Goal: Transaction & Acquisition: Purchase product/service

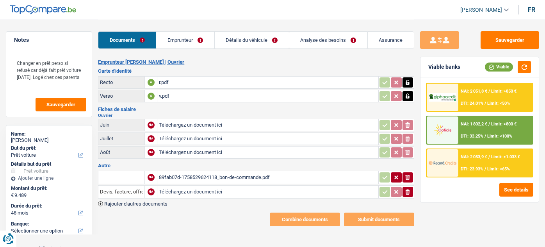
select select "car"
select select "48"
click at [180, 125] on input "Téléchargez un document ici" at bounding box center [267, 125] width 217 height 12
type input "C:\fakepath\06.png"
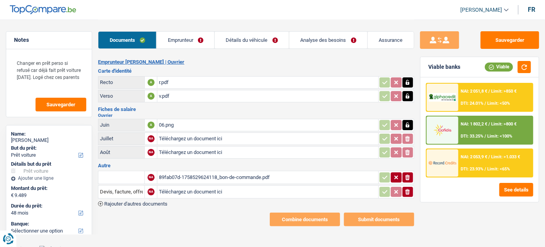
click at [207, 135] on input "Téléchargez un document ici" at bounding box center [267, 139] width 217 height 12
type input "C:\fakepath\07.png"
drag, startPoint x: 210, startPoint y: 155, endPoint x: 205, endPoint y: 154, distance: 5.2
click at [205, 154] on input "Téléchargez un document ici" at bounding box center [267, 152] width 217 height 12
type input "C:\fakepath\08.png"
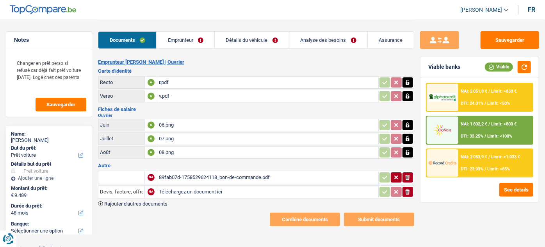
click at [112, 173] on input "text" at bounding box center [121, 177] width 43 height 12
drag, startPoint x: 132, startPoint y: 193, endPoint x: 329, endPoint y: 172, distance: 198.2
click at [132, 192] on li "Devis, facture, offre, bon de commande" at bounding box center [149, 193] width 95 height 10
type input "Devis, facture, offre, bon de commande"
click at [384, 176] on icon "button" at bounding box center [384, 177] width 5 height 4
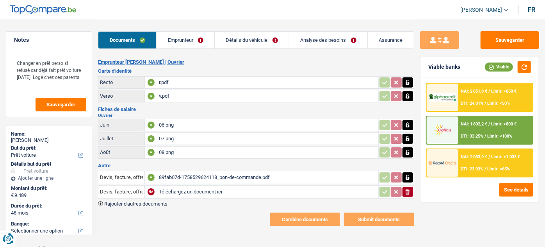
click at [411, 192] on icon "ionicons-v5-e" at bounding box center [407, 192] width 6 height 8
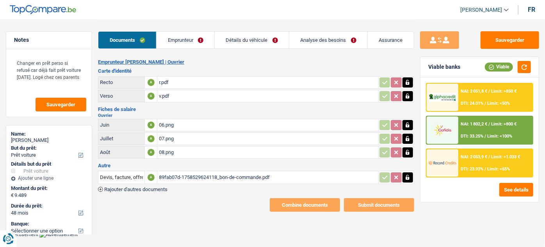
click at [207, 38] on link "Emprunteur" at bounding box center [186, 40] width 58 height 17
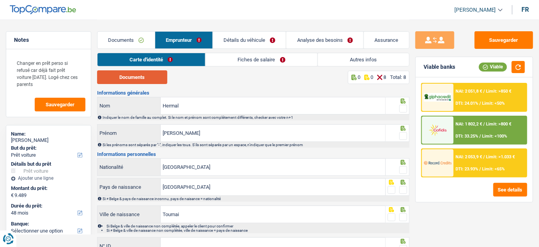
click at [123, 83] on button "Documents" at bounding box center [132, 77] width 70 height 14
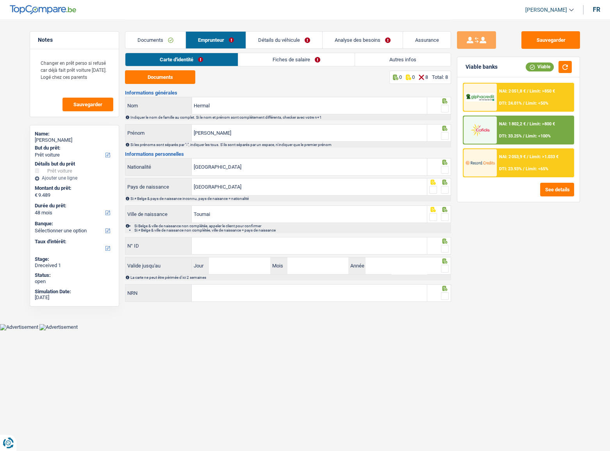
click at [447, 108] on span at bounding box center [445, 109] width 8 height 8
click at [0, 0] on input "radio" at bounding box center [0, 0] width 0 height 0
click at [445, 133] on span at bounding box center [445, 136] width 8 height 8
click at [0, 0] on input "radio" at bounding box center [0, 0] width 0 height 0
click at [442, 171] on span at bounding box center [445, 170] width 8 height 8
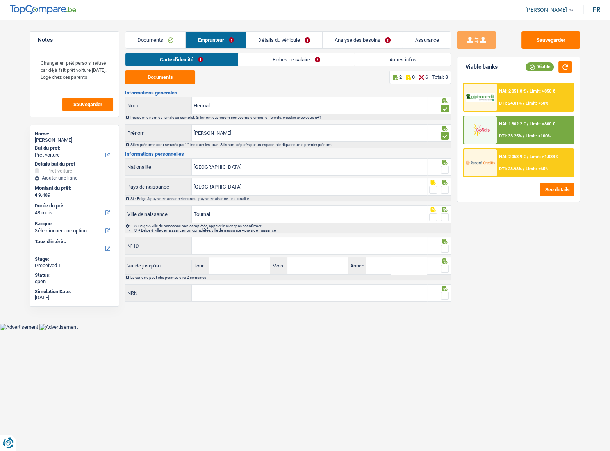
click at [0, 0] on input "radio" at bounding box center [0, 0] width 0 height 0
click at [446, 190] on span at bounding box center [445, 190] width 8 height 8
click at [0, 0] on input "radio" at bounding box center [0, 0] width 0 height 0
click at [445, 215] on span at bounding box center [445, 217] width 8 height 8
click at [0, 0] on input "radio" at bounding box center [0, 0] width 0 height 0
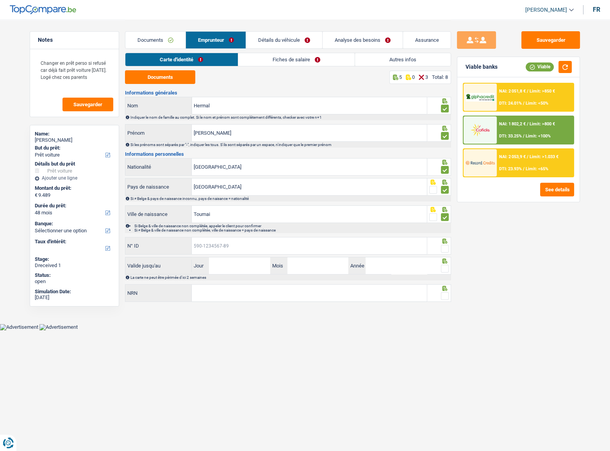
drag, startPoint x: 370, startPoint y: 246, endPoint x: 582, endPoint y: 233, distance: 211.5
click at [371, 246] on input "N° ID" at bounding box center [309, 245] width 235 height 17
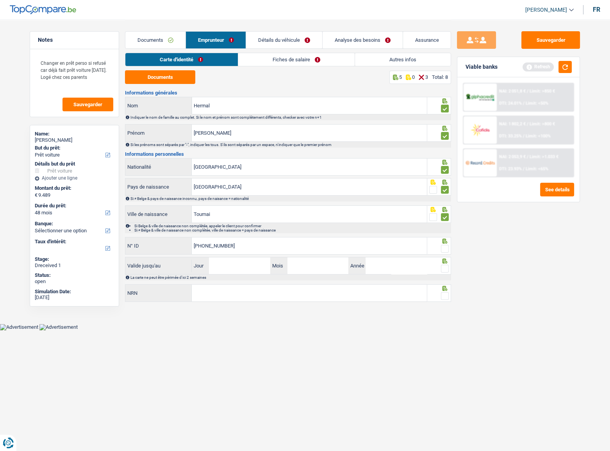
type input "593-0014843-65"
click at [444, 246] on span at bounding box center [445, 249] width 8 height 8
click at [0, 0] on input "radio" at bounding box center [0, 0] width 0 height 0
click at [544, 69] on button "button" at bounding box center [564, 67] width 13 height 12
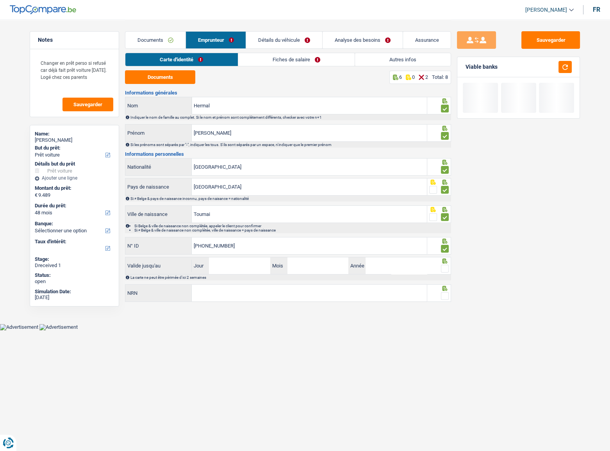
click at [251, 246] on div "La carte ne peut être périmée d'ici 2 semaines" at bounding box center [288, 277] width 326 height 6
click at [247, 246] on input "Jour" at bounding box center [239, 265] width 61 height 17
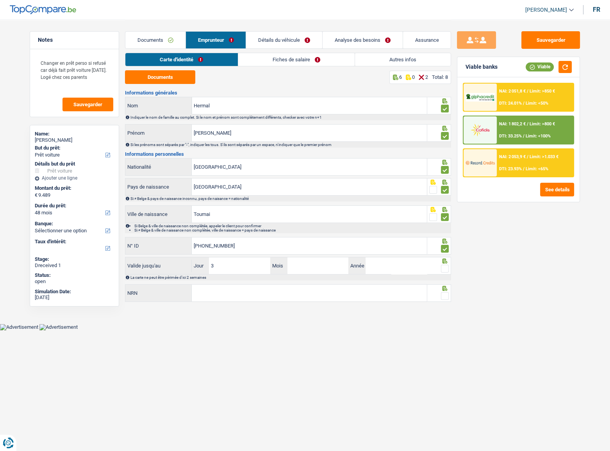
type input "30"
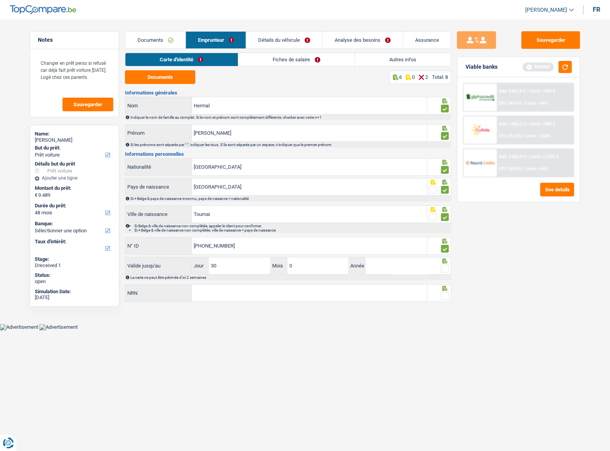
type input "07"
type input "2030"
click at [443, 246] on span at bounding box center [445, 269] width 8 height 8
click at [0, 0] on input "radio" at bounding box center [0, 0] width 0 height 0
click at [544, 69] on button "button" at bounding box center [564, 67] width 13 height 12
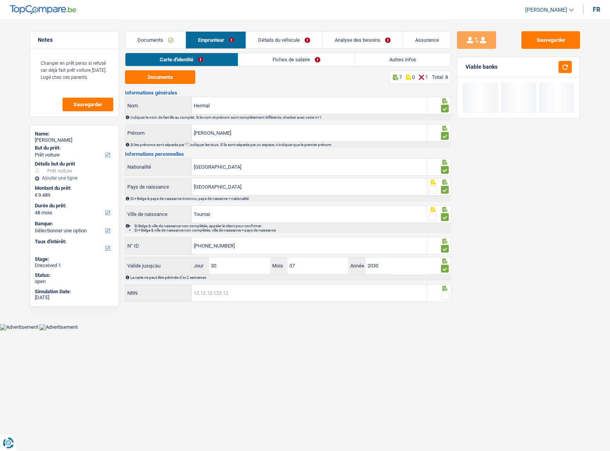
click at [343, 246] on input "NRN" at bounding box center [309, 293] width 235 height 17
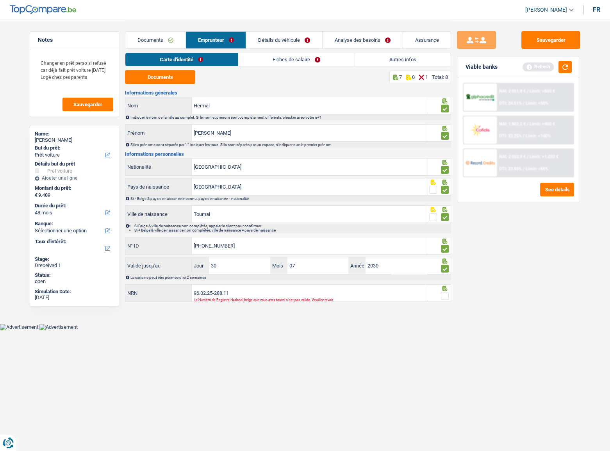
click at [441, 246] on span at bounding box center [445, 296] width 8 height 8
click at [0, 0] on input "radio" at bounding box center [0, 0] width 0 height 0
drag, startPoint x: 222, startPoint y: 294, endPoint x: 218, endPoint y: 295, distance: 4.4
click at [218, 246] on input "96.02.25-288.11" at bounding box center [309, 293] width 235 height 17
type input "96.02.25-299.11"
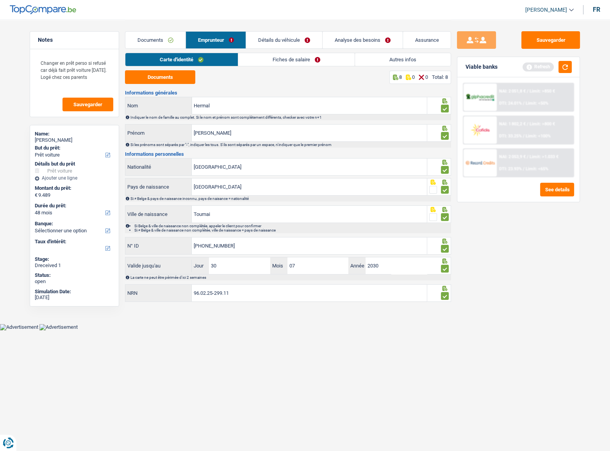
click at [305, 53] on link "Fiches de salaire" at bounding box center [296, 59] width 116 height 13
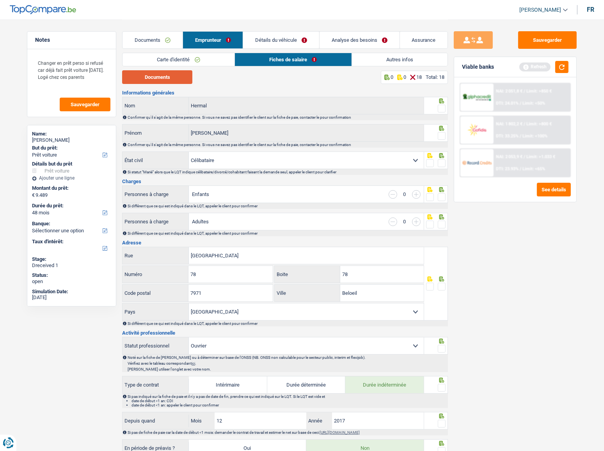
click at [176, 76] on button "Documents" at bounding box center [157, 77] width 70 height 14
click at [439, 105] on span at bounding box center [442, 109] width 8 height 8
click at [0, 0] on input "radio" at bounding box center [0, 0] width 0 height 0
drag, startPoint x: 440, startPoint y: 165, endPoint x: 444, endPoint y: 144, distance: 20.6
click at [440, 164] on span at bounding box center [442, 163] width 8 height 8
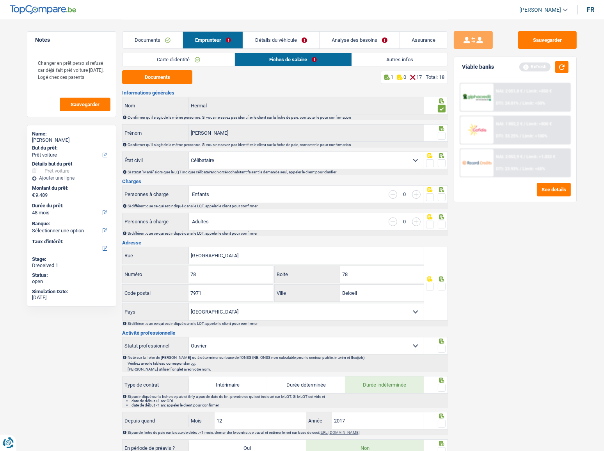
click at [0, 0] on input "radio" at bounding box center [0, 0] width 0 height 0
click at [443, 136] on span at bounding box center [442, 136] width 8 height 8
click at [0, 0] on input "radio" at bounding box center [0, 0] width 0 height 0
click at [544, 66] on button "button" at bounding box center [561, 67] width 13 height 12
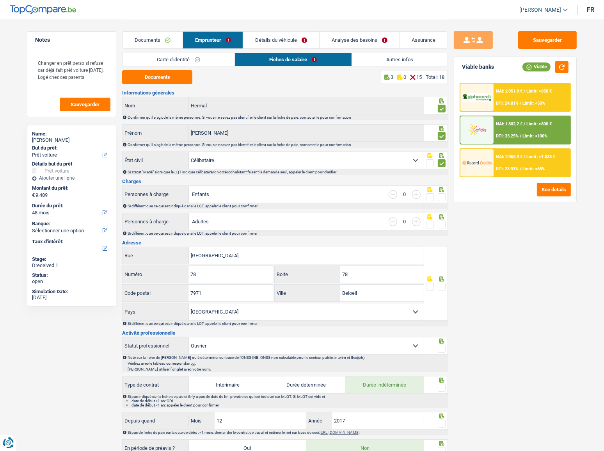
drag, startPoint x: 388, startPoint y: 159, endPoint x: 371, endPoint y: 165, distance: 18.3
click at [388, 159] on select "Célibataire Marié(e) Cohabitant(e) légal(e) Divorcé(e) Veuf(ve) Séparé (de fait…" at bounding box center [306, 160] width 235 height 17
select select "divorced"
click at [189, 152] on select "Célibataire Marié(e) Cohabitant(e) légal(e) Divorcé(e) Veuf(ve) Séparé (de fait…" at bounding box center [306, 160] width 235 height 17
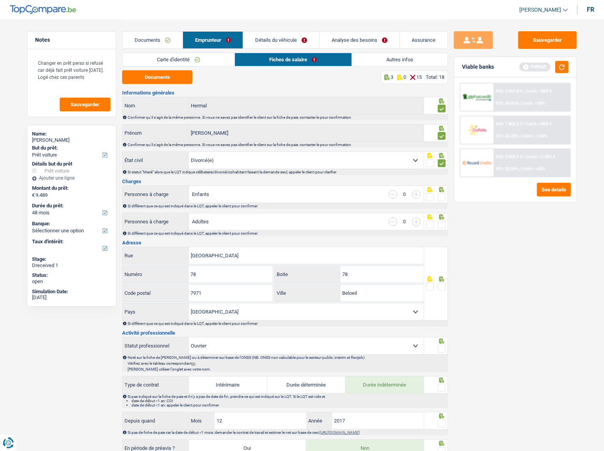
click at [418, 195] on input "button" at bounding box center [416, 194] width 9 height 9
select select "familyAllowances"
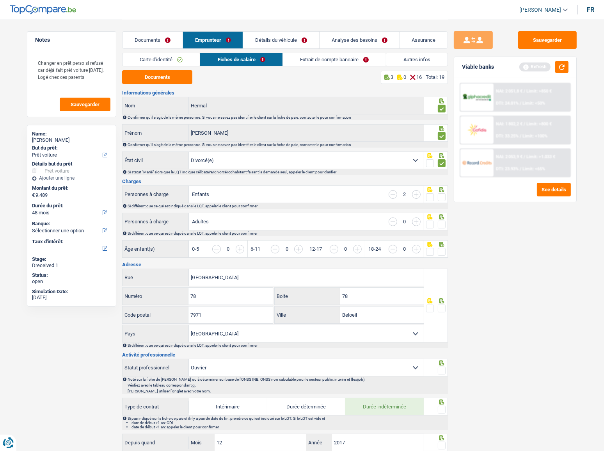
click at [443, 193] on span at bounding box center [442, 197] width 8 height 8
click at [0, 0] on input "radio" at bounding box center [0, 0] width 0 height 0
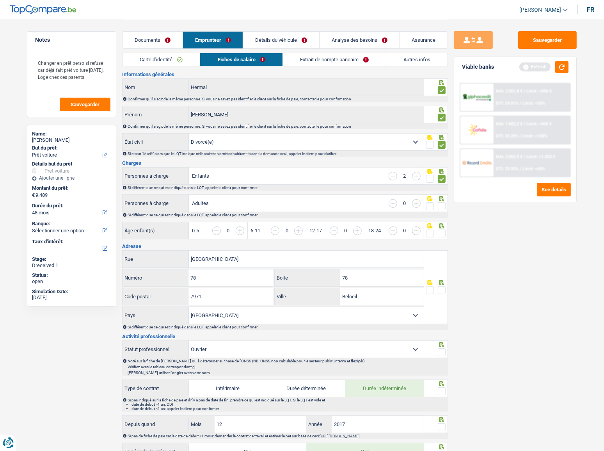
scroll to position [35, 0]
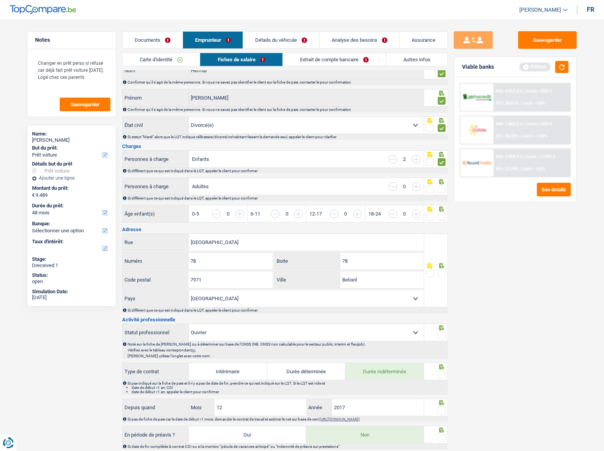
click at [444, 189] on span at bounding box center [442, 189] width 8 height 8
click at [0, 0] on input "radio" at bounding box center [0, 0] width 0 height 0
drag, startPoint x: 244, startPoint y: 212, endPoint x: 255, endPoint y: 213, distance: 11.8
click at [243, 212] on input "button" at bounding box center [386, 218] width 301 height 17
click at [293, 214] on input "button" at bounding box center [386, 218] width 301 height 17
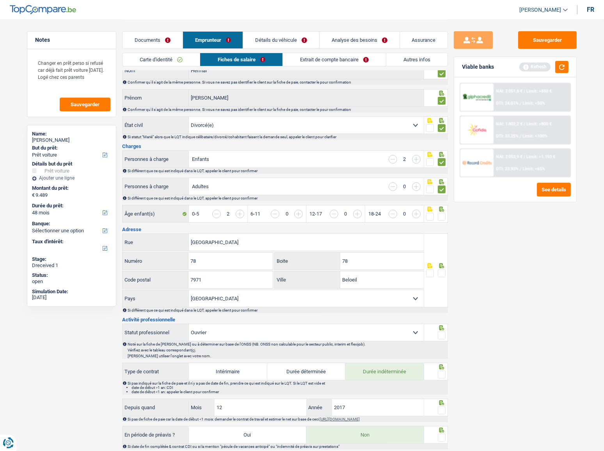
click at [297, 214] on input "button" at bounding box center [444, 218] width 301 height 17
click at [215, 212] on input "button" at bounding box center [216, 214] width 9 height 9
click at [299, 214] on input "button" at bounding box center [444, 218] width 301 height 17
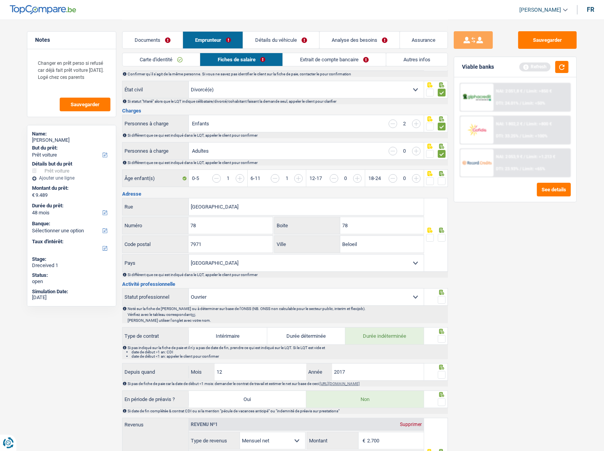
click at [430, 181] on span at bounding box center [430, 181] width 8 height 8
click at [0, 0] on input "radio" at bounding box center [0, 0] width 0 height 0
drag, startPoint x: 441, startPoint y: 235, endPoint x: 449, endPoint y: 222, distance: 14.4
click at [442, 234] on span at bounding box center [442, 238] width 8 height 8
click at [0, 0] on input "radio" at bounding box center [0, 0] width 0 height 0
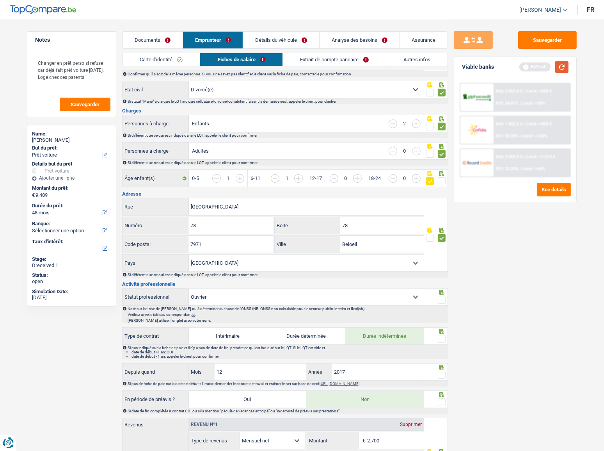
click at [544, 67] on button "button" at bounding box center [561, 67] width 13 height 12
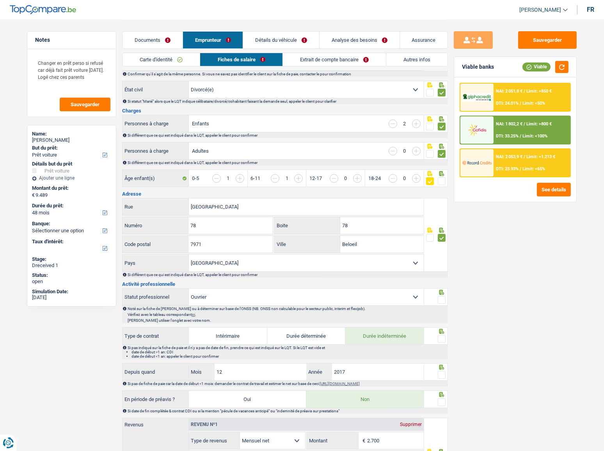
click at [212, 176] on input "button" at bounding box center [216, 178] width 9 height 9
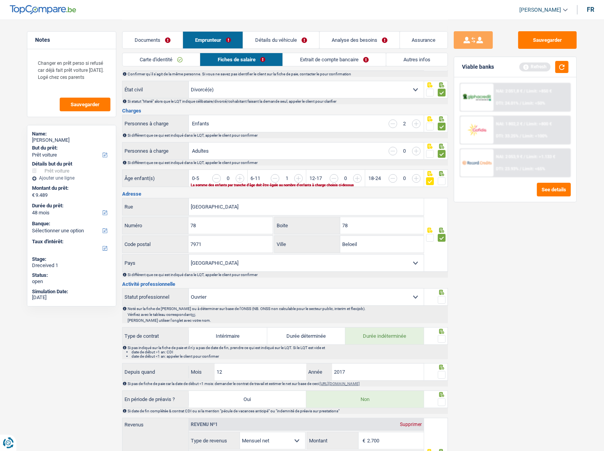
click at [296, 176] on input "button" at bounding box center [444, 182] width 301 height 17
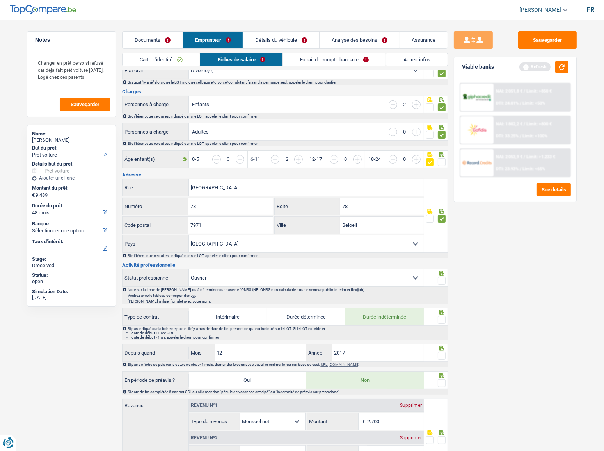
scroll to position [106, 0]
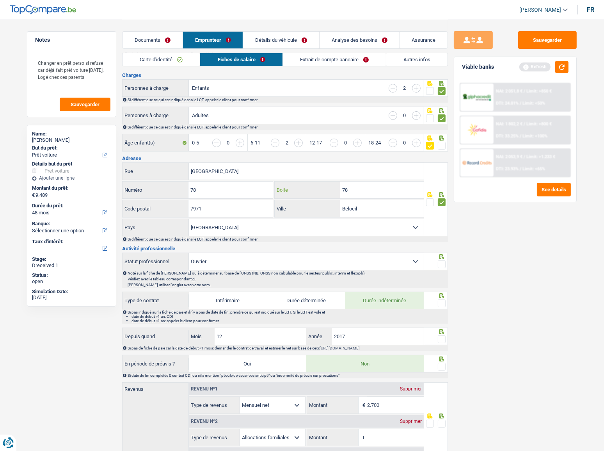
click at [160, 194] on div "78 Numéro 78 Boite" at bounding box center [273, 190] width 302 height 19
click at [544, 73] on div "Viable banks Refresh" at bounding box center [515, 67] width 122 height 20
drag, startPoint x: 415, startPoint y: 215, endPoint x: 398, endPoint y: 213, distance: 17.2
click at [398, 213] on input "Beloeil" at bounding box center [382, 208] width 84 height 17
click at [309, 210] on div "Beloeil Ville" at bounding box center [349, 208] width 149 height 17
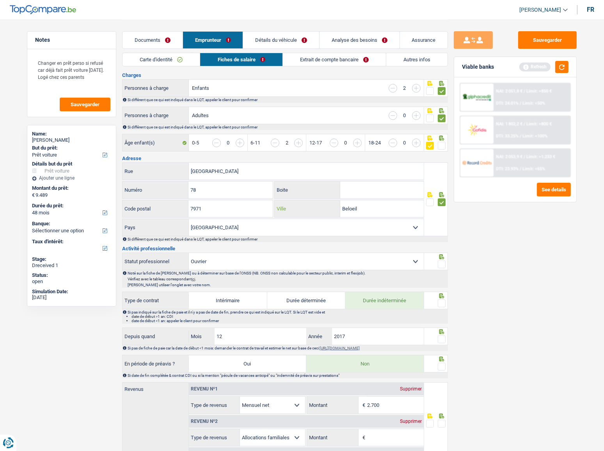
paste input "ASECLES"
type input "BASECLES"
drag, startPoint x: 573, startPoint y: 62, endPoint x: 511, endPoint y: 122, distance: 86.1
click at [544, 66] on div "Viable banks Refresh" at bounding box center [515, 67] width 122 height 20
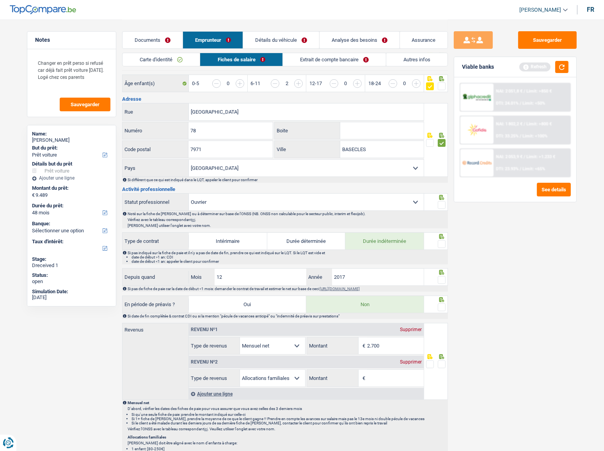
scroll to position [177, 0]
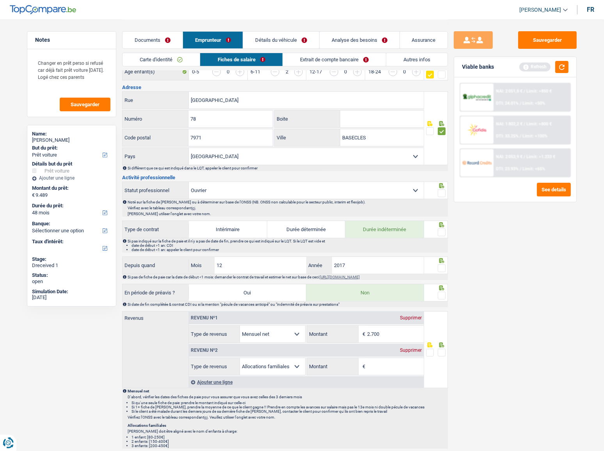
click at [441, 190] on span at bounding box center [442, 193] width 8 height 8
click at [0, 0] on input "radio" at bounding box center [0, 0] width 0 height 0
click at [445, 228] on span at bounding box center [442, 232] width 8 height 8
click at [0, 0] on input "radio" at bounding box center [0, 0] width 0 height 0
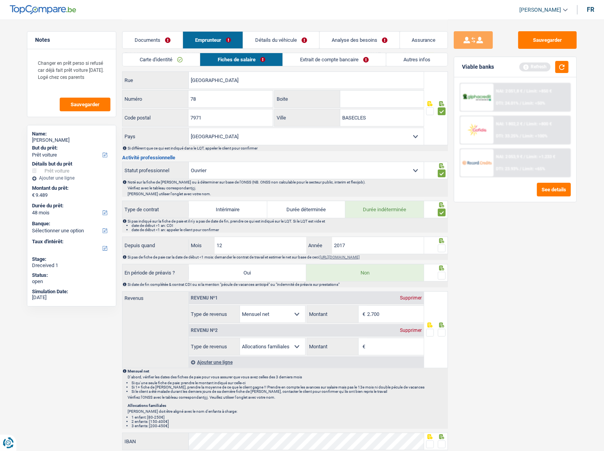
scroll to position [213, 0]
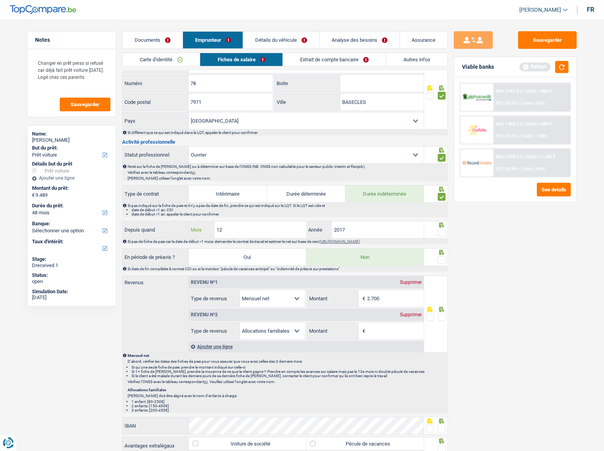
drag, startPoint x: 254, startPoint y: 233, endPoint x: 128, endPoint y: 234, distance: 125.7
click at [131, 233] on div "Depuis quand 12 Mois / 2017 Année" at bounding box center [273, 229] width 301 height 17
type input "03"
click at [443, 230] on span at bounding box center [442, 233] width 8 height 8
click at [0, 0] on input "radio" at bounding box center [0, 0] width 0 height 0
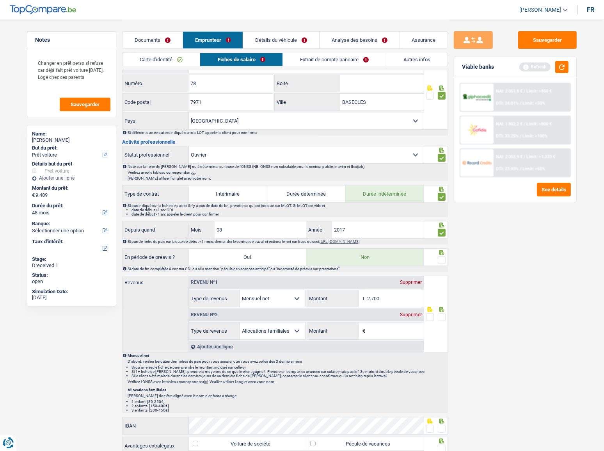
drag, startPoint x: 441, startPoint y: 258, endPoint x: 516, endPoint y: 113, distance: 163.2
click at [441, 246] on span at bounding box center [442, 260] width 8 height 8
click at [0, 0] on input "radio" at bounding box center [0, 0] width 0 height 0
click at [544, 68] on button "button" at bounding box center [561, 67] width 13 height 12
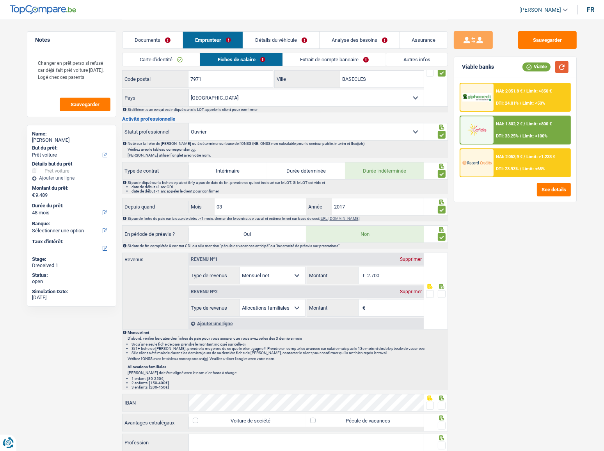
scroll to position [248, 0]
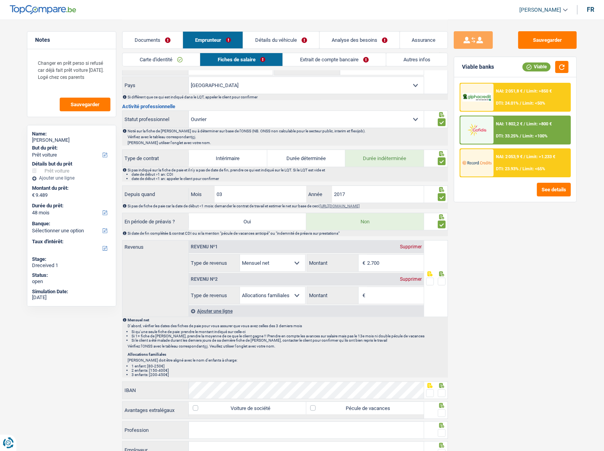
drag, startPoint x: 404, startPoint y: 265, endPoint x: 239, endPoint y: 265, distance: 164.7
click at [239, 246] on div "Allocation d'handicap Allocations chômage Allocations familiales Chèques repas …" at bounding box center [306, 263] width 235 height 18
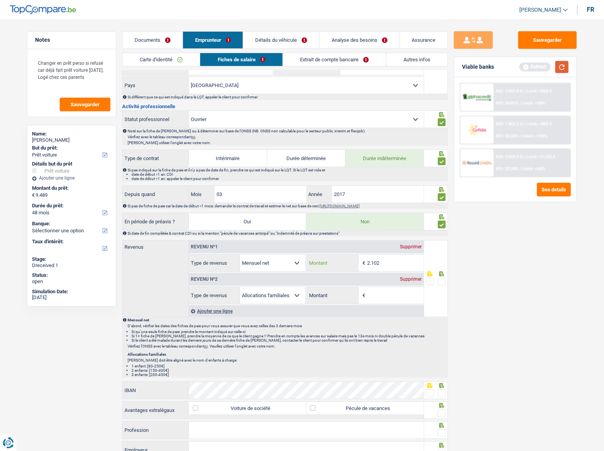
type input "2.102"
click at [544, 67] on button "button" at bounding box center [561, 67] width 13 height 12
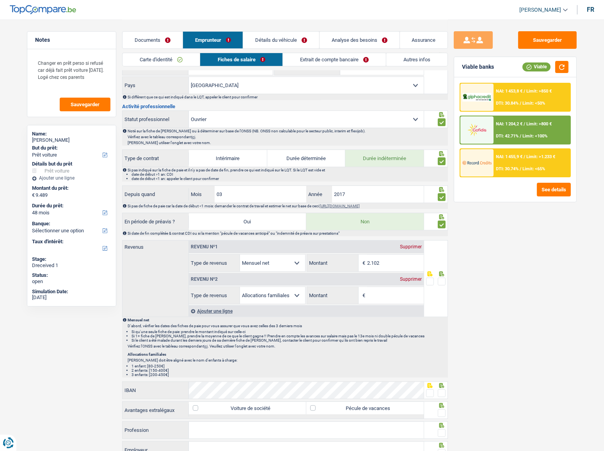
click at [415, 246] on div "Supprimer" at bounding box center [411, 279] width 26 height 5
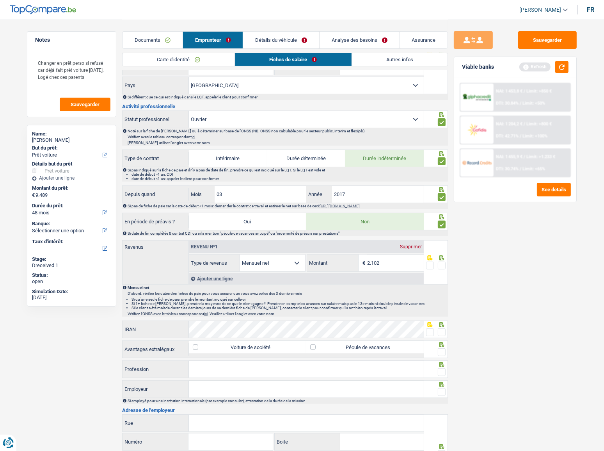
drag, startPoint x: 441, startPoint y: 265, endPoint x: 571, endPoint y: 287, distance: 132.6
click at [440, 246] on span at bounding box center [442, 266] width 8 height 8
click at [0, 0] on input "radio" at bounding box center [0, 0] width 0 height 0
click at [228, 246] on div "Ajouter une ligne" at bounding box center [306, 278] width 235 height 11
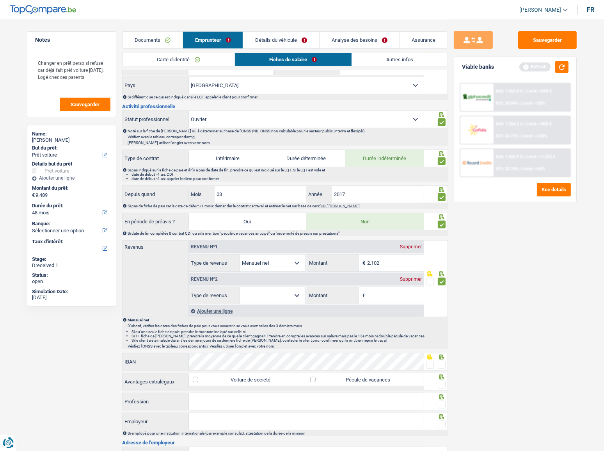
click at [290, 246] on select "Allocation d'handicap Allocations chômage Allocations familiales Chèques repas …" at bounding box center [272, 295] width 65 height 17
select select "mealVouchers"
click at [240, 246] on select "Allocation d'handicap Allocations chômage Allocations familiales Chèques repas …" at bounding box center [272, 295] width 65 height 17
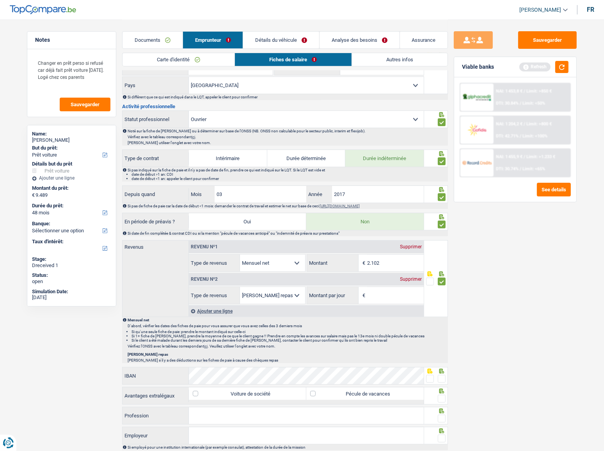
click at [387, 246] on input "Montant par jour" at bounding box center [395, 295] width 57 height 17
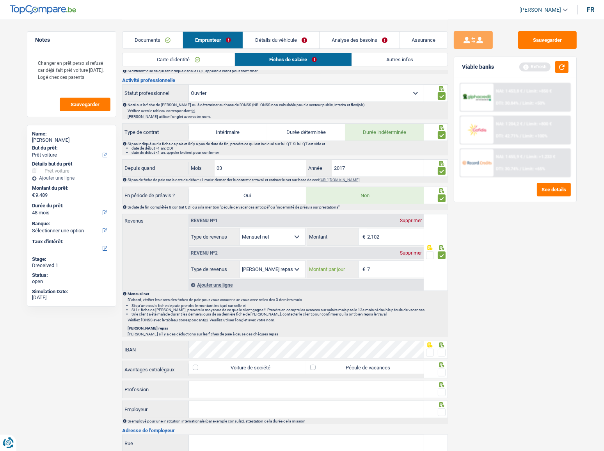
scroll to position [319, 0]
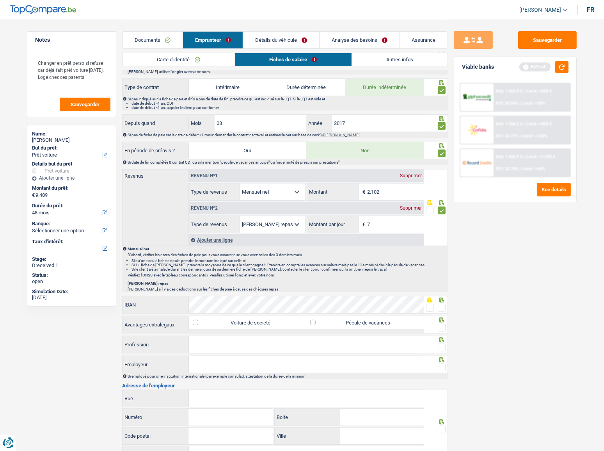
type input "7,0"
click at [441, 246] on span at bounding box center [442, 308] width 8 height 8
click at [0, 0] on input "radio" at bounding box center [0, 0] width 0 height 0
click at [441, 246] on span at bounding box center [442, 328] width 8 height 8
click at [0, 0] on input "radio" at bounding box center [0, 0] width 0 height 0
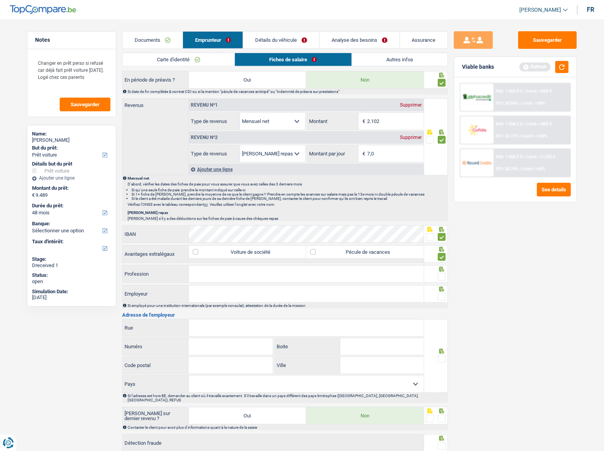
scroll to position [390, 0]
click at [222, 246] on input "Profession" at bounding box center [306, 273] width 235 height 17
click at [214, 246] on input "Profession" at bounding box center [306, 273] width 235 height 17
type input "ouvrier"
click at [442, 246] on span at bounding box center [442, 276] width 8 height 8
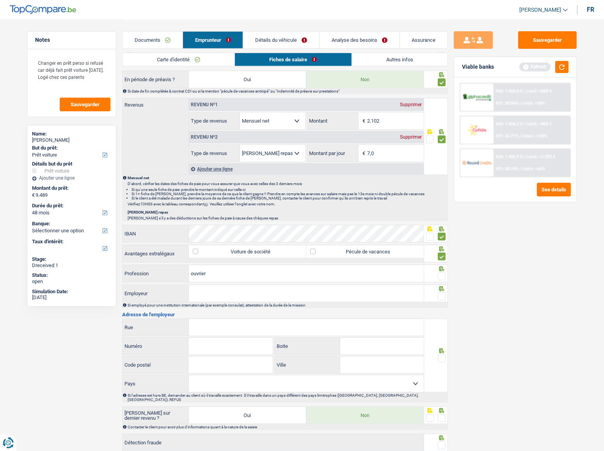
click at [0, 0] on input "radio" at bounding box center [0, 0] width 0 height 0
click at [380, 246] on input "Employeur" at bounding box center [306, 293] width 235 height 17
click at [226, 246] on input "Employeur" at bounding box center [306, 293] width 235 height 17
click at [237, 246] on input "COLAS BELGIU%" at bounding box center [306, 293] width 235 height 17
type input "COLAS BELGIUM"
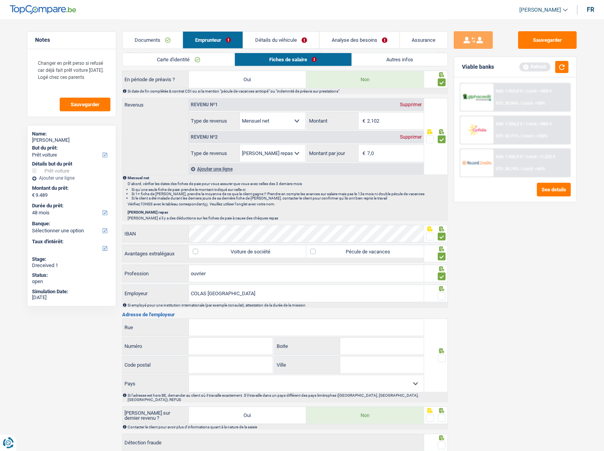
click at [443, 246] on span at bounding box center [442, 296] width 8 height 8
click at [0, 0] on input "radio" at bounding box center [0, 0] width 0 height 0
click at [255, 246] on input "Rue" at bounding box center [306, 327] width 235 height 17
type input "avenue antoon van oos"
click at [229, 246] on input "Numéro" at bounding box center [231, 346] width 84 height 17
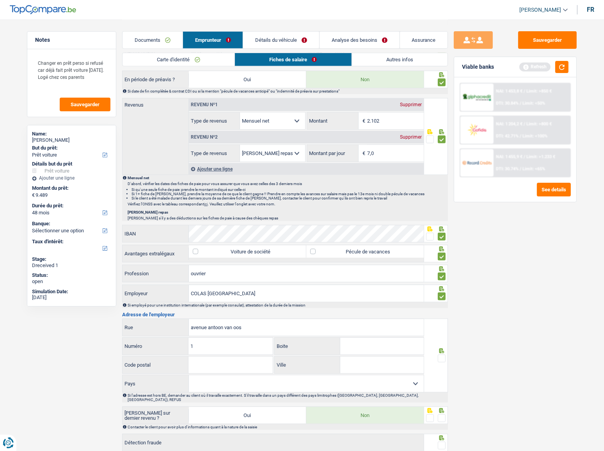
type input "1"
type input "28A"
click at [215, 246] on input "Code postal" at bounding box center [231, 364] width 84 height 17
type input "1120"
click at [359, 246] on input "Ville" at bounding box center [382, 364] width 84 height 17
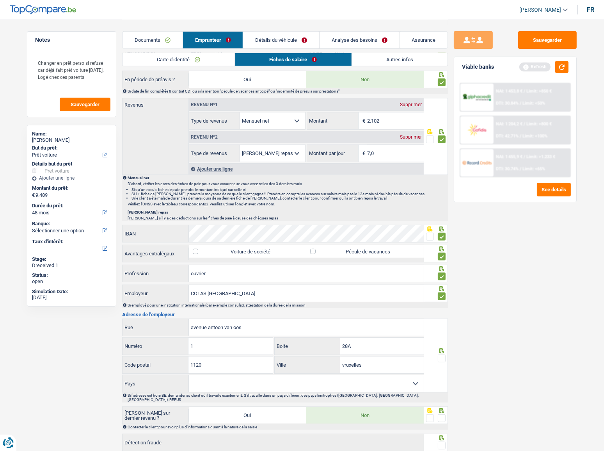
click at [344, 246] on input "vruxelles" at bounding box center [382, 364] width 84 height 17
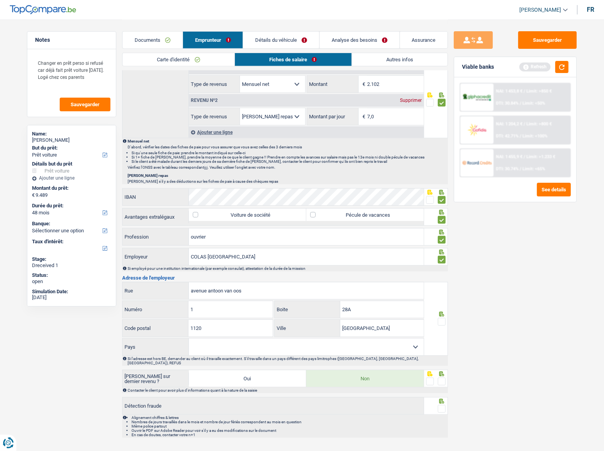
scroll to position [431, 0]
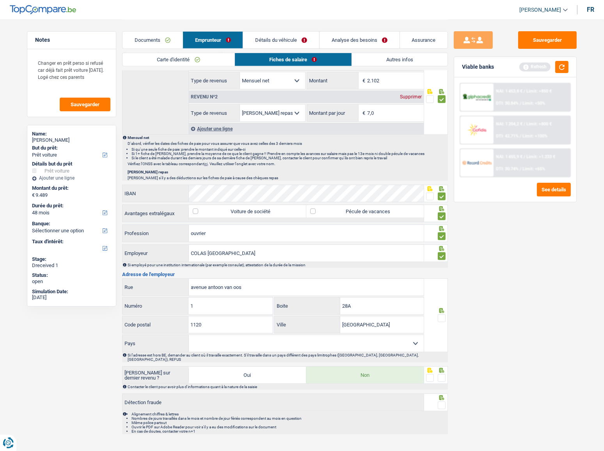
type input "Bruxelles"
click at [355, 246] on select "Belgique France Allemagne Italie Luxembourg Pays-Bas Espagne Suisse Sélectionne…" at bounding box center [306, 343] width 235 height 17
drag, startPoint x: 259, startPoint y: 343, endPoint x: 255, endPoint y: 349, distance: 7.3
click at [256, 246] on select "Belgique France Allemagne Italie Luxembourg Pays-Bas Espagne Suisse Sélectionne…" at bounding box center [306, 343] width 235 height 17
select select "BE"
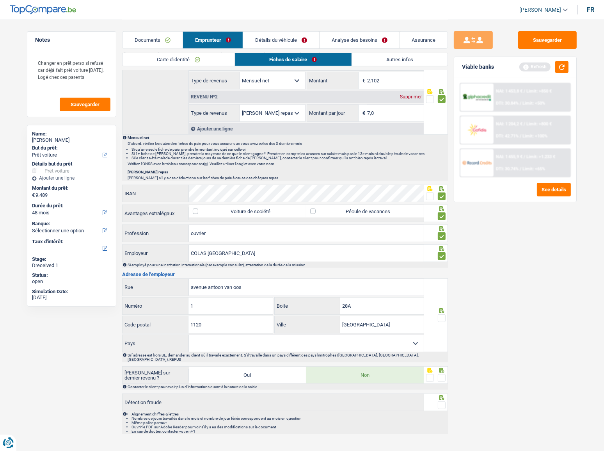
click at [189, 246] on select "Belgique France Allemagne Italie Luxembourg Pays-Bas Espagne Suisse Sélectionne…" at bounding box center [306, 343] width 235 height 17
click at [444, 246] on span at bounding box center [442, 318] width 8 height 8
click at [0, 0] on input "radio" at bounding box center [0, 0] width 0 height 0
drag, startPoint x: 441, startPoint y: 368, endPoint x: 438, endPoint y: 391, distance: 23.9
click at [441, 246] on span at bounding box center [442, 378] width 8 height 8
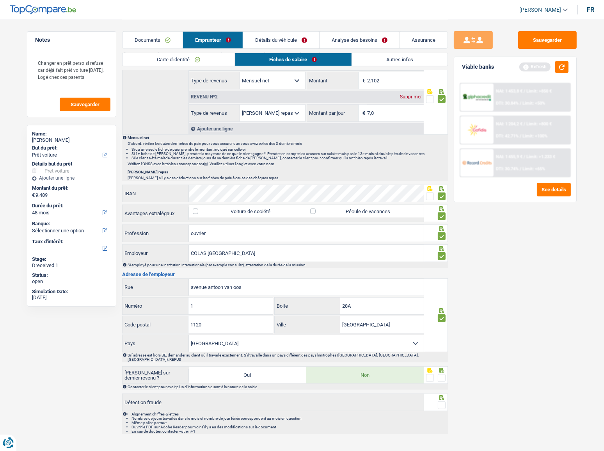
click at [0, 0] on input "radio" at bounding box center [0, 0] width 0 height 0
click at [440, 246] on span at bounding box center [442, 405] width 8 height 8
click at [0, 0] on input "radio" at bounding box center [0, 0] width 0 height 0
drag, startPoint x: 557, startPoint y: 69, endPoint x: 562, endPoint y: 70, distance: 5.9
click at [544, 69] on button "button" at bounding box center [561, 67] width 13 height 12
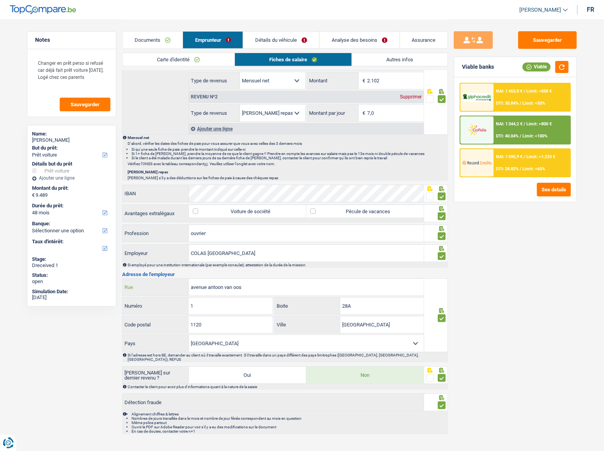
click at [239, 246] on input "avenue antoon van oos" at bounding box center [306, 287] width 235 height 17
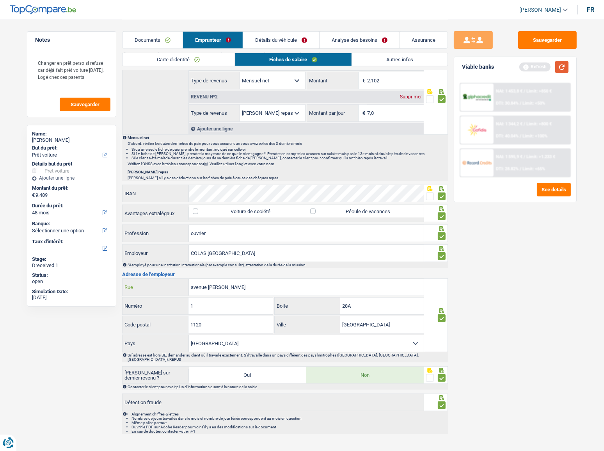
type input "avenue antoon van oss"
click at [544, 66] on button "button" at bounding box center [561, 67] width 13 height 12
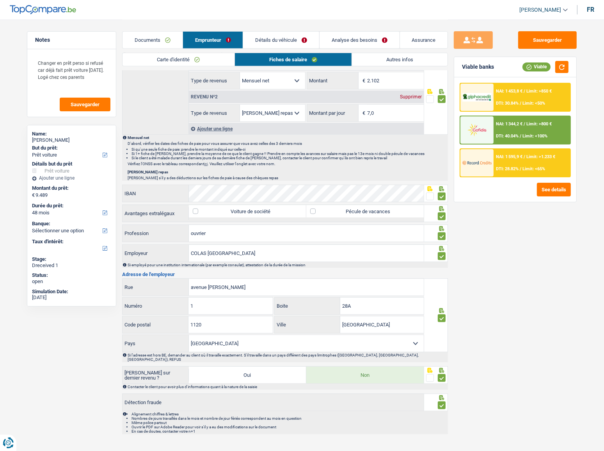
click at [525, 246] on div "Sauvegarder Viable banks Viable NAI: 1 453,8 € / Limit: >850 € DTI: 30.84% / Li…" at bounding box center [515, 234] width 135 height 407
drag, startPoint x: 555, startPoint y: 73, endPoint x: 548, endPoint y: 79, distance: 10.0
click at [544, 73] on div "Viable banks Viable" at bounding box center [515, 67] width 122 height 20
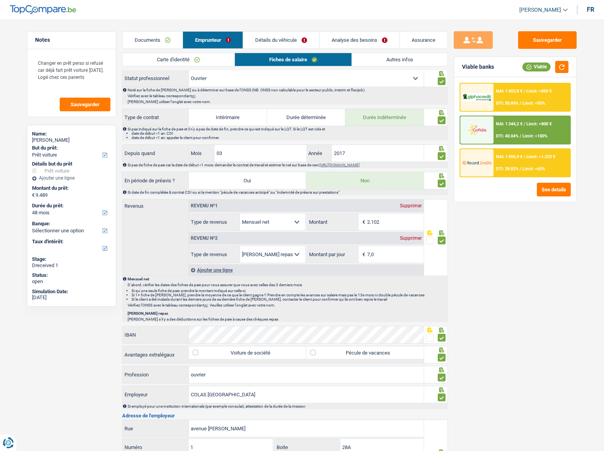
scroll to position [289, 0]
click at [544, 68] on button "button" at bounding box center [561, 67] width 13 height 12
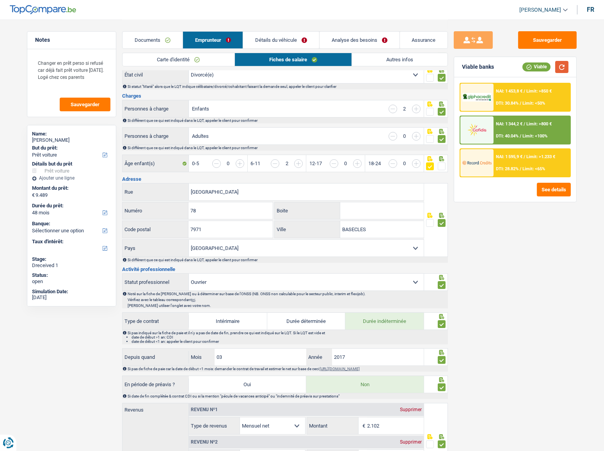
scroll to position [0, 0]
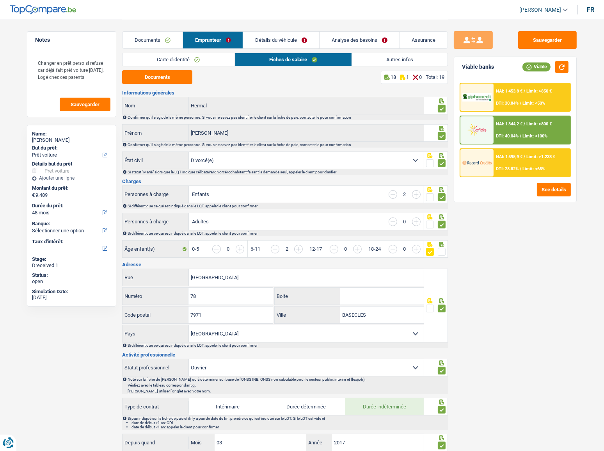
click at [371, 62] on link "Autres infos" at bounding box center [400, 59] width 96 height 13
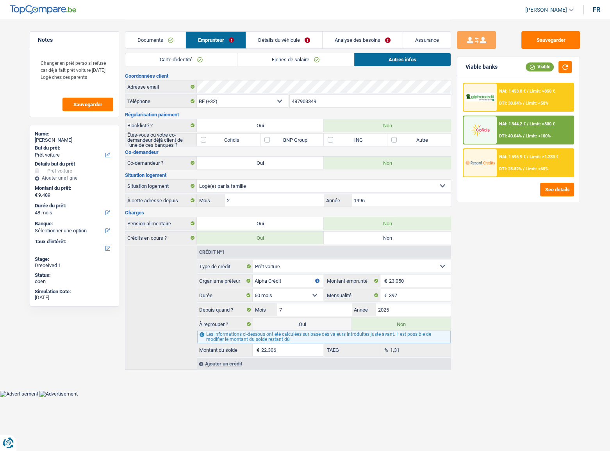
click at [300, 33] on link "Détails du véhicule" at bounding box center [284, 40] width 76 height 17
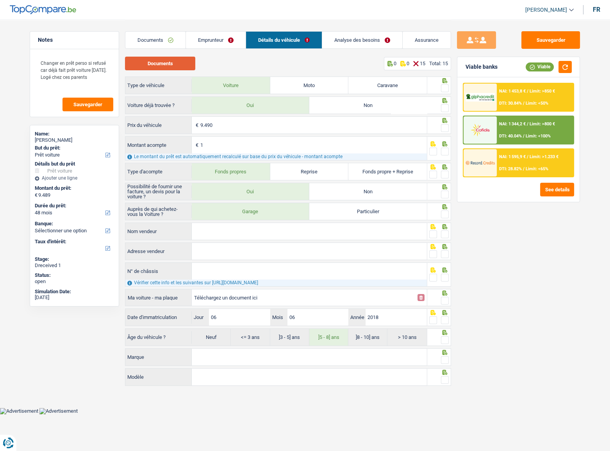
click at [165, 66] on button "Documents" at bounding box center [160, 64] width 70 height 14
click at [228, 46] on link "Emprunteur" at bounding box center [216, 40] width 60 height 17
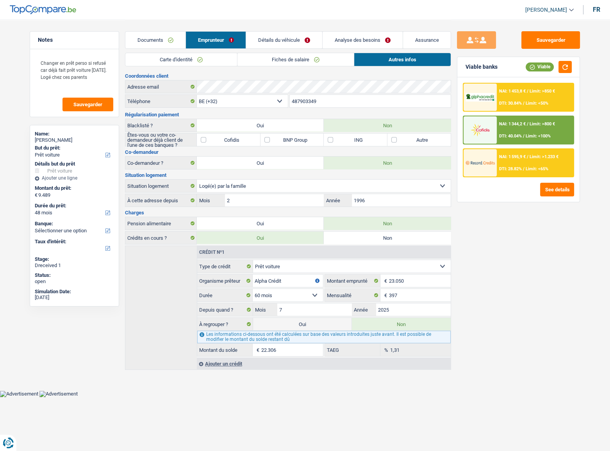
click at [295, 41] on link "Détails du véhicule" at bounding box center [284, 40] width 76 height 17
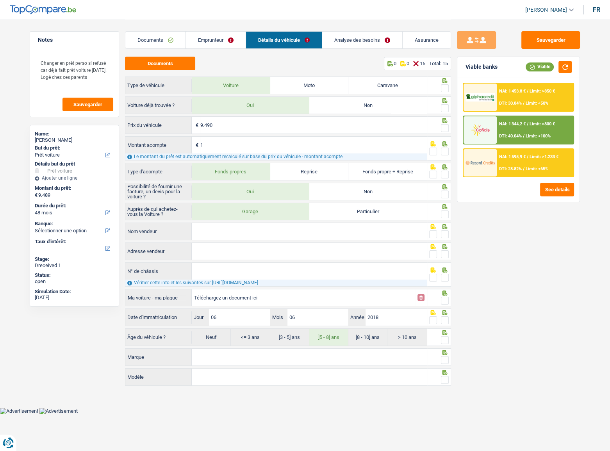
drag, startPoint x: 445, startPoint y: 88, endPoint x: 445, endPoint y: 93, distance: 4.7
click at [445, 88] on span at bounding box center [445, 88] width 8 height 8
click at [0, 0] on input "radio" at bounding box center [0, 0] width 0 height 0
click at [445, 109] on span at bounding box center [445, 108] width 8 height 8
click at [0, 0] on input "radio" at bounding box center [0, 0] width 0 height 0
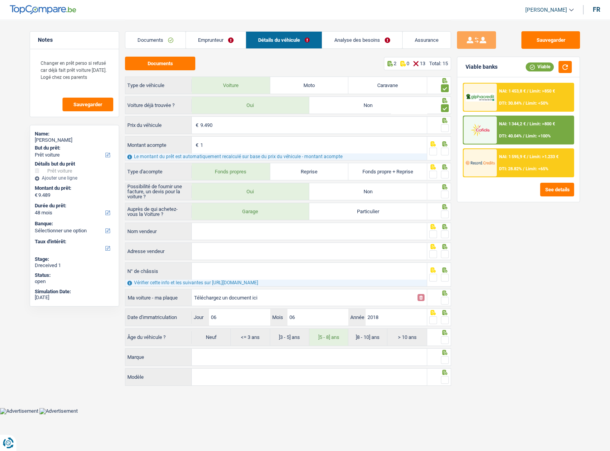
click at [442, 124] on span at bounding box center [445, 128] width 8 height 8
click at [0, 0] on input "radio" at bounding box center [0, 0] width 0 height 0
click at [444, 153] on span at bounding box center [445, 152] width 8 height 8
click at [0, 0] on input "radio" at bounding box center [0, 0] width 0 height 0
click at [443, 176] on span at bounding box center [445, 175] width 8 height 8
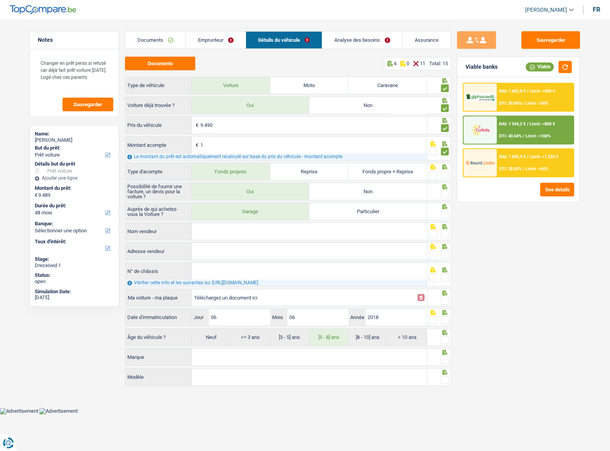
click at [0, 0] on input "radio" at bounding box center [0, 0] width 0 height 0
click at [357, 31] on div "Documents Emprunteur Détails du véhicule Analyse des besoins Assurance" at bounding box center [288, 36] width 326 height 33
click at [354, 35] on link "Analyse des besoins" at bounding box center [362, 40] width 80 height 17
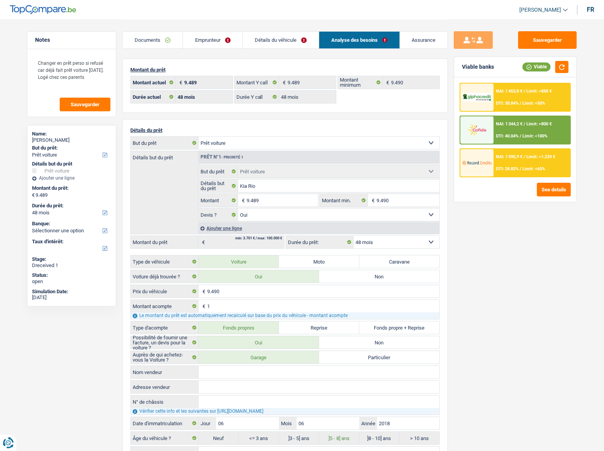
drag, startPoint x: 279, startPoint y: 39, endPoint x: 286, endPoint y: 120, distance: 80.7
click at [280, 39] on link "Détails du véhicule" at bounding box center [281, 40] width 76 height 17
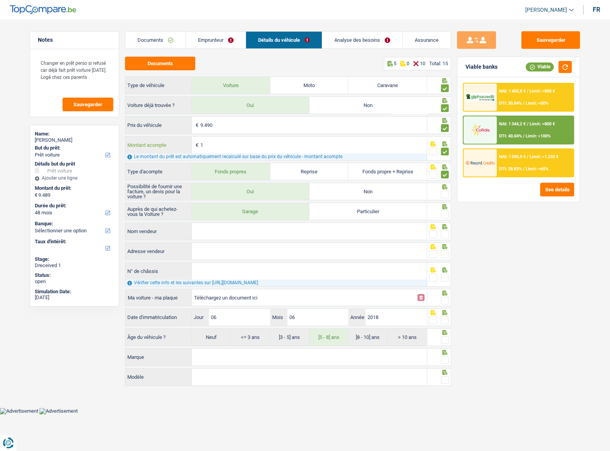
drag, startPoint x: 230, startPoint y: 146, endPoint x: 211, endPoint y: 148, distance: 18.8
click at [211, 148] on input "1" at bounding box center [313, 145] width 226 height 17
click at [349, 39] on link "Analyse des besoins" at bounding box center [362, 40] width 80 height 17
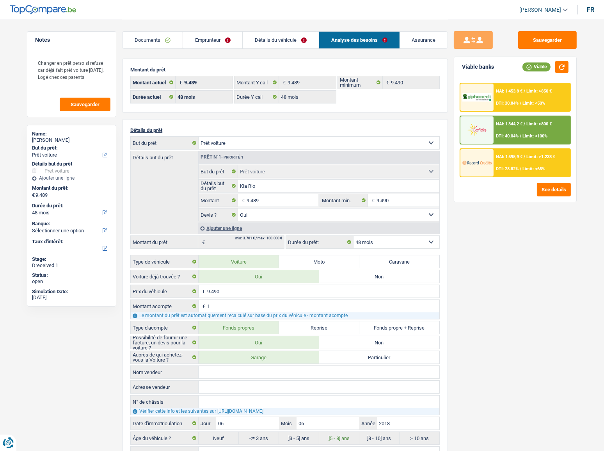
click at [266, 39] on link "Détails du véhicule" at bounding box center [281, 40] width 76 height 17
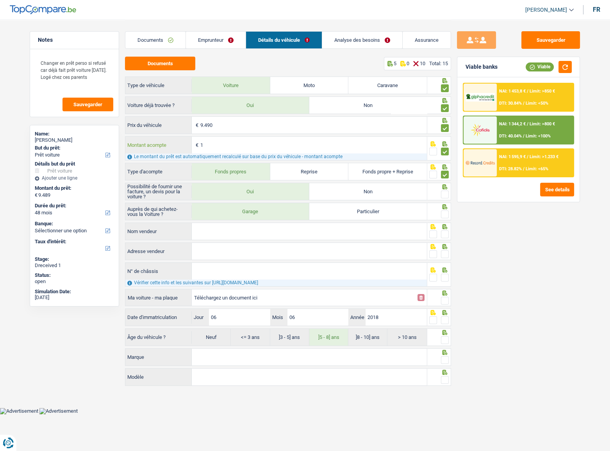
drag, startPoint x: 216, startPoint y: 144, endPoint x: 180, endPoint y: 144, distance: 35.9
click at [180, 144] on div "1 € Montant acompte" at bounding box center [275, 145] width 301 height 17
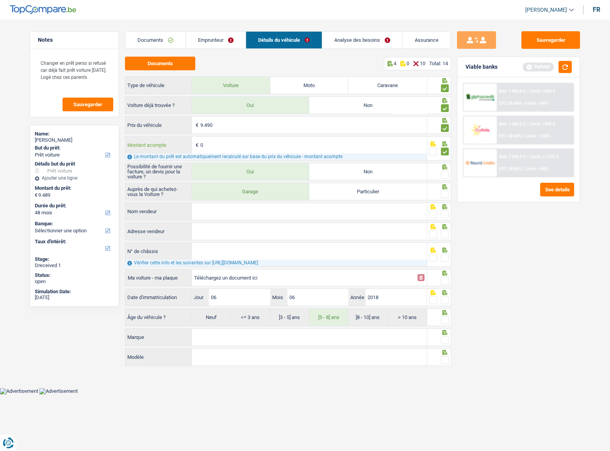
type input "0"
type input "9.490"
click at [442, 172] on span at bounding box center [445, 175] width 8 height 8
click at [0, 0] on input "radio" at bounding box center [0, 0] width 0 height 0
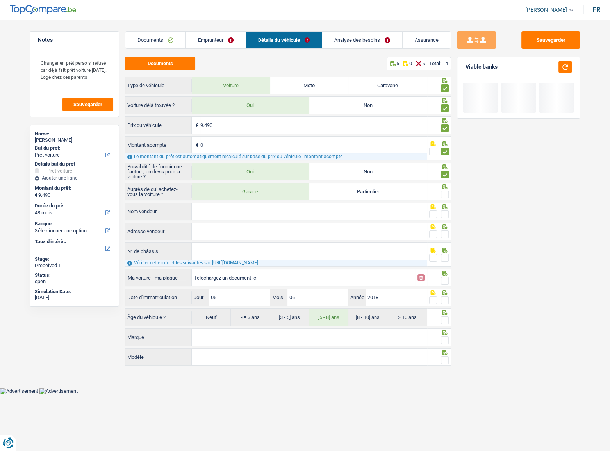
click at [444, 196] on span at bounding box center [445, 194] width 8 height 8
click at [0, 0] on input "radio" at bounding box center [0, 0] width 0 height 0
click at [273, 211] on input "Nom vendeur" at bounding box center [309, 211] width 235 height 17
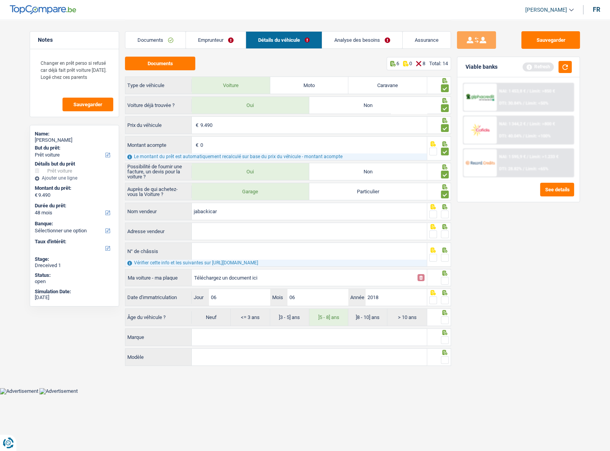
click at [197, 213] on input "jabackicar" at bounding box center [309, 211] width 235 height 17
click at [441, 213] on span at bounding box center [445, 214] width 8 height 8
click at [0, 0] on input "radio" at bounding box center [0, 0] width 0 height 0
click at [544, 62] on button "button" at bounding box center [564, 67] width 13 height 12
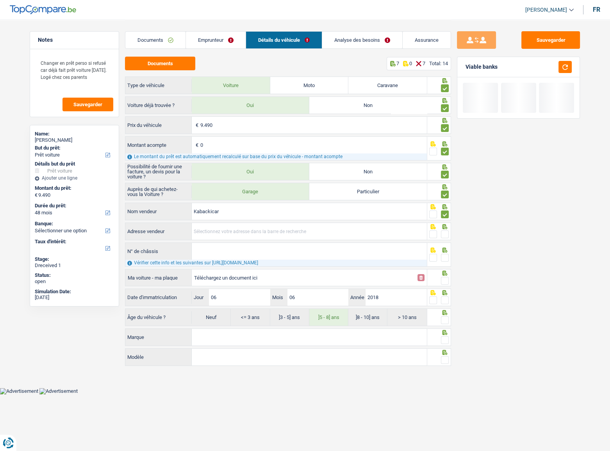
click at [245, 231] on input "Adresse vendeur" at bounding box center [309, 231] width 235 height 17
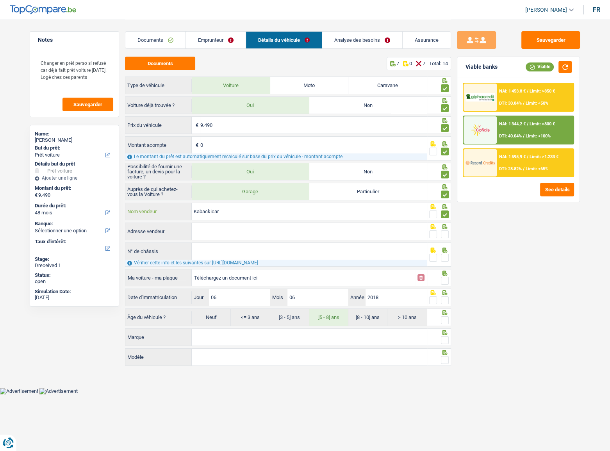
click at [207, 211] on input "Kabackicar" at bounding box center [309, 211] width 235 height 17
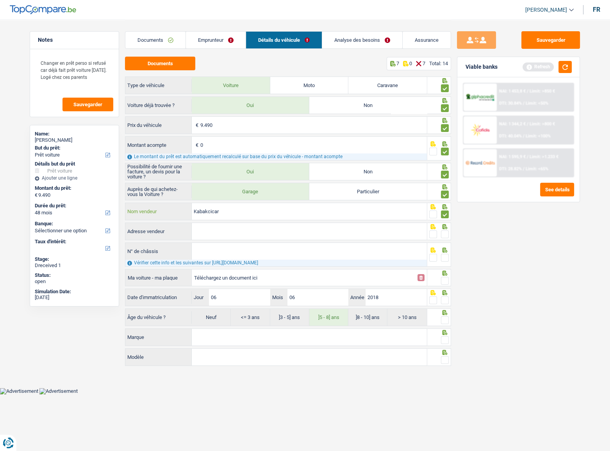
type input "Kabakcicar"
click at [224, 223] on input "Adresse vendeur" at bounding box center [309, 231] width 235 height 17
click at [544, 70] on button "button" at bounding box center [564, 67] width 13 height 12
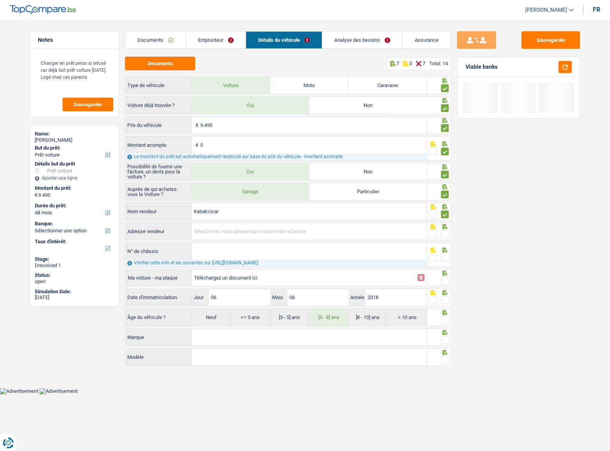
click at [305, 231] on input "Adresse vendeur" at bounding box center [309, 231] width 235 height 17
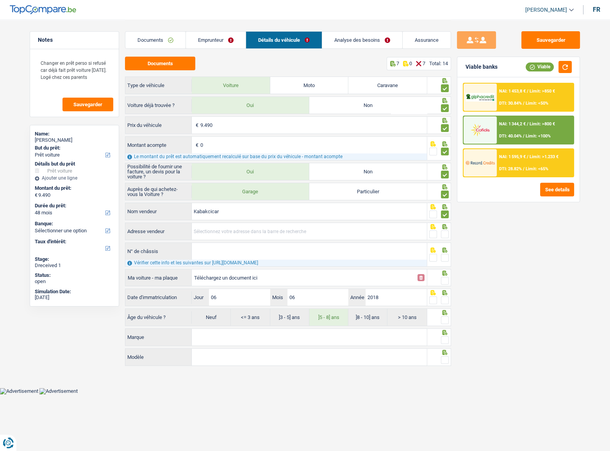
drag, startPoint x: 241, startPoint y: 228, endPoint x: 234, endPoint y: 218, distance: 12.5
click at [240, 229] on input "Adresse vendeur" at bounding box center [309, 231] width 235 height 17
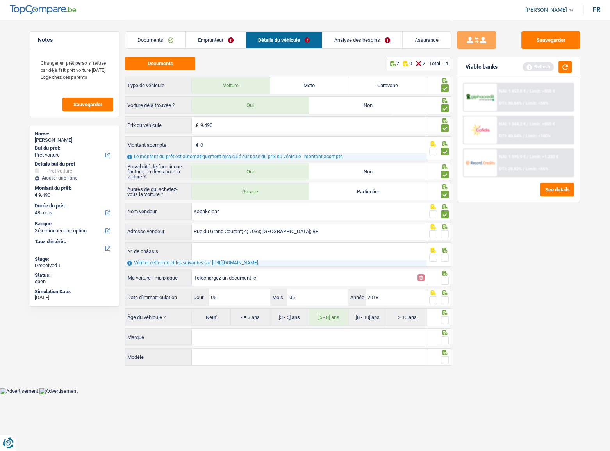
drag, startPoint x: 445, startPoint y: 235, endPoint x: 465, endPoint y: 246, distance: 22.4
click at [446, 235] on span at bounding box center [445, 234] width 8 height 8
click at [0, 0] on input "radio" at bounding box center [0, 0] width 0 height 0
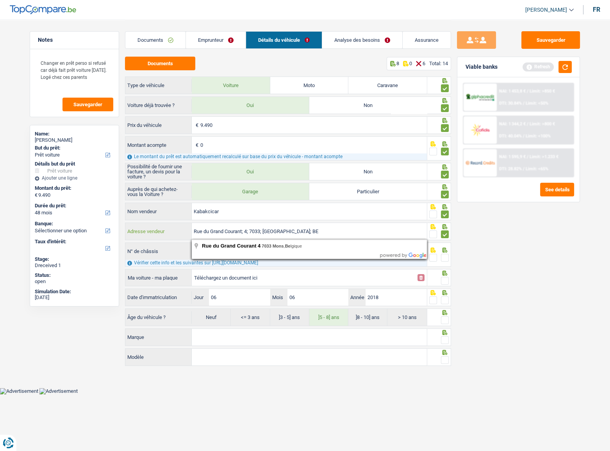
drag, startPoint x: 289, startPoint y: 230, endPoint x: 133, endPoint y: 230, distance: 156.1
click at [133, 230] on div "Rue du Grand Courant; 4; 7033; Mons; BE Adresse vendeur" at bounding box center [275, 231] width 301 height 17
type input "Route de Mons; 33; 7322; Bernissart; BE"
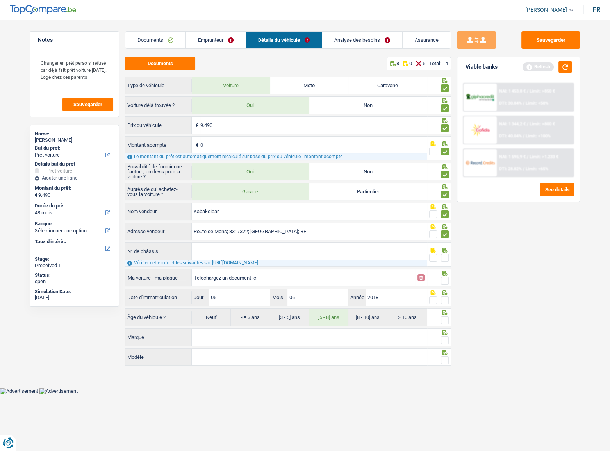
drag, startPoint x: 299, startPoint y: 254, endPoint x: 473, endPoint y: 160, distance: 198.9
click at [304, 246] on input "N° de châssis" at bounding box center [309, 251] width 235 height 17
click at [544, 70] on button "button" at bounding box center [564, 67] width 13 height 12
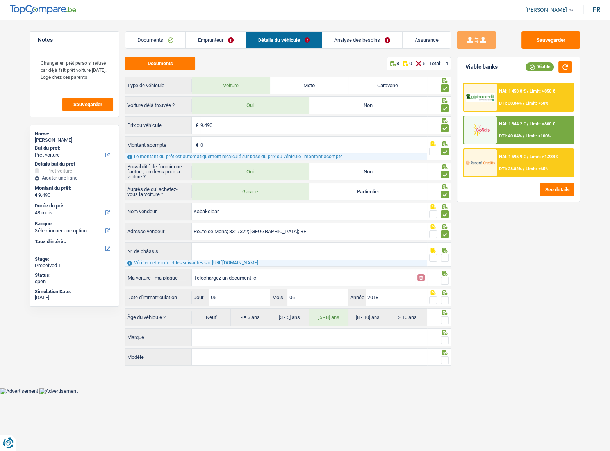
click at [274, 246] on input "N° de châssis" at bounding box center [309, 251] width 235 height 17
drag, startPoint x: 443, startPoint y: 299, endPoint x: 424, endPoint y: 292, distance: 20.5
click at [445, 246] on span at bounding box center [445, 300] width 8 height 8
click at [0, 0] on input "radio" at bounding box center [0, 0] width 0 height 0
click at [229, 246] on td "Téléchargez un document ici" at bounding box center [303, 277] width 224 height 17
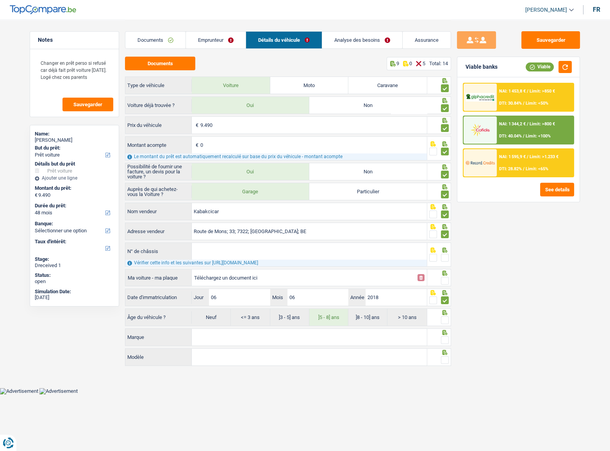
click at [231, 246] on input "N° de châssis" at bounding box center [309, 251] width 235 height 17
paste input "KNADC512AJ6156844"
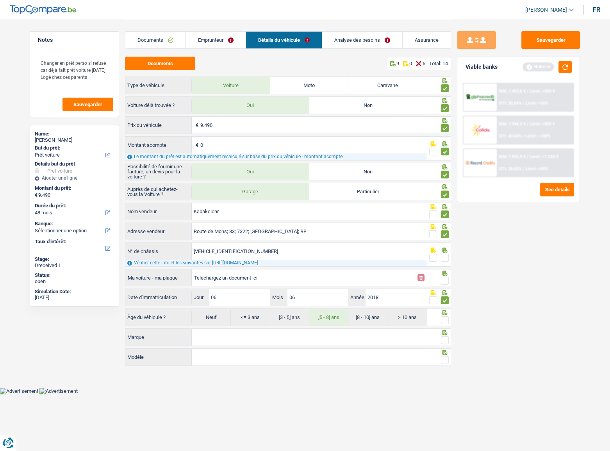
type input "KNADC512AJ6156844"
drag, startPoint x: 444, startPoint y: 254, endPoint x: 444, endPoint y: 273, distance: 18.7
click at [444, 246] on span at bounding box center [445, 258] width 8 height 8
click at [0, 0] on input "radio" at bounding box center [0, 0] width 0 height 0
click at [444, 246] on span at bounding box center [445, 281] width 8 height 8
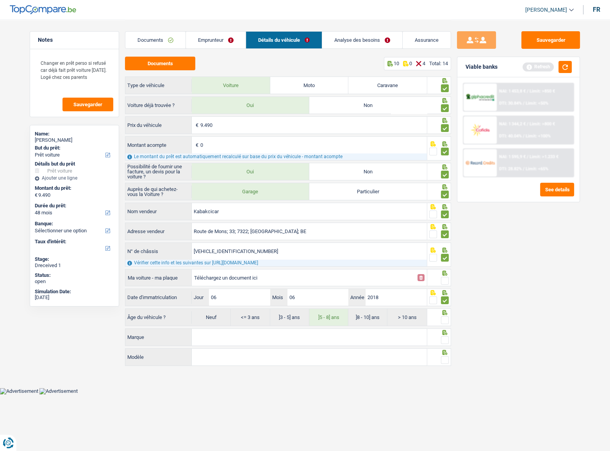
click at [0, 0] on input "radio" at bounding box center [0, 0] width 0 height 0
click at [544, 64] on button "button" at bounding box center [564, 67] width 13 height 12
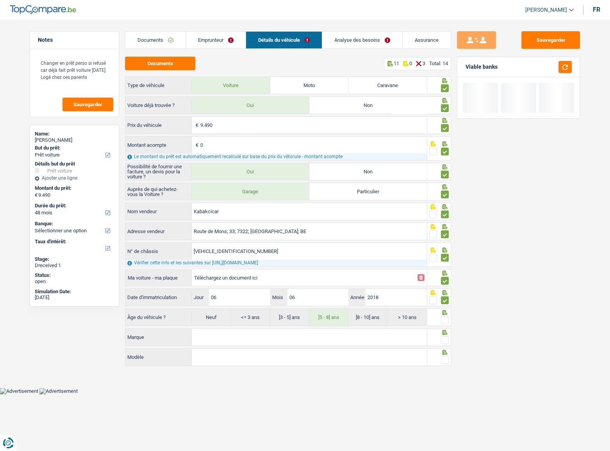
click at [444, 246] on span at bounding box center [445, 320] width 8 height 8
click at [0, 0] on input "radio" at bounding box center [0, 0] width 0 height 0
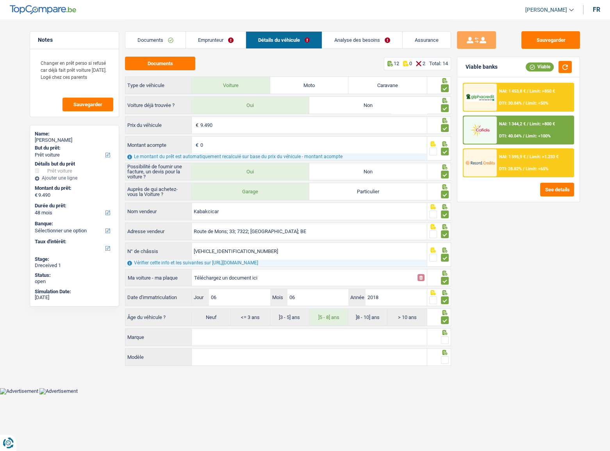
drag, startPoint x: 262, startPoint y: 339, endPoint x: 259, endPoint y: 343, distance: 4.5
click at [261, 246] on input "Marque" at bounding box center [309, 337] width 235 height 17
click at [262, 246] on input "Marque" at bounding box center [309, 337] width 235 height 17
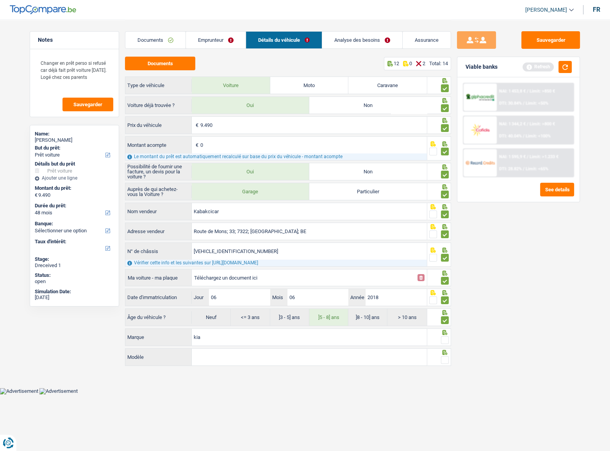
type input "kia"
click at [221, 246] on input "Modèle" at bounding box center [309, 357] width 235 height 17
type input "rio"
click at [444, 246] on span at bounding box center [445, 340] width 8 height 8
click at [0, 0] on input "radio" at bounding box center [0, 0] width 0 height 0
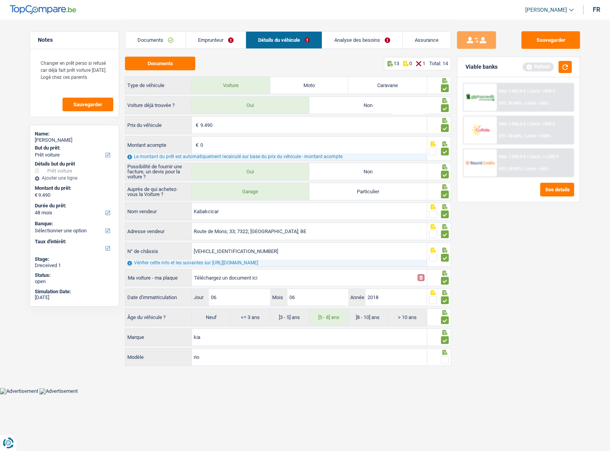
click at [446, 246] on div at bounding box center [445, 360] width 8 height 10
drag, startPoint x: 446, startPoint y: 361, endPoint x: 476, endPoint y: 316, distance: 54.3
click at [446, 246] on span at bounding box center [445, 360] width 8 height 8
click at [0, 0] on input "radio" at bounding box center [0, 0] width 0 height 0
click at [544, 62] on button "button" at bounding box center [564, 67] width 13 height 12
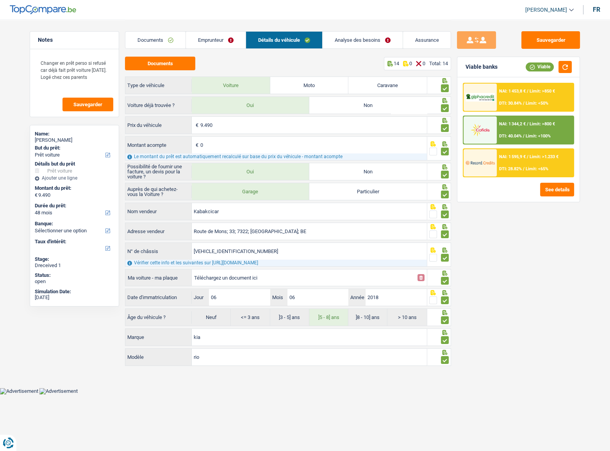
click at [227, 46] on link "Emprunteur" at bounding box center [216, 40] width 60 height 17
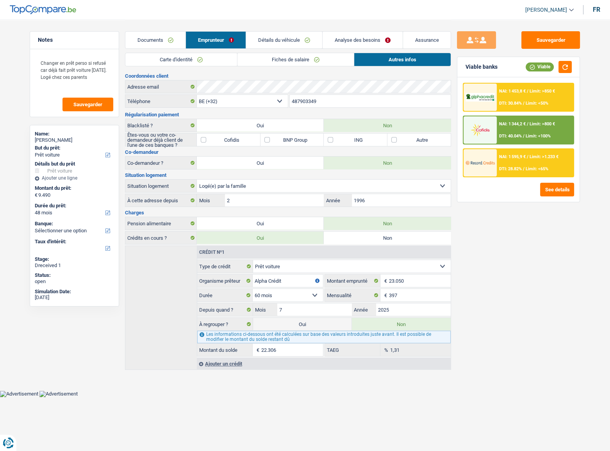
click at [297, 57] on link "Fiches de salaire" at bounding box center [295, 59] width 116 height 13
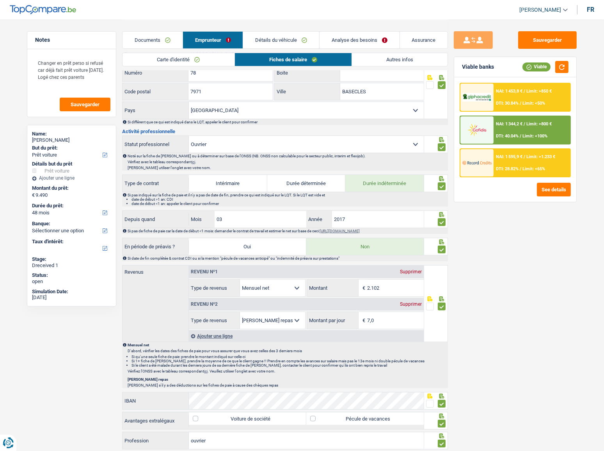
scroll to position [111, 0]
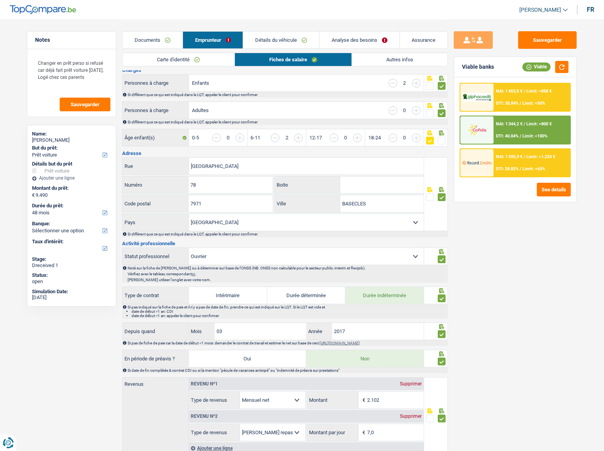
click at [264, 32] on link "Détails du véhicule" at bounding box center [281, 40] width 76 height 17
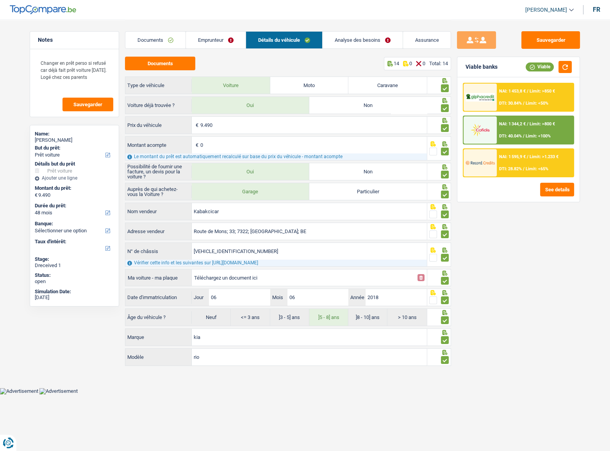
click at [258, 246] on div "KNADC512AJ6156844 N° de châssis Vérifier cette info et les suivantes sur https:…" at bounding box center [276, 254] width 302 height 24
click at [239, 246] on input "Téléchargez un document ici" at bounding box center [303, 278] width 219 height 12
type input "C:\fakepath\ch.png"
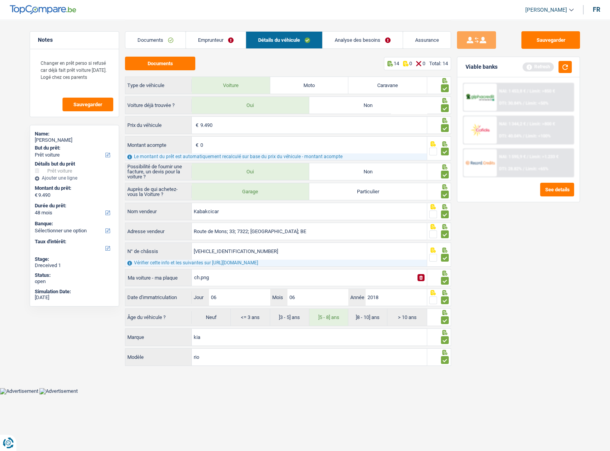
click at [227, 42] on link "Emprunteur" at bounding box center [216, 40] width 60 height 17
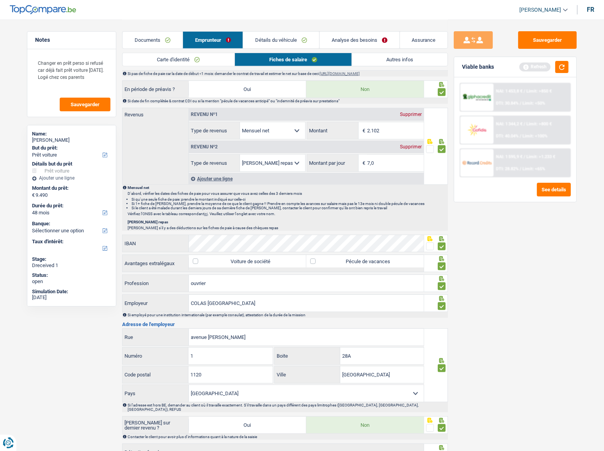
scroll to position [431, 0]
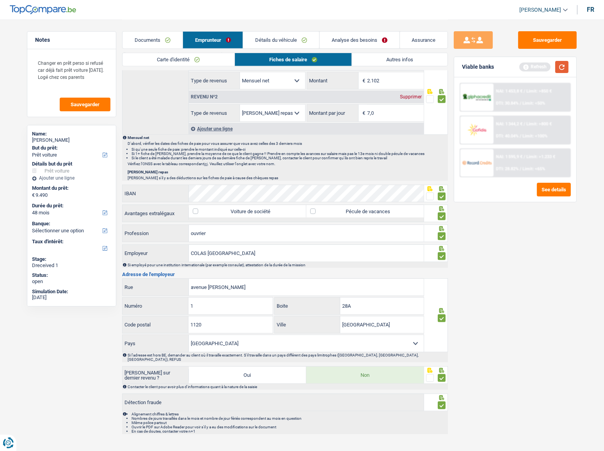
drag, startPoint x: 564, startPoint y: 70, endPoint x: 549, endPoint y: 78, distance: 17.6
click at [544, 70] on button "button" at bounding box center [561, 67] width 13 height 12
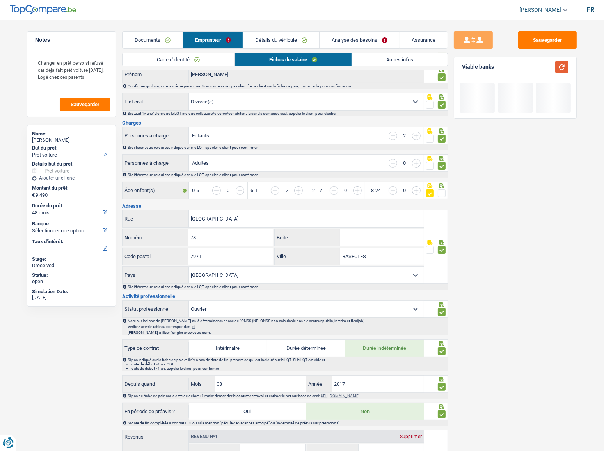
scroll to position [0, 0]
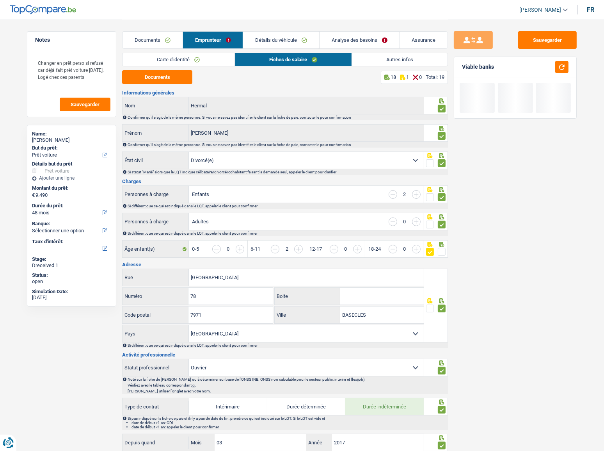
click at [391, 56] on link "Autres infos" at bounding box center [400, 59] width 96 height 13
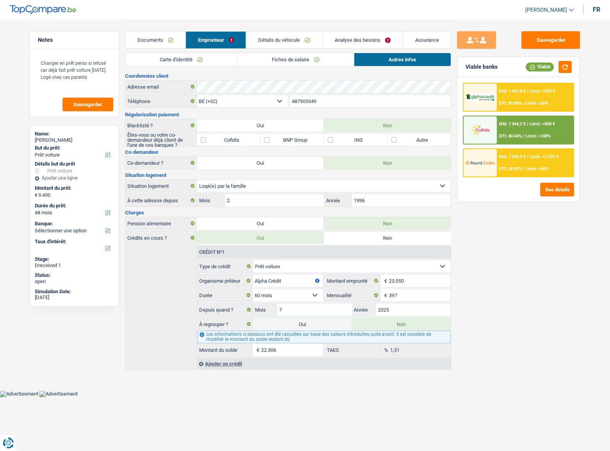
click at [290, 45] on link "Détails du véhicule" at bounding box center [284, 40] width 76 height 17
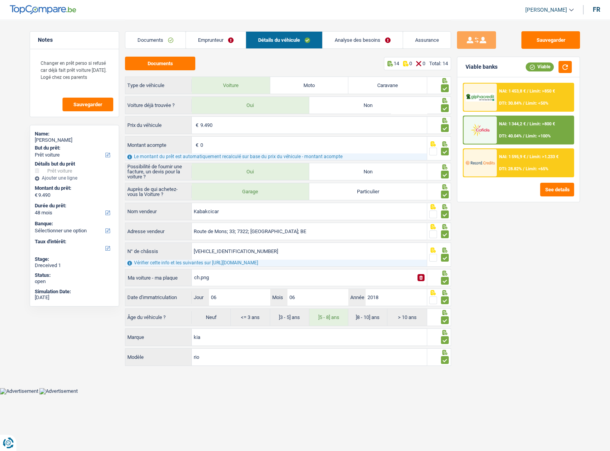
click at [356, 43] on link "Analyse des besoins" at bounding box center [362, 40] width 80 height 17
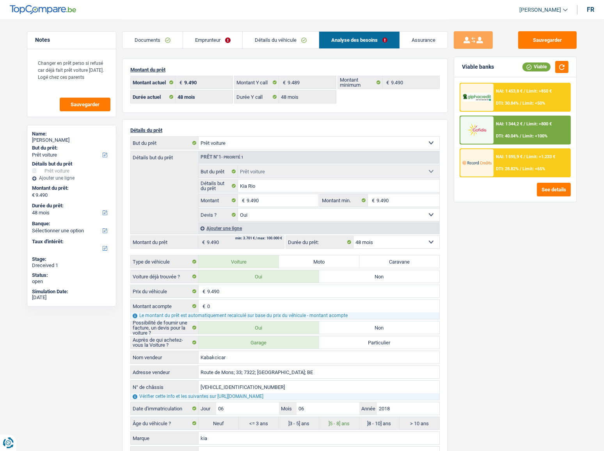
click at [517, 155] on span "NAI: 1 595,9 €" at bounding box center [509, 156] width 27 height 5
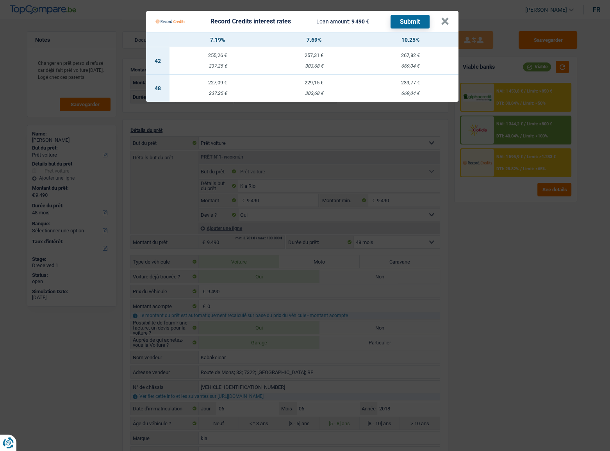
click at [393, 92] on div "669,04 €" at bounding box center [410, 93] width 96 height 5
select select "record credits"
type input "10,25"
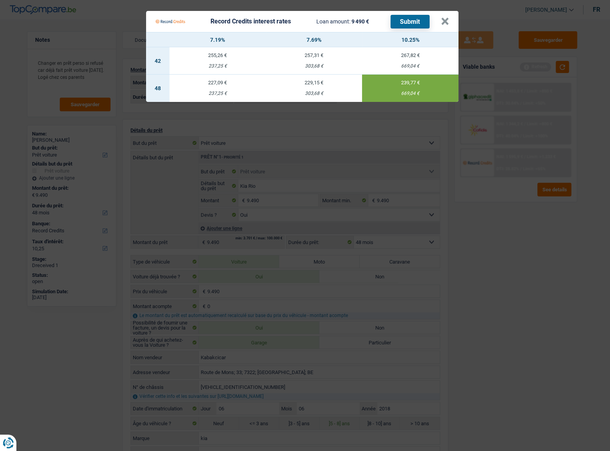
click at [410, 20] on button "Submit" at bounding box center [409, 22] width 39 height 14
click at [447, 20] on button "×" at bounding box center [445, 22] width 8 height 8
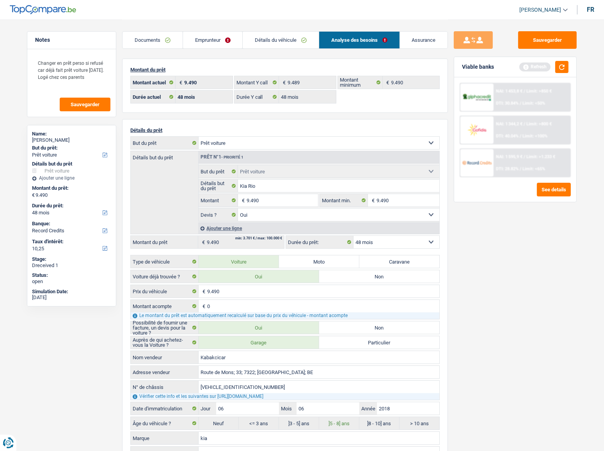
click at [222, 45] on link "Emprunteur" at bounding box center [213, 40] width 60 height 17
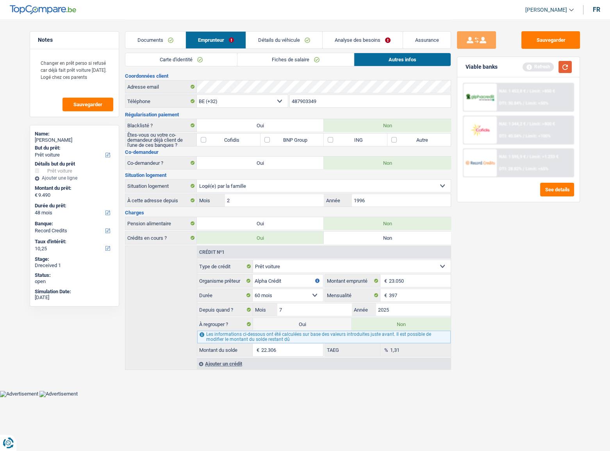
drag, startPoint x: 568, startPoint y: 69, endPoint x: 565, endPoint y: 78, distance: 9.1
click at [544, 70] on button "button" at bounding box center [564, 67] width 13 height 12
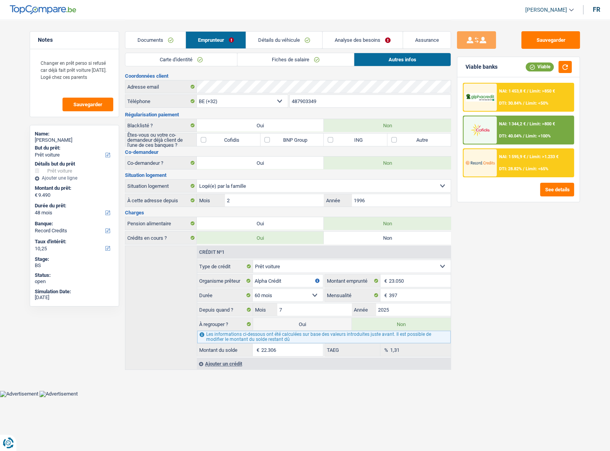
click at [293, 39] on link "Détails du véhicule" at bounding box center [284, 40] width 76 height 17
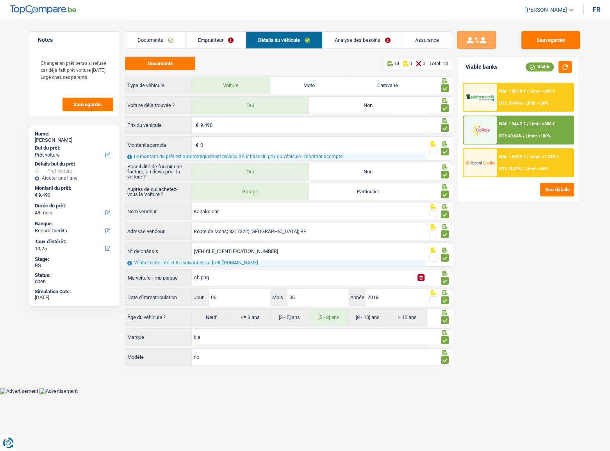
click at [219, 39] on link "Emprunteur" at bounding box center [216, 40] width 60 height 17
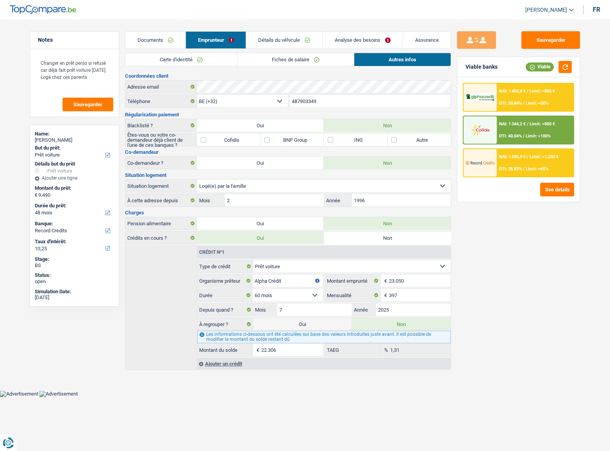
click at [249, 62] on link "Fiches de salaire" at bounding box center [295, 59] width 116 height 13
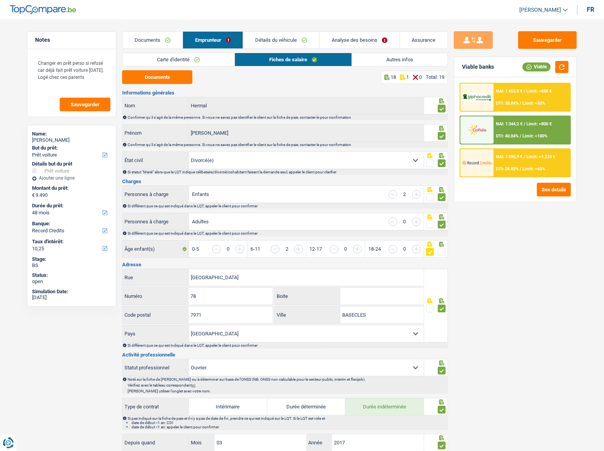
click at [183, 65] on link "Carte d'identité" at bounding box center [179, 59] width 112 height 13
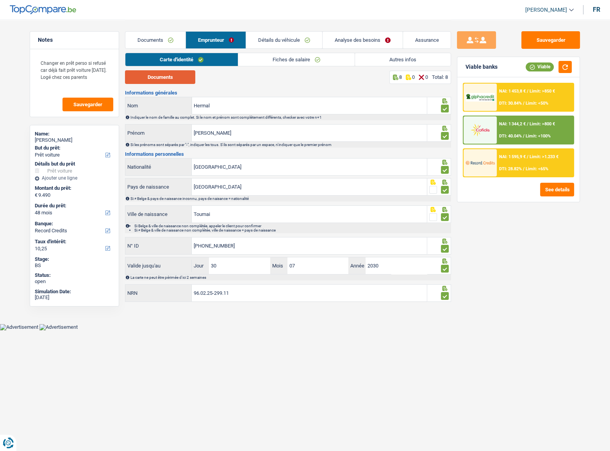
click at [184, 82] on button "Documents" at bounding box center [160, 77] width 70 height 14
click at [537, 98] on div "NAI: 1 453,8 € / Limit: >850 € DTI: 30.84% / Limit: <50%" at bounding box center [534, 97] width 77 height 27
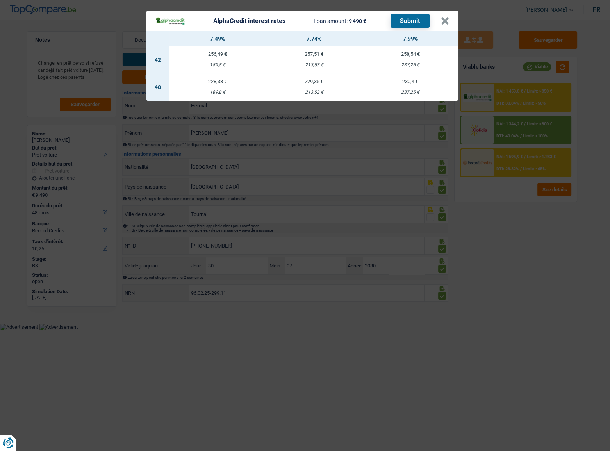
click at [408, 86] on td "230,4 € 237,25 €" at bounding box center [410, 86] width 96 height 27
select select "alphacredit"
type input "7,99"
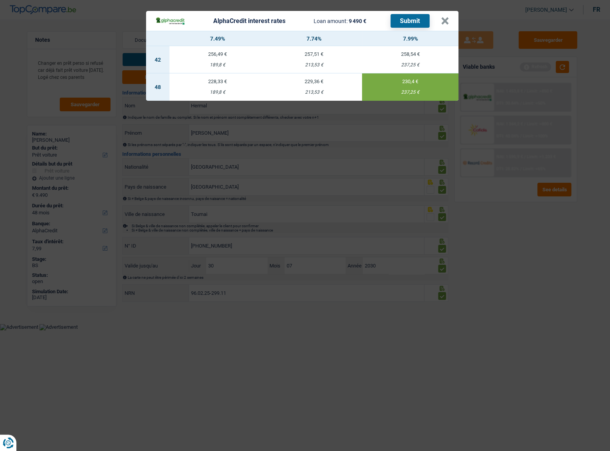
click at [409, 21] on button "Submit" at bounding box center [409, 21] width 39 height 14
drag, startPoint x: 441, startPoint y: 18, endPoint x: 460, endPoint y: 16, distance: 19.2
click at [441, 18] on button "×" at bounding box center [445, 21] width 8 height 8
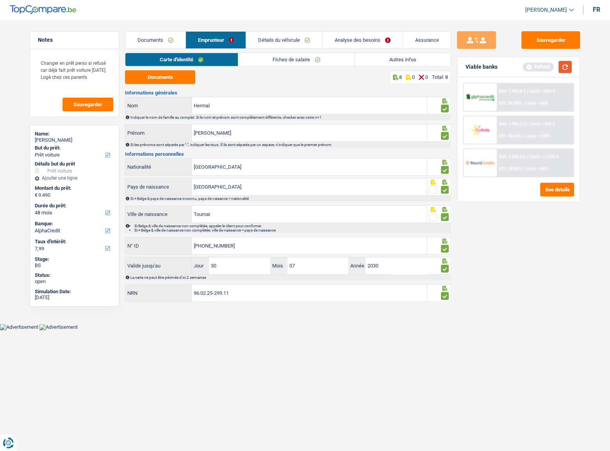
click at [544, 68] on button "button" at bounding box center [564, 67] width 13 height 12
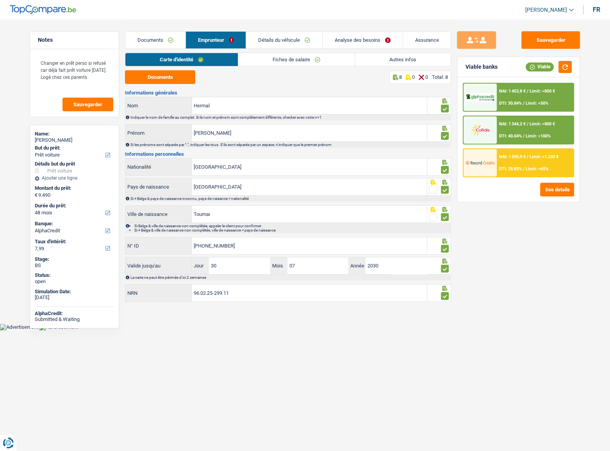
click at [380, 51] on div "Documents Emprunteur Détails du véhicule Analyse des besoins Assurance" at bounding box center [288, 36] width 326 height 33
click at [379, 66] on div "Carte d'identité Fiches de salaire Autres infos" at bounding box center [288, 62] width 326 height 18
click at [382, 54] on link "Autres infos" at bounding box center [403, 59] width 96 height 13
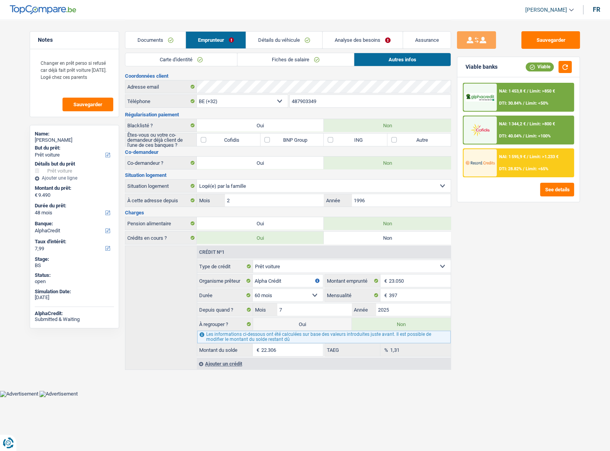
click at [289, 43] on link "Détails du véhicule" at bounding box center [284, 40] width 76 height 17
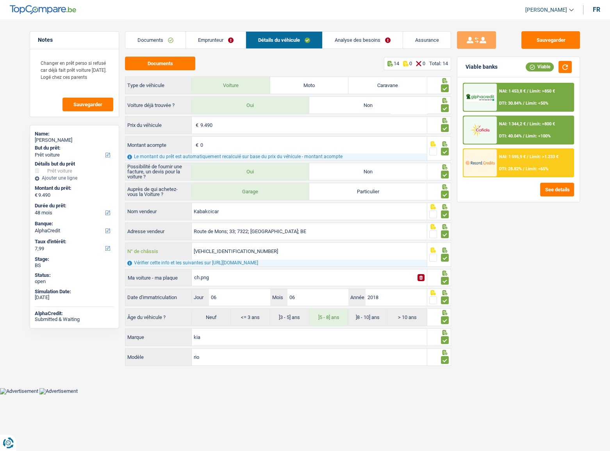
drag, startPoint x: 207, startPoint y: 253, endPoint x: 148, endPoint y: 253, distance: 58.9
click at [148, 246] on div "KNADC512AJ6156844 N° de châssis" at bounding box center [275, 251] width 301 height 17
click at [543, 106] on div "NAI: 1 453,8 € / Limit: >850 € DTI: 30.84% / Limit: <50%" at bounding box center [534, 97] width 77 height 27
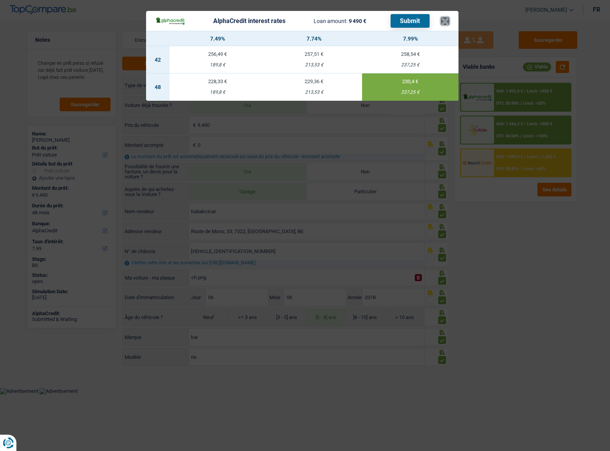
drag, startPoint x: 447, startPoint y: 21, endPoint x: 430, endPoint y: 25, distance: 17.4
click at [447, 21] on button "×" at bounding box center [445, 21] width 8 height 8
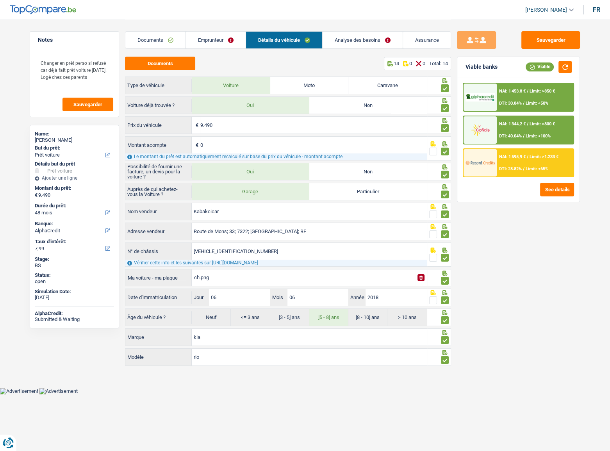
click at [153, 43] on link "Documents" at bounding box center [155, 40] width 60 height 17
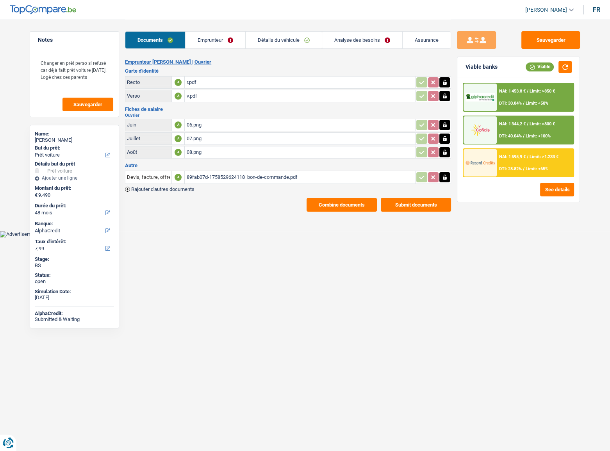
click at [213, 37] on link "Emprunteur" at bounding box center [215, 40] width 60 height 17
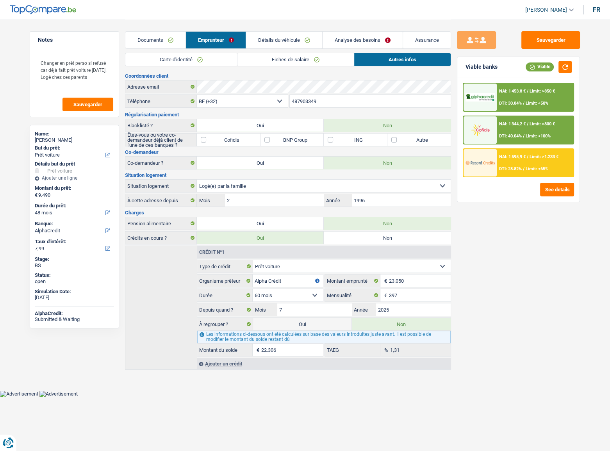
click at [166, 59] on link "Carte d'identité" at bounding box center [181, 59] width 112 height 13
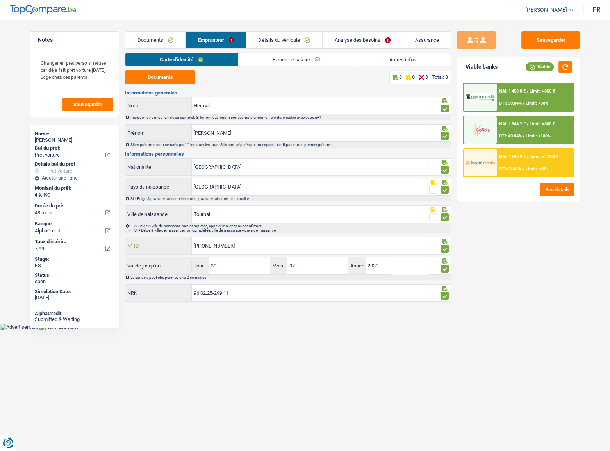
click at [218, 246] on input "593-0014843-65" at bounding box center [309, 245] width 235 height 17
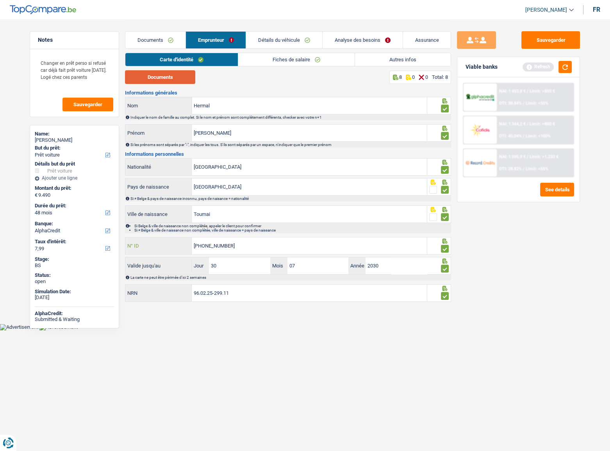
type input "593-0014943-65"
click at [169, 80] on button "Documents" at bounding box center [160, 77] width 70 height 14
click at [544, 66] on button "button" at bounding box center [564, 67] width 13 height 12
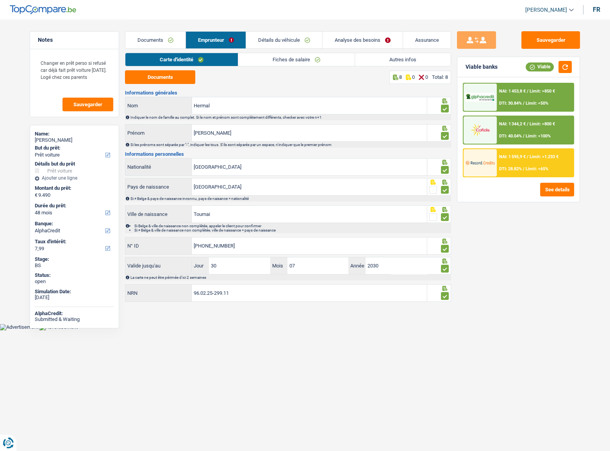
click at [544, 126] on div "NAI: 1 344,2 € / Limit: >800 € DTI: 40.04% / Limit: <100%" at bounding box center [534, 129] width 77 height 27
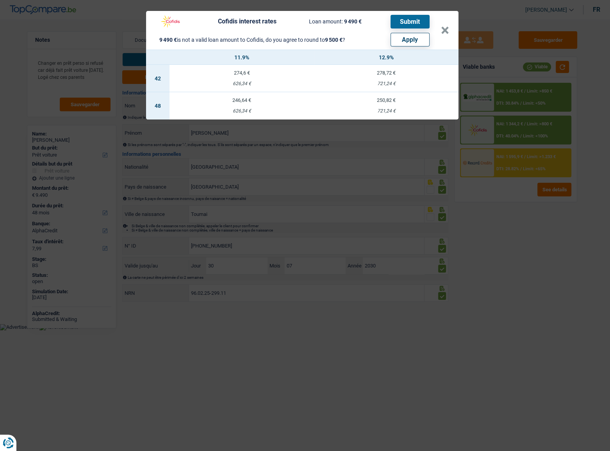
click at [414, 40] on button "Apply" at bounding box center [409, 40] width 39 height 14
type input "9.500"
select select "other"
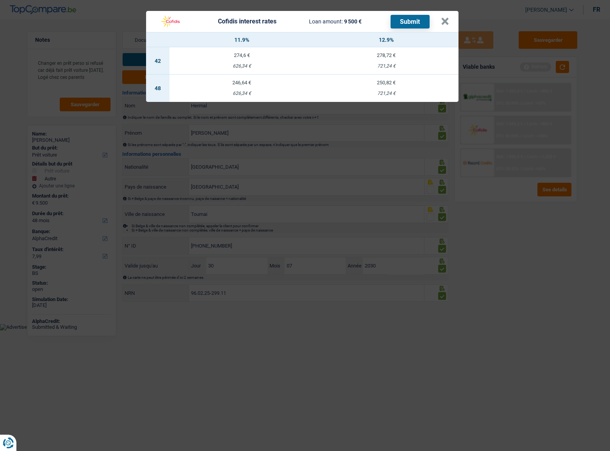
click at [254, 82] on div "246,64 €" at bounding box center [241, 82] width 144 height 5
select select "cofidis"
type input "11,90"
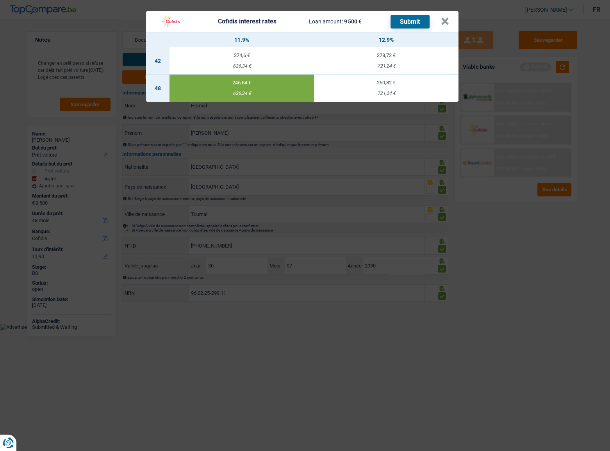
click at [401, 18] on button "Submit" at bounding box center [409, 22] width 39 height 14
click at [443, 20] on button "×" at bounding box center [445, 22] width 8 height 8
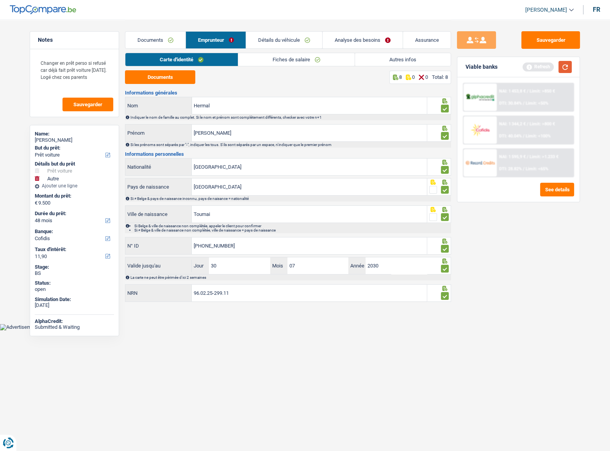
click at [544, 66] on button "button" at bounding box center [564, 67] width 13 height 12
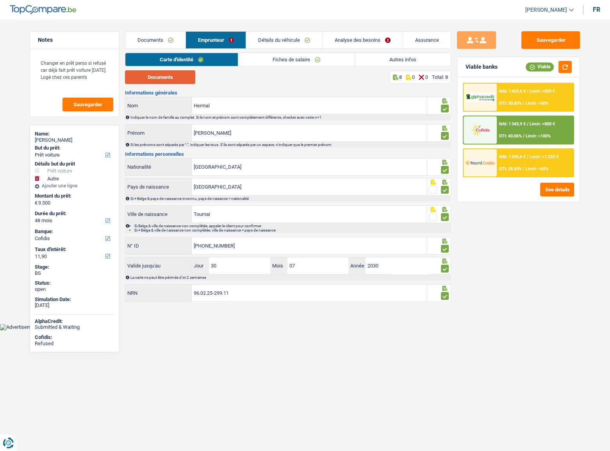
click at [146, 79] on button "Documents" at bounding box center [160, 77] width 70 height 14
click at [515, 90] on span "NAI: 1 453,5 €" at bounding box center [512, 91] width 27 height 5
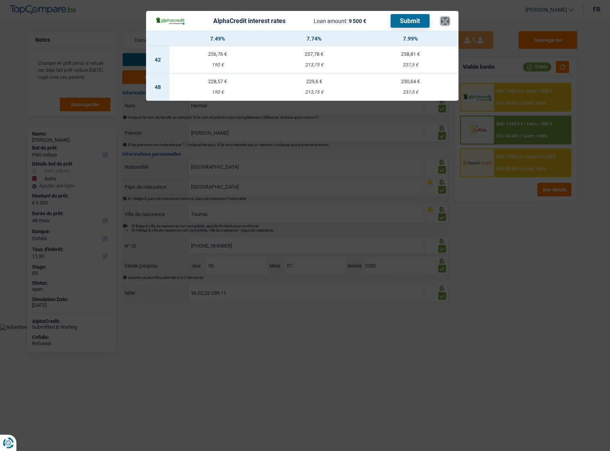
click at [447, 24] on button "×" at bounding box center [445, 21] width 8 height 8
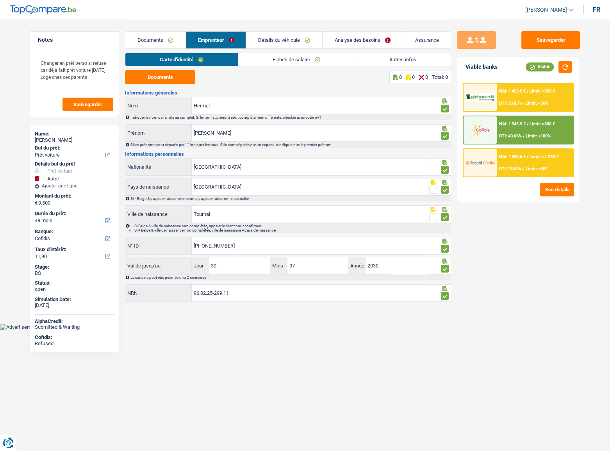
click at [544, 97] on div "NAI: 1 453,5 € / Limit: >850 € DTI: 30.85% / Limit: <50%" at bounding box center [534, 97] width 77 height 27
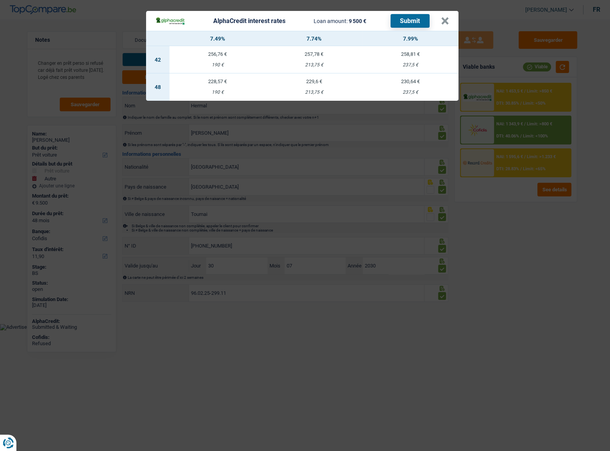
click at [544, 97] on div "AlphaCredit interest rates Loan amount: 9 500 € Submit × 7.49% 7.74% 7.99% 42 2…" at bounding box center [305, 225] width 610 height 451
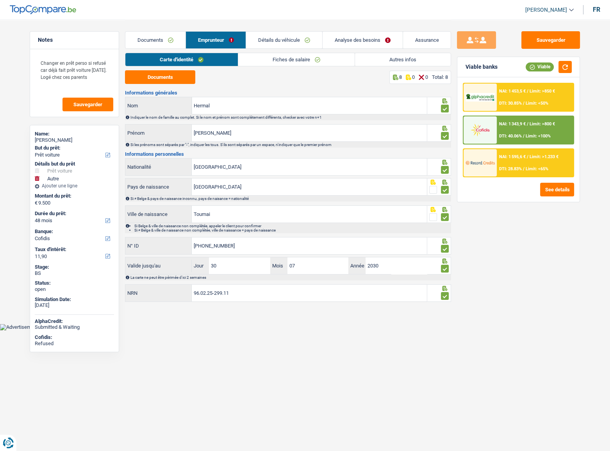
click at [527, 161] on div "NAI: 1 595,6 € / Limit: >1.233 € DTI: 28.83% / Limit: <65%" at bounding box center [534, 162] width 77 height 27
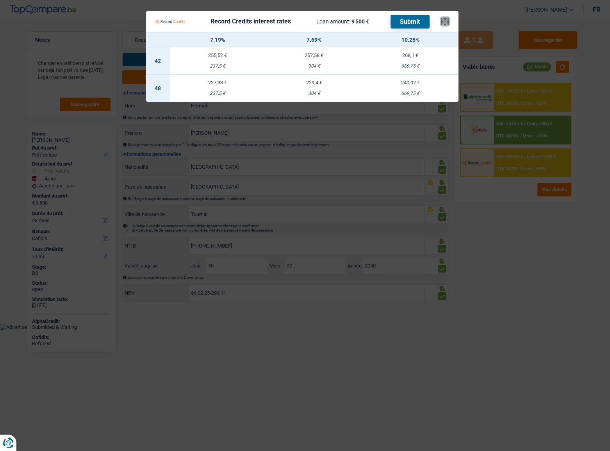
click at [443, 24] on button "×" at bounding box center [445, 22] width 8 height 8
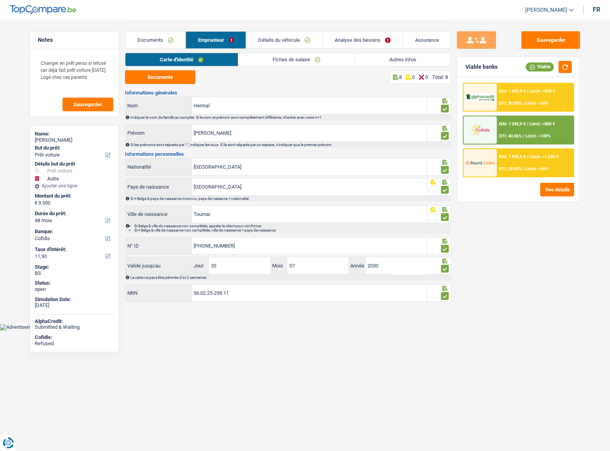
click at [425, 59] on link "Autres infos" at bounding box center [403, 59] width 96 height 13
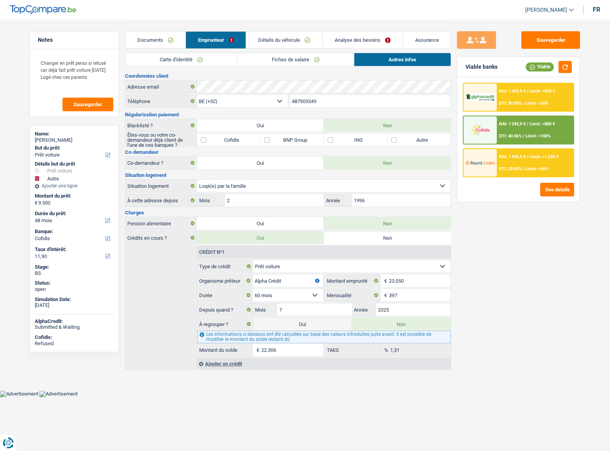
click at [355, 35] on link "Analyse des besoins" at bounding box center [362, 40] width 80 height 17
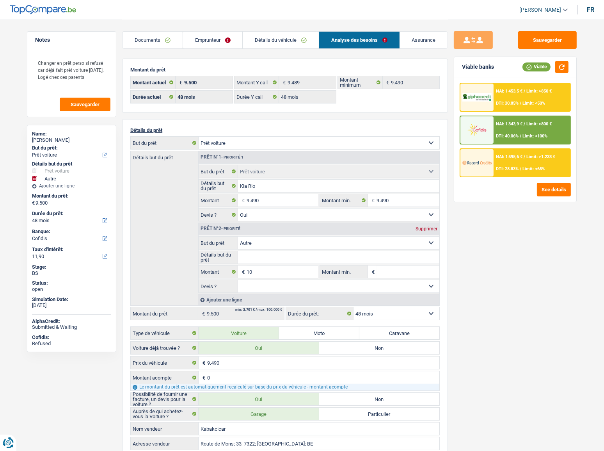
click at [427, 228] on div "Supprimer" at bounding box center [427, 228] width 26 height 5
type input "9.490"
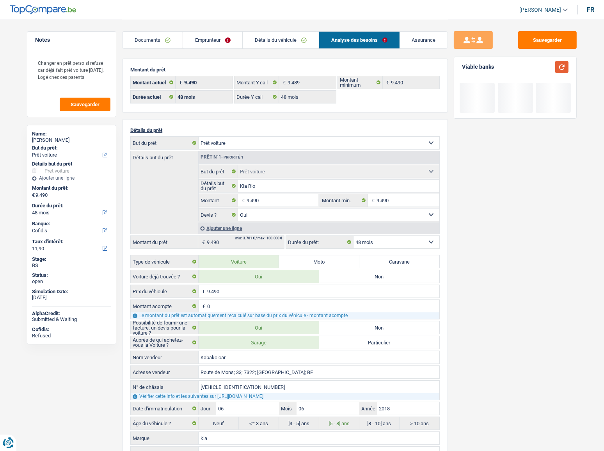
drag, startPoint x: 566, startPoint y: 72, endPoint x: 607, endPoint y: 72, distance: 41.0
click at [544, 72] on button "button" at bounding box center [561, 67] width 13 height 12
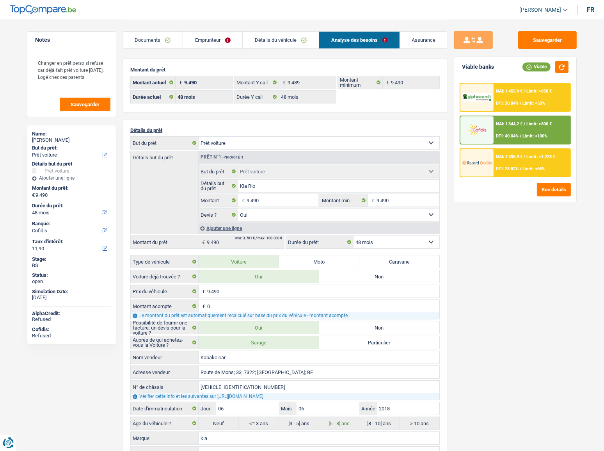
drag, startPoint x: 220, startPoint y: 43, endPoint x: 264, endPoint y: 51, distance: 44.9
click at [220, 43] on link "Emprunteur" at bounding box center [213, 40] width 60 height 17
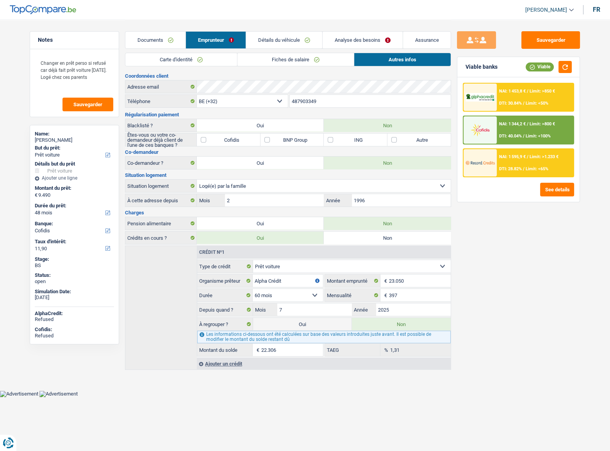
click at [200, 60] on link "Carte d'identité" at bounding box center [181, 59] width 112 height 13
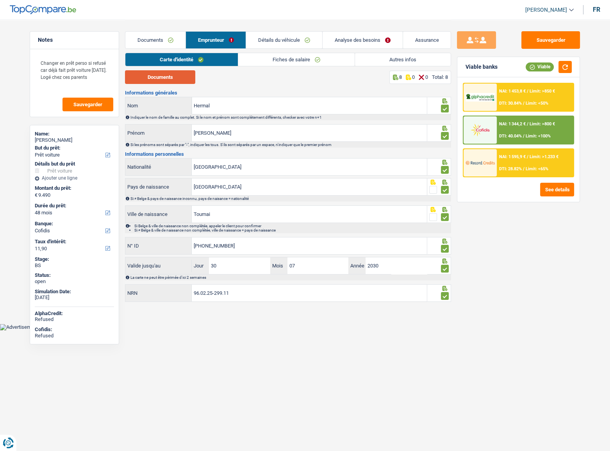
click at [163, 78] on button "Documents" at bounding box center [160, 77] width 70 height 14
click at [308, 60] on link "Fiches de salaire" at bounding box center [296, 59] width 116 height 13
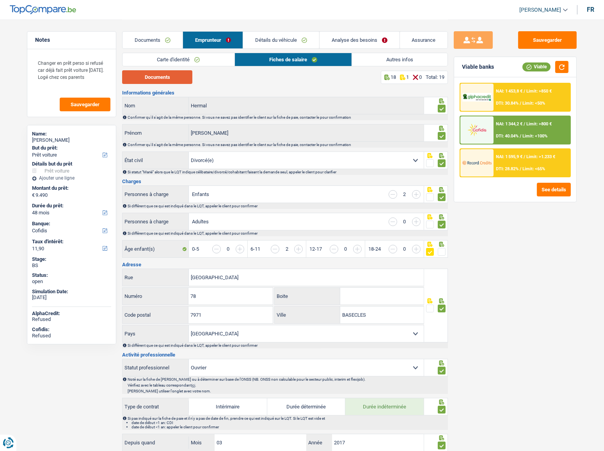
click at [185, 76] on button "Documents" at bounding box center [157, 77] width 70 height 14
drag, startPoint x: 266, startPoint y: 38, endPoint x: 312, endPoint y: 43, distance: 46.7
click at [266, 38] on link "Détails du véhicule" at bounding box center [281, 40] width 76 height 17
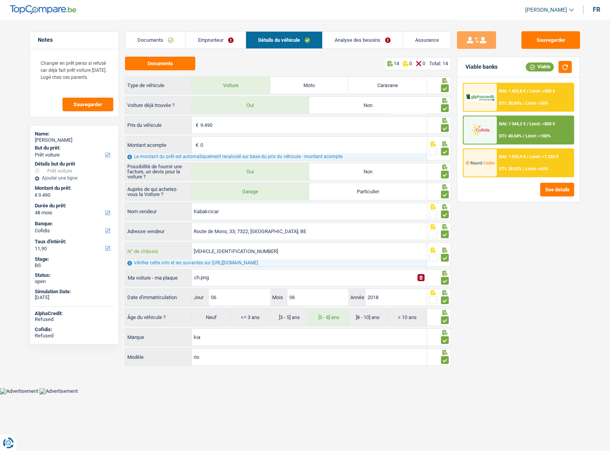
drag, startPoint x: 269, startPoint y: 251, endPoint x: 154, endPoint y: 252, distance: 115.1
click at [154, 246] on div "KNADC512AJ6156844 N° de châssis" at bounding box center [275, 251] width 301 height 17
drag, startPoint x: 542, startPoint y: 46, endPoint x: 76, endPoint y: 109, distance: 470.2
click at [528, 48] on button "Sauvegarder" at bounding box center [550, 40] width 59 height 18
click at [534, 38] on button "Sauvegarder" at bounding box center [550, 40] width 59 height 18
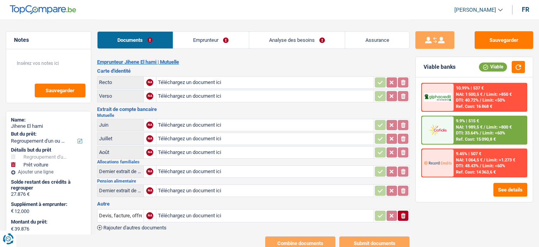
select select "refinancing"
select select "car"
select select "120"
click at [202, 122] on input "Téléchargez un document ici" at bounding box center [265, 125] width 215 height 12
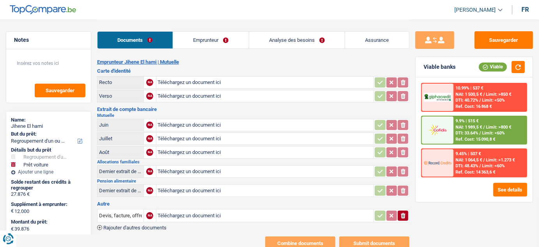
type input "C:\fakepath\06.jpg"
click at [224, 81] on input "Téléchargez un document ici" at bounding box center [265, 82] width 215 height 12
type input "C:\fakepath\r mme.jpg"
click at [196, 96] on input "Téléchargez un document ici" at bounding box center [265, 96] width 215 height 12
type input "C:\fakepath\v.jpg"
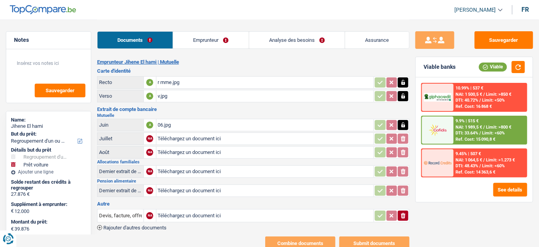
click at [227, 157] on td "Téléchargez un document ici" at bounding box center [265, 152] width 218 height 12
click at [182, 153] on input "Téléchargez un document ici" at bounding box center [265, 152] width 215 height 12
type input "C:\fakepath\08.jpg"
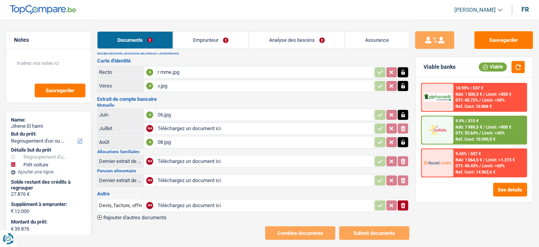
scroll to position [20, 0]
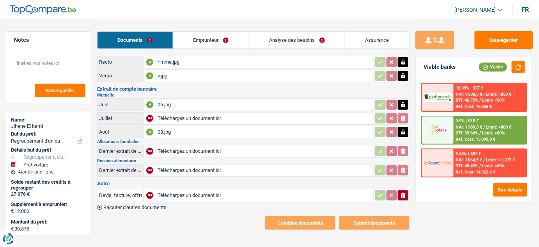
click at [229, 148] on input "Téléchargez un document ici" at bounding box center [265, 151] width 215 height 12
type input "C:\fakepath\allocs fam.jpg"
click at [201, 190] on input "Téléchargez un document ici" at bounding box center [265, 195] width 215 height 12
type input "C:\fakepath\bdc.jpg"
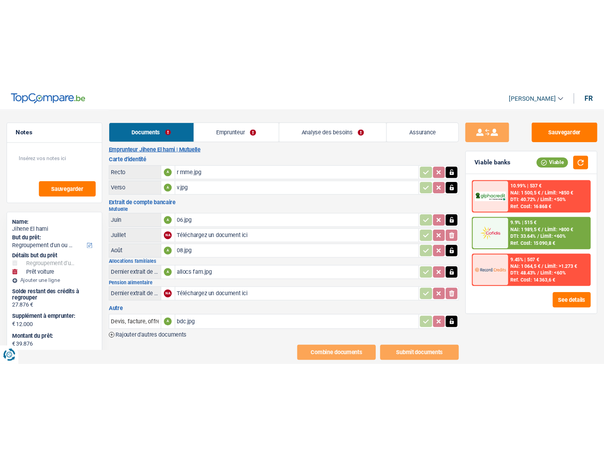
scroll to position [0, 0]
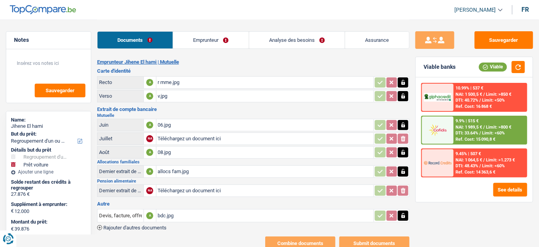
click at [205, 137] on input "Téléchargez un document ici" at bounding box center [265, 139] width 215 height 12
type input "C:\fakepath\07.jpg"
drag, startPoint x: 207, startPoint y: 138, endPoint x: 209, endPoint y: 135, distance: 4.2
click at [208, 135] on div "07.jpg" at bounding box center [265, 139] width 215 height 12
drag, startPoint x: 178, startPoint y: 121, endPoint x: 181, endPoint y: 119, distance: 4.1
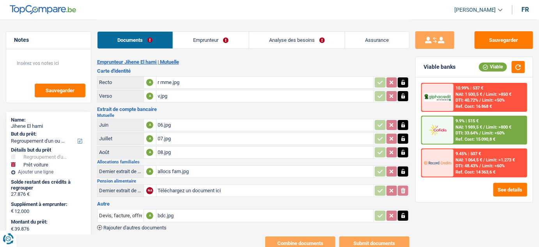
click at [179, 121] on div "06.jpg" at bounding box center [265, 125] width 215 height 12
click at [193, 148] on div "08.jpg" at bounding box center [265, 152] width 215 height 12
click at [210, 41] on link "Emprunteur" at bounding box center [211, 40] width 76 height 17
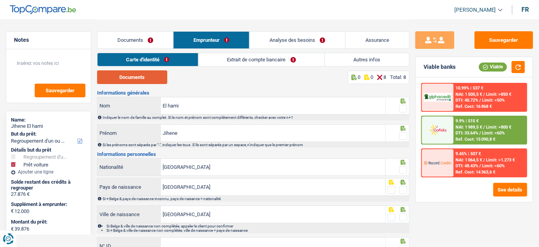
click at [133, 78] on button "Documents" at bounding box center [132, 77] width 70 height 14
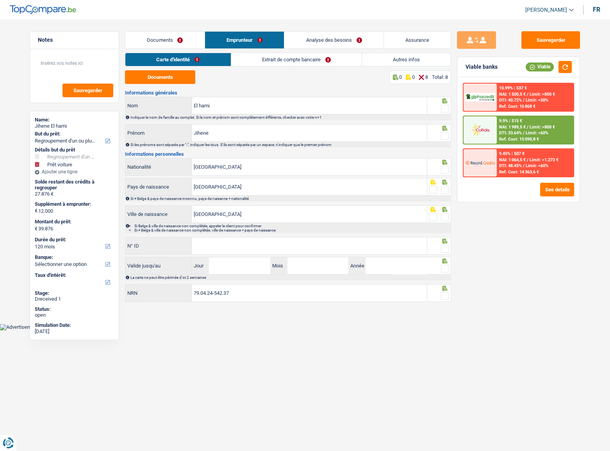
click at [444, 109] on span at bounding box center [445, 109] width 8 height 8
click at [0, 0] on input "radio" at bounding box center [0, 0] width 0 height 0
click at [443, 136] on span at bounding box center [445, 136] width 8 height 8
click at [0, 0] on input "radio" at bounding box center [0, 0] width 0 height 0
click at [444, 168] on span at bounding box center [445, 170] width 8 height 8
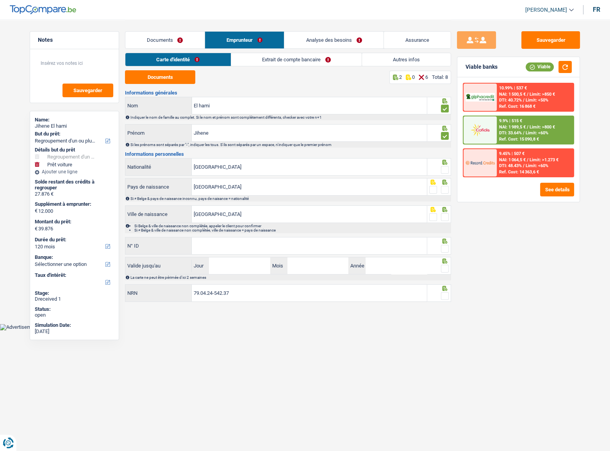
click at [0, 0] on input "radio" at bounding box center [0, 0] width 0 height 0
click at [445, 194] on div at bounding box center [445, 190] width 8 height 10
click at [445, 213] on span at bounding box center [445, 217] width 8 height 8
click at [0, 0] on input "radio" at bounding box center [0, 0] width 0 height 0
drag, startPoint x: 446, startPoint y: 187, endPoint x: 403, endPoint y: 224, distance: 57.2
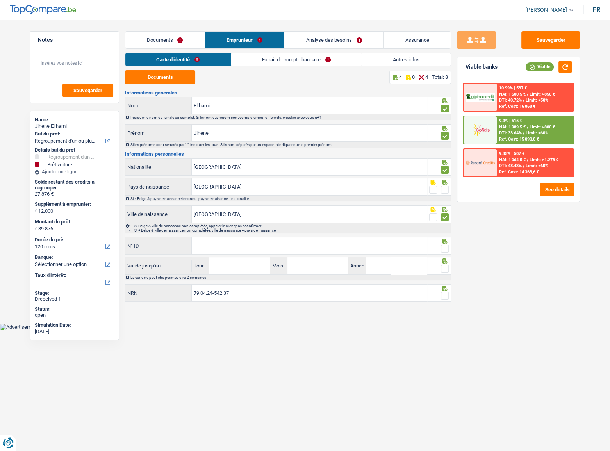
click at [445, 186] on span at bounding box center [445, 190] width 8 height 8
click at [0, 0] on input "radio" at bounding box center [0, 0] width 0 height 0
drag, startPoint x: 262, startPoint y: 247, endPoint x: 311, endPoint y: 246, distance: 49.2
click at [262, 246] on input "N° ID" at bounding box center [309, 245] width 235 height 17
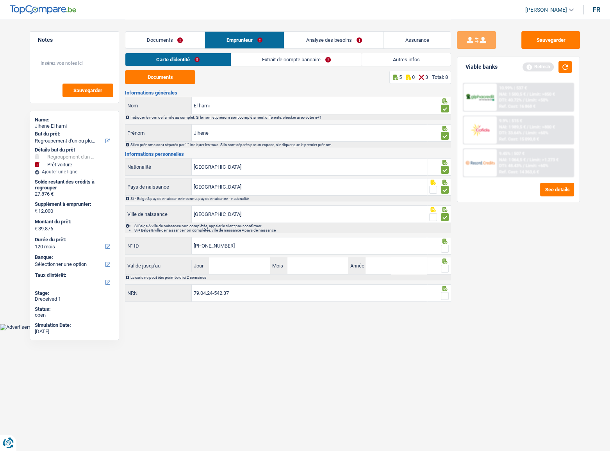
type input "592-9238012-07"
drag, startPoint x: 445, startPoint y: 246, endPoint x: 507, endPoint y: 195, distance: 80.4
click at [445, 245] on span at bounding box center [445, 249] width 8 height 8
click at [0, 0] on input "radio" at bounding box center [0, 0] width 0 height 0
click at [539, 67] on button "button" at bounding box center [564, 67] width 13 height 12
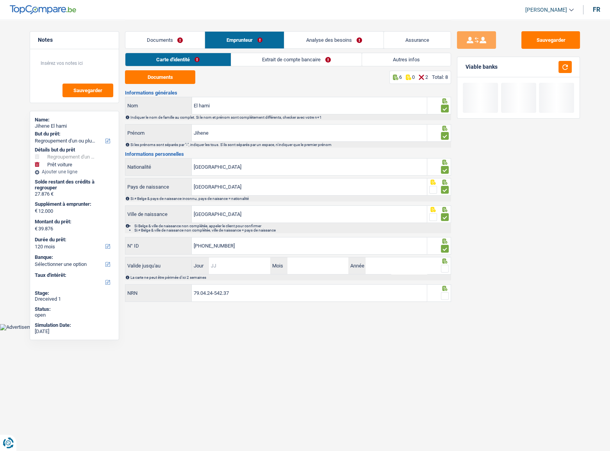
drag, startPoint x: 244, startPoint y: 265, endPoint x: 273, endPoint y: 265, distance: 28.5
click at [245, 246] on input "Jour" at bounding box center [239, 265] width 61 height 17
type input "27"
type input "02"
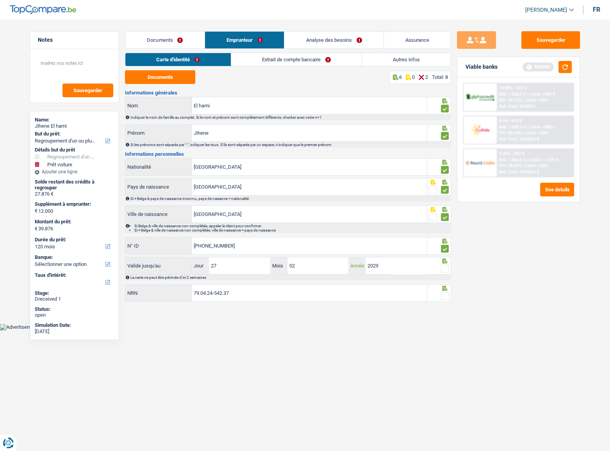
type input "2029"
click at [440, 246] on fieldset at bounding box center [439, 269] width 20 height 10
click at [445, 246] on span at bounding box center [445, 269] width 8 height 8
click at [0, 0] on input "radio" at bounding box center [0, 0] width 0 height 0
click at [443, 246] on span at bounding box center [445, 296] width 8 height 8
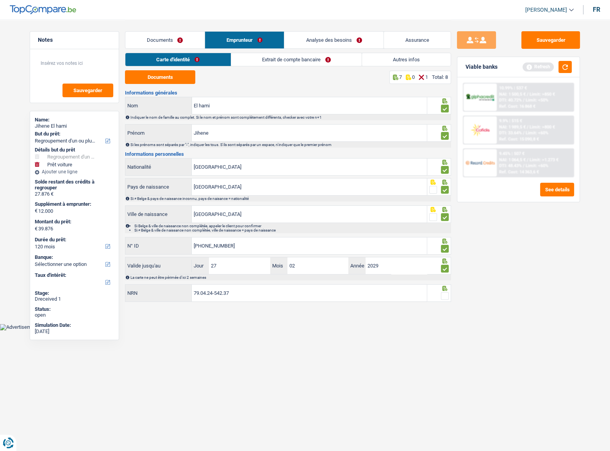
click at [0, 0] on input "radio" at bounding box center [0, 0] width 0 height 0
click at [539, 67] on button "button" at bounding box center [564, 67] width 13 height 12
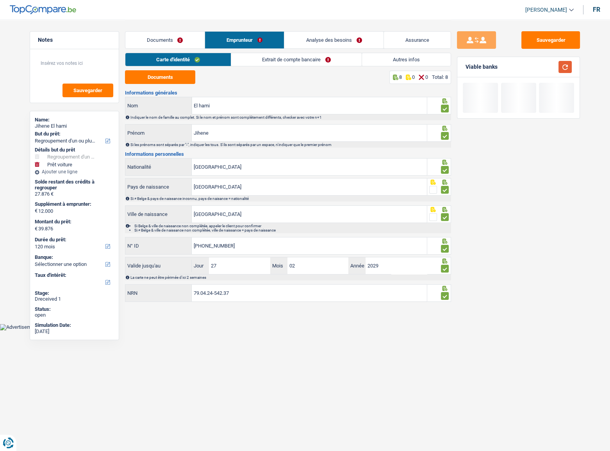
click at [539, 67] on button "button" at bounding box center [564, 67] width 13 height 12
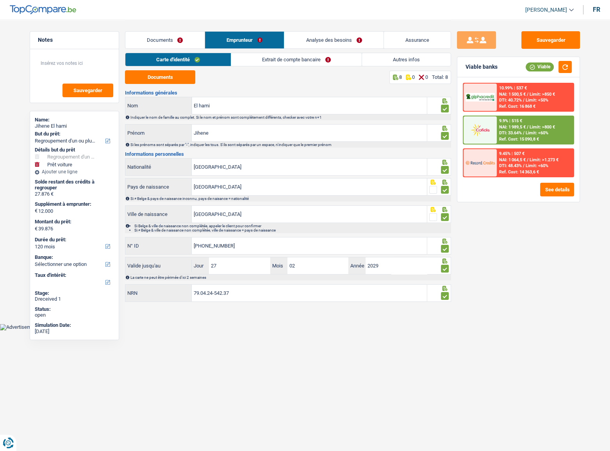
click at [312, 57] on link "Extrait de compte bancaire" at bounding box center [296, 59] width 130 height 13
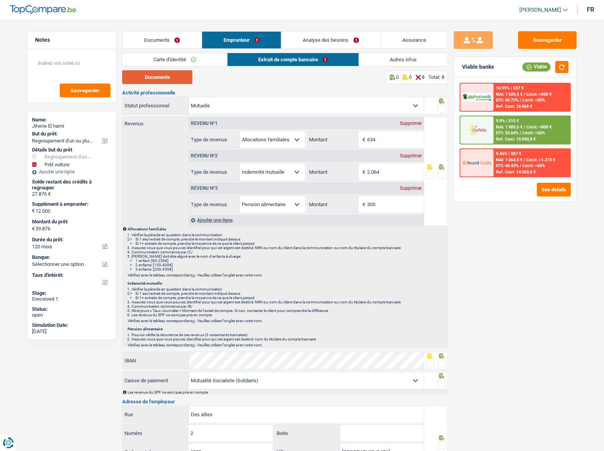
click at [173, 78] on button "Documents" at bounding box center [157, 77] width 70 height 14
click at [400, 174] on input "2.064" at bounding box center [395, 172] width 57 height 17
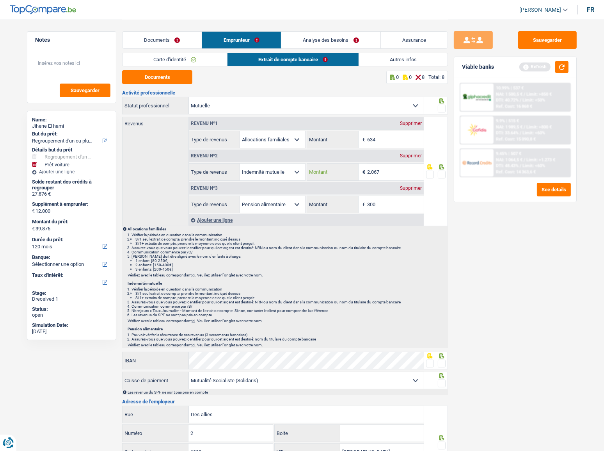
type input "2.067"
drag, startPoint x: 384, startPoint y: 141, endPoint x: 345, endPoint y: 146, distance: 39.5
click at [345, 146] on div "634 € Montant" at bounding box center [365, 139] width 116 height 17
type input "828"
click at [443, 105] on span at bounding box center [442, 109] width 8 height 8
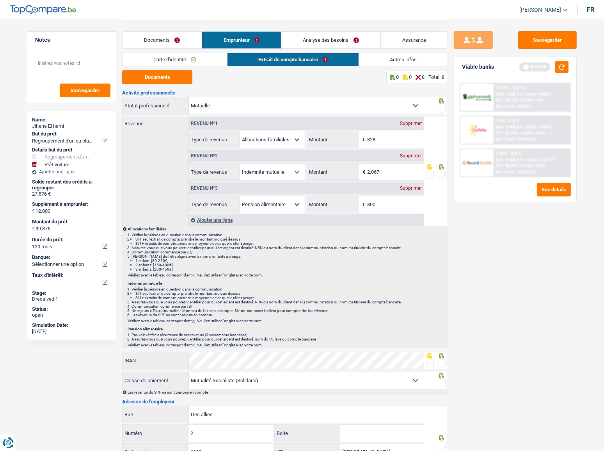
click at [0, 0] on input "radio" at bounding box center [0, 0] width 0 height 0
drag, startPoint x: 158, startPoint y: 36, endPoint x: 163, endPoint y: 44, distance: 9.3
click at [158, 36] on link "Documents" at bounding box center [162, 40] width 79 height 17
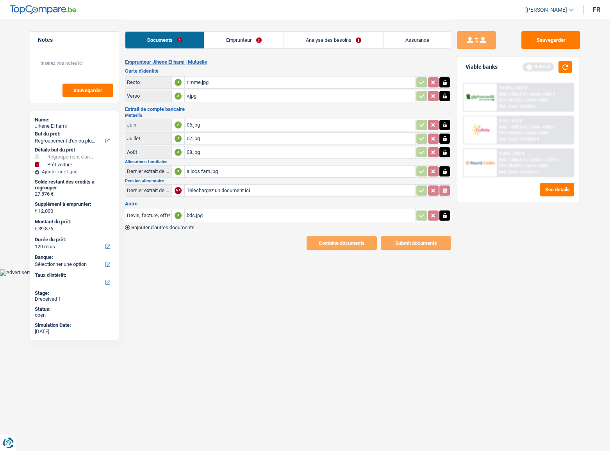
click at [245, 189] on input "Téléchargez un document ici" at bounding box center [299, 191] width 227 height 12
type input "C:\fakepath\pension alim.jpg"
click at [230, 189] on div "pension alim.jpg" at bounding box center [299, 191] width 227 height 12
drag, startPoint x: 251, startPoint y: 26, endPoint x: 244, endPoint y: 34, distance: 10.9
click at [251, 26] on div "Documents Emprunteur Analyse des besoins Assurance" at bounding box center [288, 36] width 326 height 33
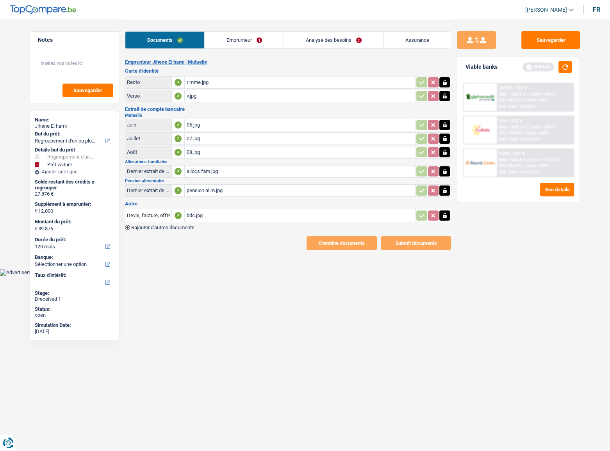
click at [244, 35] on link "Emprunteur" at bounding box center [244, 40] width 79 height 17
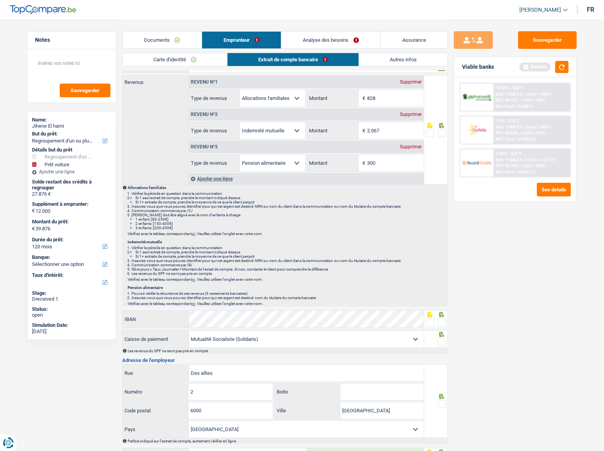
scroll to position [35, 0]
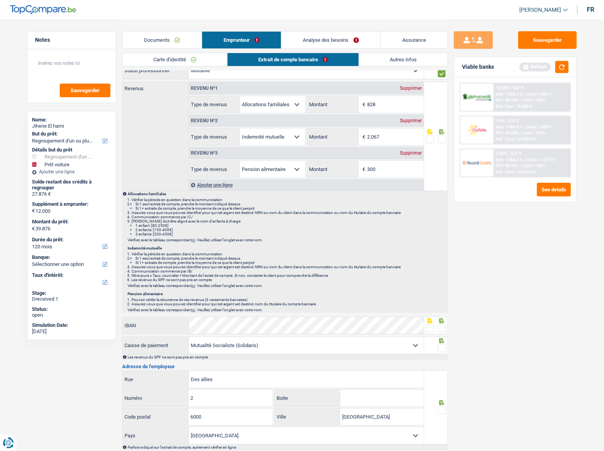
click at [441, 135] on span at bounding box center [442, 139] width 8 height 8
click at [0, 0] on input "radio" at bounding box center [0, 0] width 0 height 0
click at [539, 66] on button "button" at bounding box center [561, 67] width 13 height 12
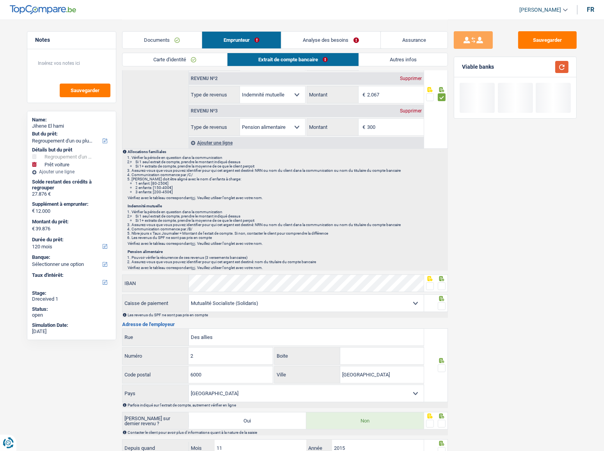
scroll to position [142, 0]
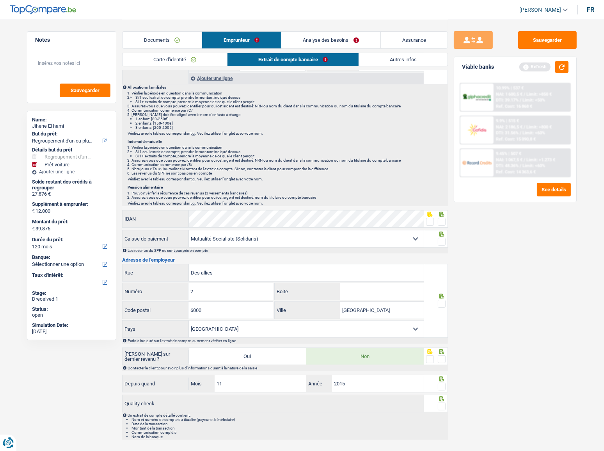
click at [439, 215] on icon at bounding box center [442, 214] width 8 height 5
click at [441, 219] on span at bounding box center [442, 222] width 8 height 8
click at [0, 0] on input "radio" at bounding box center [0, 0] width 0 height 0
click at [443, 242] on span at bounding box center [442, 242] width 8 height 8
click at [0, 0] on input "radio" at bounding box center [0, 0] width 0 height 0
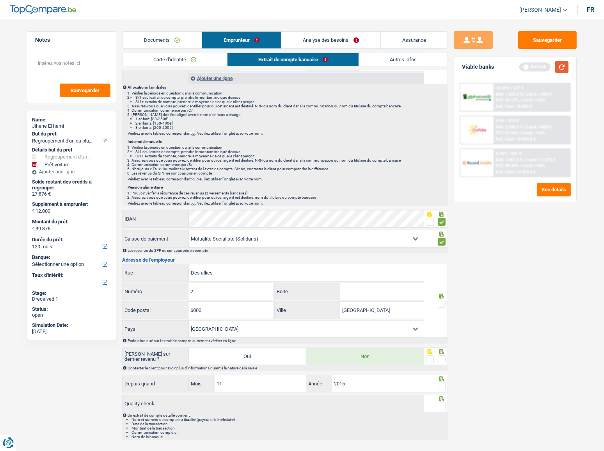
click at [539, 70] on button "button" at bounding box center [561, 67] width 13 height 12
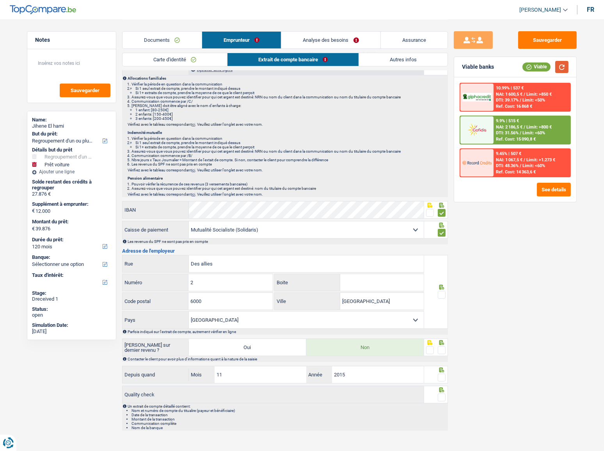
scroll to position [153, 0]
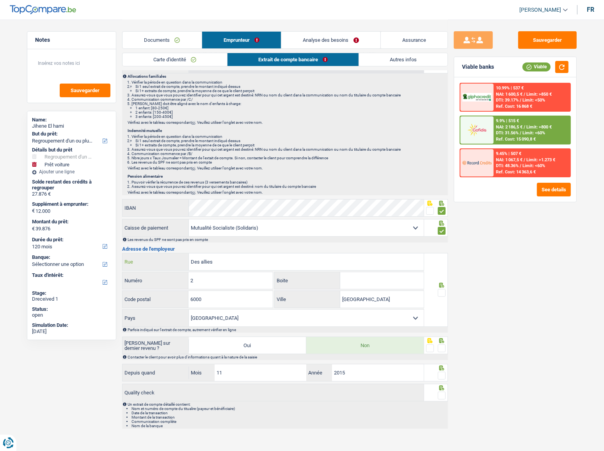
drag, startPoint x: 194, startPoint y: 260, endPoint x: 185, endPoint y: 261, distance: 9.1
click at [185, 246] on div "Des allies Rue" at bounding box center [273, 261] width 301 height 17
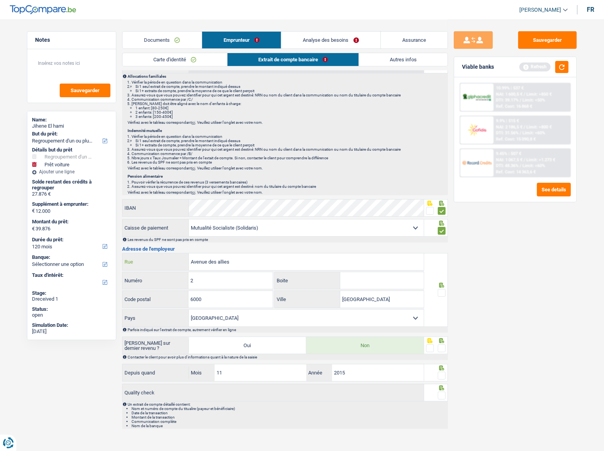
type input "Avenue des allies"
click at [443, 246] on span at bounding box center [442, 293] width 8 height 8
click at [0, 0] on input "radio" at bounding box center [0, 0] width 0 height 0
click at [444, 246] on icon at bounding box center [441, 340] width 5 height 5
click at [441, 246] on span at bounding box center [442, 348] width 8 height 8
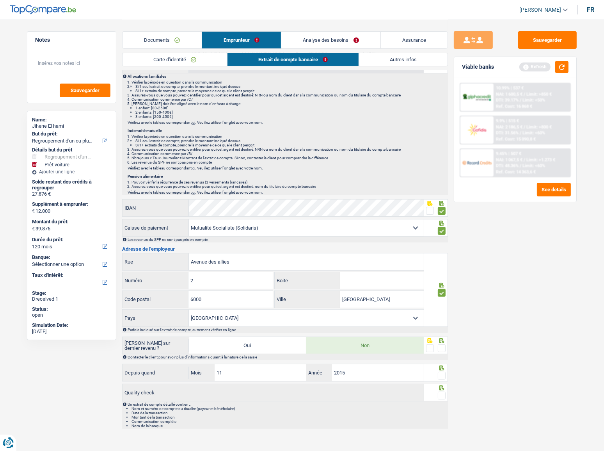
click at [0, 0] on input "radio" at bounding box center [0, 0] width 0 height 0
click at [442, 246] on span at bounding box center [442, 376] width 8 height 8
click at [0, 0] on input "radio" at bounding box center [0, 0] width 0 height 0
drag, startPoint x: 442, startPoint y: 391, endPoint x: 442, endPoint y: 382, distance: 8.6
click at [442, 246] on div at bounding box center [436, 393] width 24 height 18
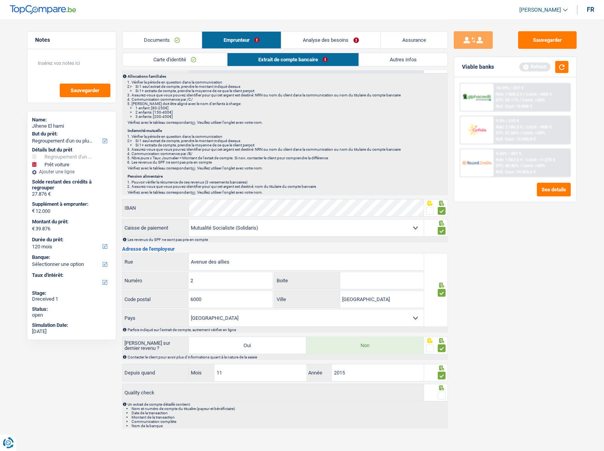
click at [527, 246] on div "Sauvegarder Viable banks Refresh 10.99% | 537 € NAI: 1 600,5 € / Limit: >850 € …" at bounding box center [515, 234] width 135 height 407
click at [444, 246] on span at bounding box center [442, 395] width 8 height 8
click at [0, 0] on input "radio" at bounding box center [0, 0] width 0 height 0
drag, startPoint x: 563, startPoint y: 64, endPoint x: 560, endPoint y: 70, distance: 7.2
click at [539, 64] on button "button" at bounding box center [561, 67] width 13 height 12
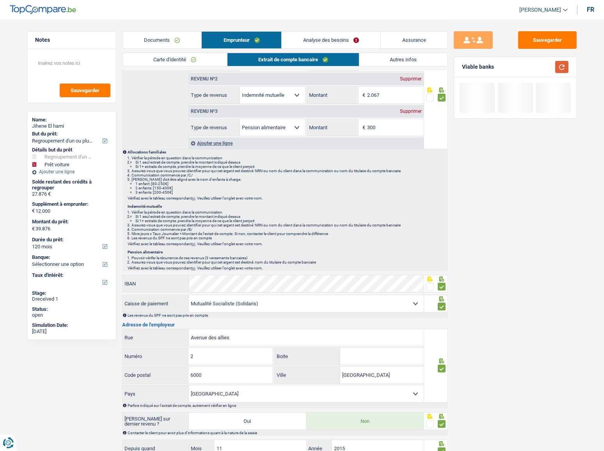
scroll to position [0, 0]
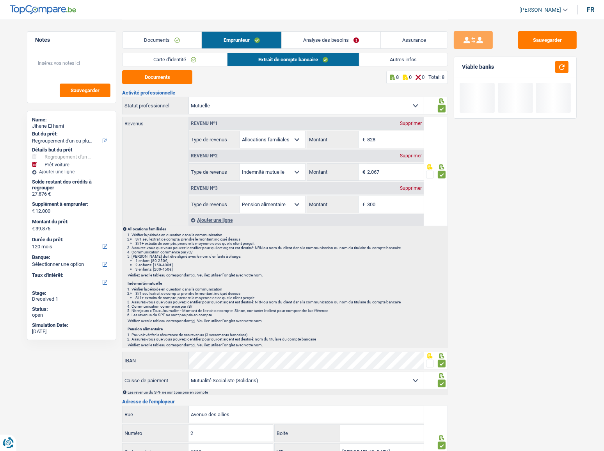
click at [379, 59] on link "Autres infos" at bounding box center [403, 59] width 89 height 13
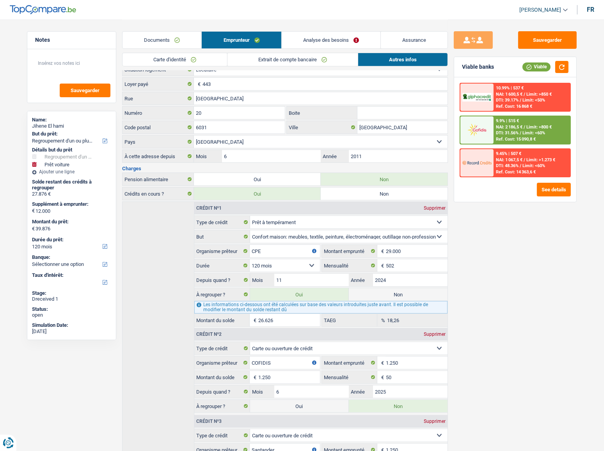
scroll to position [51, 0]
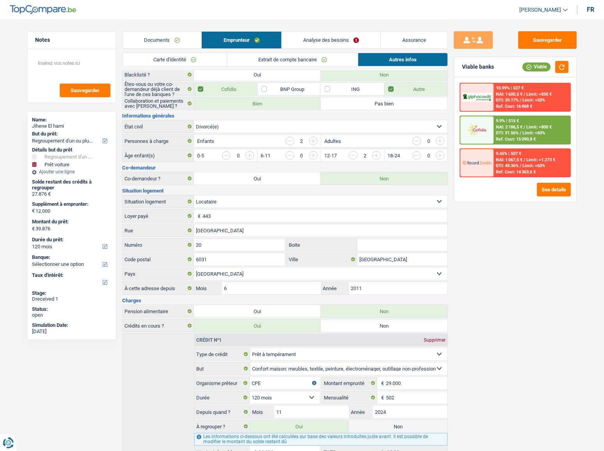
click at [348, 37] on link "Analyse des besoins" at bounding box center [331, 40] width 99 height 17
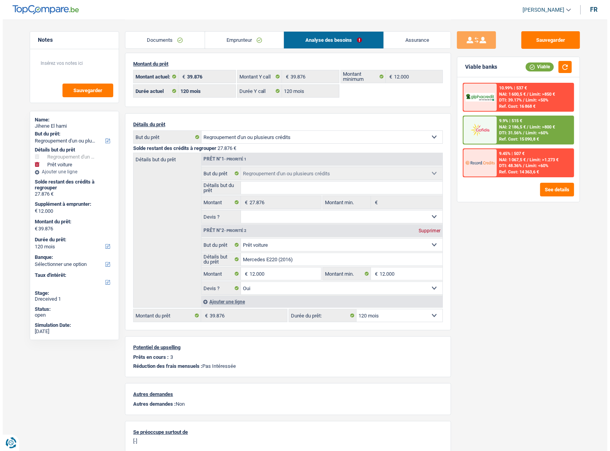
scroll to position [0, 0]
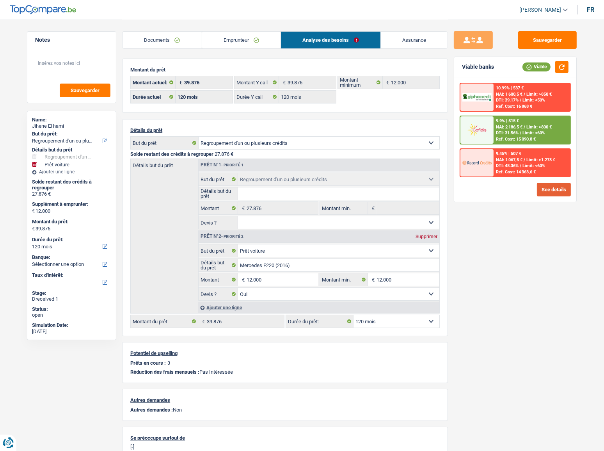
click at [538, 194] on button "See details" at bounding box center [554, 190] width 34 height 14
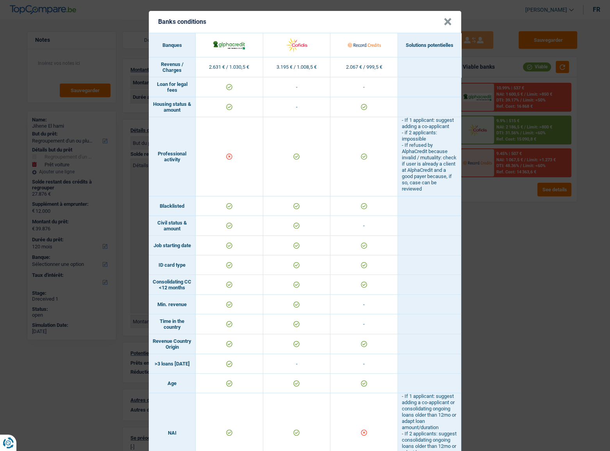
click at [539, 246] on div "Banks conditions × Banques Solutions potentielles Revenus / Charges 2.631 € / 1…" at bounding box center [305, 225] width 610 height 451
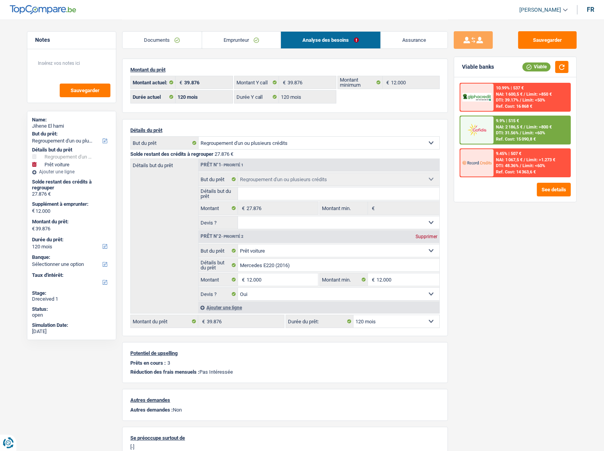
click at [524, 137] on div "Ref. Cost: 15 090,8 €" at bounding box center [516, 139] width 40 height 5
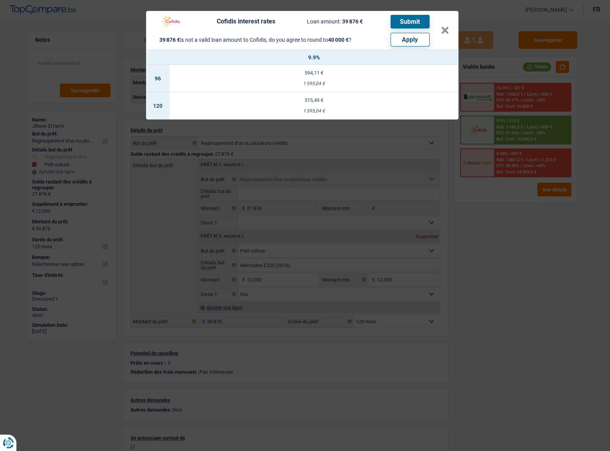
click at [412, 37] on button "Apply" at bounding box center [409, 40] width 39 height 14
type input "12.124"
type input "40.000"
select select "144"
type input "40.000"
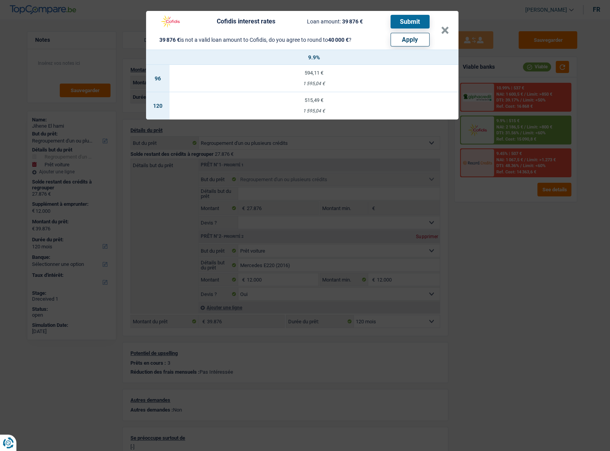
select select "144"
type input "40.000"
select select "144"
select select "other"
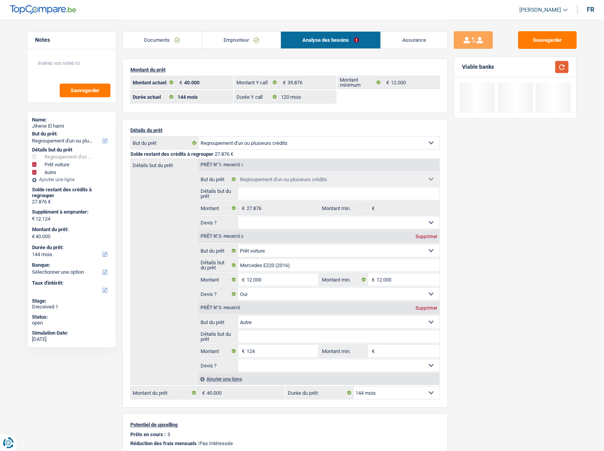
click at [539, 72] on button "button" at bounding box center [561, 67] width 13 height 12
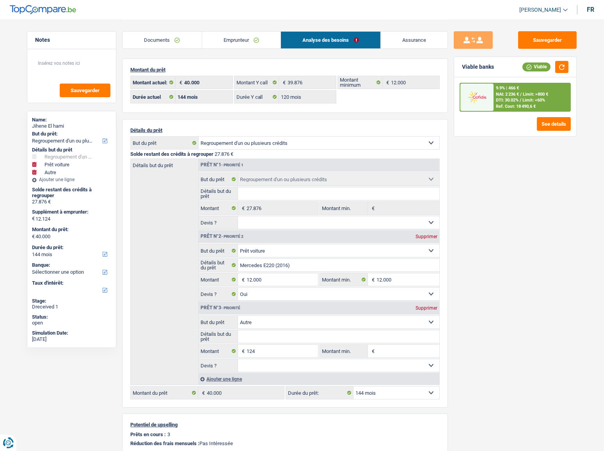
click at [379, 246] on div "Ajouter une ligne" at bounding box center [318, 378] width 241 height 11
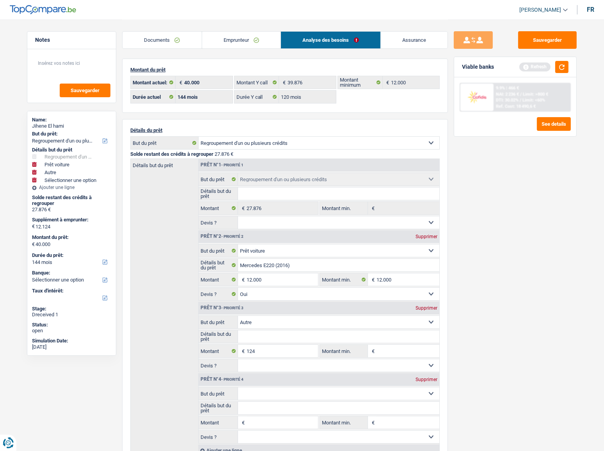
click at [376, 246] on select "Confort maison: meubles, textile, peinture, électroménager, outillage non-profe…" at bounding box center [339, 393] width 202 height 12
click at [505, 246] on div "Sauvegarder Viable banks Refresh 9.9% | 466 € NAI: 2 236 € / Limit: >800 € DTI:…" at bounding box center [515, 234] width 135 height 407
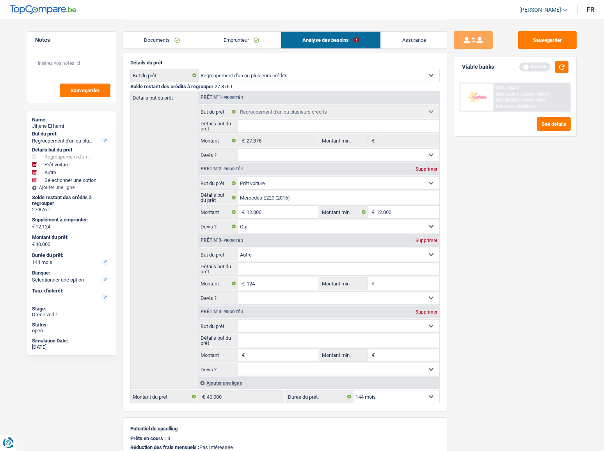
scroll to position [71, 0]
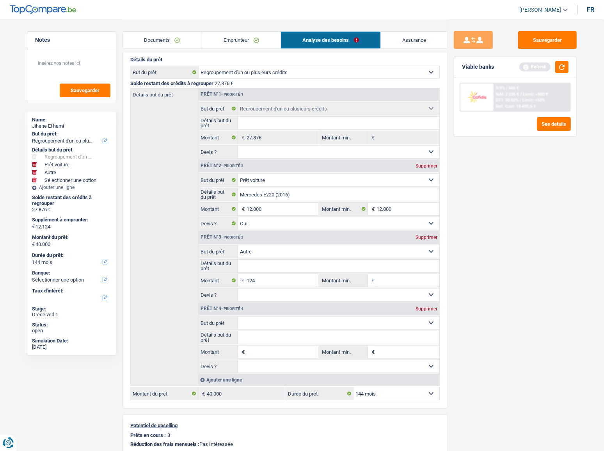
click at [431, 246] on div "Supprimer" at bounding box center [427, 308] width 26 height 5
select select
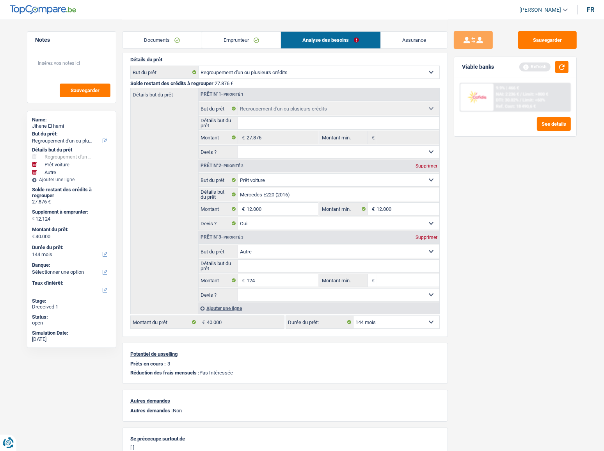
click at [394, 246] on select "12 mois 18 mois 24 mois 30 mois 36 mois 42 mois 48 mois 60 mois 72 mois 84 mois…" at bounding box center [397, 322] width 86 height 12
select select "120"
click at [354, 246] on select "12 mois 18 mois 24 mois 30 mois 36 mois 42 mois 48 mois 60 mois 72 mois 84 mois…" at bounding box center [397, 322] width 86 height 12
select select "120"
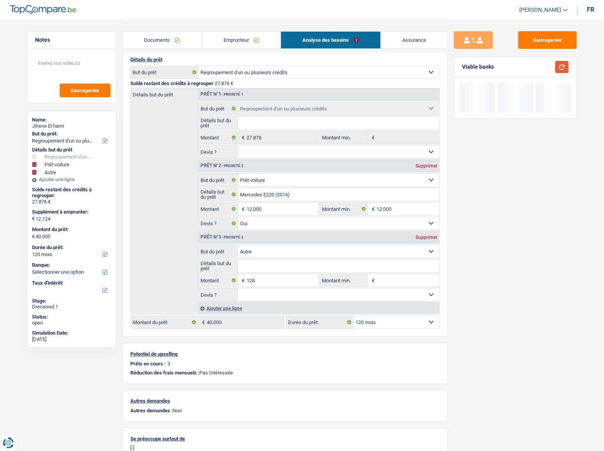
click at [539, 64] on button "button" at bounding box center [561, 67] width 13 height 12
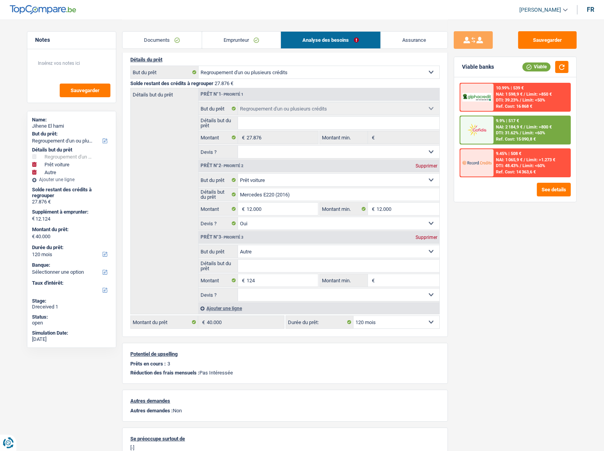
click at [533, 119] on div "9.9% | 517 € NAI: 2 184,9 € / Limit: >800 € DTI: 31.62% / Limit: <60% Ref. Cost…" at bounding box center [532, 129] width 77 height 27
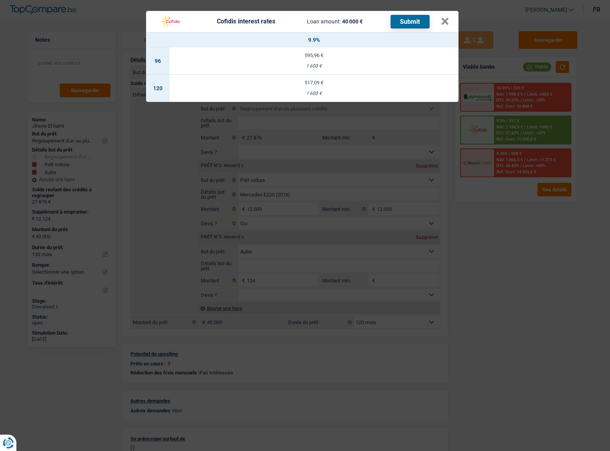
click at [343, 80] on div "517,09 €" at bounding box center [313, 82] width 289 height 5
select select "cofidis"
type input "9,90"
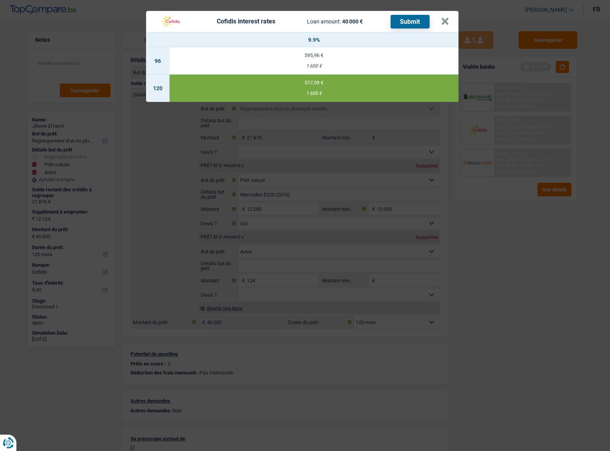
click at [418, 16] on button "Submit" at bounding box center [409, 22] width 39 height 14
click at [448, 19] on button "×" at bounding box center [445, 22] width 8 height 8
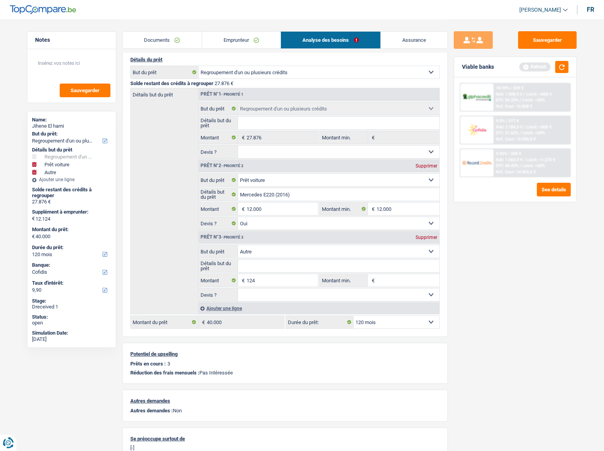
click at [179, 35] on link "Documents" at bounding box center [162, 40] width 79 height 17
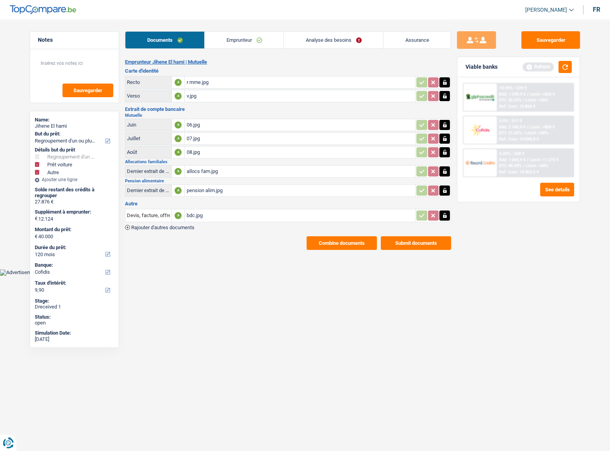
click at [412, 239] on button "Submit documents" at bounding box center [416, 243] width 70 height 14
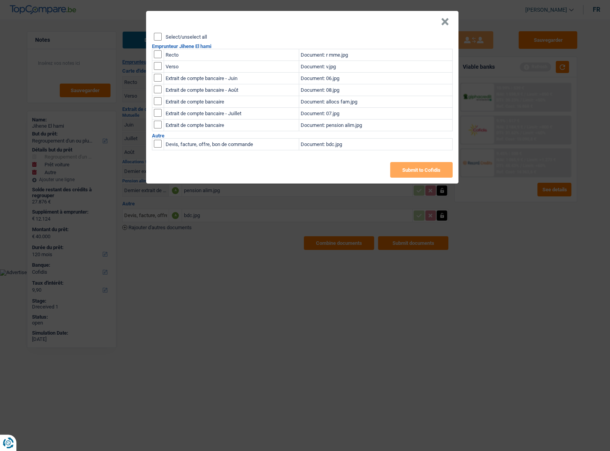
click at [158, 34] on input "Select/unselect all" at bounding box center [158, 37] width 8 height 8
checkbox input "true"
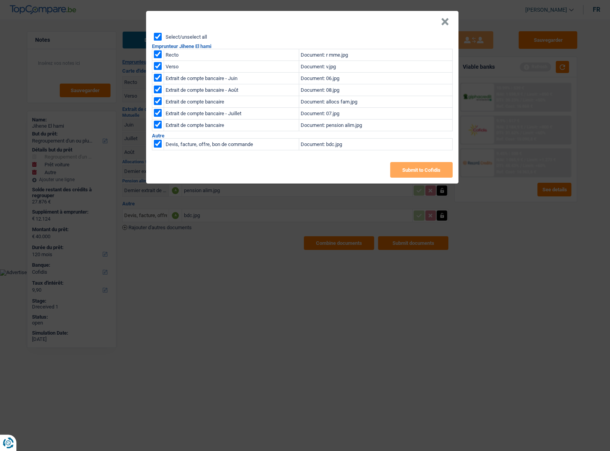
checkbox input "true"
click at [156, 142] on input "checkbox" at bounding box center [158, 144] width 8 height 8
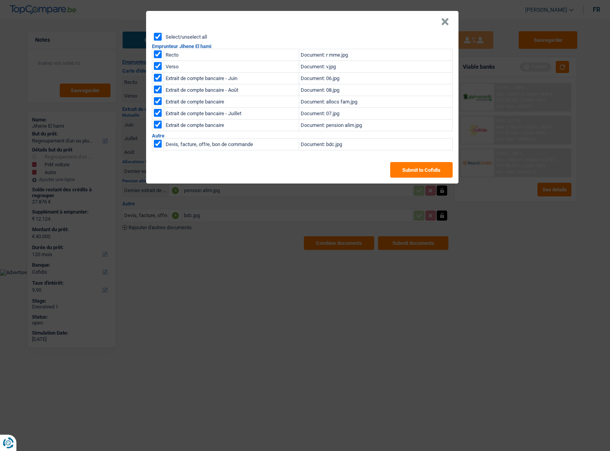
checkbox input "false"
click at [427, 167] on button "Submit to Cofidis" at bounding box center [421, 170] width 62 height 16
click at [443, 20] on button "×" at bounding box center [445, 22] width 8 height 8
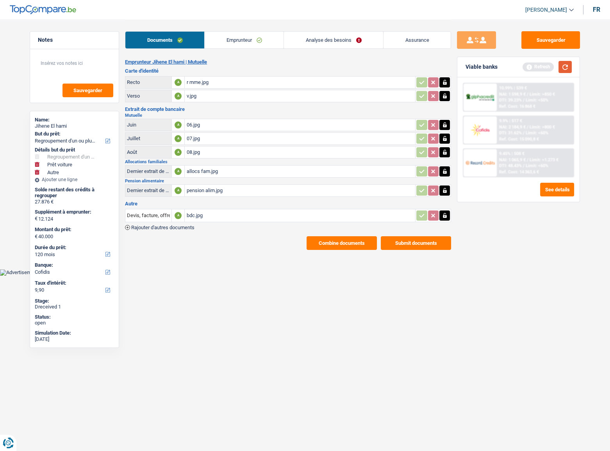
click at [539, 66] on button "button" at bounding box center [564, 67] width 13 height 12
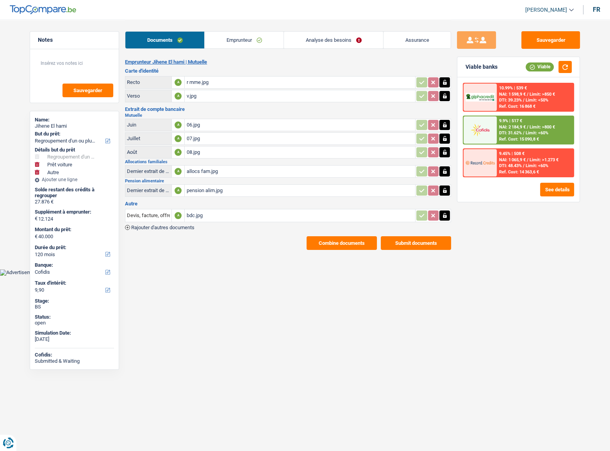
click at [343, 243] on button "Combine documents" at bounding box center [341, 243] width 70 height 14
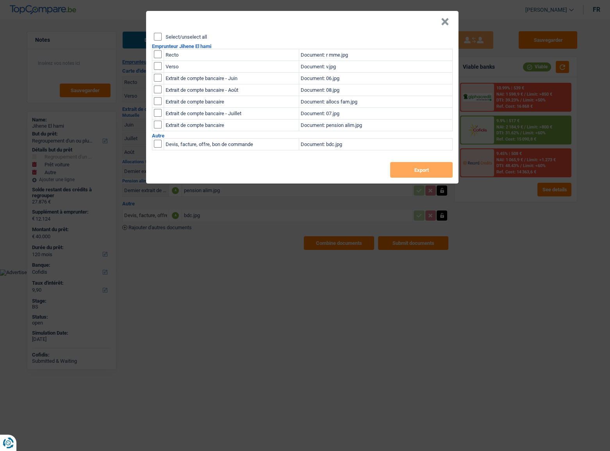
click at [160, 38] on input "Select/unselect all" at bounding box center [158, 37] width 8 height 8
checkbox input "true"
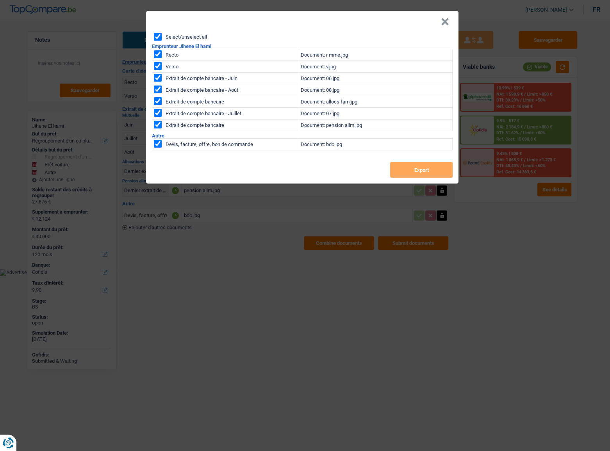
checkbox input "true"
click at [158, 142] on input "checkbox" at bounding box center [158, 144] width 8 height 8
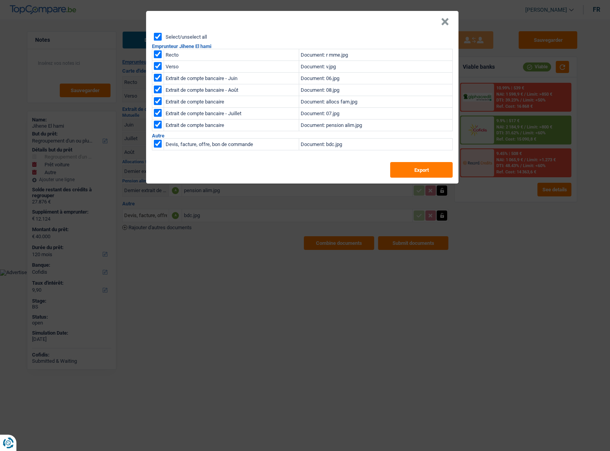
checkbox input "false"
click at [394, 168] on button "Export" at bounding box center [421, 170] width 62 height 16
click at [448, 21] on button "×" at bounding box center [445, 22] width 8 height 8
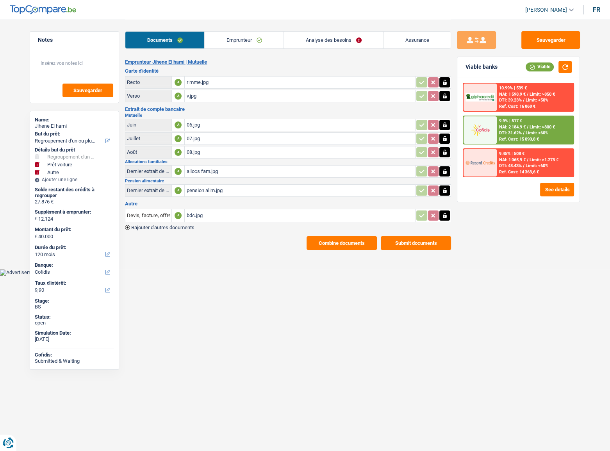
click at [274, 40] on link "Emprunteur" at bounding box center [244, 40] width 79 height 17
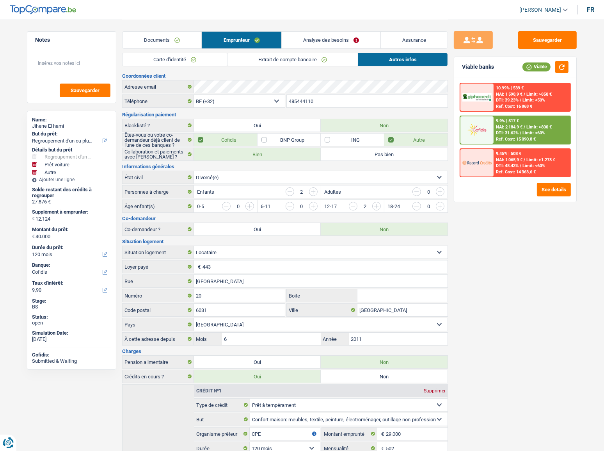
click at [343, 43] on link "Analyse des besoins" at bounding box center [331, 40] width 99 height 17
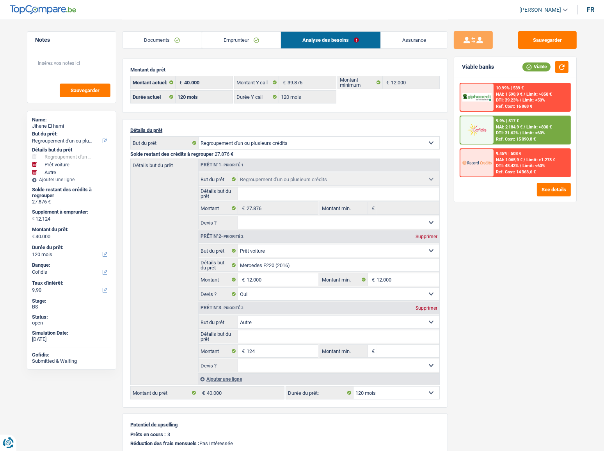
click at [266, 41] on link "Emprunteur" at bounding box center [241, 40] width 79 height 17
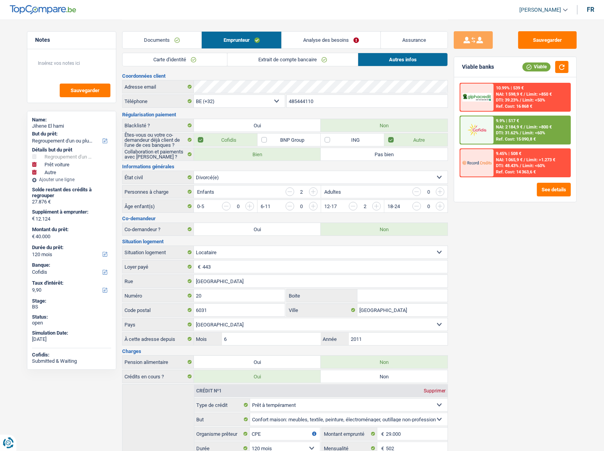
scroll to position [213, 0]
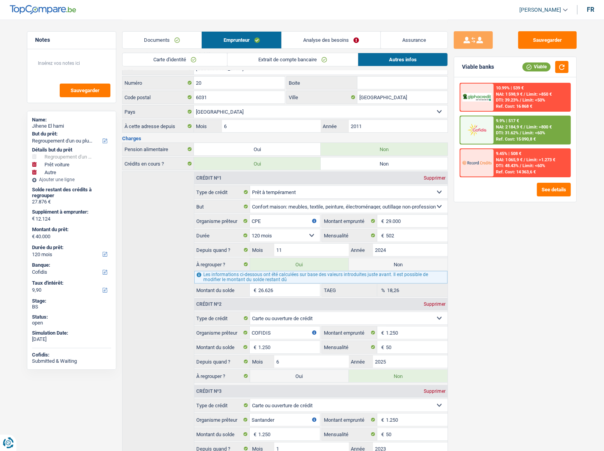
click at [405, 246] on label "Non" at bounding box center [398, 264] width 99 height 12
click at [405, 246] on input "Non" at bounding box center [398, 264] width 99 height 12
radio input "true"
type input "13.374"
select select "60"
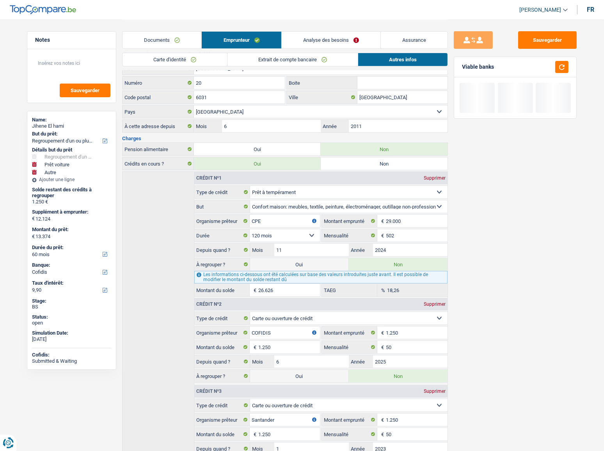
click at [331, 46] on link "Analyse des besoins" at bounding box center [331, 40] width 99 height 17
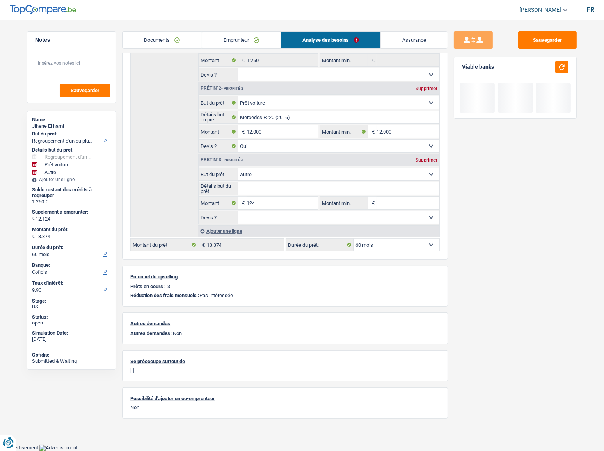
scroll to position [146, 0]
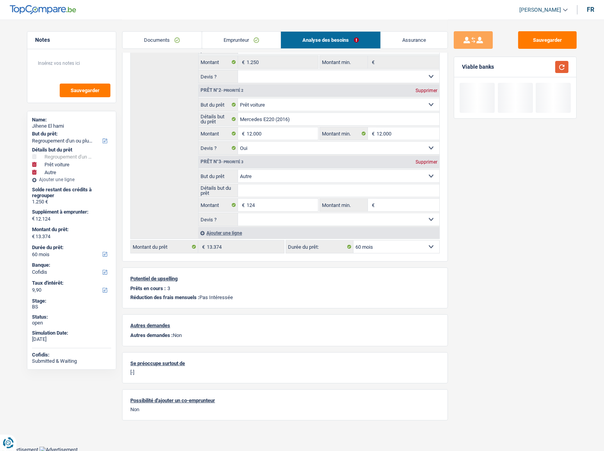
click at [539, 66] on button "button" at bounding box center [561, 67] width 13 height 12
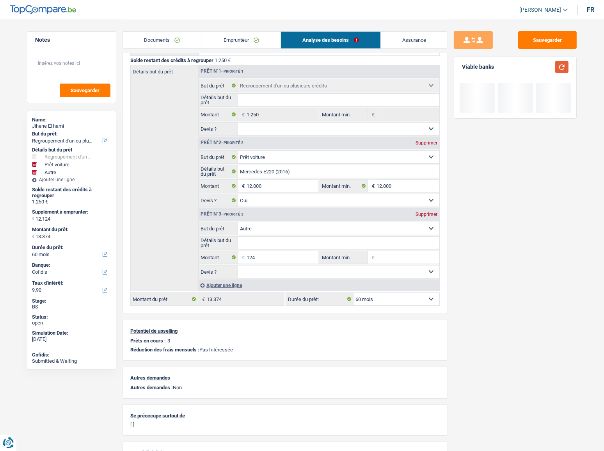
scroll to position [75, 0]
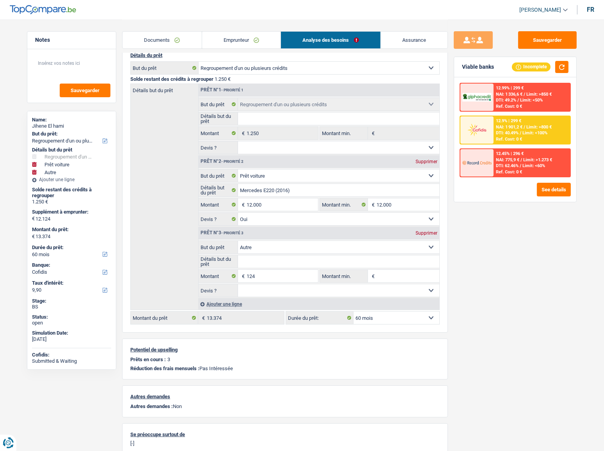
click at [224, 36] on link "Emprunteur" at bounding box center [241, 40] width 79 height 17
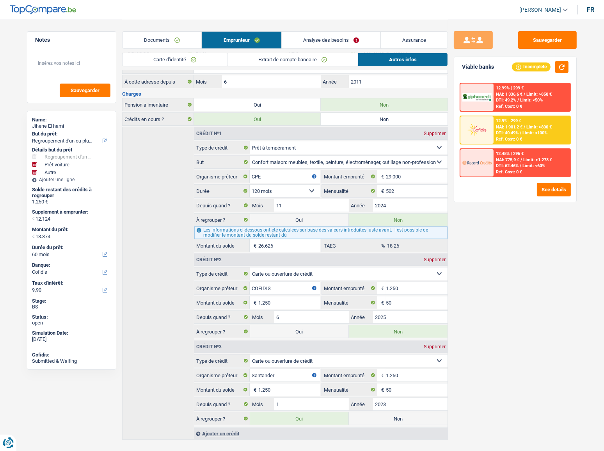
scroll to position [264, 0]
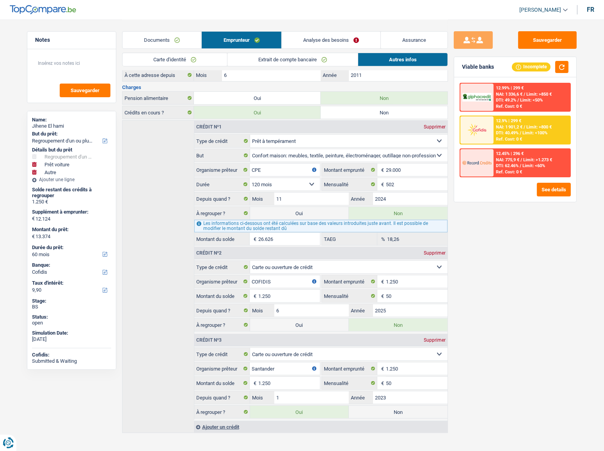
click at [295, 207] on label "Oui" at bounding box center [299, 213] width 99 height 12
click at [295, 207] on input "Oui" at bounding box center [299, 213] width 99 height 12
radio input "true"
type input "40.000"
radio input "false"
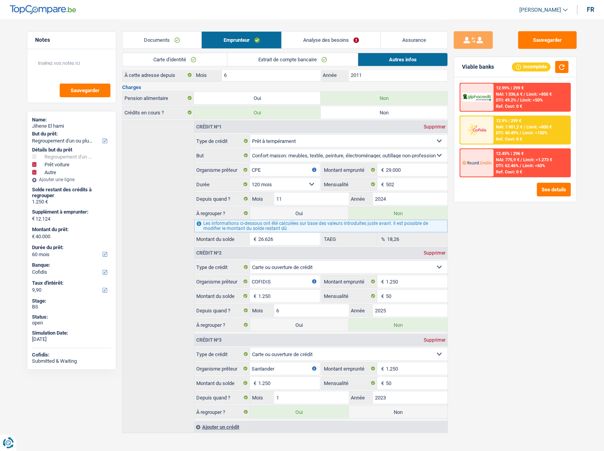
select select "144"
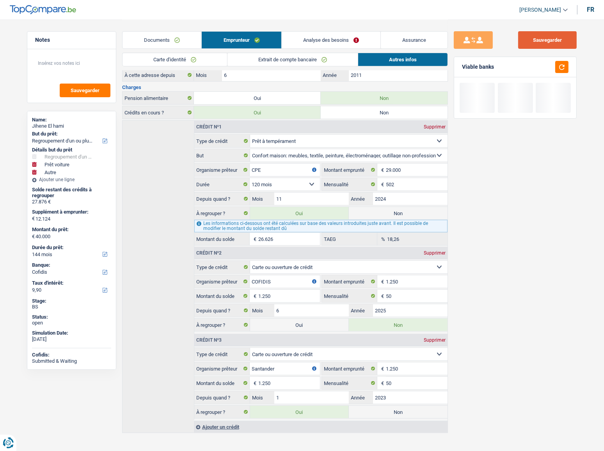
click at [539, 39] on button "Sauvegarder" at bounding box center [547, 40] width 59 height 18
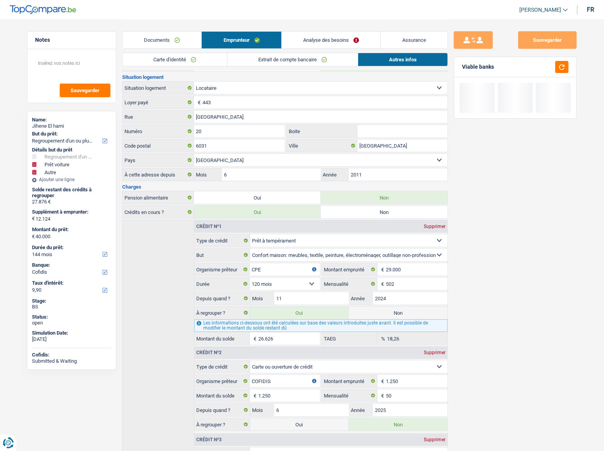
scroll to position [86, 0]
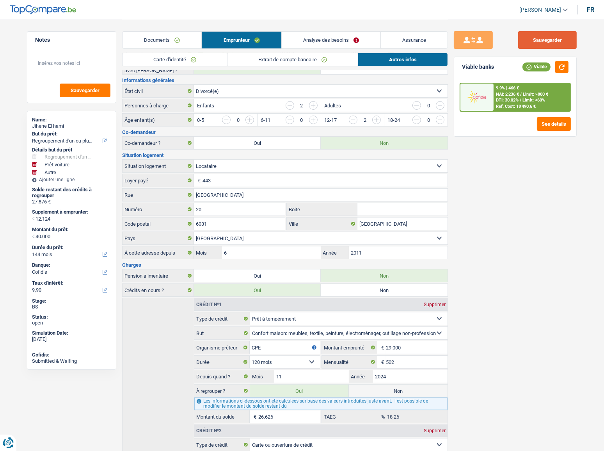
click at [539, 43] on button "Sauvegarder" at bounding box center [547, 40] width 59 height 18
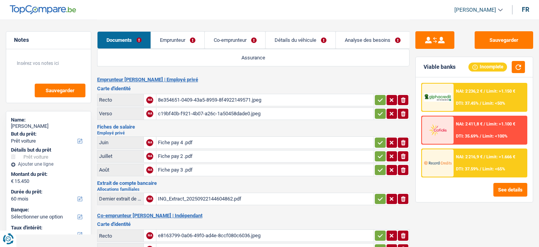
select select "car"
select select "60"
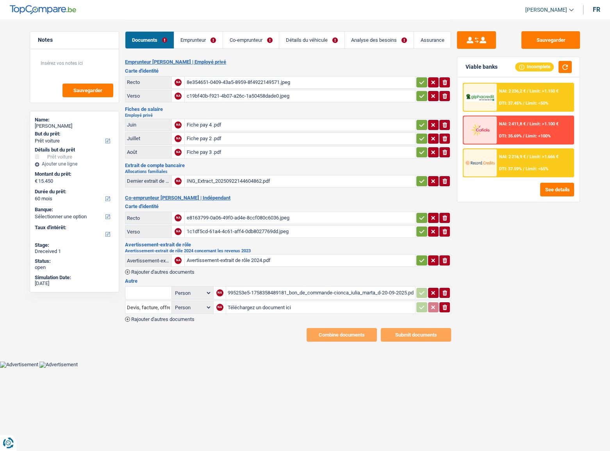
click at [220, 81] on div "8e354651-0409-43a5-8959-8f4922149571.jpeg" at bounding box center [299, 82] width 227 height 12
click at [225, 91] on div "c19bf40b-f921-4b07-a26c-1a50458dade0.jpeg" at bounding box center [299, 96] width 227 height 12
click at [200, 125] on div "Fiche pay 4 .pdf" at bounding box center [299, 125] width 227 height 12
click at [223, 138] on div "Fiche pay 2 .pdf" at bounding box center [299, 139] width 227 height 12
drag, startPoint x: 230, startPoint y: 154, endPoint x: 227, endPoint y: 149, distance: 5.6
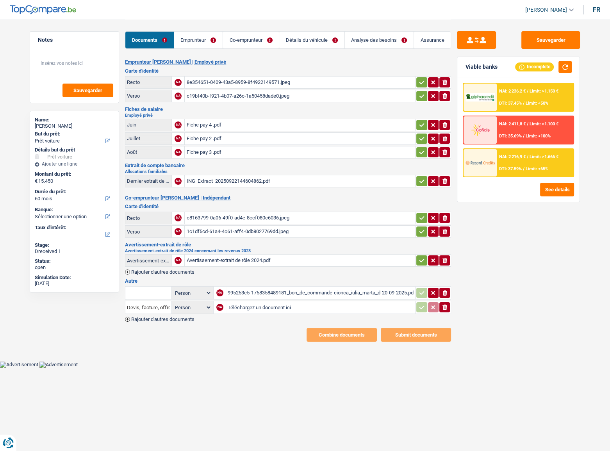
click at [229, 154] on div "Fiche pay 3 .pdf" at bounding box center [299, 152] width 227 height 12
drag, startPoint x: 445, startPoint y: 136, endPoint x: 448, endPoint y: 151, distance: 15.2
click at [447, 140] on icon "ionicons-v5-e" at bounding box center [444, 139] width 6 height 8
click at [448, 152] on button "ionicons-v5-e" at bounding box center [444, 152] width 11 height 10
click at [347, 184] on div "ING_Extract_20250922144604862.pdf" at bounding box center [299, 181] width 227 height 12
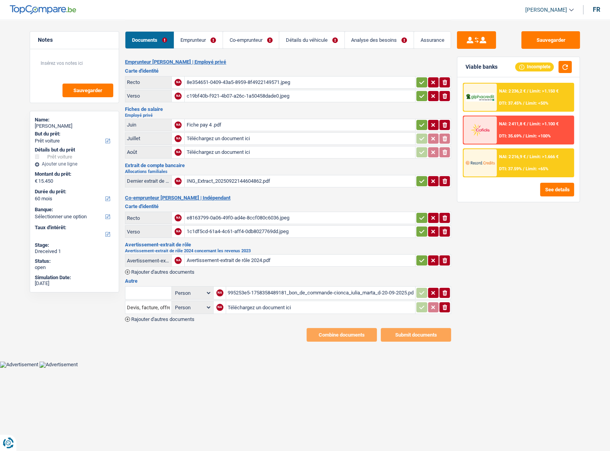
click at [222, 123] on div "Fiche pay 4 .pdf" at bounding box center [299, 125] width 227 height 12
click at [325, 178] on div "ING_Extract_20250922144604862.pdf" at bounding box center [299, 181] width 227 height 12
click at [260, 182] on div "ING_Extract_20250922144604862.pdf" at bounding box center [299, 181] width 227 height 12
click at [539, 164] on div "NAI: 2 216,9 € / Limit: >1.666 € DTI: 37.59% / Limit: <65%" at bounding box center [534, 162] width 77 height 27
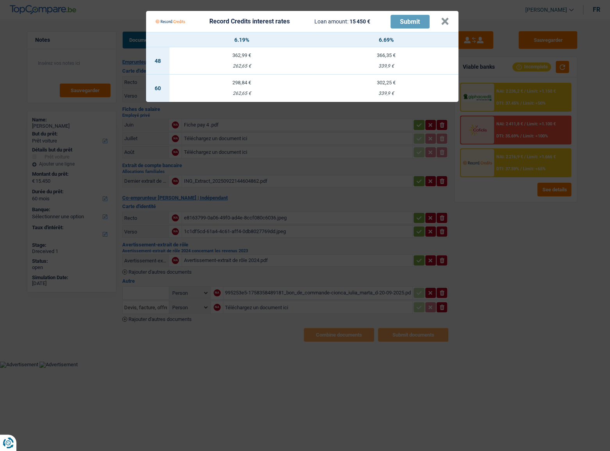
drag, startPoint x: 521, startPoint y: 225, endPoint x: 522, endPoint y: 220, distance: 5.1
click at [521, 225] on Credits "Record Credits interest rates Loan amount: 15 450 € Submit × 6.19% 6.69% 48 362…" at bounding box center [305, 225] width 610 height 451
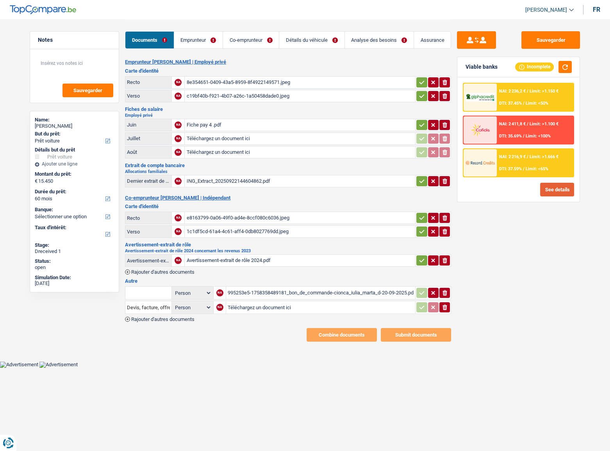
click at [539, 188] on button "See details" at bounding box center [557, 190] width 34 height 14
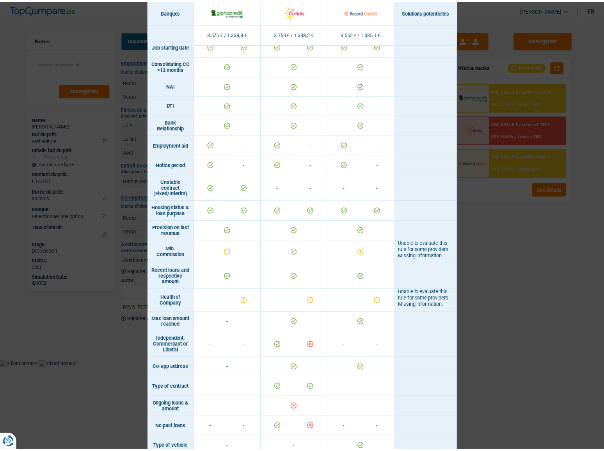
scroll to position [280, 0]
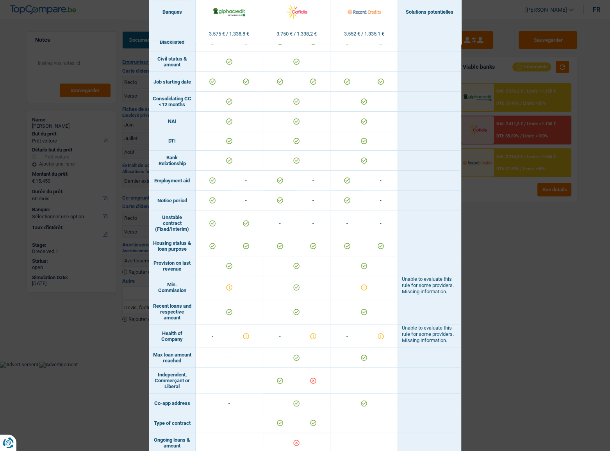
click at [527, 246] on div "Banks conditions × Banques Solutions potentielles Revenus / Charges 3.575 € / 1…" at bounding box center [305, 225] width 610 height 451
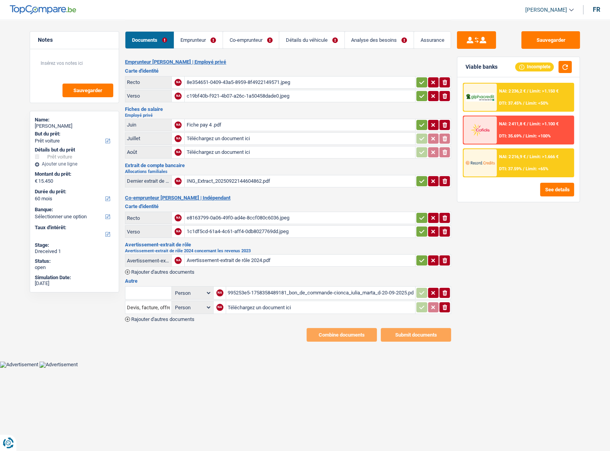
click at [206, 37] on link "Emprunteur" at bounding box center [198, 40] width 48 height 17
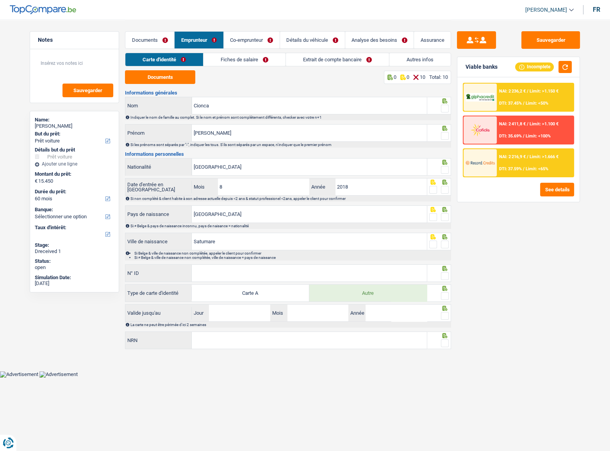
click at [276, 58] on link "Fiches de salaire" at bounding box center [244, 59] width 82 height 13
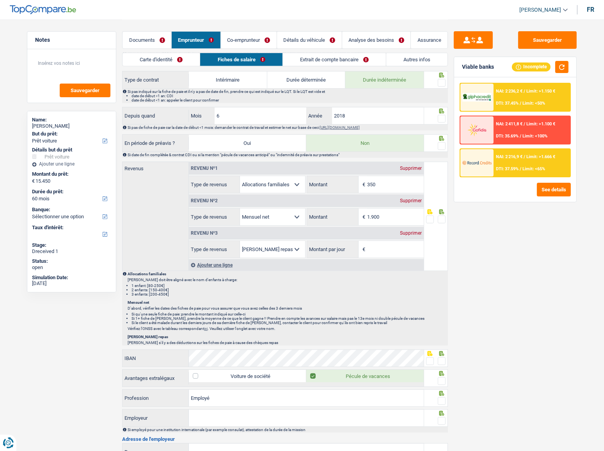
scroll to position [248, 0]
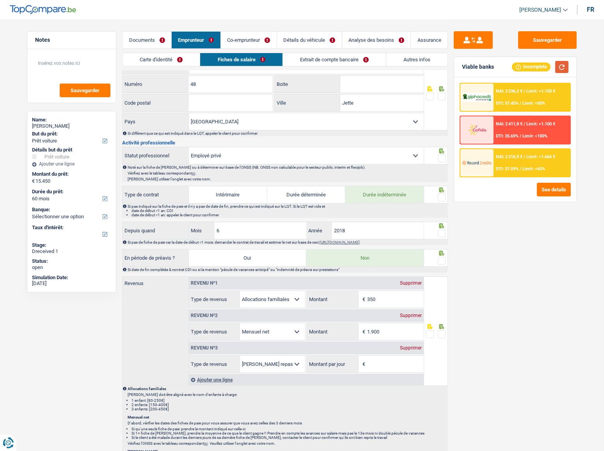
click at [539, 63] on button "button" at bounding box center [561, 67] width 13 height 12
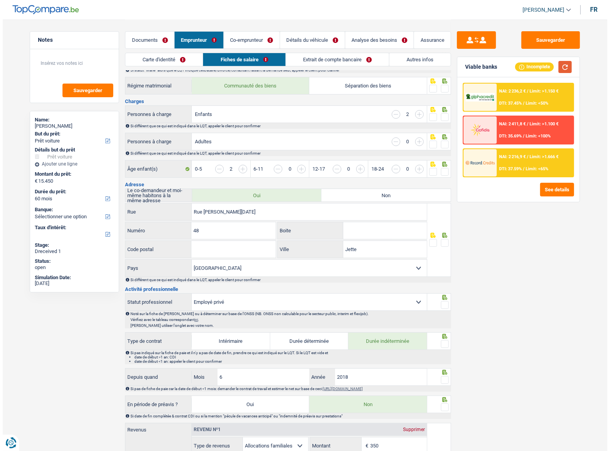
scroll to position [0, 0]
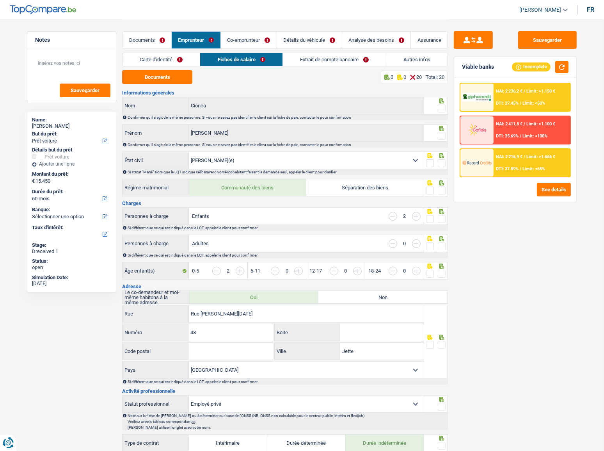
drag, startPoint x: 179, startPoint y: 57, endPoint x: 179, endPoint y: 62, distance: 5.5
click at [180, 58] on link "Carte d'identité" at bounding box center [161, 59] width 77 height 13
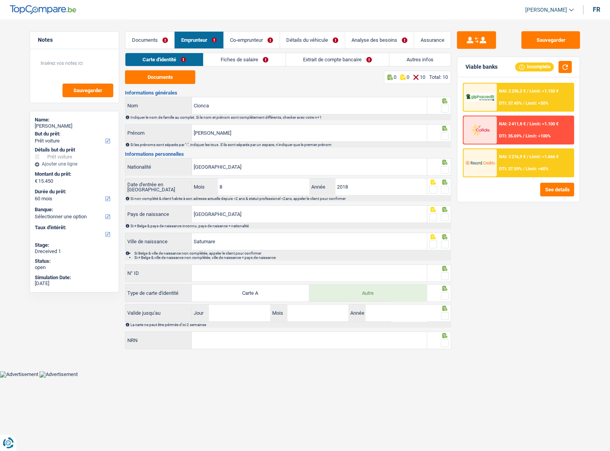
click at [132, 35] on link "Documents" at bounding box center [149, 40] width 49 height 17
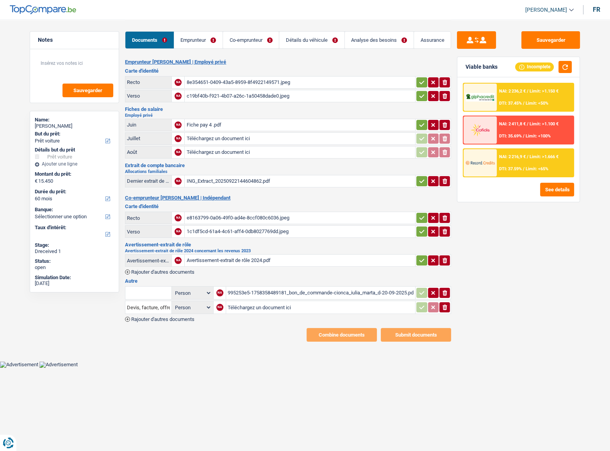
click at [222, 181] on div "ING_Extract_20250922144604862.pdf" at bounding box center [299, 181] width 227 height 12
click at [265, 214] on div "e8163799-0a06-49f0-ad4e-8ccf080c6036.jpeg" at bounding box center [299, 218] width 227 height 12
click at [282, 231] on div "1c1df5cd-61a4-4c61-aff4-0db8027769dd.jpeg" at bounding box center [299, 232] width 227 height 12
click at [246, 246] on div "Avertissement-extrait de rôle 2024.pdf" at bounding box center [299, 260] width 227 height 12
click at [192, 45] on link "Emprunteur" at bounding box center [198, 40] width 48 height 17
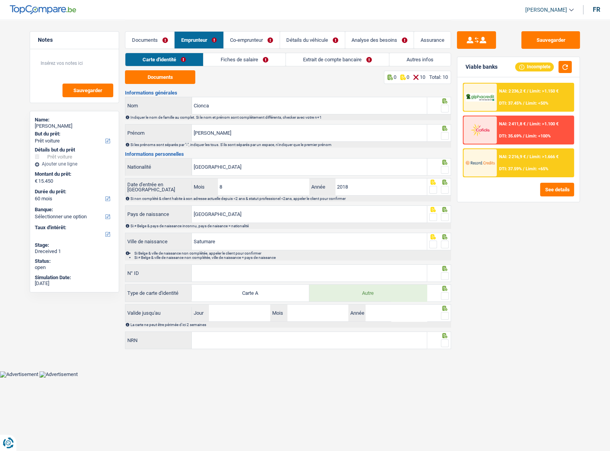
click at [157, 39] on link "Documents" at bounding box center [149, 40] width 49 height 17
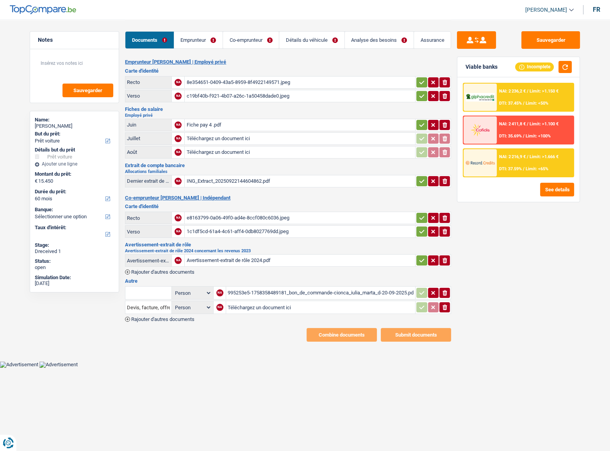
click at [259, 124] on div "Fiche pay 4 .pdf" at bounding box center [299, 125] width 227 height 12
click at [263, 180] on div "ING_Extract_20250922144604862.pdf" at bounding box center [299, 181] width 227 height 12
click at [539, 41] on button "Sauvegarder" at bounding box center [550, 40] width 59 height 18
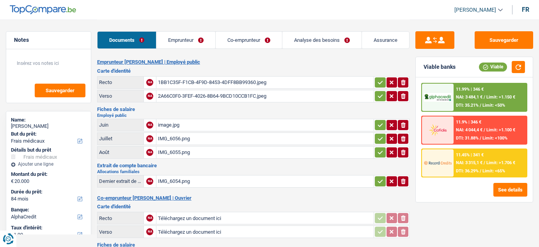
select select "medical"
select select "84"
select select "alphacredit"
click at [180, 60] on h2 "Emprunteur Neto Pereira Freire Cátia Marina | Employé public" at bounding box center [253, 62] width 313 height 6
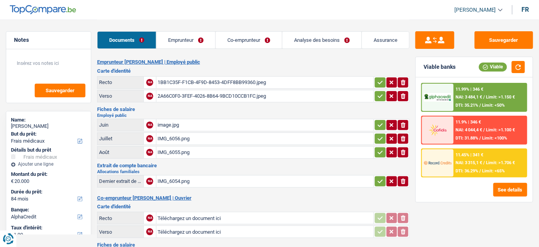
click at [219, 84] on div "1BB1C35F-F1CB-4F9D-8453-4DFF8BB99360.jpeg" at bounding box center [265, 82] width 215 height 12
click at [233, 101] on table "Recto NA 1BB1C35F-F1CB-4F9D-8453-4DFF8BB99360.jpeg ionicons-v5-e Verso NA 2A66C…" at bounding box center [253, 89] width 313 height 28
click at [217, 94] on div "2A66C0F0-3FEF-4026-8B64-9BCD10CCB1FC.jpeg" at bounding box center [265, 96] width 215 height 12
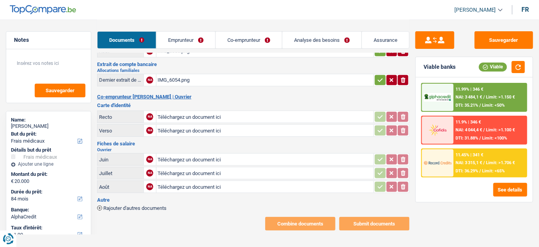
scroll to position [30, 0]
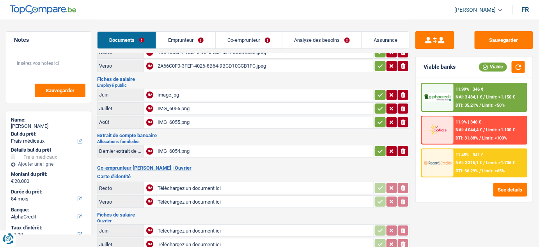
click at [190, 120] on div "IMG_6055.png" at bounding box center [265, 122] width 215 height 12
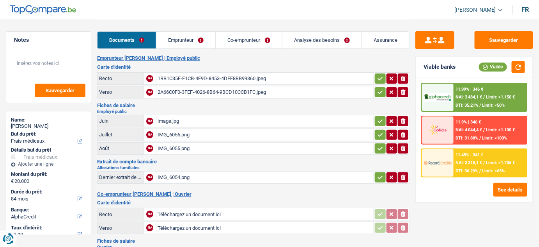
scroll to position [0, 0]
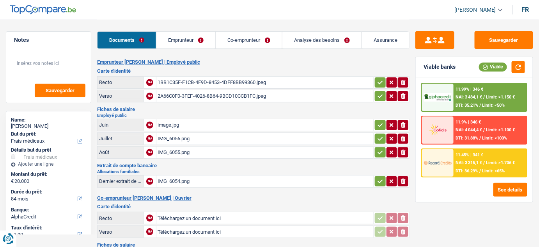
click at [196, 180] on div "IMG_6054.png" at bounding box center [265, 181] width 215 height 12
click at [201, 180] on div "IMG_6054.png" at bounding box center [265, 181] width 215 height 12
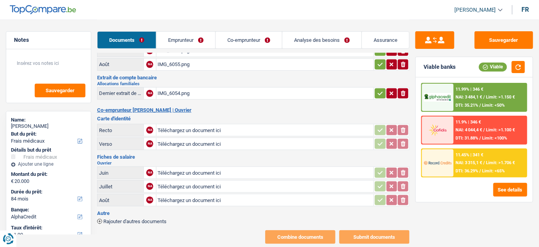
scroll to position [101, 0]
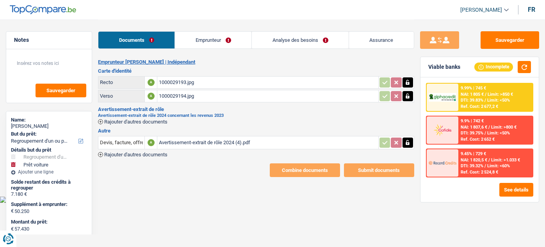
select select "refinancing"
select select "car"
select select "120"
click at [197, 142] on div "Avertissement-extrait de rôle 2024 (4).pdf" at bounding box center [267, 143] width 217 height 12
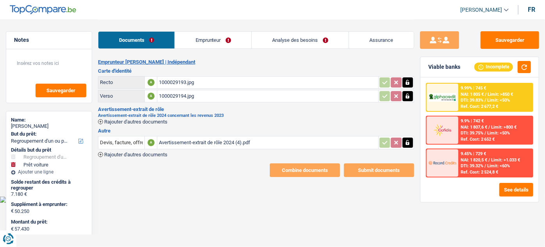
click at [130, 117] on div "Avertissement-extrait de rôle 2024 concernant les revenus 2023 Rajouter d'autre…" at bounding box center [256, 118] width 316 height 11
click at [148, 121] on span "Rajouter d'autres documents" at bounding box center [135, 121] width 63 height 5
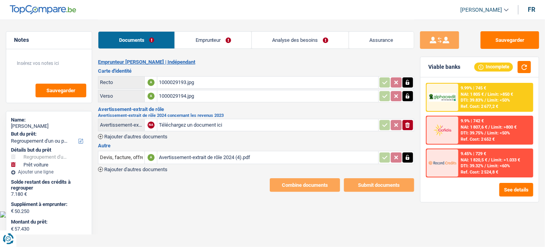
click at [209, 122] on input "Téléchargez un document ici" at bounding box center [267, 125] width 217 height 12
type input "C:\fakepath\aer 2024.pdf"
click at [409, 161] on td at bounding box center [396, 157] width 36 height 13
click at [409, 158] on icon "button" at bounding box center [408, 157] width 4 height 5
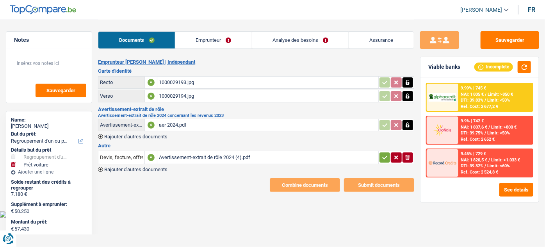
click at [409, 158] on icon "button" at bounding box center [407, 157] width 5 height 5
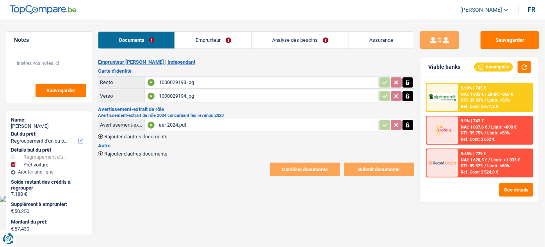
click at [225, 42] on link "Emprunteur" at bounding box center [213, 40] width 76 height 17
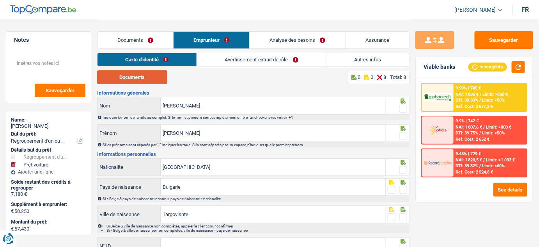
click at [159, 77] on button "Documents" at bounding box center [132, 77] width 70 height 14
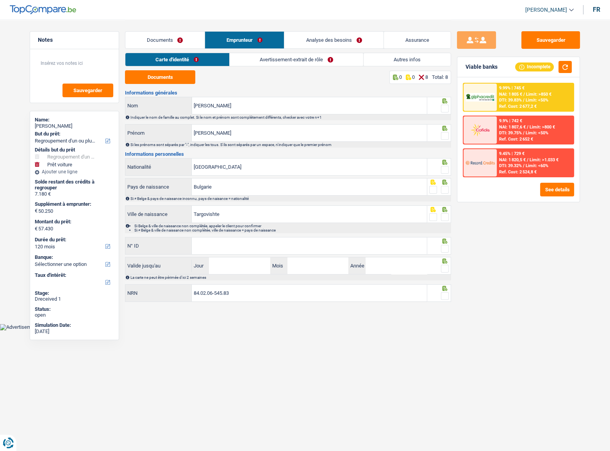
click at [445, 109] on span at bounding box center [445, 109] width 8 height 8
click at [0, 0] on input "radio" at bounding box center [0, 0] width 0 height 0
click at [283, 104] on input "[PERSON_NAME]" at bounding box center [309, 105] width 235 height 17
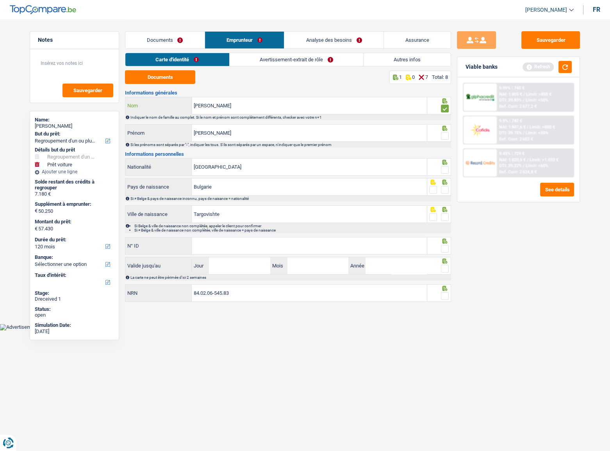
type input "[PERSON_NAME]"
drag, startPoint x: 254, startPoint y: 133, endPoint x: 144, endPoint y: 139, distance: 109.8
click at [144, 139] on div "[PERSON_NAME]" at bounding box center [275, 133] width 301 height 17
type input "[PERSON_NAME]"
click at [443, 134] on span at bounding box center [445, 136] width 8 height 8
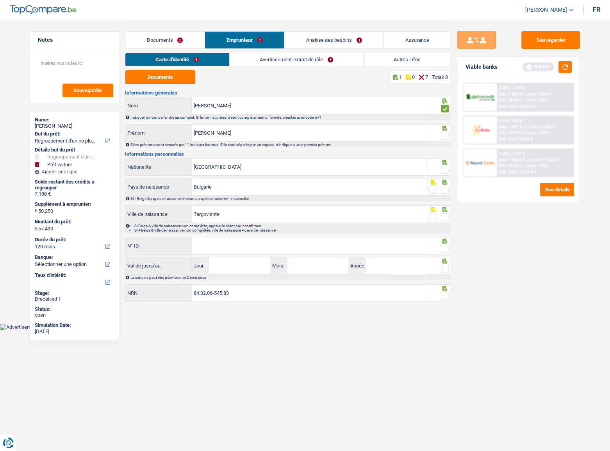
click at [0, 0] on input "radio" at bounding box center [0, 0] width 0 height 0
click at [544, 65] on button "button" at bounding box center [564, 67] width 13 height 12
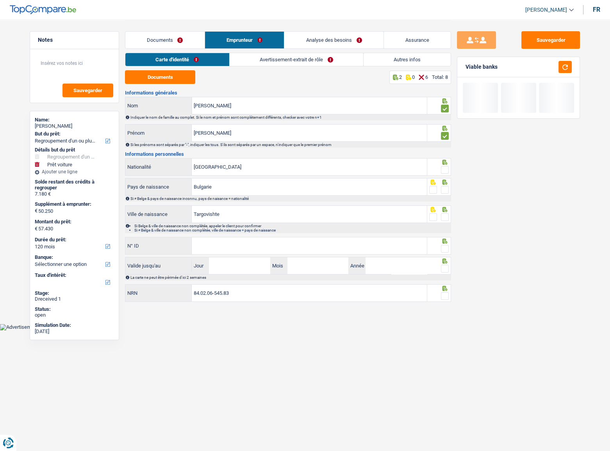
click at [442, 167] on span at bounding box center [445, 170] width 8 height 8
click at [0, 0] on input "radio" at bounding box center [0, 0] width 0 height 0
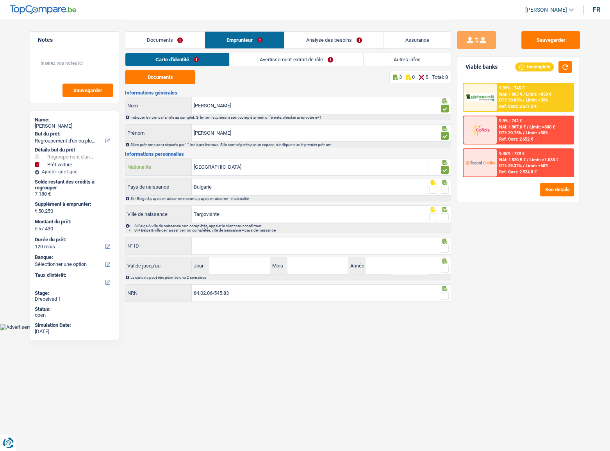
drag, startPoint x: 354, startPoint y: 173, endPoint x: 155, endPoint y: 185, distance: 199.4
click at [158, 188] on div "Informations générales Yordanov Nom Indiquer le nom de famille au complet. Si l…" at bounding box center [288, 196] width 326 height 213
type input "b"
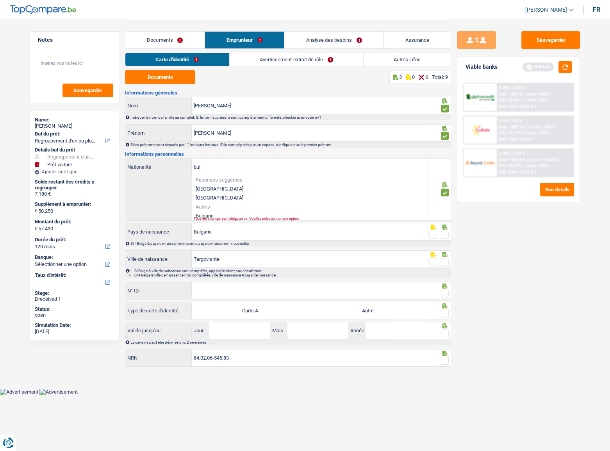
click at [229, 217] on div "Tous les champs sont obligatoires. Veuillez sélectionner une option" at bounding box center [298, 218] width 209 height 3
click at [238, 212] on li "Bulgarie" at bounding box center [309, 215] width 235 height 9
type input "Bulgarie"
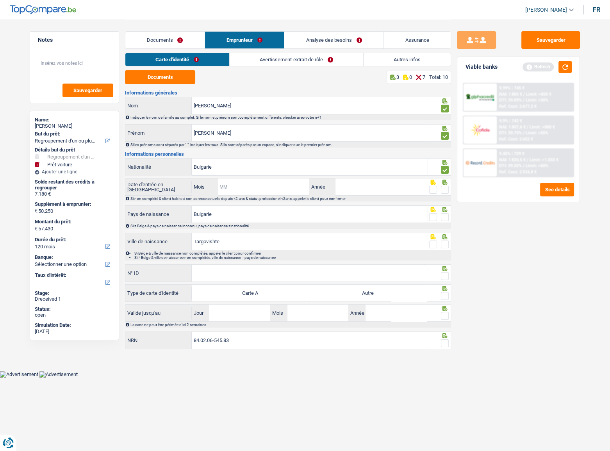
click at [274, 189] on input "Mois" at bounding box center [263, 186] width 92 height 17
type input "02"
type input "6"
click at [408, 55] on link "Autres infos" at bounding box center [406, 59] width 87 height 13
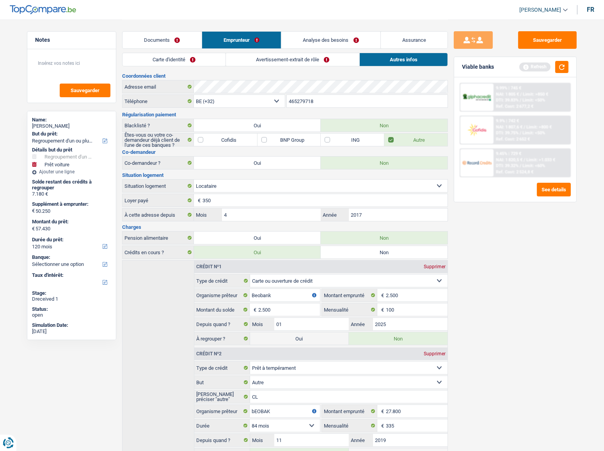
click at [330, 58] on link "Avertissement-extrait de rôle" at bounding box center [292, 59] width 133 height 13
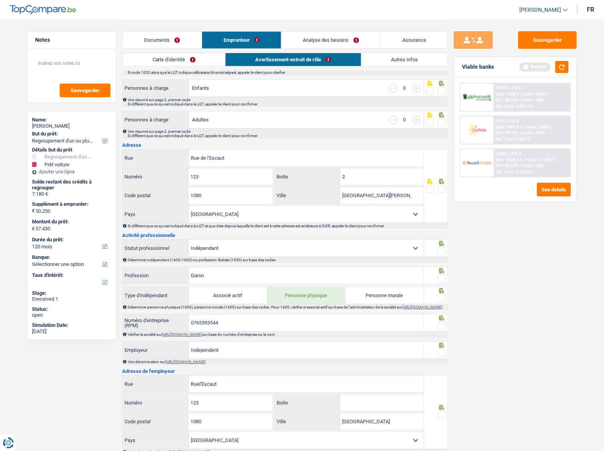
scroll to position [284, 0]
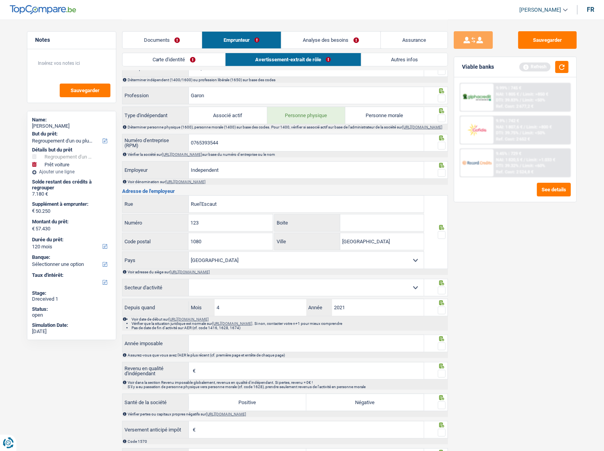
click at [180, 60] on link "Carte d'identité" at bounding box center [174, 59] width 103 height 13
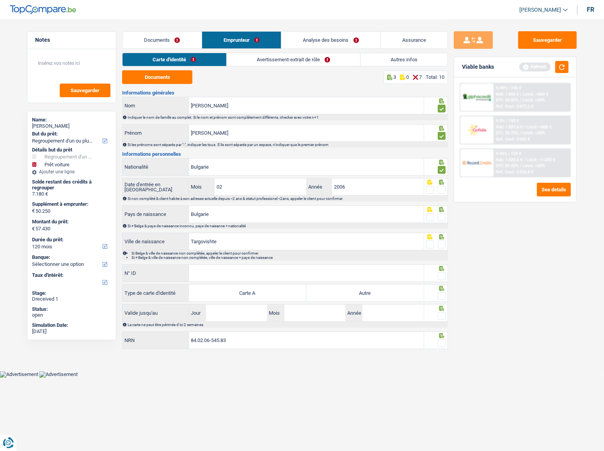
scroll to position [0, 0]
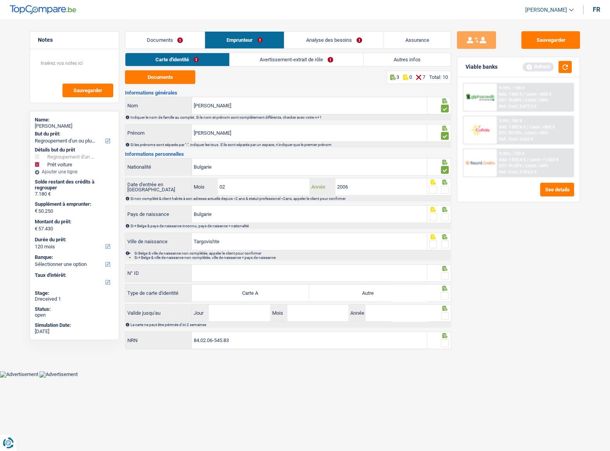
click at [366, 183] on input "2006" at bounding box center [381, 186] width 92 height 17
type input "2016"
click at [433, 185] on div at bounding box center [433, 190] width 8 height 10
click at [434, 187] on span at bounding box center [433, 190] width 8 height 8
click at [0, 0] on input "radio" at bounding box center [0, 0] width 0 height 0
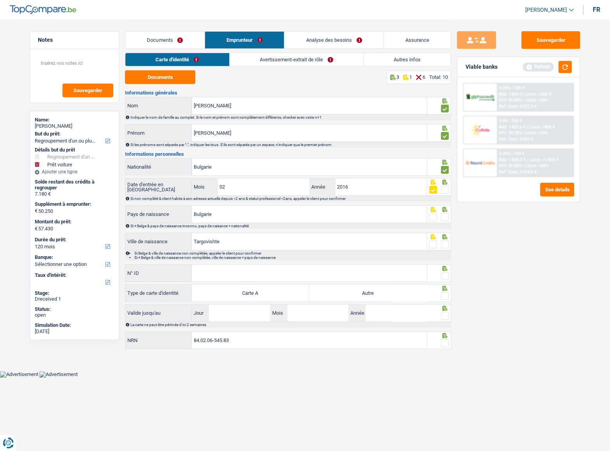
click at [445, 216] on span at bounding box center [445, 217] width 8 height 8
click at [0, 0] on input "radio" at bounding box center [0, 0] width 0 height 0
click at [444, 242] on span at bounding box center [445, 244] width 8 height 8
click at [0, 0] on input "radio" at bounding box center [0, 0] width 0 height 0
drag, startPoint x: 249, startPoint y: 246, endPoint x: 137, endPoint y: 241, distance: 112.1
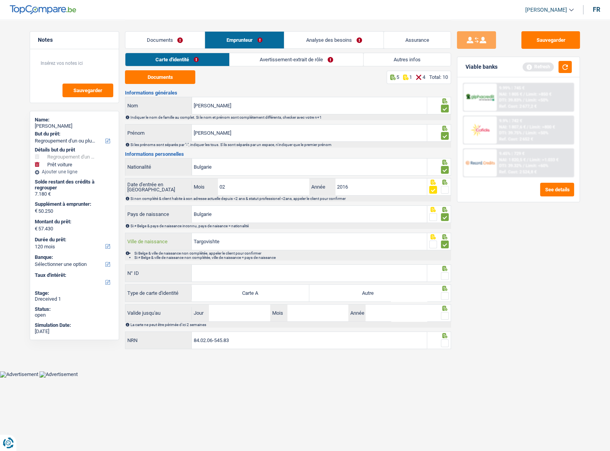
click at [137, 241] on div "Targovishte Ville de naissance" at bounding box center [275, 241] width 301 height 17
click at [230, 246] on input "N° ID" at bounding box center [309, 273] width 235 height 17
type input "B-5839496-96"
drag, startPoint x: 379, startPoint y: 295, endPoint x: 404, endPoint y: 285, distance: 27.3
click at [382, 246] on label "Autre" at bounding box center [367, 293] width 117 height 17
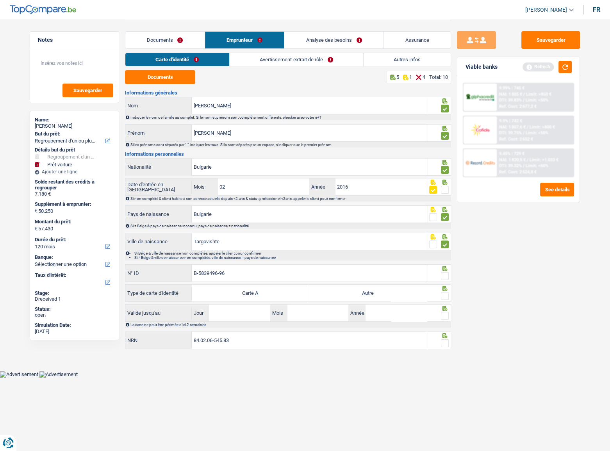
click at [382, 246] on input "Autre" at bounding box center [367, 293] width 117 height 17
radio input "true"
drag, startPoint x: 445, startPoint y: 278, endPoint x: 445, endPoint y: 292, distance: 14.1
click at [445, 246] on span at bounding box center [445, 276] width 8 height 8
click at [0, 0] on input "radio" at bounding box center [0, 0] width 0 height 0
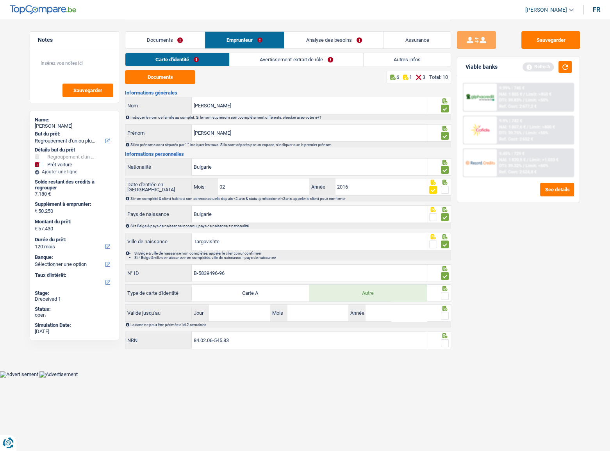
click at [448, 246] on icon at bounding box center [445, 288] width 8 height 5
drag, startPoint x: 443, startPoint y: 297, endPoint x: 584, endPoint y: 62, distance: 274.7
click at [445, 246] on span at bounding box center [445, 296] width 8 height 8
click at [0, 0] on input "radio" at bounding box center [0, 0] width 0 height 0
drag, startPoint x: 563, startPoint y: 68, endPoint x: 560, endPoint y: 76, distance: 8.0
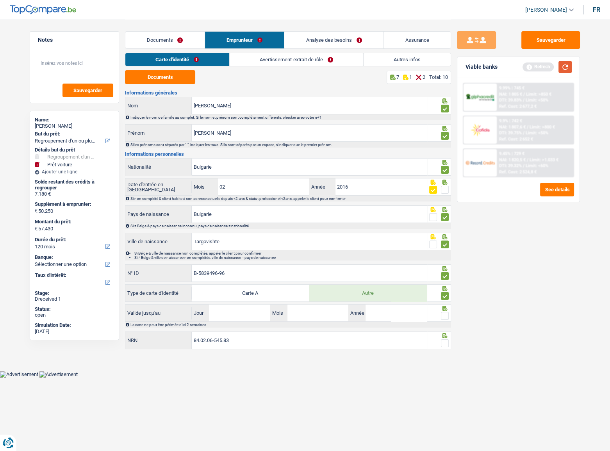
click at [544, 68] on button "button" at bounding box center [564, 67] width 13 height 12
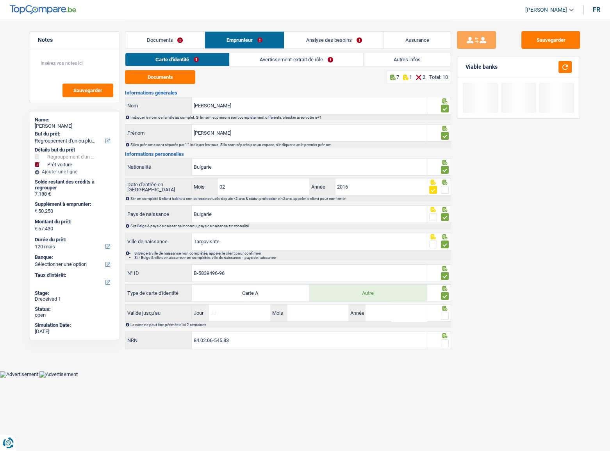
drag, startPoint x: 238, startPoint y: 310, endPoint x: 231, endPoint y: 309, distance: 6.4
click at [238, 246] on input "Jour" at bounding box center [239, 312] width 61 height 17
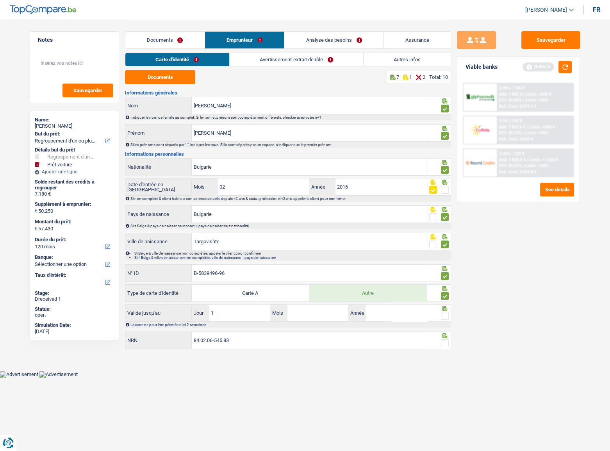
type input "19"
type input "02"
type input "2034"
click at [442, 246] on span at bounding box center [445, 316] width 8 height 8
click at [0, 0] on input "radio" at bounding box center [0, 0] width 0 height 0
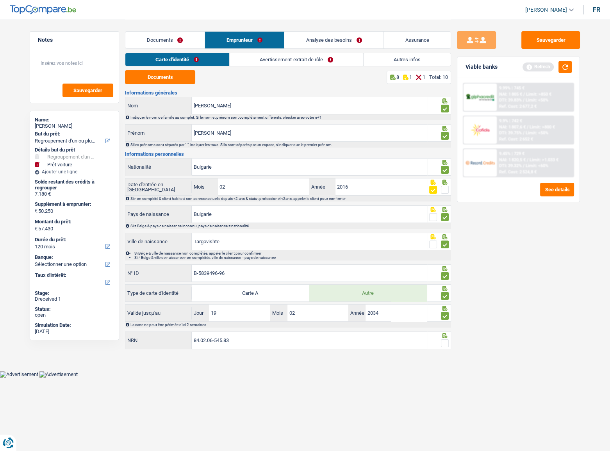
click at [444, 246] on span at bounding box center [445, 316] width 8 height 8
click at [0, 0] on input "radio" at bounding box center [0, 0] width 0 height 0
click at [445, 246] on span at bounding box center [445, 316] width 8 height 8
click at [0, 0] on input "radio" at bounding box center [0, 0] width 0 height 0
click at [544, 69] on button "button" at bounding box center [564, 67] width 13 height 12
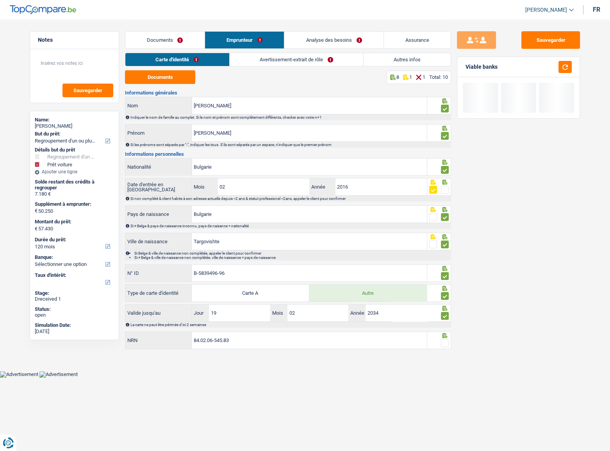
click at [448, 246] on span at bounding box center [445, 343] width 8 height 8
click at [0, 0] on input "radio" at bounding box center [0, 0] width 0 height 0
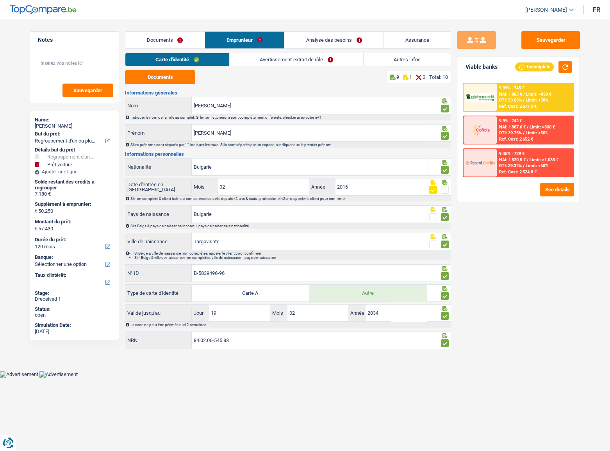
click at [265, 59] on link "Avertissement-extrait de rôle" at bounding box center [295, 59] width 133 height 13
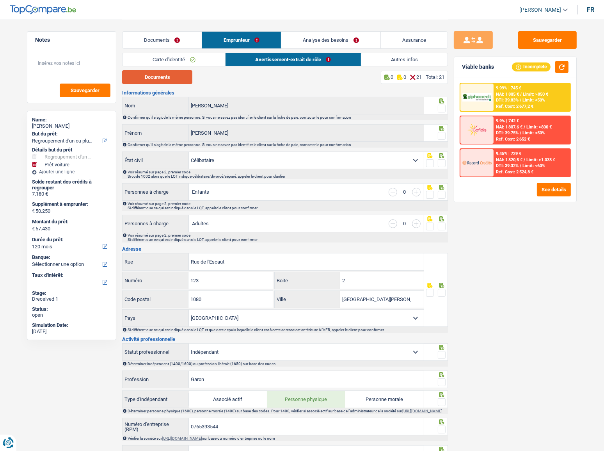
click at [156, 79] on button "Documents" at bounding box center [157, 77] width 70 height 14
click at [441, 104] on div at bounding box center [442, 109] width 8 height 10
click at [442, 107] on span at bounding box center [442, 109] width 8 height 8
click at [0, 0] on input "radio" at bounding box center [0, 0] width 0 height 0
click at [440, 138] on span at bounding box center [442, 136] width 8 height 8
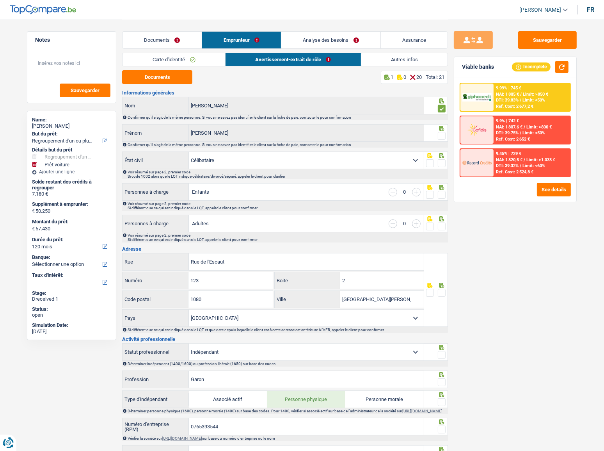
click at [0, 0] on input "radio" at bounding box center [0, 0] width 0 height 0
click at [442, 161] on span at bounding box center [442, 163] width 8 height 8
click at [0, 0] on input "radio" at bounding box center [0, 0] width 0 height 0
click at [441, 193] on span at bounding box center [442, 195] width 8 height 8
click at [0, 0] on input "radio" at bounding box center [0, 0] width 0 height 0
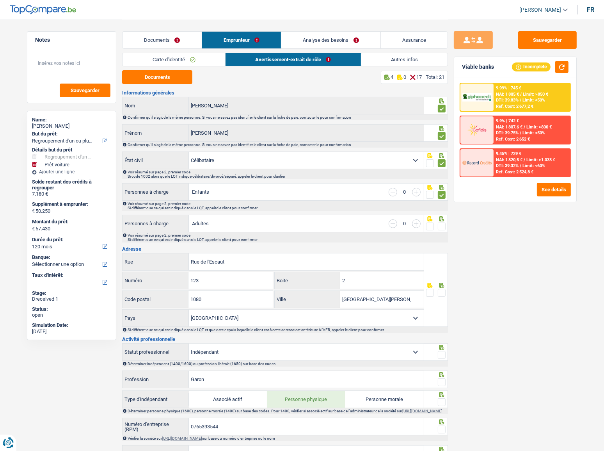
drag, startPoint x: 441, startPoint y: 224, endPoint x: 437, endPoint y: 219, distance: 6.4
click at [441, 223] on span at bounding box center [442, 226] width 8 height 8
click at [0, 0] on input "radio" at bounding box center [0, 0] width 0 height 0
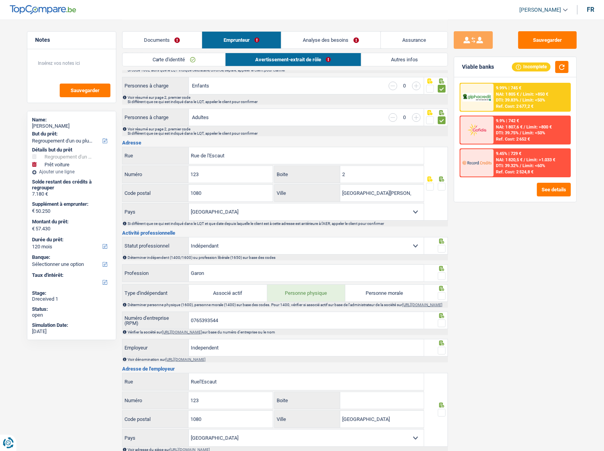
scroll to position [142, 0]
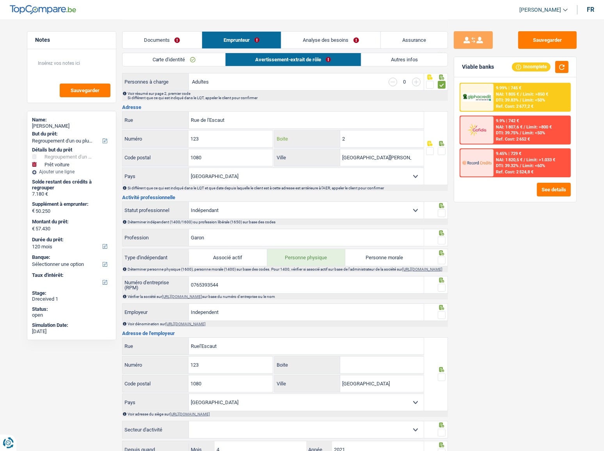
drag, startPoint x: 366, startPoint y: 133, endPoint x: 276, endPoint y: 151, distance: 91.9
click at [276, 151] on div "Rue de l'Escaut Rue 123 Numéro 2 Boite 1080 Code postal Molenbeek-Saint-Jean Vi…" at bounding box center [273, 148] width 302 height 74
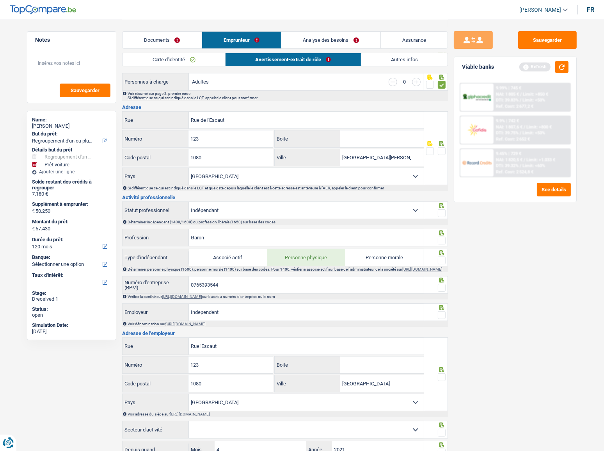
click at [439, 151] on span at bounding box center [442, 151] width 8 height 8
click at [0, 0] on input "radio" at bounding box center [0, 0] width 0 height 0
click at [544, 68] on button "button" at bounding box center [561, 67] width 13 height 12
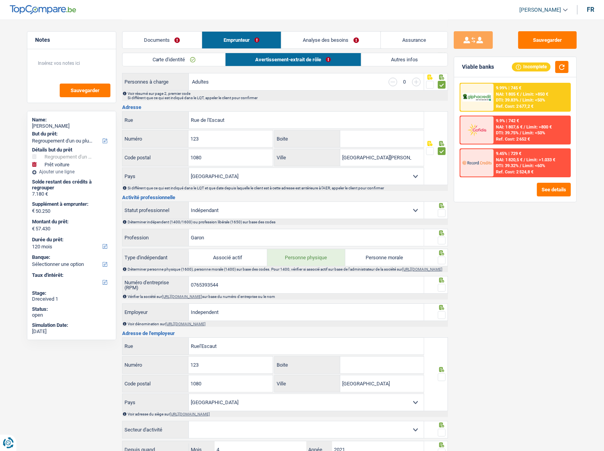
click at [442, 212] on span at bounding box center [442, 213] width 8 height 8
click at [0, 0] on input "radio" at bounding box center [0, 0] width 0 height 0
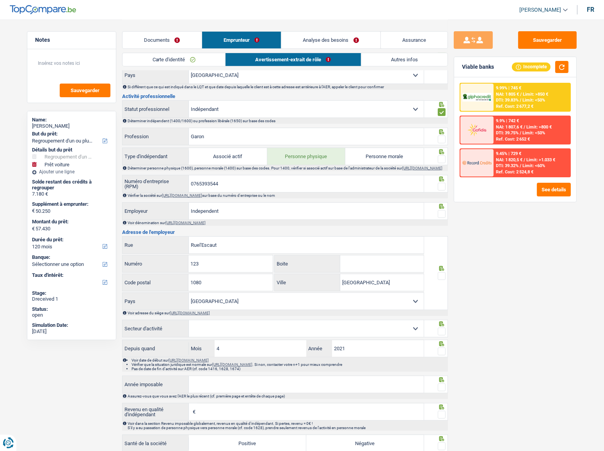
scroll to position [390, 0]
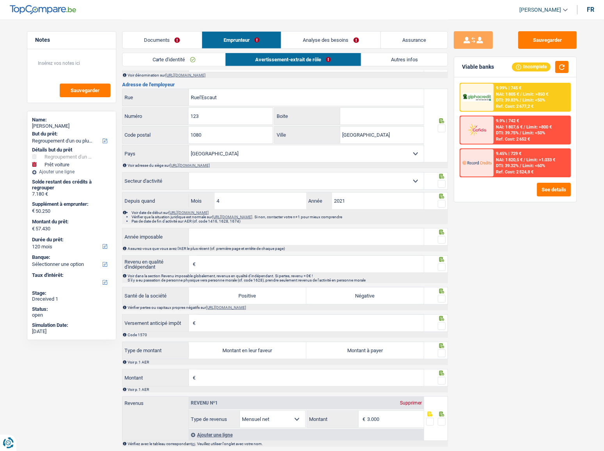
click at [198, 235] on input "Année imposable" at bounding box center [306, 236] width 235 height 17
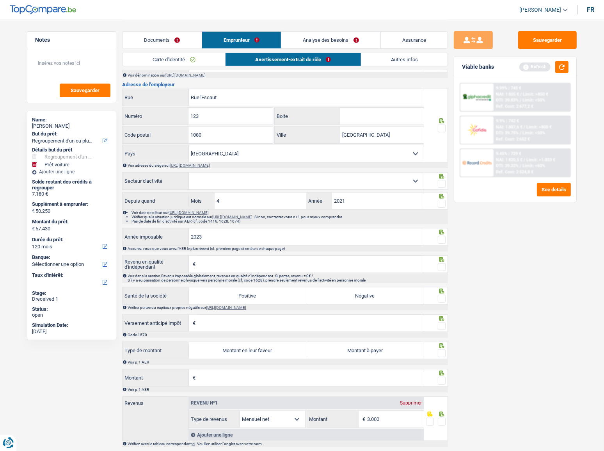
type input "2023"
click at [262, 246] on input "Revenu en qualité d'indépendant" at bounding box center [310, 264] width 226 height 17
type input "15.884"
click at [544, 65] on button "button" at bounding box center [561, 67] width 13 height 12
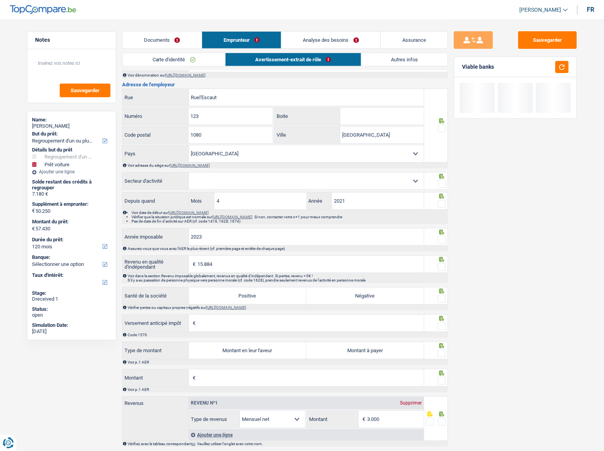
click at [414, 53] on link "Autres infos" at bounding box center [404, 59] width 87 height 13
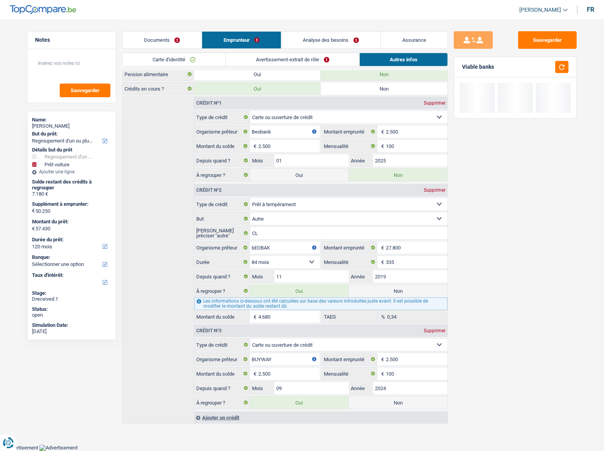
scroll to position [155, 0]
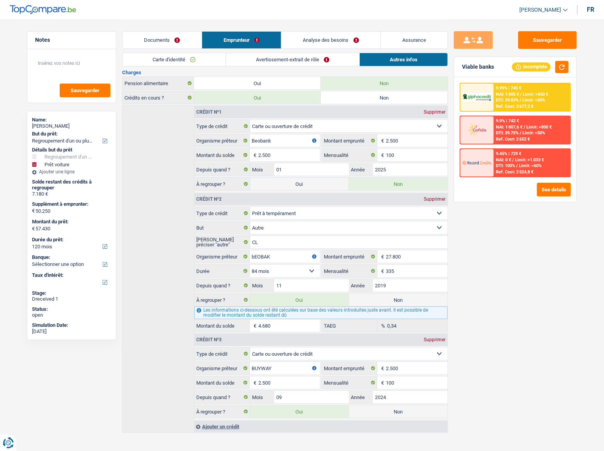
click at [332, 36] on link "Analyse des besoins" at bounding box center [330, 40] width 99 height 17
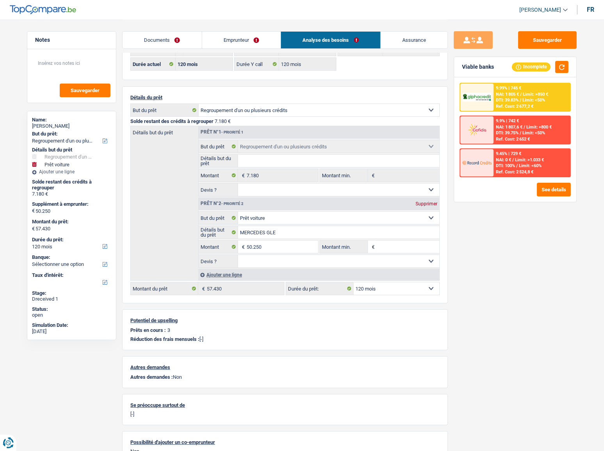
scroll to position [0, 0]
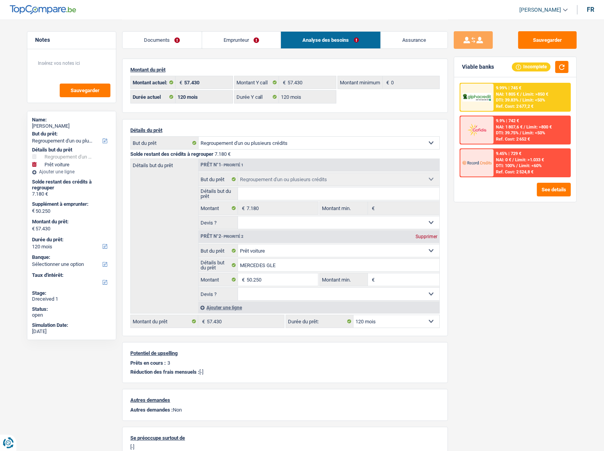
click at [234, 37] on link "Emprunteur" at bounding box center [241, 40] width 79 height 17
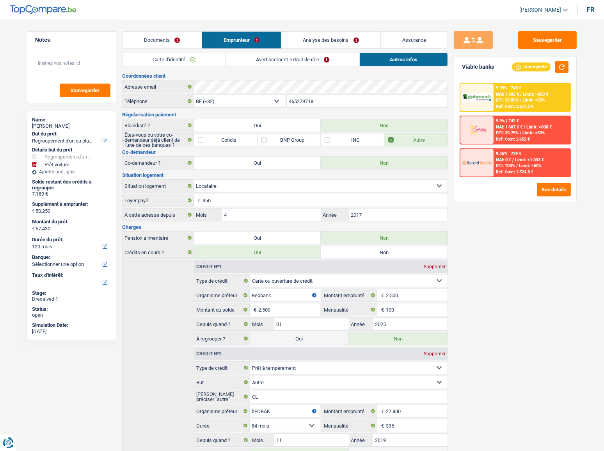
click at [269, 63] on link "Avertissement-extrait de rôle" at bounding box center [292, 59] width 133 height 13
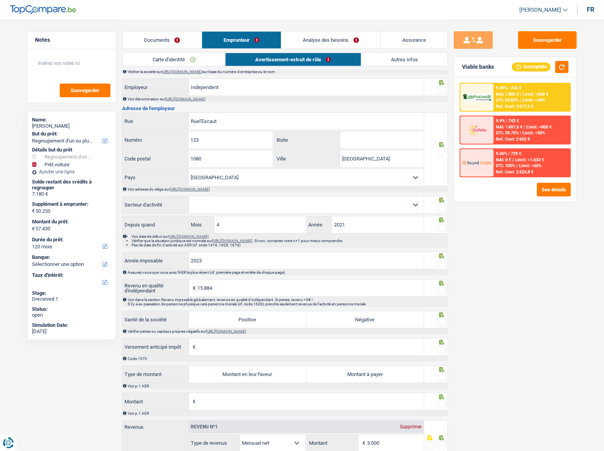
scroll to position [411, 0]
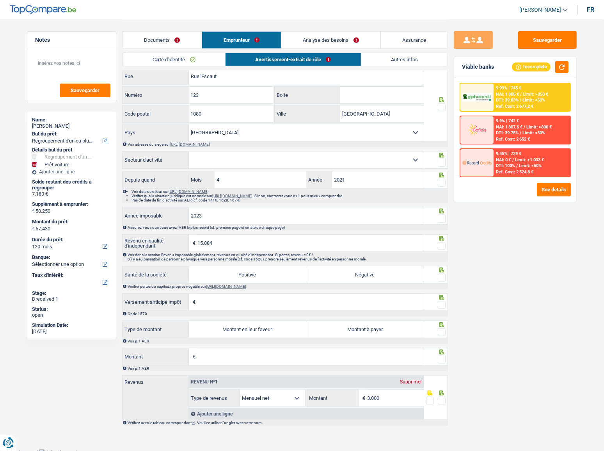
click at [244, 246] on input "Versement anticipé impôt" at bounding box center [310, 302] width 226 height 17
drag, startPoint x: 285, startPoint y: 281, endPoint x: 308, endPoint y: 283, distance: 23.1
click at [285, 246] on label "Positive" at bounding box center [247, 274] width 117 height 17
click at [285, 246] on input "Positive" at bounding box center [247, 274] width 117 height 17
radio input "true"
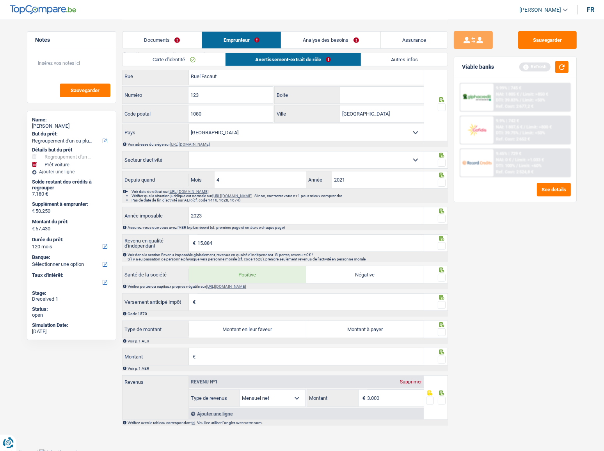
click at [368, 246] on input "Versement anticipé impôt" at bounding box center [310, 302] width 226 height 17
type input "0"
drag, startPoint x: 377, startPoint y: 333, endPoint x: 358, endPoint y: 354, distance: 28.4
click at [377, 246] on label "Montant à payer" at bounding box center [364, 329] width 117 height 17
click at [377, 246] on input "Montant à payer" at bounding box center [364, 329] width 117 height 17
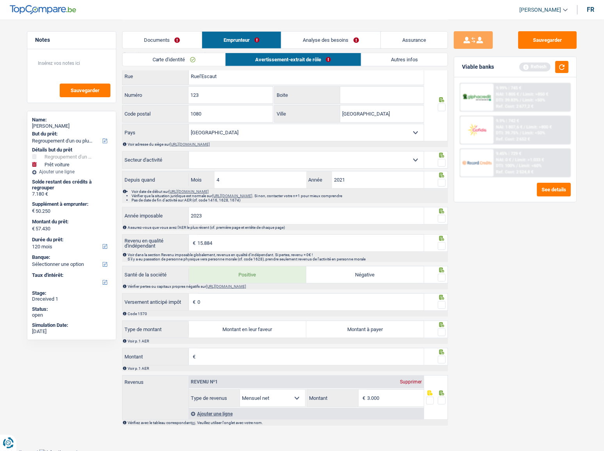
radio input "true"
type input "1.324"
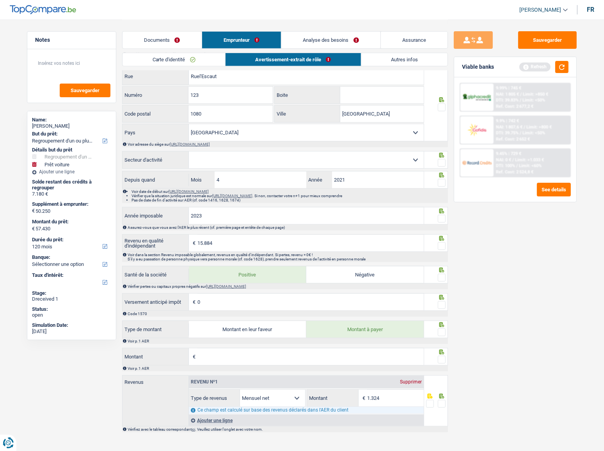
click at [358, 246] on input "Montant" at bounding box center [310, 356] width 226 height 17
type input "802"
type input "1.257"
drag, startPoint x: 498, startPoint y: 295, endPoint x: 524, endPoint y: 117, distance: 180.3
click at [498, 246] on div "Sauvegarder Viable banks Refresh 9.99% | 745 € NAI: 1 805 € / Limit: >850 € DTI…" at bounding box center [515, 234] width 135 height 407
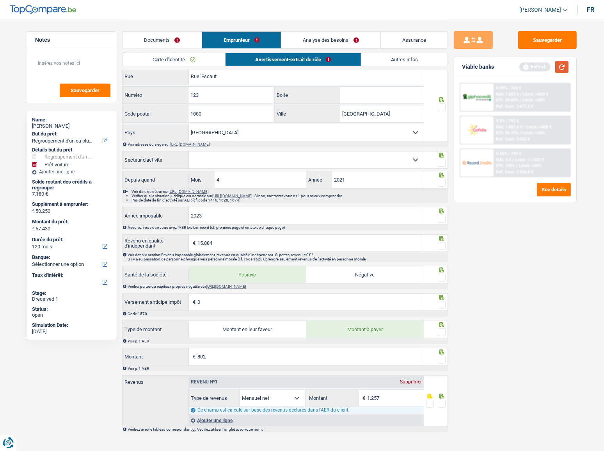
click at [544, 67] on button "button" at bounding box center [561, 67] width 13 height 12
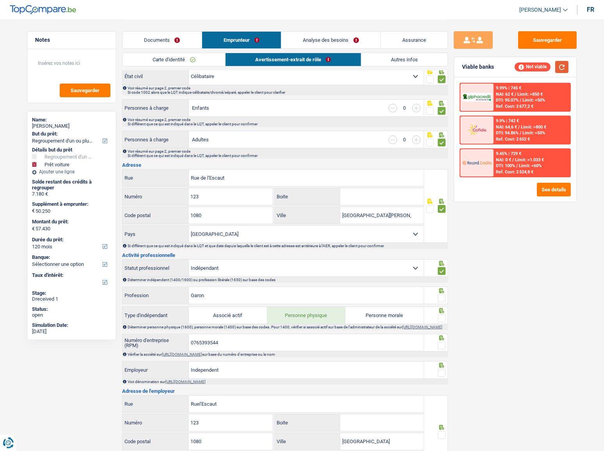
scroll to position [0, 0]
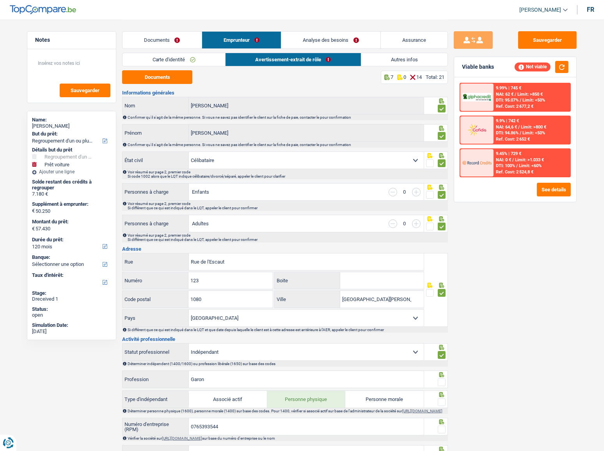
click at [335, 37] on link "Analyse des besoins" at bounding box center [330, 40] width 99 height 17
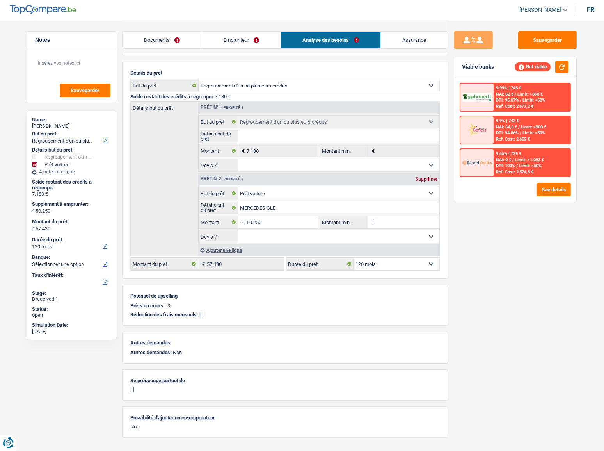
scroll to position [75, 0]
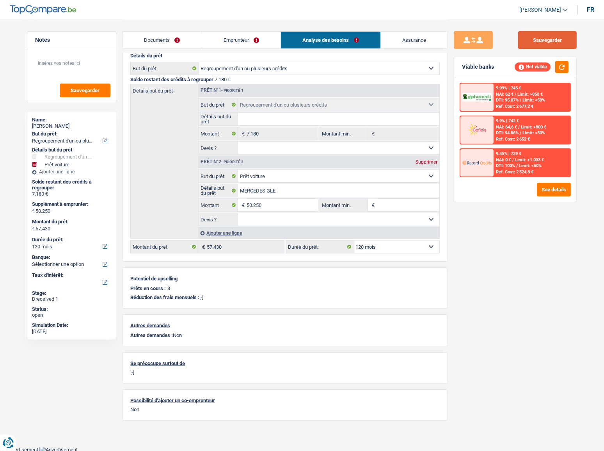
click at [532, 38] on button "Sauvegarder" at bounding box center [547, 40] width 59 height 18
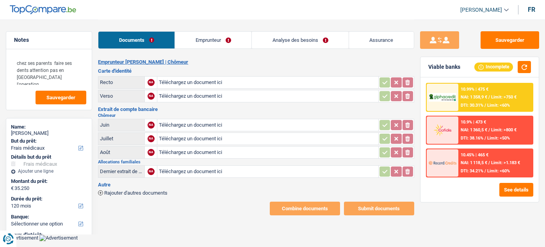
select select "medical"
select select "120"
click at [186, 170] on input "Téléchargez un document ici" at bounding box center [267, 171] width 217 height 12
type input "C:\fakepath\allocs fam 09.jpg"
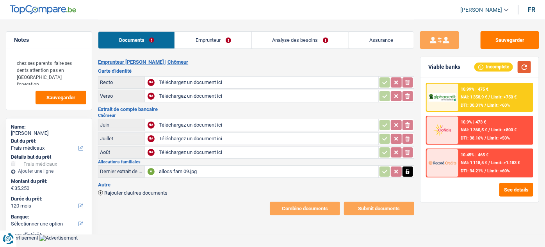
click at [531, 66] on div "Viable banks Incomplete" at bounding box center [479, 67] width 118 height 20
click at [194, 85] on input "Téléchargez un document ici" at bounding box center [267, 82] width 217 height 12
type input "C:\fakepath\r.jpg"
click at [221, 93] on input "Téléchargez un document ici" at bounding box center [267, 96] width 217 height 12
type input "C:\fakepath\v.jpg"
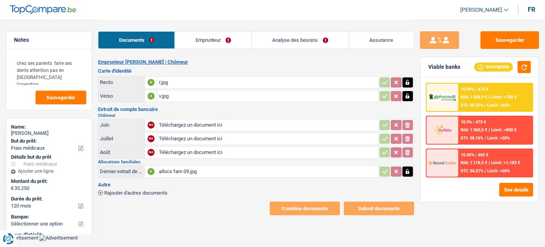
click at [199, 122] on input "Téléchargez un document ici" at bounding box center [267, 125] width 217 height 12
type input "C:\fakepath\06.jpg"
click at [204, 139] on input "Téléchargez un document ici" at bounding box center [267, 139] width 217 height 12
type input "C:\fakepath\07.jpg"
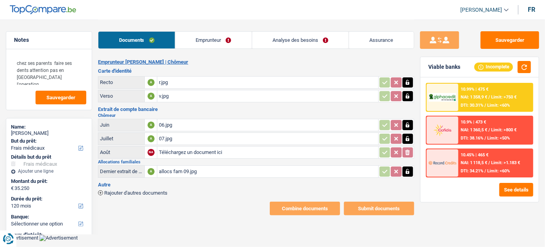
click at [174, 150] on input "Téléchargez un document ici" at bounding box center [267, 152] width 217 height 12
type input "C:\fakepath\08.jpg"
click at [215, 32] on link "Emprunteur" at bounding box center [213, 40] width 76 height 17
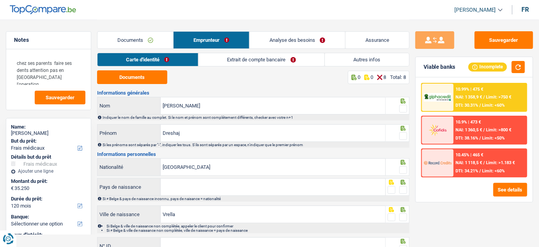
click at [282, 66] on link "Extrait de compte bancaire" at bounding box center [262, 59] width 126 height 13
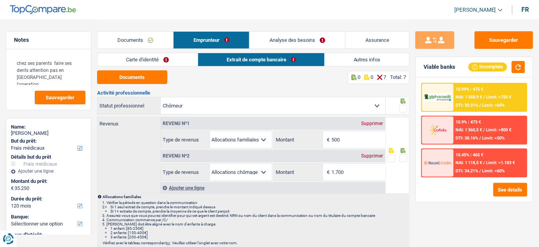
click at [354, 59] on link "Autres infos" at bounding box center [367, 59] width 84 height 13
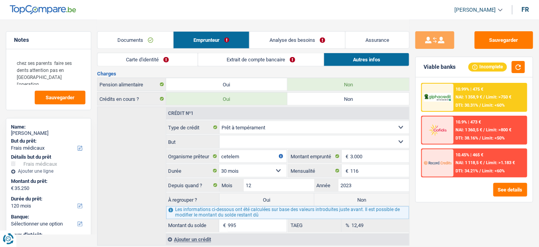
scroll to position [303, 0]
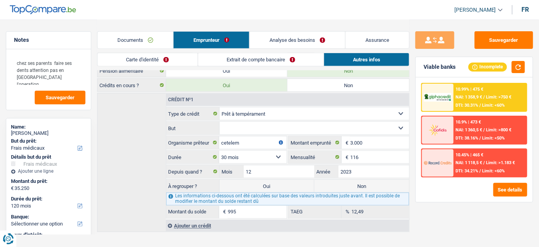
click at [365, 183] on label "Non" at bounding box center [362, 186] width 95 height 12
click at [365, 183] on input "Non" at bounding box center [362, 186] width 95 height 12
radio input "true"
select select
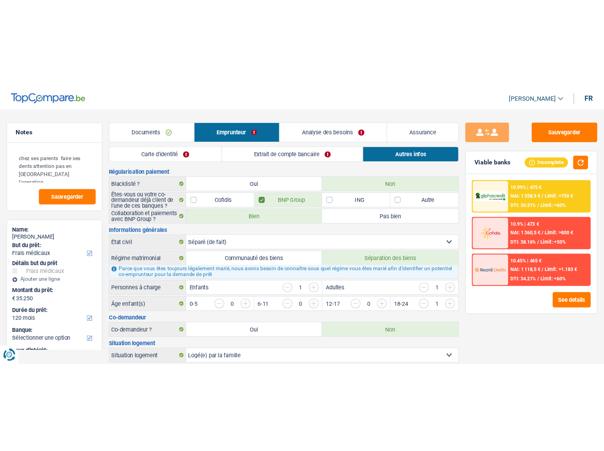
scroll to position [0, 0]
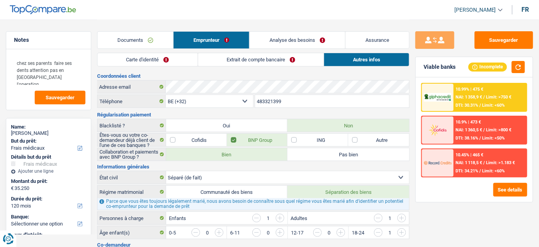
click at [245, 61] on link "Extrait de compte bancaire" at bounding box center [261, 59] width 126 height 13
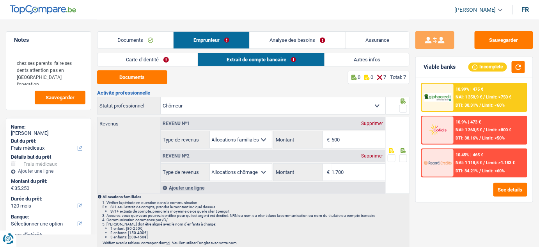
click at [142, 61] on link "Carte d'identité" at bounding box center [148, 59] width 100 height 13
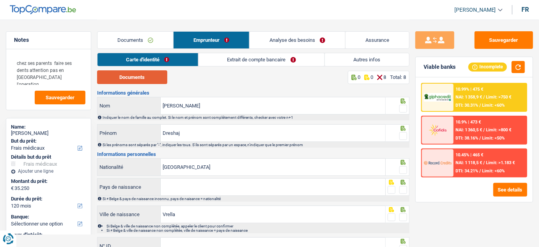
click at [156, 78] on button "Documents" at bounding box center [132, 77] width 70 height 14
click at [246, 63] on link "Extrait de compte bancaire" at bounding box center [262, 59] width 126 height 13
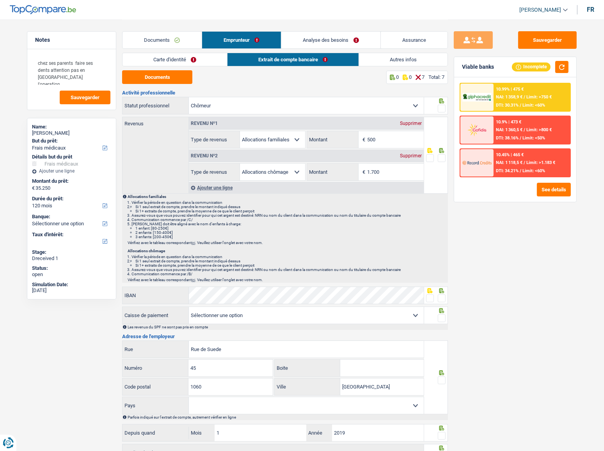
click at [410, 55] on link "Autres infos" at bounding box center [403, 59] width 89 height 13
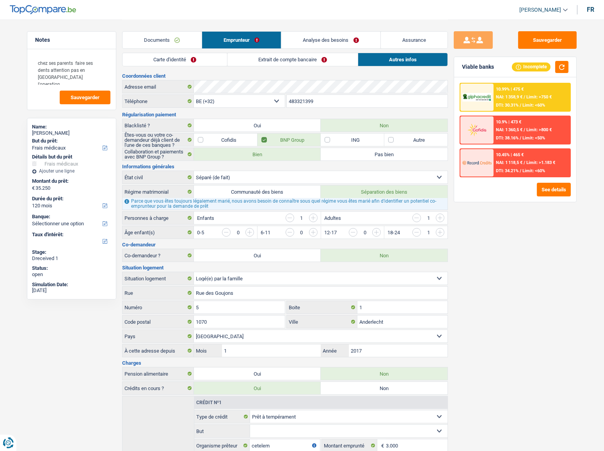
click at [215, 59] on link "Carte d'identité" at bounding box center [175, 59] width 105 height 13
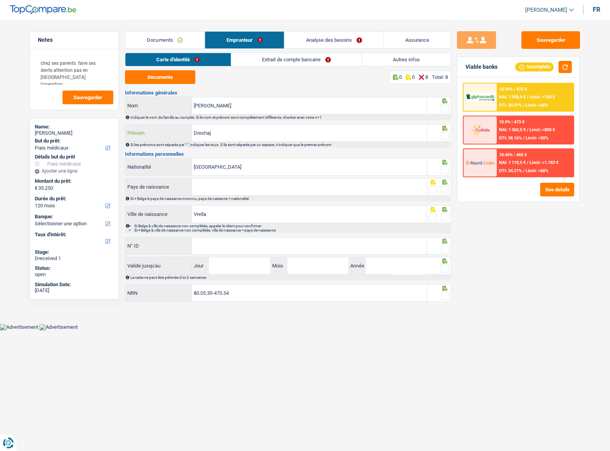
drag, startPoint x: 281, startPoint y: 136, endPoint x: 126, endPoint y: 151, distance: 156.4
click at [126, 151] on div "Informations générales Suzanne Nom Indiquer le nom de famille au complet. Si le…" at bounding box center [288, 196] width 326 height 213
drag, startPoint x: 248, startPoint y: 105, endPoint x: 97, endPoint y: 125, distance: 152.4
click at [97, 125] on div "Notes chez ses parents faire ses dents attention pas en belgique l'operation Sa…" at bounding box center [305, 162] width 562 height 285
paste input "Dreshaj"
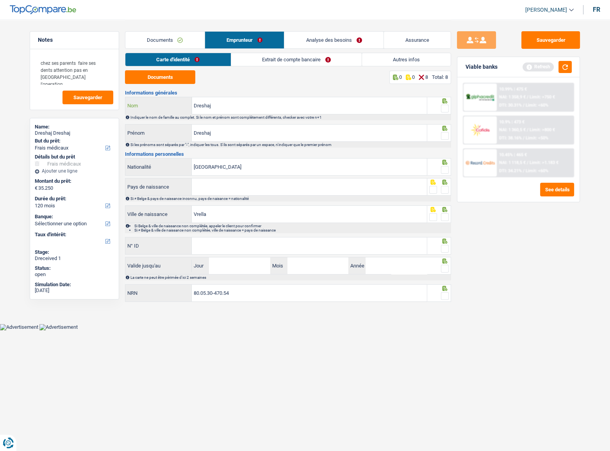
type input "Dreshaj"
drag, startPoint x: 219, startPoint y: 134, endPoint x: 109, endPoint y: 149, distance: 110.4
click at [109, 149] on div "Notes chez ses parents faire ses dents attention pas en belgique l'operation Sa…" at bounding box center [305, 162] width 562 height 285
type input "suzana"
click at [446, 132] on span at bounding box center [445, 136] width 8 height 8
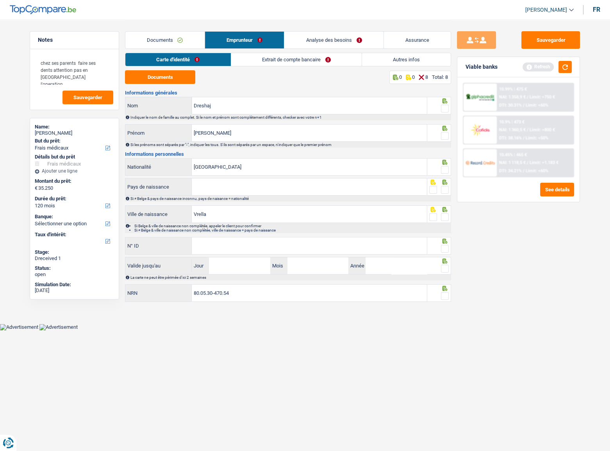
click at [0, 0] on input "radio" at bounding box center [0, 0] width 0 height 0
click at [544, 66] on button "button" at bounding box center [564, 67] width 13 height 12
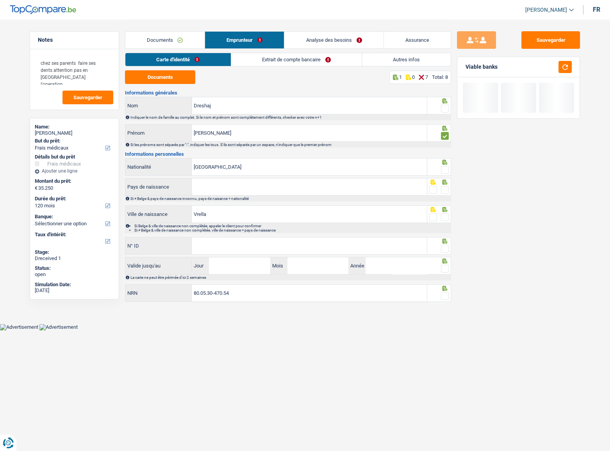
click at [445, 105] on span at bounding box center [445, 109] width 8 height 8
click at [0, 0] on input "radio" at bounding box center [0, 0] width 0 height 0
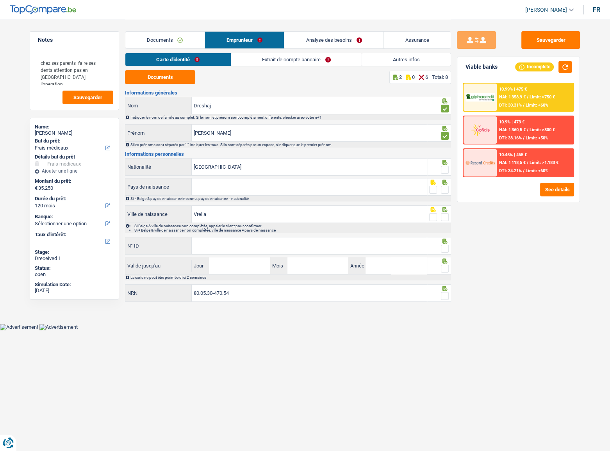
click at [447, 167] on span at bounding box center [445, 170] width 8 height 8
click at [0, 0] on input "radio" at bounding box center [0, 0] width 0 height 0
drag, startPoint x: 252, startPoint y: 212, endPoint x: 141, endPoint y: 224, distance: 111.9
click at [146, 226] on div "Vrella Ville de naissance Si Belge & ville de naissance non complétée, appeler …" at bounding box center [288, 219] width 326 height 28
click at [234, 188] on input "Pays de naissance" at bounding box center [309, 186] width 235 height 17
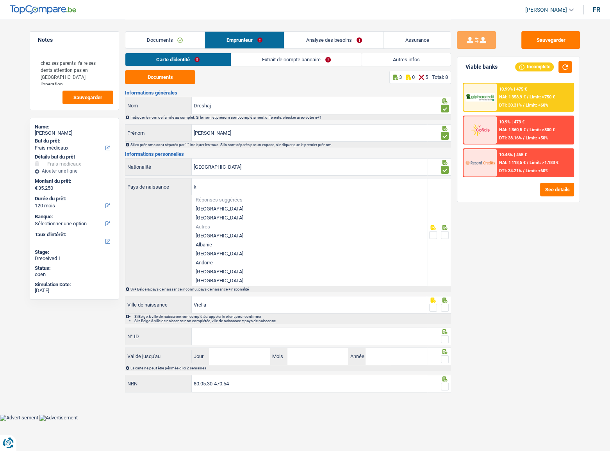
type input "ko"
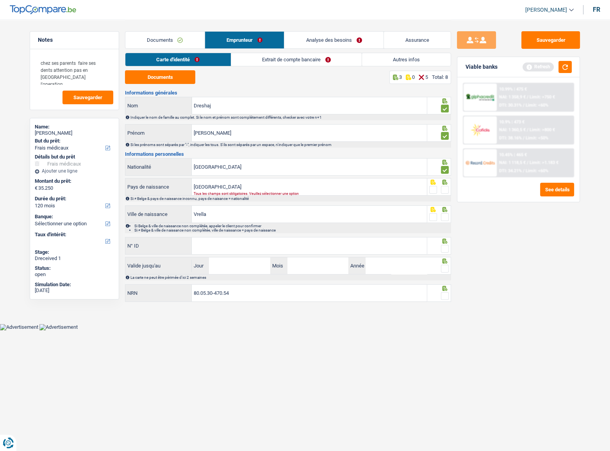
click at [443, 187] on span at bounding box center [445, 190] width 8 height 8
click at [0, 0] on input "radio" at bounding box center [0, 0] width 0 height 0
click at [544, 67] on button "button" at bounding box center [564, 67] width 13 height 12
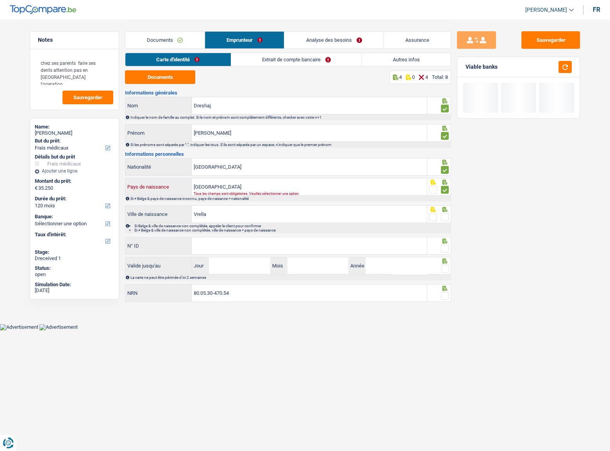
click at [229, 189] on input "kosovo" at bounding box center [309, 186] width 235 height 17
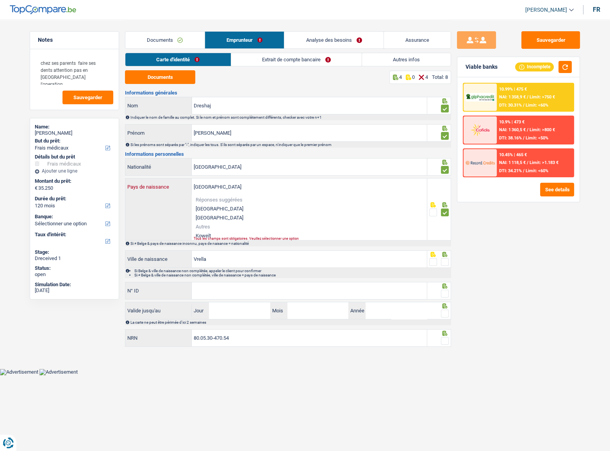
drag, startPoint x: 183, startPoint y: 184, endPoint x: 164, endPoint y: 184, distance: 19.1
click at [164, 184] on div "kosovo Pays de naissance" at bounding box center [275, 186] width 301 height 17
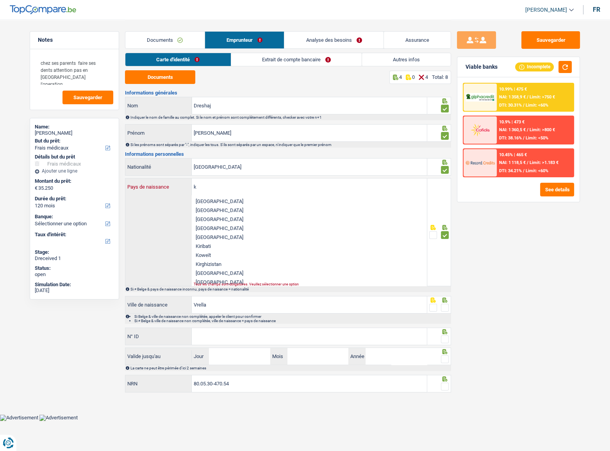
scroll to position [35, 0]
drag, startPoint x: 212, startPoint y: 186, endPoint x: 160, endPoint y: 187, distance: 51.5
click at [160, 187] on div "k Pays de naissance" at bounding box center [275, 186] width 301 height 17
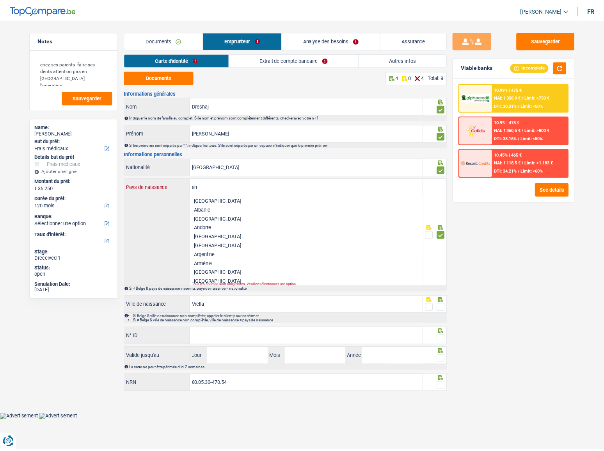
scroll to position [0, 0]
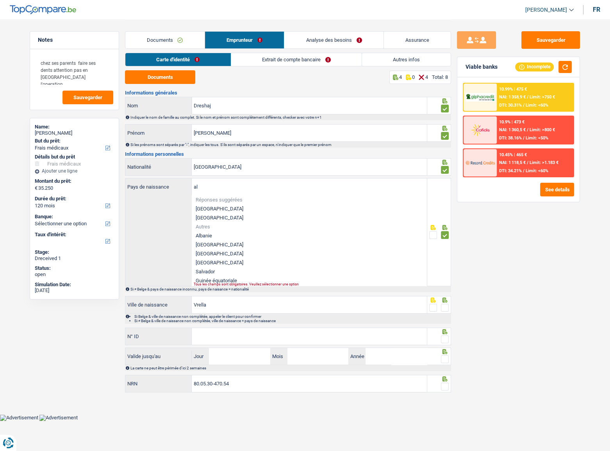
click at [213, 237] on li "Albanie" at bounding box center [309, 235] width 235 height 9
type input "Albanie"
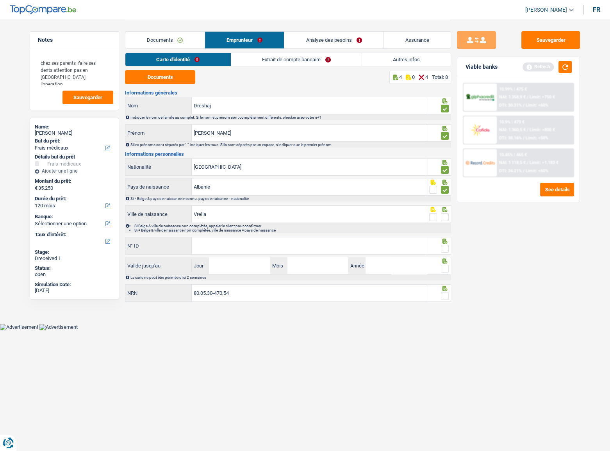
drag, startPoint x: 443, startPoint y: 217, endPoint x: 445, endPoint y: 213, distance: 4.2
click at [444, 216] on span at bounding box center [445, 217] width 8 height 8
click at [0, 0] on input "radio" at bounding box center [0, 0] width 0 height 0
click at [544, 67] on button "button" at bounding box center [564, 67] width 13 height 12
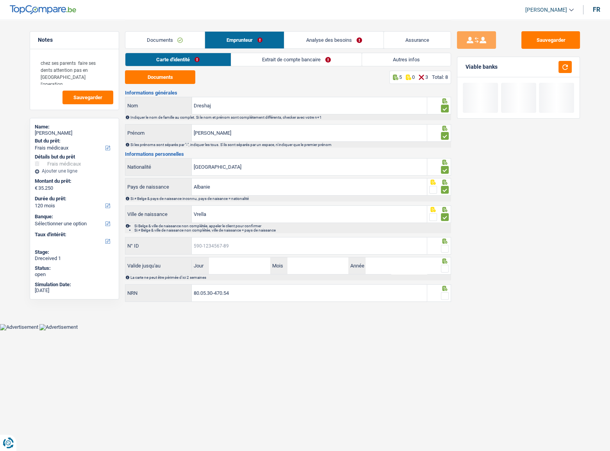
drag, startPoint x: 238, startPoint y: 240, endPoint x: 277, endPoint y: 251, distance: 40.7
click at [238, 240] on input "N° ID" at bounding box center [309, 245] width 235 height 17
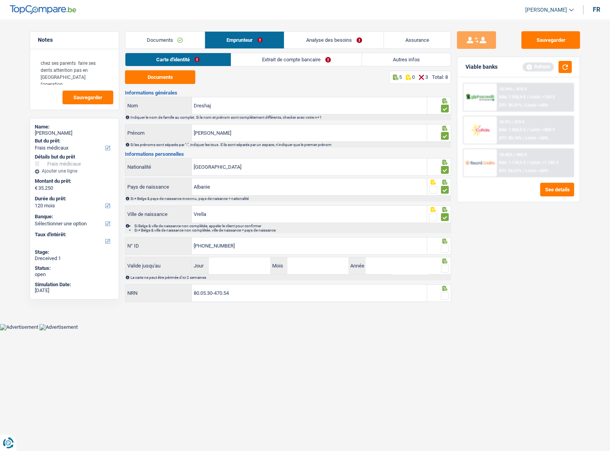
type input "595-3431685-37"
click at [441, 246] on fieldset at bounding box center [439, 249] width 20 height 10
click at [442, 246] on span at bounding box center [445, 249] width 8 height 8
click at [0, 0] on input "radio" at bounding box center [0, 0] width 0 height 0
click at [544, 66] on button "button" at bounding box center [564, 67] width 13 height 12
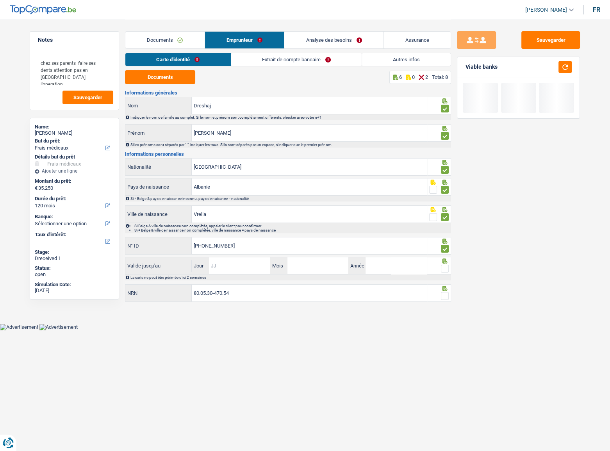
click at [236, 246] on input "Jour" at bounding box center [239, 265] width 61 height 17
type input "04"
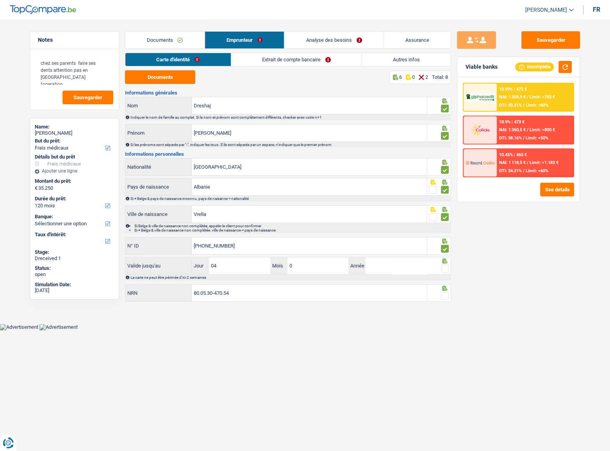
type input "02"
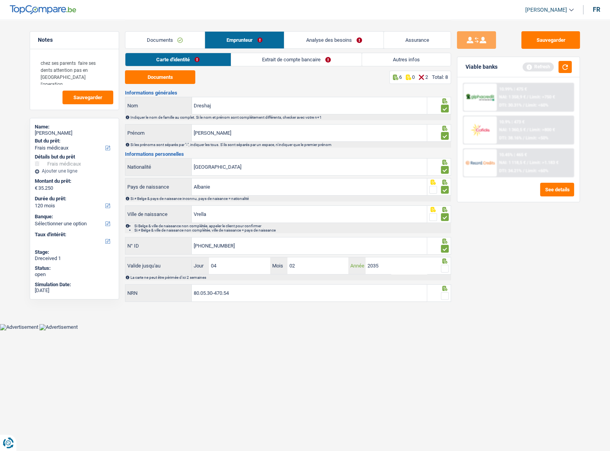
type input "2035"
click at [442, 246] on span at bounding box center [445, 269] width 8 height 8
click at [0, 0] on input "radio" at bounding box center [0, 0] width 0 height 0
click at [544, 63] on button "button" at bounding box center [564, 67] width 13 height 12
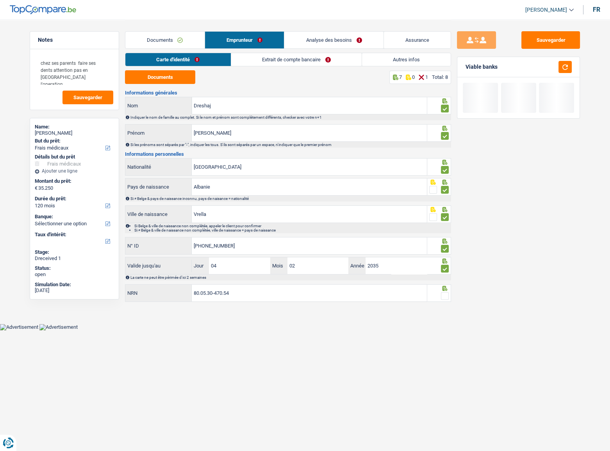
click at [445, 246] on span at bounding box center [445, 296] width 8 height 8
click at [0, 0] on input "radio" at bounding box center [0, 0] width 0 height 0
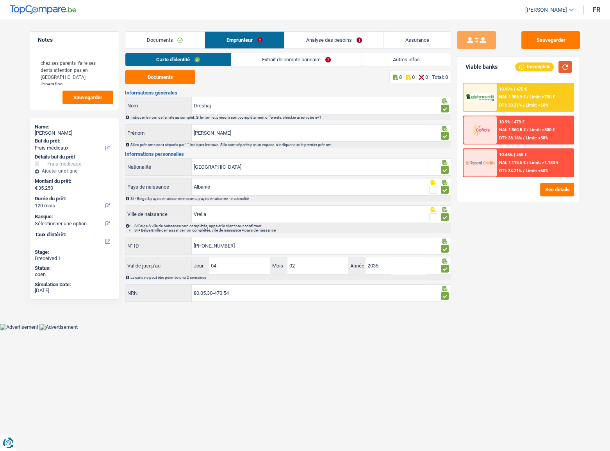
drag, startPoint x: 562, startPoint y: 68, endPoint x: 432, endPoint y: 200, distance: 185.2
click at [544, 69] on button "button" at bounding box center [564, 67] width 13 height 12
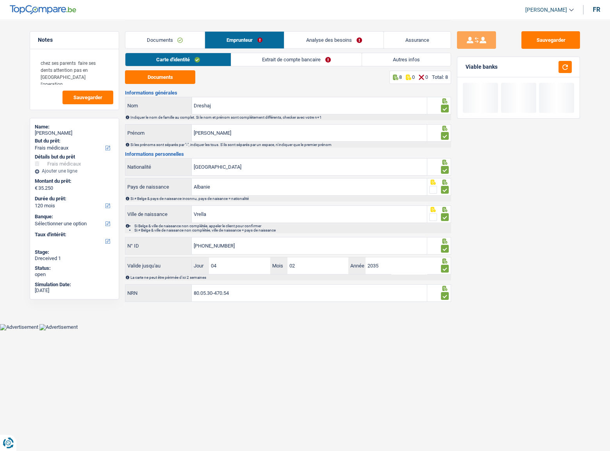
drag, startPoint x: 271, startPoint y: 59, endPoint x: 233, endPoint y: 65, distance: 38.1
click at [271, 59] on link "Extrait de compte bancaire" at bounding box center [296, 59] width 130 height 13
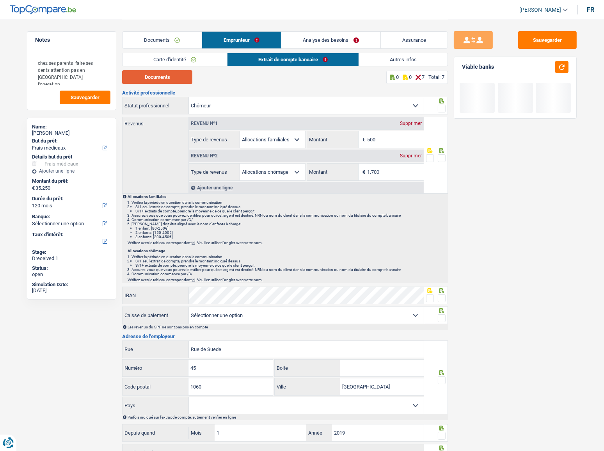
click at [149, 76] on button "Documents" at bounding box center [157, 77] width 70 height 14
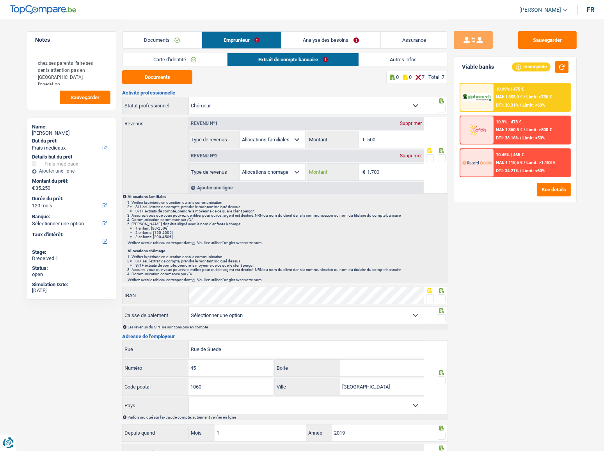
click at [402, 172] on input "1.700" at bounding box center [395, 172] width 57 height 17
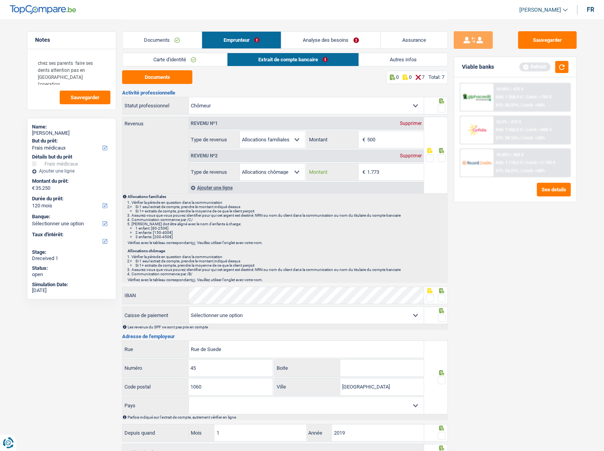
type input "1.773"
click at [441, 158] on span at bounding box center [442, 158] width 8 height 8
click at [0, 0] on input "radio" at bounding box center [0, 0] width 0 height 0
drag, startPoint x: 398, startPoint y: 142, endPoint x: 226, endPoint y: 126, distance: 172.4
click at [226, 126] on div "Revenu nº1 Supprimer Allocation d'handicap Allocations chômage Allocations fami…" at bounding box center [306, 132] width 235 height 31
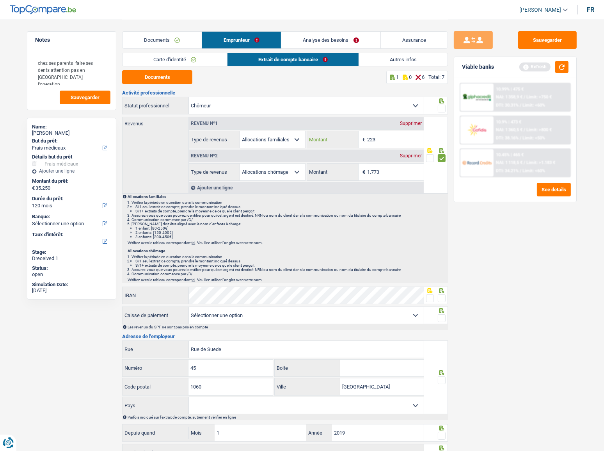
type input "223"
click at [537, 246] on div "Sauvegarder Viable banks Refresh 10.99% | 475 € NAI: 1 358,9 € / Limit: >750 € …" at bounding box center [515, 234] width 135 height 407
drag, startPoint x: 438, startPoint y: 109, endPoint x: 445, endPoint y: 103, distance: 9.1
click at [438, 108] on span at bounding box center [442, 109] width 8 height 8
click at [0, 0] on input "radio" at bounding box center [0, 0] width 0 height 0
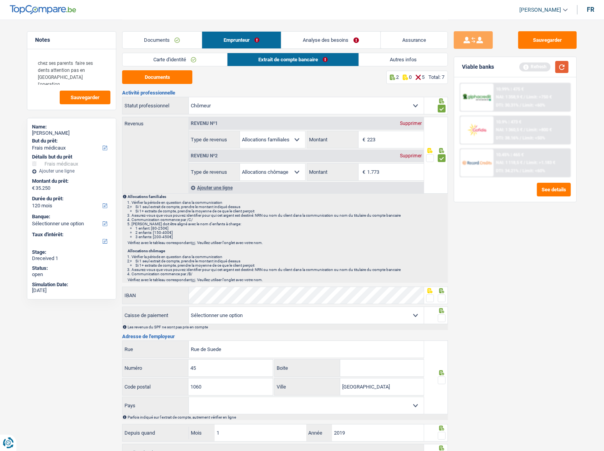
click at [544, 62] on button "button" at bounding box center [561, 67] width 13 height 12
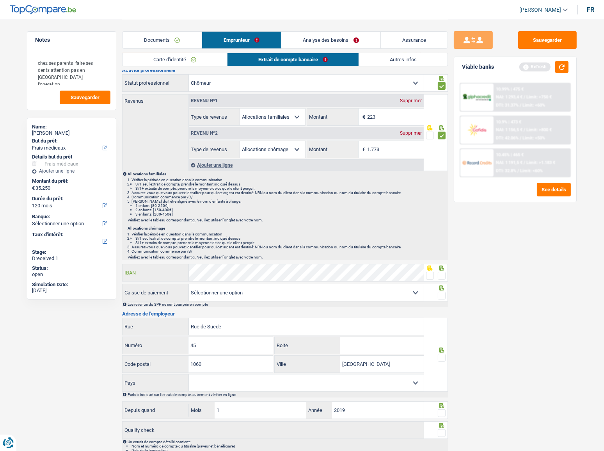
scroll to position [60, 0]
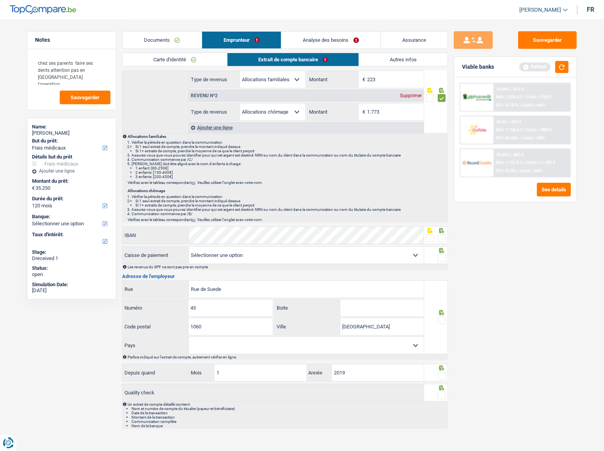
click at [442, 237] on span at bounding box center [442, 238] width 8 height 8
click at [0, 0] on input "radio" at bounding box center [0, 0] width 0 height 0
click at [370, 246] on select "CAPAC FGTB CSC CGSLB Autre Sélectionner une option" at bounding box center [306, 255] width 235 height 17
select select "fgtb"
click at [189, 246] on select "CAPAC FGTB CSC CGSLB Autre Sélectionner une option" at bounding box center [306, 255] width 235 height 17
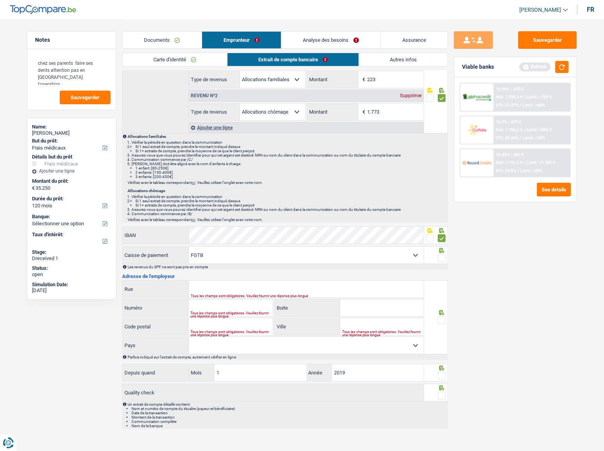
click at [443, 246] on span at bounding box center [442, 258] width 8 height 8
click at [0, 0] on input "radio" at bounding box center [0, 0] width 0 height 0
click at [249, 246] on div "Tous les champs sont obligatoires. Veuillez fournir une réponse plus longue" at bounding box center [295, 295] width 209 height 3
click at [232, 246] on input "Rue" at bounding box center [306, 289] width 235 height 17
paste input "Rue Watteeu"
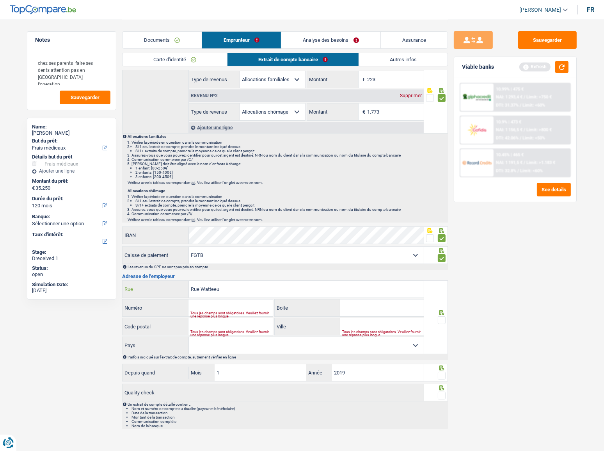
type input "Rue Watteeu"
click at [225, 246] on input "Numéro" at bounding box center [231, 307] width 84 height 17
type input "6"
click at [233, 246] on input "Code postal" at bounding box center [231, 326] width 84 height 17
type input "1000"
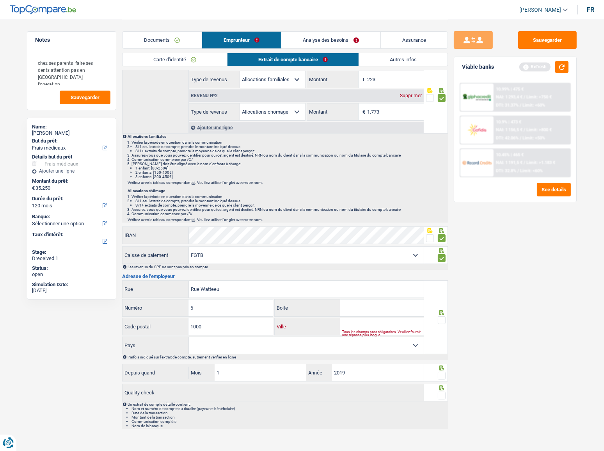
click at [349, 246] on input "Ville" at bounding box center [382, 326] width 84 height 17
type input "Bruxelles"
drag, startPoint x: 444, startPoint y: 317, endPoint x: 384, endPoint y: 344, distance: 66.0
click at [443, 246] on span at bounding box center [442, 320] width 8 height 8
click at [0, 0] on input "radio" at bounding box center [0, 0] width 0 height 0
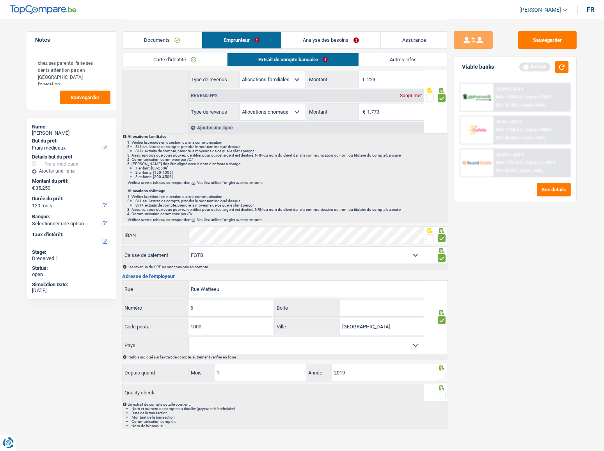
click at [375, 246] on select "Belgique Luxembourg Sélectionner une option" at bounding box center [306, 345] width 235 height 17
select select "BE"
click at [189, 246] on select "Belgique Luxembourg Sélectionner une option" at bounding box center [306, 345] width 235 height 17
drag, startPoint x: 441, startPoint y: 373, endPoint x: 440, endPoint y: 394, distance: 20.7
click at [440, 246] on span at bounding box center [442, 376] width 8 height 8
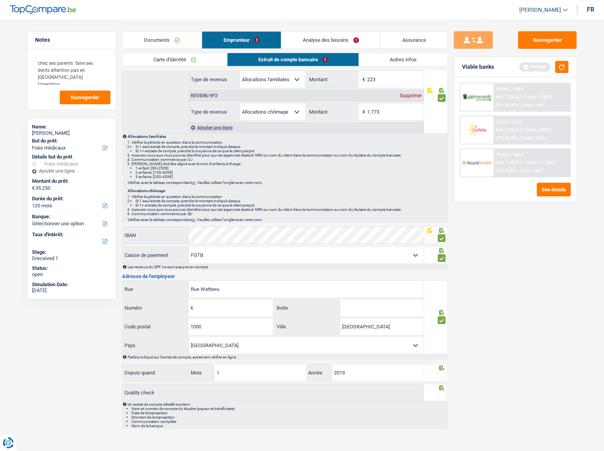
click at [0, 0] on input "radio" at bounding box center [0, 0] width 0 height 0
drag, startPoint x: 442, startPoint y: 395, endPoint x: 448, endPoint y: 372, distance: 24.1
click at [443, 246] on span at bounding box center [442, 395] width 8 height 8
click at [0, 0] on input "radio" at bounding box center [0, 0] width 0 height 0
click at [544, 67] on button "button" at bounding box center [561, 67] width 13 height 12
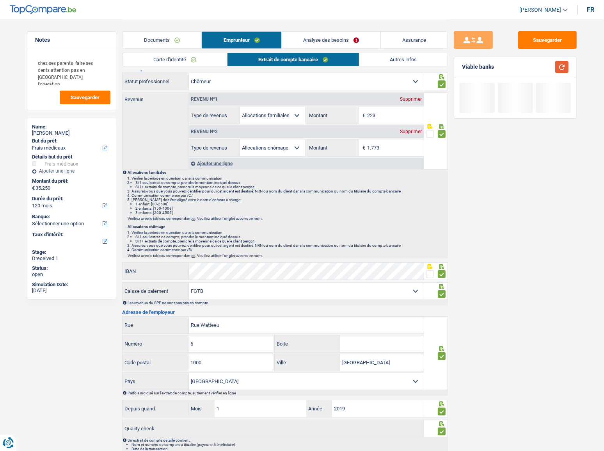
scroll to position [0, 0]
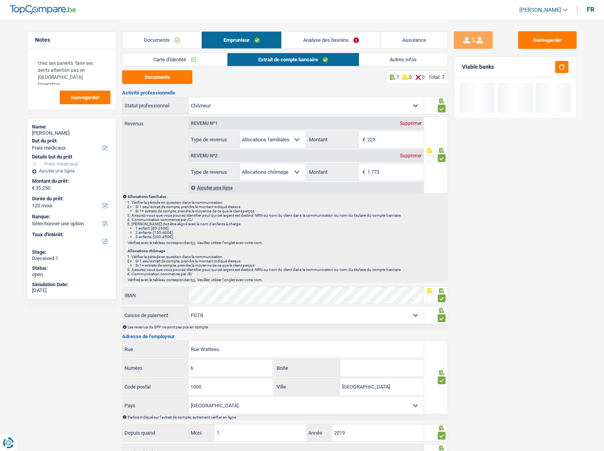
click at [395, 51] on div "Documents Emprunteur Analyse des besoins Assurance" at bounding box center [285, 36] width 326 height 33
click at [384, 57] on link "Autres infos" at bounding box center [403, 59] width 89 height 13
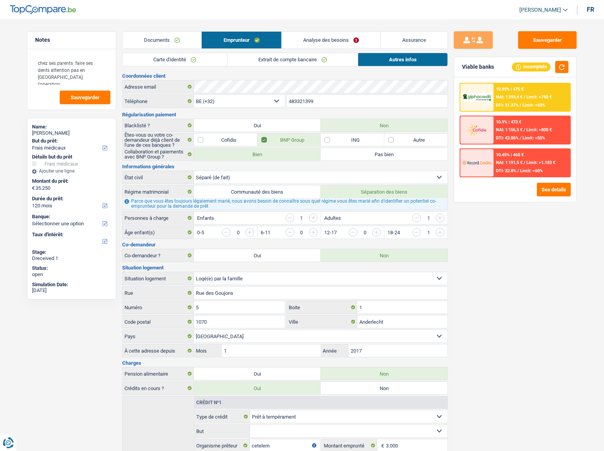
scroll to position [102, 0]
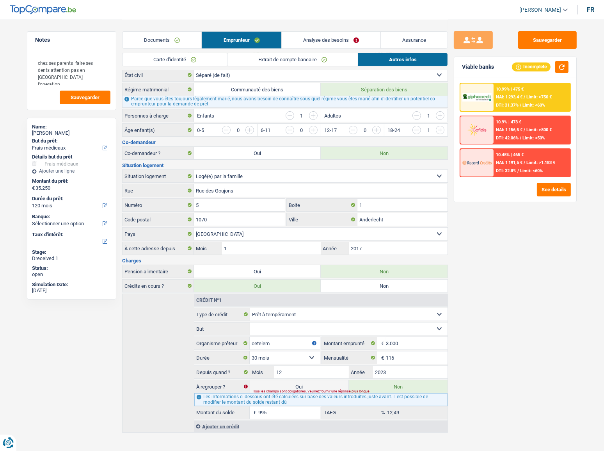
click at [347, 246] on select "Confort maison: meubles, textile, peinture, électroménager, outillage non-profe…" at bounding box center [349, 328] width 198 height 12
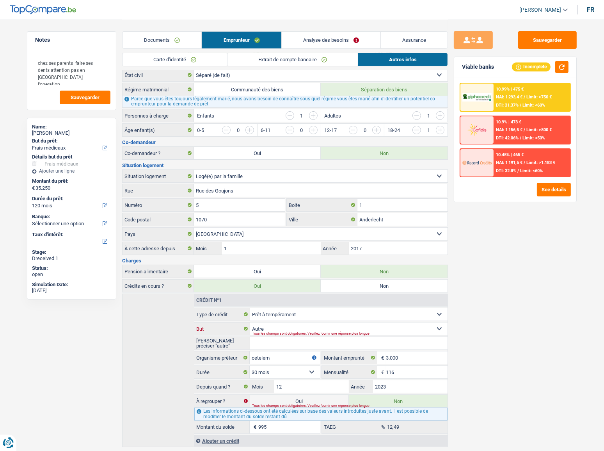
click at [308, 246] on select "Confort maison: meubles, textile, peinture, électroménager, outillage non-profe…" at bounding box center [349, 328] width 198 height 12
select select "familyEvent"
click at [250, 246] on select "Confort maison: meubles, textile, peinture, électroménager, outillage non-profe…" at bounding box center [349, 328] width 198 height 12
click at [359, 246] on label "Montant emprunté" at bounding box center [349, 357] width 55 height 12
click at [386, 246] on input "3.000" at bounding box center [417, 357] width 62 height 12
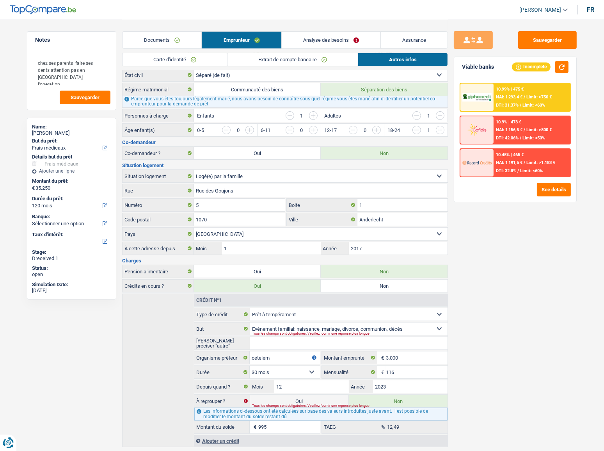
click at [359, 246] on input "Veuillez préciser "autre"" at bounding box center [349, 343] width 198 height 12
click at [471, 246] on div "Sauvegarder Viable banks Incomplete 10.99% | 475 € NAI: 1 293,4 € / Limit: >750…" at bounding box center [515, 234] width 135 height 407
click at [385, 246] on select "Confort maison: meubles, textile, peinture, électroménager, outillage non-profe…" at bounding box center [349, 328] width 198 height 12
click at [381, 246] on select "Confort maison: meubles, textile, peinture, électroménager, outillage non-profe…" at bounding box center [349, 328] width 198 height 12
click at [508, 246] on div "Sauvegarder Viable banks Incomplete 10.99% | 475 € NAI: 1 293,4 € / Limit: >750…" at bounding box center [515, 234] width 135 height 407
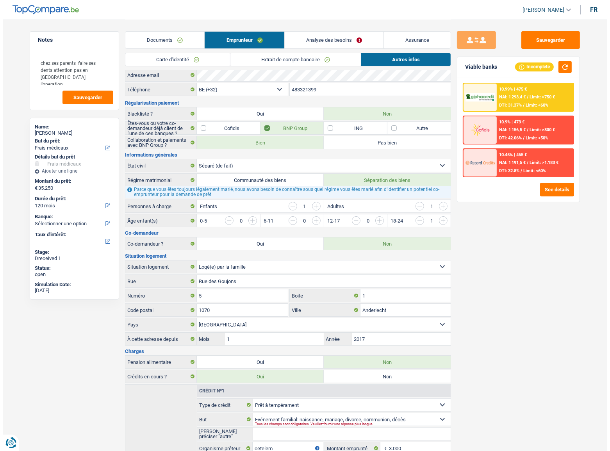
scroll to position [0, 0]
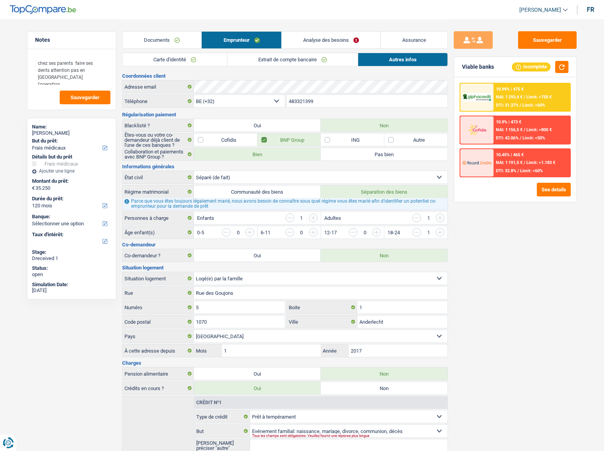
click at [340, 35] on link "Analyse des besoins" at bounding box center [331, 40] width 99 height 17
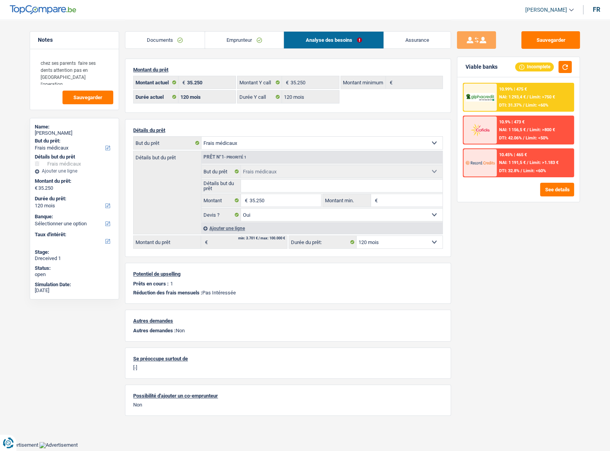
click at [480, 97] on img at bounding box center [479, 97] width 29 height 9
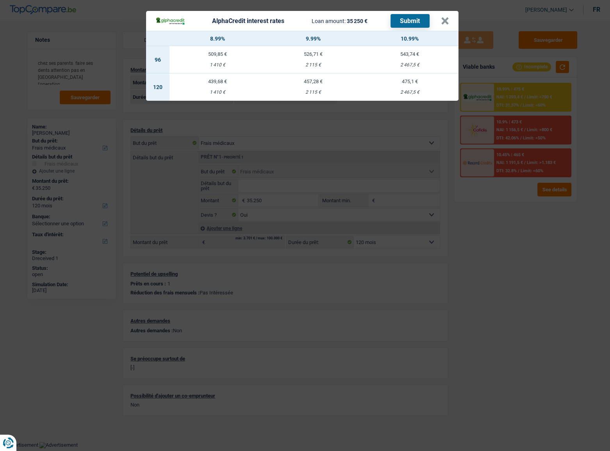
click at [260, 88] on td "439,68 € 1 410 €" at bounding box center [217, 86] width 96 height 27
select select "alphacredit"
type input "8,99"
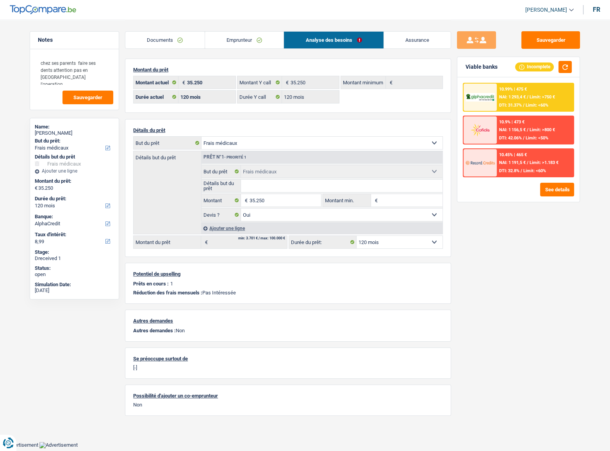
click at [504, 87] on div "10.99% | 475 €" at bounding box center [513, 89] width 28 height 5
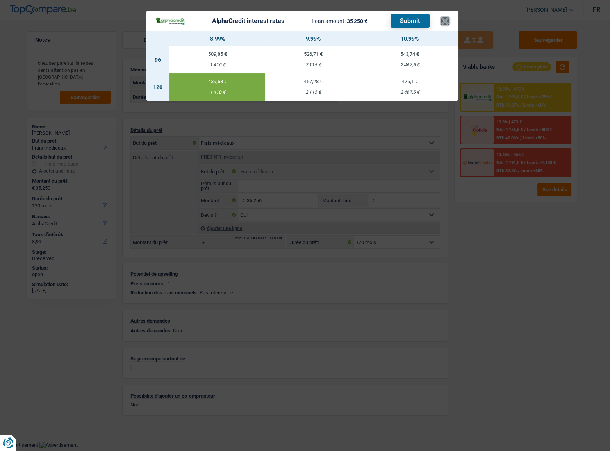
click at [441, 18] on button "×" at bounding box center [445, 21] width 8 height 8
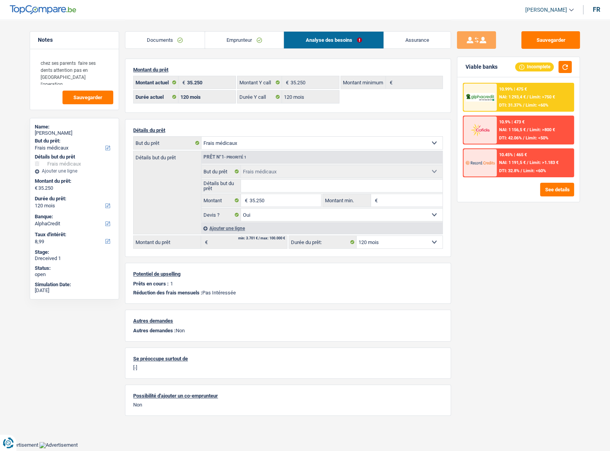
click at [488, 96] on img at bounding box center [479, 97] width 29 height 9
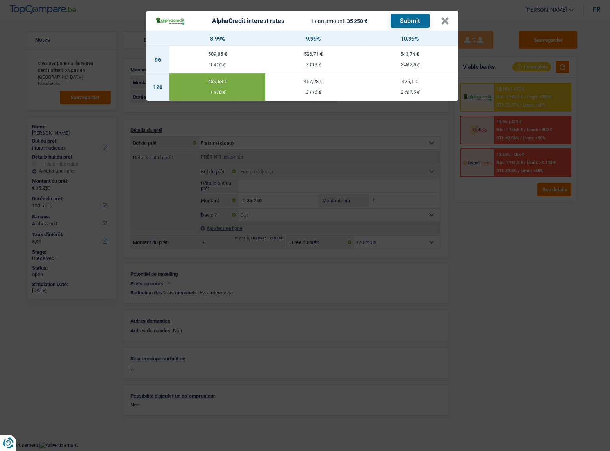
click at [402, 12] on header "AlphaCredit interest rates Loan amount: 35 250 € Submit ×" at bounding box center [302, 21] width 312 height 20
click at [398, 21] on button "Submit" at bounding box center [409, 21] width 39 height 14
click at [442, 21] on button "×" at bounding box center [445, 21] width 8 height 8
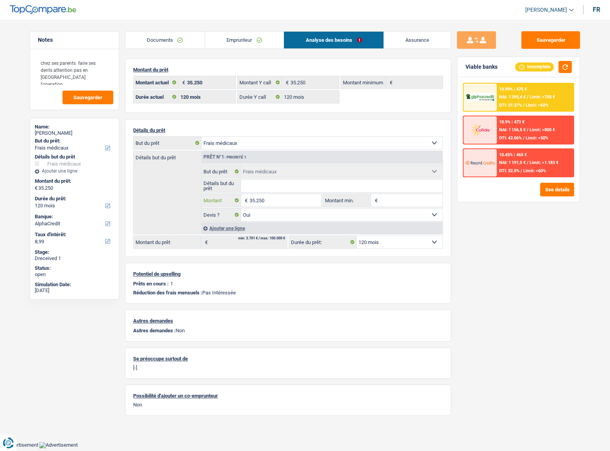
click at [263, 199] on input "35.250" at bounding box center [284, 200] width 71 height 12
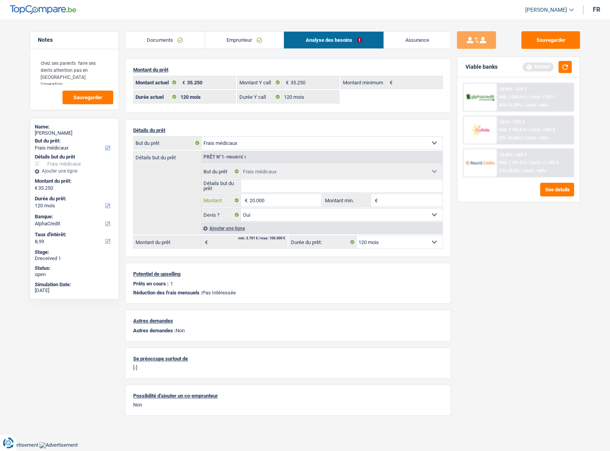
type input "20.000"
select select "84"
type input "20.000"
select select "84"
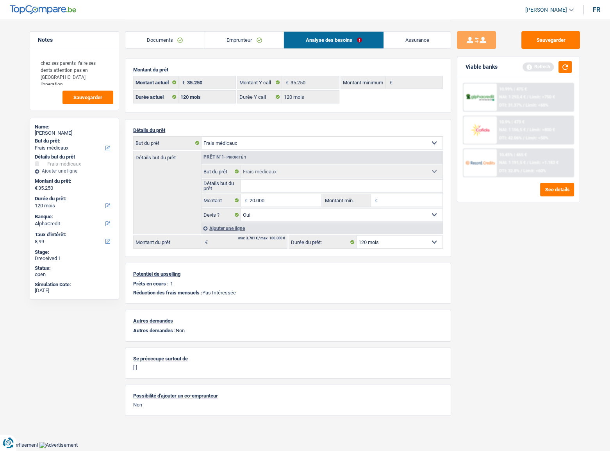
type input "20.000"
select select "84"
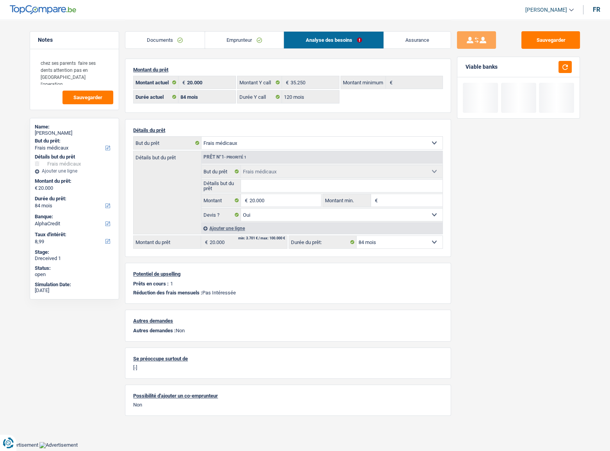
click at [544, 71] on div at bounding box center [562, 67] width 18 height 12
drag, startPoint x: 562, startPoint y: 71, endPoint x: 566, endPoint y: 74, distance: 4.8
click at [544, 73] on button "button" at bounding box center [564, 67] width 13 height 12
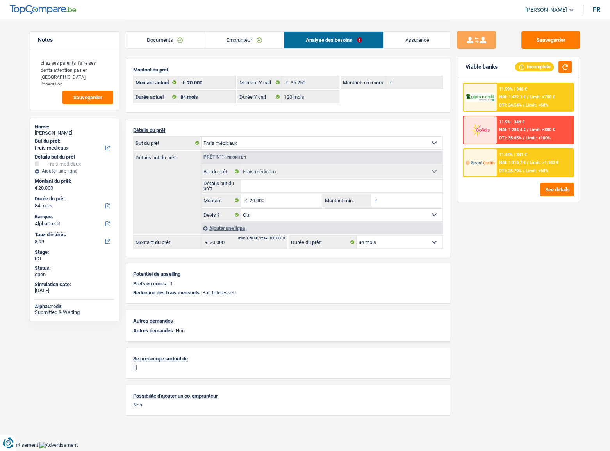
click at [494, 174] on div at bounding box center [479, 162] width 33 height 27
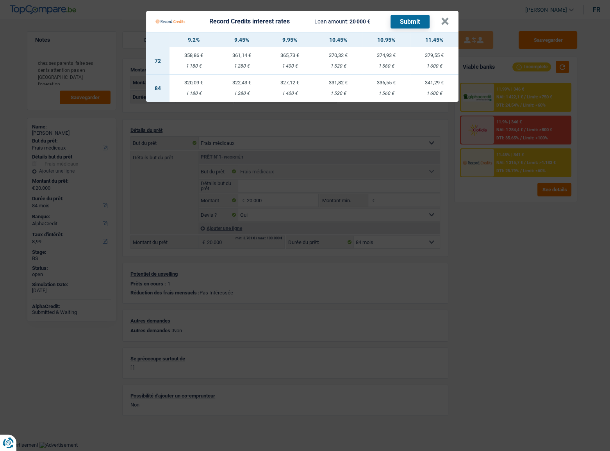
click at [381, 92] on div "1 560 €" at bounding box center [386, 93] width 48 height 5
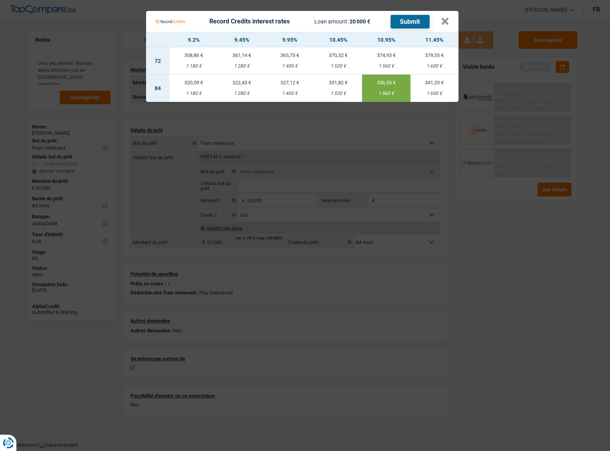
select select "record credits"
click at [429, 91] on div "1 600 €" at bounding box center [434, 93] width 48 height 5
type input "11,45"
click at [414, 20] on button "Submit" at bounding box center [409, 22] width 39 height 14
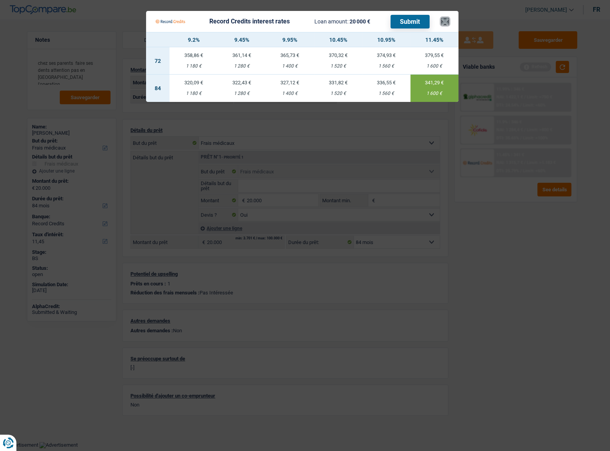
drag, startPoint x: 441, startPoint y: 21, endPoint x: 427, endPoint y: 59, distance: 40.7
click at [441, 22] on button "×" at bounding box center [445, 22] width 8 height 8
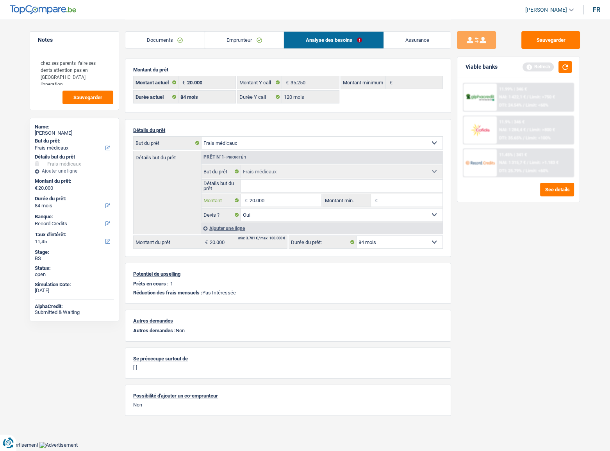
click at [261, 203] on input "20.000" at bounding box center [284, 200] width 71 height 12
type input "15.000"
select select "60"
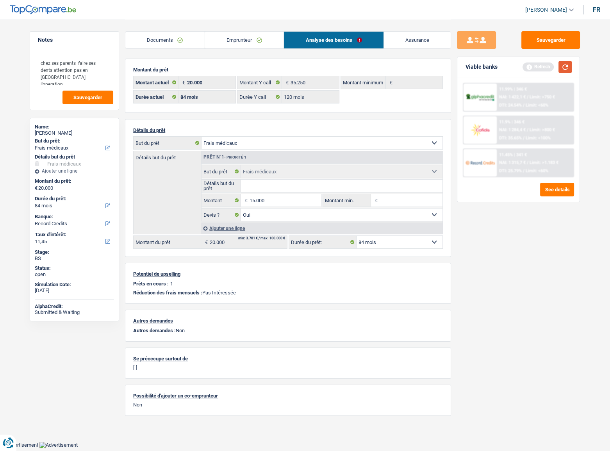
type input "15.000"
select select "60"
type input "15.000"
select select "60"
click at [544, 69] on button "button" at bounding box center [564, 67] width 13 height 12
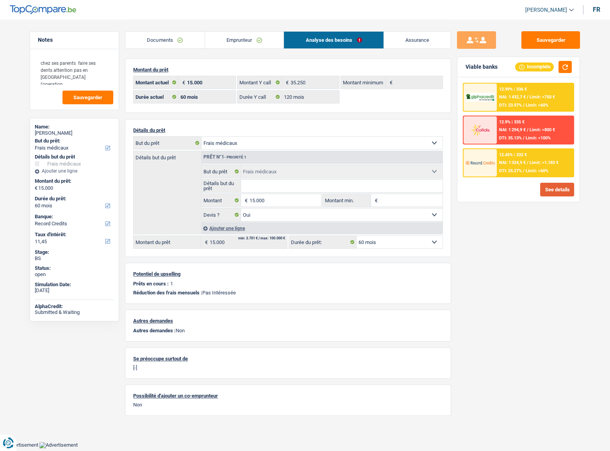
drag, startPoint x: 558, startPoint y: 182, endPoint x: 554, endPoint y: 186, distance: 5.0
click at [544, 186] on button "See details" at bounding box center [557, 190] width 34 height 14
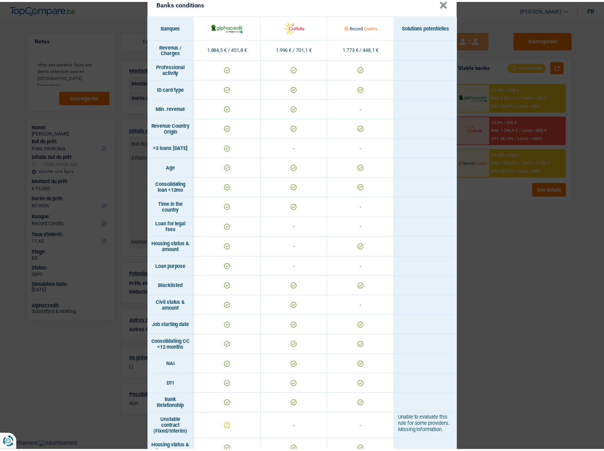
scroll to position [316, 0]
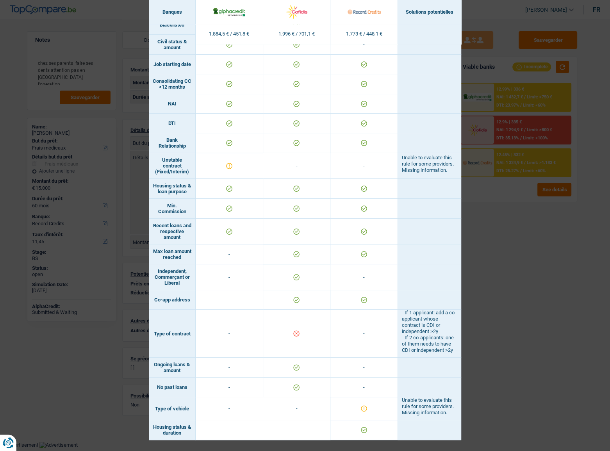
click at [523, 246] on div "Banks conditions × Banques Solutions potentielles Revenus / Charges 1.884,5 € /…" at bounding box center [305, 225] width 610 height 451
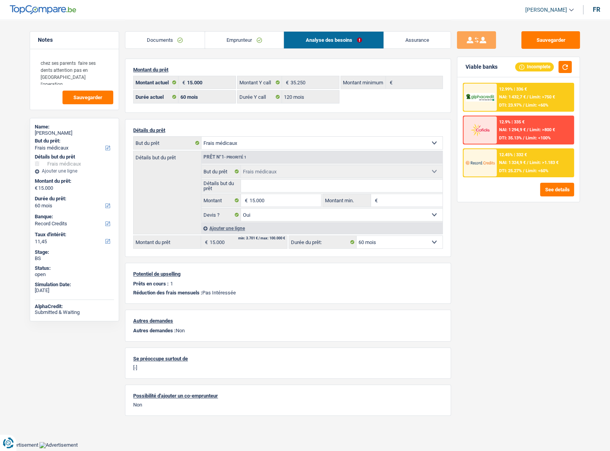
click at [390, 243] on select "12 mois 18 mois 24 mois 30 mois 36 mois 42 mois 48 mois 60 mois Sélectionner un…" at bounding box center [399, 242] width 86 height 12
click at [254, 195] on input "15.000" at bounding box center [284, 200] width 71 height 12
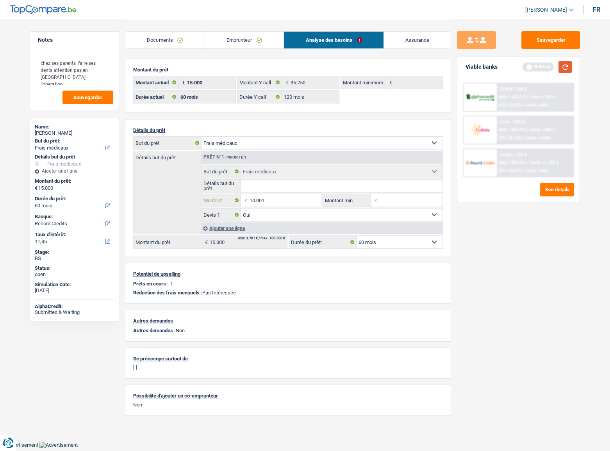
type input "10.001"
drag, startPoint x: 566, startPoint y: 66, endPoint x: 605, endPoint y: 66, distance: 39.0
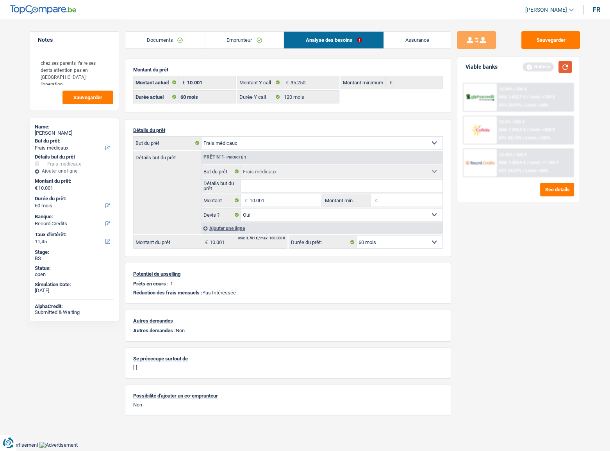
click at [544, 66] on div "Viable banks Refresh" at bounding box center [518, 67] width 122 height 20
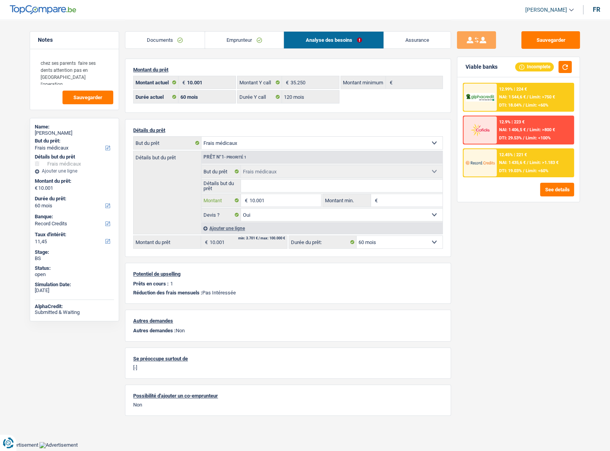
click at [252, 202] on input "10.001" at bounding box center [284, 200] width 71 height 12
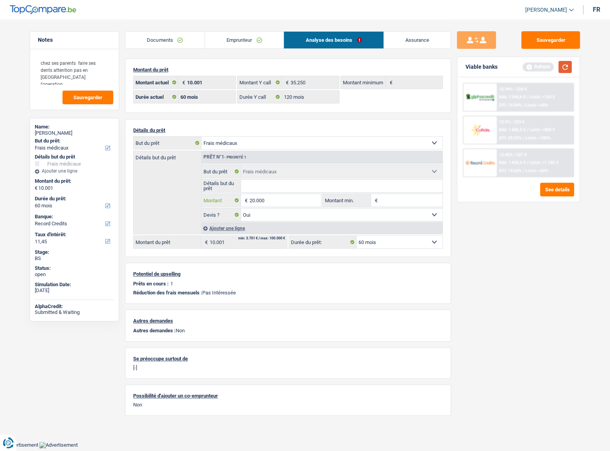
type input "20.000"
select select "84"
type input "20.000"
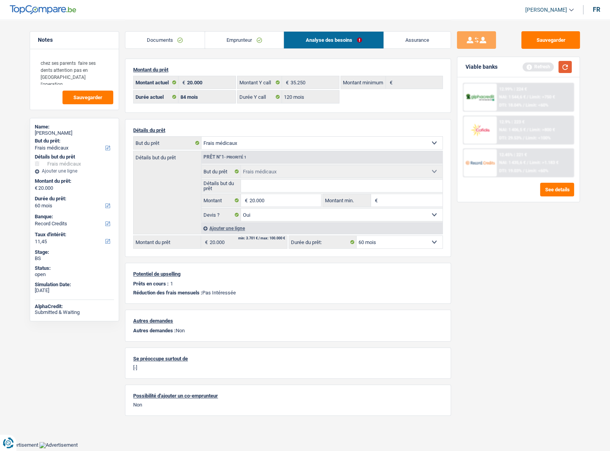
click at [544, 69] on button "button" at bounding box center [564, 67] width 13 height 12
select select "84"
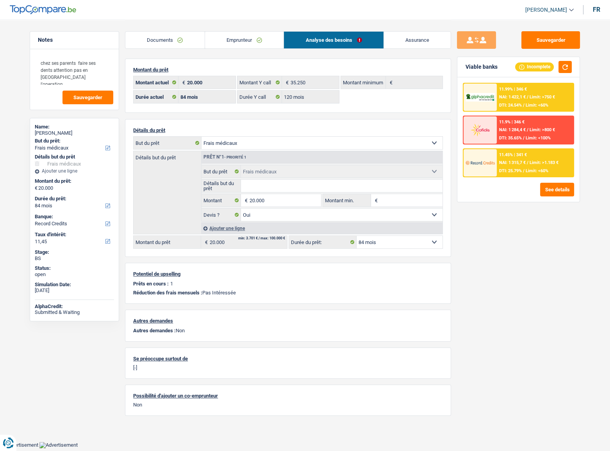
click at [165, 39] on link "Documents" at bounding box center [164, 40] width 79 height 17
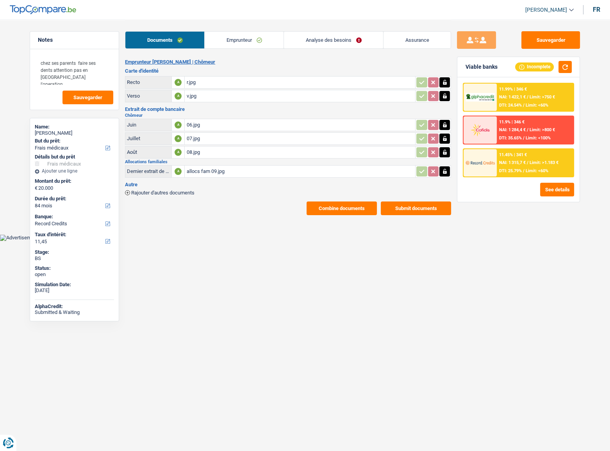
click at [343, 203] on button "Combine documents" at bounding box center [341, 208] width 70 height 14
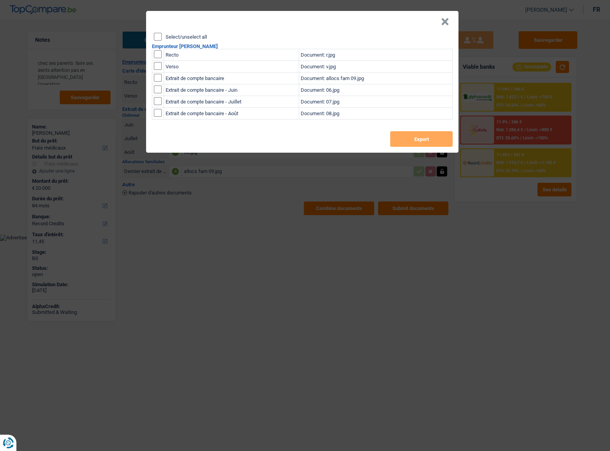
click at [159, 37] on input "Select/unselect all" at bounding box center [158, 37] width 8 height 8
checkbox input "true"
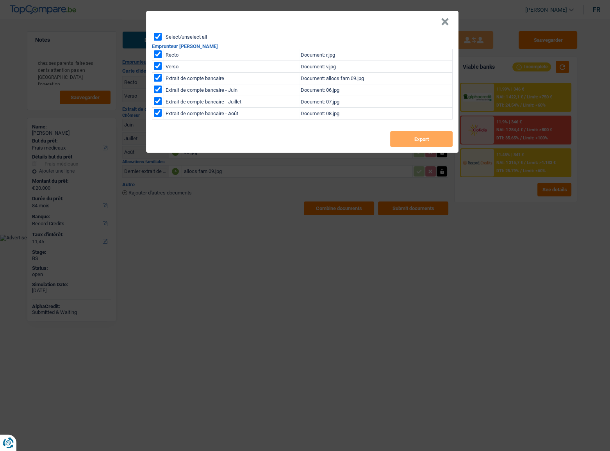
checkbox input "true"
click at [398, 140] on button "Export" at bounding box center [421, 139] width 62 height 16
click at [444, 25] on button "×" at bounding box center [445, 22] width 8 height 8
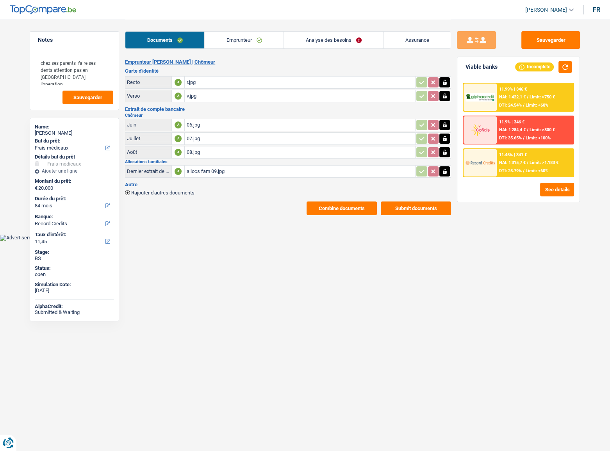
click at [333, 41] on link "Analyse des besoins" at bounding box center [333, 40] width 99 height 17
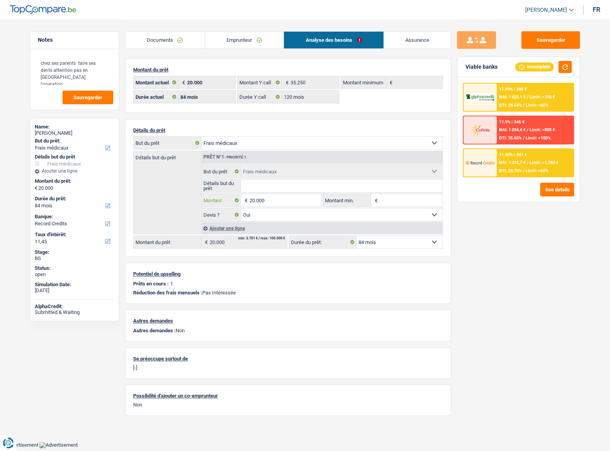
click at [288, 199] on input "20.000" at bounding box center [284, 200] width 71 height 12
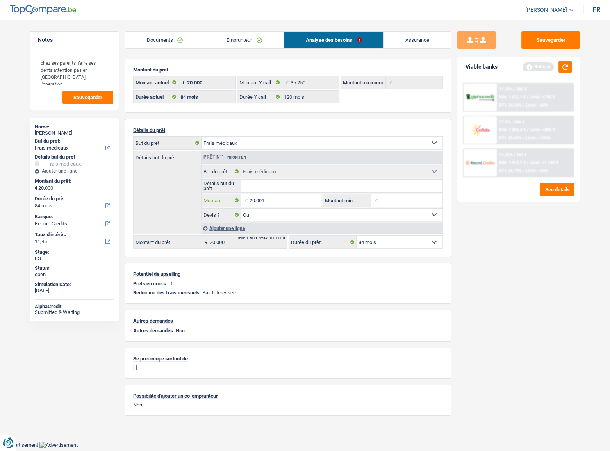
type input "20.001"
select select "120"
type input "20.001"
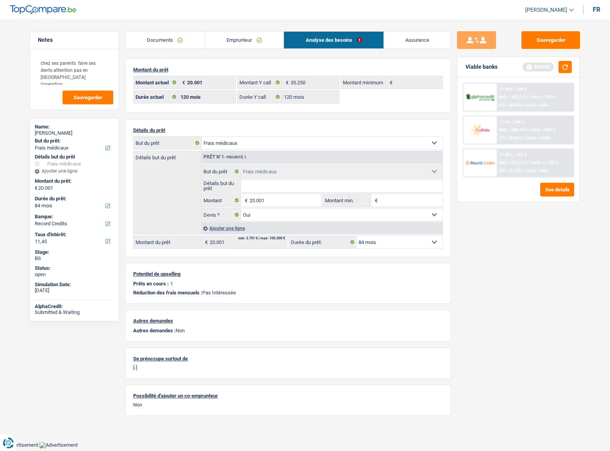
click at [544, 68] on div "Refresh" at bounding box center [546, 67] width 49 height 12
select select "120"
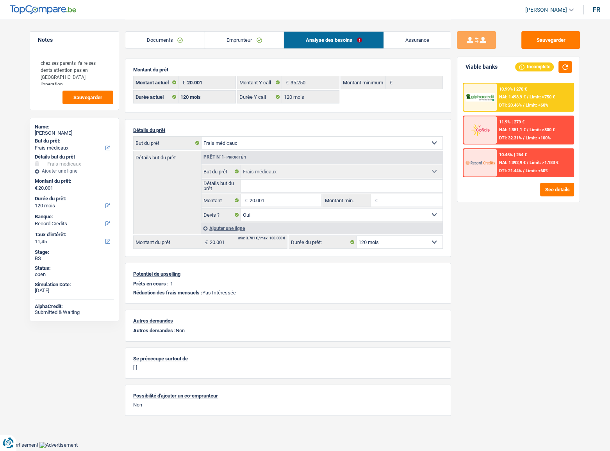
click at [309, 207] on fieldset "20.001 € Montant Tous les champs sont obligatoires. Veuillez fournir une répons…" at bounding box center [261, 200] width 120 height 13
click at [306, 203] on input "20.001" at bounding box center [284, 200] width 71 height 12
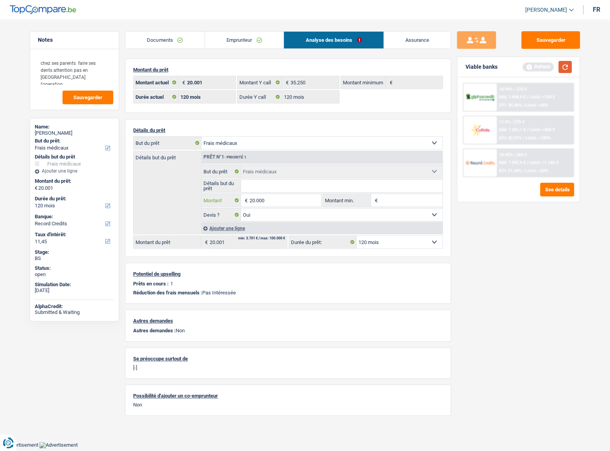
type input "20.000"
select select "84"
type input "20.000"
select select "84"
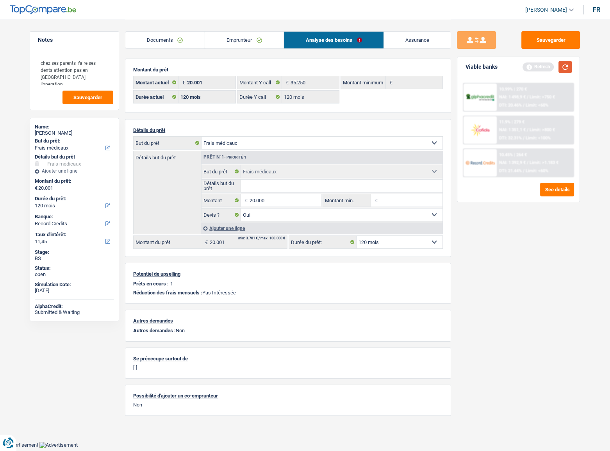
type input "20.000"
select select "84"
click at [544, 66] on button "button" at bounding box center [564, 67] width 13 height 12
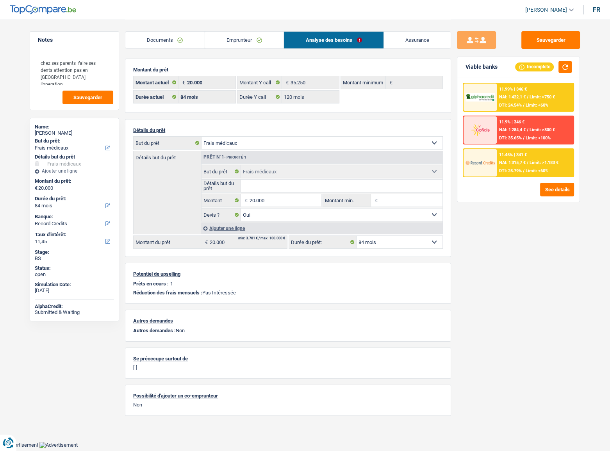
click at [269, 55] on div "Documents Emprunteur Analyse des besoins Assurance Emprunteur suzana Dreshaj | …" at bounding box center [288, 218] width 326 height 396
drag, startPoint x: 256, startPoint y: 33, endPoint x: 234, endPoint y: 39, distance: 23.1
click at [256, 33] on link "Emprunteur" at bounding box center [244, 40] width 79 height 17
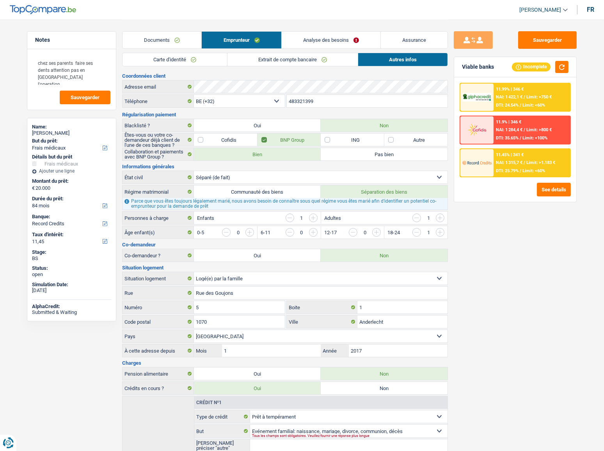
click at [179, 58] on link "Carte d'identité" at bounding box center [175, 59] width 105 height 13
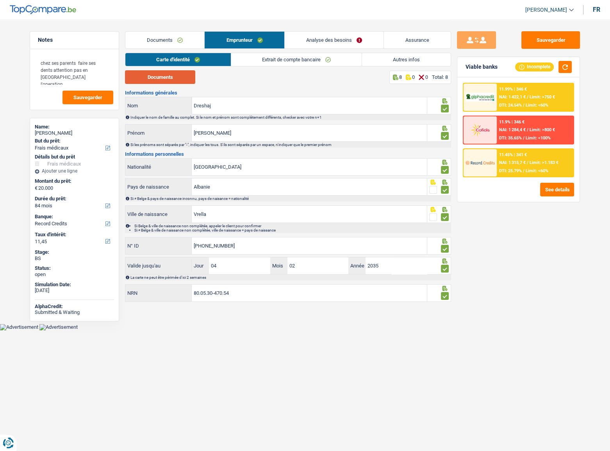
click at [175, 77] on button "Documents" at bounding box center [160, 77] width 70 height 14
click at [267, 59] on link "Extrait de compte bancaire" at bounding box center [296, 59] width 130 height 13
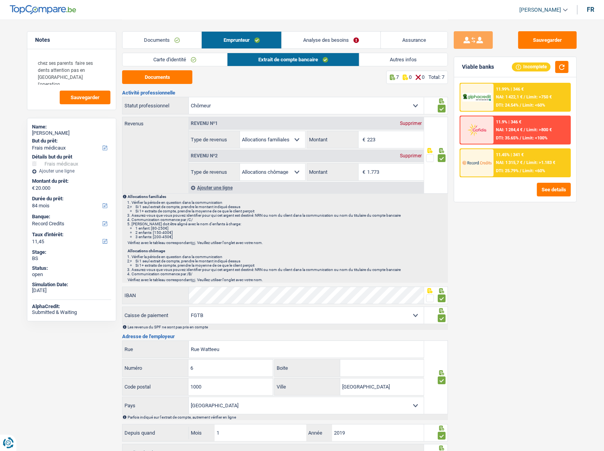
click at [393, 57] on link "Autres infos" at bounding box center [403, 59] width 89 height 13
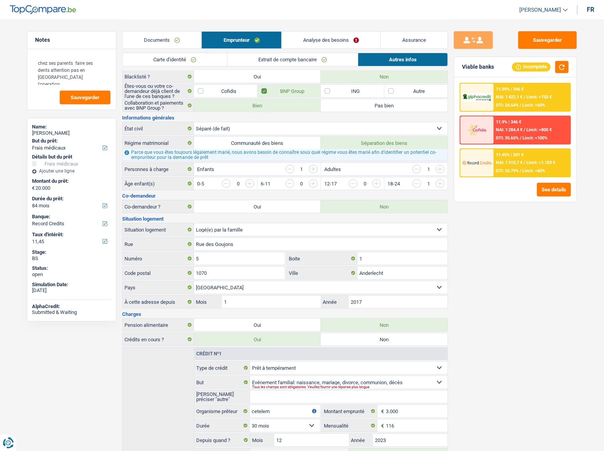
scroll to position [117, 0]
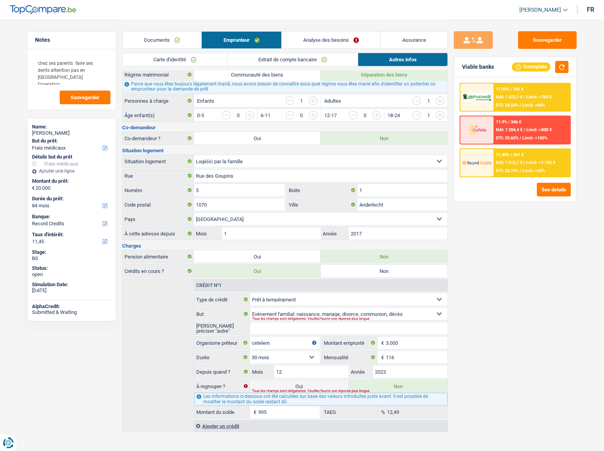
click at [293, 58] on link "Extrait de compte bancaire" at bounding box center [293, 59] width 130 height 13
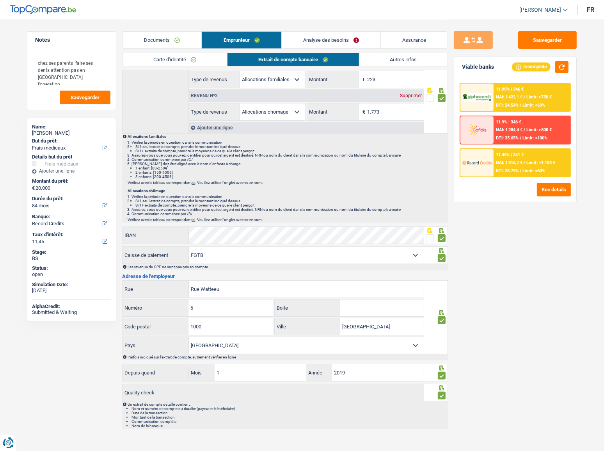
click at [164, 41] on link "Documents" at bounding box center [162, 40] width 79 height 17
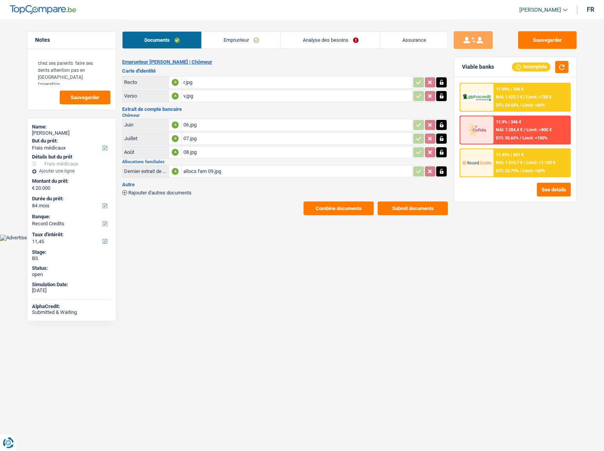
scroll to position [0, 0]
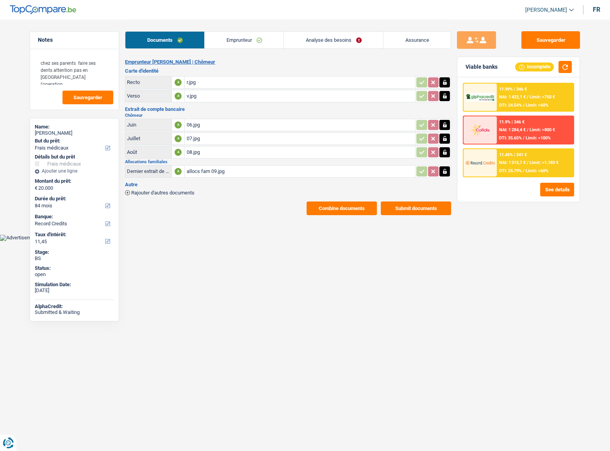
click at [200, 173] on div "allocs fam 09.jpg" at bounding box center [299, 171] width 227 height 12
click at [242, 43] on link "Emprunteur" at bounding box center [244, 40] width 79 height 17
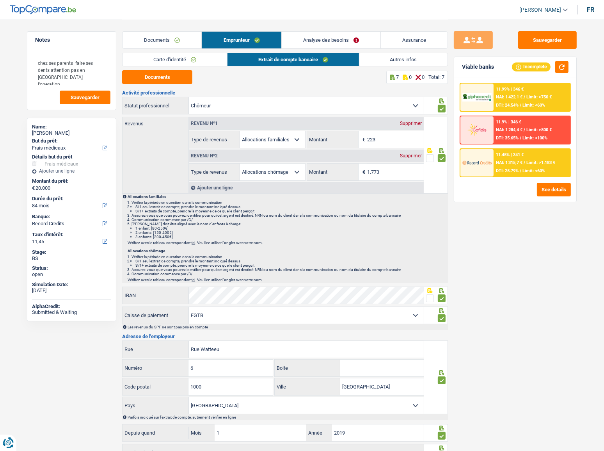
click at [238, 59] on link "Extrait de compte bancaire" at bounding box center [294, 59] width 132 height 13
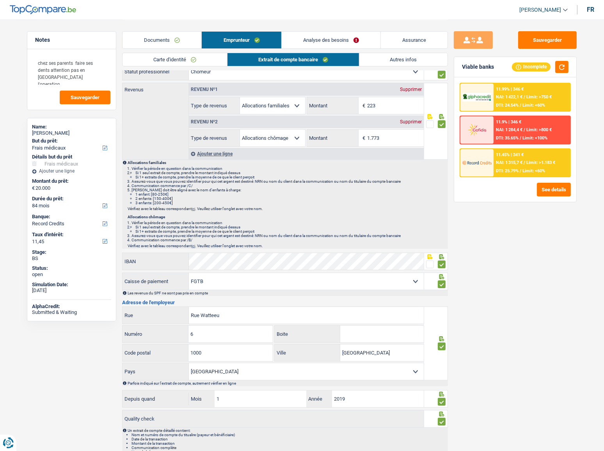
scroll to position [60, 0]
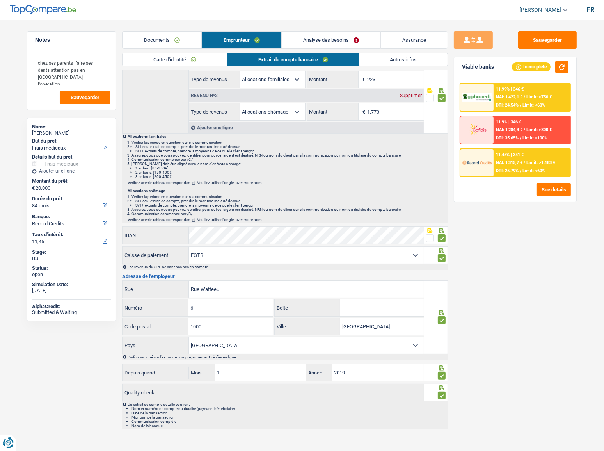
click at [397, 61] on link "Autres infos" at bounding box center [403, 59] width 89 height 13
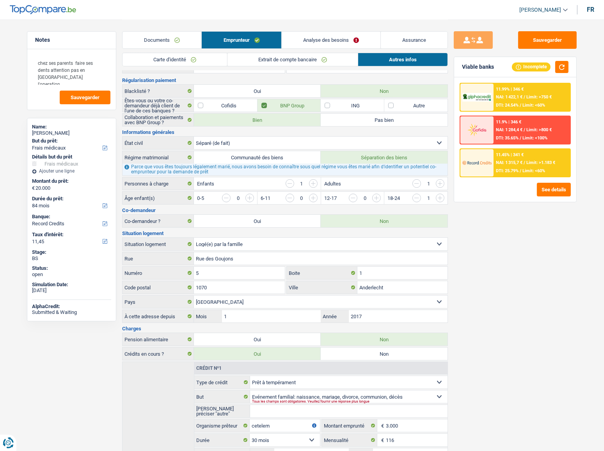
scroll to position [0, 0]
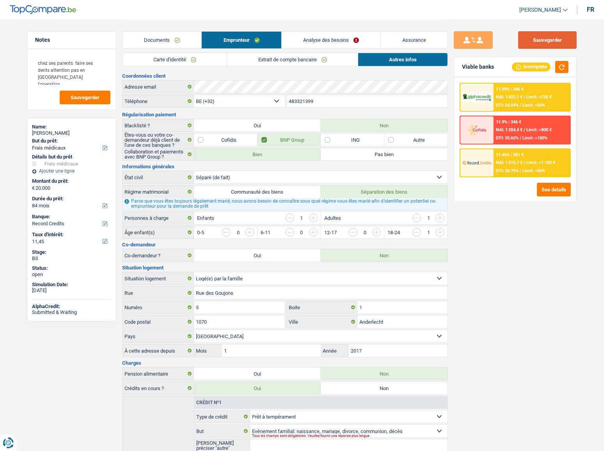
click at [544, 38] on button "Sauvegarder" at bounding box center [547, 40] width 59 height 18
click at [315, 40] on link "Analyse des besoins" at bounding box center [331, 40] width 99 height 17
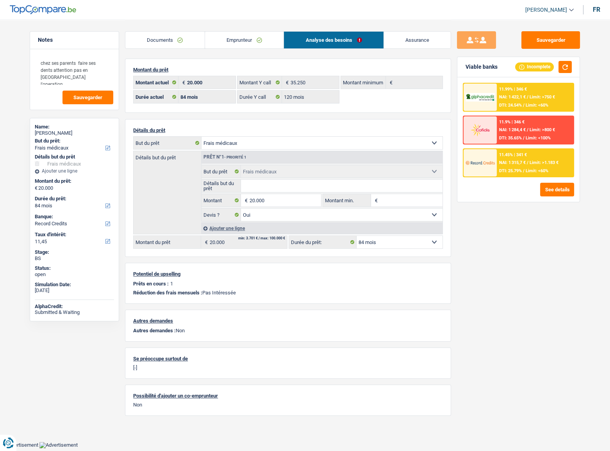
click at [155, 40] on link "Documents" at bounding box center [164, 40] width 79 height 17
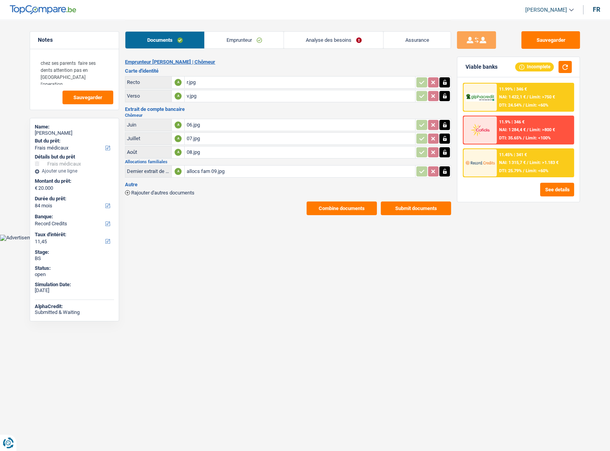
click at [339, 206] on button "Combine documents" at bounding box center [341, 208] width 70 height 14
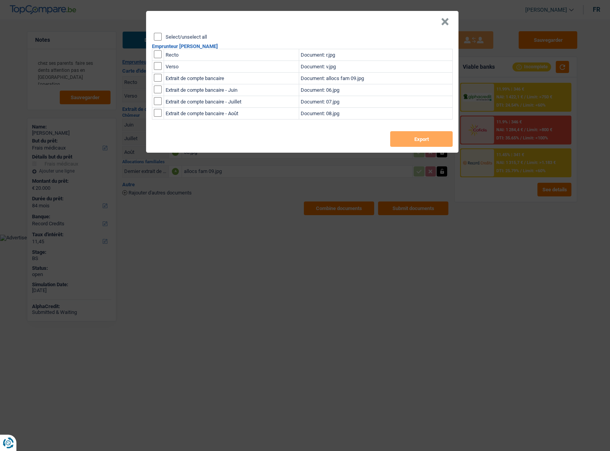
click at [157, 39] on input "Select/unselect all" at bounding box center [158, 37] width 8 height 8
checkbox input "true"
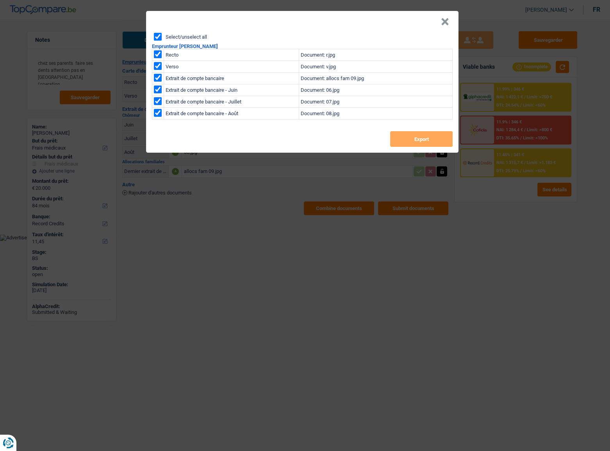
checkbox input "true"
click at [414, 133] on button "Export" at bounding box center [421, 139] width 62 height 16
click at [448, 21] on button "×" at bounding box center [445, 22] width 8 height 8
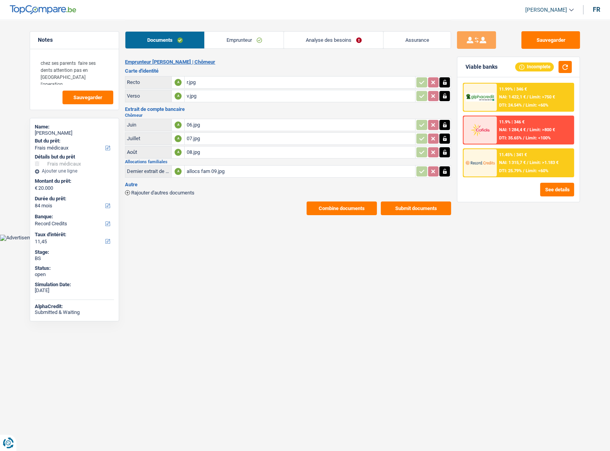
drag, startPoint x: 242, startPoint y: 38, endPoint x: 284, endPoint y: 43, distance: 42.4
click at [242, 38] on link "Emprunteur" at bounding box center [244, 40] width 79 height 17
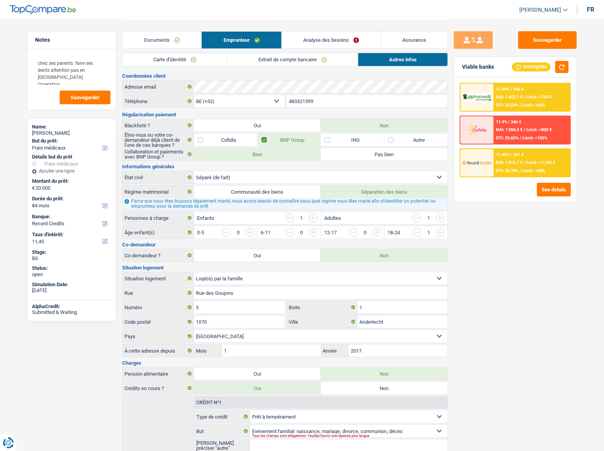
click at [544, 246] on div "Sauvegarder Viable banks Incomplete 11.99% | 346 € NAI: 1 422,1 € / Limit: >750…" at bounding box center [515, 234] width 135 height 407
click at [544, 43] on button "Sauvegarder" at bounding box center [547, 40] width 59 height 18
drag, startPoint x: 544, startPoint y: 41, endPoint x: 535, endPoint y: 41, distance: 8.2
click at [544, 41] on button "Sauvegarder" at bounding box center [547, 40] width 59 height 18
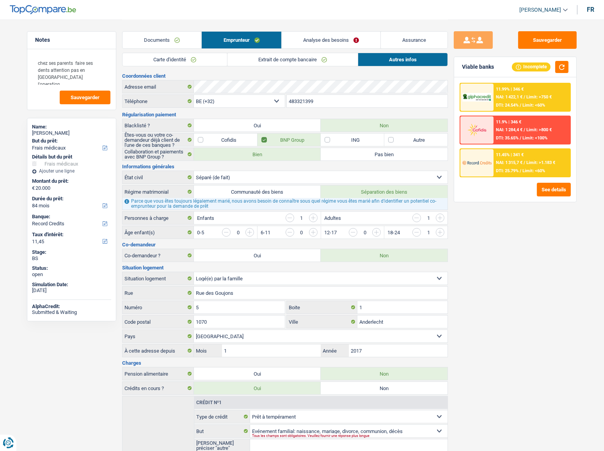
click at [322, 57] on link "Extrait de compte bancaire" at bounding box center [293, 59] width 130 height 13
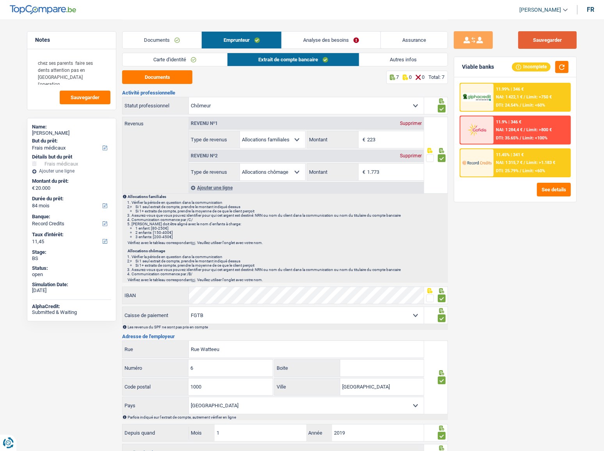
click at [544, 41] on button "Sauvegarder" at bounding box center [547, 40] width 59 height 18
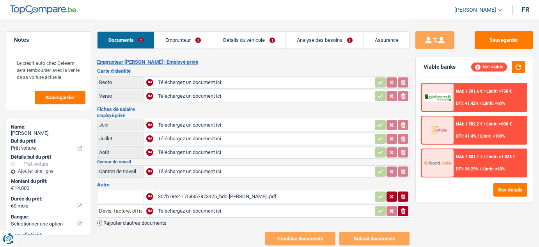
select select "car"
select select "60"
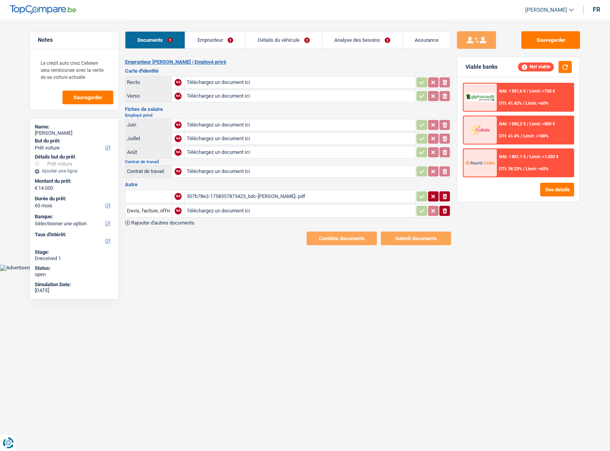
drag, startPoint x: 516, startPoint y: 260, endPoint x: 466, endPoint y: 249, distance: 50.8
click at [516, 246] on div "Sauvegarder Viable banks Not viable NAI: 1 581,6 € / Limit: >750 € DTI: 41.42% …" at bounding box center [518, 234] width 135 height 407
drag, startPoint x: 69, startPoint y: 69, endPoint x: 94, endPoint y: 76, distance: 25.7
click at [94, 76] on textarea "Le crédit auto chez Cetelem sera rembourser avec la vente de sa voiture actuelle" at bounding box center [75, 70] width 78 height 30
click at [94, 77] on textarea "Le crédit auto chez Cetelem sera rembourser avec la vente de sa voiture actuelle" at bounding box center [75, 70] width 78 height 30
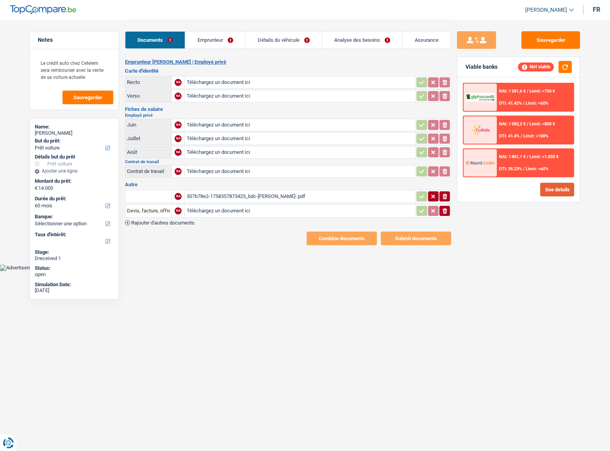
click at [539, 189] on button "See details" at bounding box center [557, 190] width 34 height 14
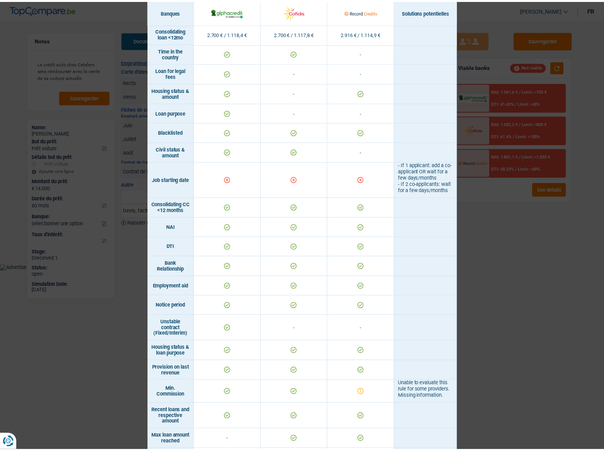
scroll to position [110, 0]
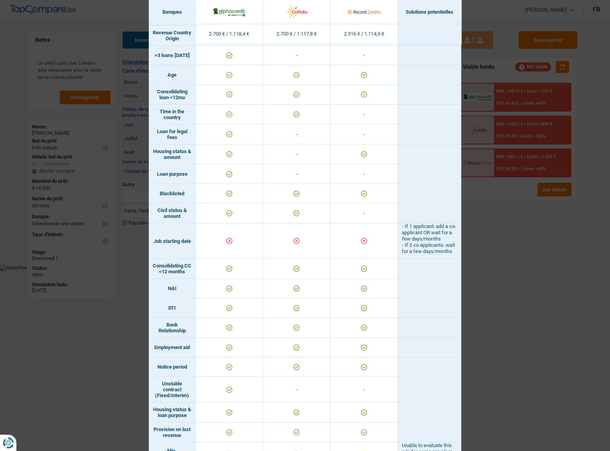
click at [512, 231] on div "Banks conditions × Banques Solutions potentielles Revenus / Charges 2.700 € / 1…" at bounding box center [305, 225] width 610 height 451
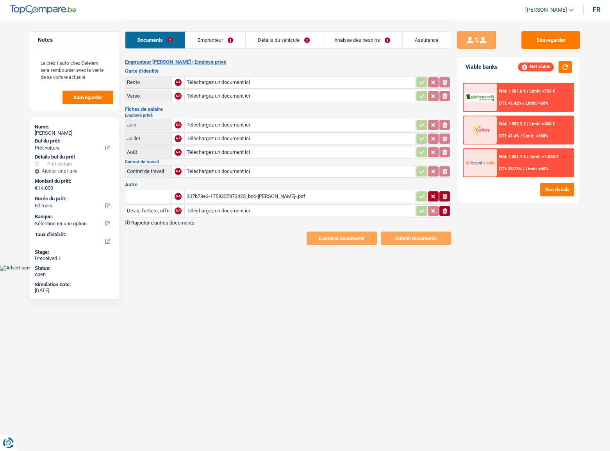
click at [447, 213] on button "ionicons-v5-e" at bounding box center [444, 211] width 11 height 10
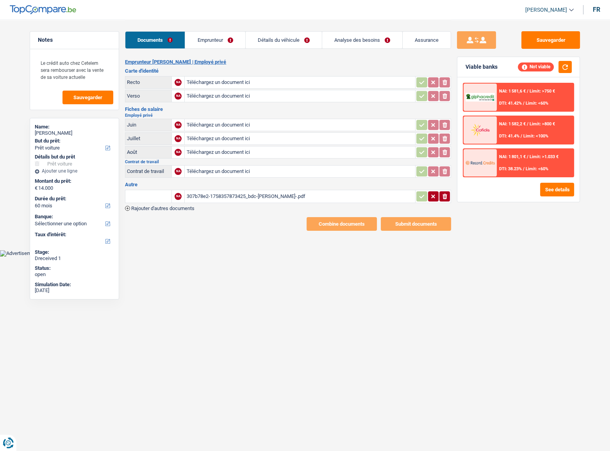
click at [159, 197] on input "text" at bounding box center [148, 196] width 43 height 12
click at [148, 210] on li "Devis, facture, offre, bon de commande" at bounding box center [176, 212] width 95 height 10
type input "Devis, facture, offre, bon de commande"
click at [422, 194] on icon "button" at bounding box center [421, 196] width 5 height 4
drag, startPoint x: 210, startPoint y: 36, endPoint x: 230, endPoint y: 39, distance: 20.3
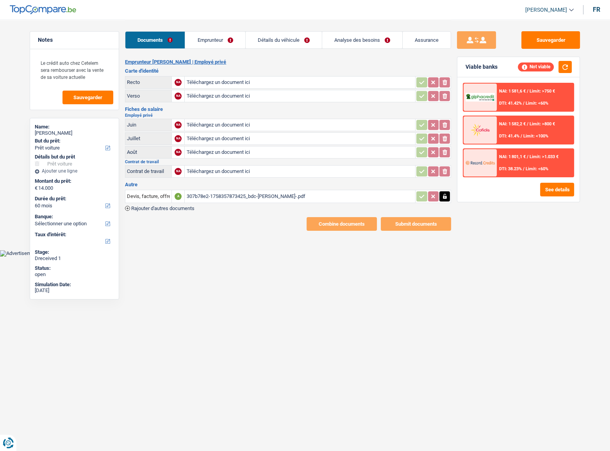
click at [210, 36] on link "Emprunteur" at bounding box center [215, 40] width 60 height 17
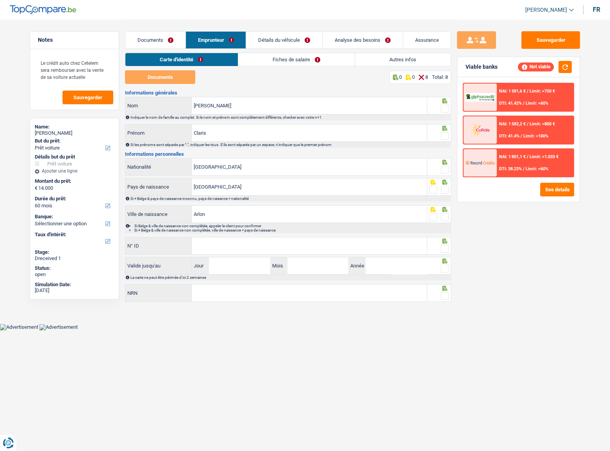
click at [255, 59] on link "Fiches de salaire" at bounding box center [296, 59] width 116 height 13
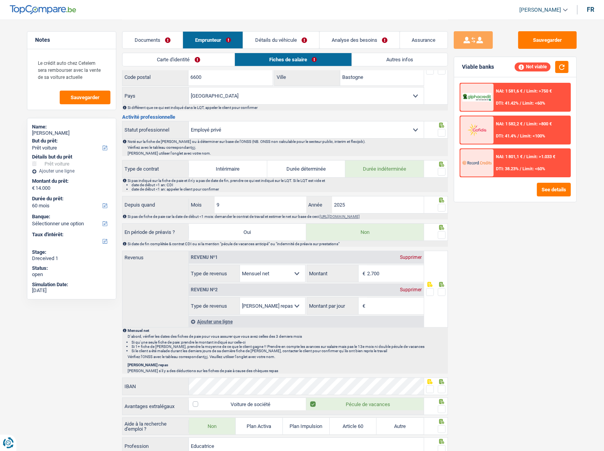
scroll to position [145, 0]
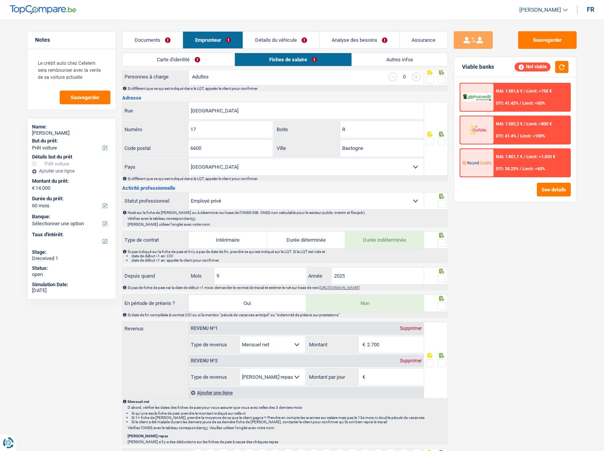
click at [156, 40] on link "Documents" at bounding box center [153, 40] width 60 height 17
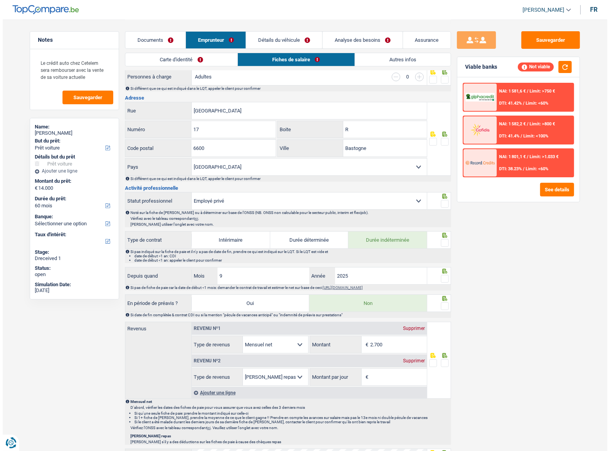
scroll to position [0, 0]
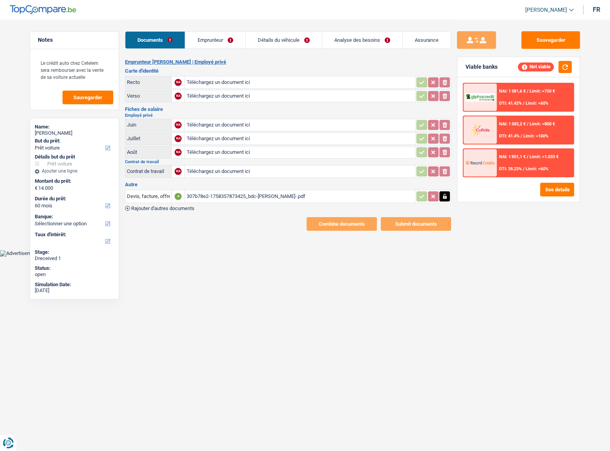
click at [213, 84] on input "Téléchargez un document ici" at bounding box center [299, 82] width 227 height 12
type input "C:\fakepath\Tenny.pdf"
click at [226, 37] on link "Emprunteur" at bounding box center [215, 40] width 60 height 17
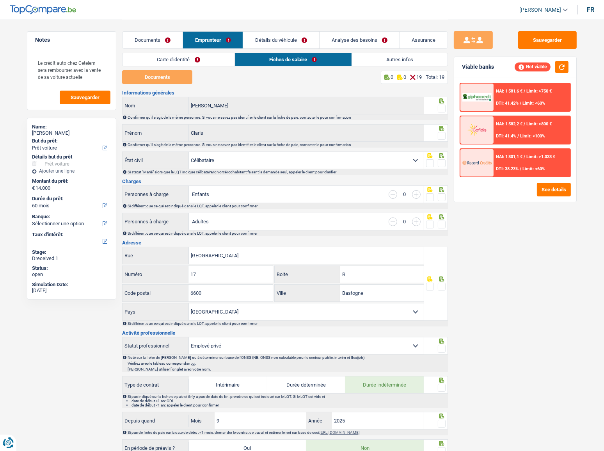
click at [151, 36] on link "Documents" at bounding box center [153, 40] width 60 height 17
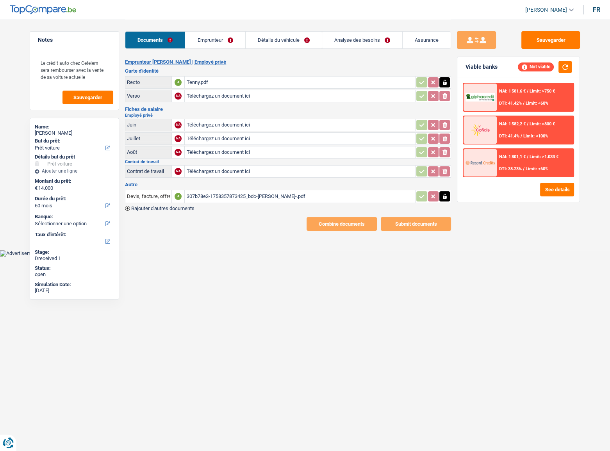
click at [224, 210] on div "Emprunteur Claris Henry | Employé privé Carte d'identité Recto A Tenny.pdf Vers…" at bounding box center [288, 145] width 326 height 172
click at [217, 174] on input "Téléchargez un document ici" at bounding box center [299, 171] width 227 height 12
click at [218, 170] on input "Téléchargez un document ici" at bounding box center [299, 171] width 227 height 12
type input "C:\fakepath\image1.pdf"
click at [539, 68] on button "button" at bounding box center [564, 67] width 13 height 12
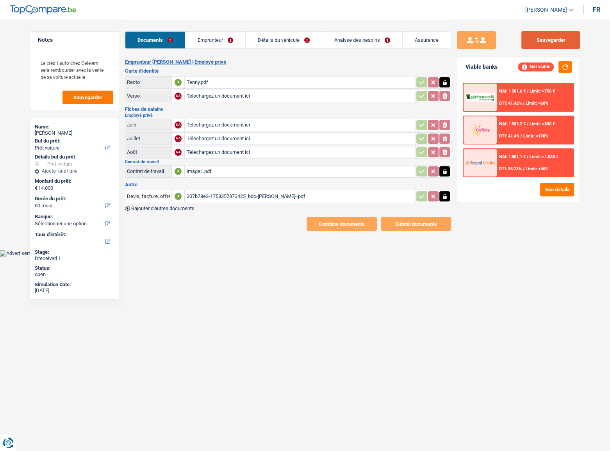
click at [539, 37] on button "Sauvegarder" at bounding box center [550, 40] width 59 height 18
click at [201, 83] on div "Tenny.pdf" at bounding box center [299, 82] width 227 height 12
click at [539, 42] on button "Sauvegarder" at bounding box center [550, 40] width 59 height 18
click at [539, 43] on button "Sauvegarder" at bounding box center [550, 40] width 59 height 18
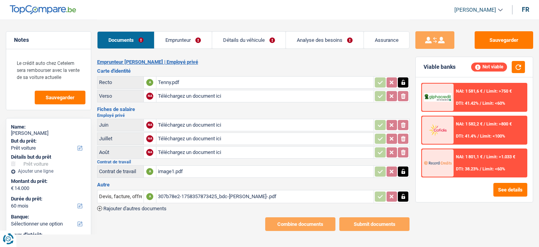
select select "car"
select select "60"
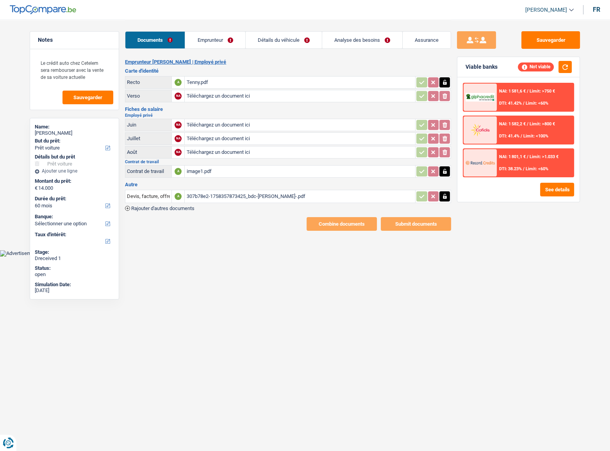
click at [233, 40] on link "Emprunteur" at bounding box center [215, 40] width 60 height 17
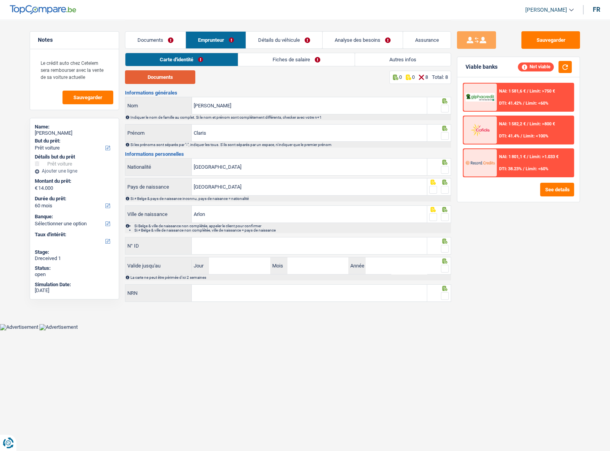
click at [175, 78] on button "Documents" at bounding box center [160, 77] width 70 height 14
click at [442, 107] on span at bounding box center [445, 109] width 8 height 8
click at [0, 0] on input "radio" at bounding box center [0, 0] width 0 height 0
click at [444, 138] on span at bounding box center [445, 136] width 8 height 8
click at [0, 0] on input "radio" at bounding box center [0, 0] width 0 height 0
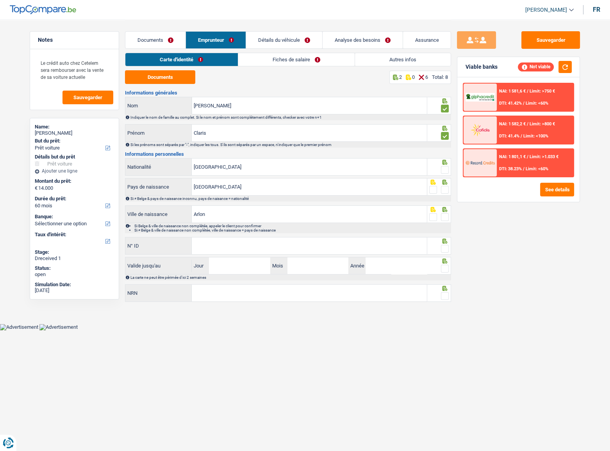
click at [441, 169] on span at bounding box center [445, 170] width 8 height 8
click at [0, 0] on input "radio" at bounding box center [0, 0] width 0 height 0
click at [444, 189] on span at bounding box center [445, 190] width 8 height 8
click at [0, 0] on input "radio" at bounding box center [0, 0] width 0 height 0
drag, startPoint x: 445, startPoint y: 219, endPoint x: 422, endPoint y: 226, distance: 23.3
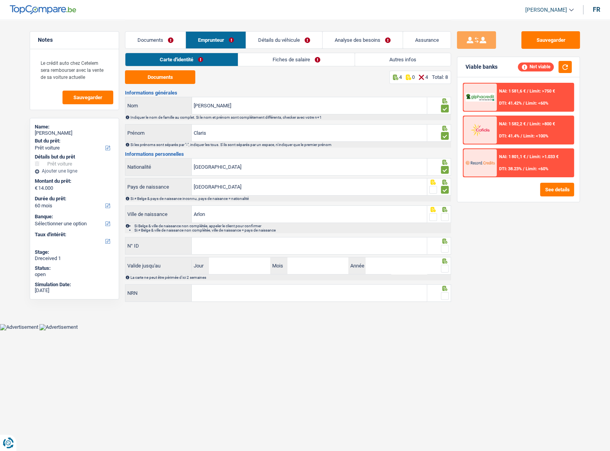
click at [445, 219] on span at bounding box center [445, 217] width 8 height 8
click at [0, 0] on input "radio" at bounding box center [0, 0] width 0 height 0
drag, startPoint x: 328, startPoint y: 253, endPoint x: 496, endPoint y: 241, distance: 168.2
click at [328, 246] on input "N° ID" at bounding box center [309, 245] width 235 height 17
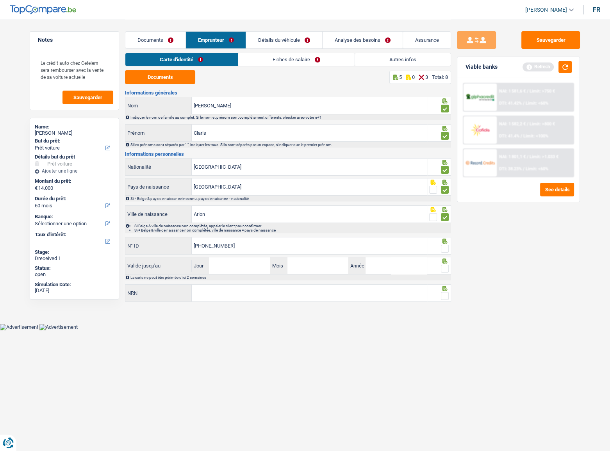
type input "[PHONE_NUMBER]"
click at [444, 246] on span at bounding box center [445, 249] width 8 height 8
click at [0, 0] on input "radio" at bounding box center [0, 0] width 0 height 0
click at [539, 69] on button "button" at bounding box center [564, 67] width 13 height 12
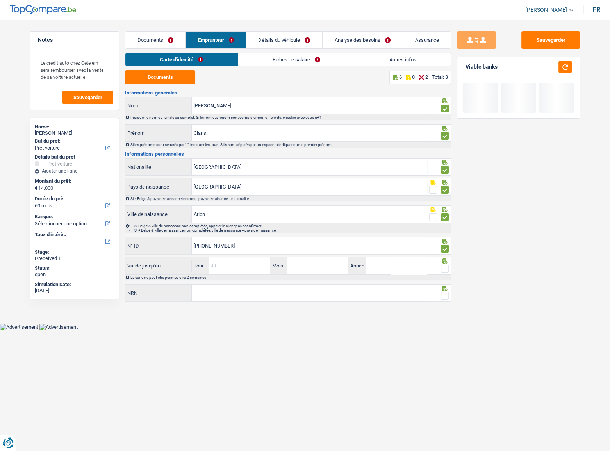
click at [240, 246] on input "Jour" at bounding box center [239, 265] width 61 height 17
type input "26"
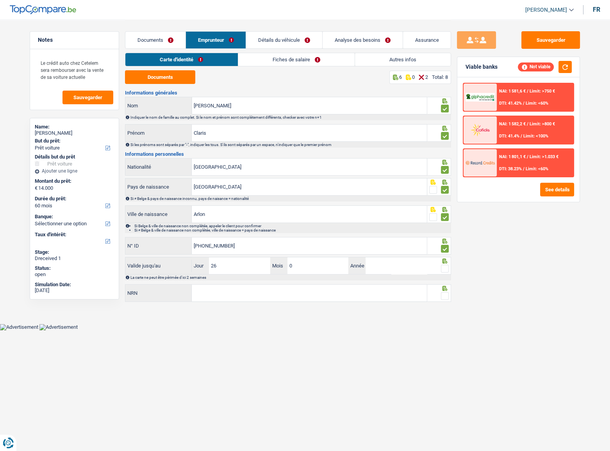
type input "07"
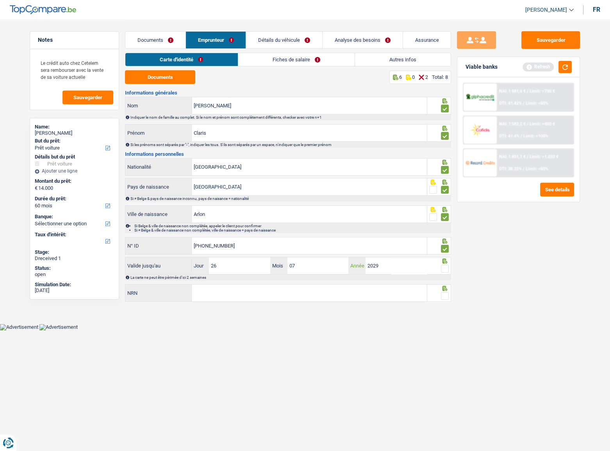
type input "2029"
drag, startPoint x: 444, startPoint y: 268, endPoint x: 474, endPoint y: 239, distance: 41.4
click at [444, 246] on span at bounding box center [445, 269] width 8 height 8
click at [0, 0] on input "radio" at bounding box center [0, 0] width 0 height 0
click at [539, 65] on button "button" at bounding box center [564, 67] width 13 height 12
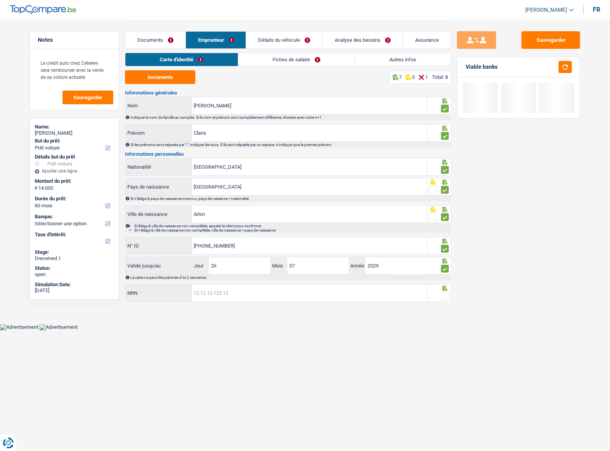
drag, startPoint x: 278, startPoint y: 290, endPoint x: 361, endPoint y: 293, distance: 84.0
click at [278, 246] on input "NRN" at bounding box center [309, 293] width 235 height 17
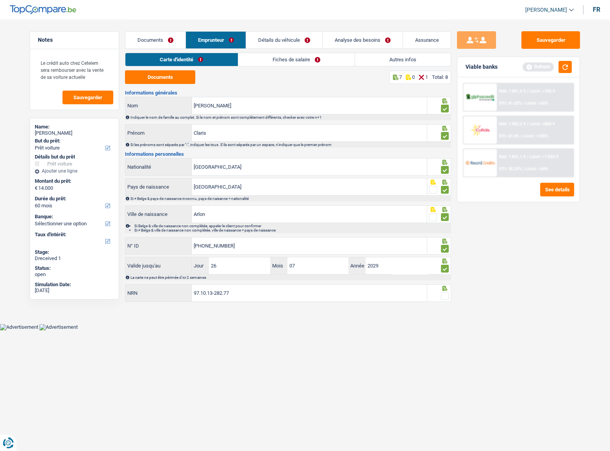
type input "97.10.13-282.77"
click at [446, 246] on span at bounding box center [445, 296] width 8 height 8
click at [0, 0] on input "radio" at bounding box center [0, 0] width 0 height 0
click at [539, 70] on button "button" at bounding box center [564, 67] width 13 height 12
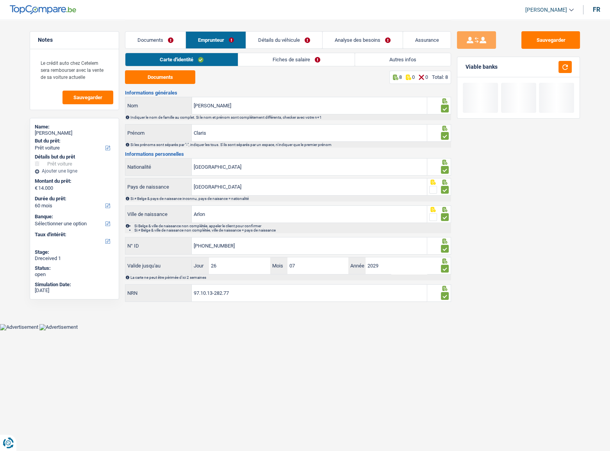
click at [325, 57] on link "Fiches de salaire" at bounding box center [296, 59] width 116 height 13
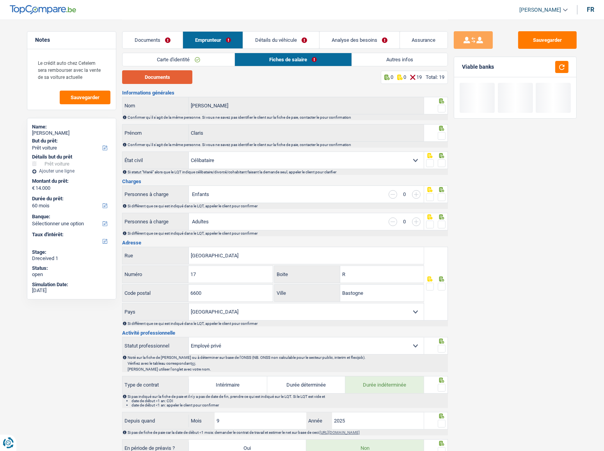
click at [163, 83] on button "Documents" at bounding box center [157, 77] width 70 height 14
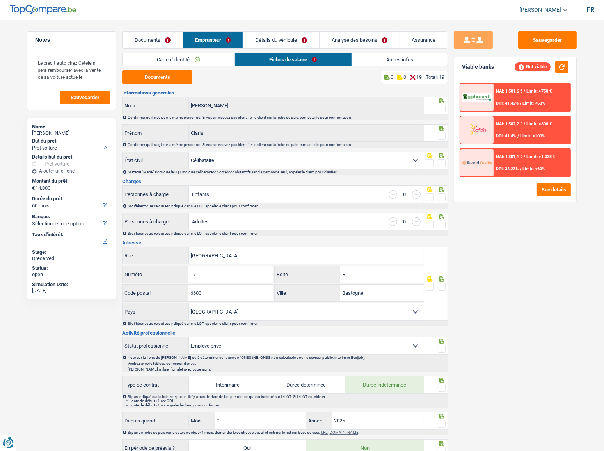
drag, startPoint x: 441, startPoint y: 109, endPoint x: 443, endPoint y: 128, distance: 19.7
click at [441, 109] on span at bounding box center [442, 109] width 8 height 8
click at [0, 0] on input "radio" at bounding box center [0, 0] width 0 height 0
drag, startPoint x: 444, startPoint y: 136, endPoint x: 443, endPoint y: 109, distance: 26.5
click at [443, 133] on span at bounding box center [442, 136] width 8 height 8
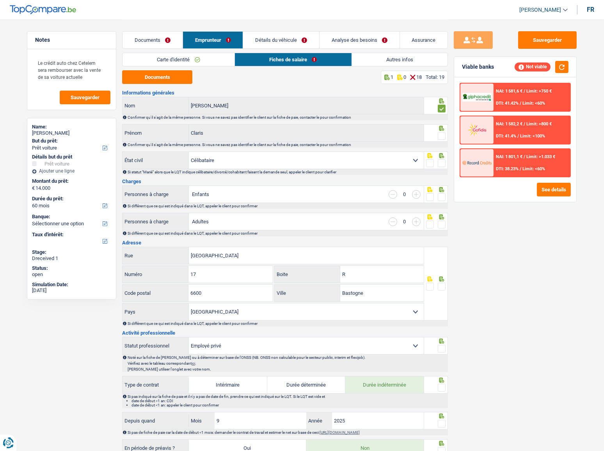
click at [0, 0] on input "radio" at bounding box center [0, 0] width 0 height 0
click at [438, 163] on span at bounding box center [442, 163] width 8 height 8
click at [0, 0] on input "radio" at bounding box center [0, 0] width 0 height 0
click at [441, 194] on span at bounding box center [442, 197] width 8 height 8
click at [0, 0] on input "radio" at bounding box center [0, 0] width 0 height 0
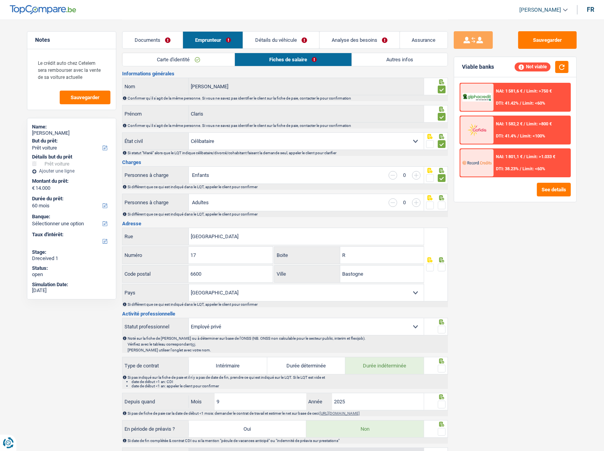
scroll to position [35, 0]
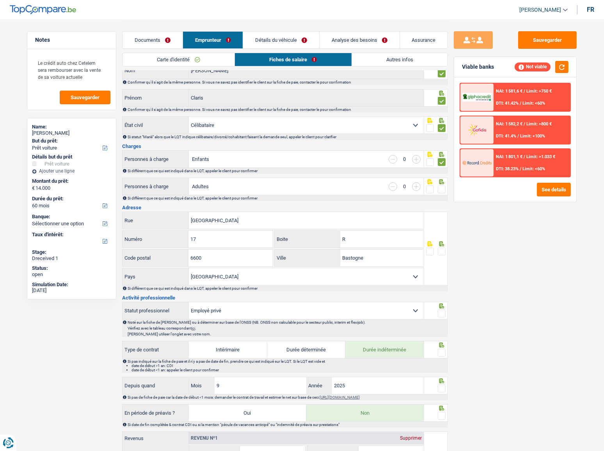
click at [445, 187] on span at bounding box center [442, 189] width 8 height 8
click at [0, 0] on input "radio" at bounding box center [0, 0] width 0 height 0
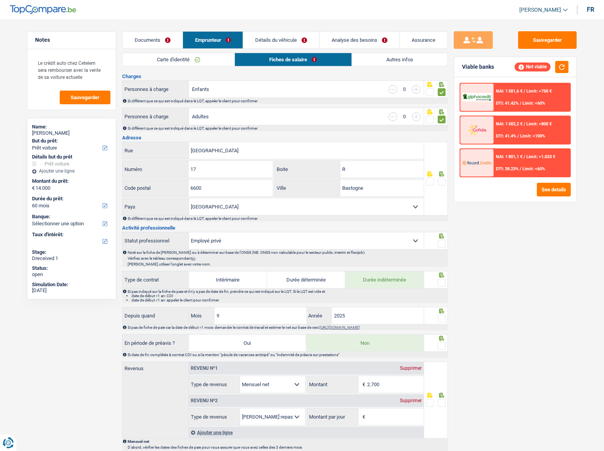
scroll to position [106, 0]
click at [441, 179] on span at bounding box center [442, 180] width 8 height 8
click at [0, 0] on input "radio" at bounding box center [0, 0] width 0 height 0
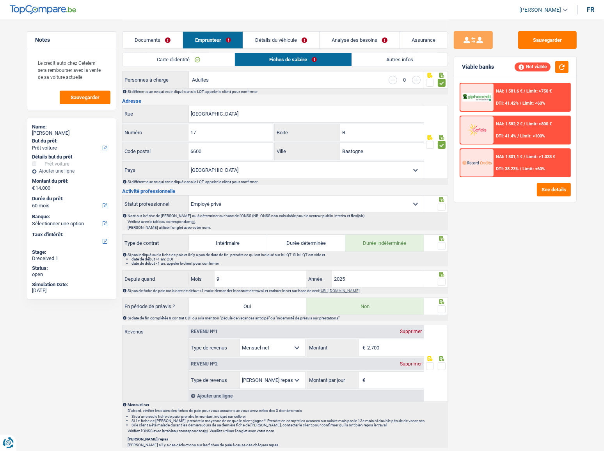
click at [445, 206] on span at bounding box center [442, 207] width 8 height 8
click at [0, 0] on input "radio" at bounding box center [0, 0] width 0 height 0
click at [442, 242] on span at bounding box center [442, 246] width 8 height 8
click at [0, 0] on input "radio" at bounding box center [0, 0] width 0 height 0
click at [441, 246] on span at bounding box center [442, 282] width 8 height 8
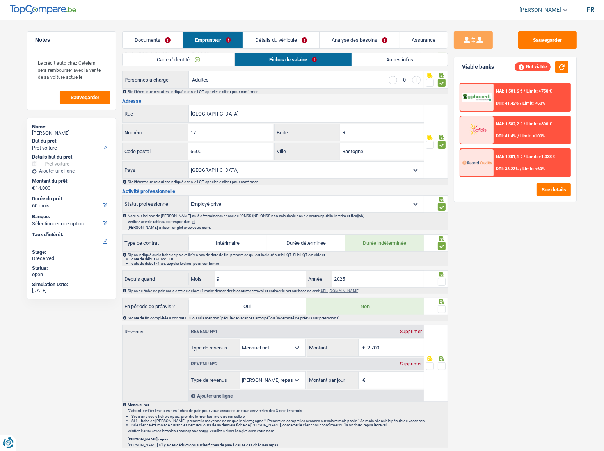
click at [0, 0] on input "radio" at bounding box center [0, 0] width 0 height 0
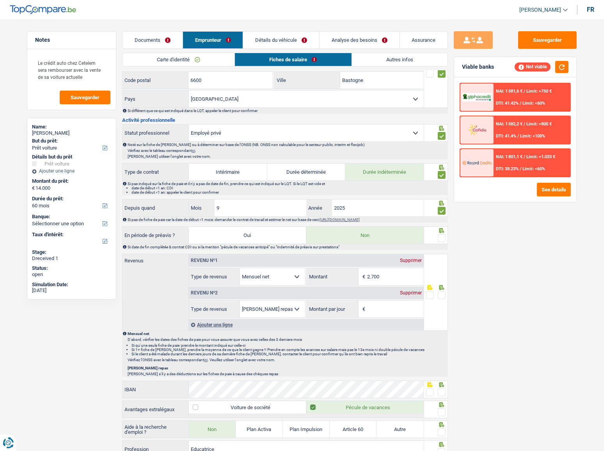
click at [443, 239] on span at bounding box center [442, 238] width 8 height 8
click at [0, 0] on input "radio" at bounding box center [0, 0] width 0 height 0
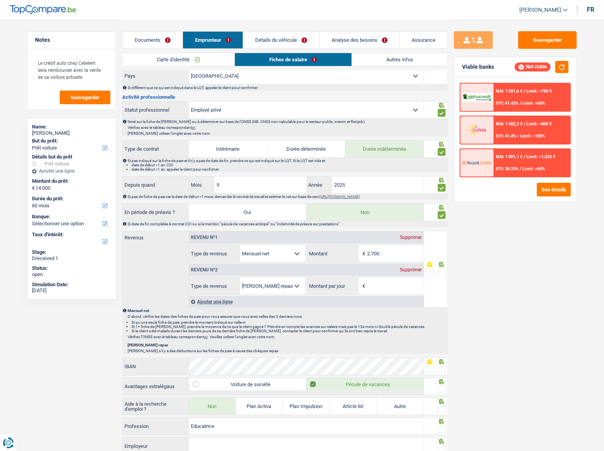
scroll to position [248, 0]
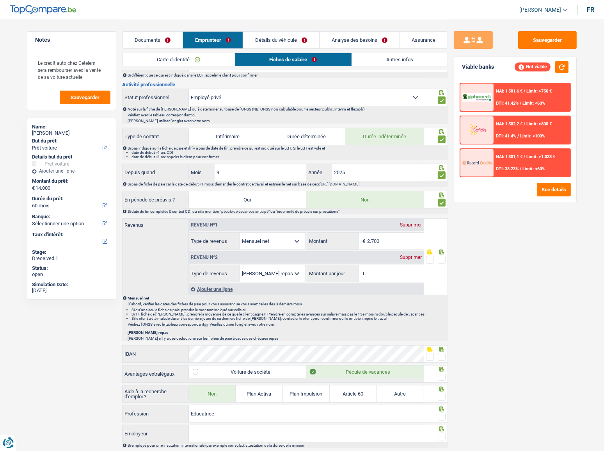
click at [411, 246] on div "Supprimer" at bounding box center [411, 257] width 26 height 5
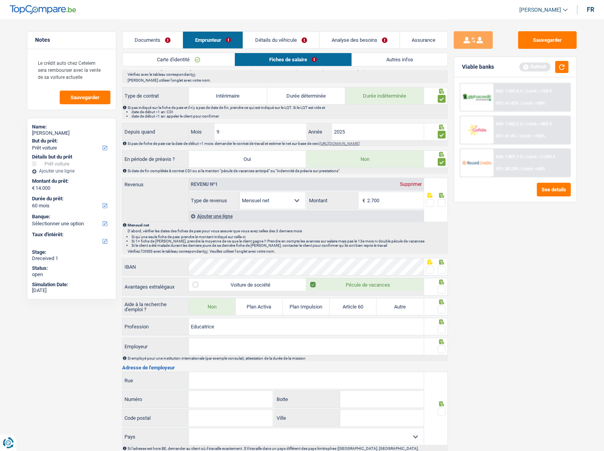
scroll to position [355, 0]
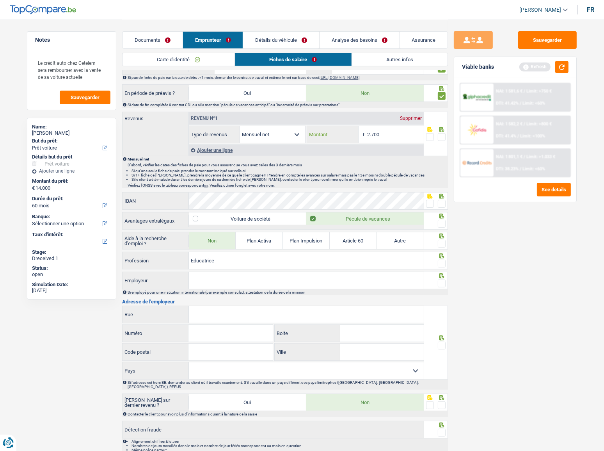
click at [382, 133] on input "2.700" at bounding box center [395, 134] width 57 height 17
type input "2.710"
drag, startPoint x: 441, startPoint y: 136, endPoint x: 590, endPoint y: 70, distance: 162.9
click at [445, 134] on span at bounding box center [442, 137] width 8 height 8
click at [0, 0] on input "radio" at bounding box center [0, 0] width 0 height 0
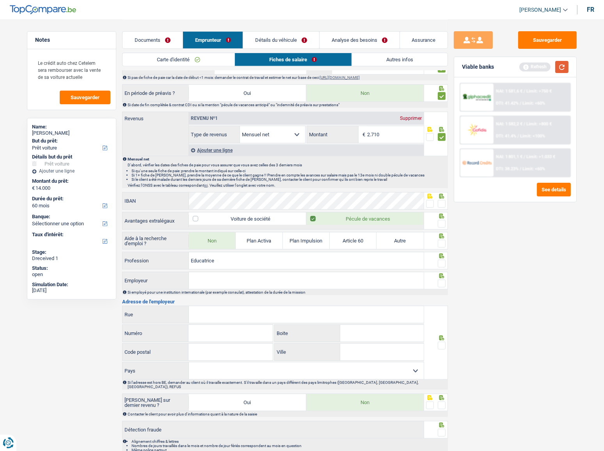
click at [539, 64] on button "button" at bounding box center [561, 67] width 13 height 12
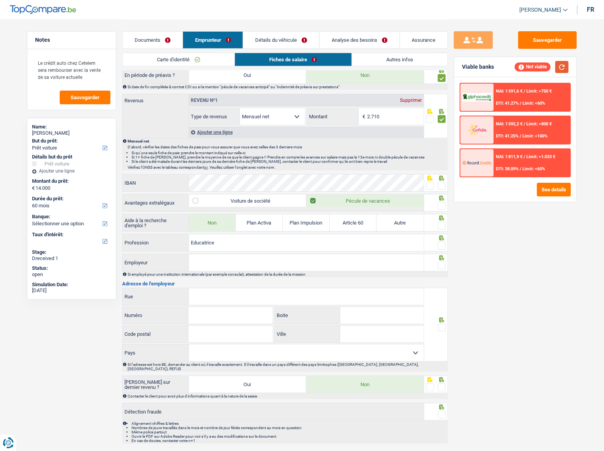
scroll to position [382, 0]
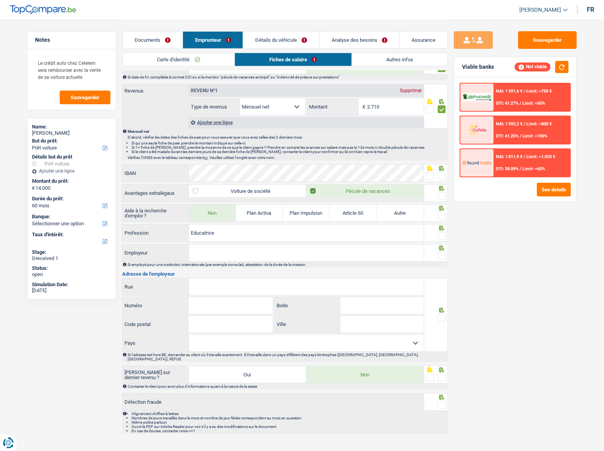
drag, startPoint x: 429, startPoint y: 176, endPoint x: 439, endPoint y: 185, distance: 13.3
click at [429, 176] on span at bounding box center [430, 176] width 8 height 8
click at [0, 0] on input "radio" at bounding box center [0, 0] width 0 height 0
click at [443, 196] on span at bounding box center [442, 196] width 8 height 8
click at [0, 0] on input "radio" at bounding box center [0, 0] width 0 height 0
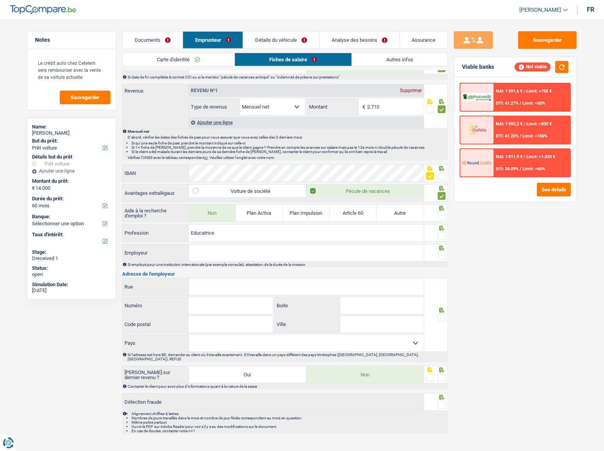
click at [444, 214] on span at bounding box center [442, 216] width 8 height 8
click at [0, 0] on input "radio" at bounding box center [0, 0] width 0 height 0
drag, startPoint x: 437, startPoint y: 234, endPoint x: 369, endPoint y: 252, distance: 70.5
click at [432, 236] on fieldset at bounding box center [436, 236] width 20 height 10
click at [302, 246] on div "Si employé pour une institution internationale (par exemple consulat), attestat…" at bounding box center [288, 264] width 320 height 4
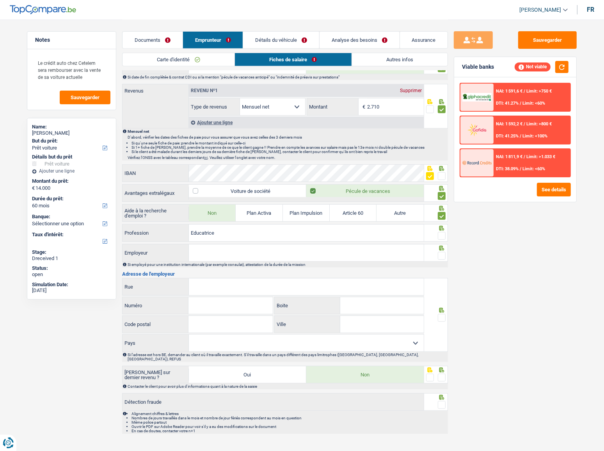
click at [303, 246] on input "Employeur" at bounding box center [306, 252] width 235 height 17
click at [304, 246] on input "Employeur" at bounding box center [306, 252] width 235 height 17
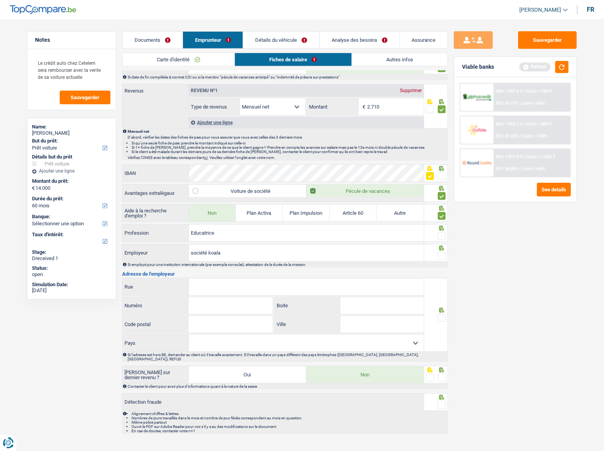
drag, startPoint x: 443, startPoint y: 249, endPoint x: 440, endPoint y: 247, distance: 4.0
click at [441, 246] on div at bounding box center [436, 253] width 24 height 18
click at [440, 234] on span at bounding box center [442, 236] width 8 height 8
click at [0, 0] on input "radio" at bounding box center [0, 0] width 0 height 0
click at [443, 246] on span at bounding box center [442, 256] width 8 height 8
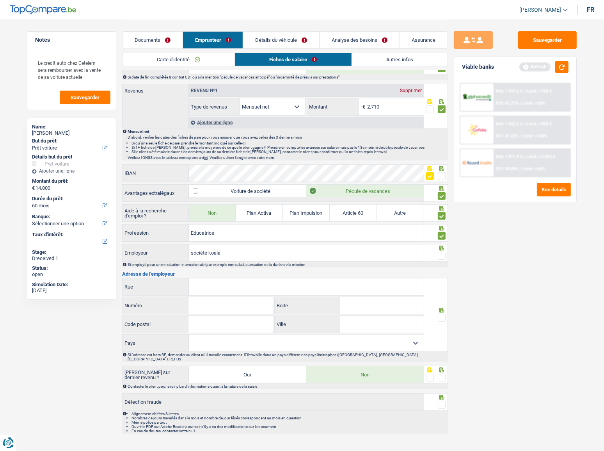
click at [0, 0] on input "radio" at bounding box center [0, 0] width 0 height 0
click at [539, 65] on button "button" at bounding box center [561, 67] width 13 height 12
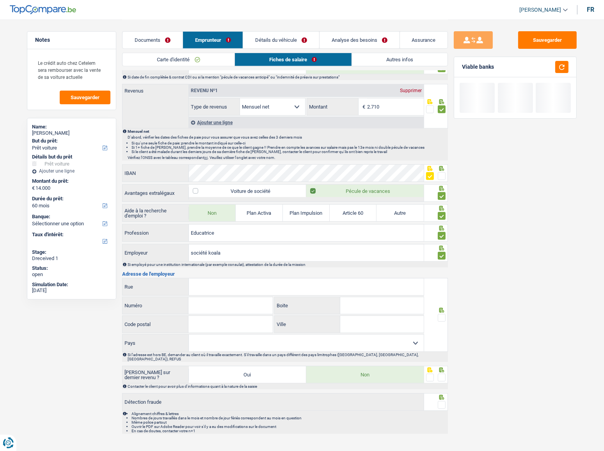
click at [220, 246] on input "Rue" at bounding box center [306, 286] width 235 height 17
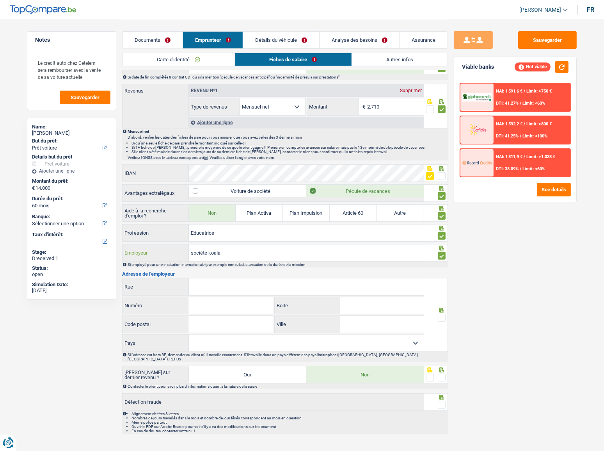
click at [251, 246] on input "société koala" at bounding box center [306, 252] width 235 height 17
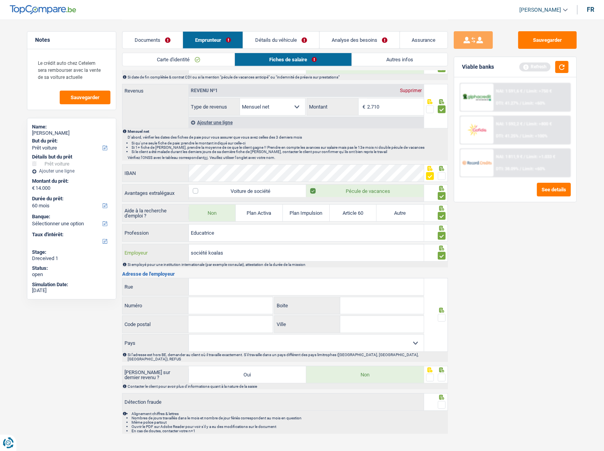
type input "société koalas"
click at [222, 246] on input "Rue" at bounding box center [306, 286] width 235 height 17
drag, startPoint x: 270, startPoint y: 285, endPoint x: 331, endPoint y: 285, distance: 61.7
click at [270, 246] on input "Rue" at bounding box center [306, 286] width 235 height 17
type input "route de la spure reisdorf"
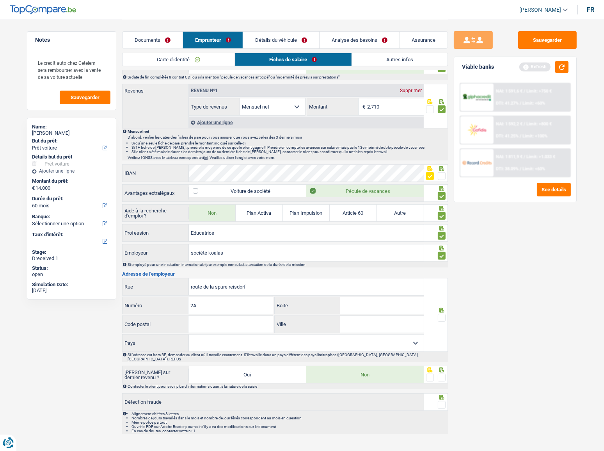
type input "2A"
type input "9390"
click at [373, 246] on input "Ville" at bounding box center [382, 324] width 84 height 17
click at [363, 246] on input "Ville" at bounding box center [382, 324] width 84 height 17
type input "reisdorf"
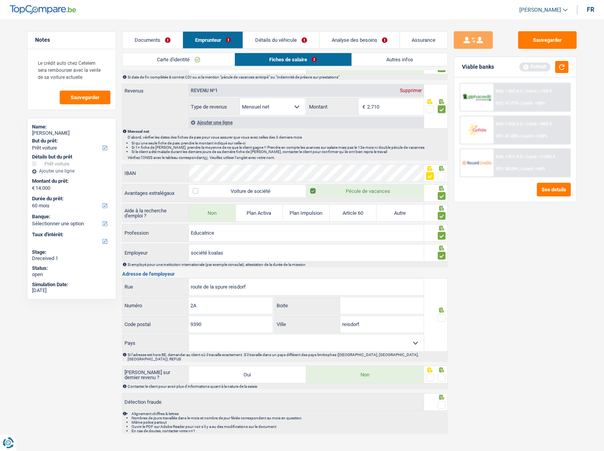
click at [351, 246] on select "Belgique France Allemagne Italie Luxembourg Pays-Bas Espagne Suisse Sélectionne…" at bounding box center [306, 342] width 235 height 17
select select "BE"
click at [189, 246] on select "Belgique France Allemagne Italie Luxembourg Pays-Bas Espagne Suisse Sélectionne…" at bounding box center [306, 342] width 235 height 17
click at [444, 246] on span at bounding box center [442, 318] width 8 height 8
click at [0, 0] on input "radio" at bounding box center [0, 0] width 0 height 0
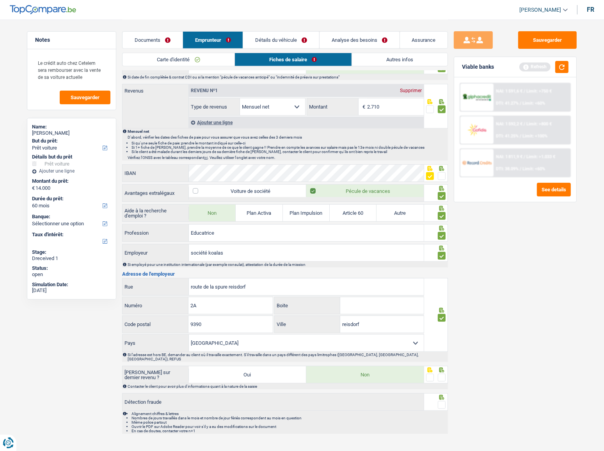
click at [441, 246] on span at bounding box center [442, 378] width 8 height 8
click at [0, 0] on input "radio" at bounding box center [0, 0] width 0 height 0
click at [441, 246] on span at bounding box center [442, 405] width 8 height 8
click at [0, 0] on input "radio" at bounding box center [0, 0] width 0 height 0
click at [539, 67] on button "button" at bounding box center [561, 67] width 13 height 12
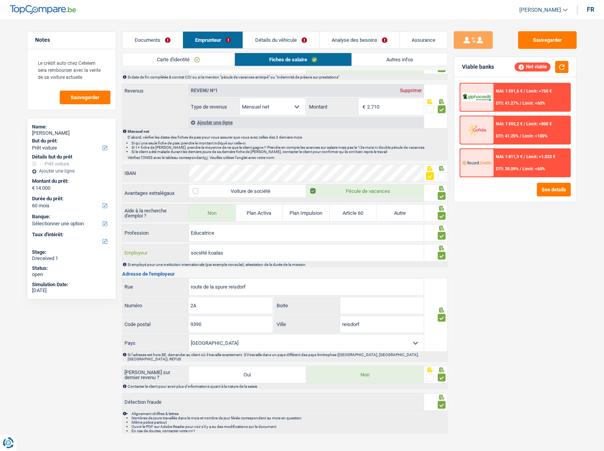
click at [190, 246] on input "société koalas" at bounding box center [306, 252] width 235 height 17
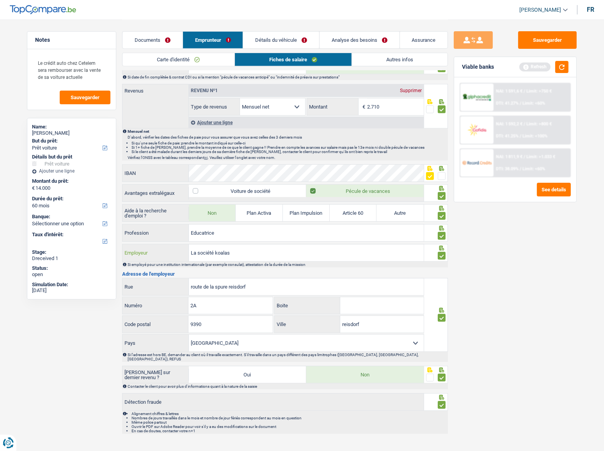
type input "La société koalas"
click at [384, 57] on link "Autres infos" at bounding box center [400, 59] width 96 height 13
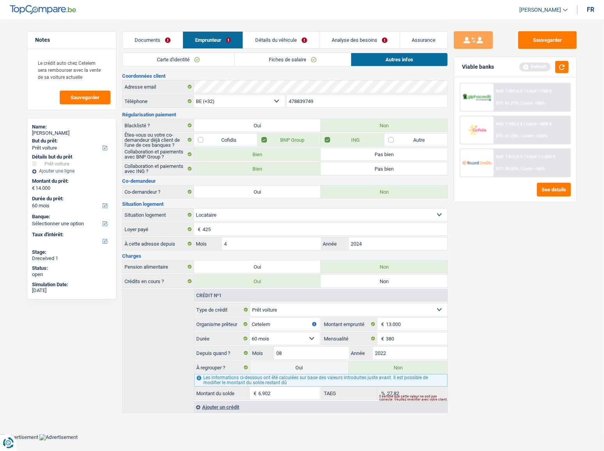
scroll to position [0, 0]
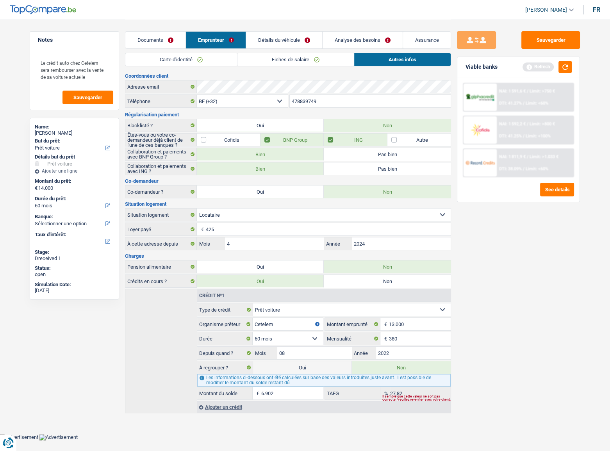
click at [281, 44] on link "Détails du véhicule" at bounding box center [284, 40] width 76 height 17
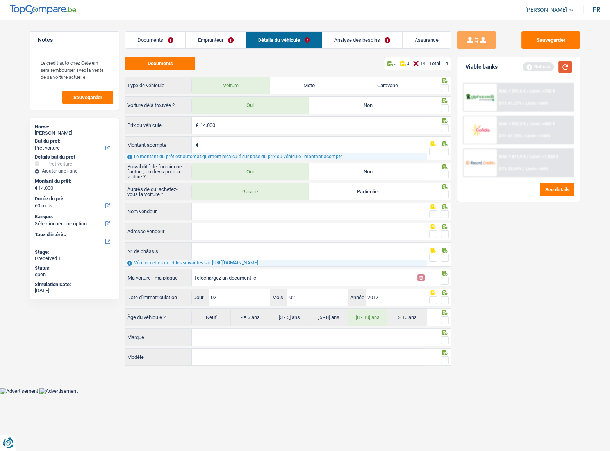
click at [539, 69] on button "button" at bounding box center [564, 67] width 13 height 12
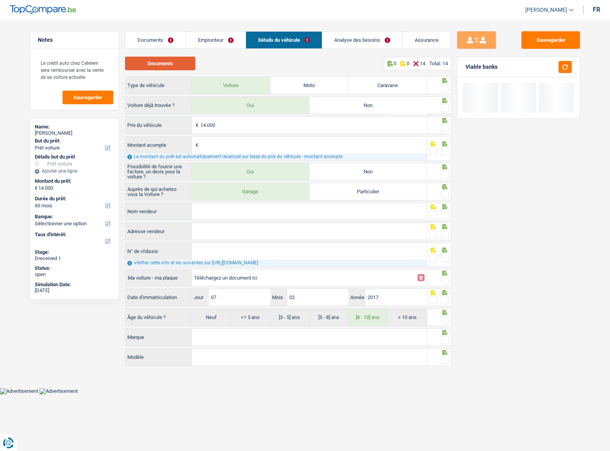
click at [178, 62] on button "Documents" at bounding box center [160, 64] width 70 height 14
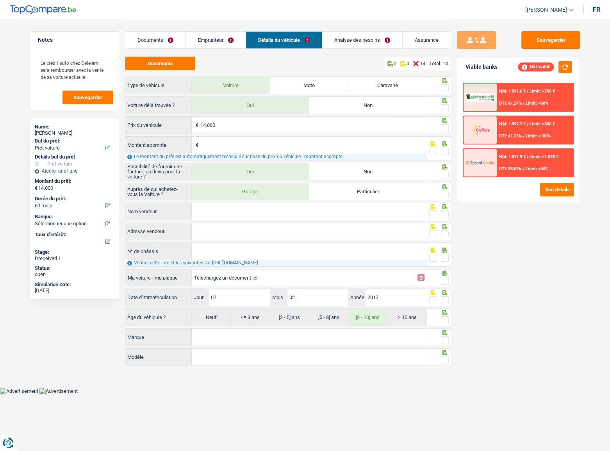
click at [447, 88] on span at bounding box center [445, 88] width 8 height 8
click at [0, 0] on input "radio" at bounding box center [0, 0] width 0 height 0
click at [445, 108] on span at bounding box center [445, 108] width 8 height 8
click at [0, 0] on input "radio" at bounding box center [0, 0] width 0 height 0
click at [445, 126] on span at bounding box center [445, 128] width 8 height 8
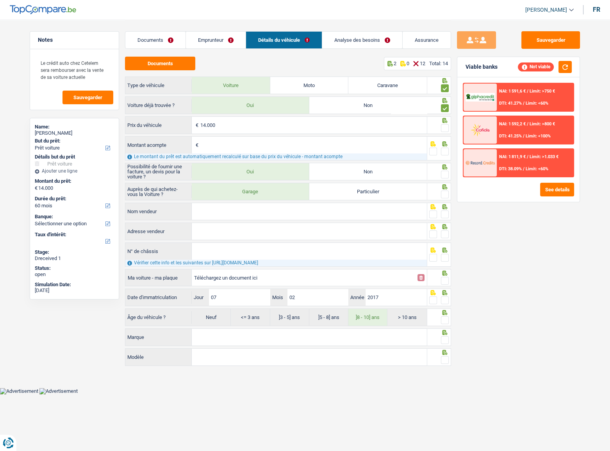
click at [0, 0] on input "radio" at bounding box center [0, 0] width 0 height 0
click at [445, 145] on icon at bounding box center [445, 143] width 8 height 5
drag, startPoint x: 259, startPoint y: 130, endPoint x: 183, endPoint y: 116, distance: 77.4
click at [189, 117] on div "14.000 € Prix du véhicule" at bounding box center [275, 125] width 301 height 17
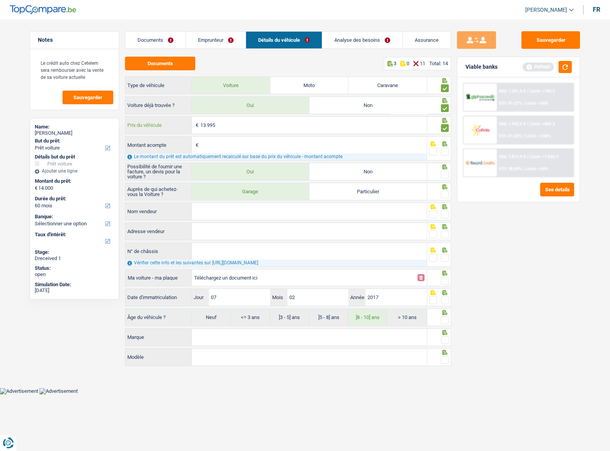
type input "13.995"
drag, startPoint x: 441, startPoint y: 149, endPoint x: 448, endPoint y: 142, distance: 9.1
click at [442, 148] on span at bounding box center [445, 152] width 8 height 8
click at [0, 0] on input "radio" at bounding box center [0, 0] width 0 height 0
drag, startPoint x: 440, startPoint y: 174, endPoint x: 442, endPoint y: 178, distance: 4.4
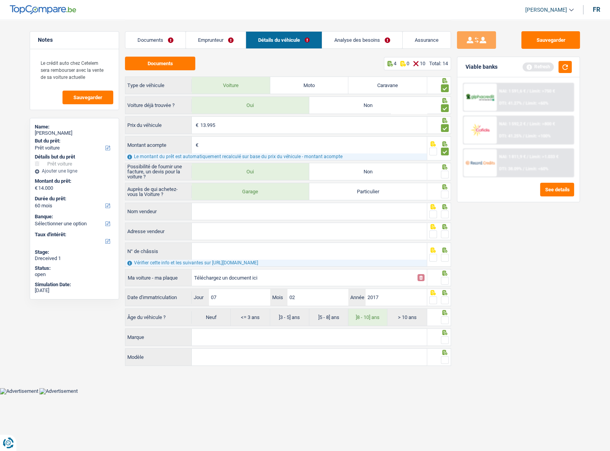
click at [441, 174] on fieldset at bounding box center [439, 175] width 20 height 10
click at [445, 194] on span at bounding box center [445, 194] width 8 height 8
click at [0, 0] on input "radio" at bounding box center [0, 0] width 0 height 0
drag, startPoint x: 445, startPoint y: 174, endPoint x: 569, endPoint y: 48, distance: 177.2
click at [445, 174] on span at bounding box center [445, 175] width 8 height 8
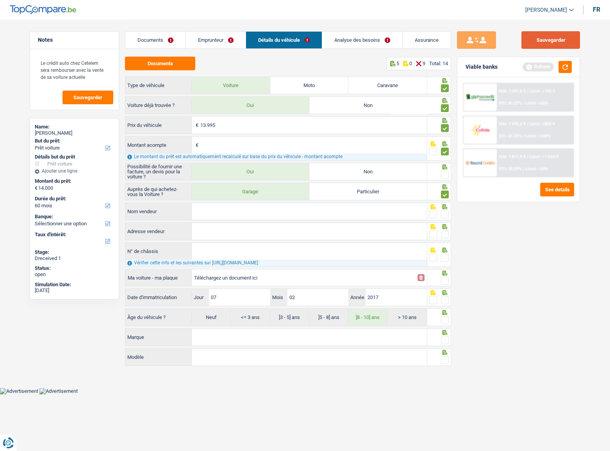
click at [0, 0] on input "radio" at bounding box center [0, 0] width 0 height 0
click at [539, 66] on button "button" at bounding box center [564, 67] width 13 height 12
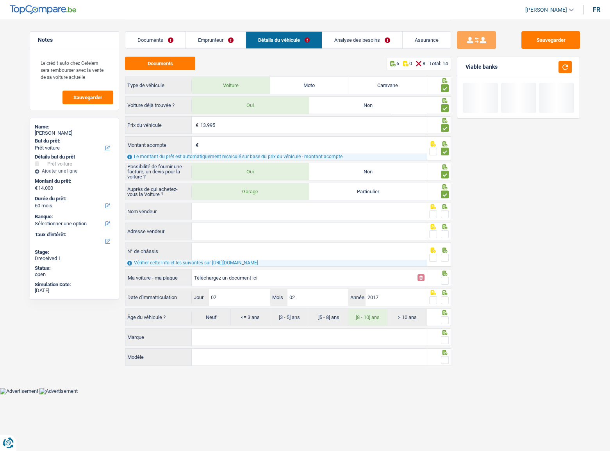
click at [202, 205] on input "Nom vendeur" at bounding box center [309, 211] width 235 height 17
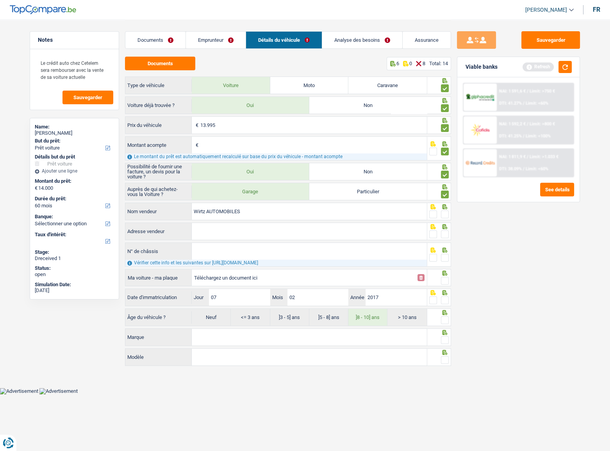
type input "Wirtz AUTOMOBILES"
drag, startPoint x: 445, startPoint y: 211, endPoint x: 294, endPoint y: 244, distance: 154.2
click at [442, 213] on span at bounding box center [445, 214] width 8 height 8
click at [0, 0] on input "radio" at bounding box center [0, 0] width 0 height 0
click at [295, 237] on input "Adresse vendeur" at bounding box center [309, 231] width 235 height 17
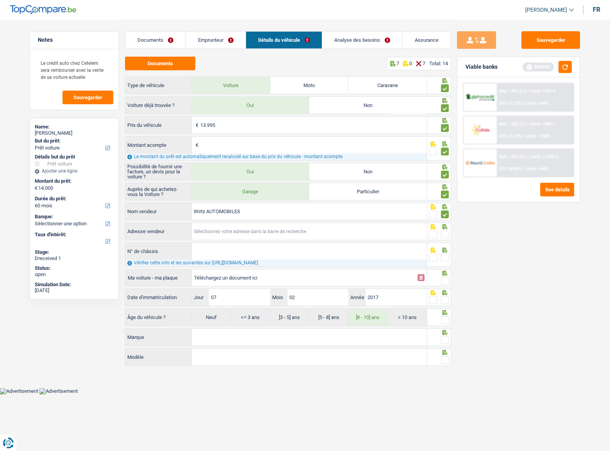
click at [227, 236] on input "Adresse vendeur" at bounding box center [309, 231] width 235 height 17
paste input "rue de Bouillon"
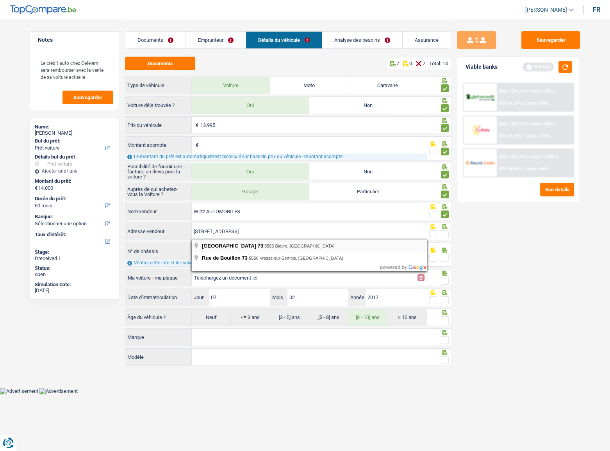
type input "Rue de Bouillon; 73; 5555; Bièvre; BE"
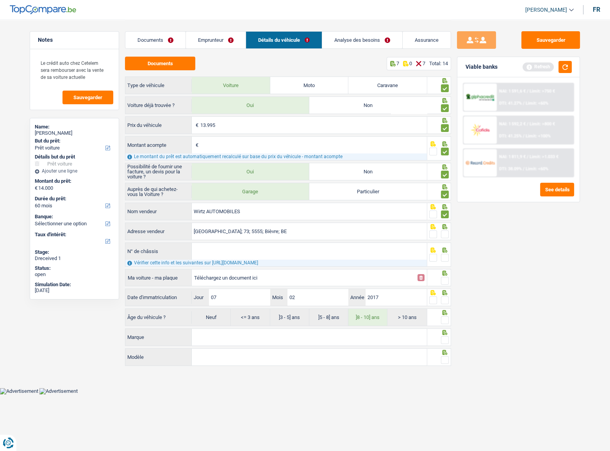
drag, startPoint x: 445, startPoint y: 232, endPoint x: 427, endPoint y: 238, distance: 19.4
click at [444, 232] on span at bounding box center [445, 234] width 8 height 8
click at [0, 0] on input "radio" at bounding box center [0, 0] width 0 height 0
click at [364, 246] on input "N° de châssis" at bounding box center [309, 251] width 235 height 17
paste input "WDD1760121J581128"
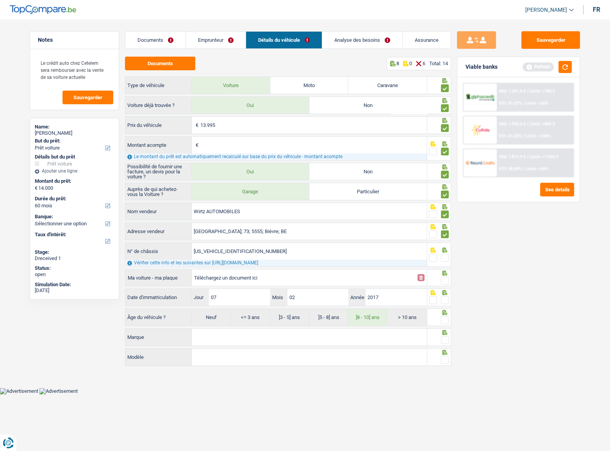
type input "WDD1760121J581128"
click at [444, 246] on span at bounding box center [445, 258] width 8 height 8
click at [0, 0] on input "radio" at bounding box center [0, 0] width 0 height 0
click at [245, 246] on input "Téléchargez un document ici" at bounding box center [303, 278] width 219 height 12
type input "C:\fakepath\ch.png"
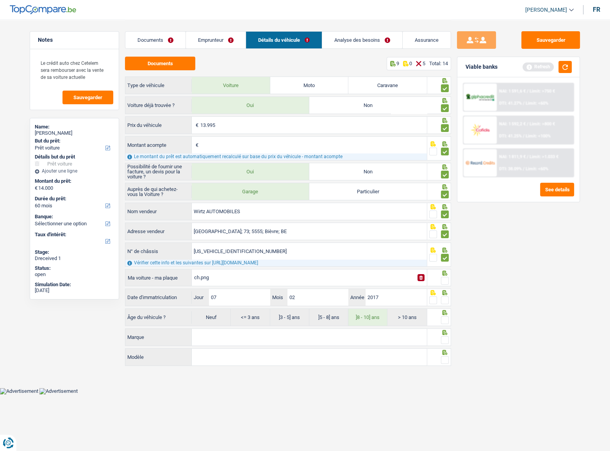
click at [443, 246] on span at bounding box center [445, 281] width 8 height 8
click at [0, 0] on input "radio" at bounding box center [0, 0] width 0 height 0
click at [446, 246] on span at bounding box center [445, 300] width 8 height 8
click at [0, 0] on input "radio" at bounding box center [0, 0] width 0 height 0
click at [447, 246] on span at bounding box center [445, 320] width 8 height 8
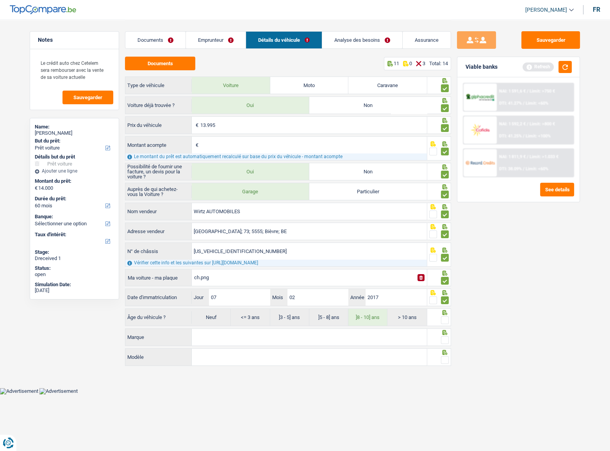
click at [0, 0] on input "radio" at bounding box center [0, 0] width 0 height 0
drag, startPoint x: 373, startPoint y: 335, endPoint x: 576, endPoint y: 326, distance: 202.8
click at [389, 246] on input "Marque" at bounding box center [309, 337] width 235 height 17
click at [312, 246] on input "Marque" at bounding box center [309, 337] width 235 height 17
type input "mercedes"
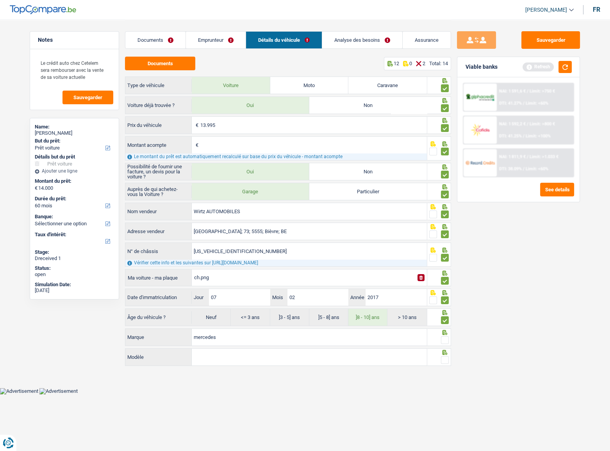
drag, startPoint x: 443, startPoint y: 338, endPoint x: 455, endPoint y: 319, distance: 22.3
click at [444, 246] on span at bounding box center [445, 340] width 8 height 8
click at [0, 0] on input "radio" at bounding box center [0, 0] width 0 height 0
click at [539, 69] on button "button" at bounding box center [564, 67] width 13 height 12
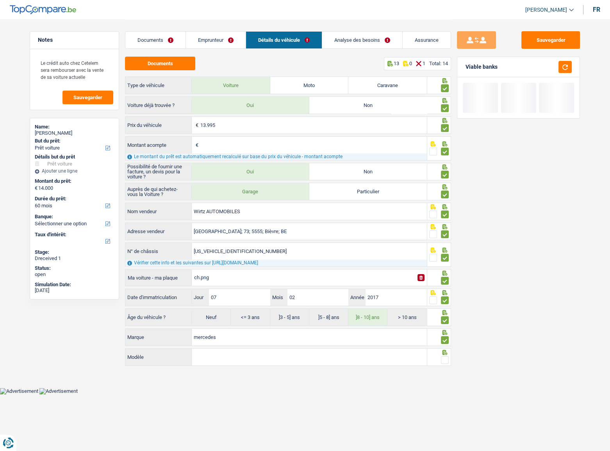
click at [237, 246] on input "Modèle" at bounding box center [309, 357] width 235 height 17
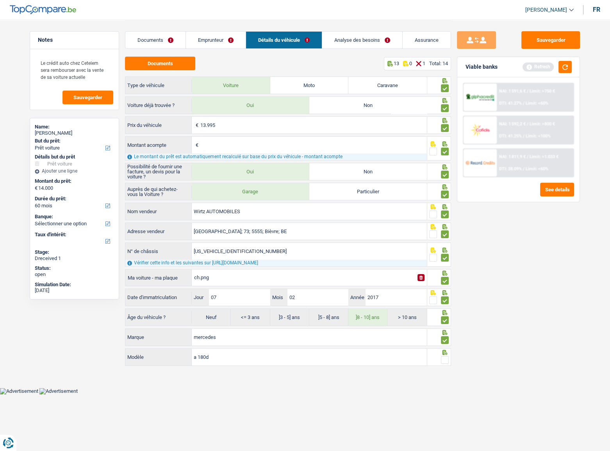
type input "a 180d"
drag, startPoint x: 446, startPoint y: 356, endPoint x: 470, endPoint y: 329, distance: 36.5
click at [447, 246] on span at bounding box center [445, 360] width 8 height 8
click at [0, 0] on input "radio" at bounding box center [0, 0] width 0 height 0
click at [539, 66] on button "button" at bounding box center [564, 67] width 13 height 12
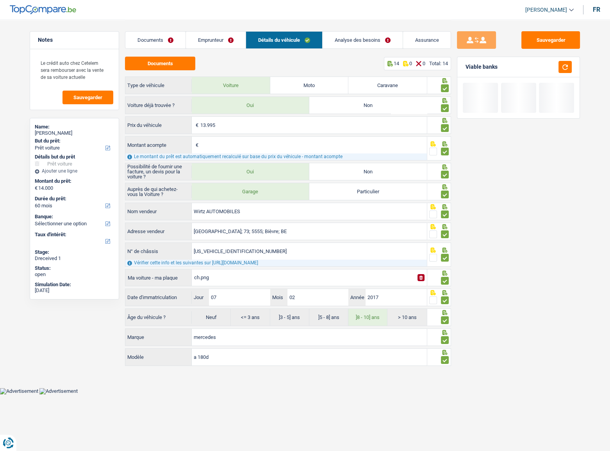
click at [203, 35] on link "Emprunteur" at bounding box center [216, 40] width 60 height 17
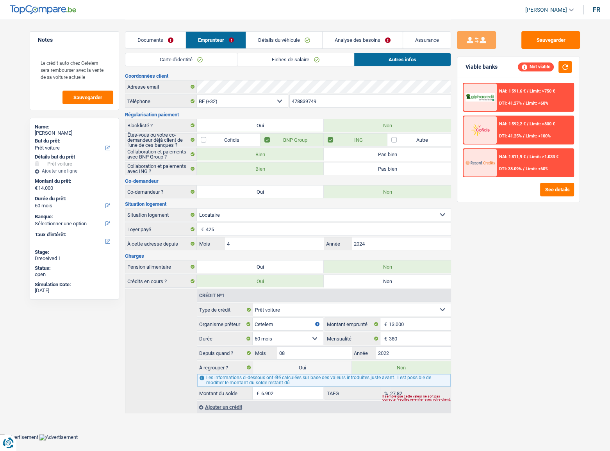
click at [295, 55] on link "Fiches de salaire" at bounding box center [295, 59] width 116 height 13
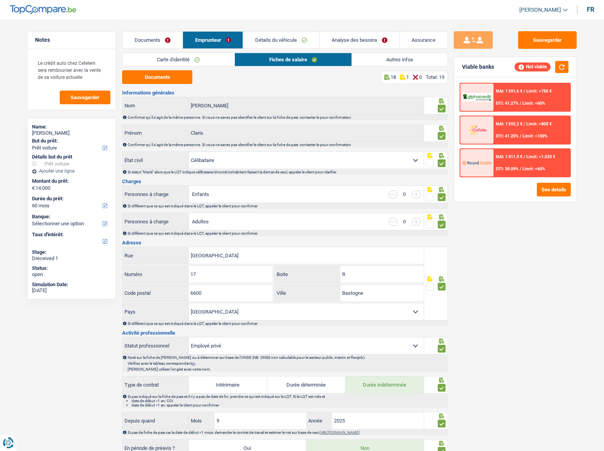
click at [162, 39] on link "Documents" at bounding box center [153, 40] width 60 height 17
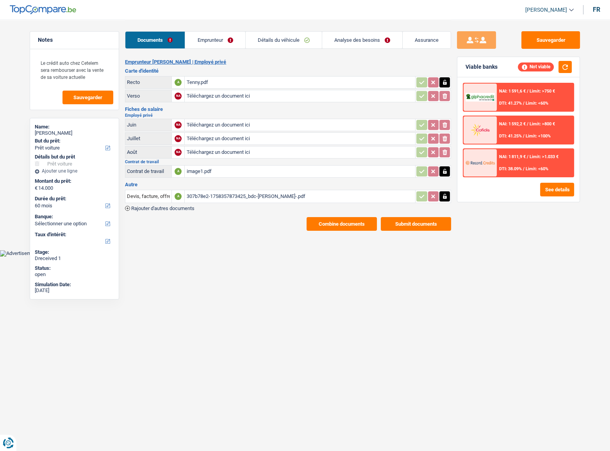
click at [231, 27] on div "Documents Emprunteur Détails du véhicule Analyse des besoins Assurance" at bounding box center [288, 36] width 326 height 33
click at [308, 28] on div "Documents Emprunteur Détails du véhicule Analyse des besoins Assurance" at bounding box center [288, 36] width 326 height 33
click at [297, 36] on link "Détails du véhicule" at bounding box center [283, 40] width 76 height 17
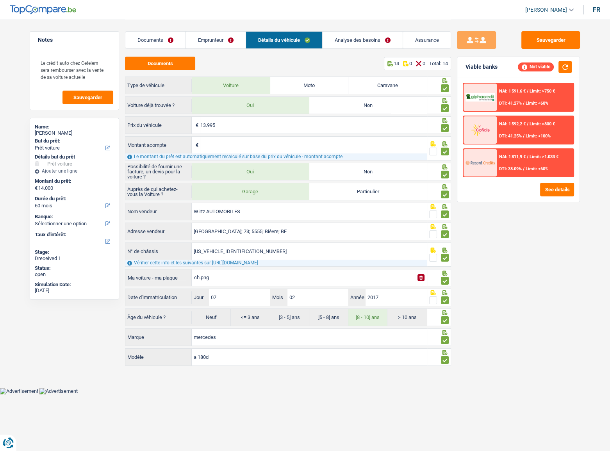
drag, startPoint x: 228, startPoint y: 41, endPoint x: 329, endPoint y: 48, distance: 102.1
click at [228, 42] on link "Emprunteur" at bounding box center [216, 40] width 60 height 17
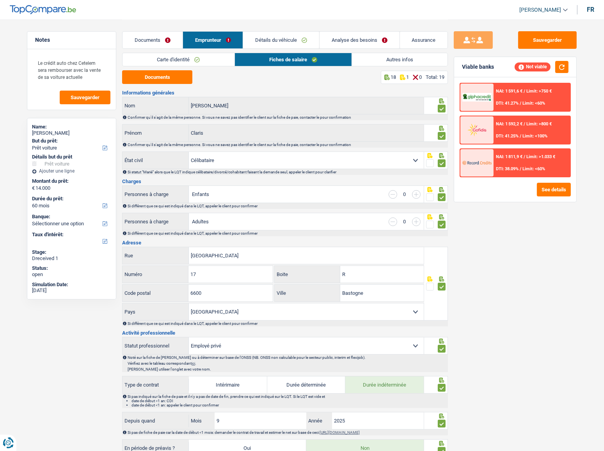
click at [358, 38] on link "Analyse des besoins" at bounding box center [360, 40] width 80 height 17
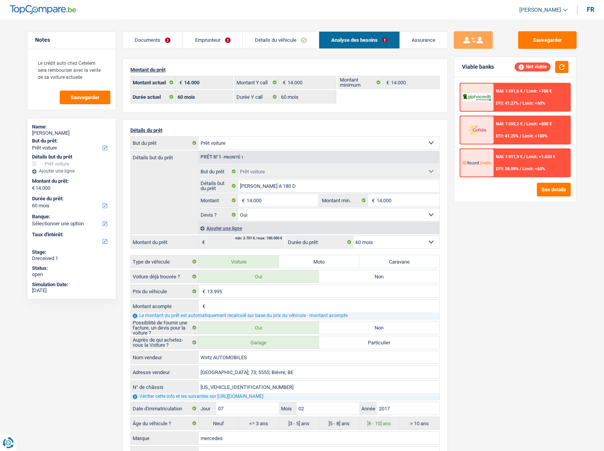
click at [224, 39] on link "Emprunteur" at bounding box center [213, 40] width 60 height 17
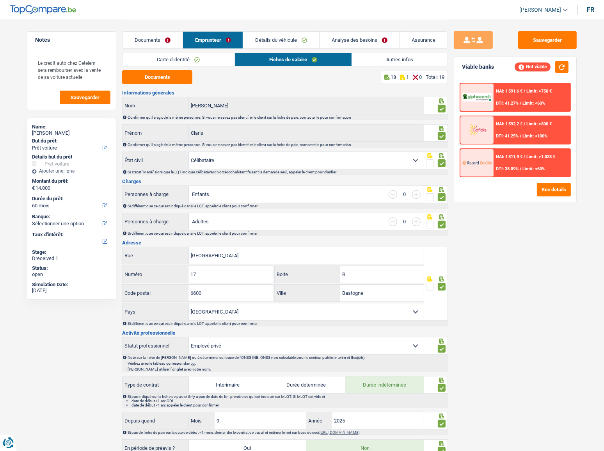
click at [410, 60] on link "Autres infos" at bounding box center [400, 59] width 96 height 13
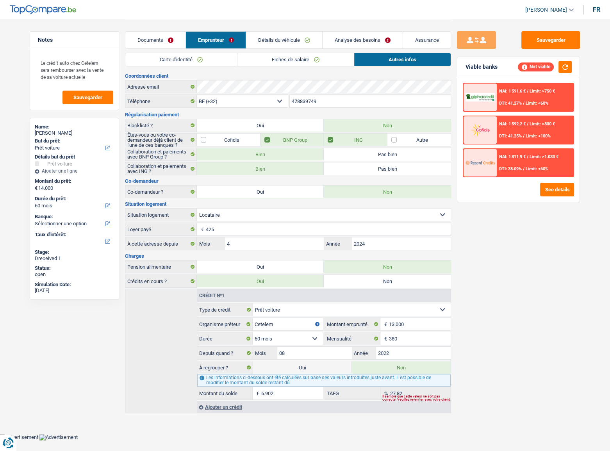
click at [321, 60] on link "Fiches de salaire" at bounding box center [295, 59] width 116 height 13
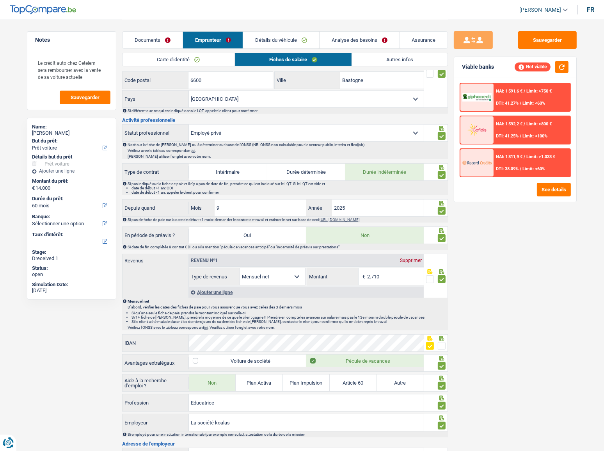
scroll to position [382, 0]
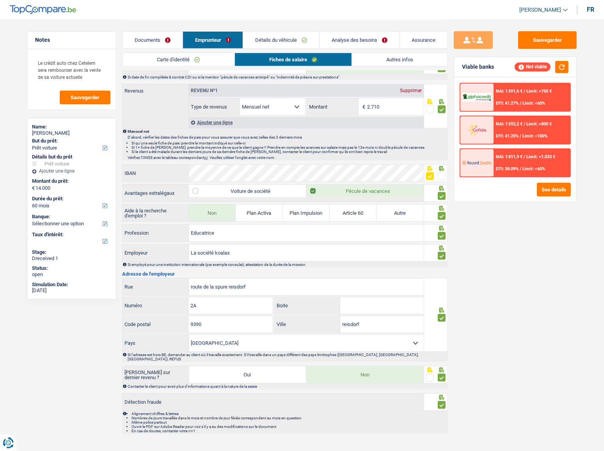
click at [171, 39] on link "Documents" at bounding box center [153, 40] width 60 height 17
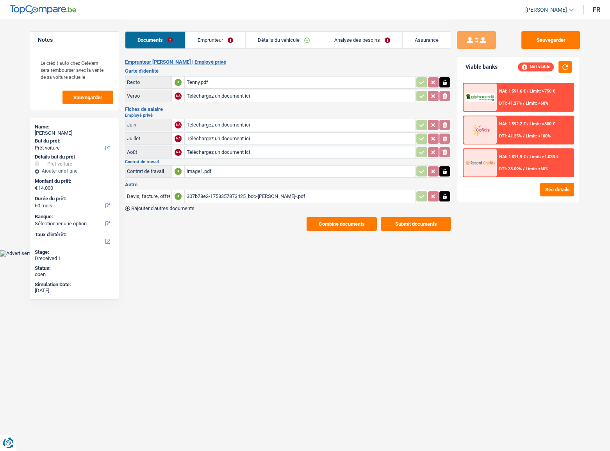
click at [215, 41] on link "Emprunteur" at bounding box center [215, 40] width 60 height 17
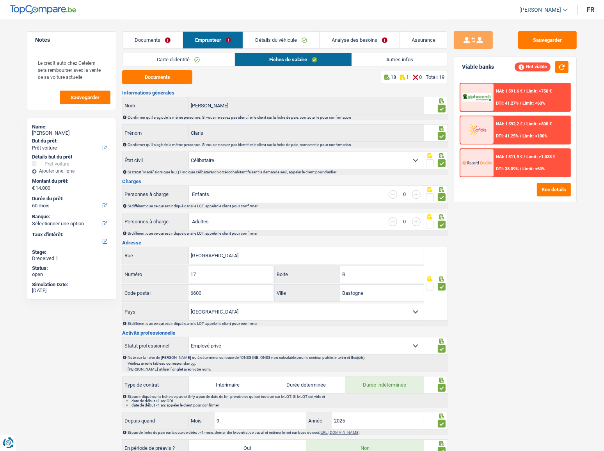
click at [279, 42] on link "Détails du véhicule" at bounding box center [281, 40] width 76 height 17
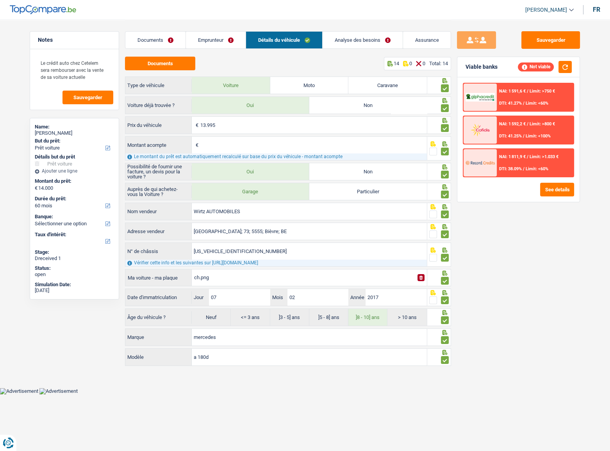
click at [369, 51] on div "Documents Emprunteur Détails du véhicule Analyse des besoins Assurance" at bounding box center [288, 36] width 326 height 33
click at [365, 42] on link "Analyse des besoins" at bounding box center [362, 40] width 80 height 17
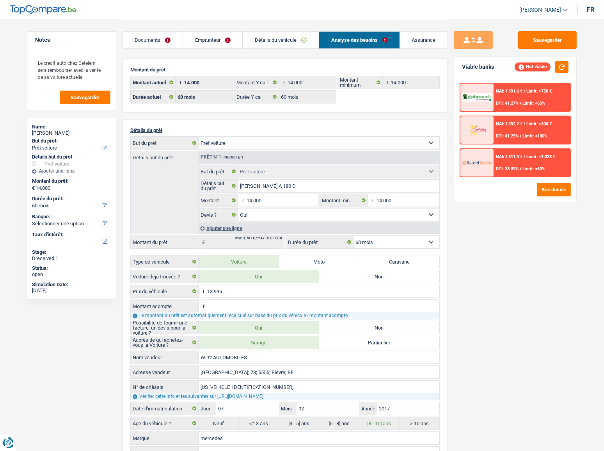
click at [529, 155] on span "Limit: >1.033 €" at bounding box center [541, 156] width 29 height 5
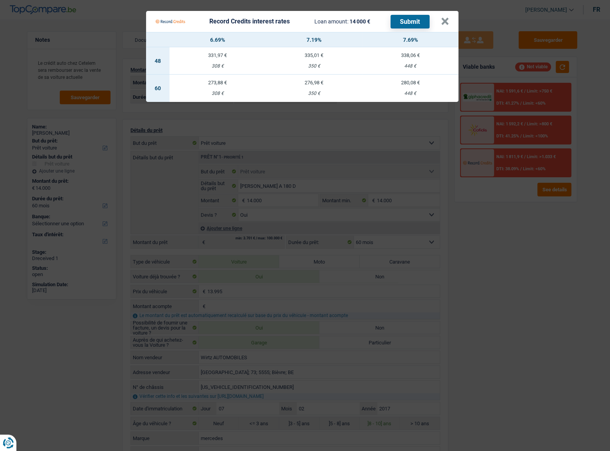
click at [411, 84] on div "280,08 €" at bounding box center [410, 82] width 96 height 5
select select "record credits"
type input "7,69"
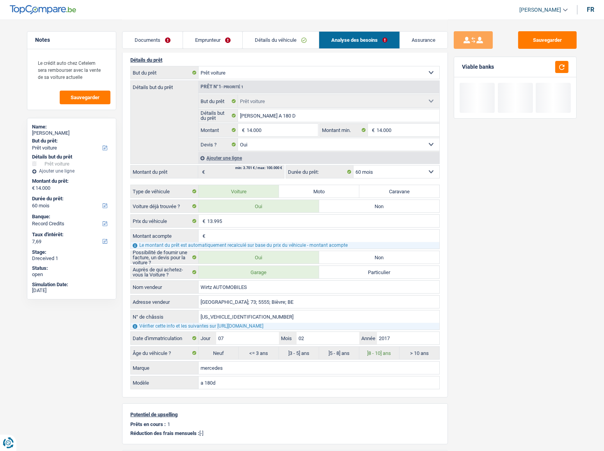
scroll to position [71, 0]
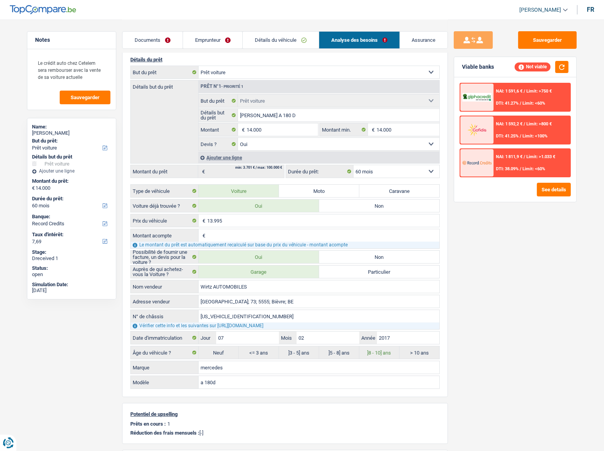
click at [505, 167] on span "DTI: 38.09%" at bounding box center [507, 168] width 23 height 5
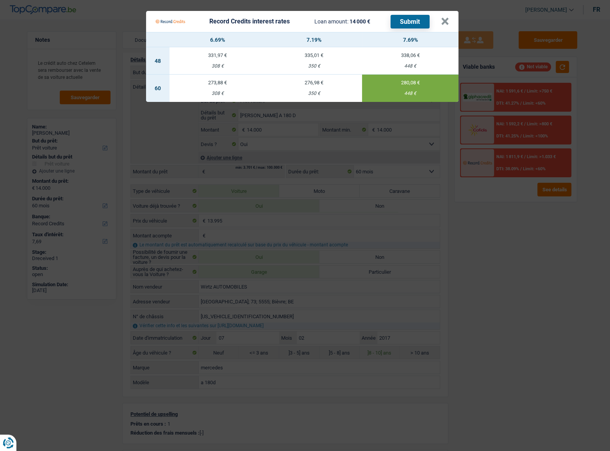
click at [409, 20] on button "Submit" at bounding box center [409, 22] width 39 height 14
click at [447, 22] on button "×" at bounding box center [445, 22] width 8 height 8
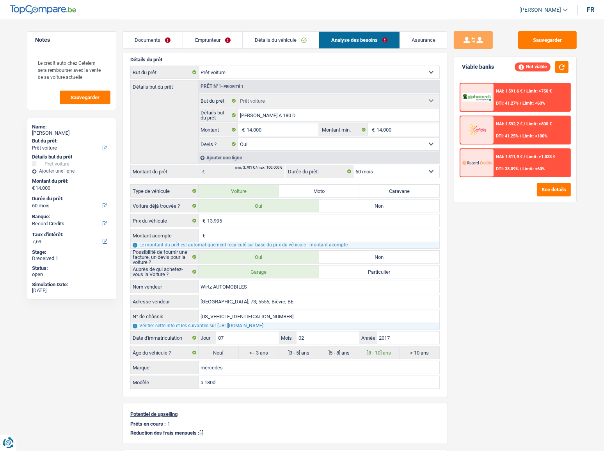
click at [504, 97] on div "NAI: 1 591,6 € / Limit: >750 € DTI: 41.27% / Limit: <60%" at bounding box center [532, 97] width 77 height 27
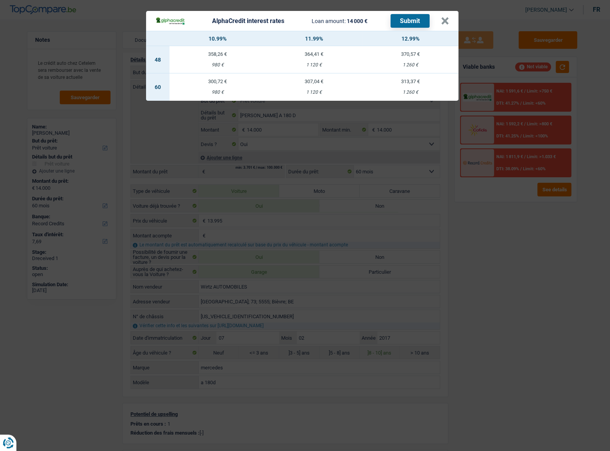
drag, startPoint x: 400, startPoint y: 87, endPoint x: 396, endPoint y: 87, distance: 3.9
click at [398, 87] on td "313,37 € 1 260 €" at bounding box center [410, 86] width 96 height 27
select select "alphacredit"
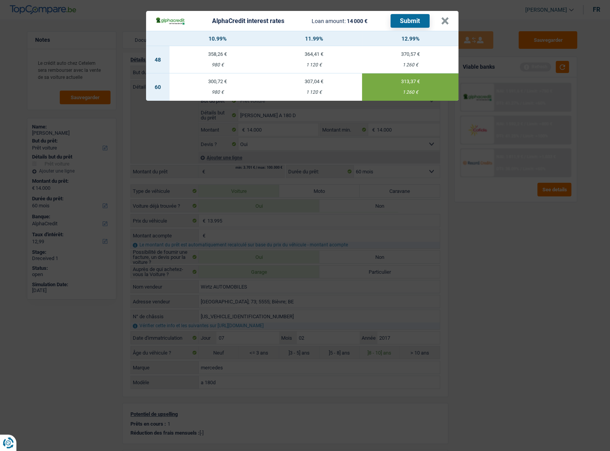
click at [212, 85] on td "300,72 € 980 €" at bounding box center [217, 86] width 96 height 27
type input "10,99"
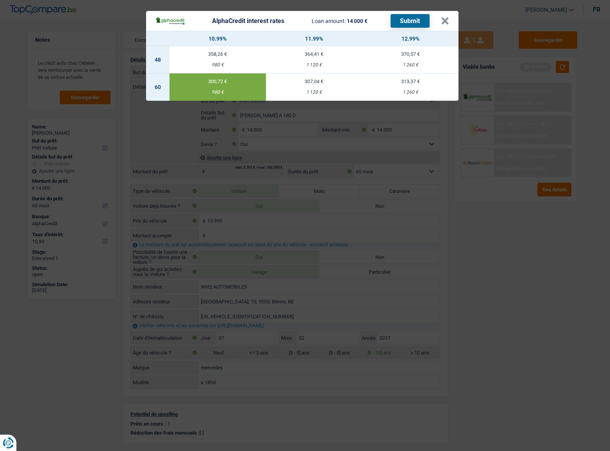
click at [407, 19] on button "Submit" at bounding box center [409, 21] width 39 height 14
click at [453, 136] on div "AlphaCredit interest rates Loan amount: 14 000 € Submit × 10.99% 11.99% 12.99% …" at bounding box center [305, 225] width 610 height 451
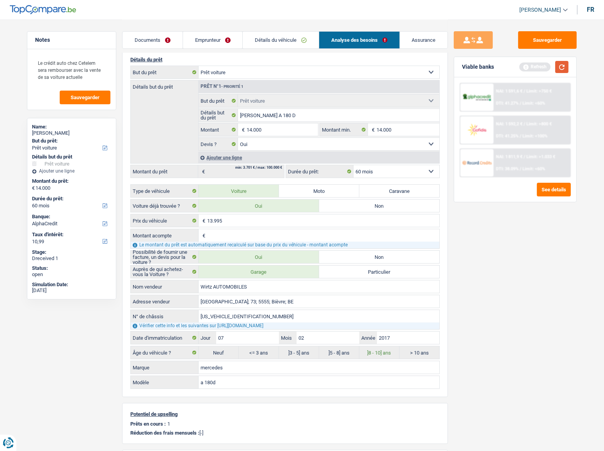
click at [539, 66] on button "button" at bounding box center [561, 67] width 13 height 12
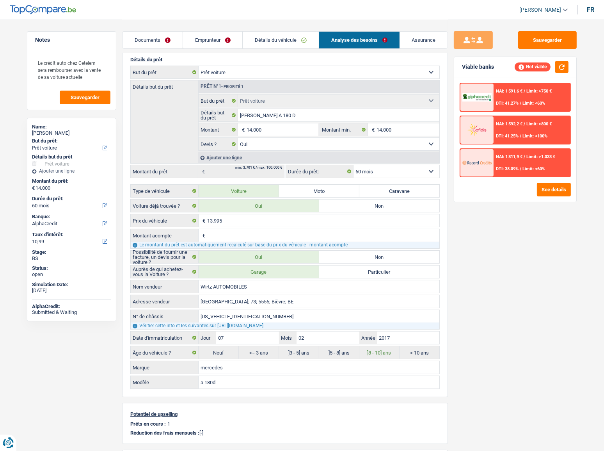
drag, startPoint x: 222, startPoint y: 36, endPoint x: 246, endPoint y: 36, distance: 24.2
click at [222, 36] on link "Emprunteur" at bounding box center [213, 40] width 60 height 17
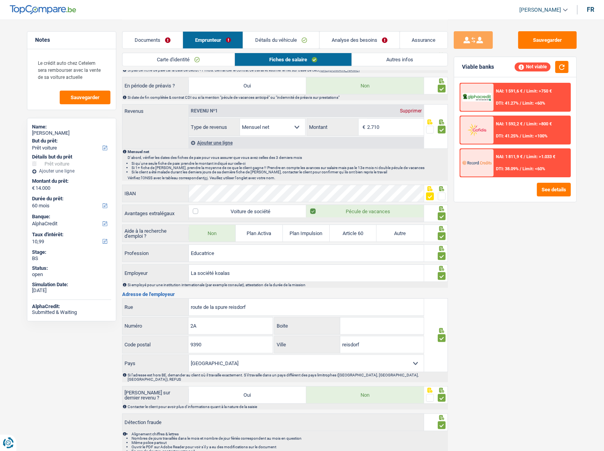
scroll to position [382, 0]
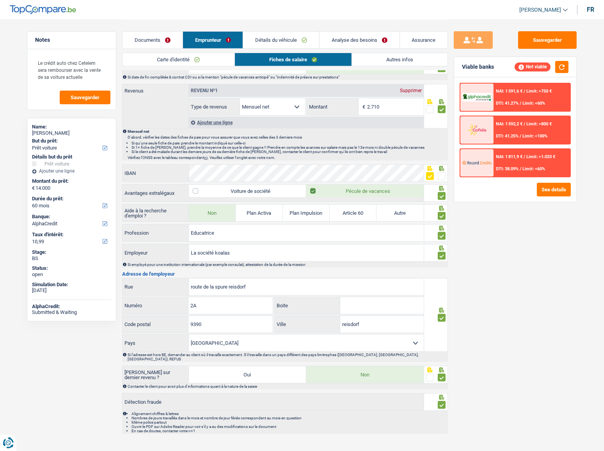
click at [227, 246] on select "Belgique France Allemagne Italie Luxembourg Pays-Bas Espagne Suisse Sélectionne…" at bounding box center [306, 342] width 235 height 17
select select "LU"
click at [189, 246] on select "Belgique France Allemagne Italie Luxembourg Pays-Bas Espagne Suisse Sélectionne…" at bounding box center [306, 342] width 235 height 17
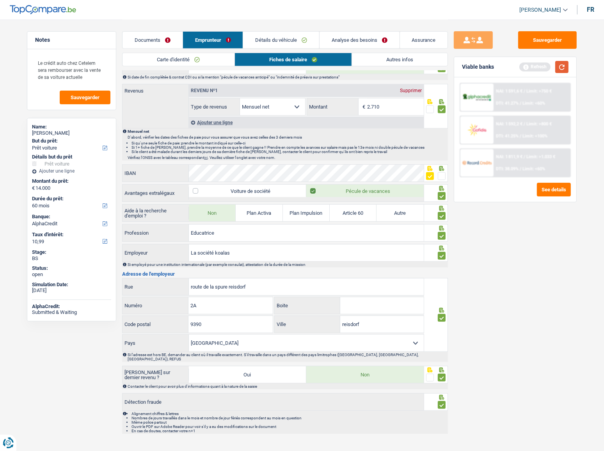
click at [539, 62] on button "button" at bounding box center [561, 67] width 13 height 12
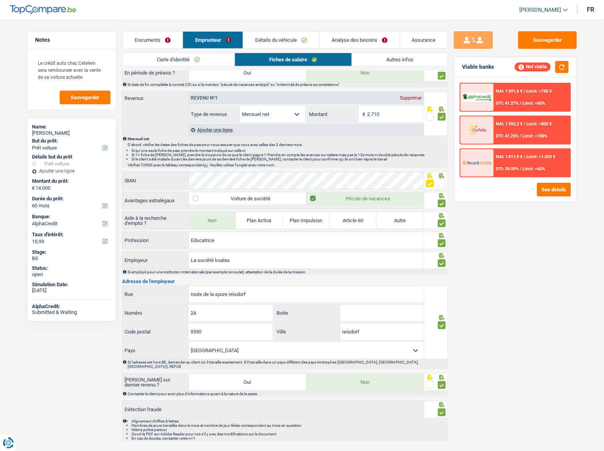
scroll to position [169, 0]
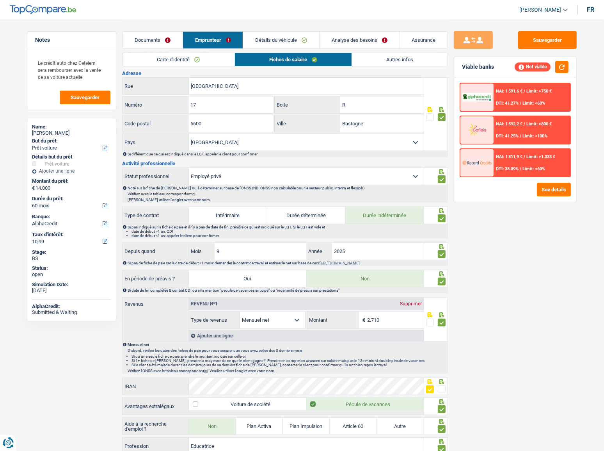
click at [346, 34] on link "Analyse des besoins" at bounding box center [360, 40] width 80 height 17
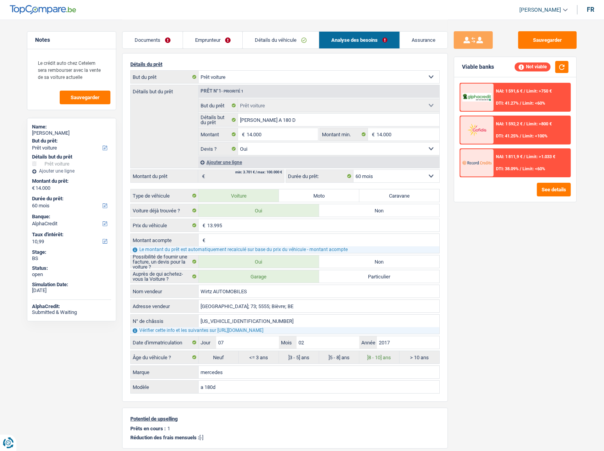
scroll to position [63, 0]
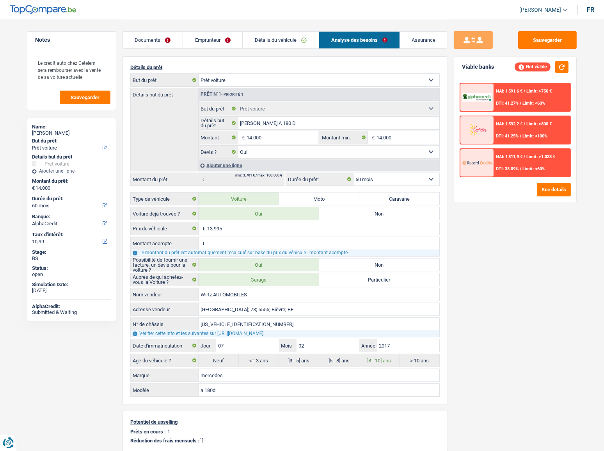
click at [219, 39] on link "Emprunteur" at bounding box center [213, 40] width 60 height 17
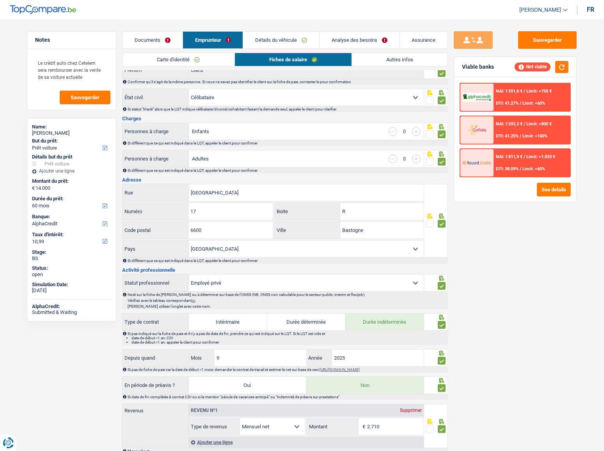
click at [419, 58] on link "Autres infos" at bounding box center [400, 59] width 96 height 13
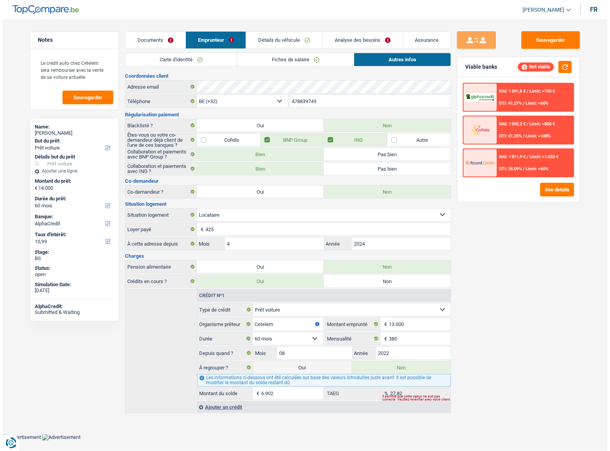
scroll to position [0, 0]
click at [274, 51] on div "Documents Emprunteur Détails du véhicule Analyse des besoins Assurance" at bounding box center [288, 36] width 326 height 33
click at [274, 40] on link "Détails du véhicule" at bounding box center [284, 40] width 76 height 17
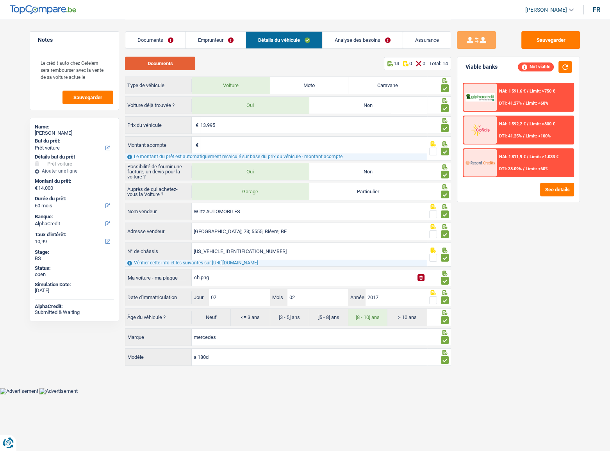
click at [176, 66] on button "Documents" at bounding box center [160, 64] width 70 height 14
click at [349, 41] on link "Analyse des besoins" at bounding box center [362, 40] width 80 height 17
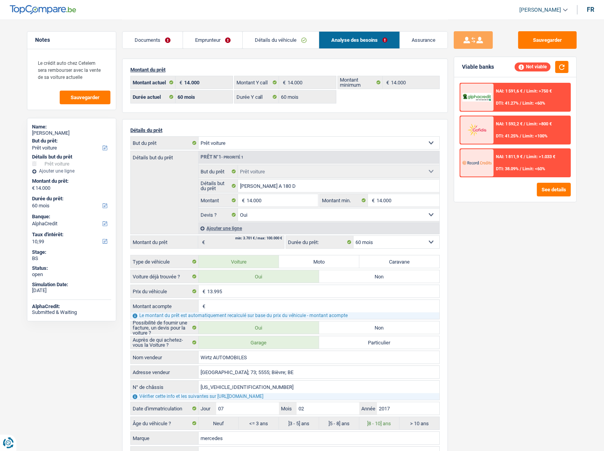
click at [517, 100] on div "NAI: 1 591,6 € / Limit: >750 € DTI: 41.27% / Limit: <60%" at bounding box center [532, 97] width 77 height 27
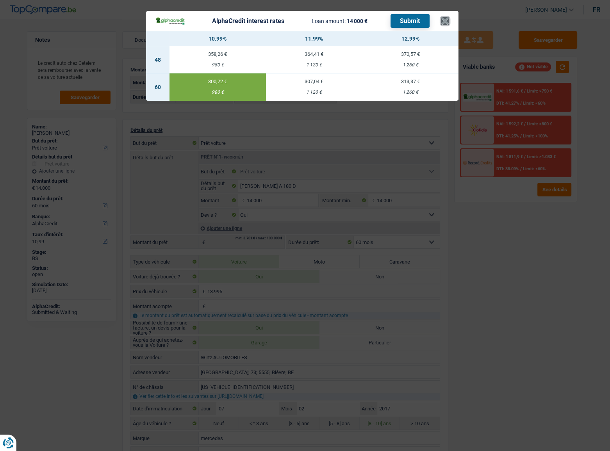
click at [446, 23] on button "×" at bounding box center [445, 21] width 8 height 8
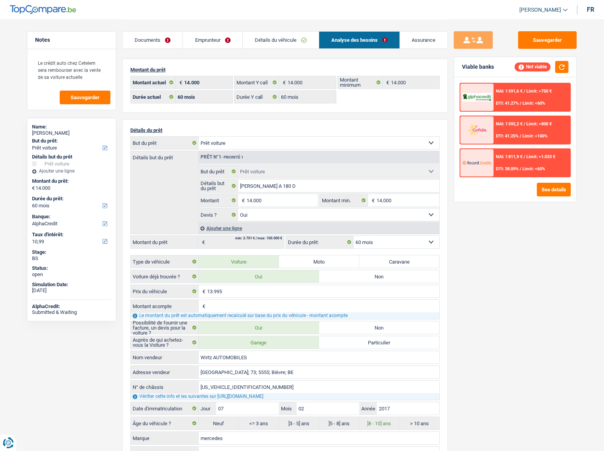
click at [183, 44] on link "Emprunteur" at bounding box center [213, 40] width 60 height 17
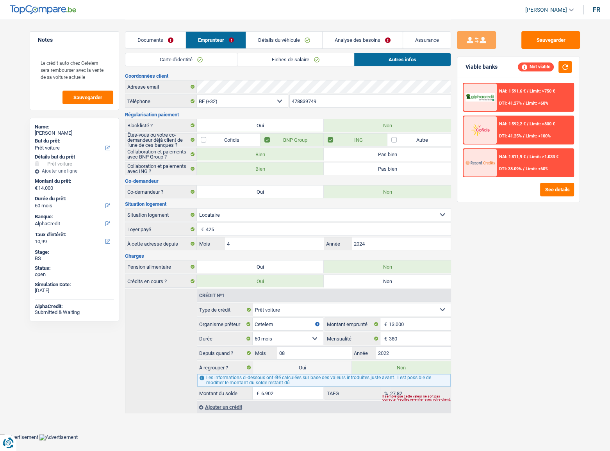
click at [274, 59] on link "Fiches de salaire" at bounding box center [295, 59] width 116 height 13
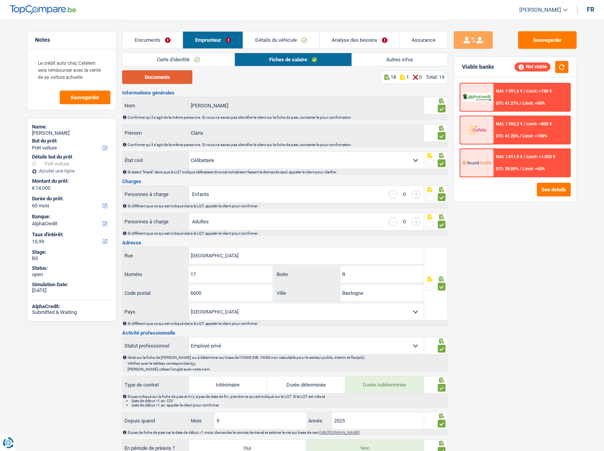
click at [158, 82] on button "Documents" at bounding box center [157, 77] width 70 height 14
click at [412, 59] on link "Autres infos" at bounding box center [400, 59] width 96 height 13
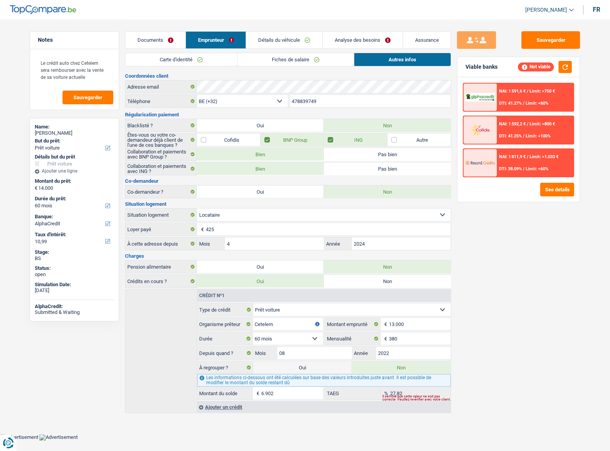
click at [291, 39] on link "Détails du véhicule" at bounding box center [284, 40] width 76 height 17
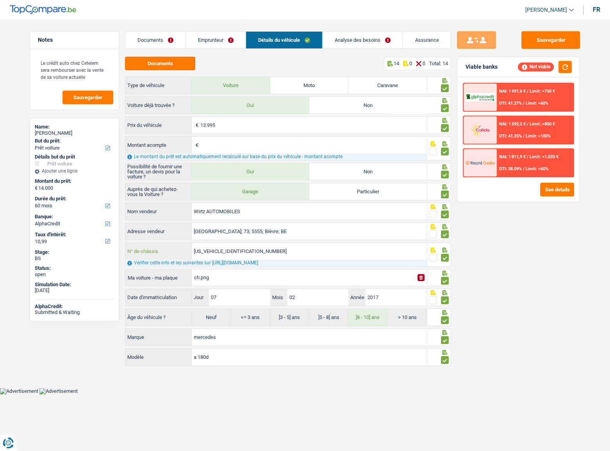
drag, startPoint x: 262, startPoint y: 249, endPoint x: 160, endPoint y: 256, distance: 102.1
click at [136, 246] on div "WDD1760121J581128 N° de châssis" at bounding box center [275, 251] width 301 height 17
click at [539, 43] on button "Sauvegarder" at bounding box center [550, 40] width 59 height 18
click at [539, 39] on button "Sauvegarder" at bounding box center [550, 40] width 59 height 18
drag, startPoint x: 557, startPoint y: 34, endPoint x: 550, endPoint y: 39, distance: 8.3
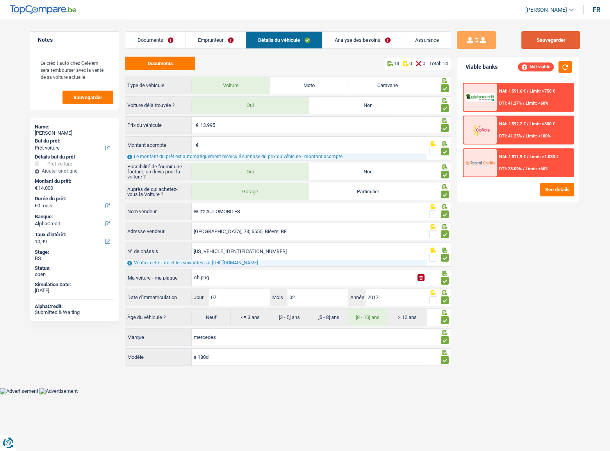
click at [539, 34] on button "Sauvegarder" at bounding box center [550, 40] width 59 height 18
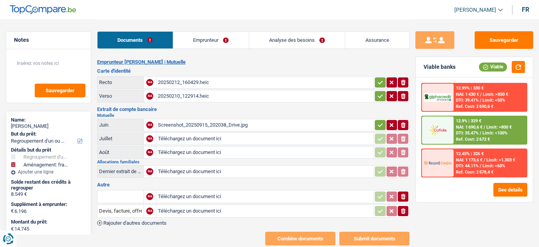
select select "refinancing"
select select "movingOrInstallation"
select select "60"
select select "cofidis"
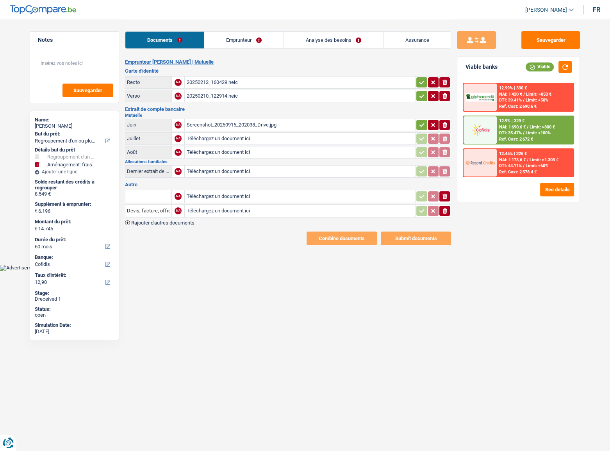
click at [267, 125] on div "Screenshot_20250915_202038_Drive.jpg" at bounding box center [299, 125] width 227 height 12
click at [445, 213] on button "ionicons-v5-e" at bounding box center [444, 211] width 11 height 10
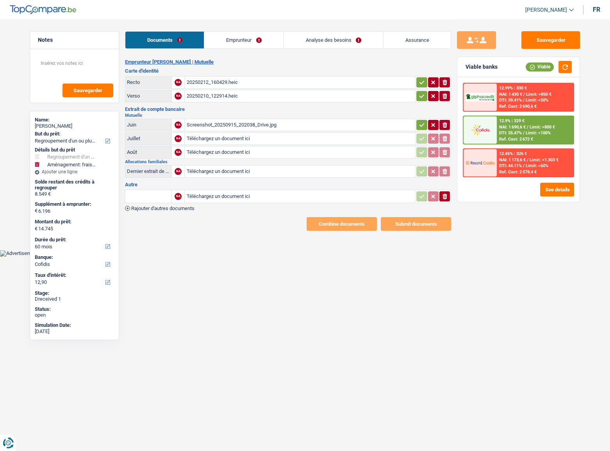
click at [445, 192] on icon "ionicons-v5-e" at bounding box center [444, 196] width 6 height 8
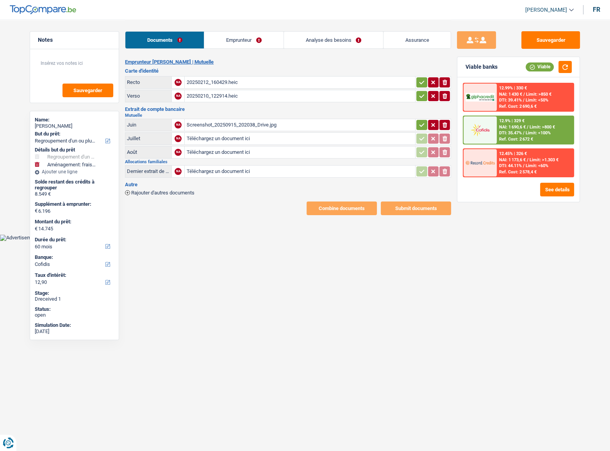
click at [235, 41] on link "Emprunteur" at bounding box center [243, 40] width 79 height 17
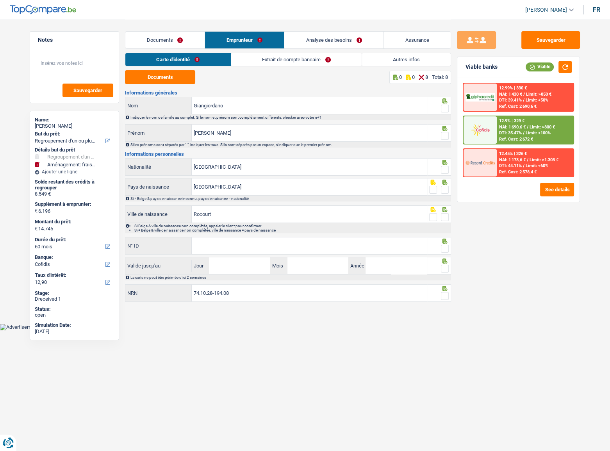
click at [171, 42] on link "Documents" at bounding box center [164, 40] width 79 height 17
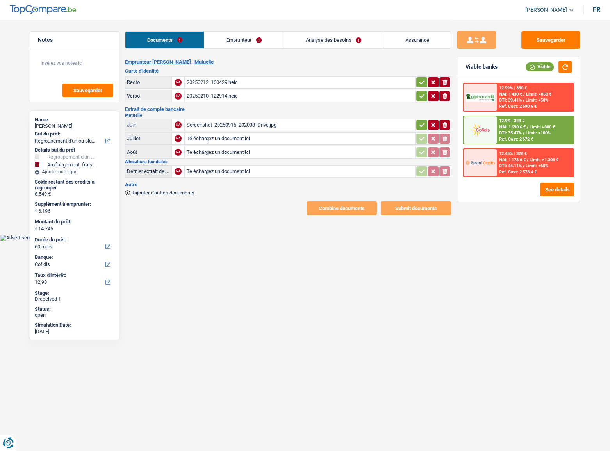
click at [339, 45] on link "Analyse des besoins" at bounding box center [333, 40] width 99 height 17
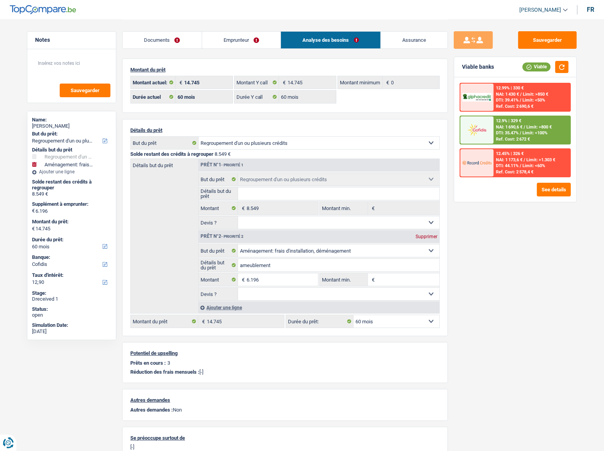
click at [157, 34] on link "Documents" at bounding box center [162, 40] width 79 height 17
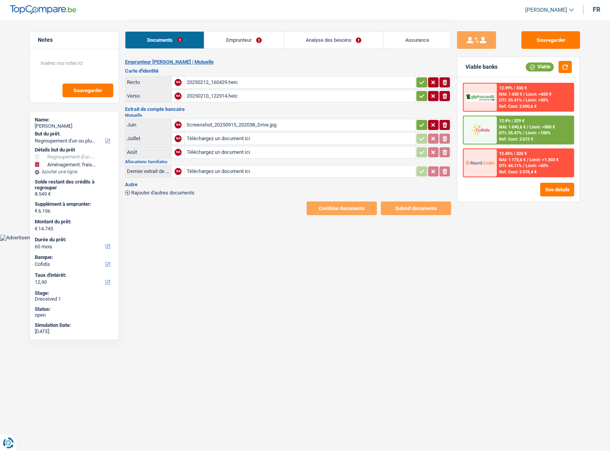
click at [249, 126] on div "Screenshot_20250915_202038_Drive.jpg" at bounding box center [299, 125] width 227 height 12
click at [539, 41] on button "Sauvegarder" at bounding box center [550, 40] width 59 height 18
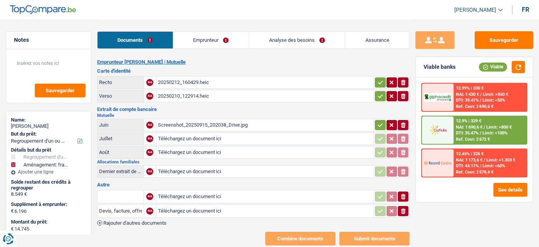
select select "refinancing"
select select "movingOrInstallation"
select select "60"
select select "cofidis"
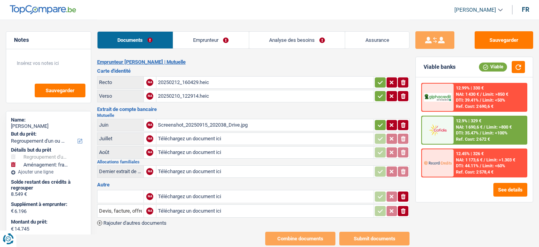
select select "32"
select select "single"
select select "rents"
select select "BE"
select select "cardOrCredit"
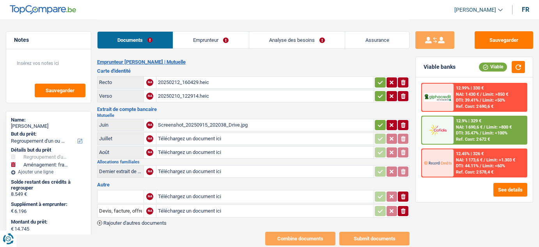
select select "personalLoan"
select select "other"
select select "36"
select select "personalLoan"
select select "other"
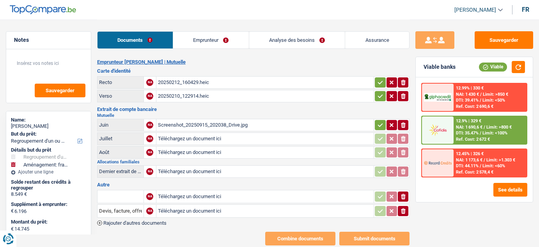
select select "36"
drag, startPoint x: 0, startPoint y: 0, endPoint x: 254, endPoint y: 43, distance: 257.4
click at [224, 38] on link "Emprunteur" at bounding box center [211, 40] width 76 height 17
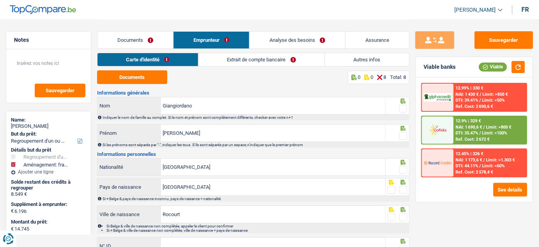
click at [346, 63] on link "Autres infos" at bounding box center [367, 59] width 84 height 13
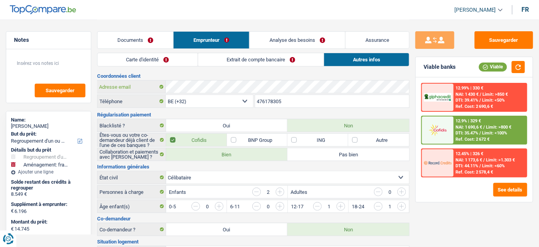
click at [130, 81] on div "Adresse email" at bounding box center [254, 86] width 312 height 12
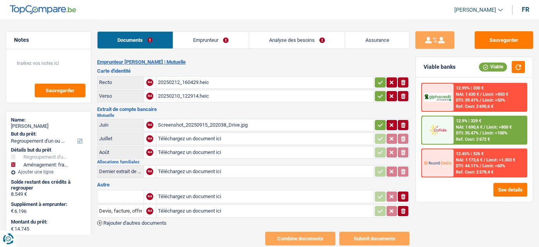
select select "refinancing"
select select "movingOrInstallation"
select select "60"
select select "cofidis"
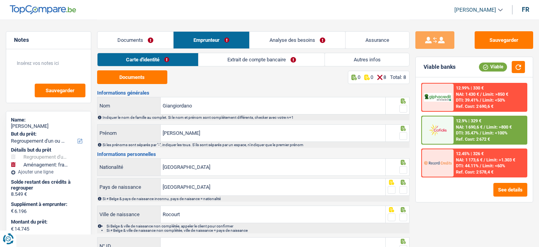
select select "refinancing"
select select "movingOrInstallation"
select select "60"
select select "cofidis"
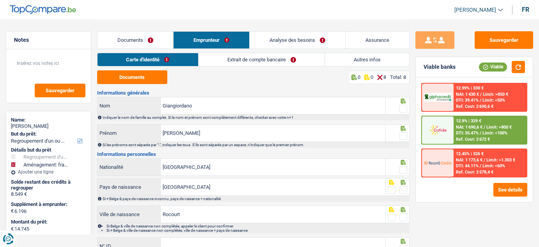
select select "mutuality"
select select "familyAllowances"
select select "mutualityIndemnity"
select select "solidaris"
select select "BE"
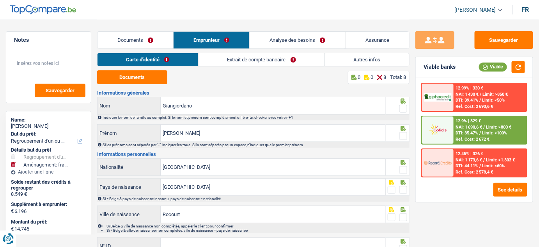
click at [230, 55] on link "Extrait de compte bancaire" at bounding box center [262, 59] width 126 height 13
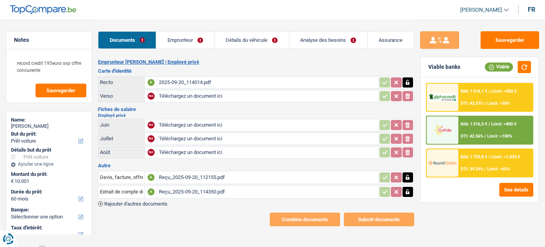
select select "car"
select select "60"
click at [207, 85] on div "2025-09-20_114014.pdf" at bounding box center [267, 82] width 217 height 12
click at [240, 107] on h3 "Fiches de salaire" at bounding box center [256, 109] width 316 height 5
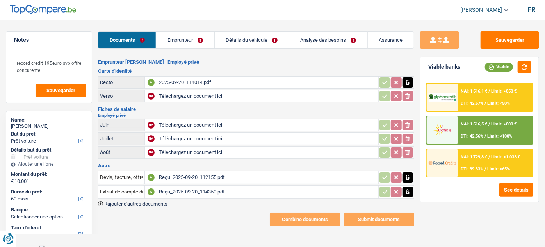
click at [215, 178] on div "Reçu_2025-09-20_112155.pdf" at bounding box center [267, 177] width 217 height 12
click at [197, 190] on div "Reçu_2025-09-20_114350.pdf" at bounding box center [267, 192] width 217 height 12
click at [151, 204] on span "Rajouter d'autres documents" at bounding box center [135, 203] width 63 height 5
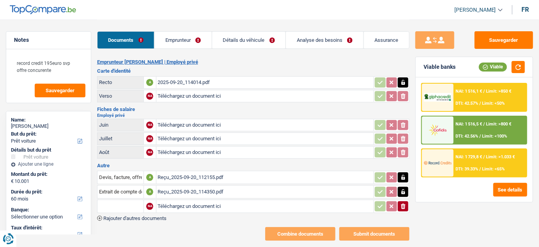
click at [403, 208] on button "ionicons-v5-e" at bounding box center [403, 206] width 11 height 10
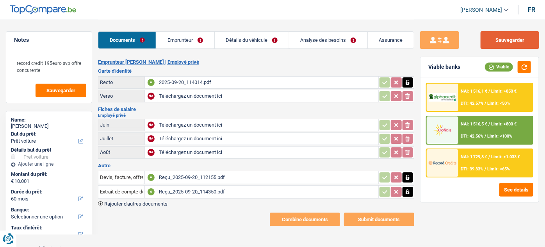
drag, startPoint x: 499, startPoint y: 39, endPoint x: 284, endPoint y: 2, distance: 217.9
click at [498, 39] on button "Sauvegarder" at bounding box center [509, 40] width 59 height 18
click at [204, 81] on div "2025-09-20_114014.pdf" at bounding box center [267, 82] width 217 height 12
click at [197, 172] on div "Reçu_2025-09-20_112155.pdf" at bounding box center [267, 177] width 217 height 12
click at [187, 39] on link "Emprunteur" at bounding box center [185, 40] width 58 height 17
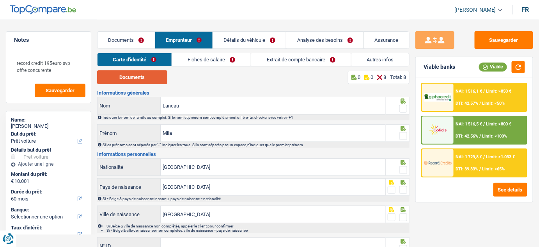
click at [124, 73] on button "Documents" at bounding box center [132, 77] width 70 height 14
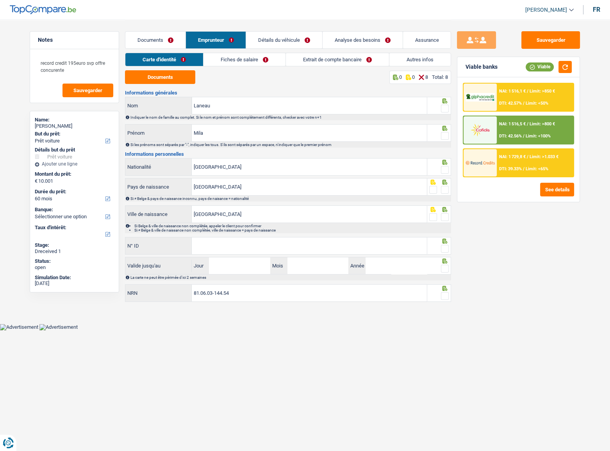
drag, startPoint x: 448, startPoint y: 108, endPoint x: 448, endPoint y: 113, distance: 5.1
click at [448, 108] on span at bounding box center [445, 109] width 8 height 8
click at [0, 0] on input "radio" at bounding box center [0, 0] width 0 height 0
click at [445, 135] on span at bounding box center [445, 136] width 8 height 8
click at [0, 0] on input "radio" at bounding box center [0, 0] width 0 height 0
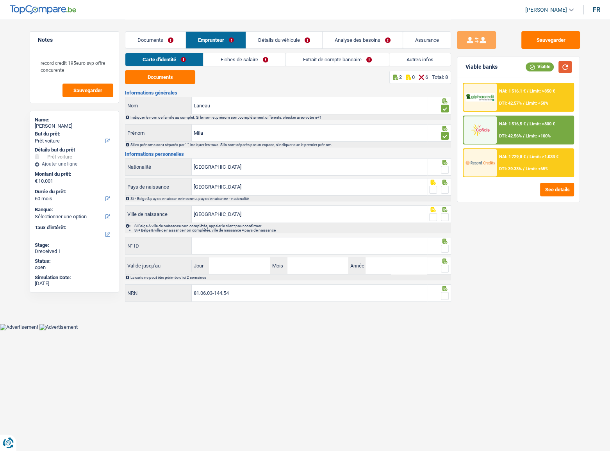
drag, startPoint x: 559, startPoint y: 68, endPoint x: 563, endPoint y: 69, distance: 4.9
click at [544, 69] on button "button" at bounding box center [564, 67] width 13 height 12
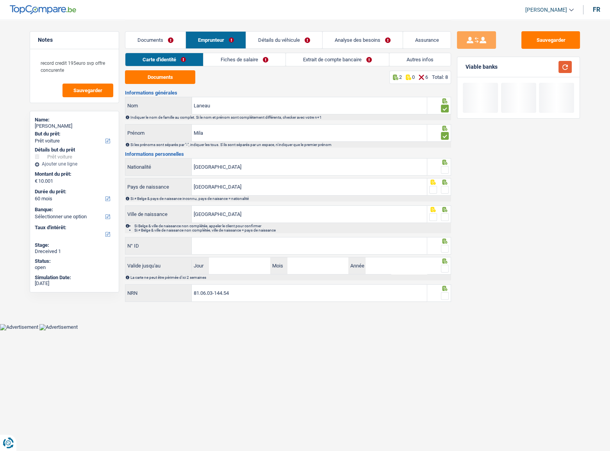
click at [544, 69] on button "button" at bounding box center [564, 67] width 13 height 12
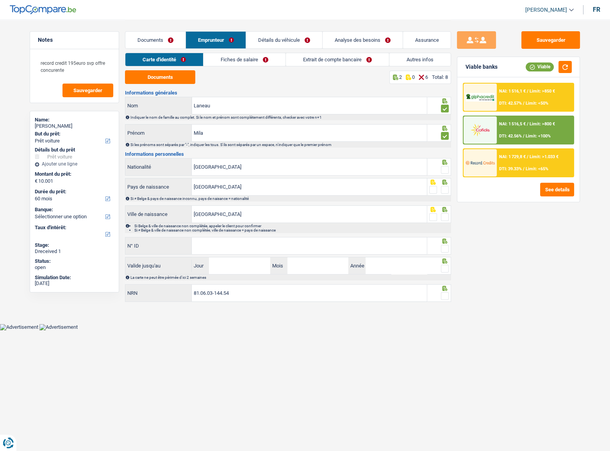
click at [448, 170] on span at bounding box center [445, 170] width 8 height 8
click at [0, 0] on input "radio" at bounding box center [0, 0] width 0 height 0
click at [444, 189] on span at bounding box center [445, 190] width 8 height 8
click at [0, 0] on input "radio" at bounding box center [0, 0] width 0 height 0
click at [445, 215] on span at bounding box center [445, 217] width 8 height 8
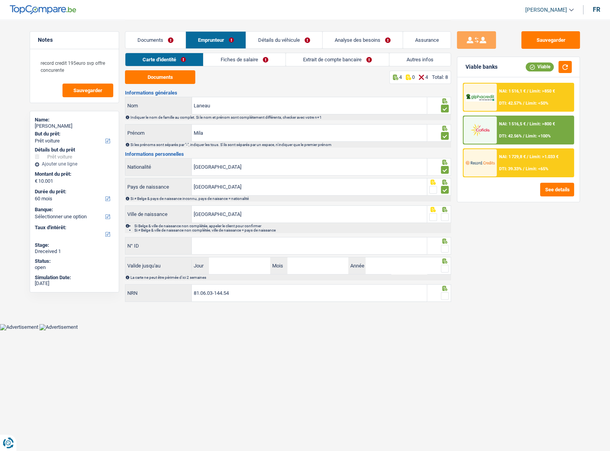
click at [0, 0] on input "radio" at bounding box center [0, 0] width 0 height 0
click at [328, 236] on div "Informations générales Laneau Nom Indiquer le nom de famille au complet. Si le …" at bounding box center [288, 196] width 326 height 213
drag, startPoint x: 228, startPoint y: 213, endPoint x: 132, endPoint y: 212, distance: 96.0
click at [137, 215] on div "Bruxelles Ville de naissance" at bounding box center [275, 214] width 301 height 17
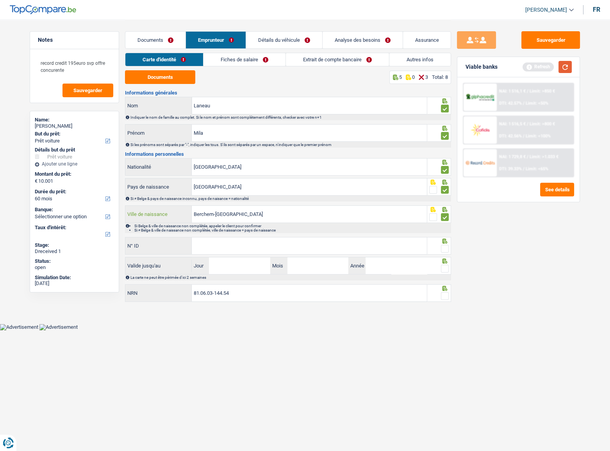
type input "Berchem-saint-jean"
click at [544, 65] on button "button" at bounding box center [564, 67] width 13 height 12
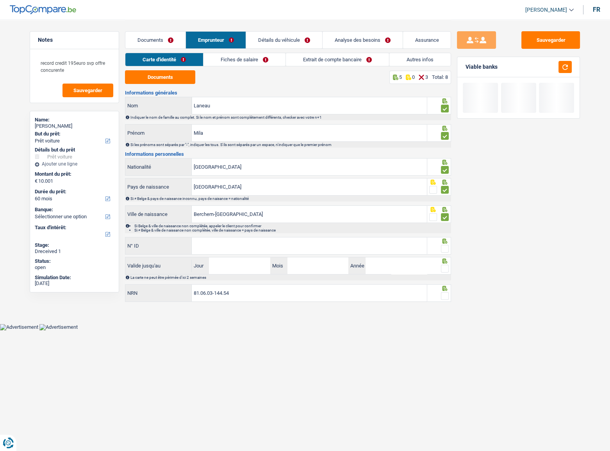
click at [314, 237] on div "N° ID Tous les champs sont obligatoires. Veuillez fournir une réponse plus long…" at bounding box center [276, 246] width 302 height 18
click at [295, 246] on input "N° ID" at bounding box center [309, 245] width 235 height 17
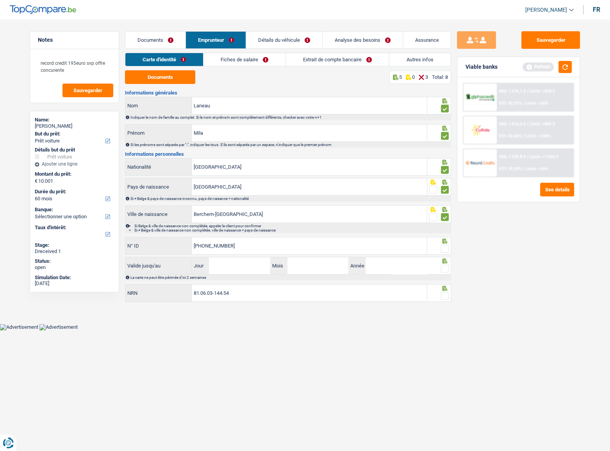
type input "592-2513599-22"
drag, startPoint x: 444, startPoint y: 250, endPoint x: 526, endPoint y: 114, distance: 158.6
click at [445, 246] on span at bounding box center [445, 249] width 8 height 8
click at [0, 0] on input "radio" at bounding box center [0, 0] width 0 height 0
click at [544, 68] on button "button" at bounding box center [564, 67] width 13 height 12
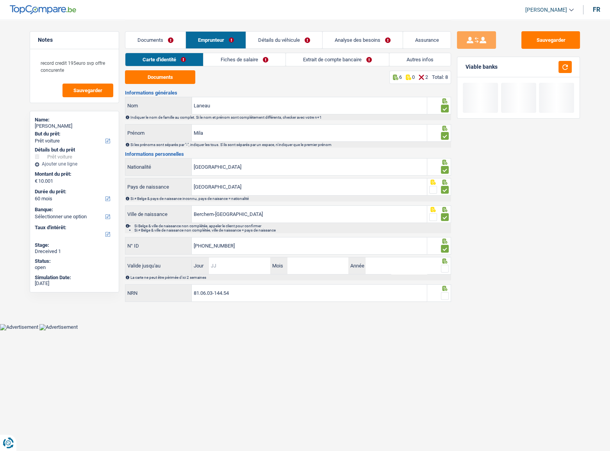
click at [258, 246] on input "Jour" at bounding box center [239, 265] width 61 height 17
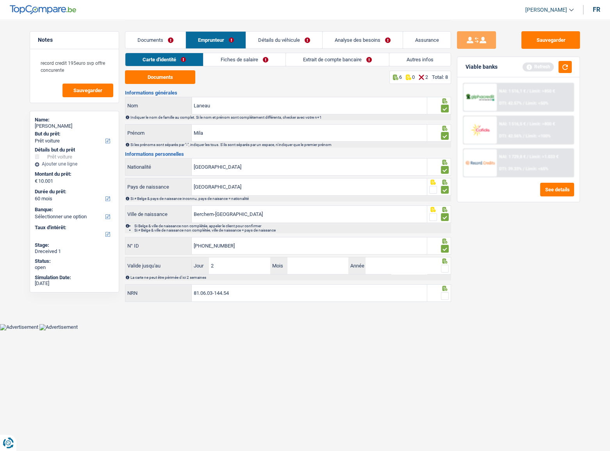
type input "27"
type input "11"
type input "2025"
click at [444, 246] on span at bounding box center [445, 269] width 8 height 8
click at [0, 0] on input "radio" at bounding box center [0, 0] width 0 height 0
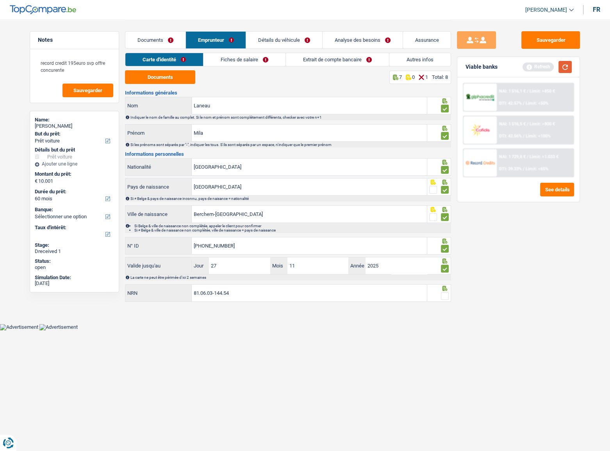
click at [544, 62] on button "button" at bounding box center [564, 67] width 13 height 12
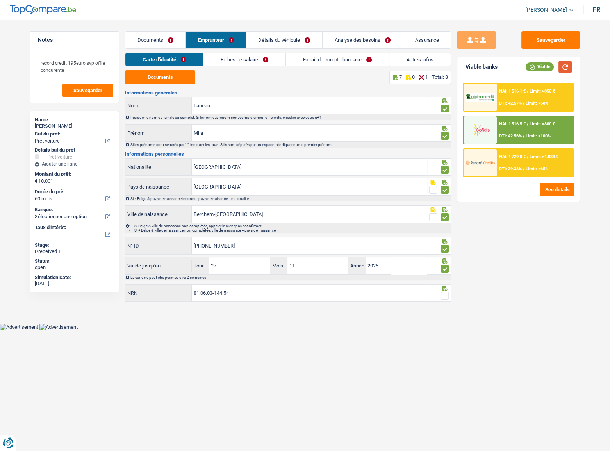
click at [544, 65] on button "button" at bounding box center [564, 67] width 13 height 12
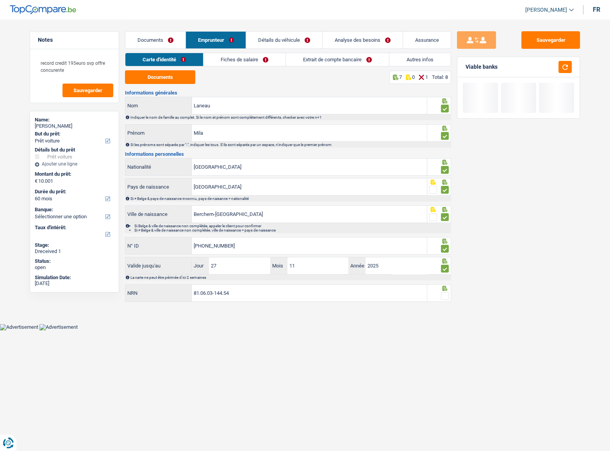
click at [441, 246] on span at bounding box center [445, 296] width 8 height 8
click at [0, 0] on input "radio" at bounding box center [0, 0] width 0 height 0
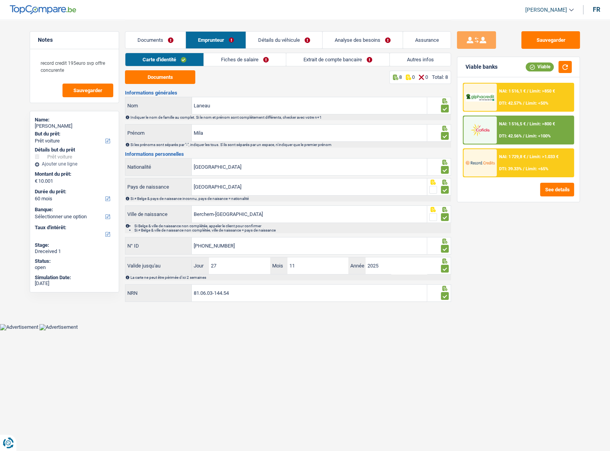
click at [237, 62] on link "Fiches de salaire" at bounding box center [245, 59] width 82 height 13
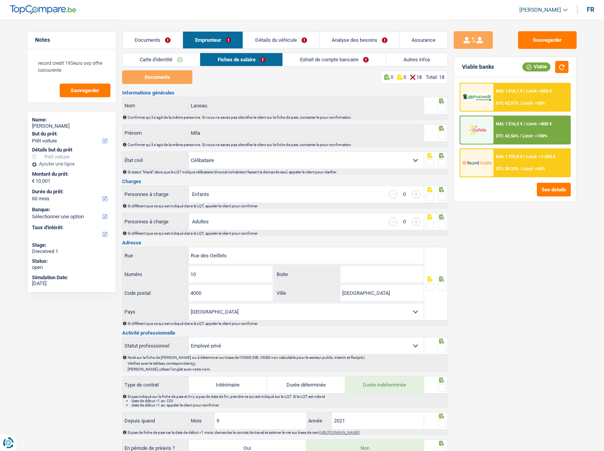
click at [162, 45] on link "Documents" at bounding box center [153, 40] width 60 height 17
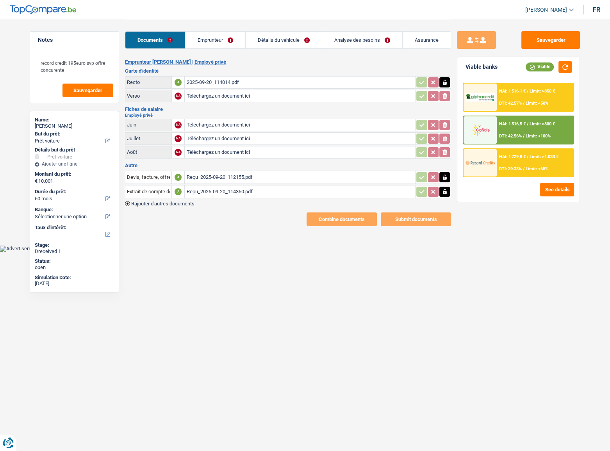
click at [238, 175] on div "Reçu_2025-09-20_112155.pdf" at bounding box center [299, 177] width 227 height 12
click at [219, 45] on link "Emprunteur" at bounding box center [215, 40] width 60 height 17
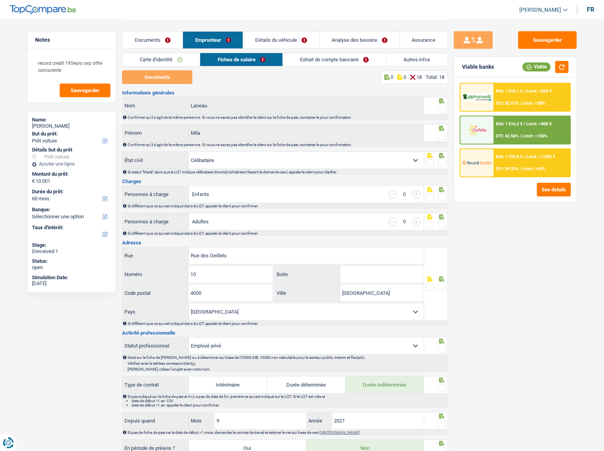
click at [441, 106] on span at bounding box center [442, 109] width 8 height 8
click at [0, 0] on input "radio" at bounding box center [0, 0] width 0 height 0
drag, startPoint x: 444, startPoint y: 136, endPoint x: 448, endPoint y: 165, distance: 29.6
click at [444, 137] on span at bounding box center [442, 136] width 8 height 8
click at [0, 0] on input "radio" at bounding box center [0, 0] width 0 height 0
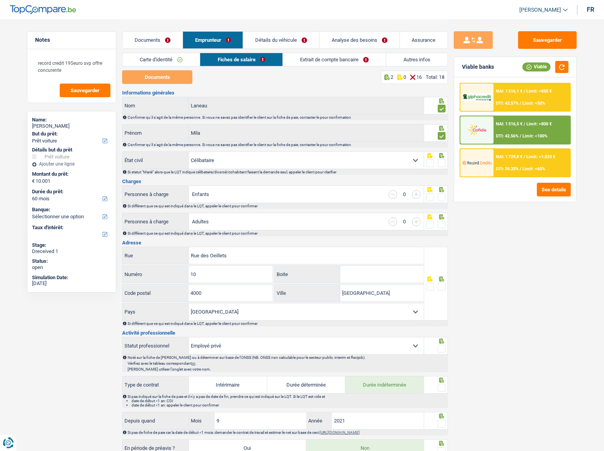
click at [441, 165] on span at bounding box center [442, 163] width 8 height 8
click at [0, 0] on input "radio" at bounding box center [0, 0] width 0 height 0
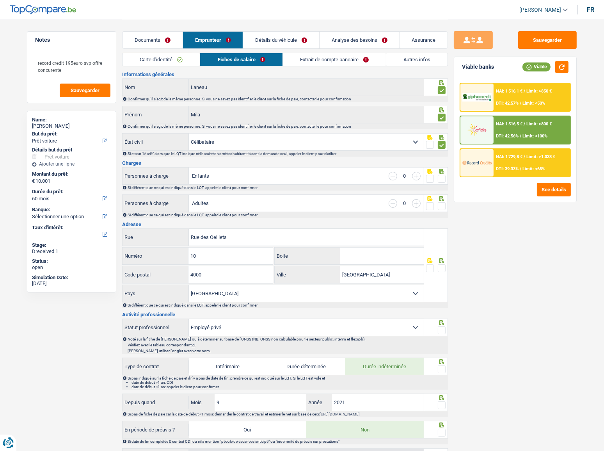
scroll to position [35, 0]
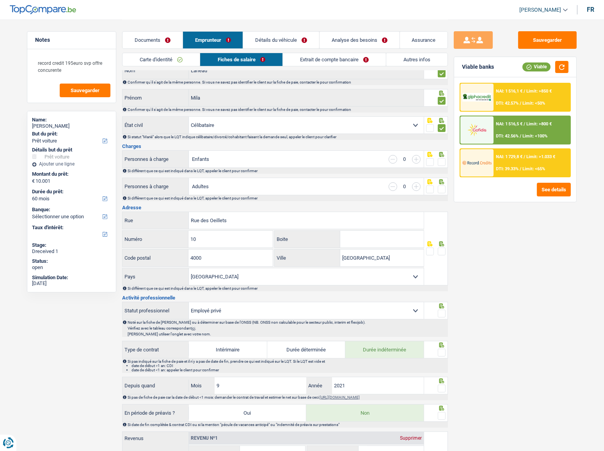
click at [443, 161] on span at bounding box center [442, 162] width 8 height 8
click at [0, 0] on input "radio" at bounding box center [0, 0] width 0 height 0
click at [441, 190] on span at bounding box center [442, 189] width 8 height 8
click at [0, 0] on input "radio" at bounding box center [0, 0] width 0 height 0
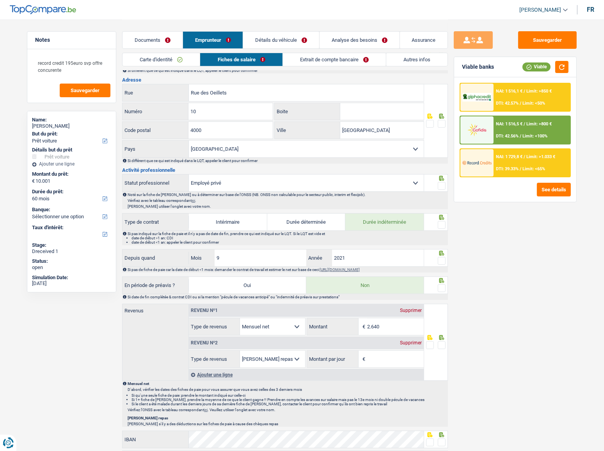
scroll to position [177, 0]
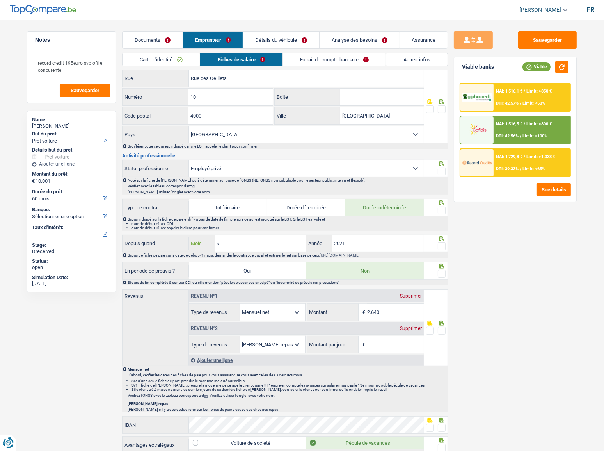
click at [262, 244] on input "9" at bounding box center [261, 243] width 92 height 17
drag, startPoint x: 241, startPoint y: 240, endPoint x: 191, endPoint y: 245, distance: 49.9
click at [191, 245] on div "9 Mois" at bounding box center [247, 243] width 117 height 17
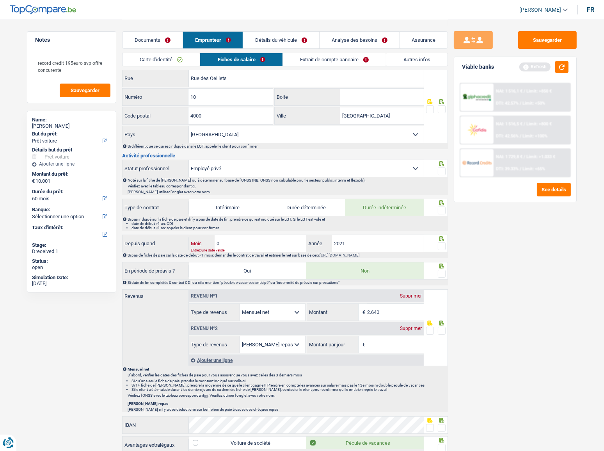
type input "03"
type input "2025"
drag, startPoint x: 441, startPoint y: 247, endPoint x: 531, endPoint y: 112, distance: 161.8
click at [441, 244] on span at bounding box center [442, 246] width 8 height 8
click at [0, 0] on input "radio" at bounding box center [0, 0] width 0 height 0
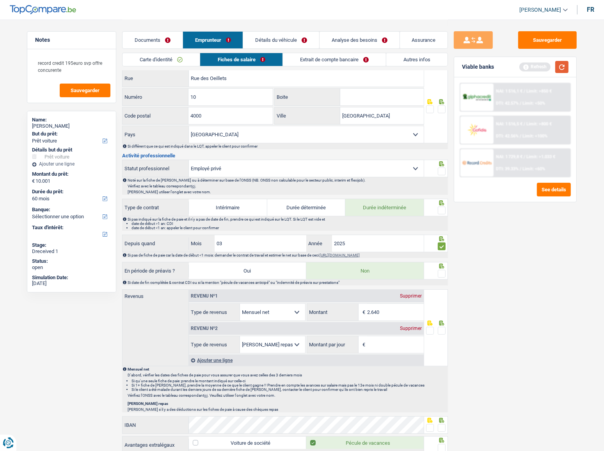
click at [544, 66] on button "button" at bounding box center [561, 67] width 13 height 12
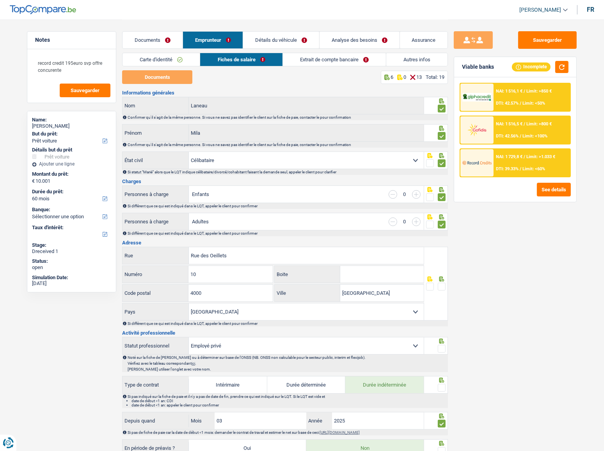
scroll to position [0, 0]
click at [154, 37] on link "Documents" at bounding box center [153, 40] width 60 height 17
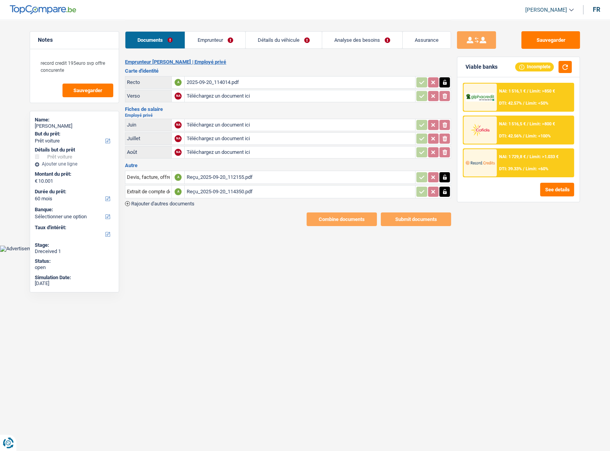
click at [224, 191] on div "Reçu_2025-09-20_114350.pdf" at bounding box center [299, 192] width 227 height 12
click at [216, 40] on link "Emprunteur" at bounding box center [215, 40] width 60 height 17
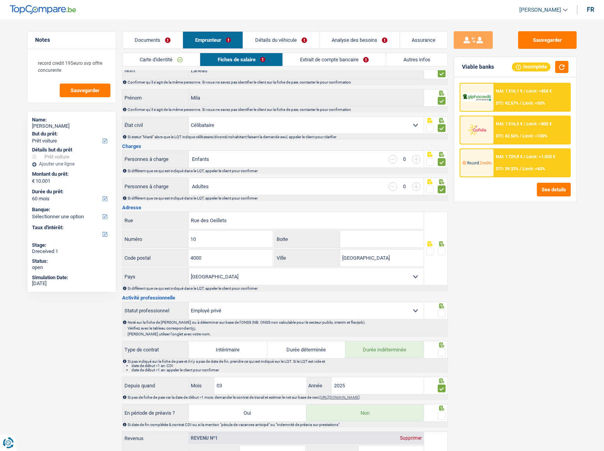
scroll to position [71, 0]
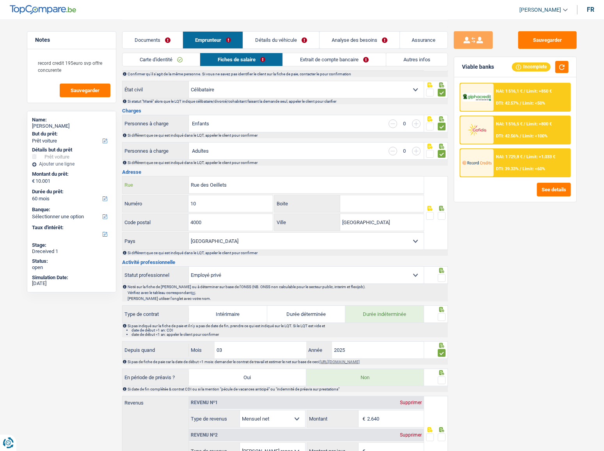
drag, startPoint x: 259, startPoint y: 187, endPoint x: 120, endPoint y: 187, distance: 139.3
click at [120, 187] on div "Notes record credit 195euro svp offre concurente Sauvegarder Name: Mila Laneau …" at bounding box center [302, 372] width 562 height 847
click at [230, 203] on input "10" at bounding box center [231, 203] width 84 height 17
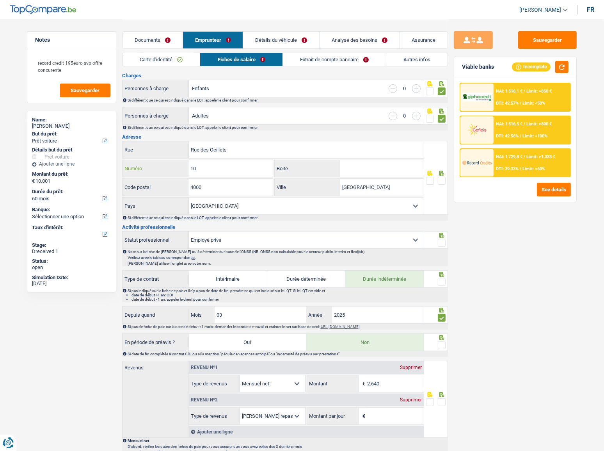
scroll to position [106, 0]
click at [445, 179] on span at bounding box center [442, 180] width 8 height 8
click at [0, 0] on input "radio" at bounding box center [0, 0] width 0 height 0
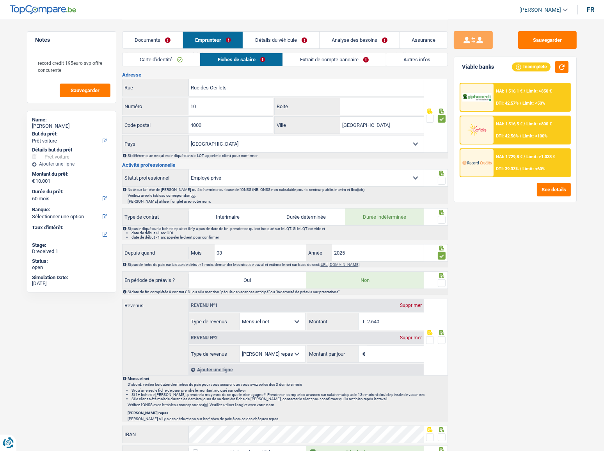
scroll to position [177, 0]
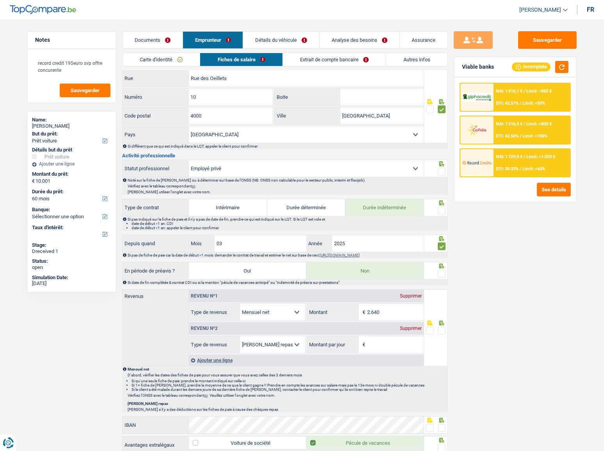
drag, startPoint x: 443, startPoint y: 168, endPoint x: 449, endPoint y: 199, distance: 31.4
click at [446, 172] on div at bounding box center [436, 169] width 24 height 18
click at [440, 212] on span at bounding box center [442, 210] width 8 height 8
click at [0, 0] on input "radio" at bounding box center [0, 0] width 0 height 0
drag, startPoint x: 440, startPoint y: 169, endPoint x: 434, endPoint y: 167, distance: 6.2
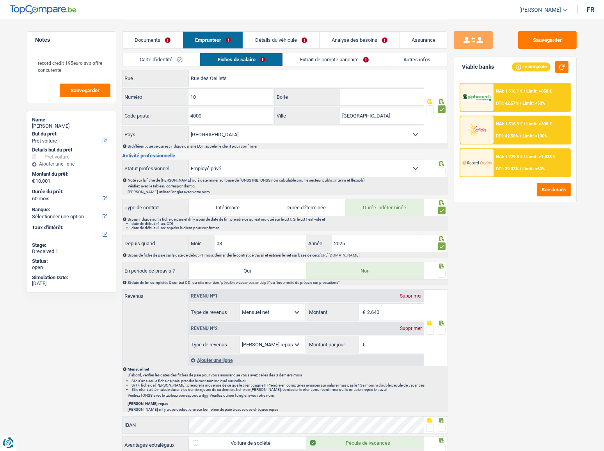
click at [439, 168] on span at bounding box center [442, 171] width 8 height 8
click at [0, 0] on input "radio" at bounding box center [0, 0] width 0 height 0
click at [544, 68] on button "button" at bounding box center [561, 67] width 13 height 12
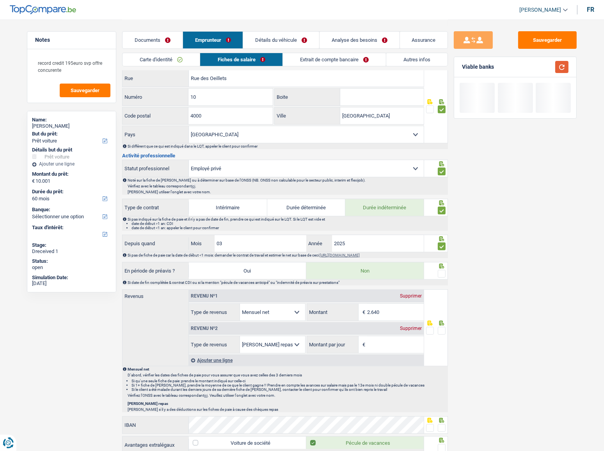
scroll to position [213, 0]
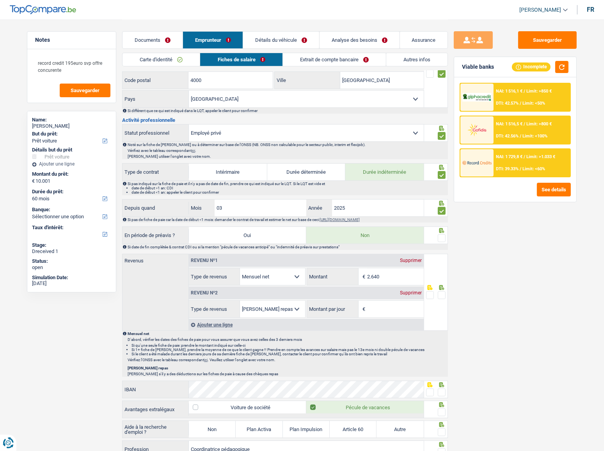
click at [440, 235] on span at bounding box center [442, 238] width 8 height 8
click at [0, 0] on input "radio" at bounding box center [0, 0] width 0 height 0
click at [416, 246] on div "Supprimer" at bounding box center [411, 292] width 26 height 5
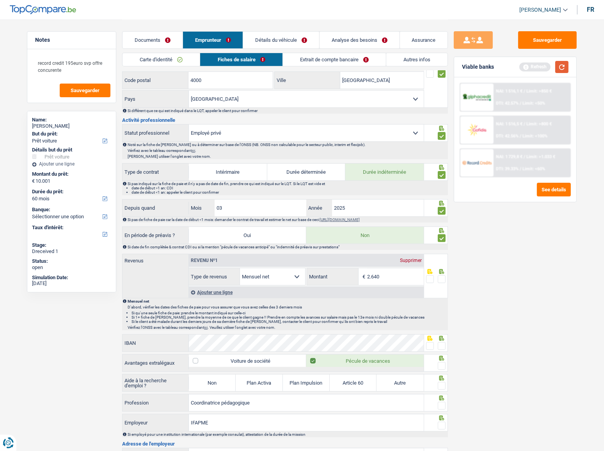
drag, startPoint x: 568, startPoint y: 63, endPoint x: 564, endPoint y: 72, distance: 9.6
click at [544, 63] on button "button" at bounding box center [561, 67] width 13 height 12
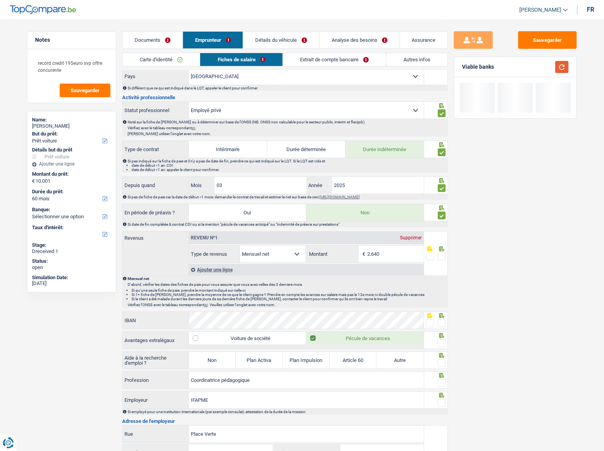
scroll to position [248, 0]
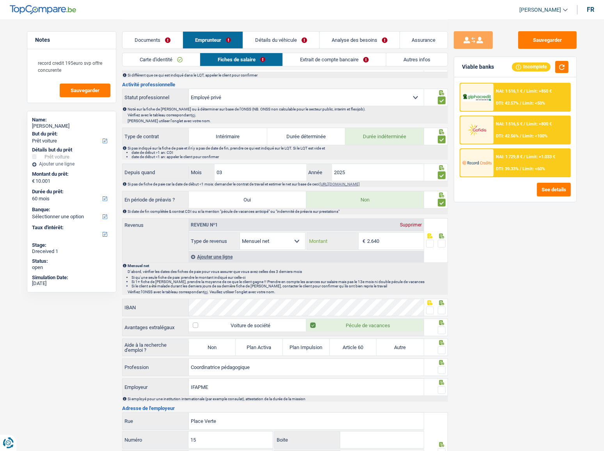
drag, startPoint x: 395, startPoint y: 242, endPoint x: 284, endPoint y: 241, distance: 111.2
click at [284, 241] on div "Allocation d'handicap Allocations chômage Allocations familiales Chèques repas …" at bounding box center [306, 241] width 235 height 18
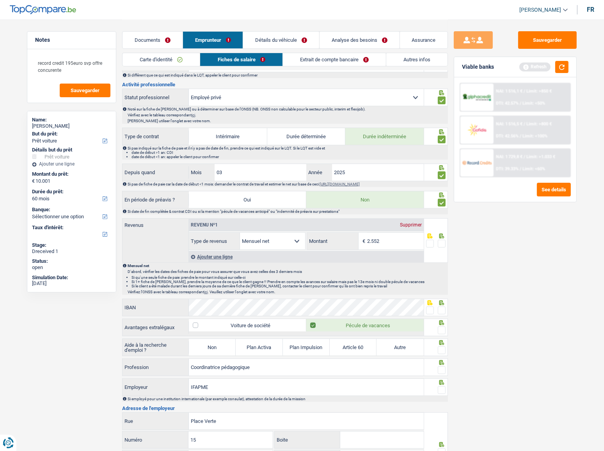
type input "2.552"
click at [442, 241] on span at bounding box center [442, 244] width 8 height 8
click at [0, 0] on input "radio" at bounding box center [0, 0] width 0 height 0
click at [544, 62] on button "button" at bounding box center [561, 67] width 13 height 12
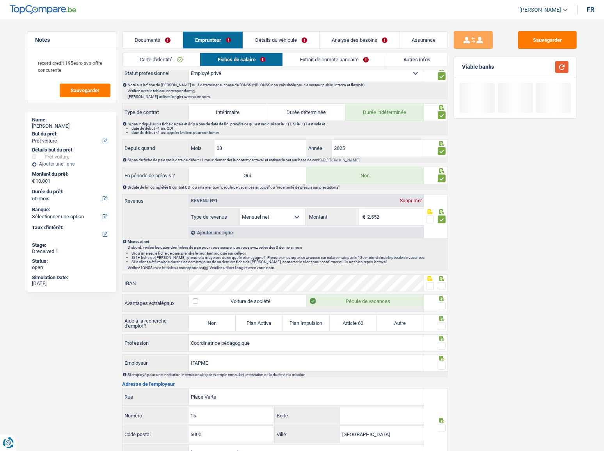
scroll to position [319, 0]
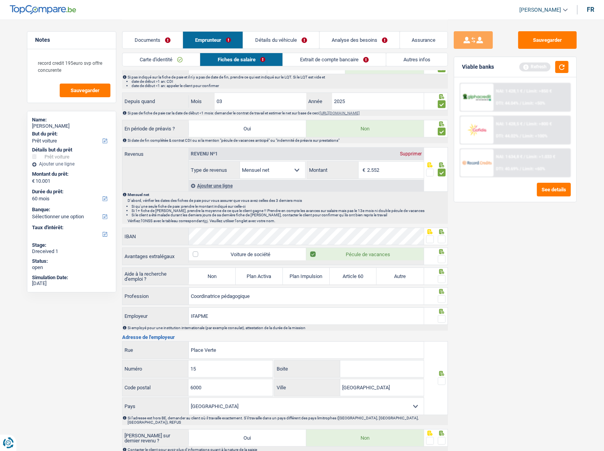
click at [441, 238] on span at bounding box center [442, 239] width 8 height 8
click at [0, 0] on input "radio" at bounding box center [0, 0] width 0 height 0
click at [442, 246] on span at bounding box center [442, 259] width 8 height 8
click at [0, 0] on input "radio" at bounding box center [0, 0] width 0 height 0
click at [212, 246] on label "Non" at bounding box center [212, 276] width 47 height 17
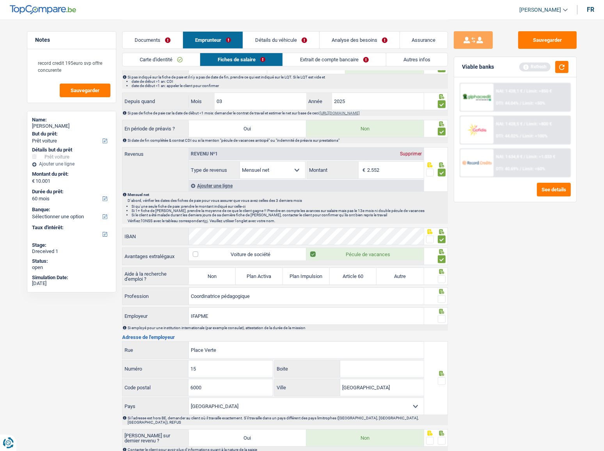
click at [212, 246] on input "Non" at bounding box center [212, 276] width 47 height 17
radio input "true"
select select "mealVouchers"
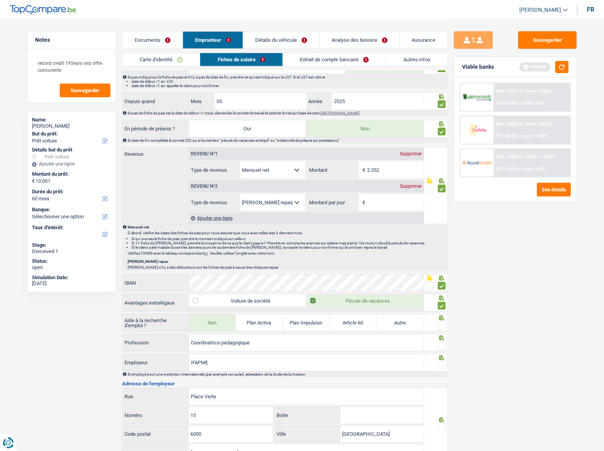
drag, startPoint x: 441, startPoint y: 320, endPoint x: 452, endPoint y: 299, distance: 24.6
click at [442, 246] on span at bounding box center [442, 326] width 8 height 8
click at [0, 0] on input "radio" at bounding box center [0, 0] width 0 height 0
click at [544, 62] on button "button" at bounding box center [561, 67] width 13 height 12
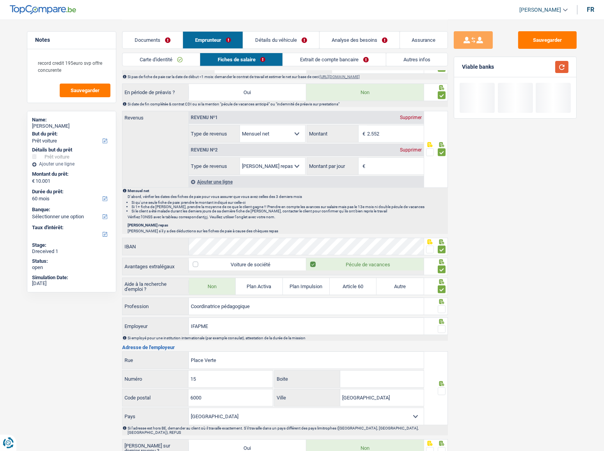
scroll to position [390, 0]
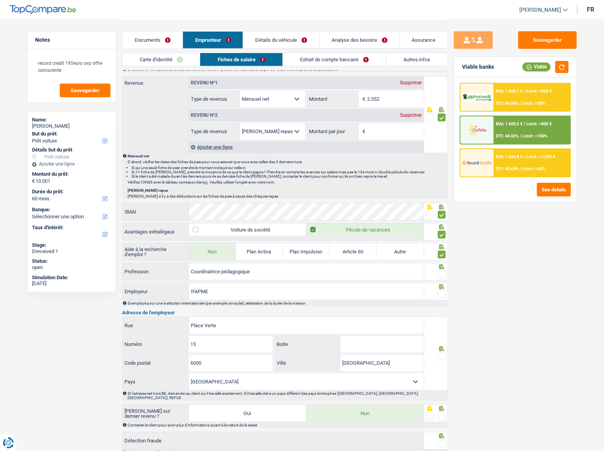
click at [406, 113] on div "Supprimer" at bounding box center [411, 115] width 26 height 5
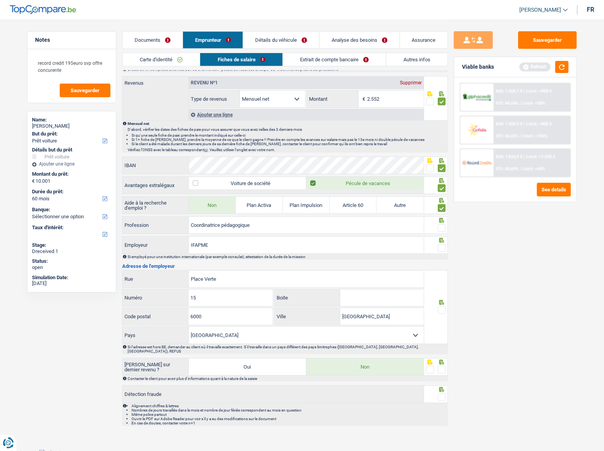
scroll to position [382, 0]
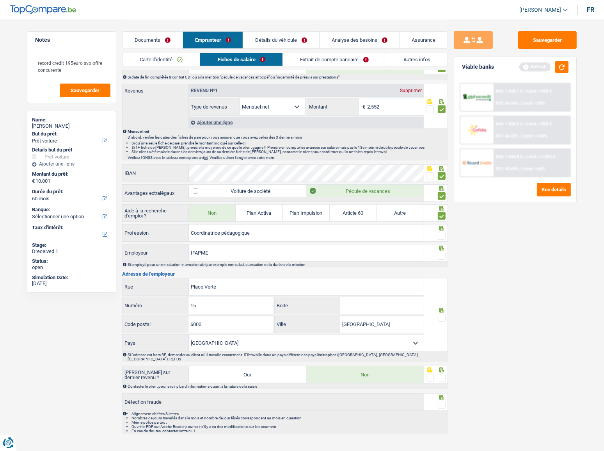
click at [438, 236] on span at bounding box center [442, 236] width 8 height 8
click at [0, 0] on input "radio" at bounding box center [0, 0] width 0 height 0
click at [544, 71] on button "button" at bounding box center [561, 67] width 13 height 12
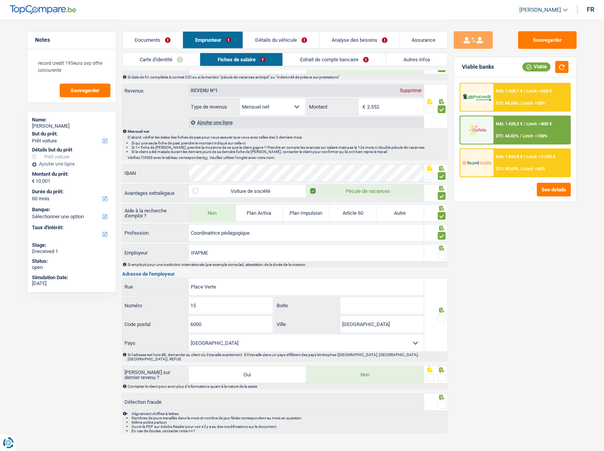
click at [442, 246] on span at bounding box center [442, 256] width 8 height 8
click at [0, 0] on input "radio" at bounding box center [0, 0] width 0 height 0
click at [189, 246] on input "IFAPME" at bounding box center [306, 252] width 235 height 17
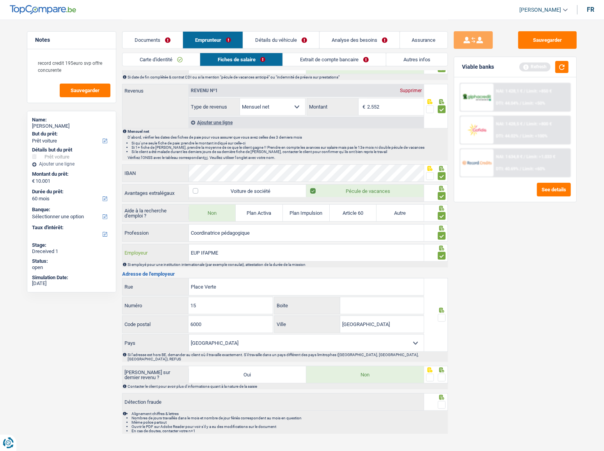
type input "EUP IFAPME"
click at [243, 246] on input "Place Verte" at bounding box center [306, 286] width 235 height 17
drag, startPoint x: 247, startPoint y: 304, endPoint x: 80, endPoint y: 304, distance: 166.3
click at [80, 246] on div "Notes record credit 195euro svp offre concurente Sauvegarder Name: Mila Laneau …" at bounding box center [302, 37] width 562 height 801
type input "31"
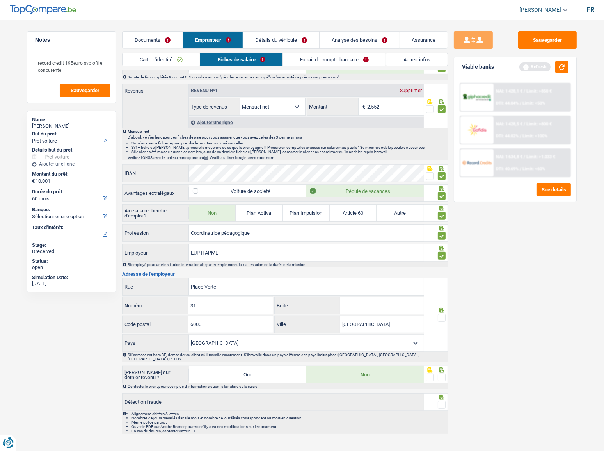
click at [441, 246] on span at bounding box center [442, 318] width 8 height 8
click at [0, 0] on input "radio" at bounding box center [0, 0] width 0 height 0
click at [544, 64] on button "button" at bounding box center [561, 67] width 13 height 12
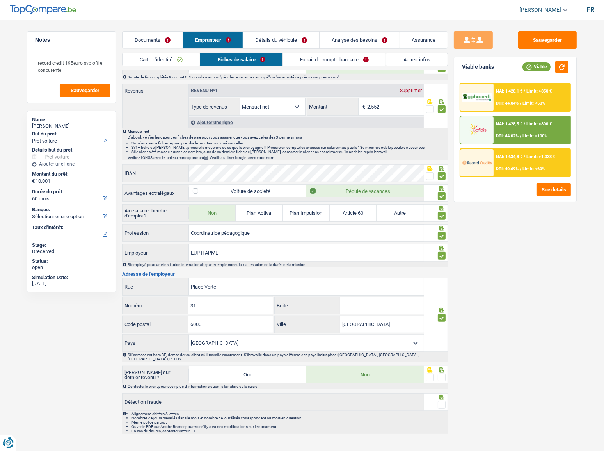
drag, startPoint x: 445, startPoint y: 368, endPoint x: 442, endPoint y: 370, distance: 4.2
click at [445, 246] on span at bounding box center [442, 378] width 8 height 8
click at [0, 0] on input "radio" at bounding box center [0, 0] width 0 height 0
click at [443, 246] on span at bounding box center [442, 405] width 8 height 8
click at [0, 0] on input "radio" at bounding box center [0, 0] width 0 height 0
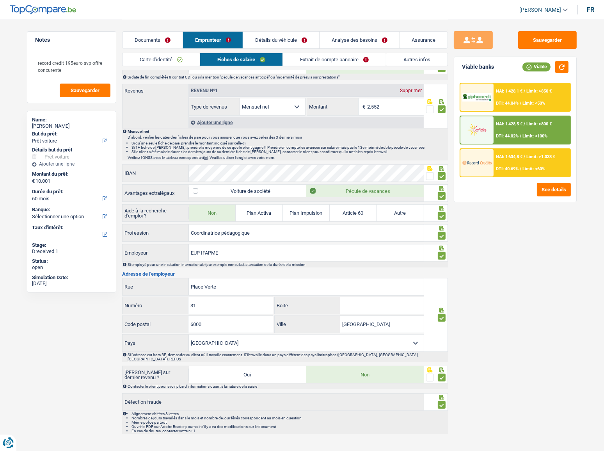
click at [160, 36] on link "Documents" at bounding box center [153, 40] width 60 height 17
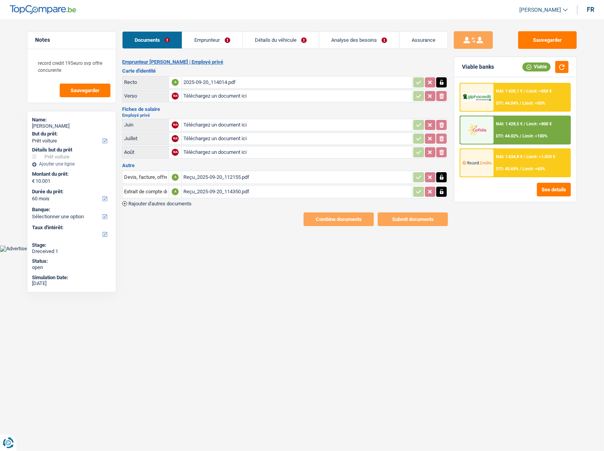
scroll to position [0, 0]
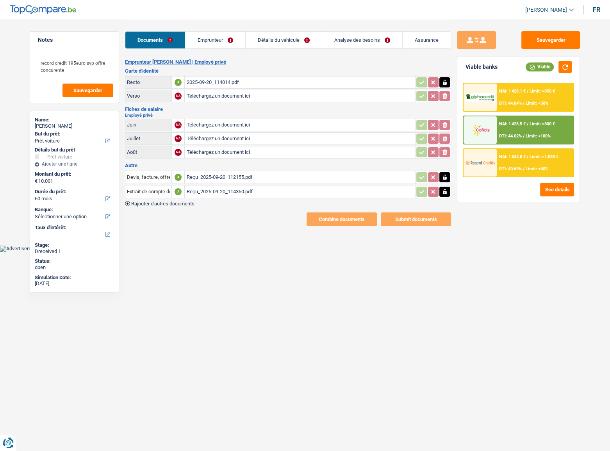
click at [222, 187] on div "Reçu_2025-09-20_114350.pdf" at bounding box center [299, 192] width 227 height 12
click at [233, 41] on link "Emprunteur" at bounding box center [215, 40] width 60 height 17
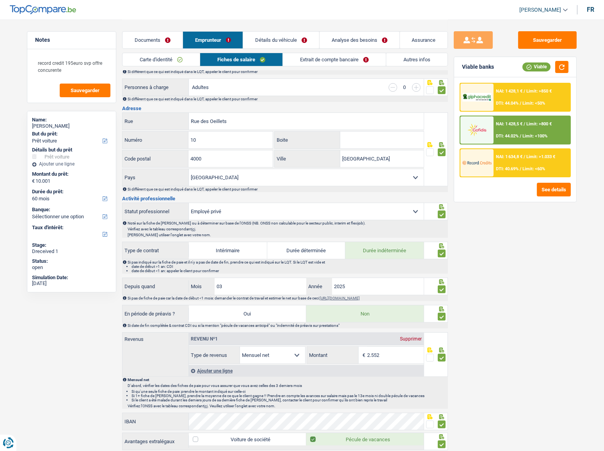
scroll to position [71, 0]
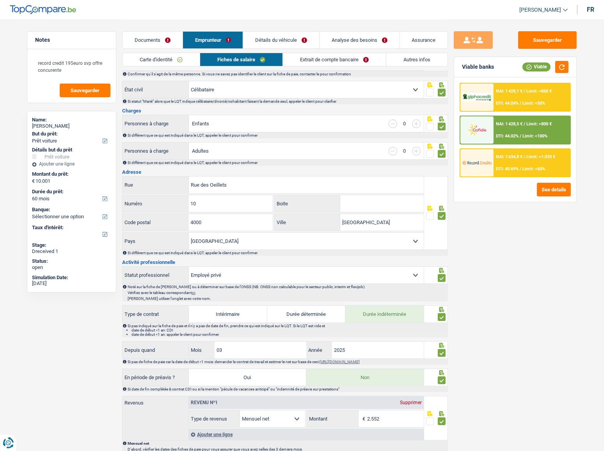
click at [330, 62] on link "Extrait de compte bancaire" at bounding box center [334, 59] width 103 height 13
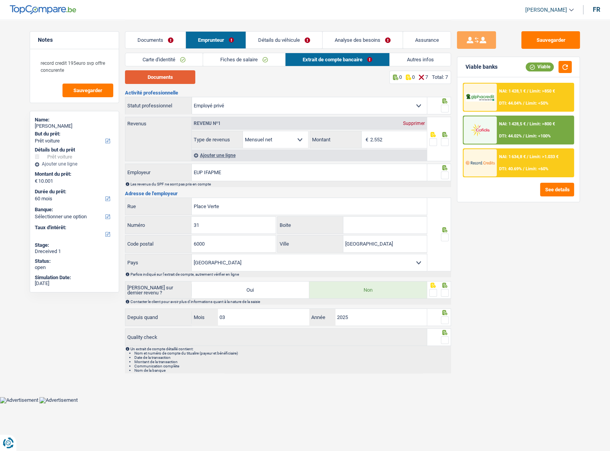
click at [191, 75] on button "Documents" at bounding box center [160, 77] width 70 height 14
drag, startPoint x: 443, startPoint y: 108, endPoint x: 452, endPoint y: 124, distance: 18.9
click at [443, 107] on span at bounding box center [445, 109] width 8 height 8
click at [0, 0] on input "radio" at bounding box center [0, 0] width 0 height 0
click at [446, 145] on span at bounding box center [445, 142] width 8 height 8
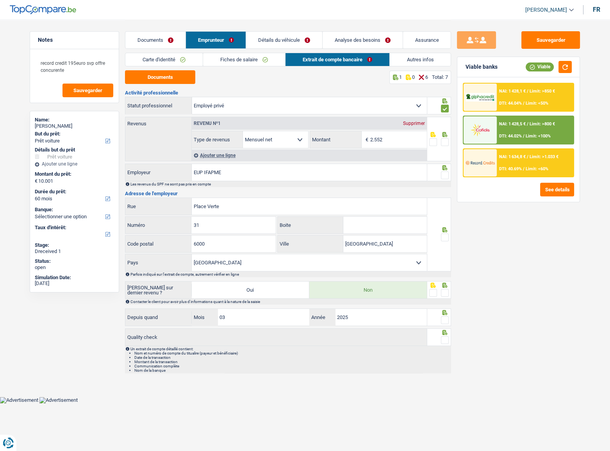
click at [0, 0] on input "radio" at bounding box center [0, 0] width 0 height 0
click at [445, 174] on span at bounding box center [445, 175] width 8 height 8
click at [0, 0] on input "radio" at bounding box center [0, 0] width 0 height 0
click at [446, 237] on span at bounding box center [445, 237] width 8 height 8
click at [0, 0] on input "radio" at bounding box center [0, 0] width 0 height 0
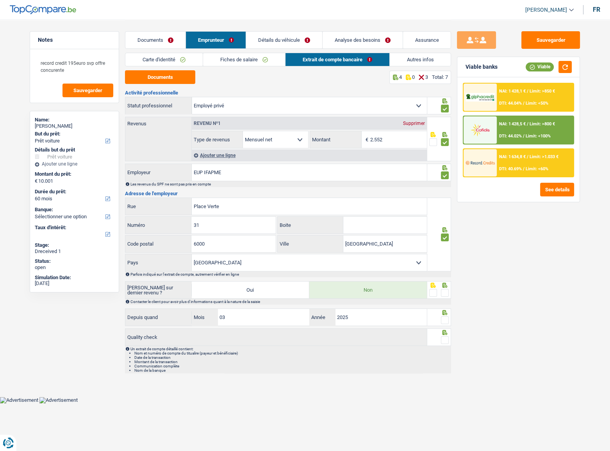
click at [443, 246] on span at bounding box center [445, 293] width 8 height 8
click at [0, 0] on input "radio" at bounding box center [0, 0] width 0 height 0
click at [441, 246] on span at bounding box center [445, 320] width 8 height 8
click at [0, 0] on input "radio" at bounding box center [0, 0] width 0 height 0
click at [444, 246] on span at bounding box center [445, 340] width 8 height 8
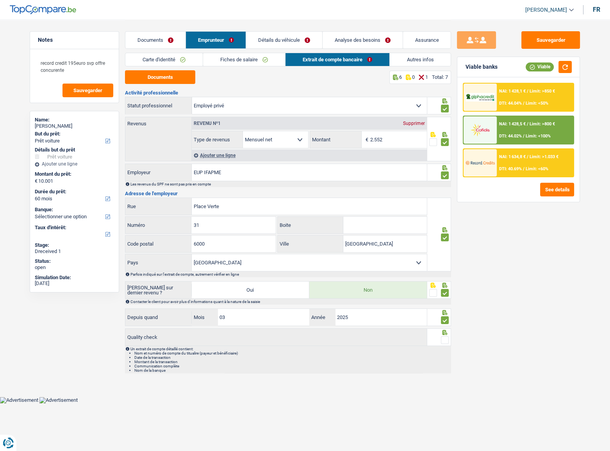
click at [0, 0] on input "radio" at bounding box center [0, 0] width 0 height 0
click at [420, 57] on link "Autres infos" at bounding box center [420, 59] width 61 height 13
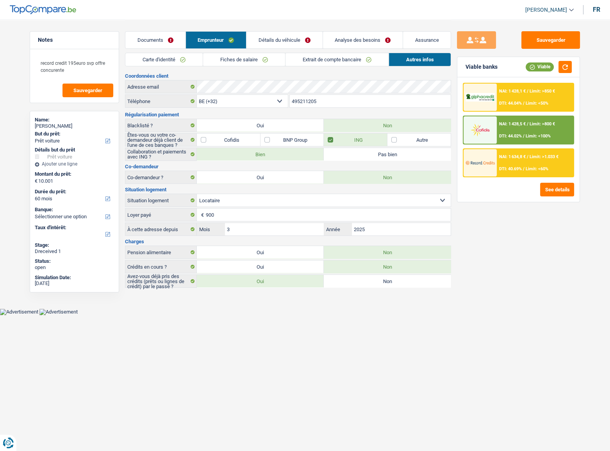
click at [301, 38] on link "Détails du véhicule" at bounding box center [284, 40] width 76 height 17
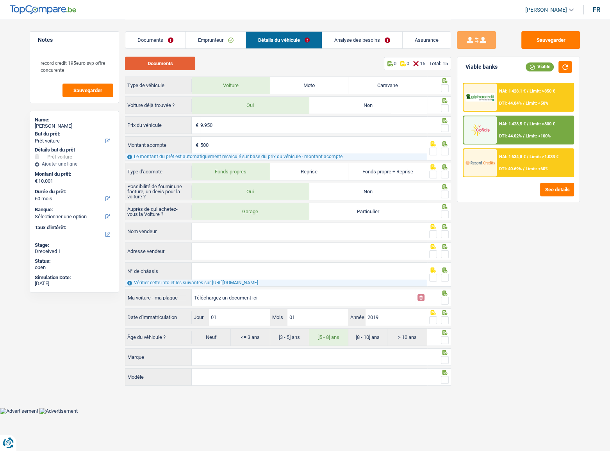
click at [172, 69] on button "Documents" at bounding box center [160, 64] width 70 height 14
click at [444, 86] on span at bounding box center [445, 88] width 8 height 8
click at [0, 0] on input "radio" at bounding box center [0, 0] width 0 height 0
drag, startPoint x: 445, startPoint y: 108, endPoint x: 445, endPoint y: 125, distance: 16.4
click at [445, 113] on div at bounding box center [445, 108] width 8 height 10
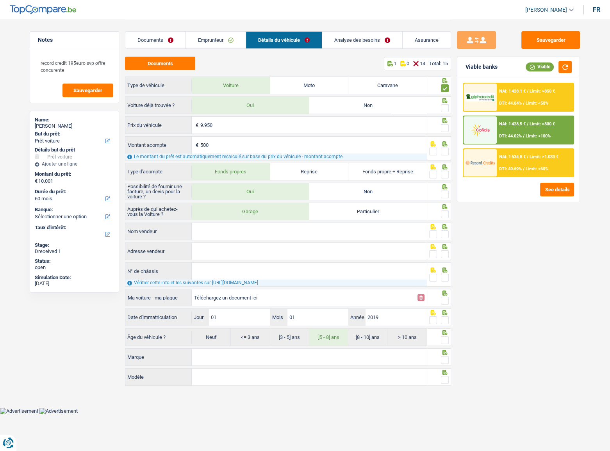
click at [445, 126] on span at bounding box center [445, 128] width 8 height 8
click at [0, 0] on input "radio" at bounding box center [0, 0] width 0 height 0
click at [442, 154] on span at bounding box center [445, 152] width 8 height 8
click at [0, 0] on input "radio" at bounding box center [0, 0] width 0 height 0
drag, startPoint x: 443, startPoint y: 105, endPoint x: 453, endPoint y: 185, distance: 80.3
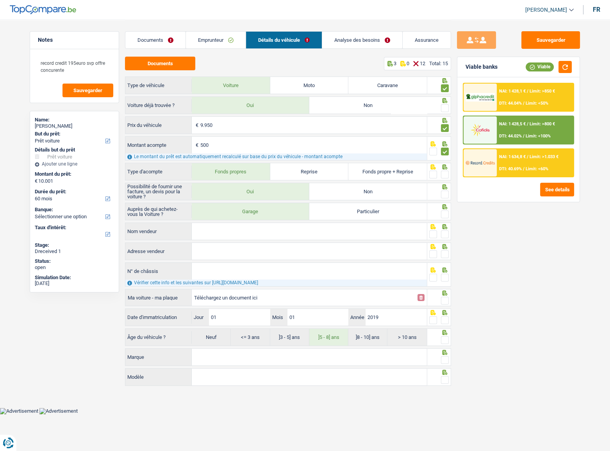
click at [446, 107] on span at bounding box center [445, 108] width 8 height 8
click at [0, 0] on input "radio" at bounding box center [0, 0] width 0 height 0
click at [443, 175] on span at bounding box center [445, 175] width 8 height 8
click at [0, 0] on input "radio" at bounding box center [0, 0] width 0 height 0
click at [444, 192] on span at bounding box center [445, 194] width 8 height 8
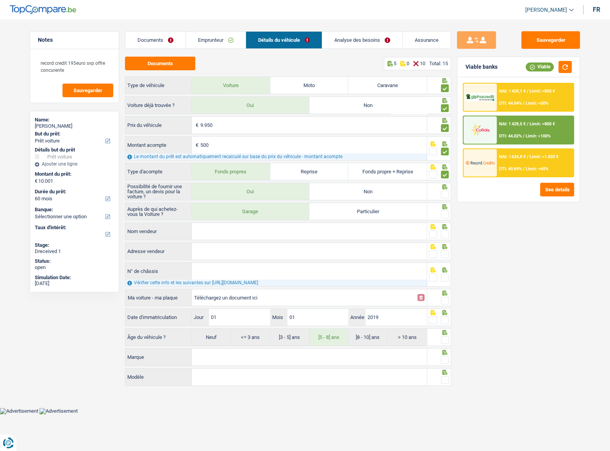
click at [0, 0] on input "radio" at bounding box center [0, 0] width 0 height 0
click at [443, 216] on span at bounding box center [445, 214] width 8 height 8
click at [0, 0] on input "radio" at bounding box center [0, 0] width 0 height 0
click at [349, 235] on input "Nom vendeur" at bounding box center [309, 231] width 235 height 17
drag, startPoint x: 242, startPoint y: 233, endPoint x: 579, endPoint y: 209, distance: 338.4
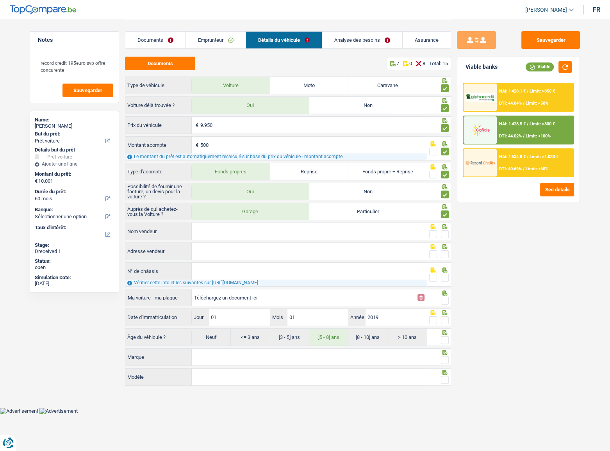
click at [244, 234] on input "Nom vendeur" at bounding box center [309, 231] width 235 height 17
drag, startPoint x: 294, startPoint y: 229, endPoint x: 347, endPoint y: 227, distance: 53.5
click at [294, 229] on input "Nom vendeur" at bounding box center [309, 231] width 235 height 17
click at [222, 232] on input "Nom vendeur" at bounding box center [309, 231] width 235 height 17
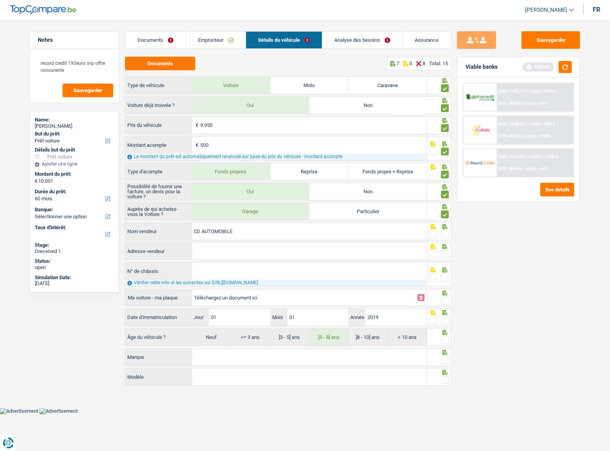
type input "CD AUTOMOBILE"
click at [445, 233] on span at bounding box center [445, 234] width 8 height 8
click at [0, 0] on input "radio" at bounding box center [0, 0] width 0 height 0
click at [223, 246] on input "Adresse vendeur" at bounding box center [309, 251] width 235 height 17
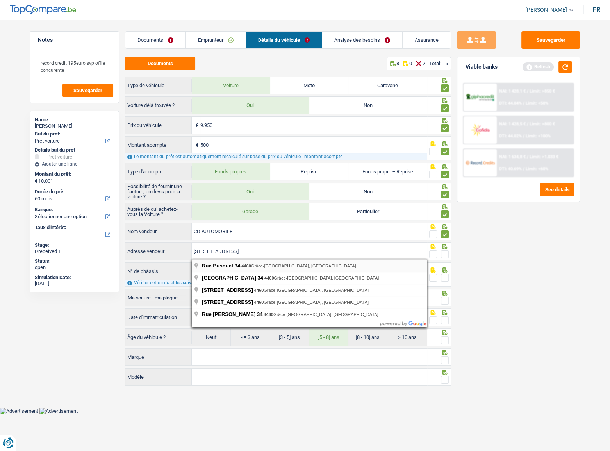
type input "Rue Busquet; 34; 4460; Grâce-Hollogne; BE"
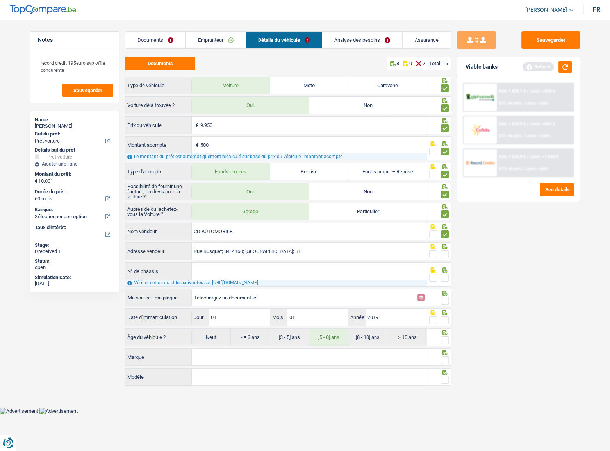
drag, startPoint x: 446, startPoint y: 253, endPoint x: 371, endPoint y: 273, distance: 77.2
click at [444, 246] on span at bounding box center [445, 254] width 8 height 8
click at [0, 0] on input "radio" at bounding box center [0, 0] width 0 height 0
click at [371, 246] on input "N° de châssis" at bounding box center [309, 271] width 235 height 17
click at [446, 246] on span at bounding box center [445, 278] width 8 height 8
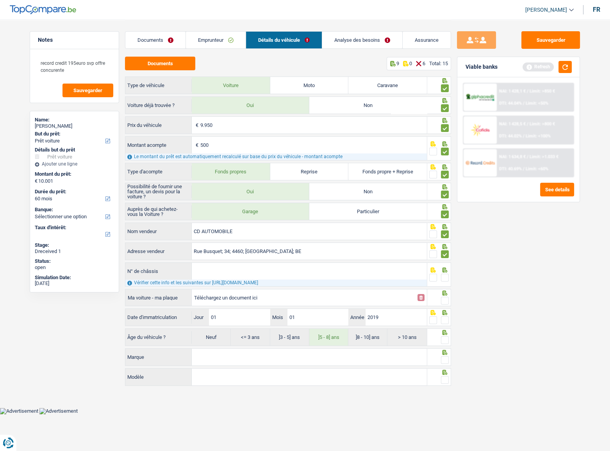
click at [0, 0] on input "radio" at bounding box center [0, 0] width 0 height 0
click at [444, 246] on span at bounding box center [445, 301] width 8 height 8
click at [0, 0] on input "radio" at bounding box center [0, 0] width 0 height 0
click at [443, 246] on span at bounding box center [445, 320] width 8 height 8
click at [0, 0] on input "radio" at bounding box center [0, 0] width 0 height 0
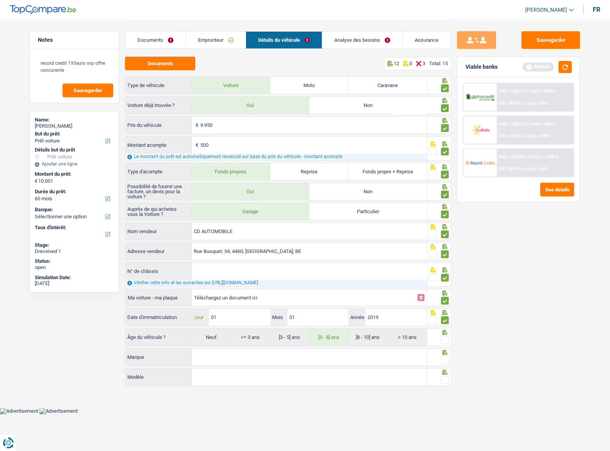
drag, startPoint x: 243, startPoint y: 316, endPoint x: 154, endPoint y: 322, distance: 89.2
click at [154, 246] on div "Date d'immatriculation 01 Jour / 01 Mois / 2019 Année" at bounding box center [275, 317] width 301 height 17
type input "03"
drag, startPoint x: 441, startPoint y: 336, endPoint x: 414, endPoint y: 349, distance: 30.6
click at [443, 246] on span at bounding box center [445, 340] width 8 height 8
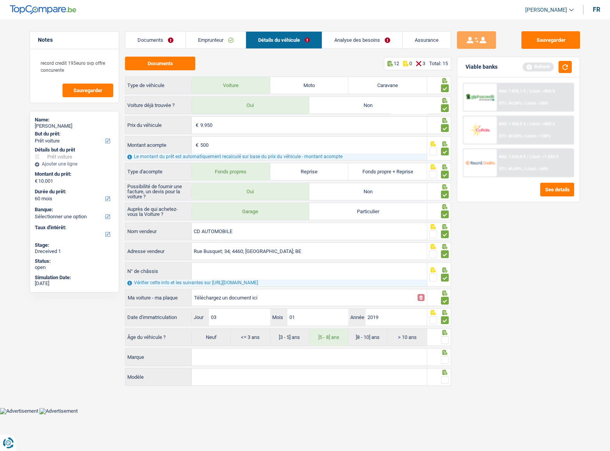
click at [0, 0] on input "radio" at bounding box center [0, 0] width 0 height 0
click at [392, 246] on input "Marque" at bounding box center [309, 357] width 235 height 17
type input "VW"
click at [445, 246] on span at bounding box center [445, 360] width 8 height 8
click at [0, 0] on input "radio" at bounding box center [0, 0] width 0 height 0
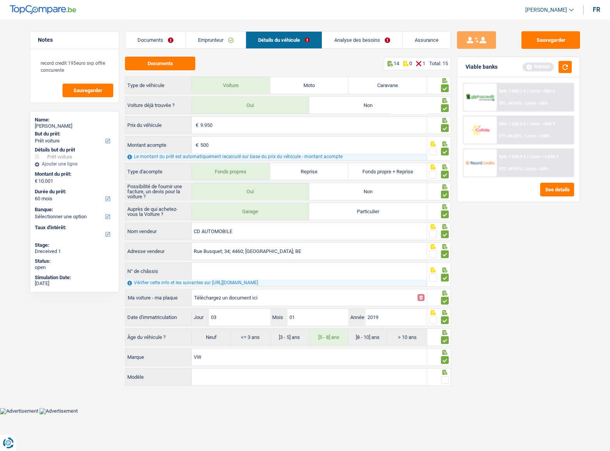
click at [392, 246] on input "Modèle" at bounding box center [309, 376] width 235 height 17
type input "U"
type input "UP"
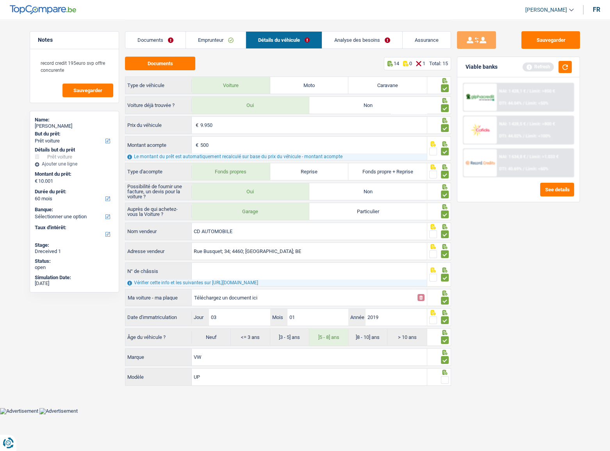
type input "UP"
click at [444, 246] on span at bounding box center [445, 380] width 8 height 8
click at [0, 0] on input "radio" at bounding box center [0, 0] width 0 height 0
click at [352, 42] on link "Analyse des besoins" at bounding box center [362, 40] width 80 height 17
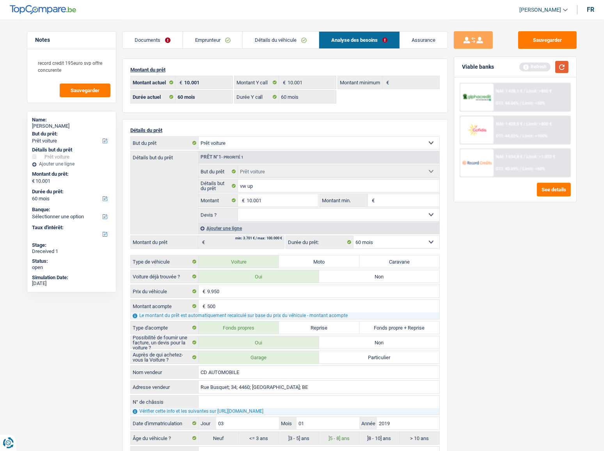
click at [544, 69] on button "button" at bounding box center [561, 67] width 13 height 12
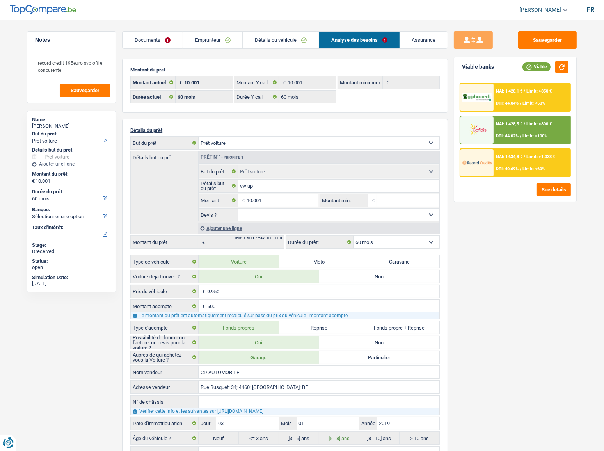
click at [507, 168] on span "DTI: 40.69%" at bounding box center [507, 168] width 23 height 5
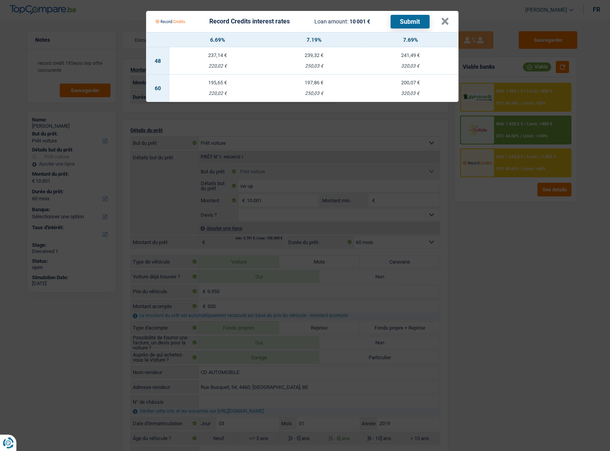
click at [221, 92] on div "220,02 €" at bounding box center [217, 93] width 96 height 5
select select "record credits"
type input "6,69"
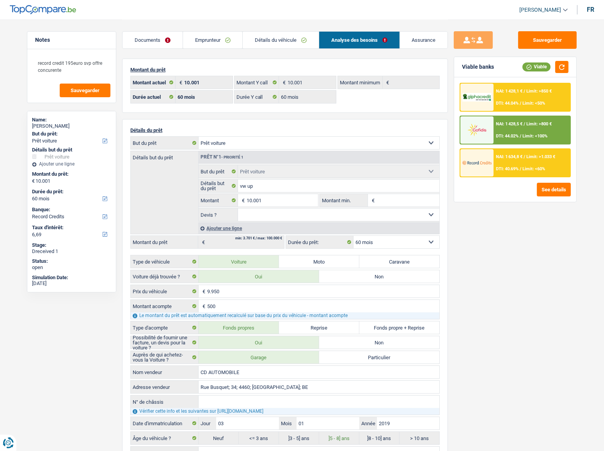
click at [528, 166] on span "Limit: <60%" at bounding box center [534, 168] width 23 height 5
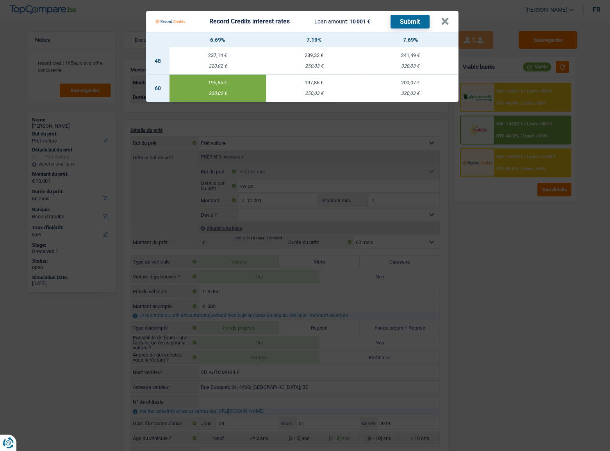
click at [412, 20] on button "Submit" at bounding box center [409, 22] width 39 height 14
click at [444, 25] on button "×" at bounding box center [445, 22] width 8 height 8
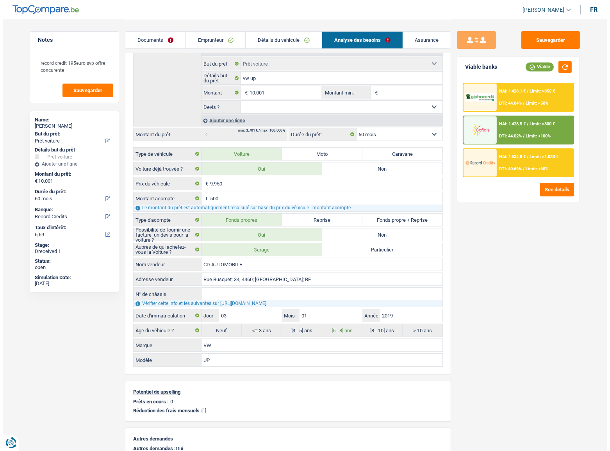
scroll to position [177, 0]
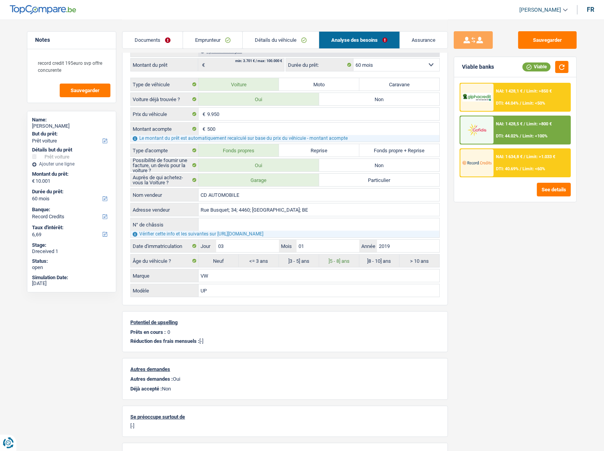
click at [493, 92] on div at bounding box center [477, 97] width 33 height 27
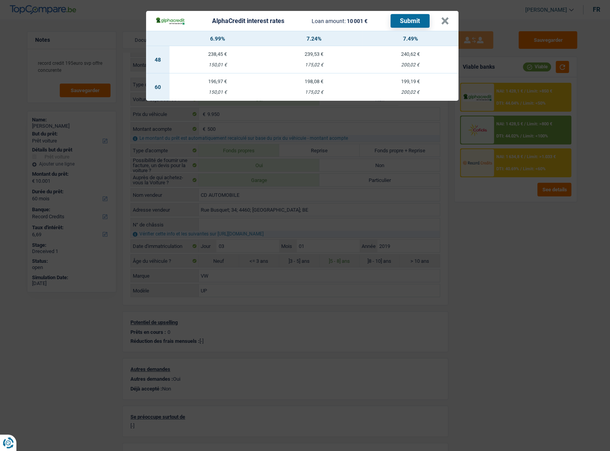
click at [409, 89] on td "199,19 € 200,02 €" at bounding box center [410, 86] width 96 height 27
select select "alphacredit"
type input "7,49"
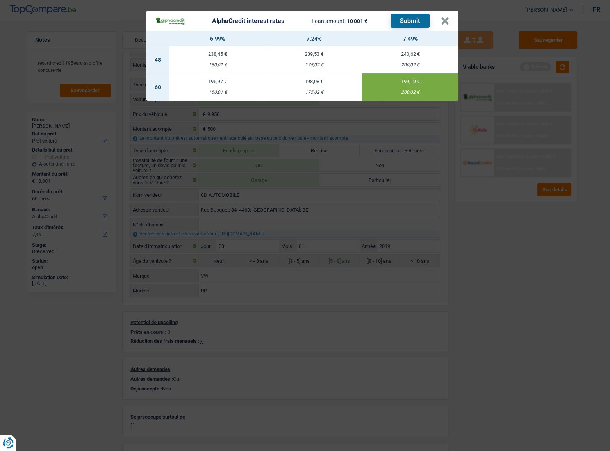
click at [406, 20] on button "Submit" at bounding box center [409, 21] width 39 height 14
click at [441, 18] on button "×" at bounding box center [445, 21] width 8 height 8
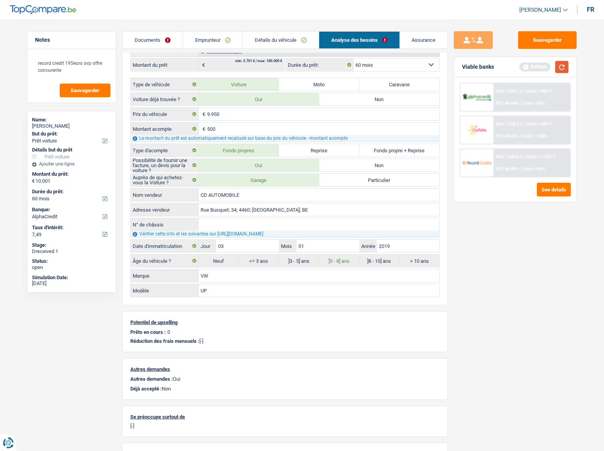
click at [544, 69] on button "button" at bounding box center [561, 67] width 13 height 12
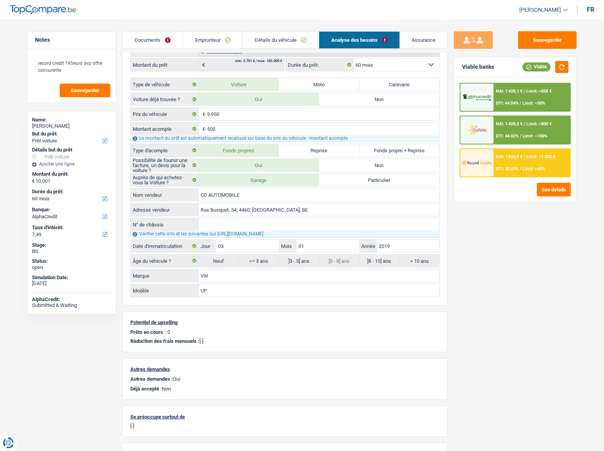
click at [485, 93] on img at bounding box center [477, 97] width 29 height 9
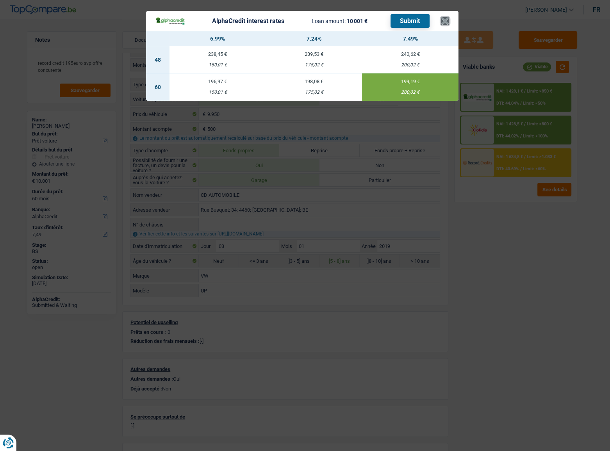
click at [444, 19] on button "×" at bounding box center [445, 21] width 8 height 8
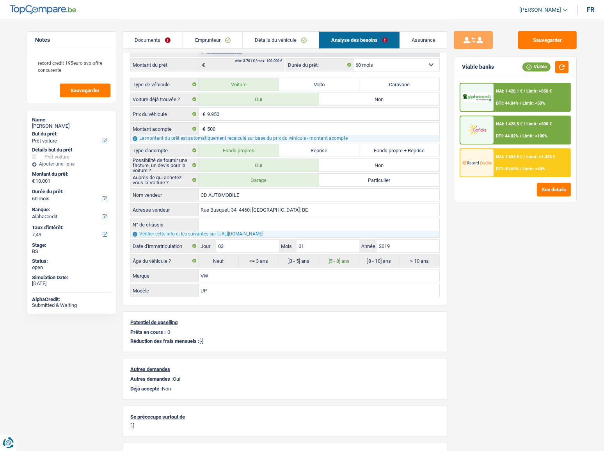
click at [544, 98] on div "NAI: 1 428,1 € / Limit: >850 € DTI: 44.04% / Limit: <50%" at bounding box center [532, 97] width 77 height 27
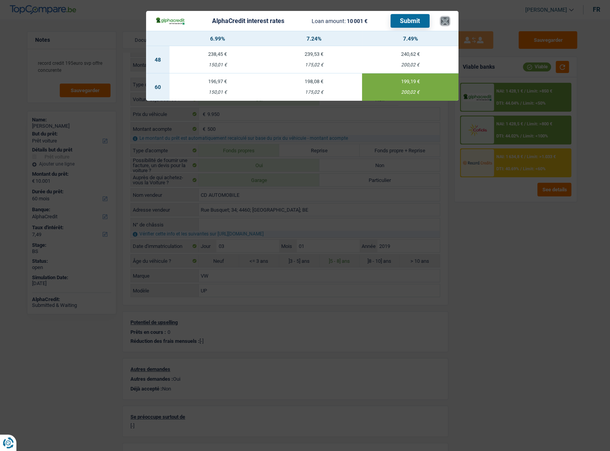
drag, startPoint x: 447, startPoint y: 21, endPoint x: 458, endPoint y: 36, distance: 18.1
click at [447, 21] on button "×" at bounding box center [445, 21] width 8 height 8
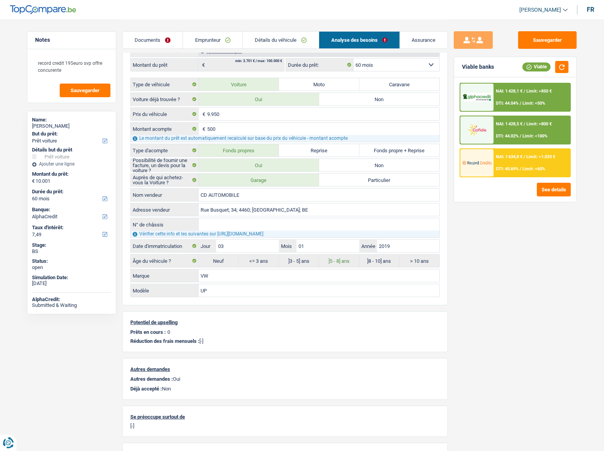
click at [503, 160] on div "NAI: 1 634,8 € / Limit: >1.033 € DTI: 40.69% / Limit: <60%" at bounding box center [532, 162] width 77 height 27
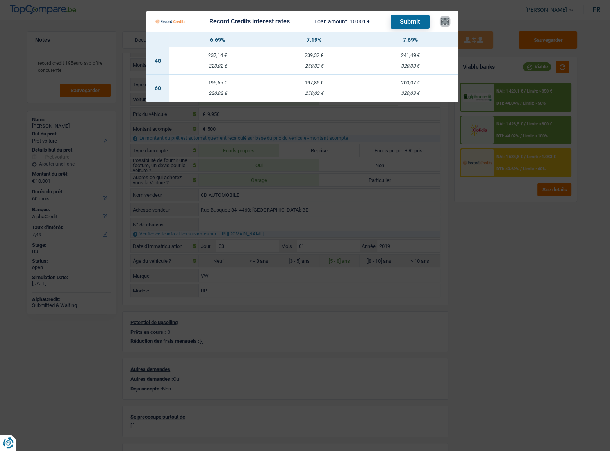
drag, startPoint x: 448, startPoint y: 21, endPoint x: 432, endPoint y: 37, distance: 21.8
click at [448, 21] on button "×" at bounding box center [445, 22] width 8 height 8
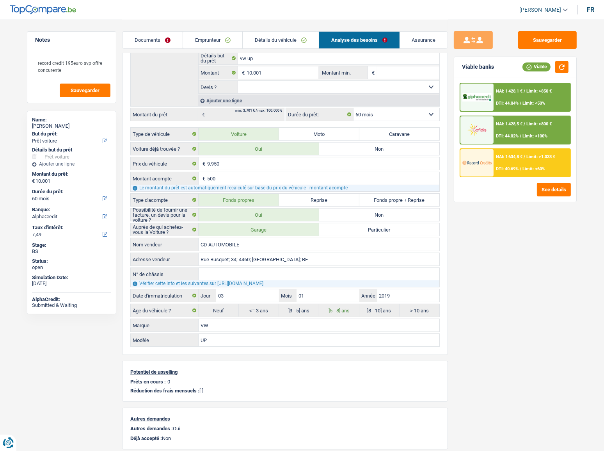
scroll to position [71, 0]
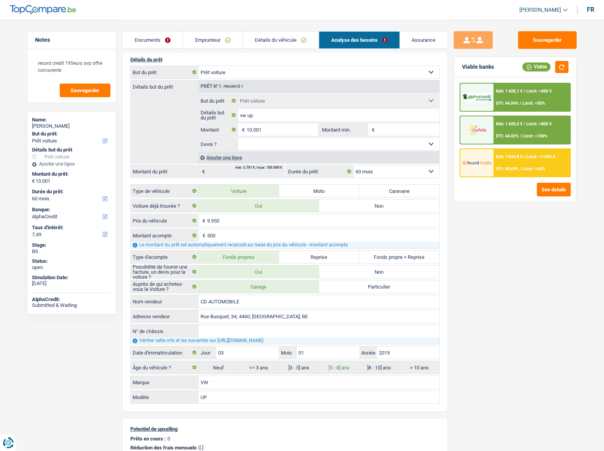
click at [164, 43] on link "Documents" at bounding box center [153, 40] width 60 height 17
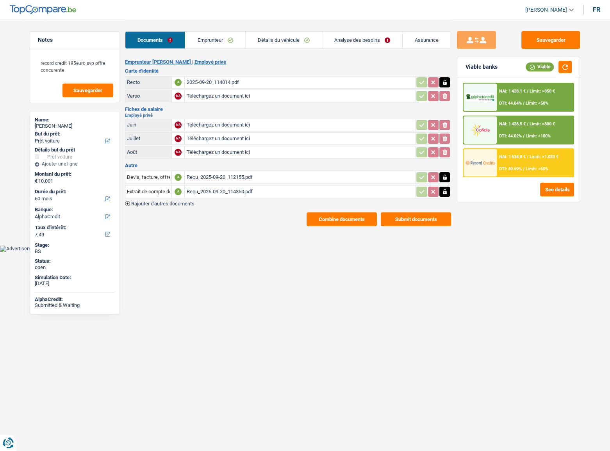
click at [232, 175] on div "Reçu_2025-09-20_112155.pdf" at bounding box center [299, 177] width 227 height 12
click at [493, 162] on img at bounding box center [479, 162] width 29 height 14
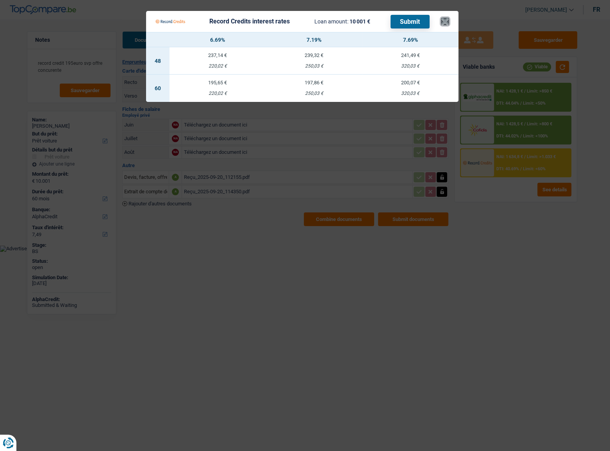
drag, startPoint x: 441, startPoint y: 23, endPoint x: 435, endPoint y: 21, distance: 6.5
click at [441, 23] on button "×" at bounding box center [445, 22] width 8 height 8
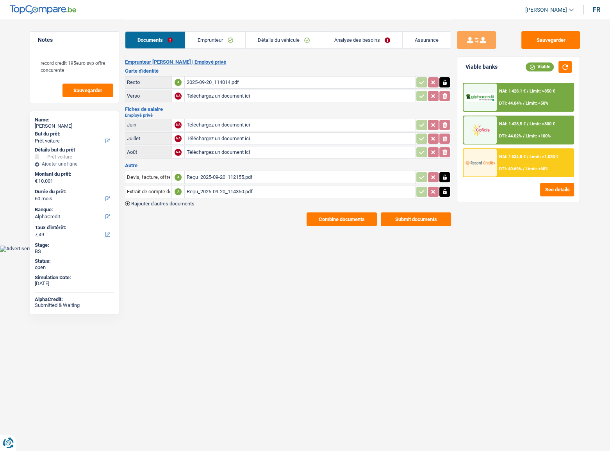
drag, startPoint x: 189, startPoint y: 45, endPoint x: 194, endPoint y: 45, distance: 5.1
click at [189, 45] on link "Emprunteur" at bounding box center [215, 40] width 60 height 17
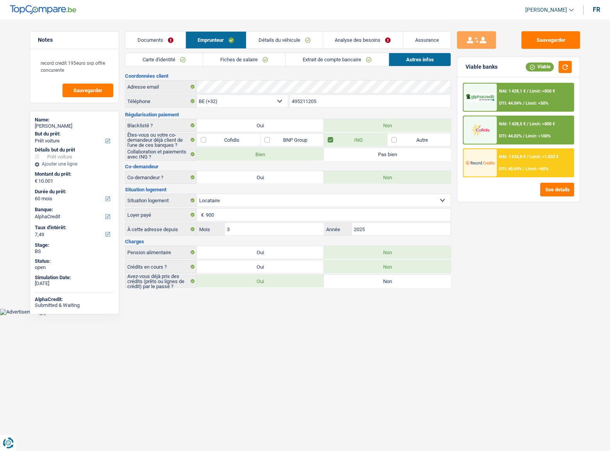
click at [174, 39] on link "Documents" at bounding box center [155, 40] width 60 height 17
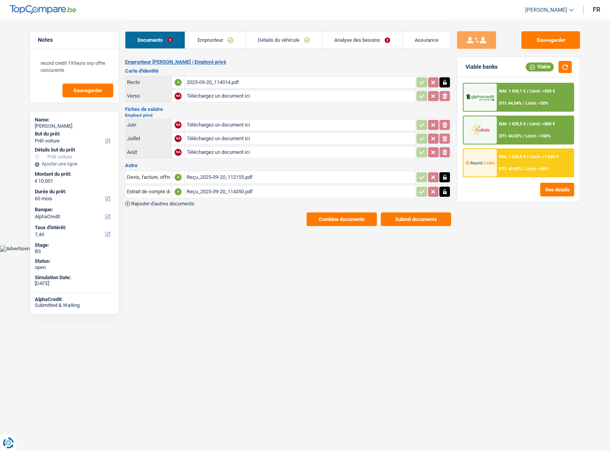
click at [217, 83] on div "2025-09-20_114014.pdf" at bounding box center [299, 82] width 227 height 12
click at [213, 31] on li "Emprunteur" at bounding box center [215, 40] width 60 height 18
click at [215, 41] on link "Emprunteur" at bounding box center [215, 40] width 60 height 17
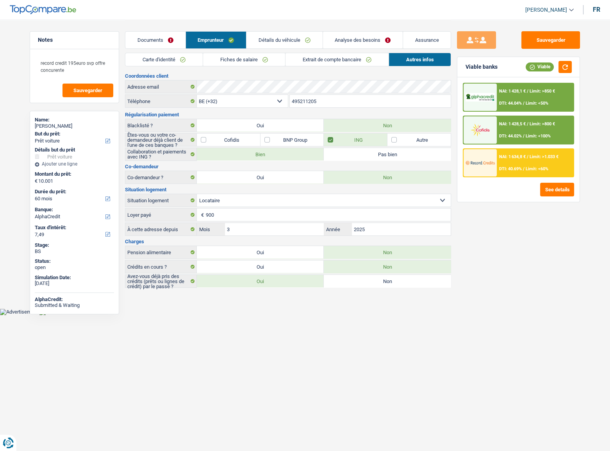
click at [189, 60] on link "Carte d'identité" at bounding box center [163, 59] width 77 height 13
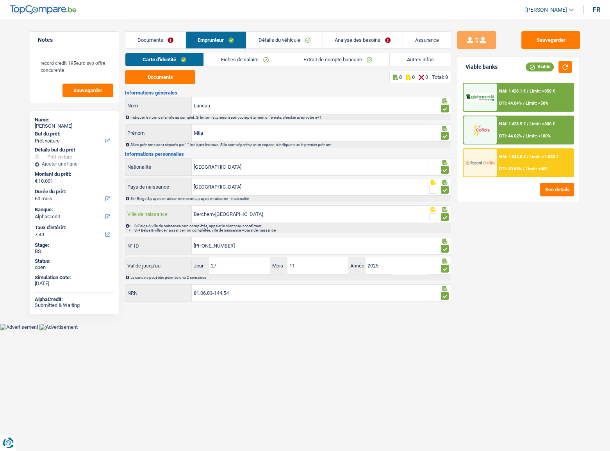
drag, startPoint x: 256, startPoint y: 215, endPoint x: 229, endPoint y: 216, distance: 26.9
click at [229, 216] on input "Berchem-saint-jean" at bounding box center [309, 214] width 235 height 17
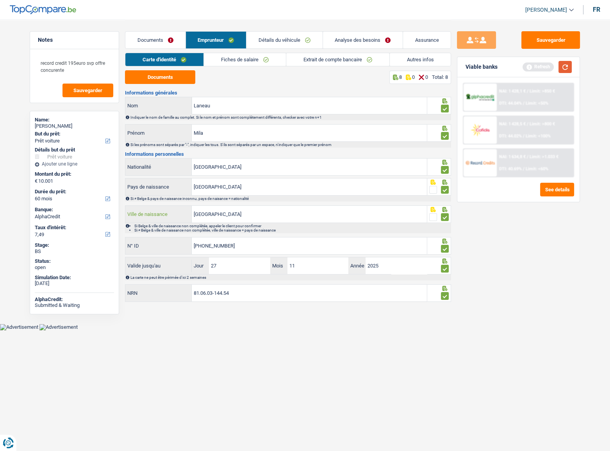
type input "Berchem-saint-AGATHE"
click at [544, 70] on button "button" at bounding box center [564, 67] width 13 height 12
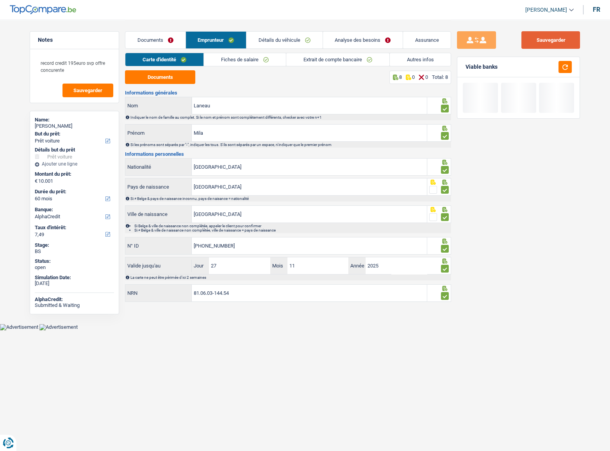
click at [544, 44] on button "Sauvegarder" at bounding box center [550, 40] width 59 height 18
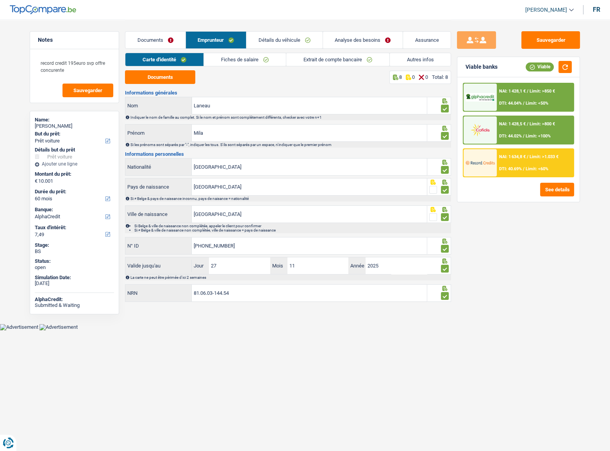
click at [523, 130] on div "NAI: 1 428,5 € / Limit: >800 € DTI: 44.02% / Limit: <100%" at bounding box center [534, 129] width 77 height 27
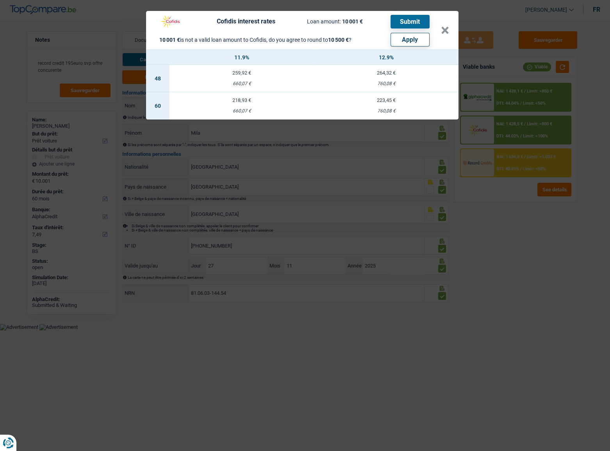
click at [418, 37] on button "Apply" at bounding box center [409, 40] width 39 height 14
type input "10.500"
select select "other"
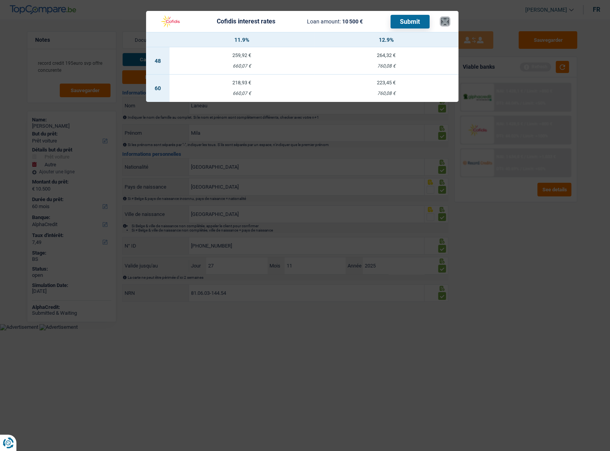
click at [444, 19] on button "×" at bounding box center [445, 22] width 8 height 8
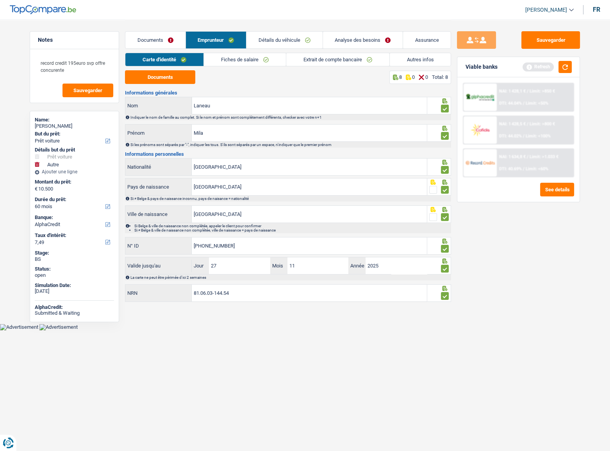
click at [347, 45] on link "Analyse des besoins" at bounding box center [363, 40] width 80 height 17
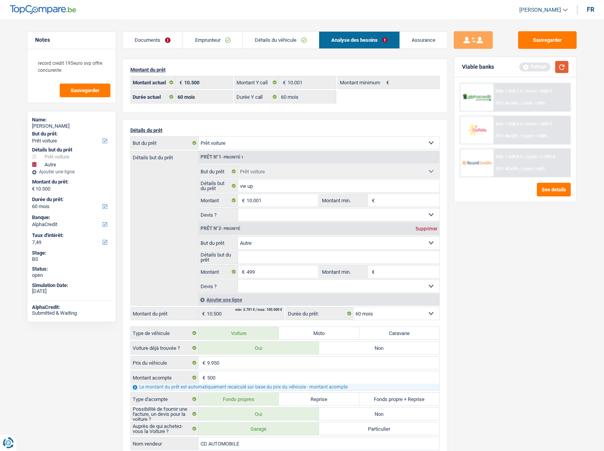
click at [544, 66] on button "button" at bounding box center [561, 67] width 13 height 12
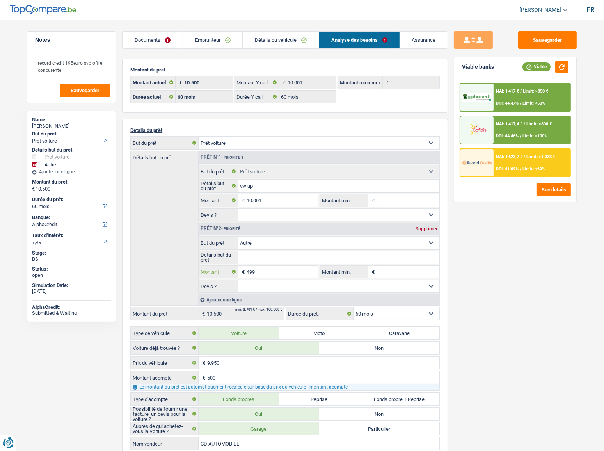
click at [248, 246] on input "499" at bounding box center [282, 271] width 71 height 12
select select
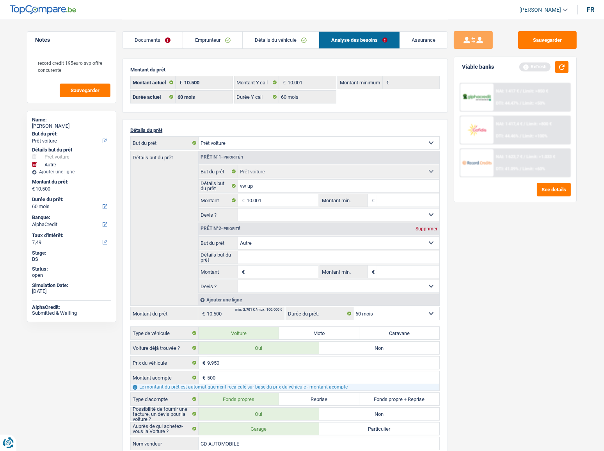
type input "10.001"
click at [433, 228] on div "Supprimer" at bounding box center [427, 228] width 26 height 5
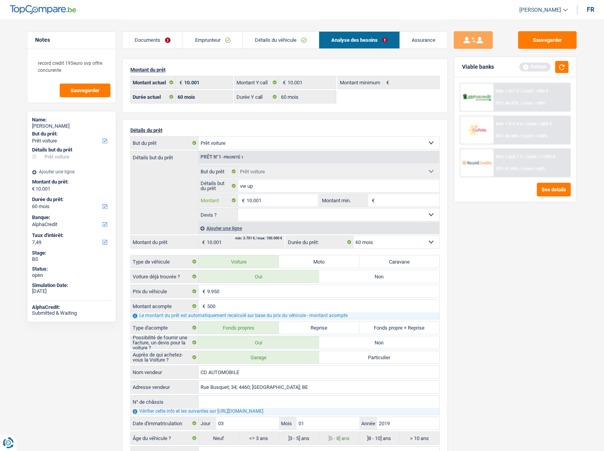
click at [283, 203] on input "10.001" at bounding box center [282, 200] width 71 height 12
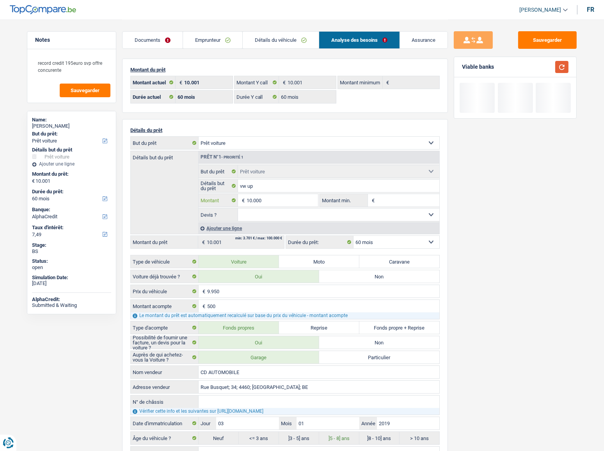
type input "10.000"
select select "48"
type input "10.000"
select select "48"
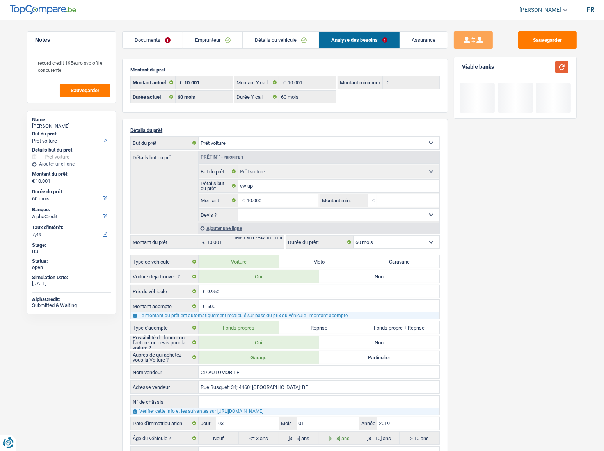
type input "10.000"
select select "48"
click at [544, 72] on button "button" at bounding box center [561, 67] width 13 height 12
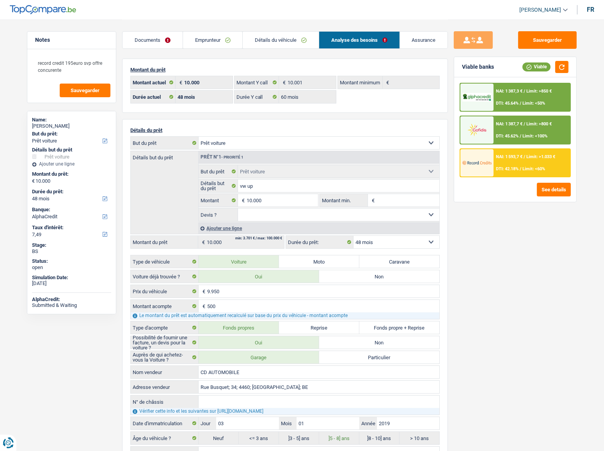
click at [513, 131] on div "NAI: 1 387,7 € / Limit: >800 € DTI: 45.62% / Limit: <100%" at bounding box center [532, 129] width 77 height 27
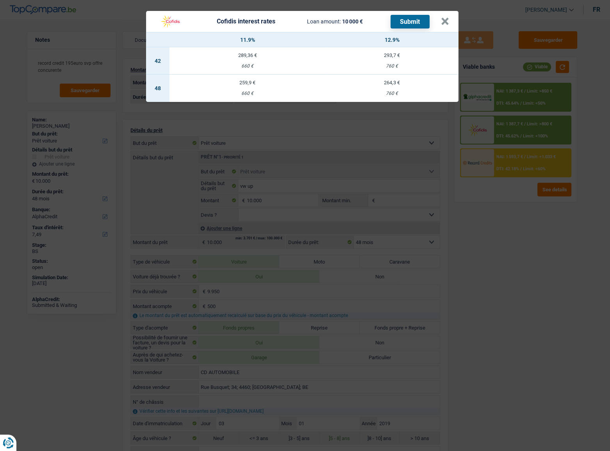
click at [236, 92] on td "259,9 € 660 €" at bounding box center [247, 88] width 156 height 27
select select "cofidis"
type input "11,90"
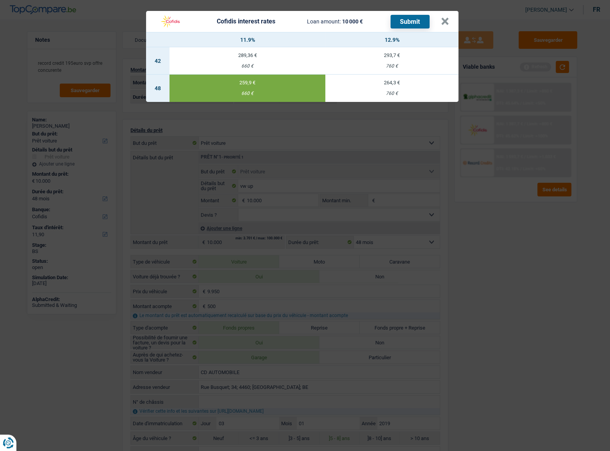
click at [415, 23] on button "Submit" at bounding box center [409, 22] width 39 height 14
click at [442, 19] on button "×" at bounding box center [445, 22] width 8 height 8
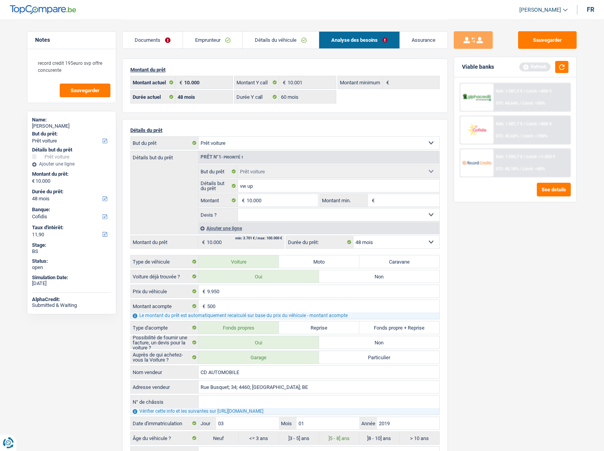
click at [144, 39] on link "Documents" at bounding box center [153, 40] width 60 height 17
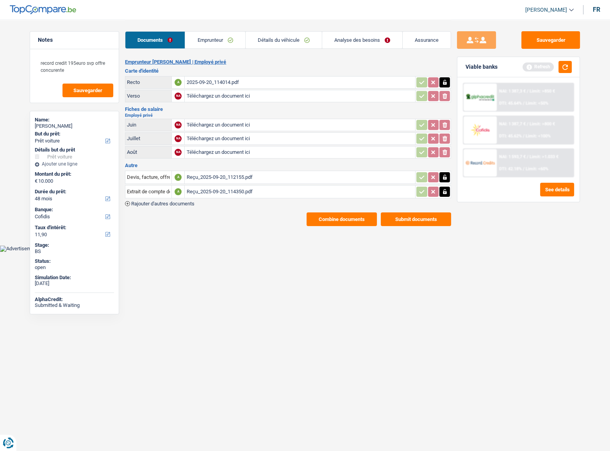
click at [408, 219] on button "Submit documents" at bounding box center [416, 219] width 70 height 14
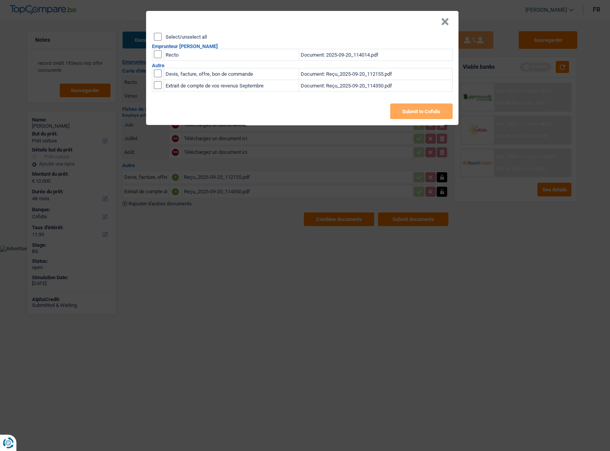
drag, startPoint x: 156, startPoint y: 37, endPoint x: 160, endPoint y: 80, distance: 43.1
click at [156, 37] on input "Select/unselect all" at bounding box center [158, 37] width 8 height 8
checkbox input "true"
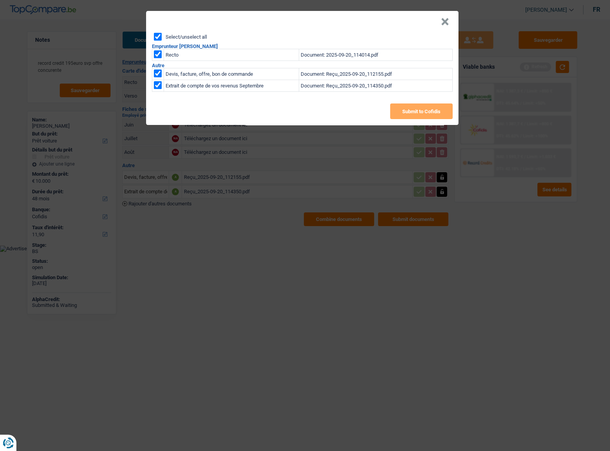
checkbox input "true"
click at [418, 112] on button "Submit to Cofidis" at bounding box center [421, 111] width 62 height 16
drag, startPoint x: 448, startPoint y: 20, endPoint x: 441, endPoint y: 69, distance: 49.2
click at [447, 20] on button "×" at bounding box center [445, 22] width 8 height 8
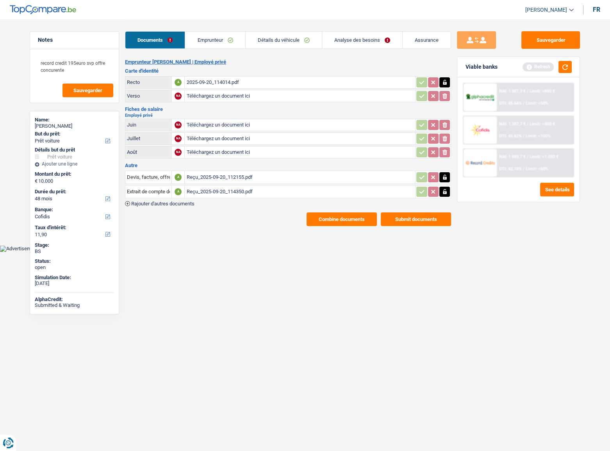
click at [369, 216] on button "Combine documents" at bounding box center [341, 219] width 70 height 14
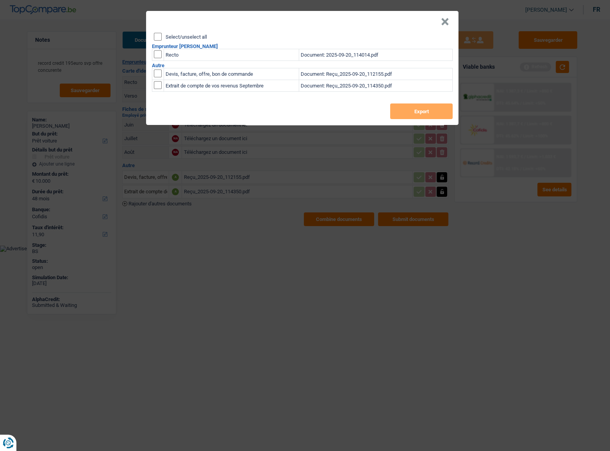
drag, startPoint x: 158, startPoint y: 40, endPoint x: 237, endPoint y: 55, distance: 80.6
click at [159, 40] on input "Select/unselect all" at bounding box center [158, 37] width 8 height 8
checkbox input "true"
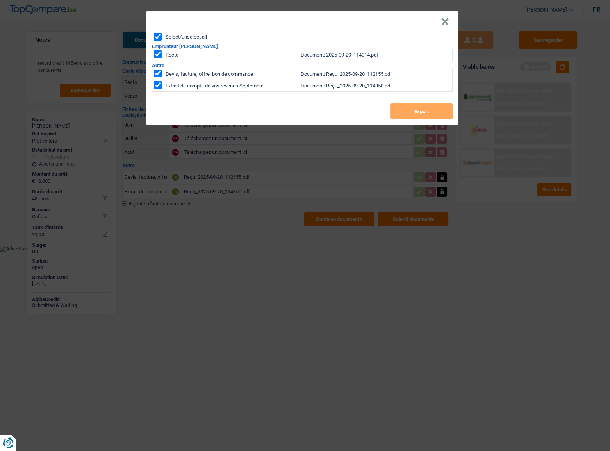
checkbox input "true"
click at [417, 110] on button "Export" at bounding box center [421, 111] width 62 height 16
drag, startPoint x: 445, startPoint y: 23, endPoint x: 502, endPoint y: 32, distance: 57.7
click at [445, 23] on button "×" at bounding box center [445, 22] width 8 height 8
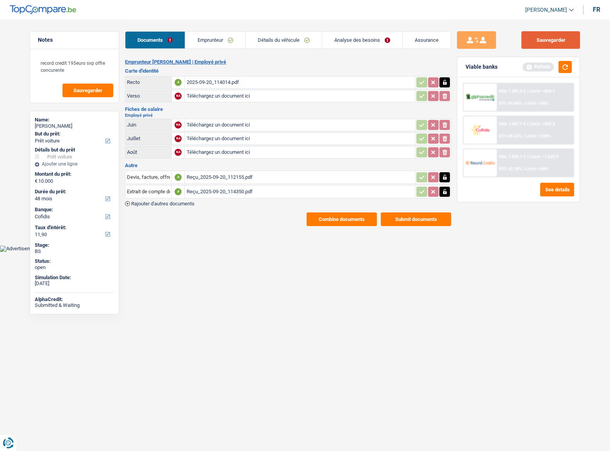
drag, startPoint x: 541, startPoint y: 39, endPoint x: 255, endPoint y: 164, distance: 311.4
click at [541, 41] on button "Sauvegarder" at bounding box center [550, 40] width 59 height 18
click at [211, 42] on link "Emprunteur" at bounding box center [215, 40] width 60 height 17
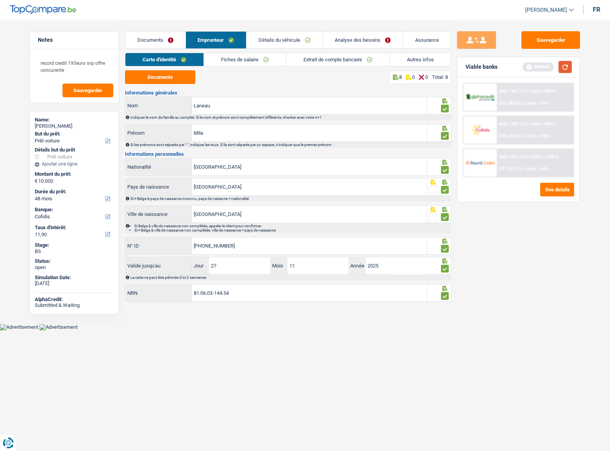
click at [544, 69] on button "button" at bounding box center [564, 67] width 13 height 12
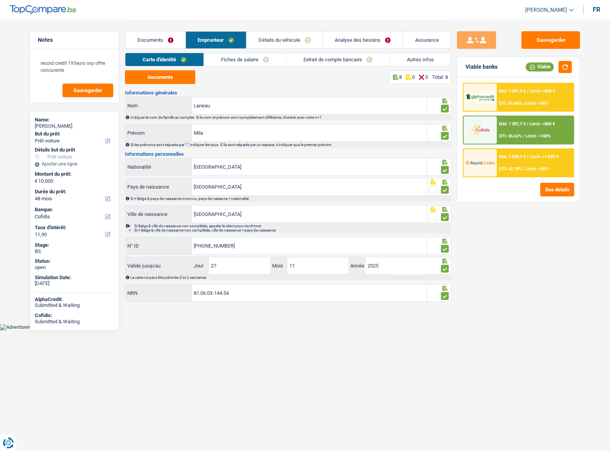
click at [513, 246] on div "Sauvegarder Viable banks Viable NAI: 1 387,3 € / Limit: >850 € DTI: 45.64% / Li…" at bounding box center [518, 234] width 135 height 407
click at [544, 66] on button "button" at bounding box center [564, 67] width 13 height 12
click at [173, 43] on link "Documents" at bounding box center [155, 40] width 60 height 17
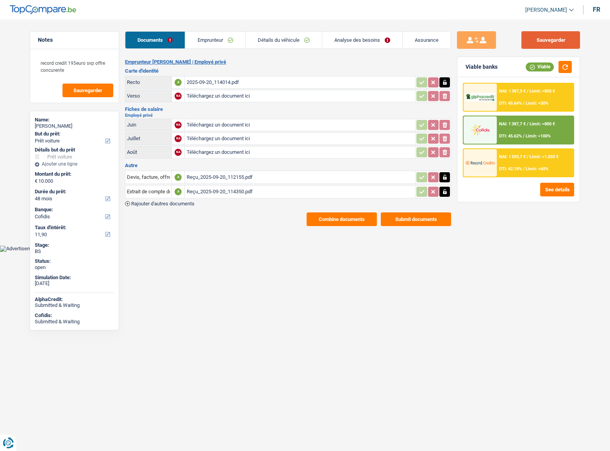
click at [544, 44] on button "Sauvegarder" at bounding box center [550, 40] width 59 height 18
click at [544, 42] on button "Sauvegarder" at bounding box center [550, 40] width 59 height 18
click at [544, 39] on button "Sauvegarder" at bounding box center [550, 40] width 59 height 18
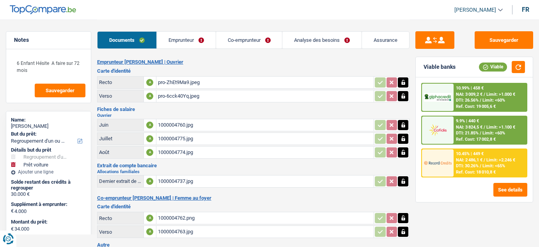
select select "refinancing"
select select "car"
select select "120"
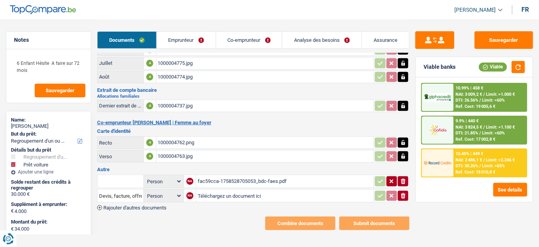
click at [207, 106] on div "1000004737.jpg" at bounding box center [265, 106] width 215 height 12
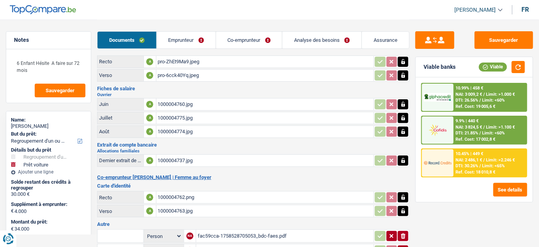
scroll to position [4, 0]
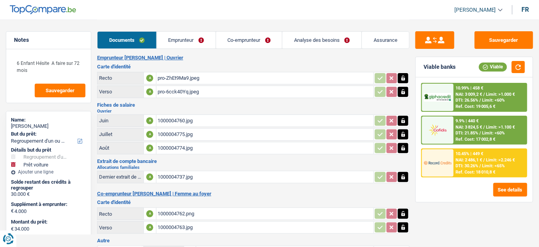
click at [179, 177] on div "1000004737.jpg" at bounding box center [265, 177] width 215 height 12
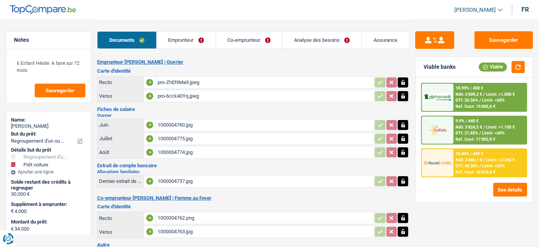
scroll to position [75, 0]
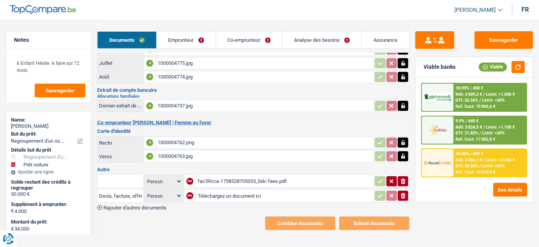
click at [402, 194] on icon "button" at bounding box center [403, 195] width 5 height 5
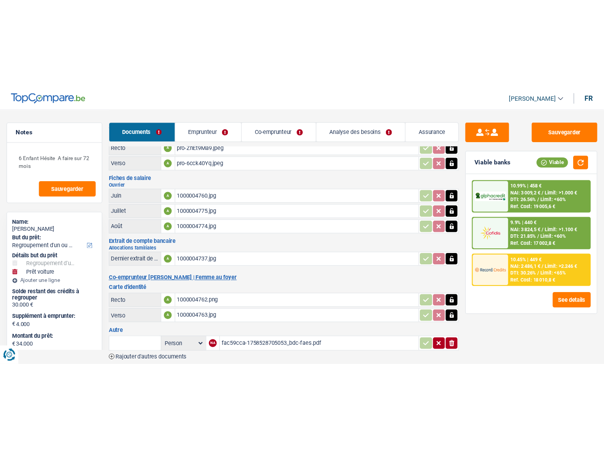
scroll to position [0, 0]
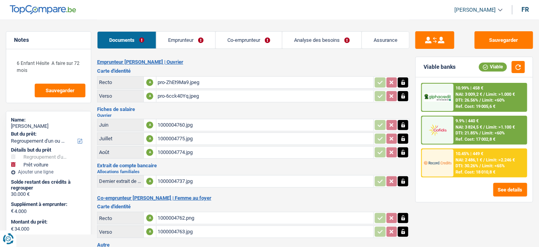
click at [199, 35] on link "Emprunteur" at bounding box center [186, 40] width 59 height 17
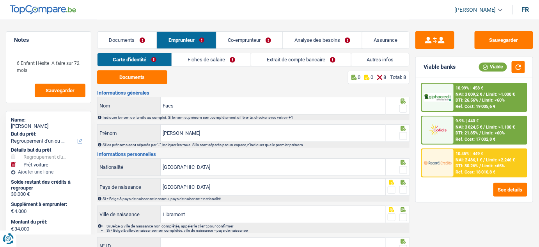
click at [151, 84] on div "Documents 0 0 8 Total: 8 Informations générales Faes Nom Indiquer le nom de fam…" at bounding box center [253, 186] width 313 height 233
click at [144, 80] on button "Documents" at bounding box center [132, 77] width 70 height 14
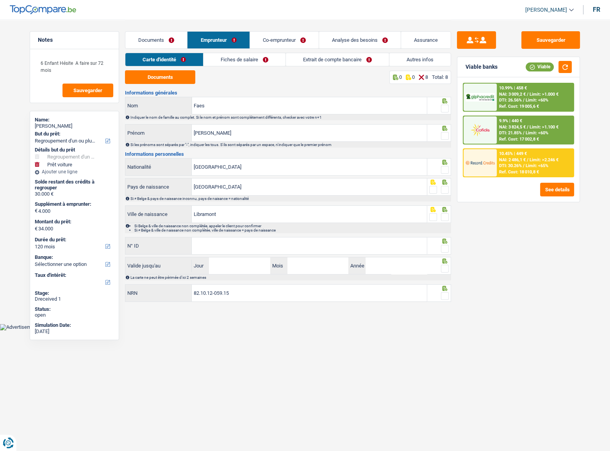
drag, startPoint x: 444, startPoint y: 107, endPoint x: 575, endPoint y: 140, distance: 135.2
click at [445, 107] on span at bounding box center [445, 109] width 8 height 8
click at [0, 0] on input "radio" at bounding box center [0, 0] width 0 height 0
click at [443, 133] on span at bounding box center [445, 136] width 8 height 8
click at [0, 0] on input "radio" at bounding box center [0, 0] width 0 height 0
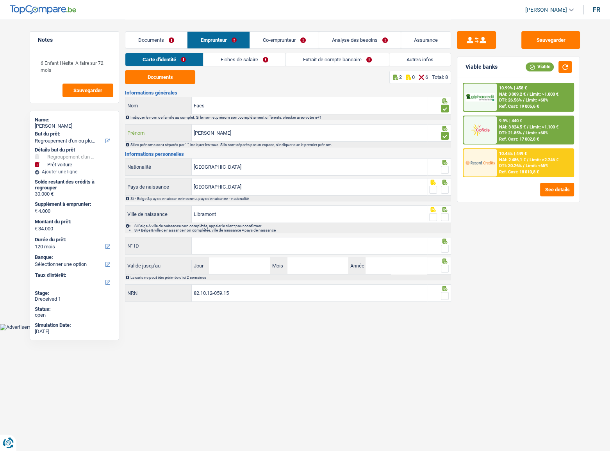
click at [210, 135] on input "[PERSON_NAME]" at bounding box center [309, 133] width 235 height 17
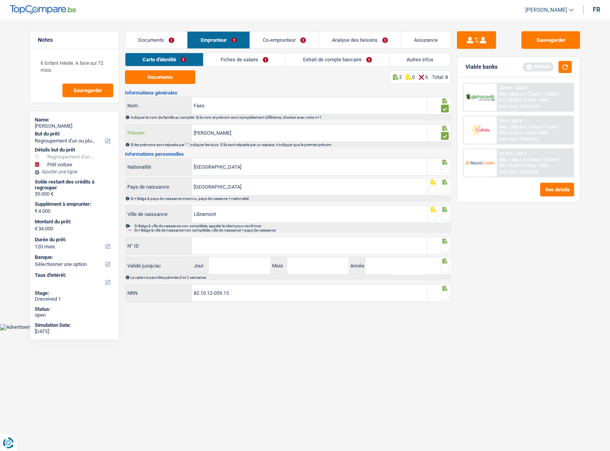
type input "[PERSON_NAME]"
click at [446, 174] on div at bounding box center [445, 170] width 8 height 10
click at [539, 67] on button "button" at bounding box center [564, 67] width 13 height 12
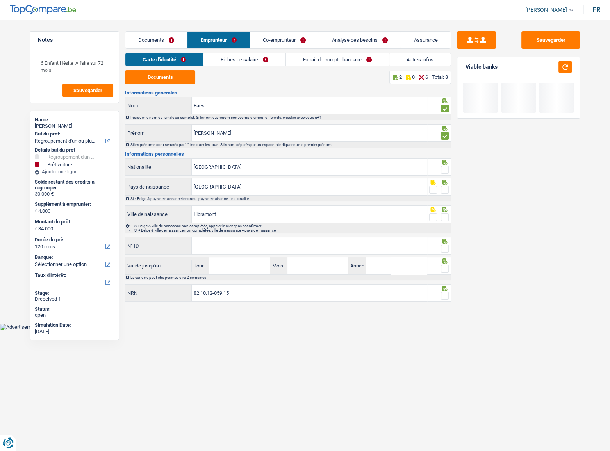
click at [445, 166] on span at bounding box center [445, 170] width 8 height 8
click at [0, 0] on input "radio" at bounding box center [0, 0] width 0 height 0
drag, startPoint x: 441, startPoint y: 190, endPoint x: 442, endPoint y: 201, distance: 11.3
click at [442, 190] on span at bounding box center [445, 190] width 8 height 8
click at [0, 0] on input "radio" at bounding box center [0, 0] width 0 height 0
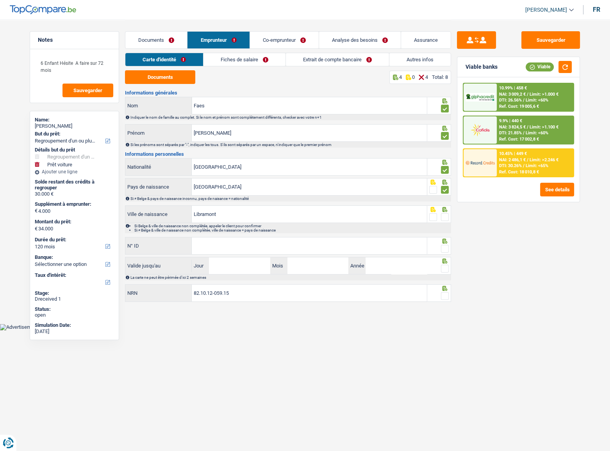
click at [445, 219] on span at bounding box center [445, 217] width 8 height 8
click at [0, 0] on input "radio" at bounding box center [0, 0] width 0 height 0
drag, startPoint x: 320, startPoint y: 246, endPoint x: 342, endPoint y: 241, distance: 22.4
click at [327, 246] on input "N° ID" at bounding box center [309, 245] width 235 height 17
click at [237, 210] on input "Libramont" at bounding box center [309, 214] width 235 height 17
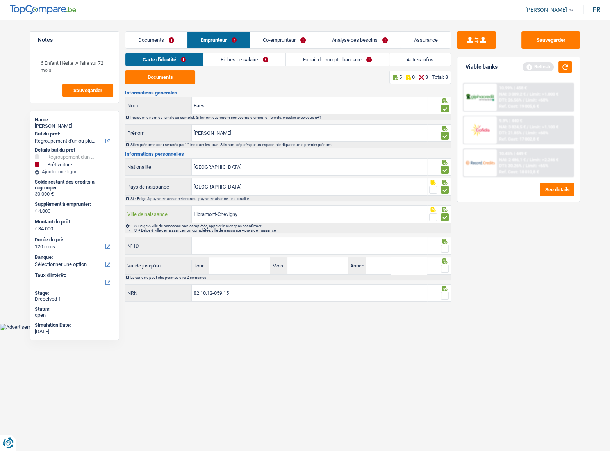
type input "Libramont-Chevigny"
drag, startPoint x: 282, startPoint y: 246, endPoint x: 382, endPoint y: 215, distance: 104.3
click at [284, 246] on input "N° ID" at bounding box center [309, 245] width 235 height 17
drag, startPoint x: 566, startPoint y: 68, endPoint x: 388, endPoint y: 200, distance: 221.5
click at [539, 68] on button "button" at bounding box center [564, 67] width 13 height 12
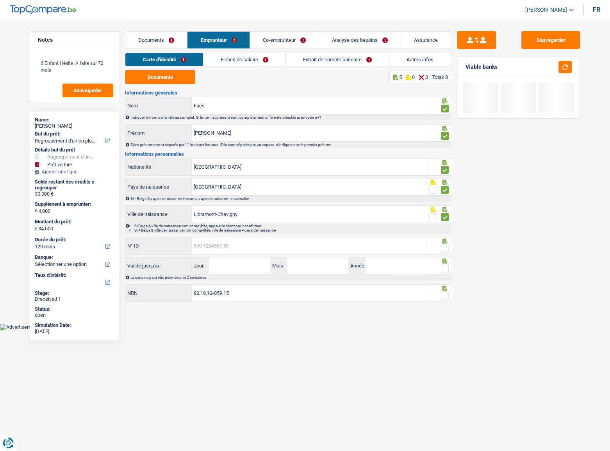
drag, startPoint x: 284, startPoint y: 248, endPoint x: 289, endPoint y: 247, distance: 5.1
click at [285, 246] on input "N° ID" at bounding box center [309, 245] width 235 height 17
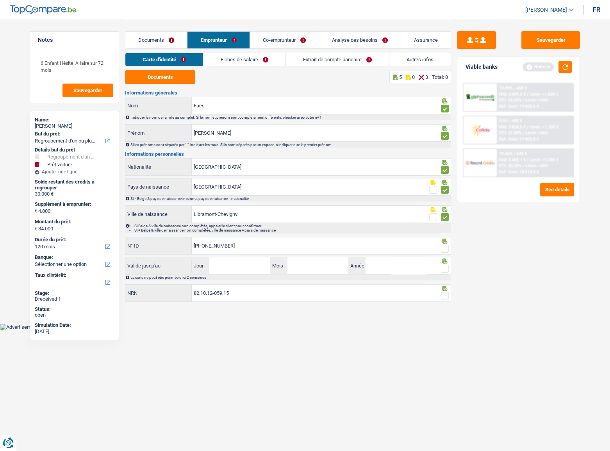
type input "[PHONE_NUMBER]"
click at [445, 246] on span at bounding box center [445, 249] width 8 height 8
click at [0, 0] on input "radio" at bounding box center [0, 0] width 0 height 0
click at [539, 65] on button "button" at bounding box center [564, 67] width 13 height 12
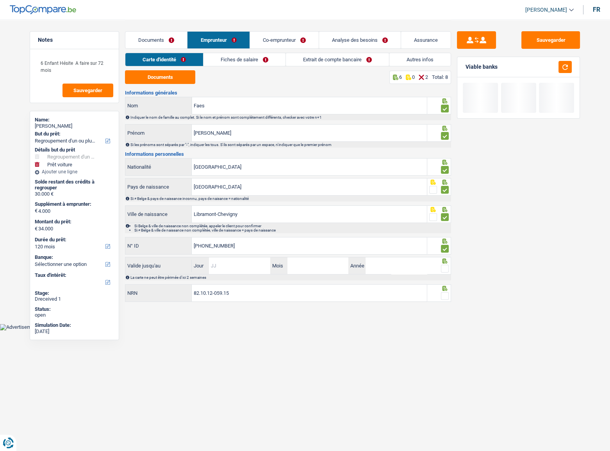
click at [253, 246] on input "Jour" at bounding box center [239, 265] width 61 height 17
type input "1"
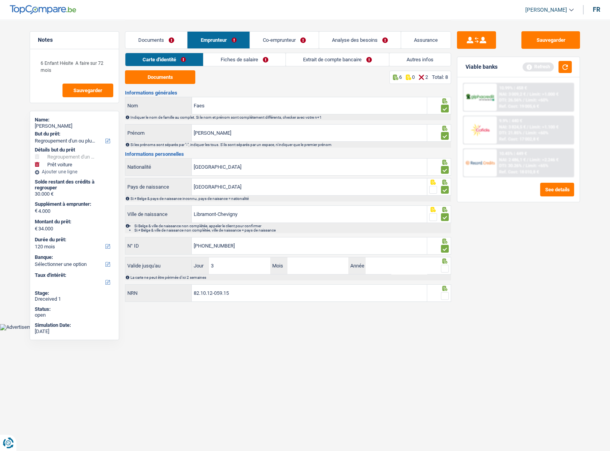
type input "31"
type input "12"
type input "2025"
click at [448, 246] on div at bounding box center [439, 266] width 24 height 18
click at [445, 246] on span at bounding box center [445, 269] width 8 height 8
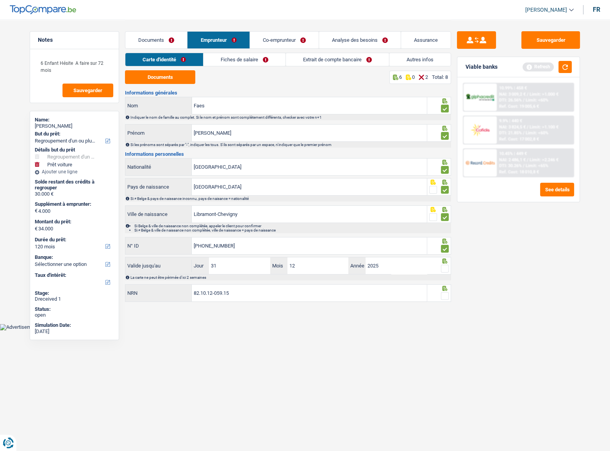
click at [0, 0] on input "radio" at bounding box center [0, 0] width 0 height 0
click at [447, 246] on span at bounding box center [445, 296] width 8 height 8
click at [0, 0] on input "radio" at bounding box center [0, 0] width 0 height 0
click at [539, 70] on button "button" at bounding box center [564, 67] width 13 height 12
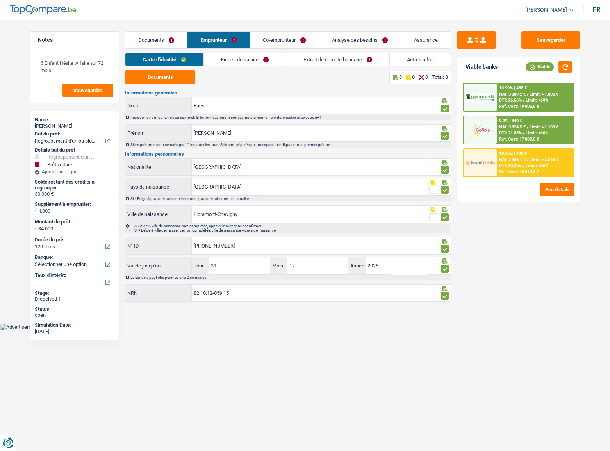
drag, startPoint x: 260, startPoint y: 61, endPoint x: 253, endPoint y: 63, distance: 6.9
click at [260, 61] on link "Fiches de salaire" at bounding box center [245, 59] width 82 height 13
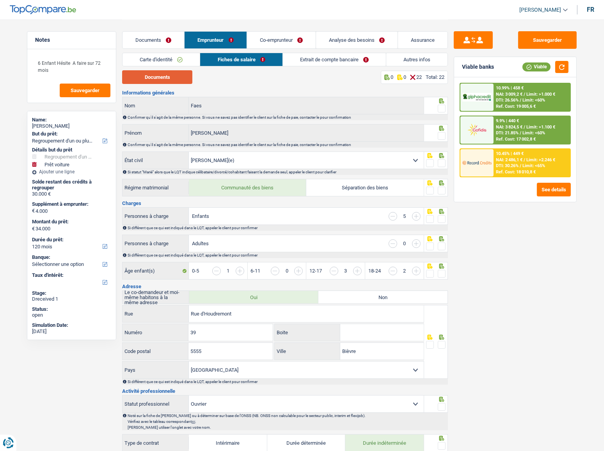
click at [144, 80] on button "Documents" at bounding box center [157, 77] width 70 height 14
click at [440, 107] on span at bounding box center [442, 109] width 8 height 8
click at [0, 0] on input "radio" at bounding box center [0, 0] width 0 height 0
click at [442, 137] on span at bounding box center [442, 136] width 8 height 8
click at [0, 0] on input "radio" at bounding box center [0, 0] width 0 height 0
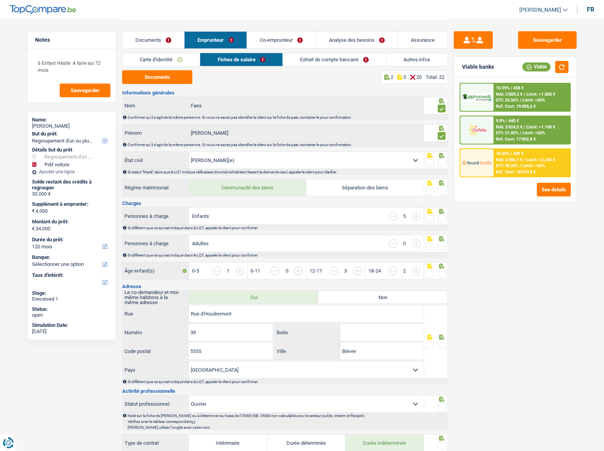
click at [444, 165] on span at bounding box center [442, 163] width 8 height 8
click at [0, 0] on input "radio" at bounding box center [0, 0] width 0 height 0
drag, startPoint x: 443, startPoint y: 190, endPoint x: 454, endPoint y: 203, distance: 17.4
click at [443, 190] on span at bounding box center [442, 191] width 8 height 8
click at [0, 0] on input "radio" at bounding box center [0, 0] width 0 height 0
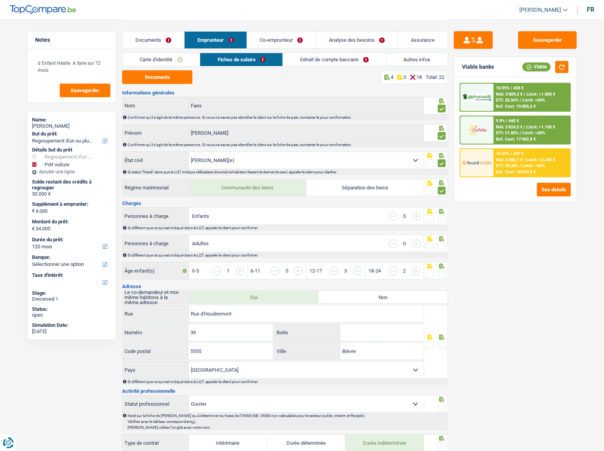
drag, startPoint x: 439, startPoint y: 216, endPoint x: 528, endPoint y: 215, distance: 89.0
click at [439, 216] on span at bounding box center [442, 219] width 8 height 8
click at [0, 0] on input "radio" at bounding box center [0, 0] width 0 height 0
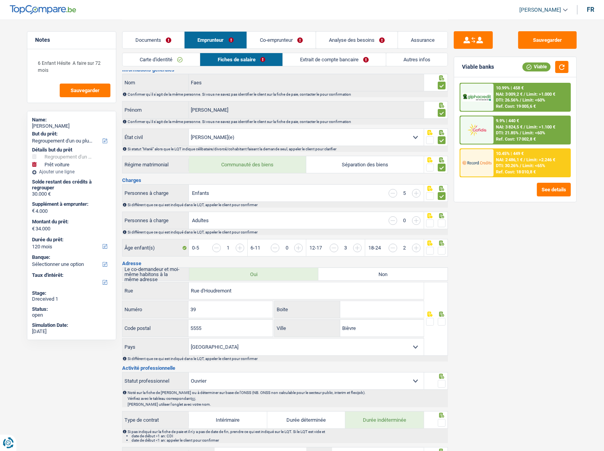
scroll to position [35, 0]
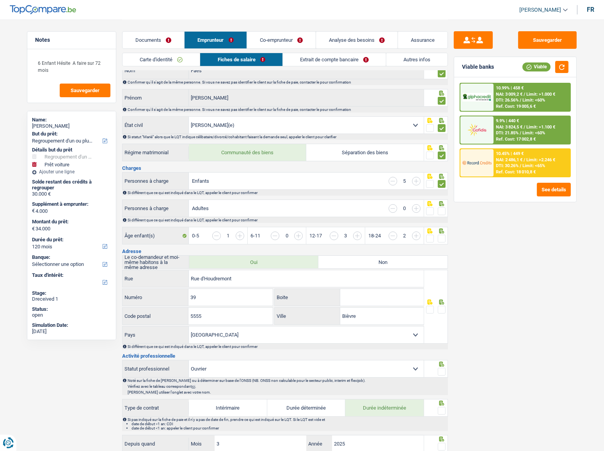
click at [442, 210] on span at bounding box center [442, 211] width 8 height 8
click at [0, 0] on input "radio" at bounding box center [0, 0] width 0 height 0
drag, startPoint x: 443, startPoint y: 237, endPoint x: 534, endPoint y: 112, distance: 154.5
click at [443, 235] on span at bounding box center [442, 239] width 8 height 8
click at [0, 0] on input "radio" at bounding box center [0, 0] width 0 height 0
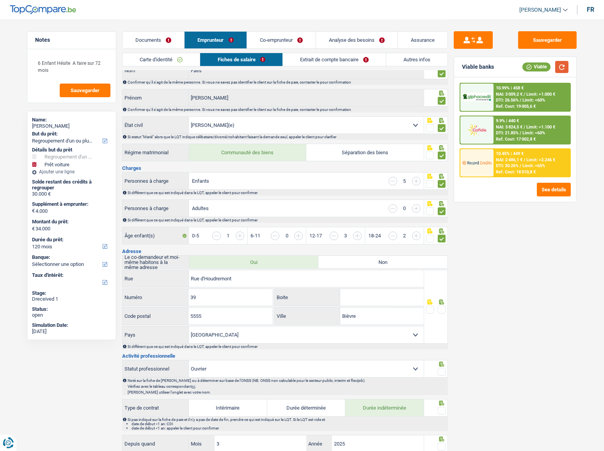
click at [539, 66] on button "button" at bounding box center [561, 67] width 13 height 12
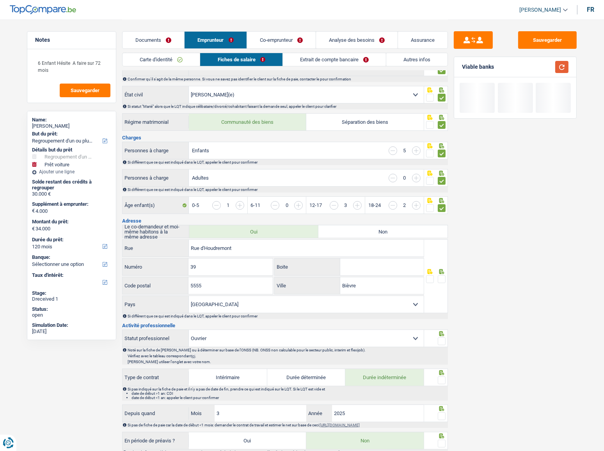
scroll to position [106, 0]
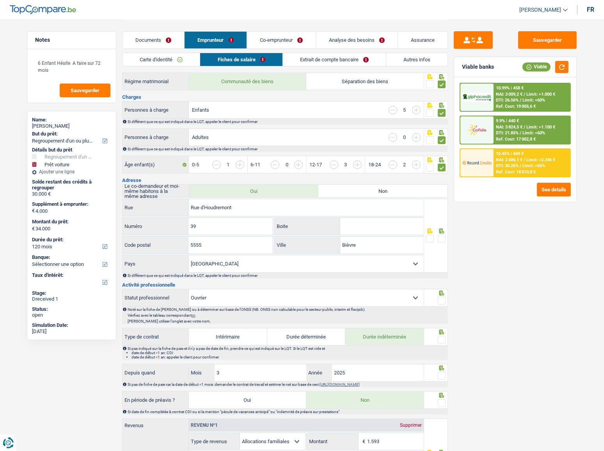
click at [440, 238] on span at bounding box center [442, 239] width 8 height 8
click at [0, 0] on input "radio" at bounding box center [0, 0] width 0 height 0
click at [539, 66] on button "button" at bounding box center [561, 67] width 13 height 12
click at [237, 240] on input "5555" at bounding box center [231, 245] width 84 height 17
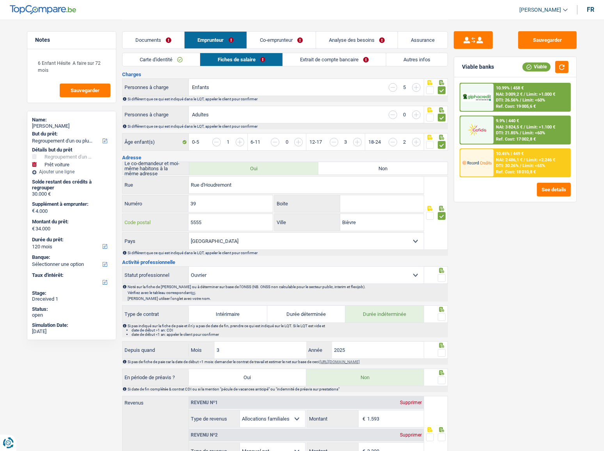
scroll to position [142, 0]
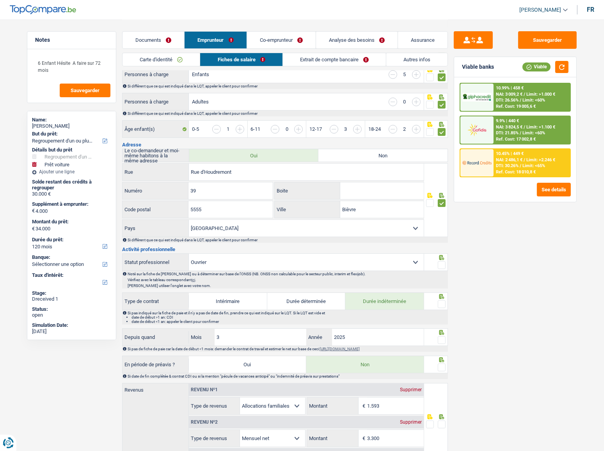
click at [439, 246] on span at bounding box center [442, 265] width 8 height 8
click at [0, 0] on input "radio" at bounding box center [0, 0] width 0 height 0
drag, startPoint x: 560, startPoint y: 60, endPoint x: 333, endPoint y: 250, distance: 295.6
click at [539, 62] on button "button" at bounding box center [561, 67] width 13 height 12
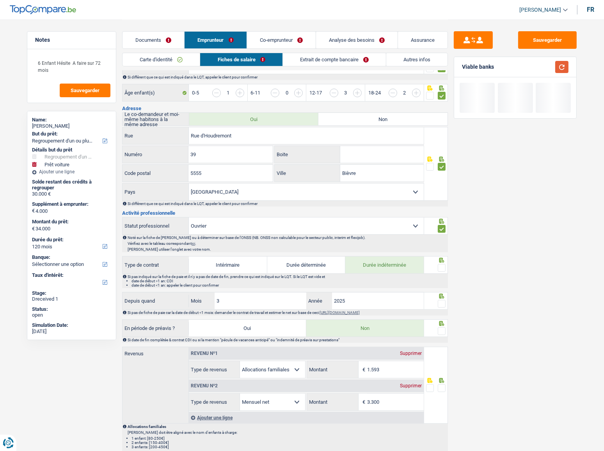
scroll to position [213, 0]
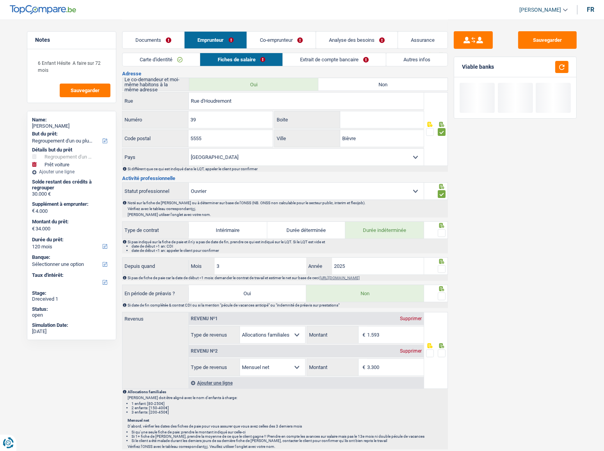
click at [443, 232] on span at bounding box center [442, 233] width 8 height 8
click at [0, 0] on input "radio" at bounding box center [0, 0] width 0 height 0
click at [443, 246] on span at bounding box center [442, 269] width 8 height 8
click at [0, 0] on input "radio" at bounding box center [0, 0] width 0 height 0
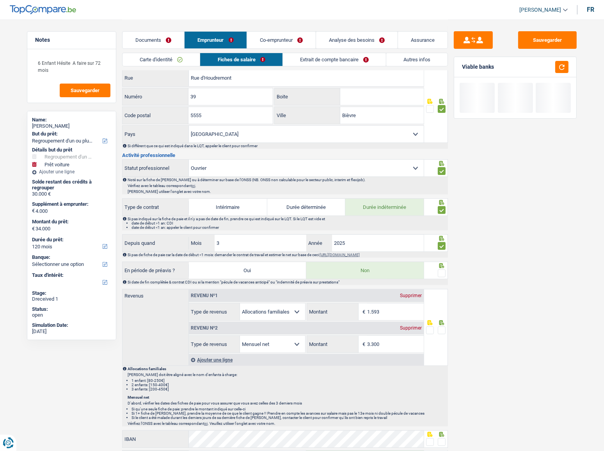
scroll to position [248, 0]
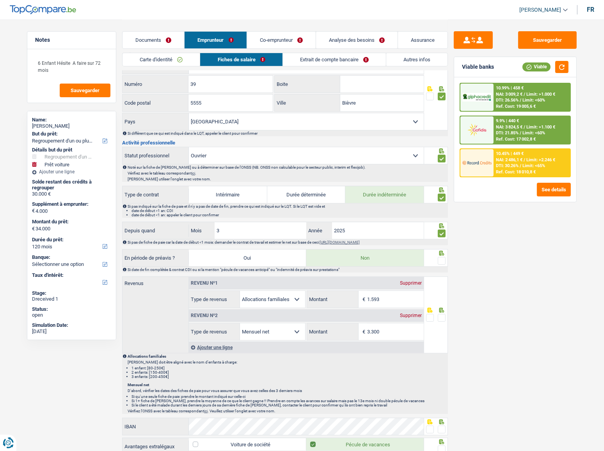
click at [444, 246] on span at bounding box center [442, 261] width 8 height 8
click at [0, 0] on input "radio" at bounding box center [0, 0] width 0 height 0
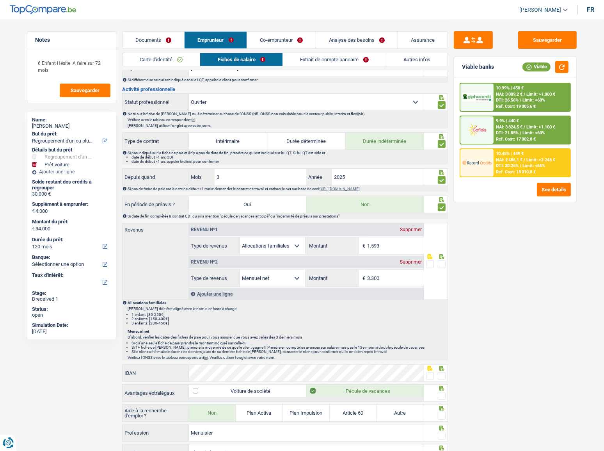
scroll to position [319, 0]
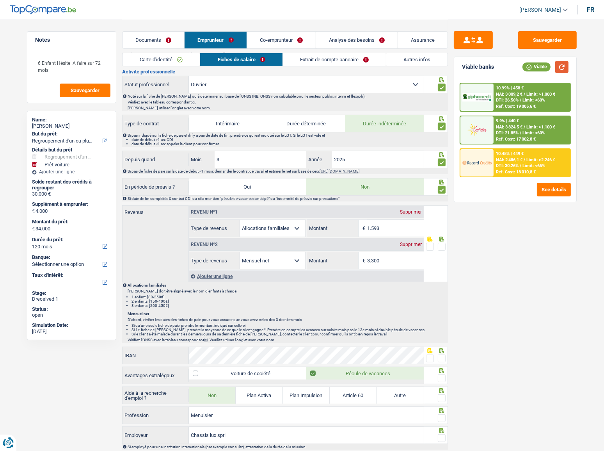
click at [539, 65] on button "button" at bounding box center [561, 67] width 13 height 12
click at [539, 68] on button "button" at bounding box center [561, 67] width 13 height 12
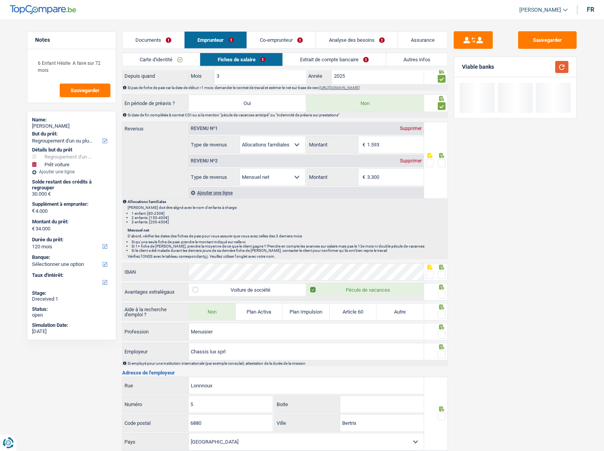
scroll to position [390, 0]
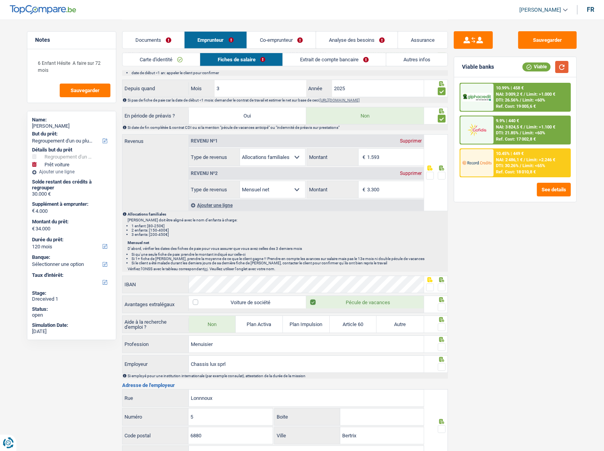
click at [539, 66] on button "button" at bounding box center [561, 67] width 13 height 12
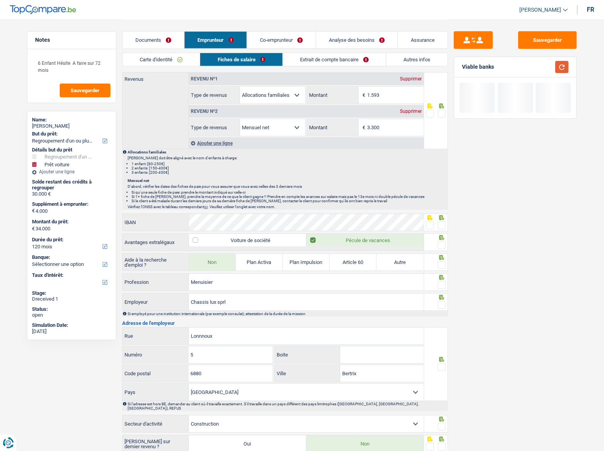
scroll to position [425, 0]
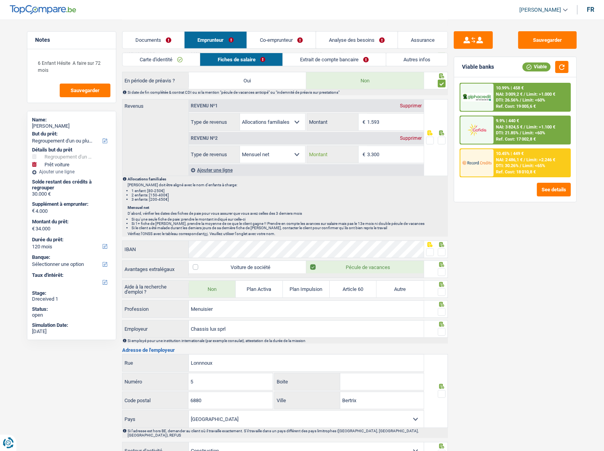
drag, startPoint x: 391, startPoint y: 153, endPoint x: 287, endPoint y: 153, distance: 103.8
click at [287, 153] on div "Allocation d'handicap Allocations chômage Allocations familiales Chèques repas …" at bounding box center [306, 155] width 235 height 18
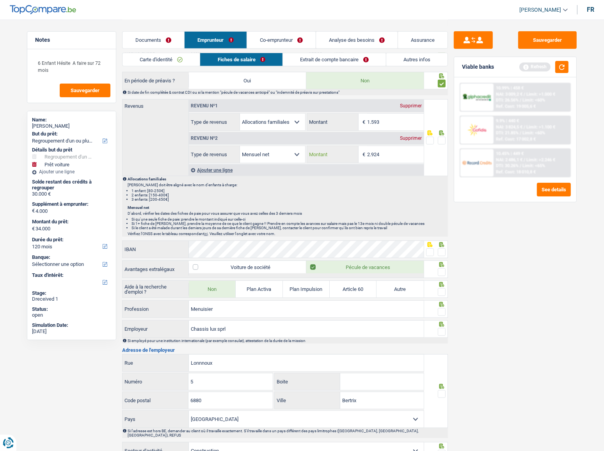
type input "2.924"
click at [443, 140] on span at bounding box center [442, 141] width 8 height 8
click at [0, 0] on input "radio" at bounding box center [0, 0] width 0 height 0
drag, startPoint x: 565, startPoint y: 66, endPoint x: 449, endPoint y: 158, distance: 148.1
click at [539, 66] on button "button" at bounding box center [561, 67] width 13 height 12
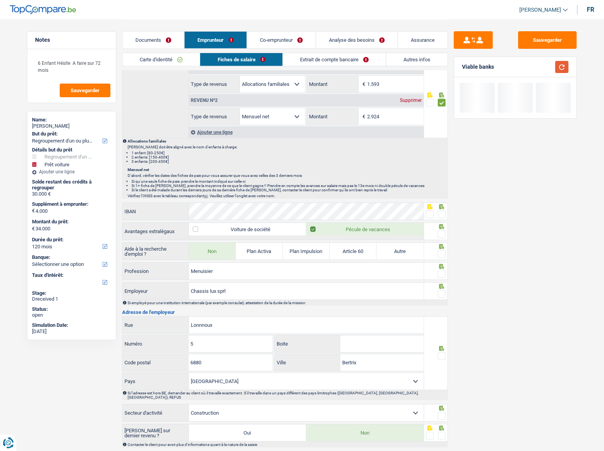
scroll to position [521, 0]
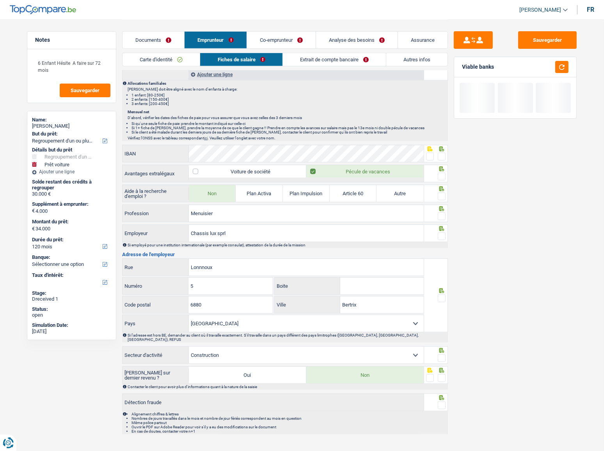
click at [322, 138] on p "Vérifiez l'ONSS avec le tableau correspondant ici . Veuillez utiliser l'onglet …" at bounding box center [288, 138] width 320 height 4
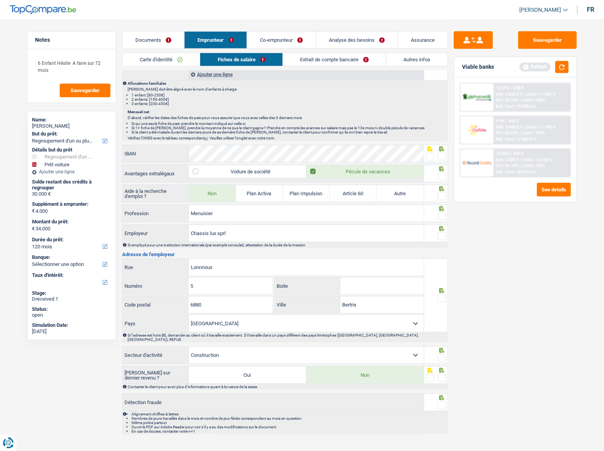
click at [443, 152] on div at bounding box center [442, 157] width 8 height 10
click at [443, 175] on span at bounding box center [442, 177] width 8 height 8
click at [0, 0] on input "radio" at bounding box center [0, 0] width 0 height 0
click at [442, 192] on span at bounding box center [442, 196] width 8 height 8
click at [0, 0] on input "radio" at bounding box center [0, 0] width 0 height 0
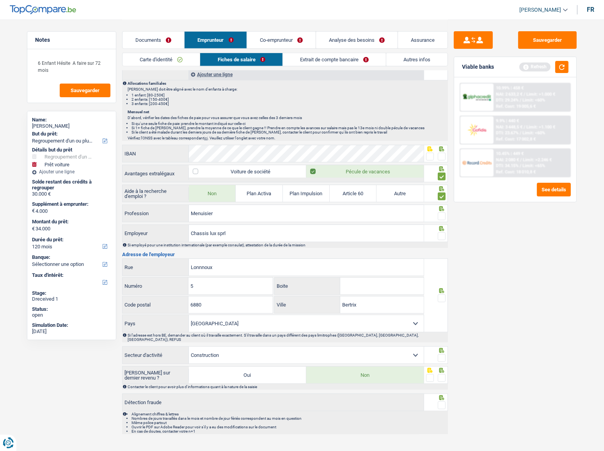
drag, startPoint x: 443, startPoint y: 154, endPoint x: 537, endPoint y: 102, distance: 107.9
click at [443, 154] on span at bounding box center [442, 157] width 8 height 8
click at [0, 0] on input "radio" at bounding box center [0, 0] width 0 height 0
click at [539, 72] on button "button" at bounding box center [561, 67] width 13 height 12
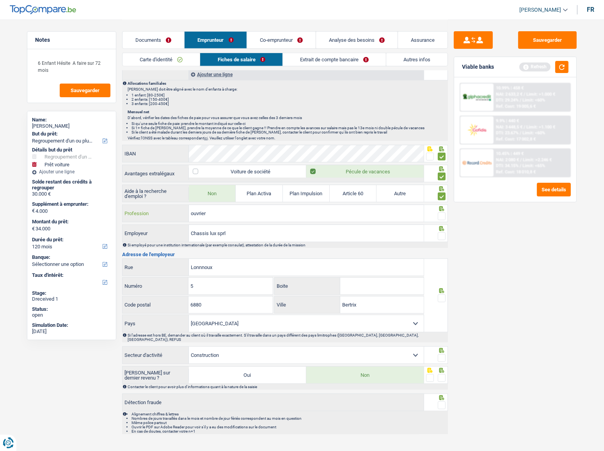
type input "ouvrier"
click at [443, 213] on span at bounding box center [442, 216] width 8 height 8
click at [0, 0] on input "radio" at bounding box center [0, 0] width 0 height 0
click at [539, 65] on button "button" at bounding box center [561, 67] width 13 height 12
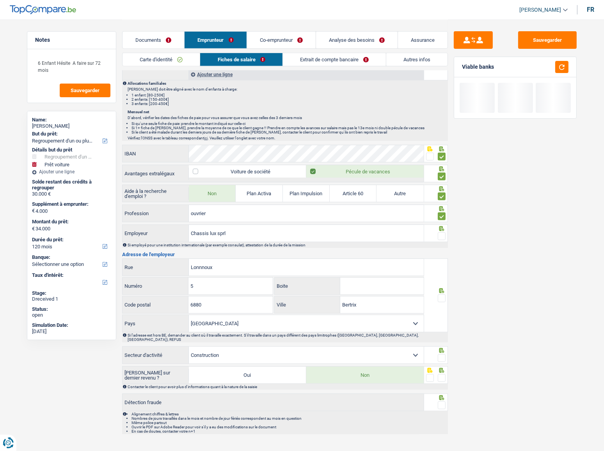
drag, startPoint x: 440, startPoint y: 237, endPoint x: 596, endPoint y: 224, distance: 156.2
click at [441, 237] on span at bounding box center [442, 236] width 8 height 8
click at [0, 0] on input "radio" at bounding box center [0, 0] width 0 height 0
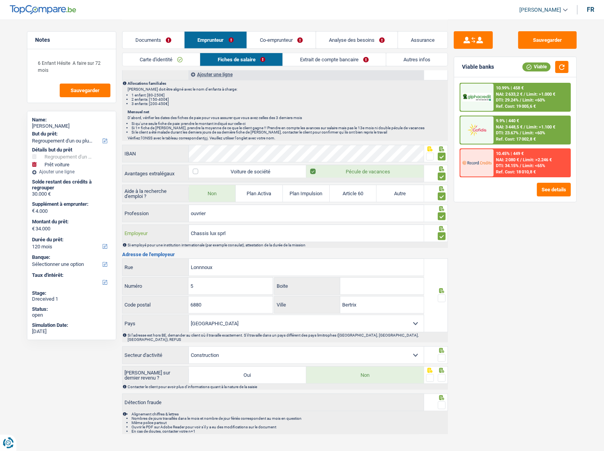
drag, startPoint x: 241, startPoint y: 234, endPoint x: 219, endPoint y: 237, distance: 21.6
click at [219, 237] on input "Chassis lux sprl" at bounding box center [306, 233] width 235 height 17
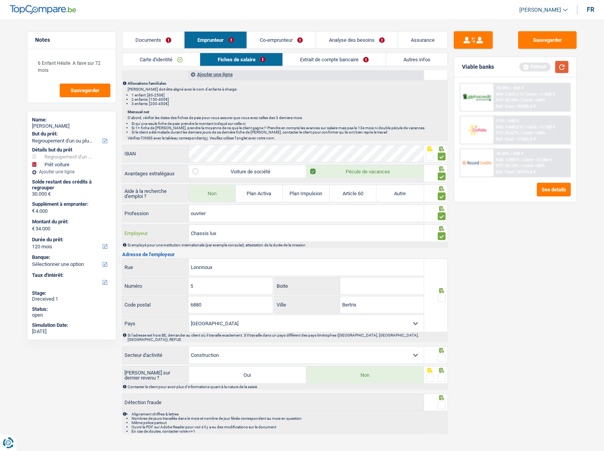
type input "Chassis lux"
click at [539, 70] on button "button" at bounding box center [561, 67] width 13 height 12
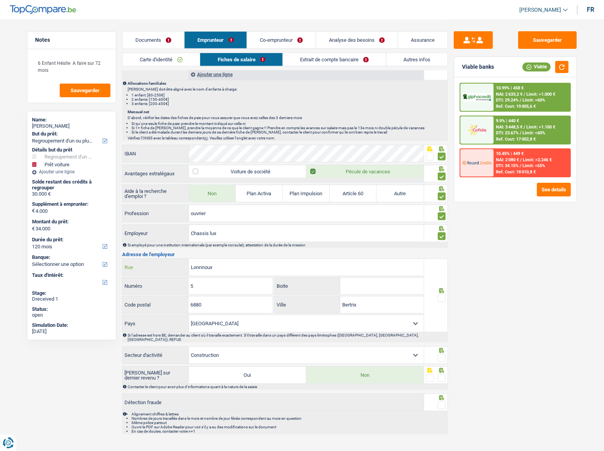
click at [190, 246] on input "Lonnnoux" at bounding box center [306, 267] width 235 height 17
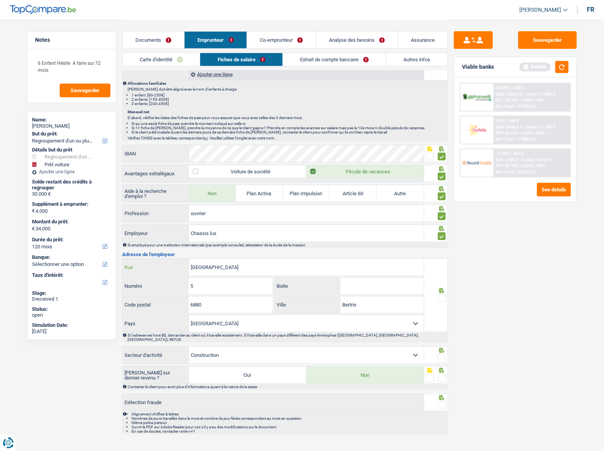
type input "rue de Lonnnoux"
drag, startPoint x: 437, startPoint y: 287, endPoint x: 437, endPoint y: 295, distance: 7.8
click at [437, 246] on div at bounding box center [436, 290] width 20 height 6
drag, startPoint x: 445, startPoint y: 295, endPoint x: 433, endPoint y: 364, distance: 70.5
click at [445, 246] on span at bounding box center [442, 298] width 8 height 8
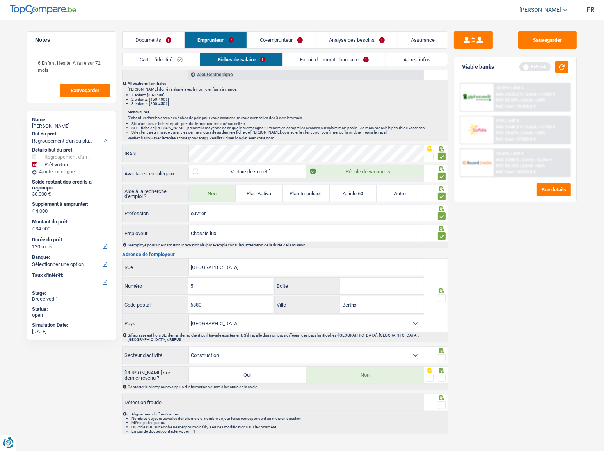
click at [0, 0] on input "radio" at bounding box center [0, 0] width 0 height 0
click at [441, 246] on span at bounding box center [442, 358] width 8 height 8
click at [0, 0] on input "radio" at bounding box center [0, 0] width 0 height 0
drag, startPoint x: 441, startPoint y: 370, endPoint x: 441, endPoint y: 392, distance: 22.2
click at [441, 246] on span at bounding box center [442, 378] width 8 height 8
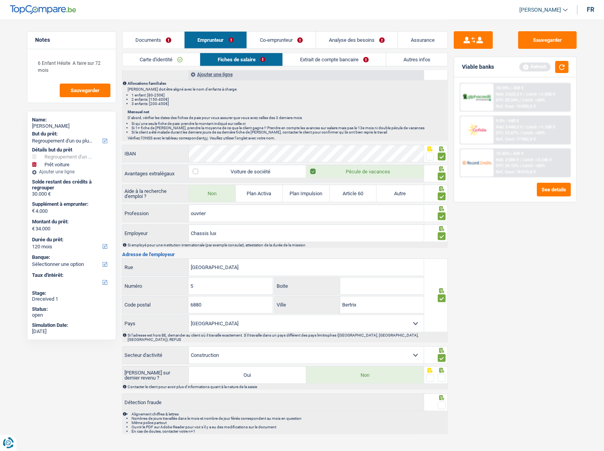
click at [0, 0] on input "radio" at bounding box center [0, 0] width 0 height 0
click at [441, 246] on span at bounding box center [442, 405] width 8 height 8
click at [0, 0] on input "radio" at bounding box center [0, 0] width 0 height 0
click at [539, 66] on button "button" at bounding box center [561, 67] width 13 height 12
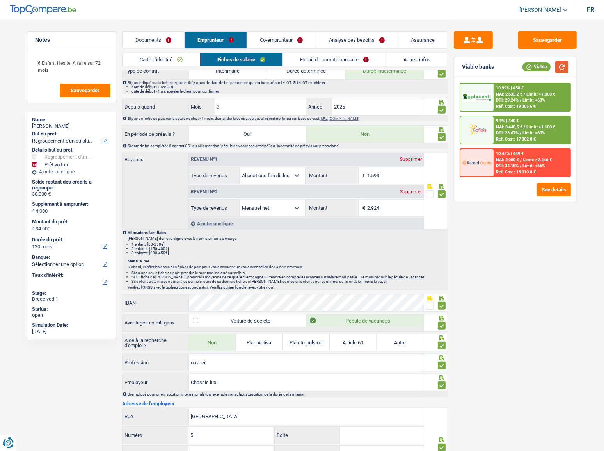
scroll to position [273, 0]
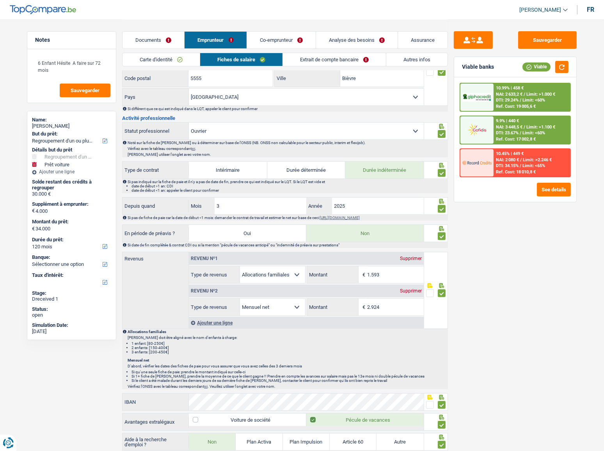
click at [342, 51] on div "Documents Emprunteur Co-emprunteur Analyse des besoins Assurance" at bounding box center [285, 36] width 326 height 33
click at [338, 54] on link "Extrait de compte bancaire" at bounding box center [334, 59] width 103 height 13
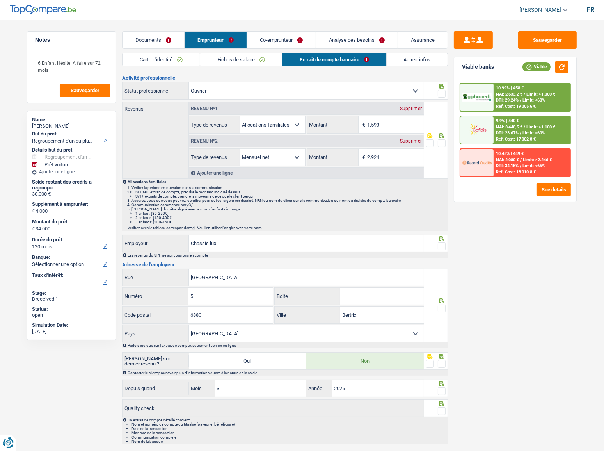
scroll to position [0, 0]
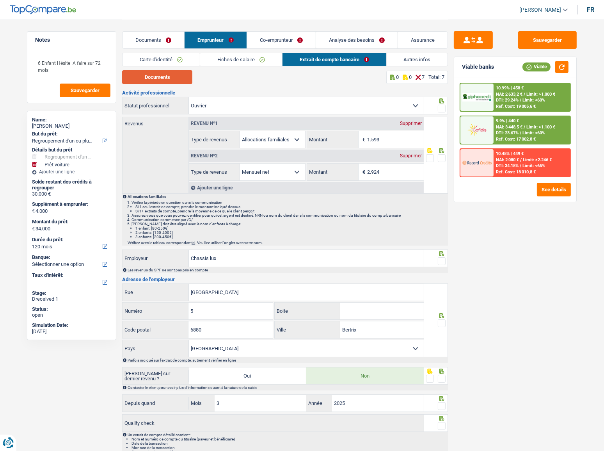
click at [160, 78] on button "Documents" at bounding box center [157, 77] width 70 height 14
click at [441, 107] on span at bounding box center [442, 109] width 8 height 8
click at [0, 0] on input "radio" at bounding box center [0, 0] width 0 height 0
click at [443, 157] on span at bounding box center [442, 158] width 8 height 8
click at [0, 0] on input "radio" at bounding box center [0, 0] width 0 height 0
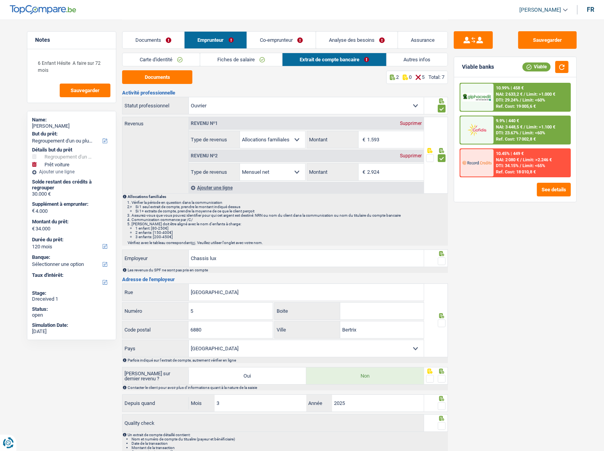
click at [441, 246] on span at bounding box center [442, 261] width 8 height 8
click at [0, 0] on input "radio" at bounding box center [0, 0] width 0 height 0
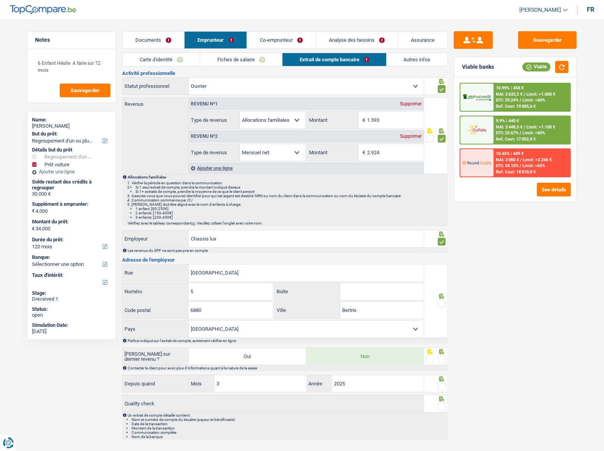
scroll to position [31, 0]
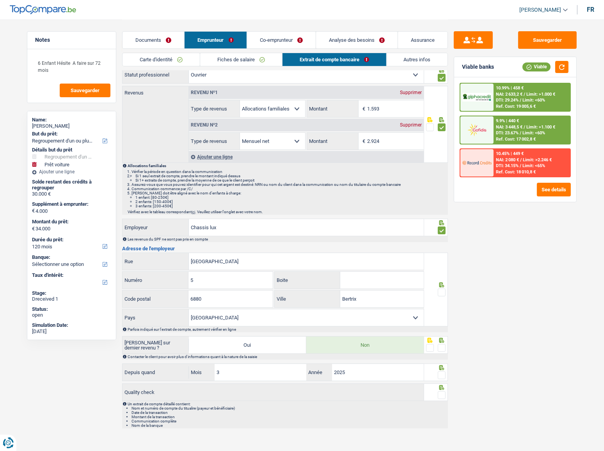
click at [444, 246] on span at bounding box center [442, 292] width 8 height 8
click at [0, 0] on input "radio" at bounding box center [0, 0] width 0 height 0
click at [445, 246] on icon at bounding box center [442, 340] width 8 height 5
click at [441, 246] on span at bounding box center [442, 348] width 8 height 8
click at [0, 0] on input "radio" at bounding box center [0, 0] width 0 height 0
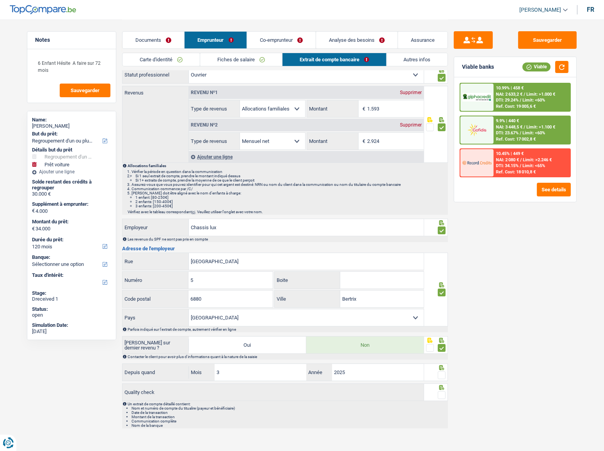
click at [442, 246] on span at bounding box center [442, 375] width 8 height 8
click at [0, 0] on input "radio" at bounding box center [0, 0] width 0 height 0
click at [442, 246] on span at bounding box center [442, 395] width 8 height 8
click at [0, 0] on input "radio" at bounding box center [0, 0] width 0 height 0
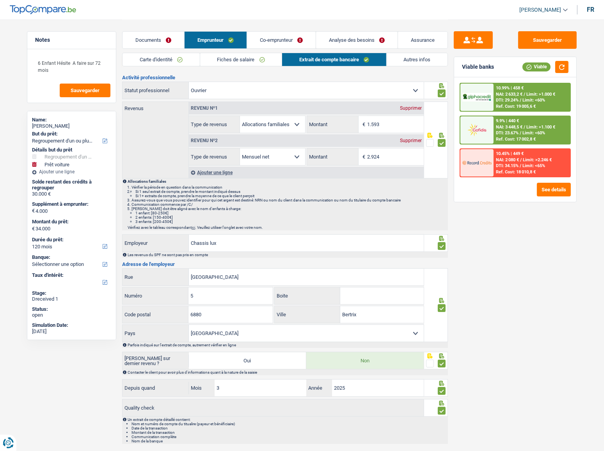
scroll to position [0, 0]
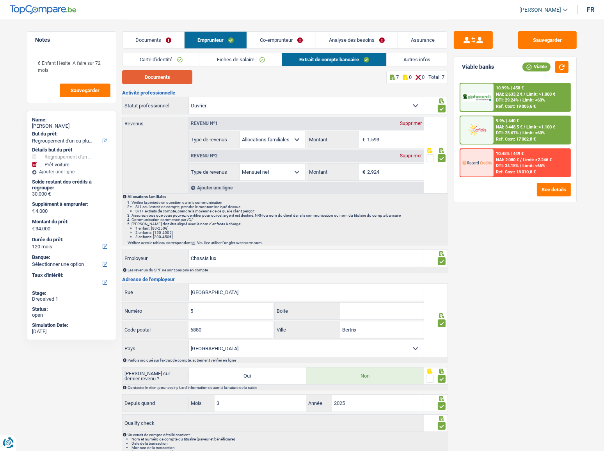
click at [187, 79] on button "Documents" at bounding box center [157, 77] width 70 height 14
click at [389, 137] on input "1.593" at bounding box center [395, 139] width 57 height 17
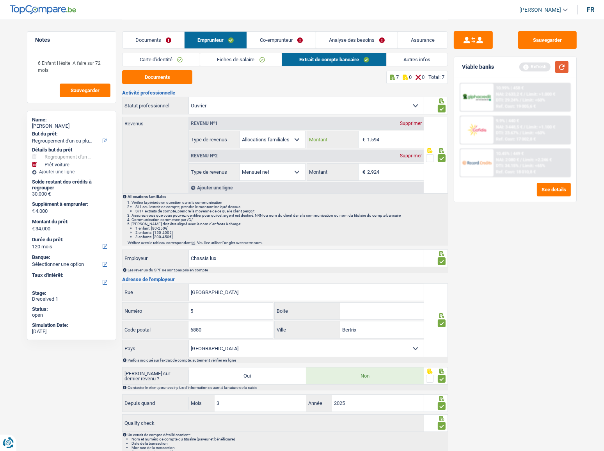
type input "1.594"
click at [539, 68] on button "button" at bounding box center [561, 67] width 13 height 12
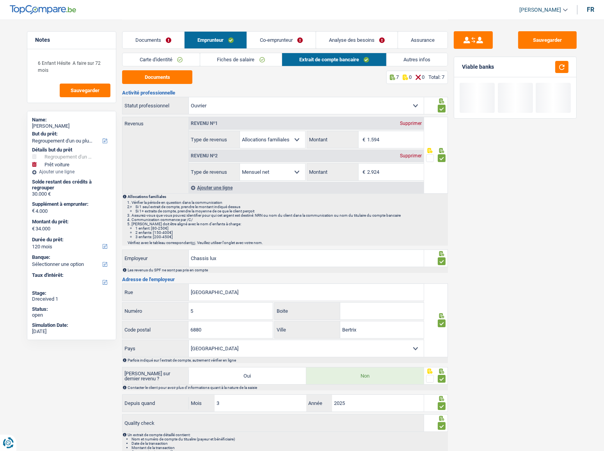
click at [298, 43] on link "Co-emprunteur" at bounding box center [281, 40] width 69 height 17
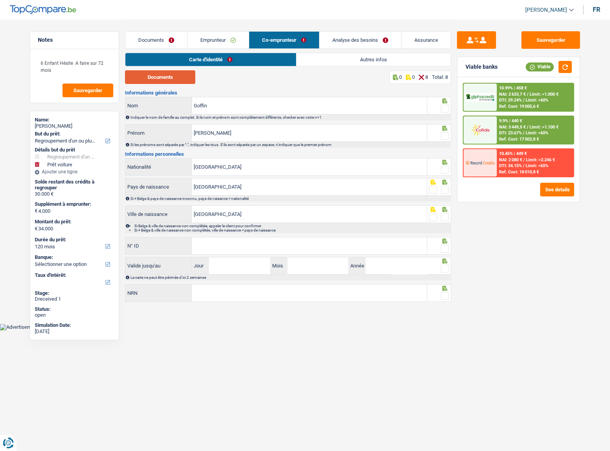
click at [179, 78] on button "Documents" at bounding box center [160, 77] width 70 height 14
drag, startPoint x: 444, startPoint y: 106, endPoint x: 444, endPoint y: 114, distance: 7.8
click at [444, 106] on span at bounding box center [445, 109] width 8 height 8
click at [0, 0] on input "radio" at bounding box center [0, 0] width 0 height 0
click at [444, 131] on div at bounding box center [445, 136] width 8 height 10
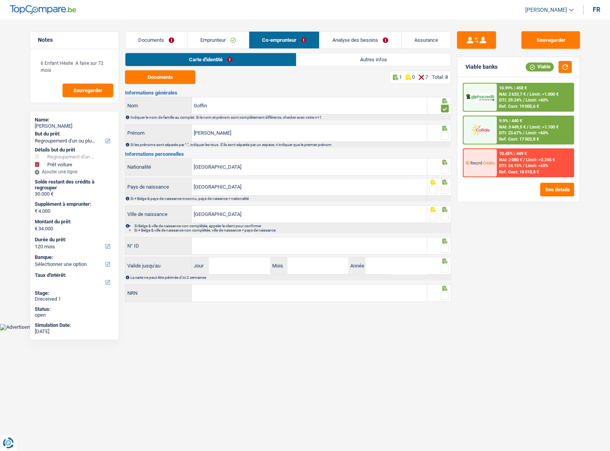
click at [447, 171] on span at bounding box center [445, 170] width 8 height 8
click at [0, 0] on input "radio" at bounding box center [0, 0] width 0 height 0
click at [444, 134] on span at bounding box center [445, 136] width 8 height 8
click at [0, 0] on input "radio" at bounding box center [0, 0] width 0 height 0
click at [197, 132] on input "Leticia" at bounding box center [309, 133] width 235 height 17
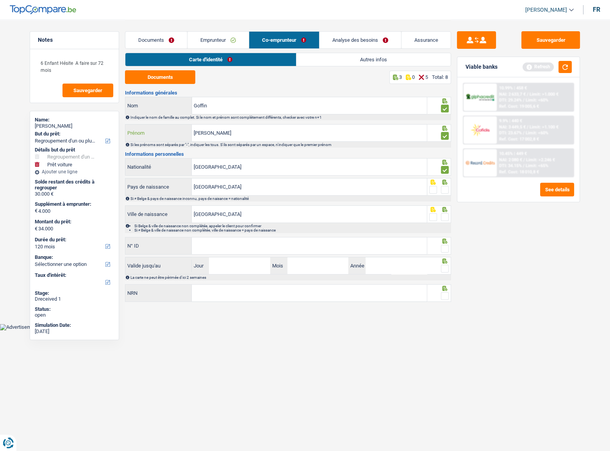
type input "Léticia"
click at [443, 189] on span at bounding box center [445, 190] width 8 height 8
click at [0, 0] on input "radio" at bounding box center [0, 0] width 0 height 0
click at [441, 217] on span at bounding box center [445, 217] width 8 height 8
click at [0, 0] on input "radio" at bounding box center [0, 0] width 0 height 0
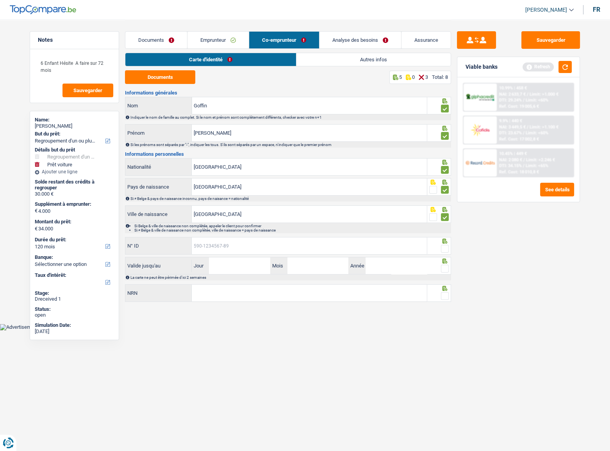
click at [275, 242] on input "N° ID" at bounding box center [309, 245] width 235 height 17
type input "595-4199367-61"
click at [441, 246] on span at bounding box center [445, 249] width 8 height 8
click at [0, 0] on input "radio" at bounding box center [0, 0] width 0 height 0
drag, startPoint x: 249, startPoint y: 265, endPoint x: 253, endPoint y: 262, distance: 5.0
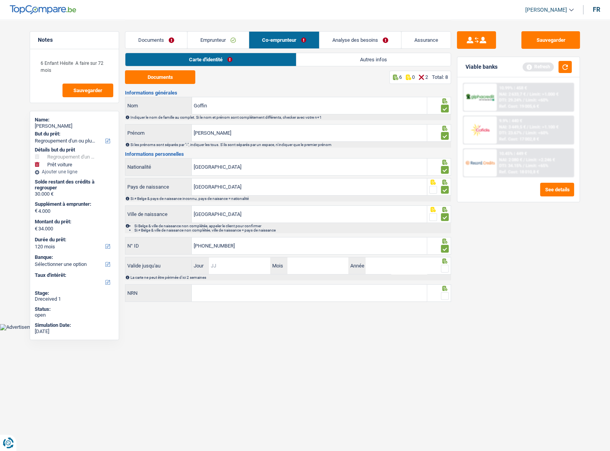
click at [249, 246] on input "Jour" at bounding box center [239, 265] width 61 height 17
type input "31"
type input "05"
type input "2035"
click at [443, 246] on span at bounding box center [445, 269] width 8 height 8
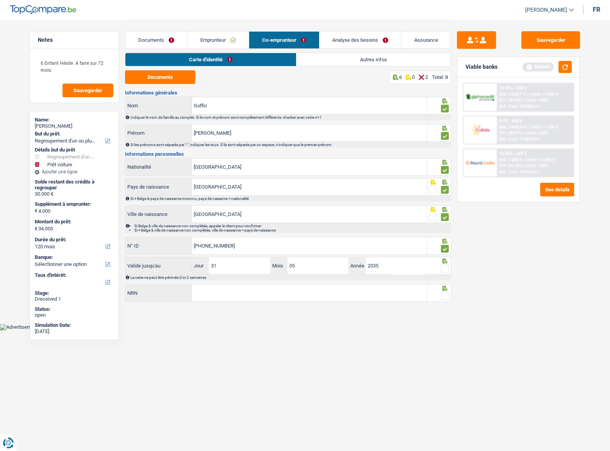
click at [0, 0] on input "radio" at bounding box center [0, 0] width 0 height 0
click at [539, 65] on button "button" at bounding box center [564, 67] width 13 height 12
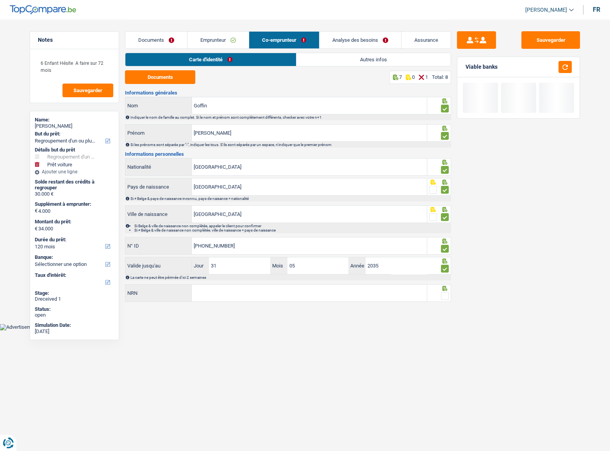
click at [265, 246] on div "Documents Emprunteur Co-emprunteur Analyse des besoins Assurance Emprunteur Mic…" at bounding box center [288, 162] width 326 height 285
click at [283, 246] on input "NRN" at bounding box center [309, 293] width 235 height 17
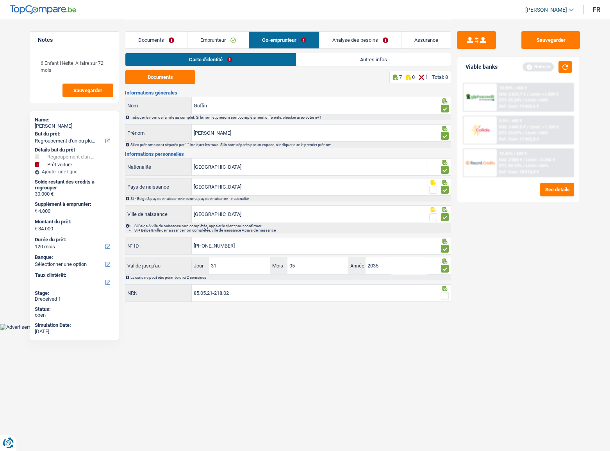
type input "85.05.21-218.02"
click at [442, 246] on span at bounding box center [445, 296] width 8 height 8
click at [0, 0] on input "radio" at bounding box center [0, 0] width 0 height 0
click at [539, 66] on button "button" at bounding box center [564, 67] width 13 height 12
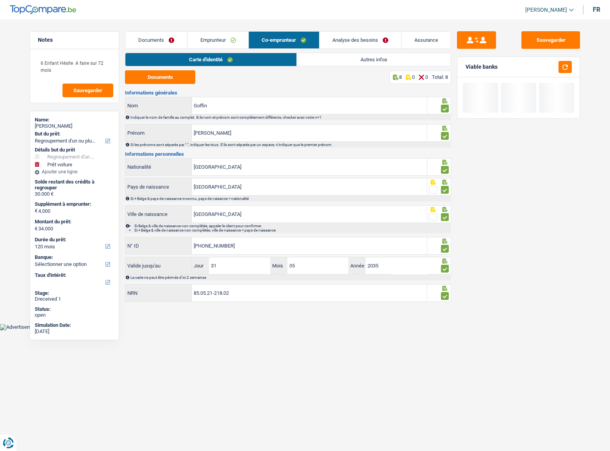
click at [325, 61] on link "Autres infos" at bounding box center [374, 59] width 154 height 13
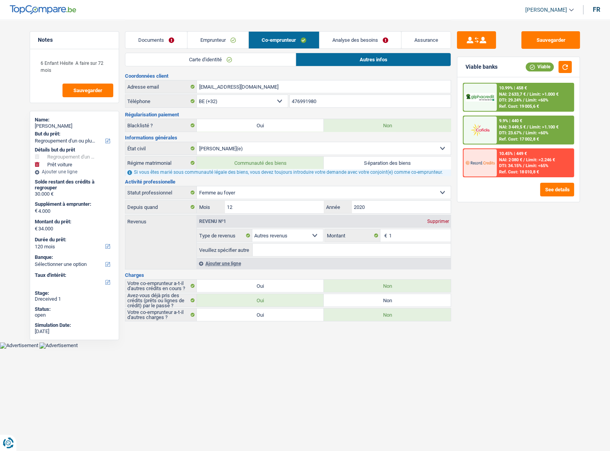
click at [437, 219] on div "Supprimer" at bounding box center [438, 221] width 26 height 5
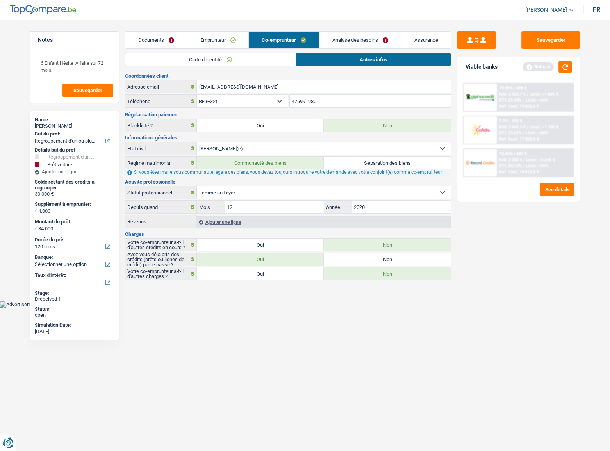
click at [341, 35] on link "Analyse des besoins" at bounding box center [360, 40] width 82 height 17
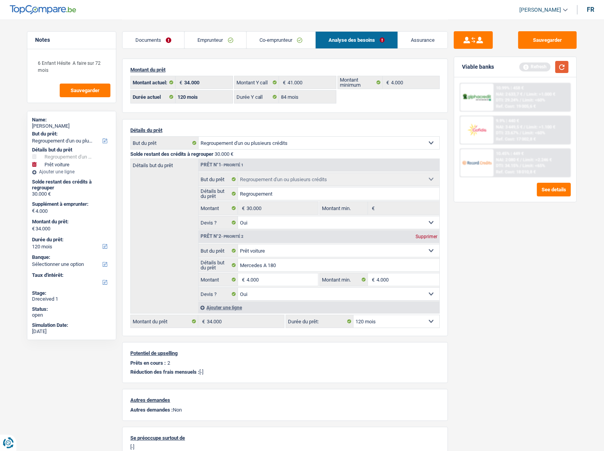
drag, startPoint x: 566, startPoint y: 68, endPoint x: 558, endPoint y: 71, distance: 8.4
click at [539, 68] on button "button" at bounding box center [561, 67] width 13 height 12
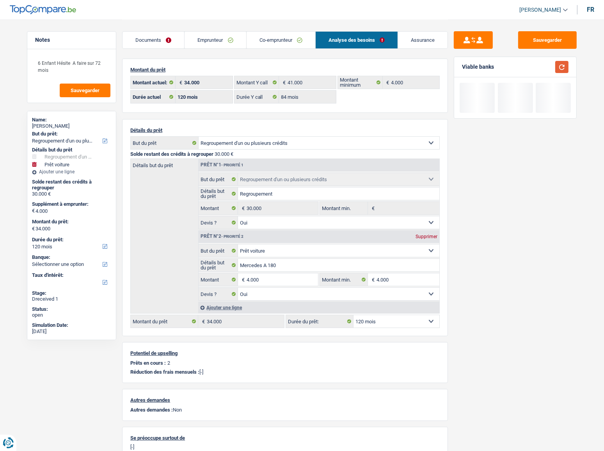
scroll to position [37, 0]
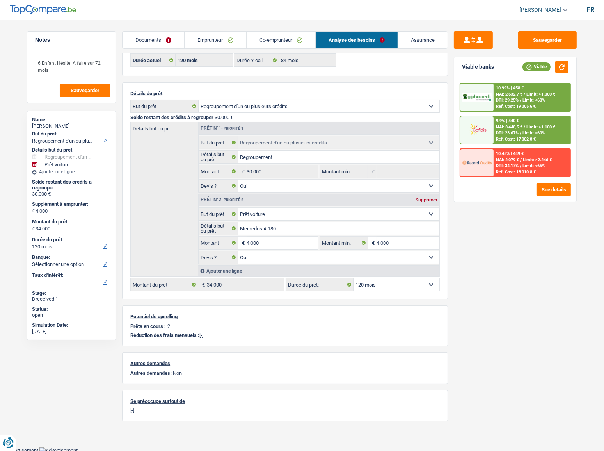
click at [212, 45] on link "Emprunteur" at bounding box center [215, 40] width 61 height 17
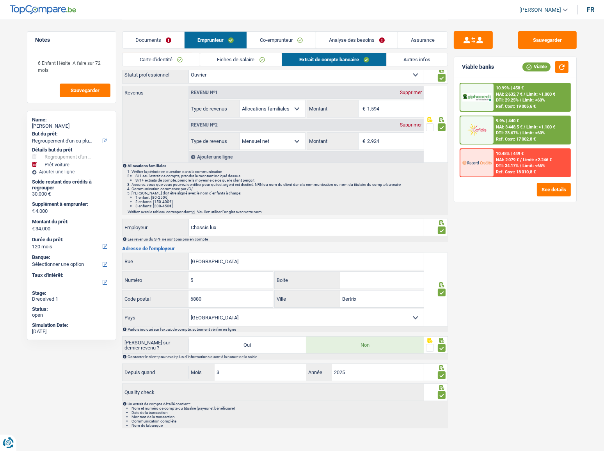
scroll to position [0, 0]
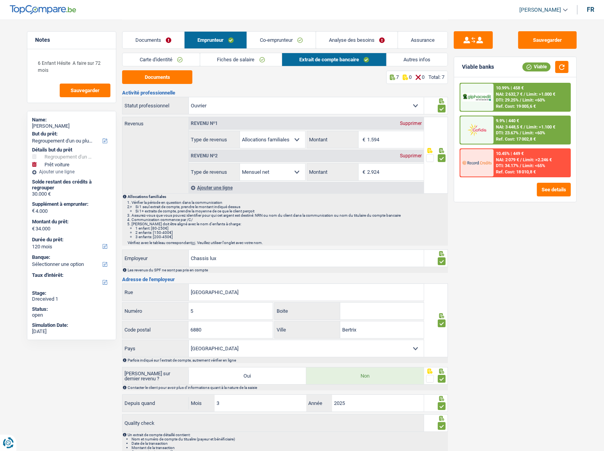
click at [305, 37] on link "Co-emprunteur" at bounding box center [281, 40] width 69 height 17
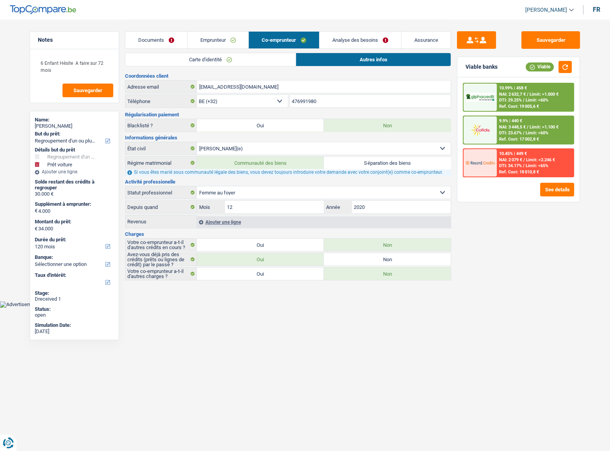
click at [342, 39] on link "Analyse des besoins" at bounding box center [360, 40] width 82 height 17
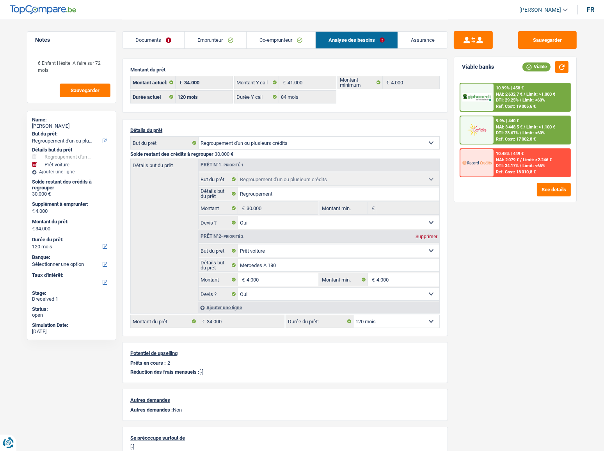
click at [166, 43] on link "Documents" at bounding box center [154, 40] width 62 height 17
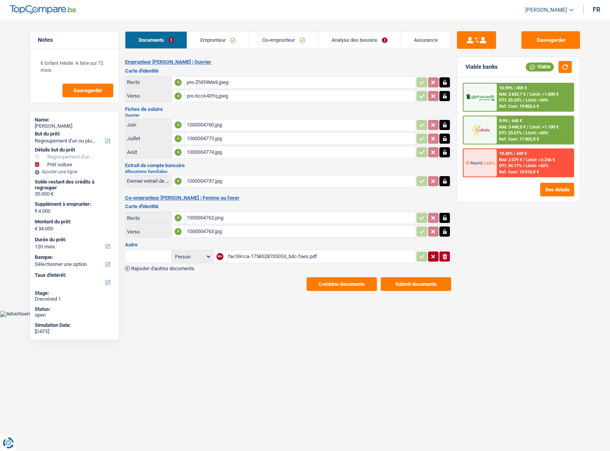
click at [256, 246] on div "fac59cca-1758528705053_bdc-faes.pdf" at bounding box center [321, 257] width 186 height 12
click at [216, 45] on link "Emprunteur" at bounding box center [218, 40] width 62 height 17
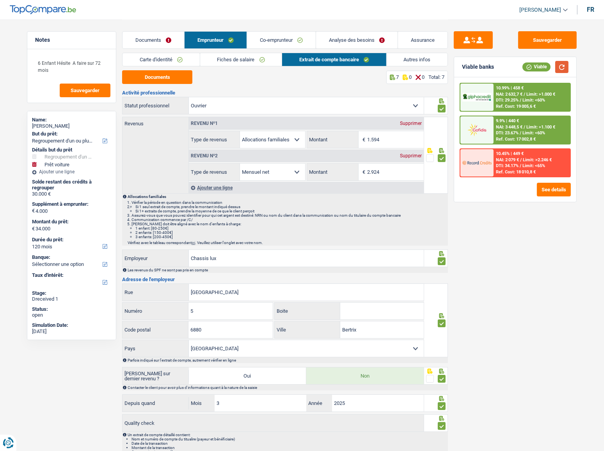
click at [539, 68] on button "button" at bounding box center [561, 67] width 13 height 12
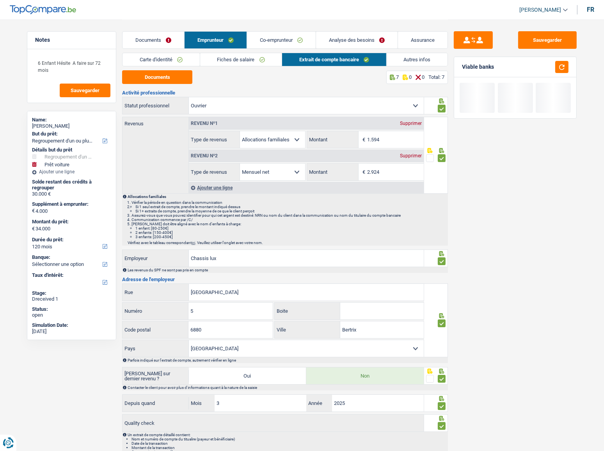
click at [244, 59] on link "Fiches de salaire" at bounding box center [241, 59] width 82 height 13
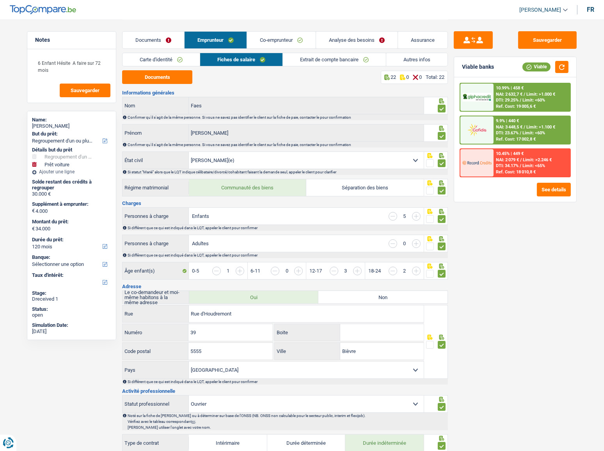
click at [318, 60] on link "Extrait de compte bancaire" at bounding box center [334, 59] width 103 height 13
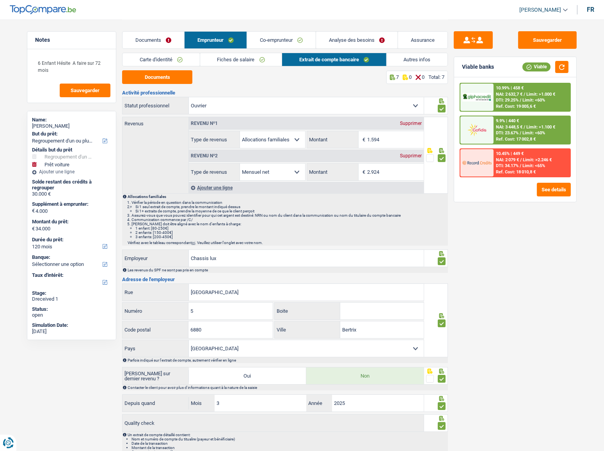
click at [402, 58] on link "Autres infos" at bounding box center [417, 59] width 61 height 13
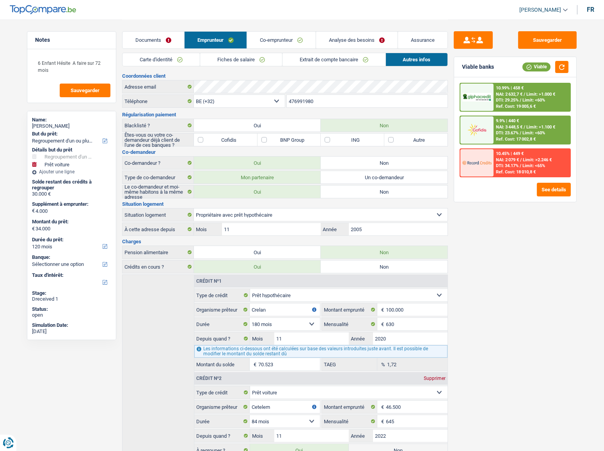
click at [345, 60] on link "Extrait de compte bancaire" at bounding box center [334, 59] width 103 height 13
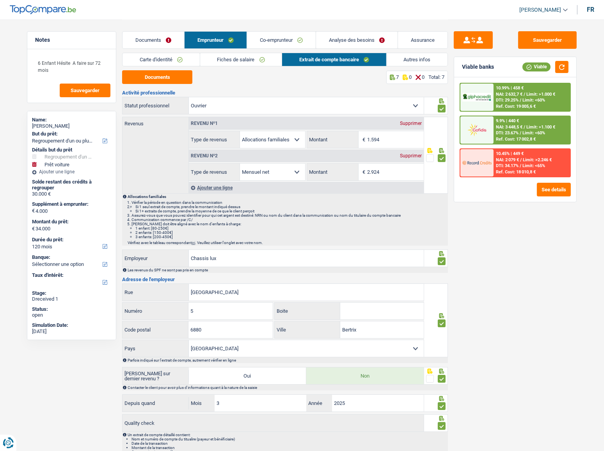
click at [413, 65] on link "Autres infos" at bounding box center [417, 59] width 61 height 13
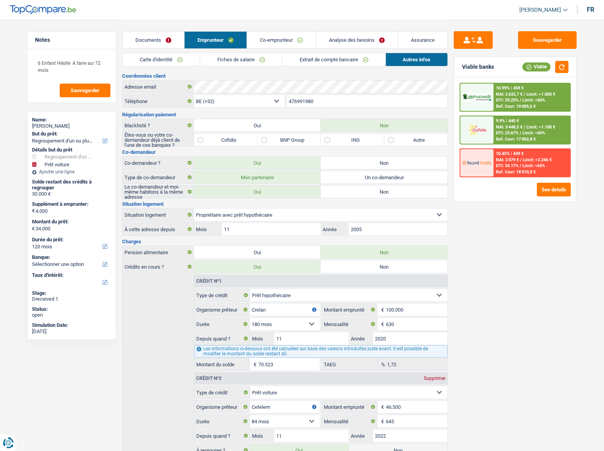
click at [318, 54] on link "Extrait de compte bancaire" at bounding box center [334, 59] width 103 height 13
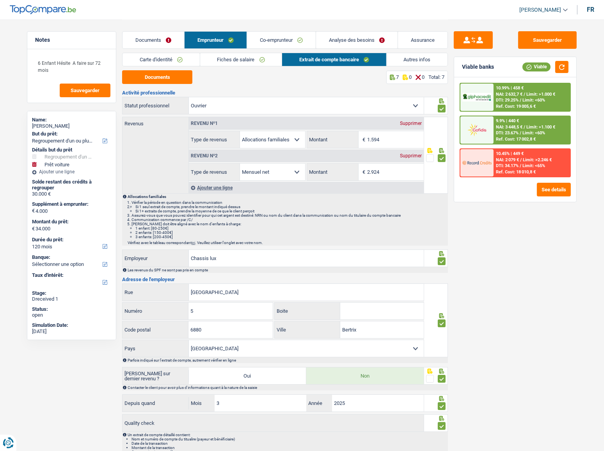
click at [305, 35] on link "Co-emprunteur" at bounding box center [281, 40] width 69 height 17
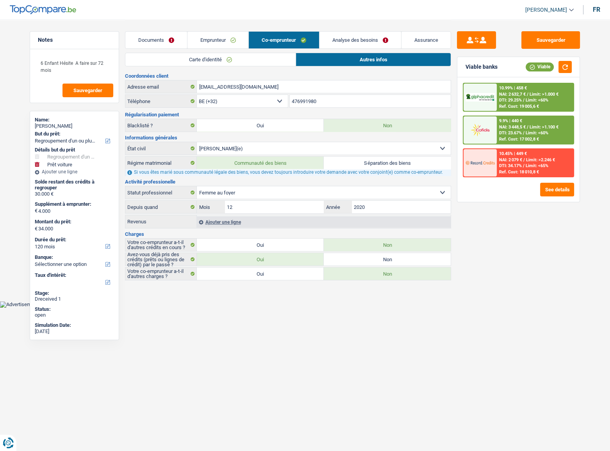
click at [339, 36] on link "Analyse des besoins" at bounding box center [360, 40] width 82 height 17
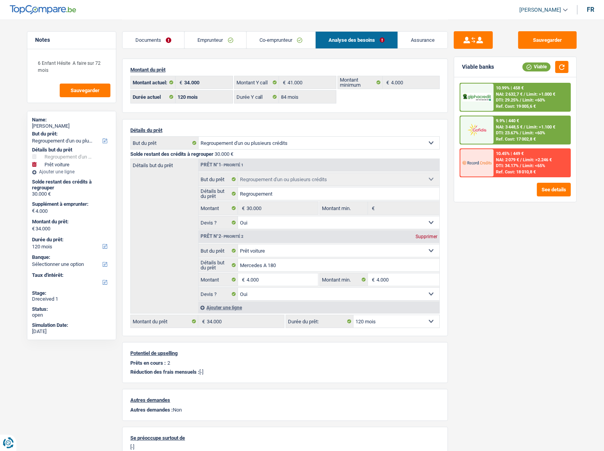
click at [245, 246] on span "€" at bounding box center [242, 279] width 9 height 12
click at [247, 246] on input "4.000" at bounding box center [282, 279] width 71 height 12
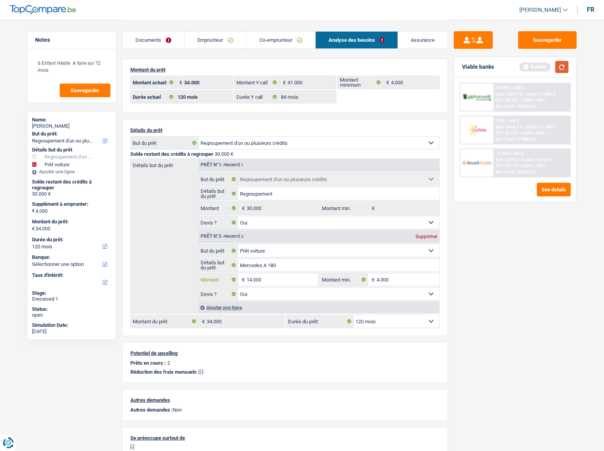
type input "14.000"
type input "44.000"
select select "144"
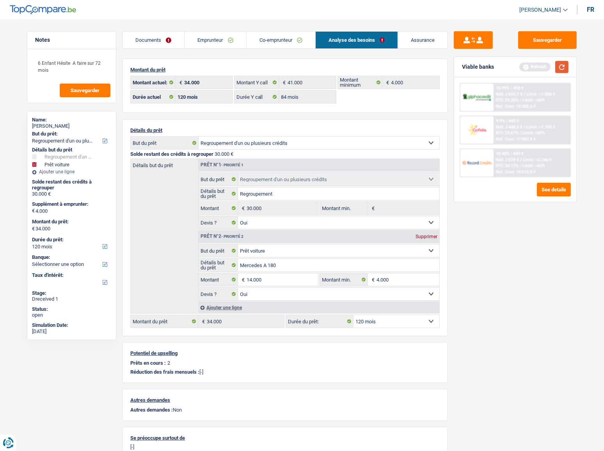
type input "44.000"
select select "144"
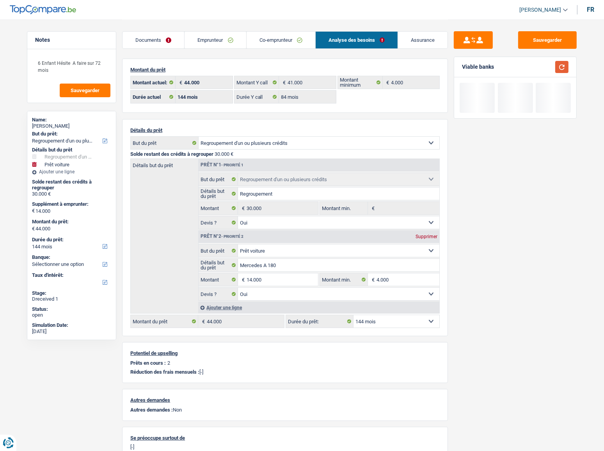
click at [539, 68] on button "button" at bounding box center [561, 67] width 13 height 12
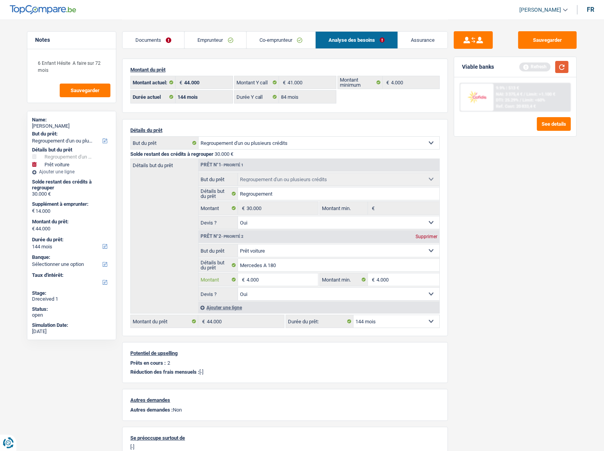
type input "4.000"
type input "34.000"
select select "120"
type input "34.000"
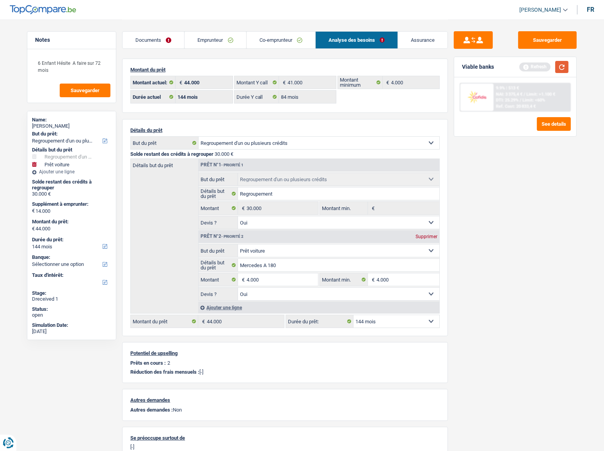
select select "120"
type input "34.000"
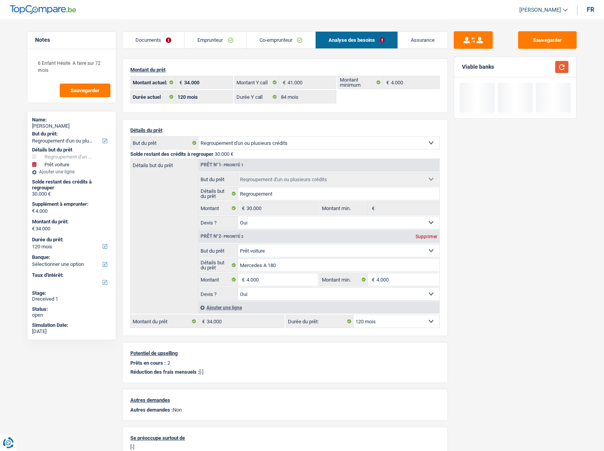
click at [539, 65] on button "button" at bounding box center [561, 67] width 13 height 12
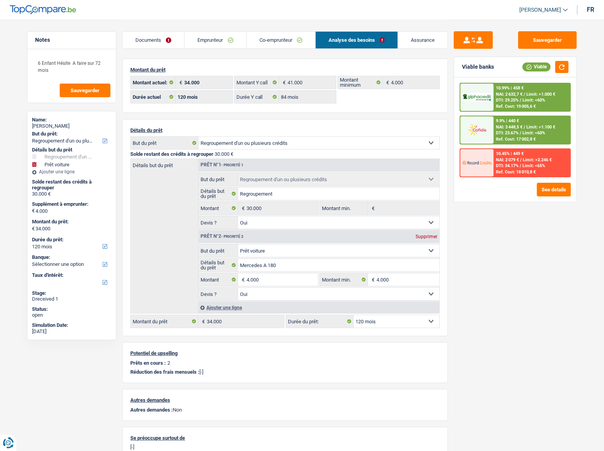
click at [202, 46] on link "Emprunteur" at bounding box center [215, 40] width 61 height 17
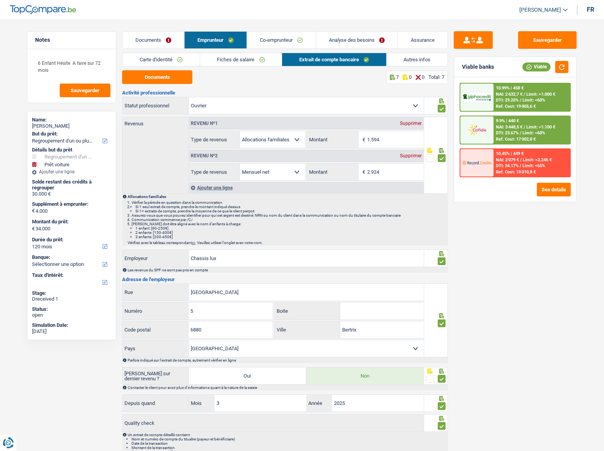
click at [395, 57] on link "Autres infos" at bounding box center [417, 59] width 61 height 13
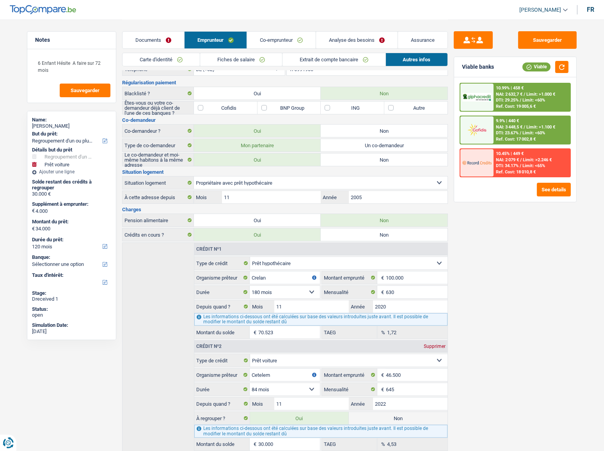
scroll to position [64, 0]
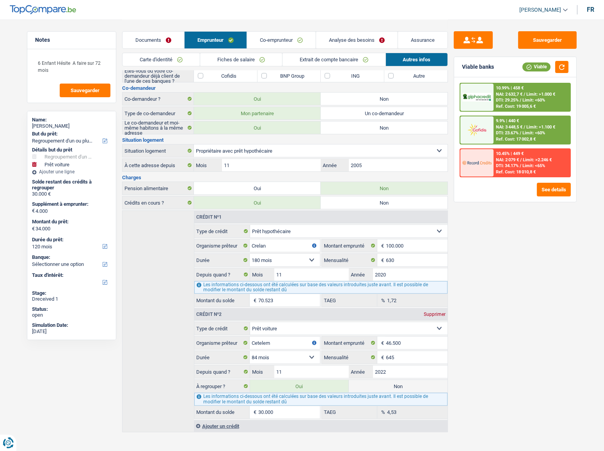
click at [283, 40] on link "Co-emprunteur" at bounding box center [281, 40] width 69 height 17
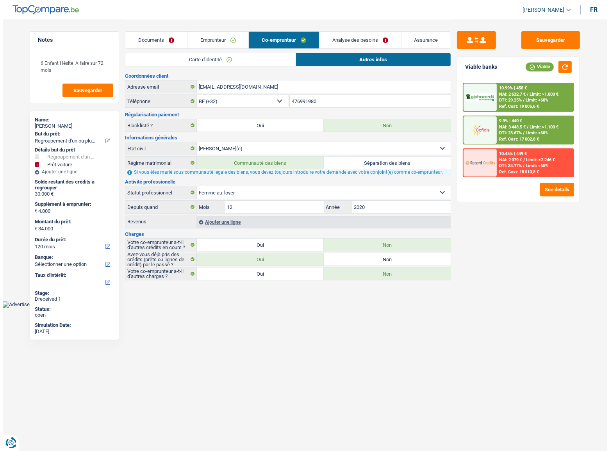
scroll to position [0, 0]
click at [332, 38] on link "Analyse des besoins" at bounding box center [360, 40] width 82 height 17
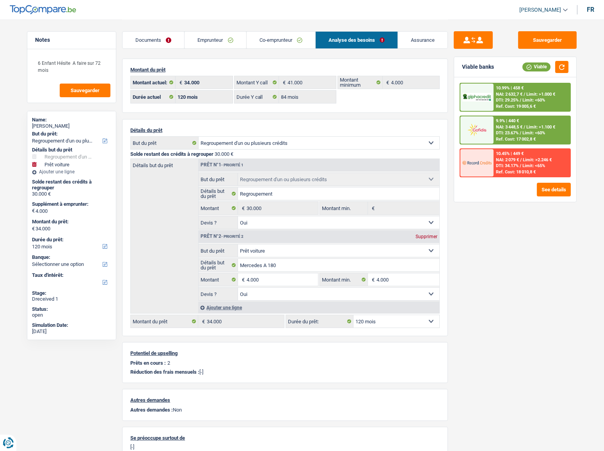
click at [388, 246] on select "12 mois 18 mois 24 mois 30 mois 36 mois 42 mois 48 mois 60 mois 72 mois 84 mois…" at bounding box center [397, 321] width 86 height 12
select select "84"
click at [354, 246] on select "12 mois 18 mois 24 mois 30 mois 36 mois 42 mois 48 mois 60 mois 72 mois 84 mois…" at bounding box center [397, 321] width 86 height 12
select select "84"
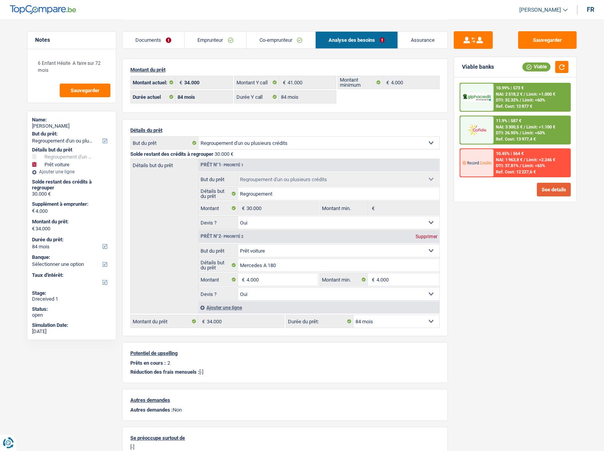
click at [539, 190] on button "See details" at bounding box center [554, 190] width 34 height 14
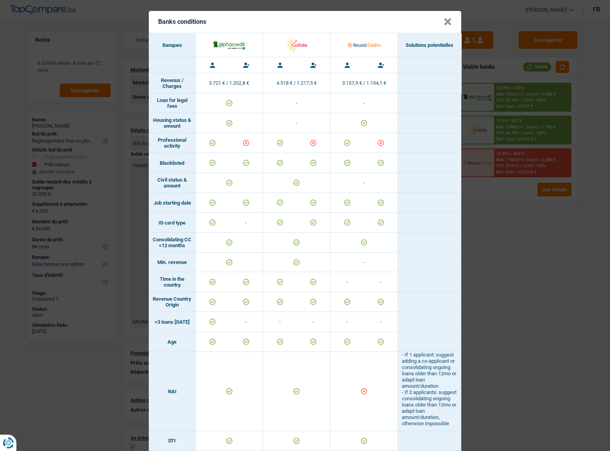
click at [539, 240] on div "Banks conditions × Banques Solutions potentielles Revenus / Charges 3.721 € / 1…" at bounding box center [305, 225] width 610 height 451
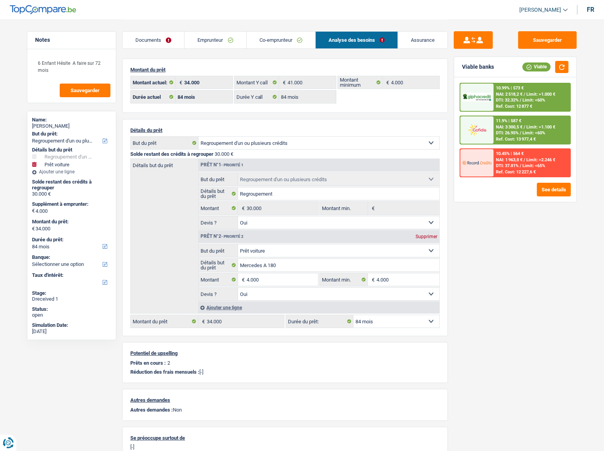
click at [530, 98] on span "Limit: <60%" at bounding box center [534, 100] width 23 height 5
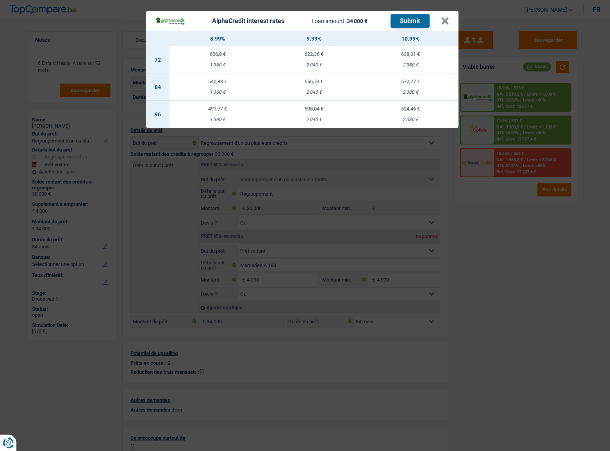
click at [201, 92] on div "1 360 €" at bounding box center [217, 92] width 96 height 5
select select "alphacredit"
type input "8,99"
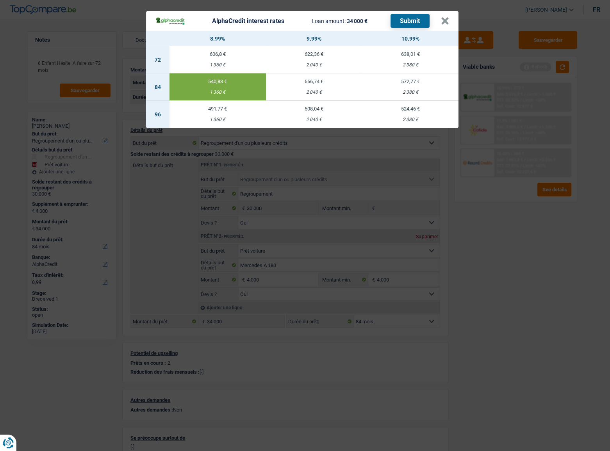
click at [406, 21] on button "Submit" at bounding box center [409, 21] width 39 height 14
click at [448, 17] on button "×" at bounding box center [445, 21] width 8 height 8
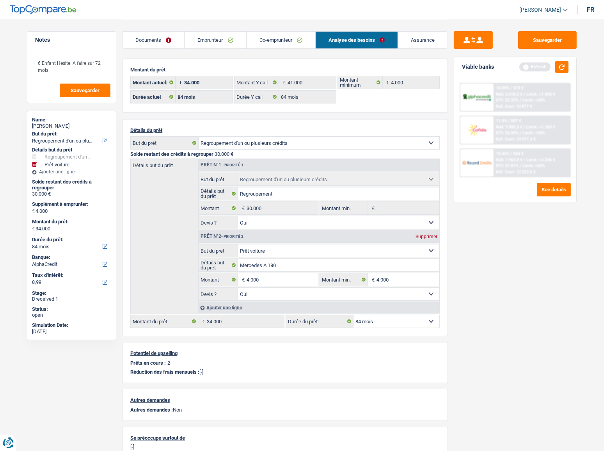
click at [221, 37] on link "Emprunteur" at bounding box center [215, 40] width 61 height 17
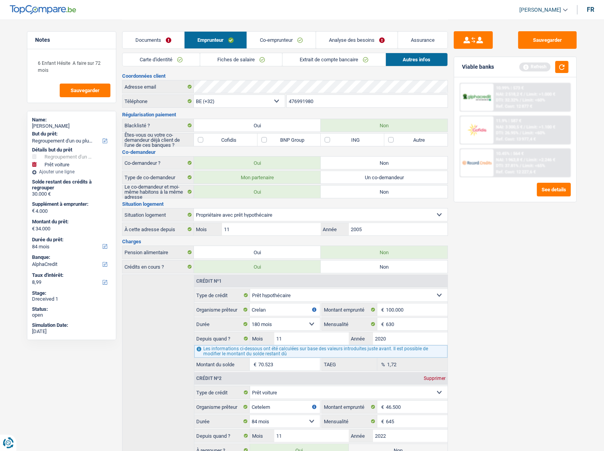
click at [149, 66] on li "Carte d'identité" at bounding box center [161, 60] width 78 height 14
click at [162, 59] on link "Carte d'identité" at bounding box center [161, 59] width 77 height 13
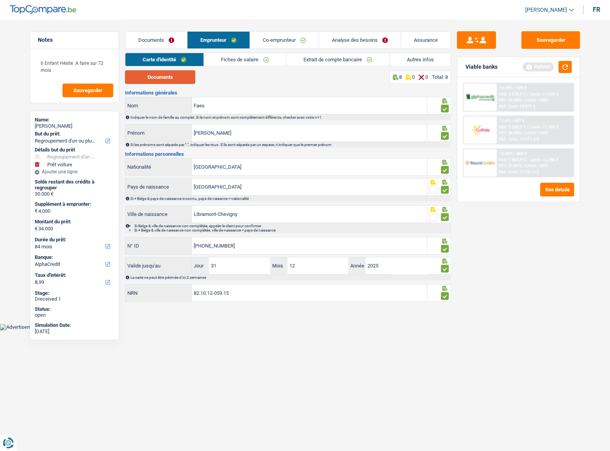
click at [164, 78] on button "Documents" at bounding box center [160, 77] width 70 height 14
click at [363, 37] on link "Analyse des besoins" at bounding box center [360, 40] width 82 height 17
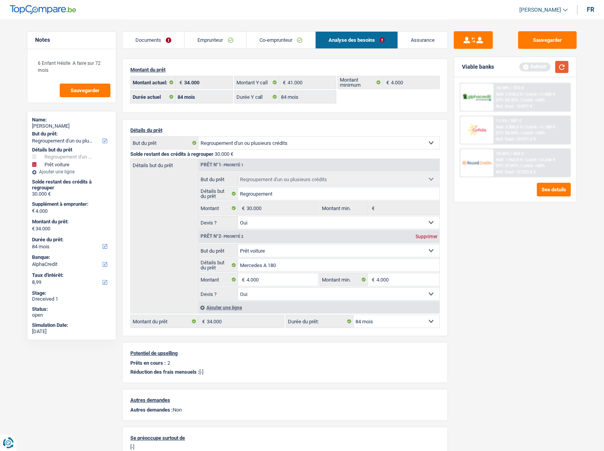
click at [539, 68] on button "button" at bounding box center [561, 67] width 13 height 12
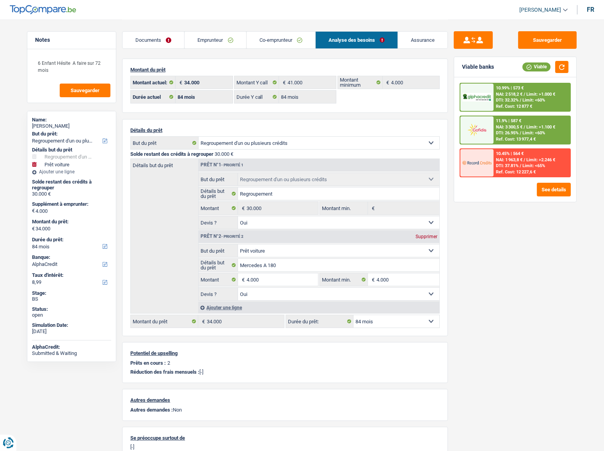
click at [529, 119] on div "11.9% | 587 € NAI: 3 300,5 € / Limit: >1.100 € DTI: 26.95% / Limit: <60% Ref. C…" at bounding box center [532, 129] width 77 height 27
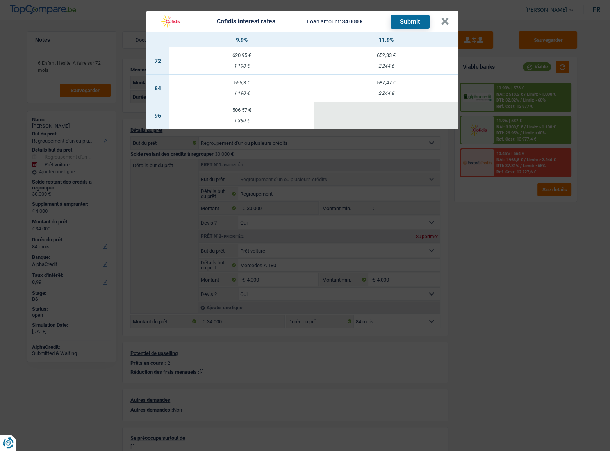
click at [260, 88] on td "555,3 € 1 190 €" at bounding box center [241, 88] width 144 height 27
select select "cofidis"
type input "9,90"
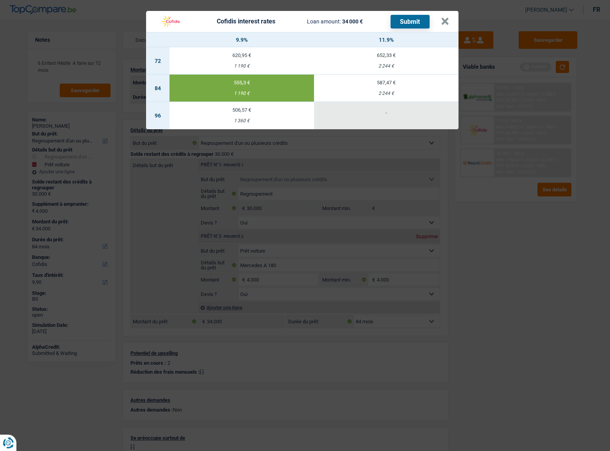
click at [406, 21] on button "Submit" at bounding box center [409, 22] width 39 height 14
drag, startPoint x: 446, startPoint y: 21, endPoint x: 264, endPoint y: 46, distance: 183.9
click at [446, 21] on button "×" at bounding box center [445, 22] width 8 height 8
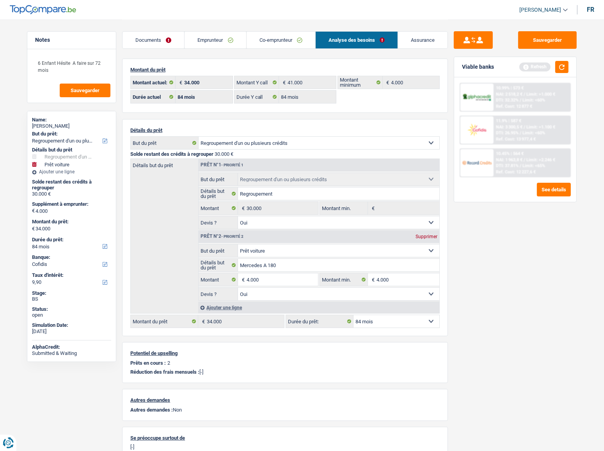
click at [270, 41] on link "Co-emprunteur" at bounding box center [281, 40] width 69 height 17
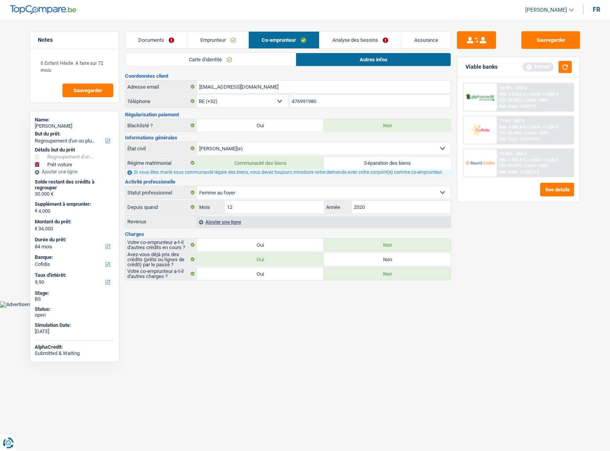
click at [219, 219] on div "Ajouter une ligne" at bounding box center [324, 221] width 254 height 11
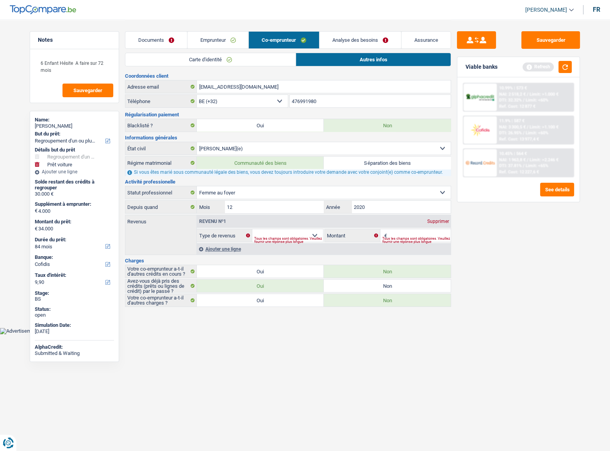
click at [280, 238] on div "Tous les champs sont obligatoires. Veuillez fournir une réponse plus longue" at bounding box center [288, 239] width 69 height 3
click at [282, 195] on select "Ouvrier Employé privé Employé public Invalide Indépendant Pensionné Chômeur Mut…" at bounding box center [324, 192] width 254 height 12
select select "noProfession"
click at [197, 186] on select "Ouvrier Employé privé Employé public Invalide Indépendant Pensionné Chômeur Mut…" at bounding box center [324, 192] width 254 height 12
drag, startPoint x: 437, startPoint y: 221, endPoint x: 608, endPoint y: 65, distance: 231.5
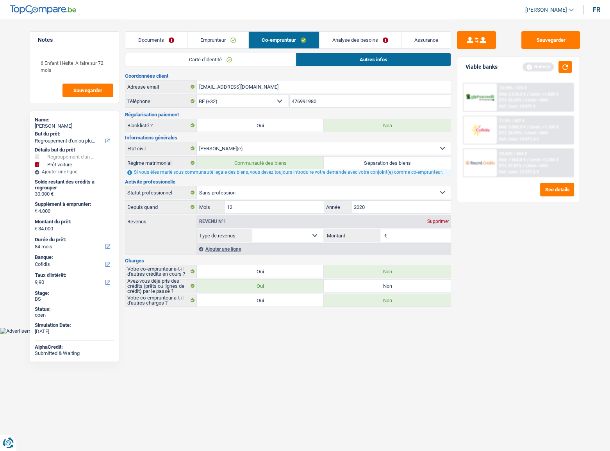
click at [440, 219] on div "Supprimer" at bounding box center [438, 221] width 26 height 5
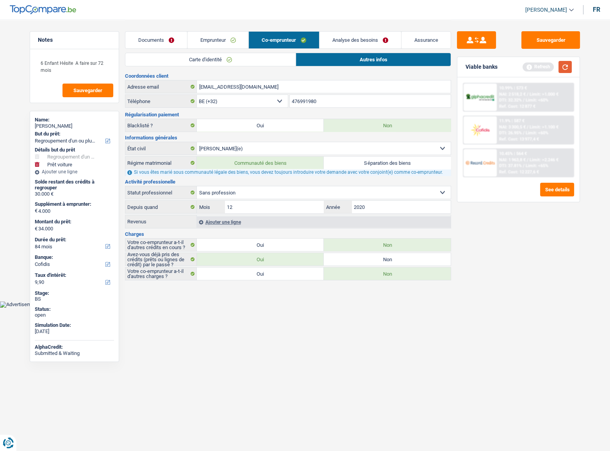
click at [539, 66] on button "button" at bounding box center [564, 67] width 13 height 12
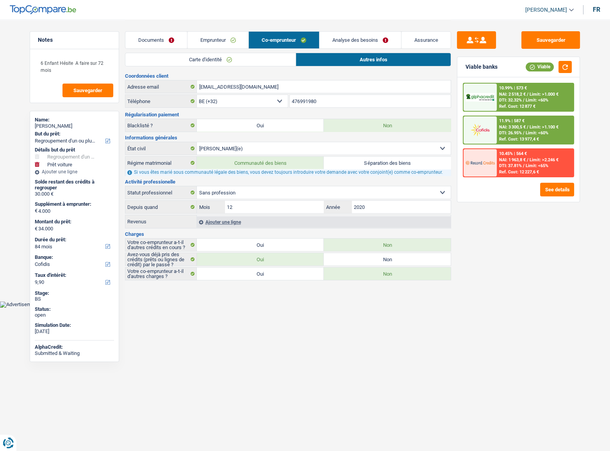
click at [521, 82] on div "10.99% | 573 € NAI: 2 518,2 € / Limit: >1.000 € DTI: 32.32% / Limit: <60% Ref. …" at bounding box center [518, 139] width 122 height 125
click at [512, 87] on div "10.99% | 573 €" at bounding box center [513, 87] width 28 height 5
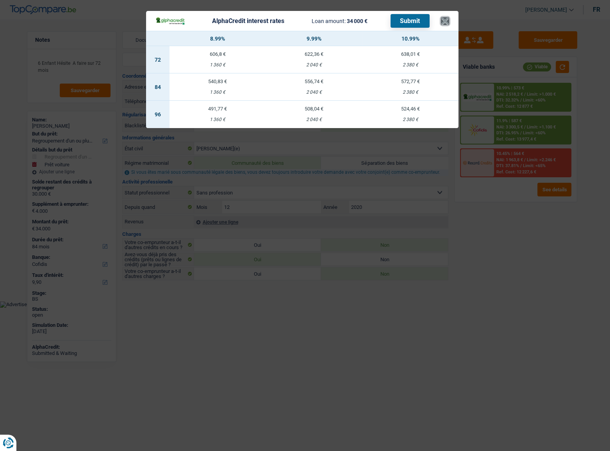
drag, startPoint x: 445, startPoint y: 19, endPoint x: 382, endPoint y: 30, distance: 64.3
click at [445, 19] on button "×" at bounding box center [445, 21] width 8 height 8
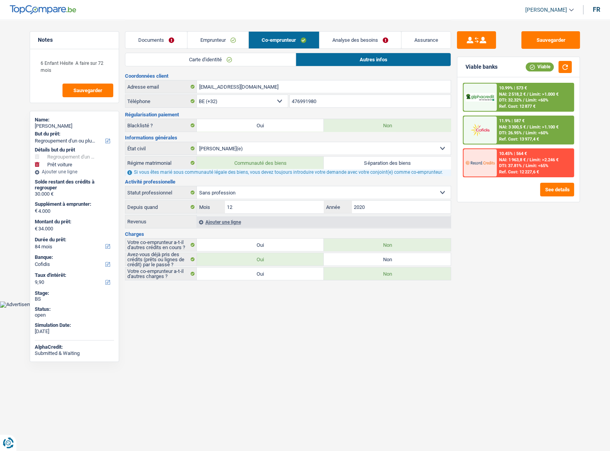
click at [224, 42] on link "Emprunteur" at bounding box center [217, 40] width 61 height 17
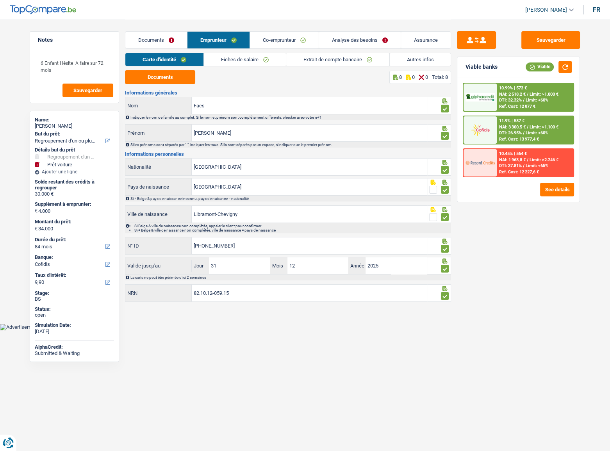
click at [506, 130] on span "DTI: 26.95%" at bounding box center [510, 132] width 23 height 5
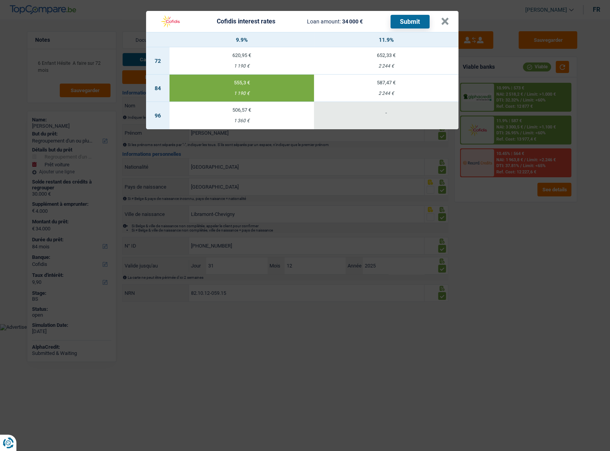
click at [413, 23] on button "Submit" at bounding box center [409, 22] width 39 height 14
click at [445, 18] on button "×" at bounding box center [445, 22] width 8 height 8
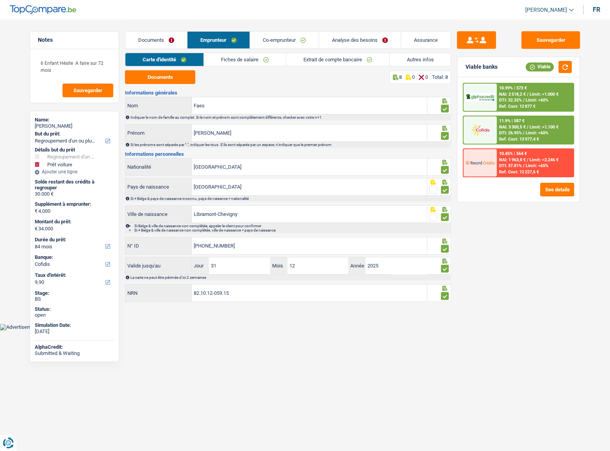
click at [301, 44] on link "Co-emprunteur" at bounding box center [284, 40] width 69 height 17
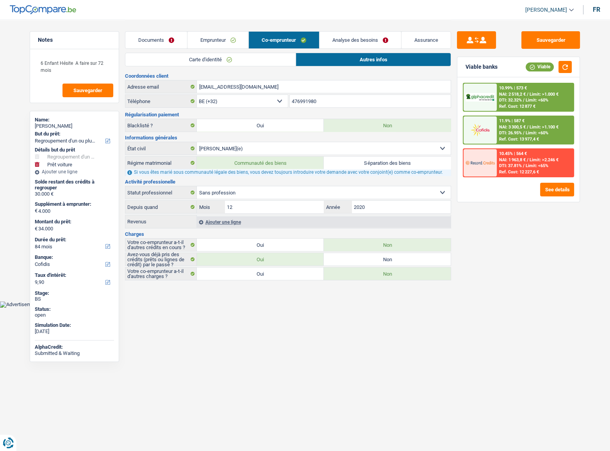
click at [158, 36] on link "Documents" at bounding box center [156, 40] width 62 height 17
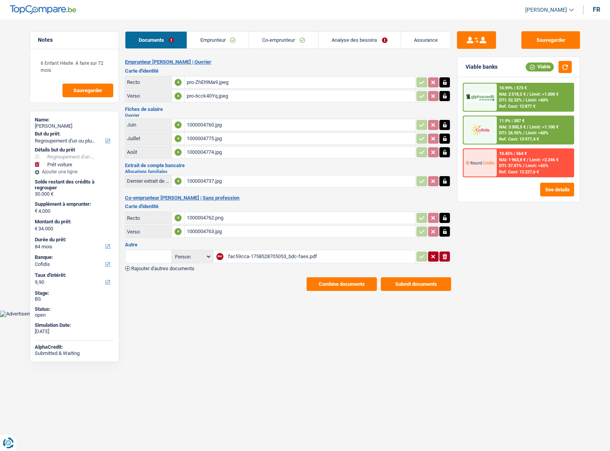
click at [404, 246] on button "Submit documents" at bounding box center [416, 284] width 70 height 14
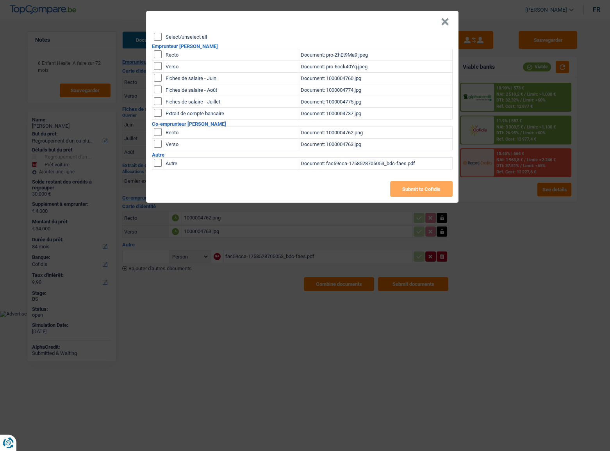
click at [159, 36] on input "Select/unselect all" at bounding box center [158, 37] width 8 height 8
checkbox input "true"
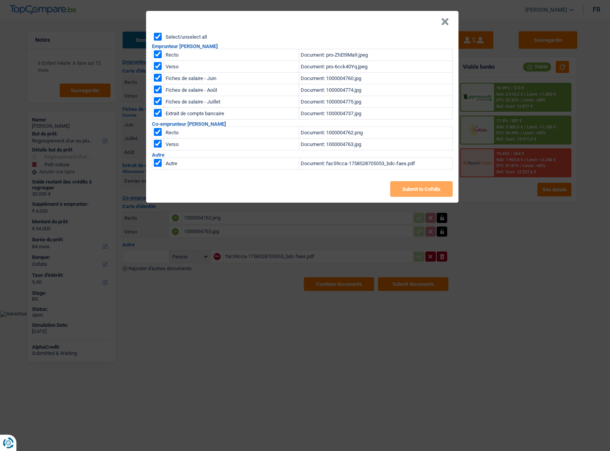
checkbox input "true"
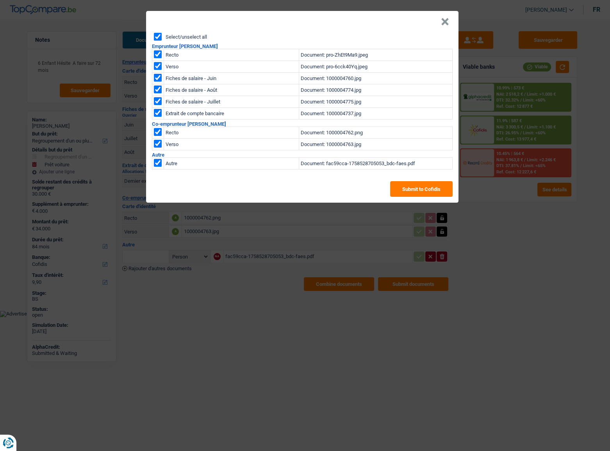
click at [160, 162] on input "checkbox" at bounding box center [158, 163] width 8 height 8
checkbox input "false"
click at [437, 187] on button "Submit to Cofidis" at bounding box center [421, 189] width 62 height 16
click at [443, 22] on button "×" at bounding box center [445, 22] width 8 height 8
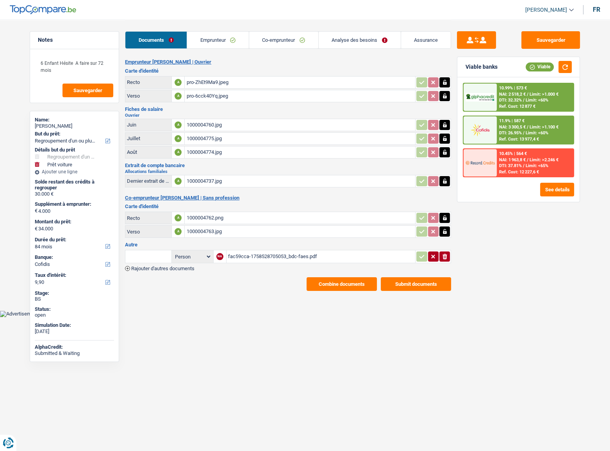
drag, startPoint x: 214, startPoint y: 35, endPoint x: 241, endPoint y: 39, distance: 27.2
click at [214, 35] on link "Emprunteur" at bounding box center [218, 40] width 62 height 17
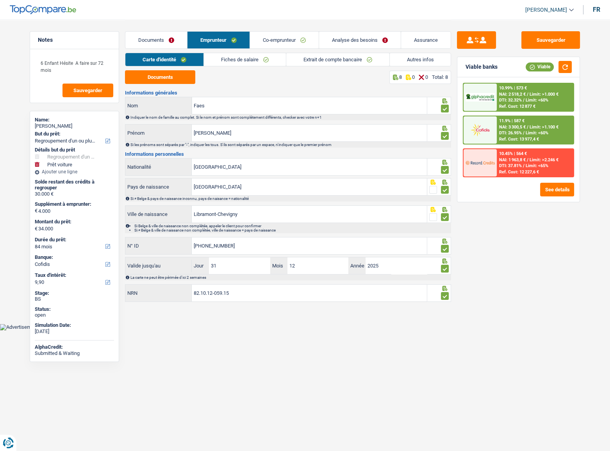
click at [399, 59] on link "Autres infos" at bounding box center [420, 59] width 61 height 13
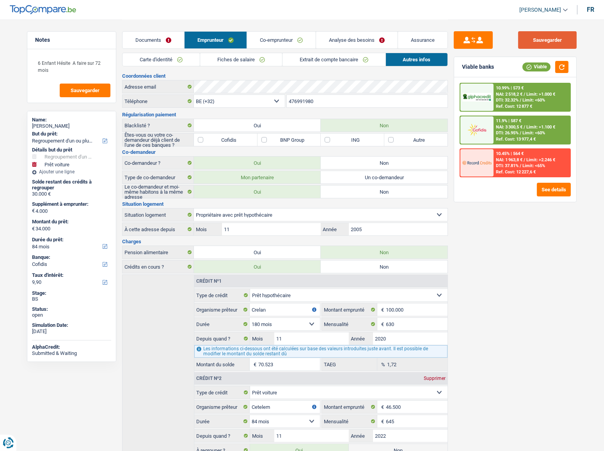
click at [535, 42] on button "Sauvegarder" at bounding box center [547, 40] width 59 height 18
click at [539, 42] on button "Sauvegarder" at bounding box center [547, 40] width 59 height 18
click at [137, 38] on link "Documents" at bounding box center [154, 40] width 62 height 17
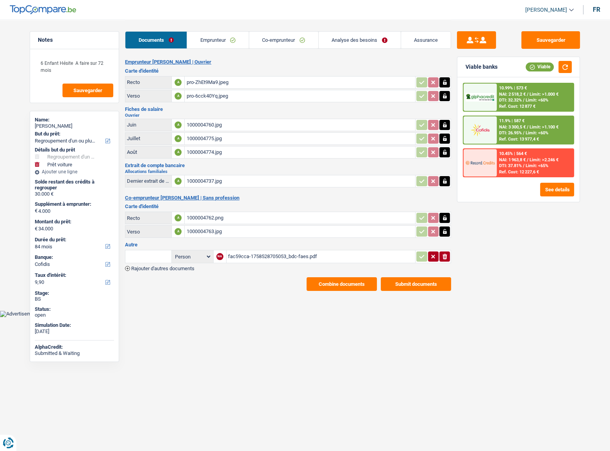
click at [351, 246] on button "Combine documents" at bounding box center [341, 284] width 70 height 14
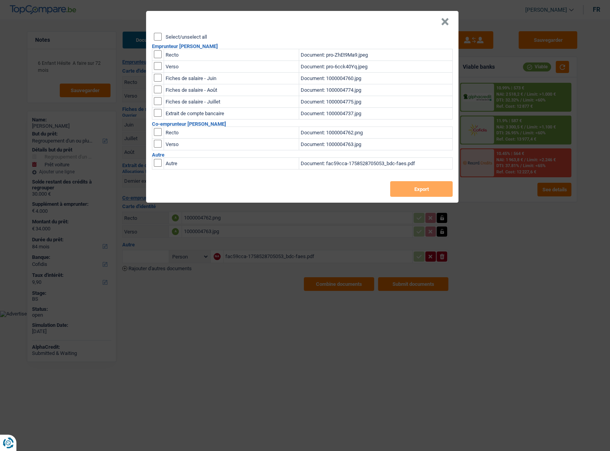
click at [157, 34] on input "Select/unselect all" at bounding box center [158, 37] width 8 height 8
checkbox input "true"
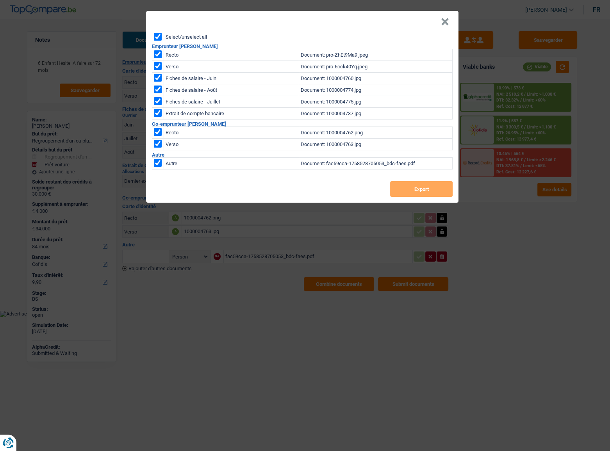
checkbox input "true"
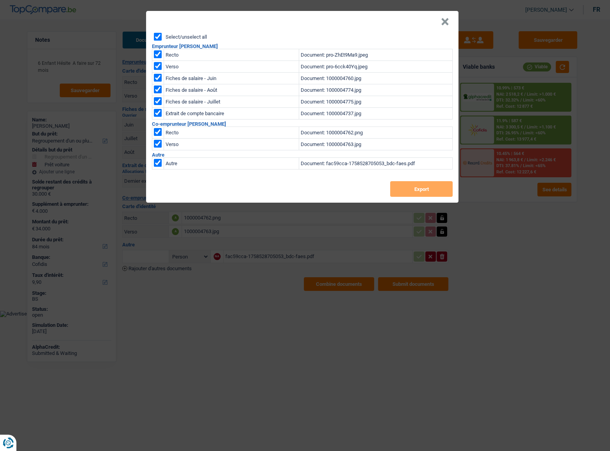
checkbox input "true"
click at [438, 189] on button "Export" at bounding box center [421, 189] width 62 height 16
drag, startPoint x: 442, startPoint y: 23, endPoint x: 452, endPoint y: 23, distance: 10.1
click at [443, 23] on button "×" at bounding box center [445, 22] width 8 height 8
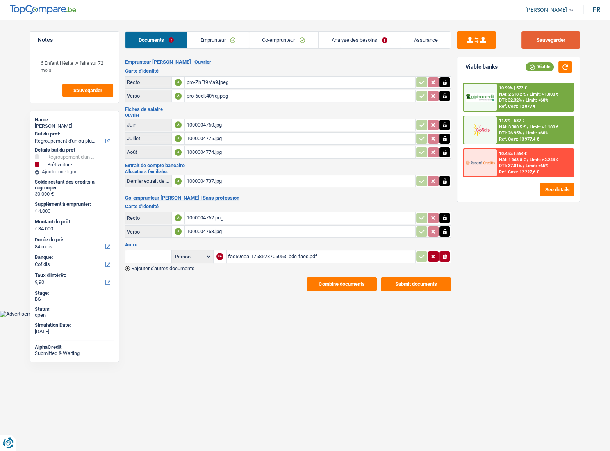
click at [525, 40] on button "Sauvegarder" at bounding box center [550, 40] width 59 height 18
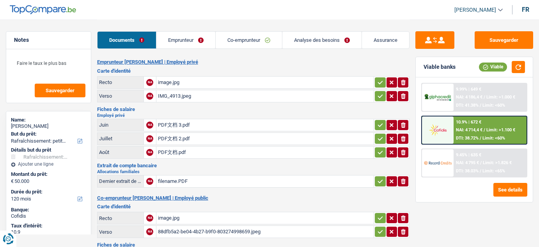
select select "houseOrGarden"
select select "120"
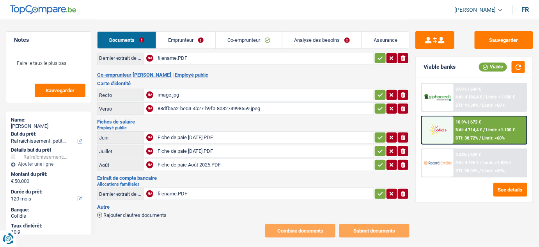
scroll to position [130, 0]
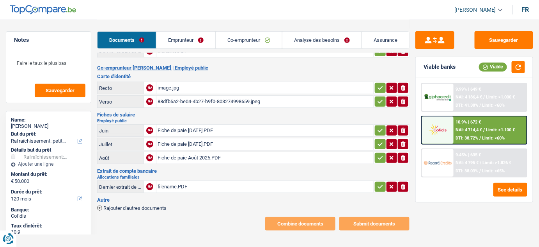
click at [217, 152] on div "Fiche de paie Août 2025.PDF" at bounding box center [265, 158] width 215 height 12
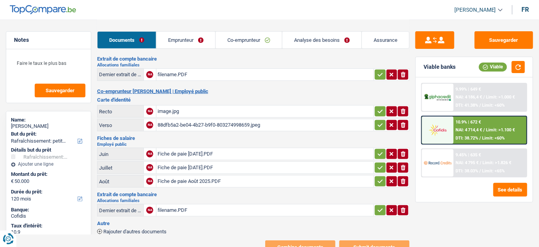
scroll to position [59, 0]
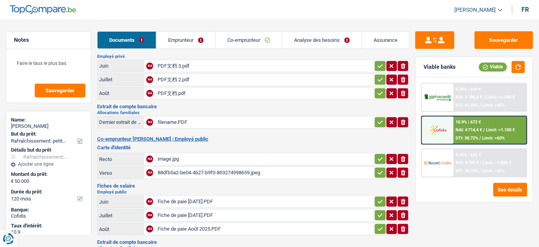
click at [203, 123] on div "filename.PDF" at bounding box center [265, 122] width 215 height 12
click at [183, 96] on div "PDF文档.pdf" at bounding box center [265, 93] width 215 height 12
click at [183, 224] on div "Fiche de paie Août 2025.PDF" at bounding box center [265, 229] width 215 height 12
click at [259, 42] on link "Co-emprunteur" at bounding box center [249, 40] width 66 height 17
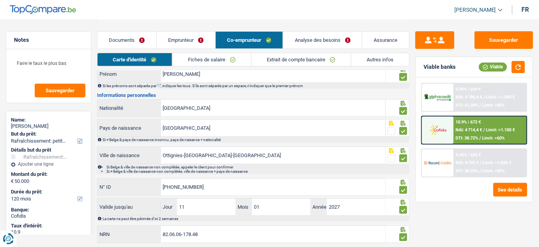
click at [334, 36] on link "Analyse des besoins" at bounding box center [322, 40] width 79 height 17
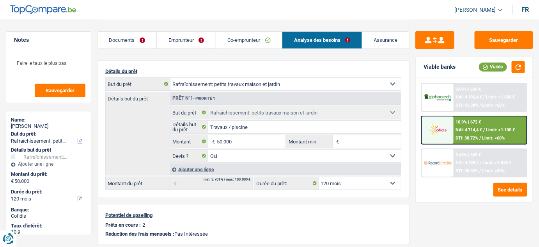
click at [46, 124] on div "[PERSON_NAME]" at bounding box center [48, 126] width 75 height 6
drag, startPoint x: 46, startPoint y: 124, endPoint x: 31, endPoint y: 126, distance: 14.5
click at [31, 126] on div "[PERSON_NAME]" at bounding box center [48, 126] width 75 height 6
copy div "Lebon"
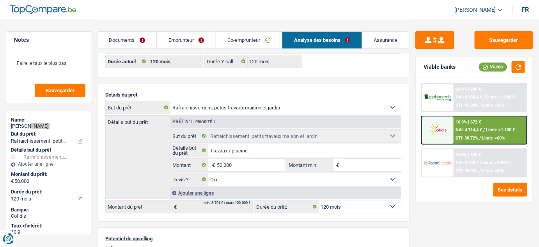
scroll to position [0, 0]
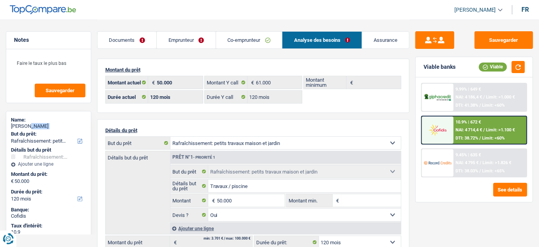
drag, startPoint x: 136, startPoint y: 38, endPoint x: 150, endPoint y: 44, distance: 15.4
click at [136, 38] on link "Documents" at bounding box center [127, 40] width 59 height 17
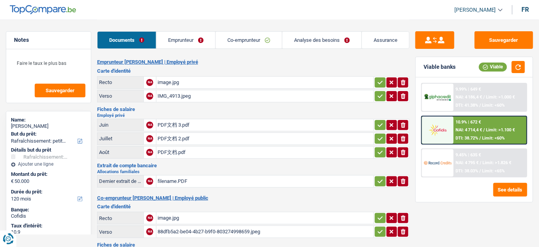
click at [180, 81] on div "image.jpg" at bounding box center [265, 82] width 215 height 12
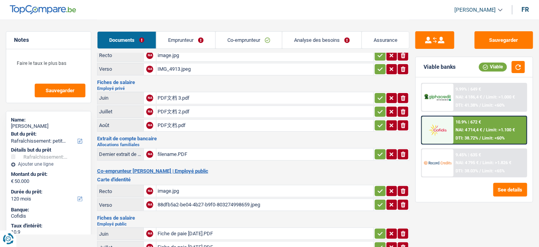
scroll to position [71, 0]
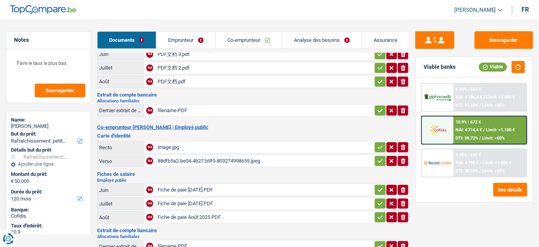
drag, startPoint x: 175, startPoint y: 145, endPoint x: 187, endPoint y: 144, distance: 11.7
click at [178, 145] on div "image.jpg" at bounding box center [265, 147] width 215 height 12
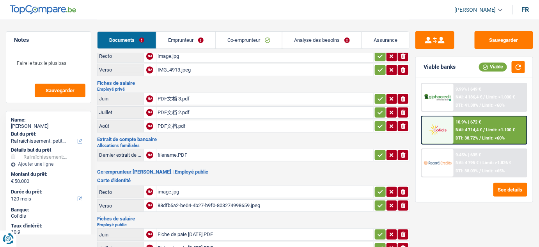
scroll to position [0, 0]
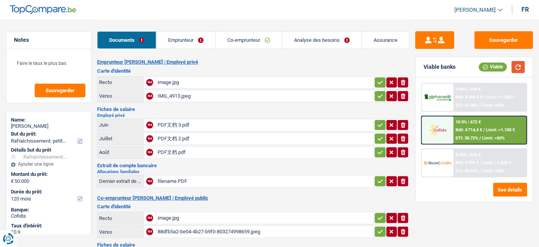
drag, startPoint x: 520, startPoint y: 71, endPoint x: 536, endPoint y: 71, distance: 16.0
click at [536, 71] on div "Sauvegarder Viable banks Viable 9.99% | 649 € NAI: 4 186,4 € / Limit: >1.000 € …" at bounding box center [475, 132] width 130 height 203
click at [319, 38] on link "Analyse des besoins" at bounding box center [322, 40] width 79 height 17
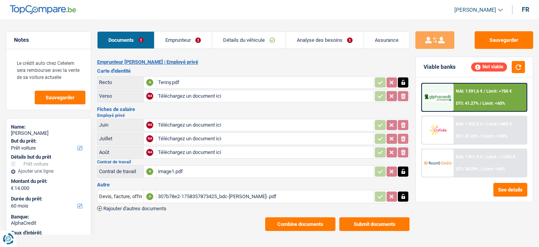
select select "car"
select select "60"
click at [194, 39] on link "Emprunteur" at bounding box center [183, 40] width 57 height 17
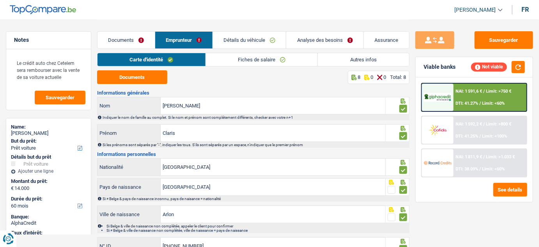
click at [136, 55] on link "Carte d'identité" at bounding box center [152, 59] width 108 height 13
click at [137, 45] on link "Documents" at bounding box center [126, 40] width 57 height 17
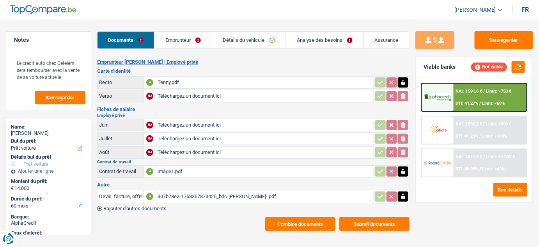
click at [175, 173] on div "image1.pdf" at bounding box center [265, 171] width 215 height 12
click at [200, 193] on div "307b78e2-1758357873425_bdc-[PERSON_NAME]-.pdf" at bounding box center [265, 196] width 215 height 12
click at [164, 173] on div "image1.pdf" at bounding box center [265, 171] width 215 height 12
click at [189, 35] on link "Emprunteur" at bounding box center [183, 40] width 57 height 17
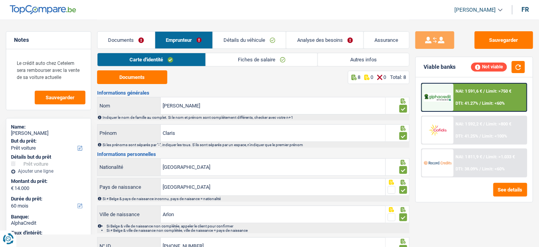
click at [299, 51] on div "Documents Emprunteur Détails du véhicule Analyse des besoins Assurance" at bounding box center [253, 36] width 313 height 33
click at [276, 58] on link "Fiches de salaire" at bounding box center [262, 59] width 112 height 13
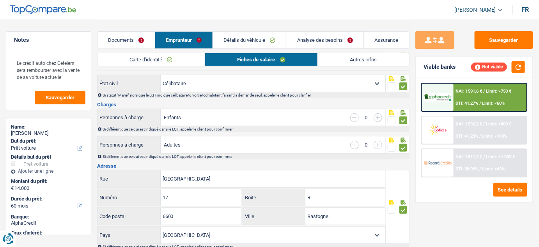
scroll to position [142, 0]
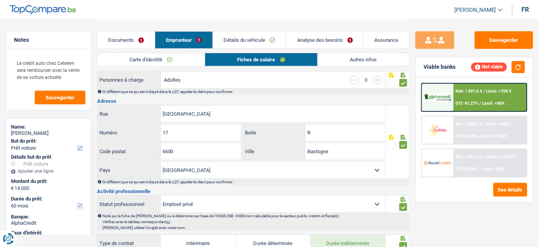
click at [346, 57] on link "Autres infos" at bounding box center [363, 59] width 91 height 13
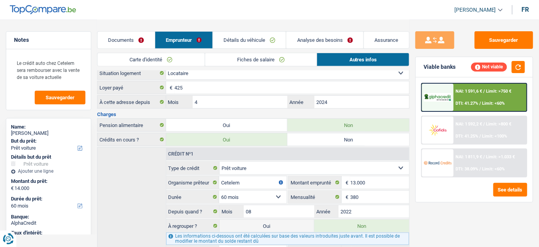
click at [267, 38] on link "Détails du véhicule" at bounding box center [249, 40] width 73 height 17
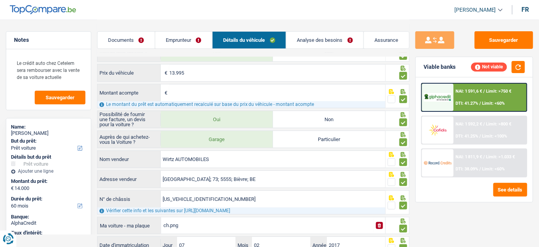
scroll to position [0, 0]
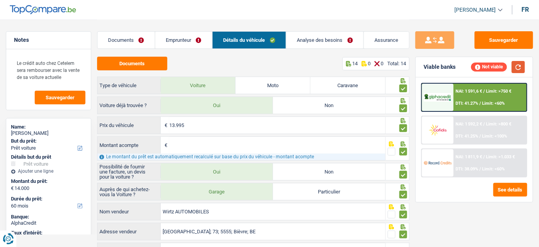
click at [520, 66] on button "button" at bounding box center [518, 67] width 13 height 12
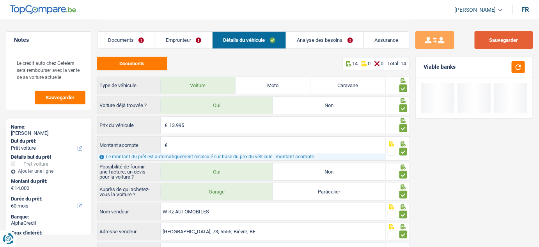
click at [503, 44] on button "Sauvegarder" at bounding box center [504, 40] width 59 height 18
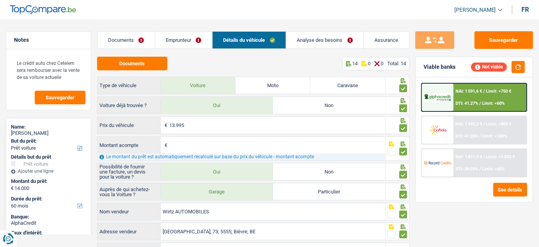
click at [133, 41] on link "Documents" at bounding box center [126, 40] width 57 height 17
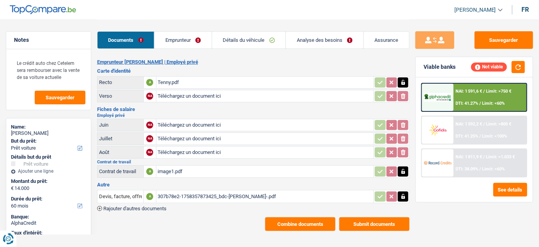
click at [199, 44] on link "Emprunteur" at bounding box center [183, 40] width 57 height 17
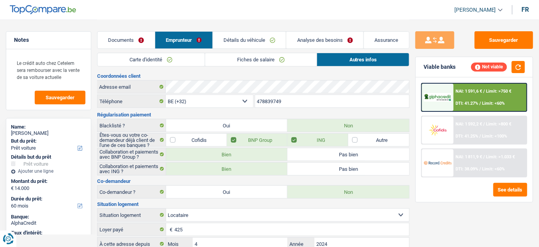
click at [354, 59] on link "Autres infos" at bounding box center [363, 59] width 92 height 13
click at [517, 67] on button "button" at bounding box center [518, 67] width 13 height 12
click at [259, 41] on link "Détails du véhicule" at bounding box center [249, 40] width 73 height 17
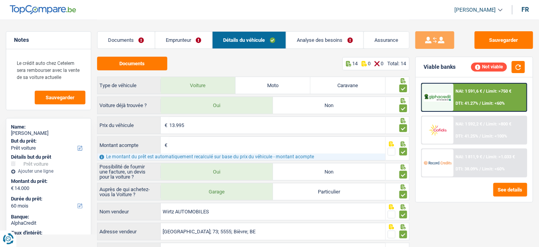
click at [126, 38] on link "Documents" at bounding box center [126, 40] width 57 height 17
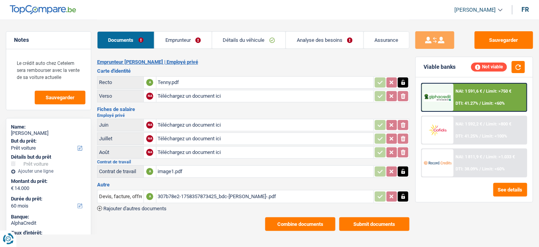
drag, startPoint x: 183, startPoint y: 173, endPoint x: 174, endPoint y: 113, distance: 60.0
click at [174, 113] on div "Fiches de salaire Employé privé Juin NA Téléchargez un document ici ionicons-v5…" at bounding box center [253, 143] width 313 height 72
click at [199, 100] on input "Téléchargez un document ici" at bounding box center [265, 96] width 215 height 12
click at [184, 41] on link "Emprunteur" at bounding box center [183, 40] width 57 height 17
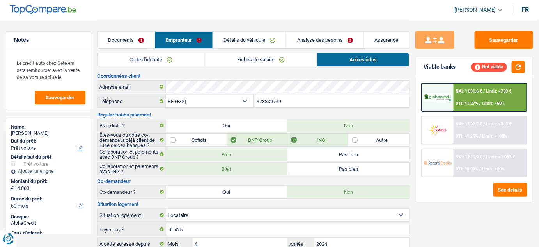
click at [237, 62] on link "Fiches de salaire" at bounding box center [261, 59] width 112 height 13
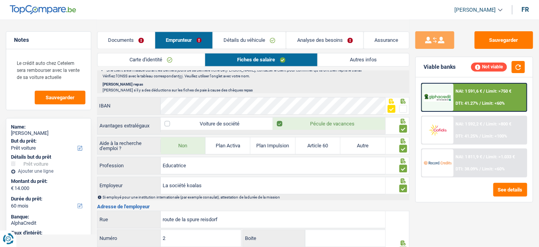
scroll to position [355, 0]
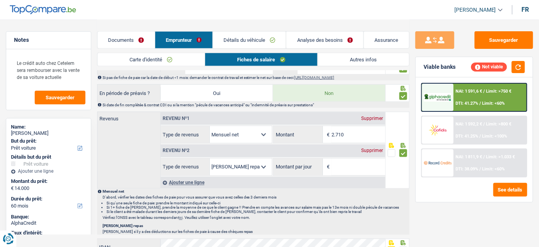
click at [372, 150] on div "Supprimer" at bounding box center [373, 150] width 26 height 5
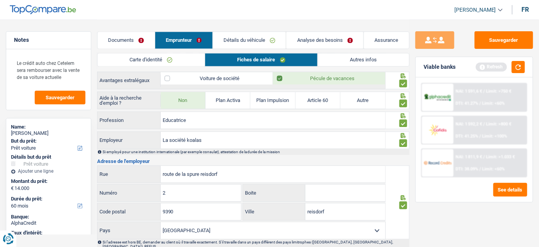
scroll to position [496, 0]
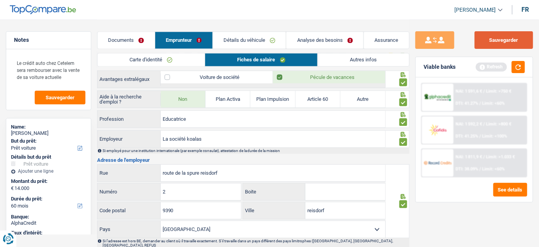
click at [487, 48] on button "Sauvegarder" at bounding box center [504, 40] width 59 height 18
click at [250, 38] on link "Détails du véhicule" at bounding box center [249, 40] width 73 height 17
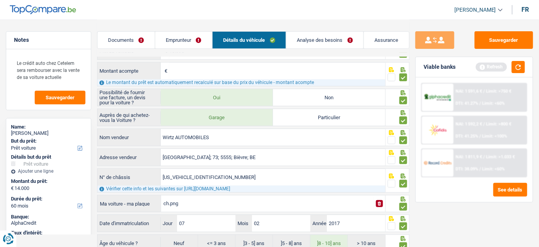
scroll to position [0, 0]
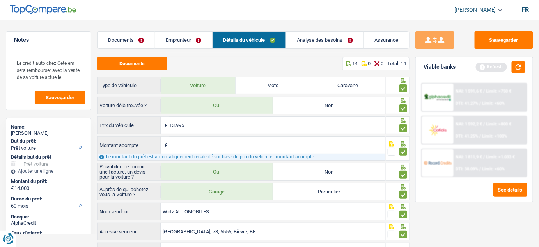
click at [305, 45] on link "Analyse des besoins" at bounding box center [324, 40] width 77 height 17
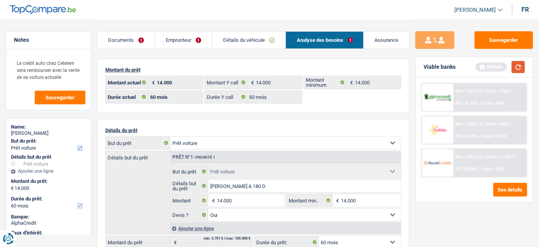
click at [514, 69] on button "button" at bounding box center [518, 67] width 13 height 12
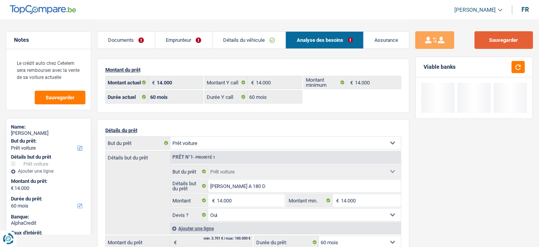
click at [496, 37] on button "Sauvegarder" at bounding box center [504, 40] width 59 height 18
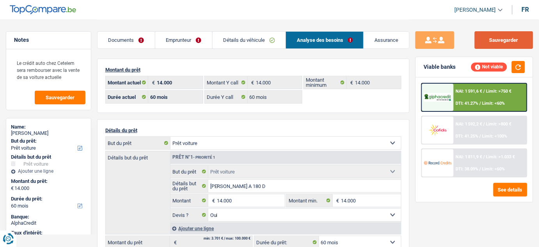
click at [500, 37] on button "Sauvegarder" at bounding box center [504, 40] width 59 height 18
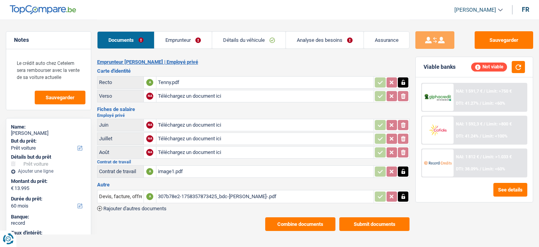
select select "car"
select select "60"
click at [180, 81] on div "Tenny.pdf" at bounding box center [265, 82] width 215 height 12
click at [179, 197] on div "307b78e2-1758357873425_bdc-henry-.pdf" at bounding box center [265, 196] width 215 height 12
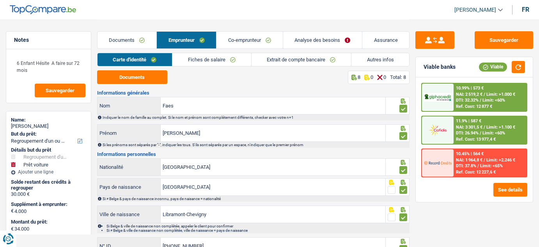
select select "refinancing"
select select "car"
select select "84"
select select "cofidis"
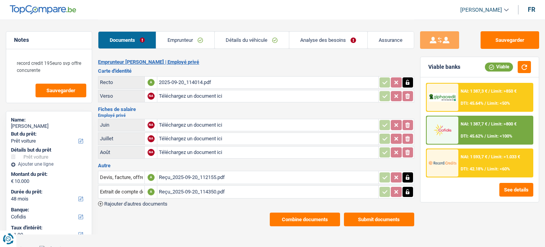
select select "car"
select select "48"
select select "cofidis"
click at [210, 83] on div "2025-09-20_114014.pdf" at bounding box center [267, 82] width 217 height 12
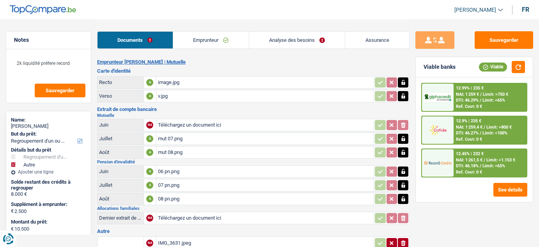
select select "refinancing"
select select "other"
select select "60"
select select "cofidis"
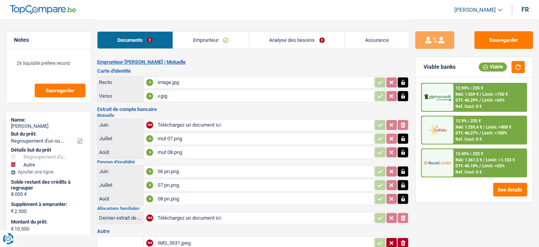
click at [213, 38] on link "Emprunteur" at bounding box center [211, 40] width 76 height 17
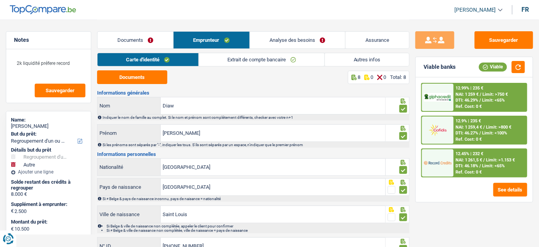
click at [272, 60] on link "Extrait de compte bancaire" at bounding box center [262, 59] width 126 height 13
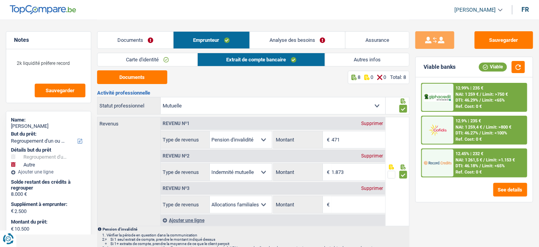
click at [154, 57] on link "Carte d'identité" at bounding box center [148, 59] width 100 height 13
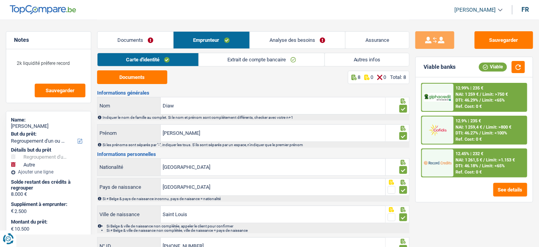
click at [384, 57] on link "Autres infos" at bounding box center [367, 59] width 84 height 13
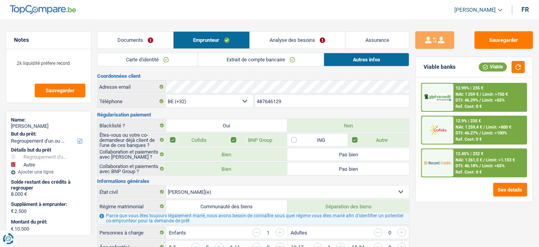
click at [139, 39] on link "Documents" at bounding box center [136, 40] width 76 height 17
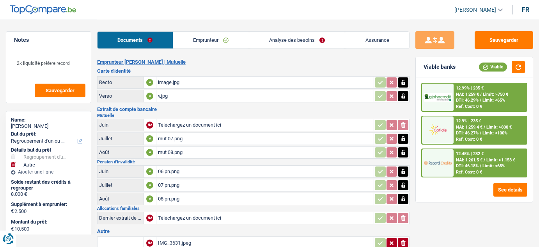
select select "refinancing"
select select "other"
select select "60"
select select "cofidis"
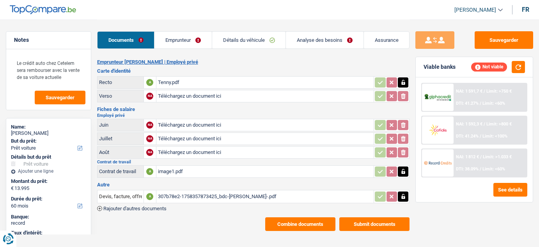
select select "car"
select select "60"
type input "C:\fakepath\simulation 1.pdf"
click at [188, 136] on input "Téléchargez un document ici" at bounding box center [265, 139] width 215 height 12
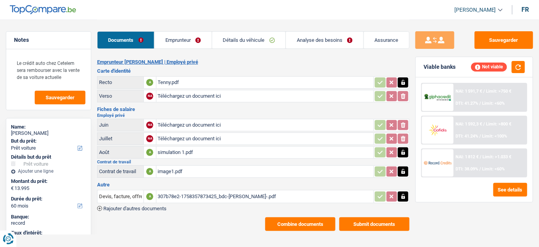
click at [197, 137] on input "Téléchargez un document ici" at bounding box center [265, 139] width 215 height 12
type input "C:\fakepath\simulation 2.png"
click at [317, 222] on button "Combine documents" at bounding box center [300, 224] width 70 height 14
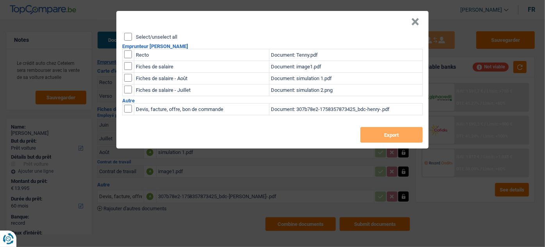
click at [127, 77] on input "checkbox" at bounding box center [128, 78] width 8 height 8
checkbox input "true"
click at [127, 91] on input "checkbox" at bounding box center [128, 89] width 8 height 8
checkbox input "true"
click at [126, 109] on input "checkbox" at bounding box center [128, 109] width 8 height 8
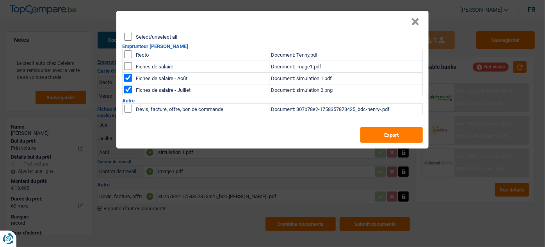
checkbox input "true"
click at [413, 22] on button "×" at bounding box center [415, 22] width 8 height 8
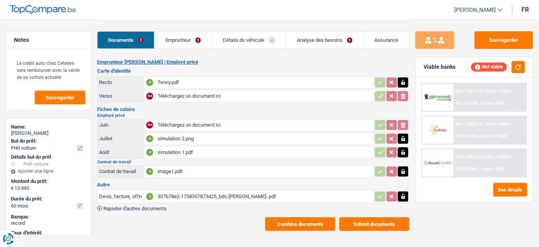
click at [205, 170] on div "image1.pdf" at bounding box center [265, 171] width 215 height 12
click at [303, 222] on button "Combine documents" at bounding box center [300, 224] width 70 height 14
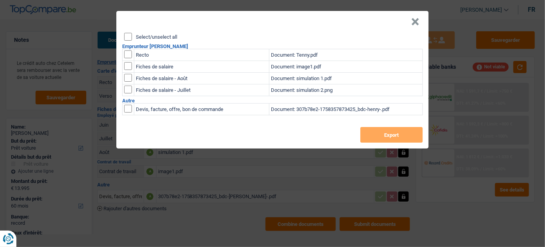
click at [130, 77] on input "checkbox" at bounding box center [128, 78] width 8 height 8
checkbox input "true"
click at [129, 89] on input "checkbox" at bounding box center [128, 89] width 8 height 8
checkbox input "true"
click at [413, 21] on button "×" at bounding box center [415, 22] width 8 height 8
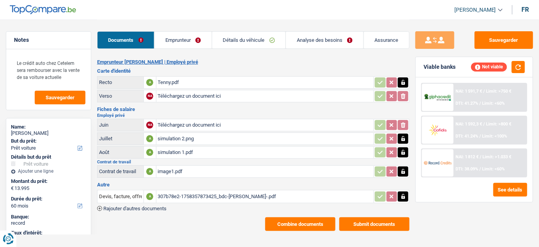
click at [176, 171] on div "image1.pdf" at bounding box center [265, 171] width 215 height 12
click at [138, 206] on span "Rajouter d'autres documents" at bounding box center [134, 208] width 63 height 5
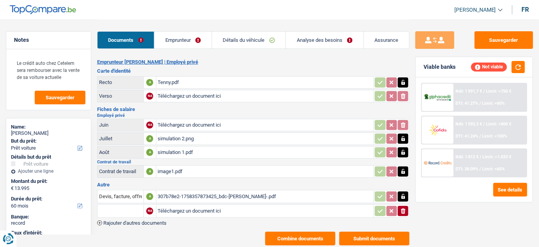
click at [173, 205] on input "Téléchargez un document ici" at bounding box center [265, 211] width 215 height 12
type input "C:\fakepath\contrat.pdf"
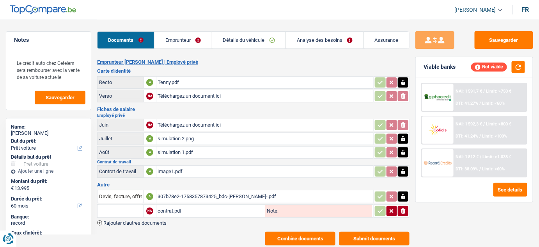
click at [315, 240] on button "Combine documents" at bounding box center [300, 238] width 70 height 14
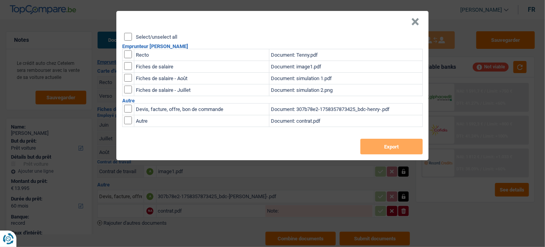
click at [127, 119] on input "checkbox" at bounding box center [128, 120] width 8 height 8
checkbox input "true"
click at [126, 78] on input "checkbox" at bounding box center [128, 78] width 8 height 8
checkbox input "true"
click at [125, 94] on td at bounding box center [129, 90] width 12 height 12
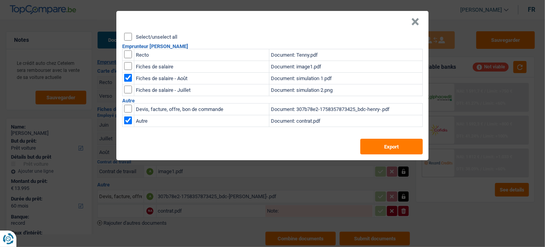
click at [127, 91] on input "checkbox" at bounding box center [128, 89] width 8 height 8
checkbox input "true"
click at [415, 143] on button "Export" at bounding box center [391, 147] width 62 height 16
click at [414, 23] on button "×" at bounding box center [415, 22] width 8 height 8
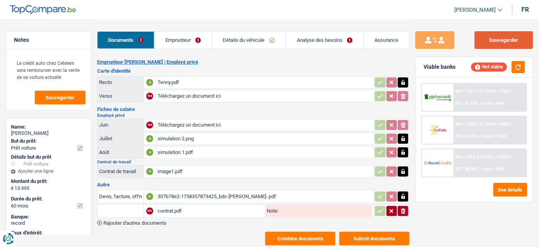
click at [510, 37] on button "Sauvegarder" at bounding box center [504, 40] width 59 height 18
